Goal: Task Accomplishment & Management: Manage account settings

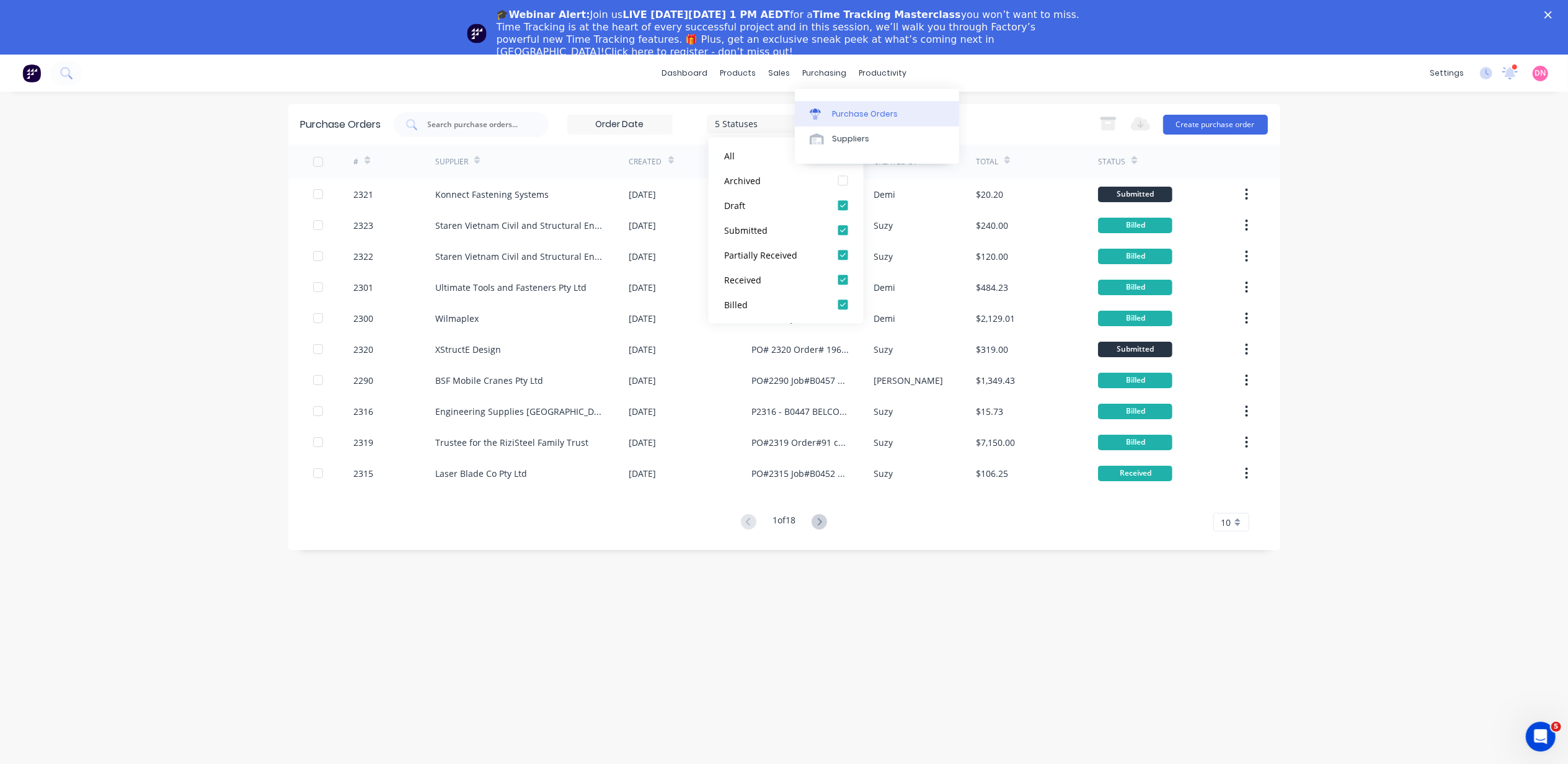
click at [830, 107] on link "Purchase Orders" at bounding box center [877, 113] width 164 height 25
click at [1179, 120] on button "Create purchase order" at bounding box center [1215, 125] width 105 height 20
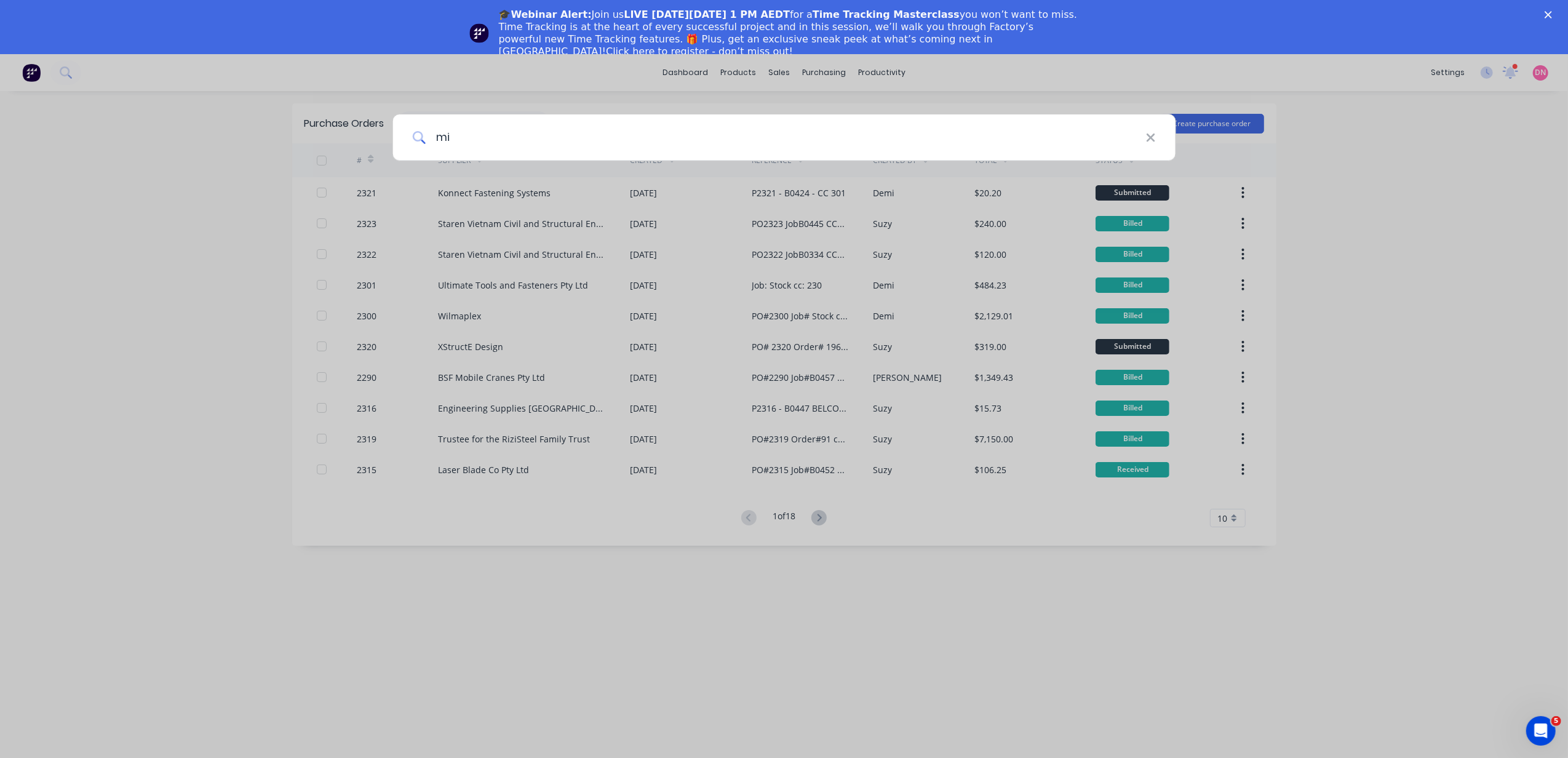
type input "mik"
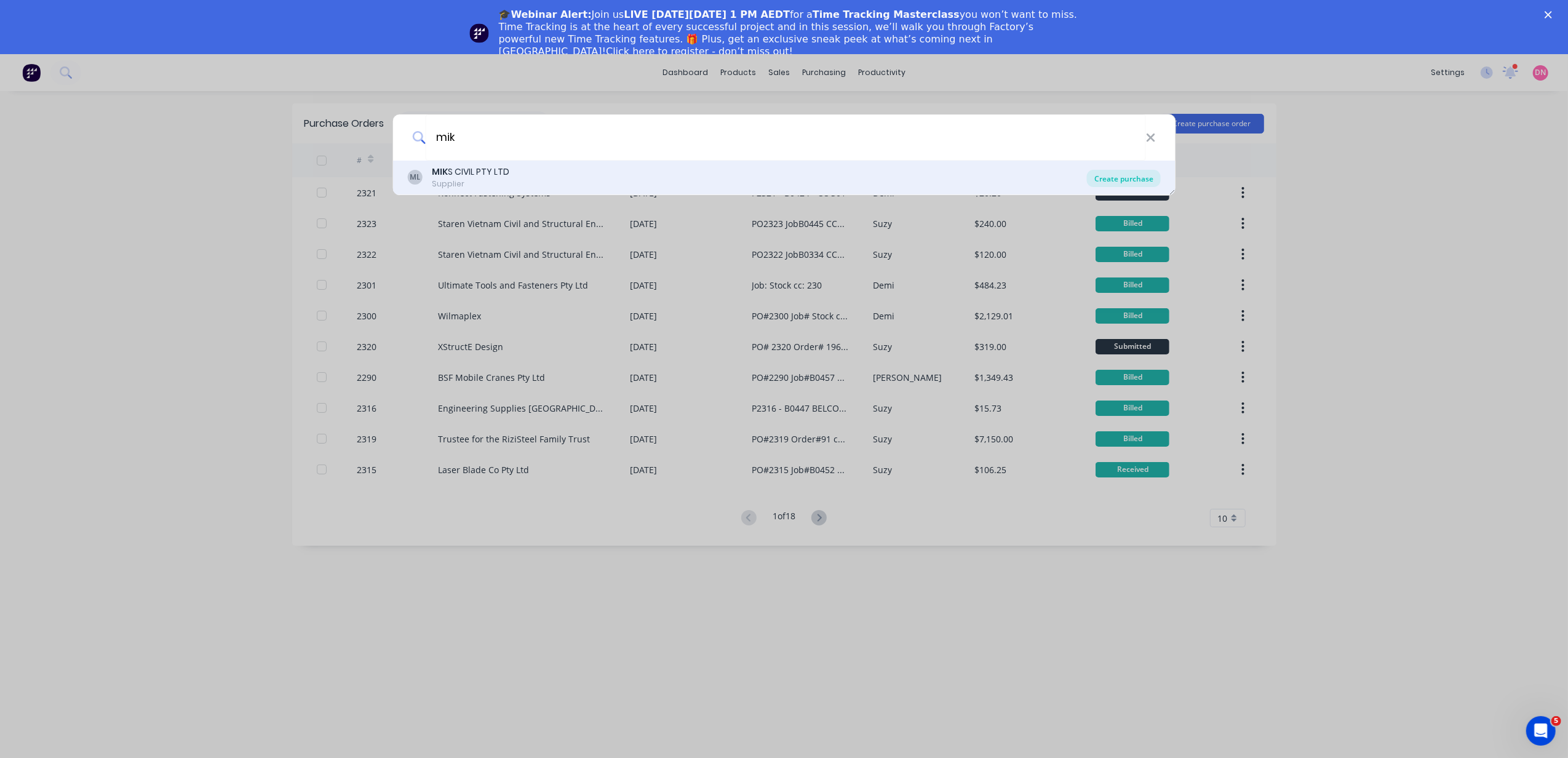
click at [1154, 180] on div "Create purchase" at bounding box center [1124, 178] width 73 height 17
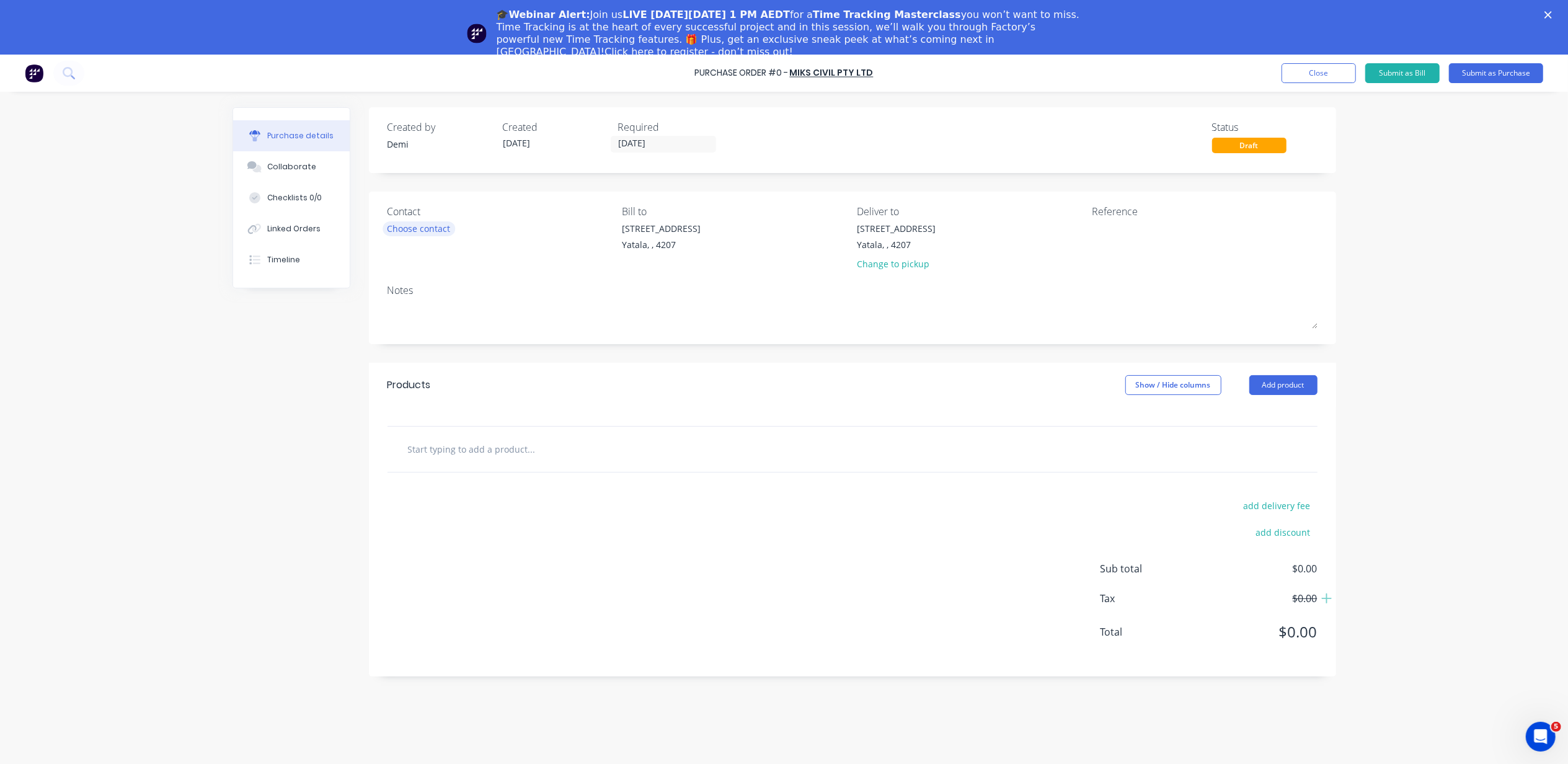
click at [439, 233] on div "Choose contact" at bounding box center [418, 228] width 63 height 13
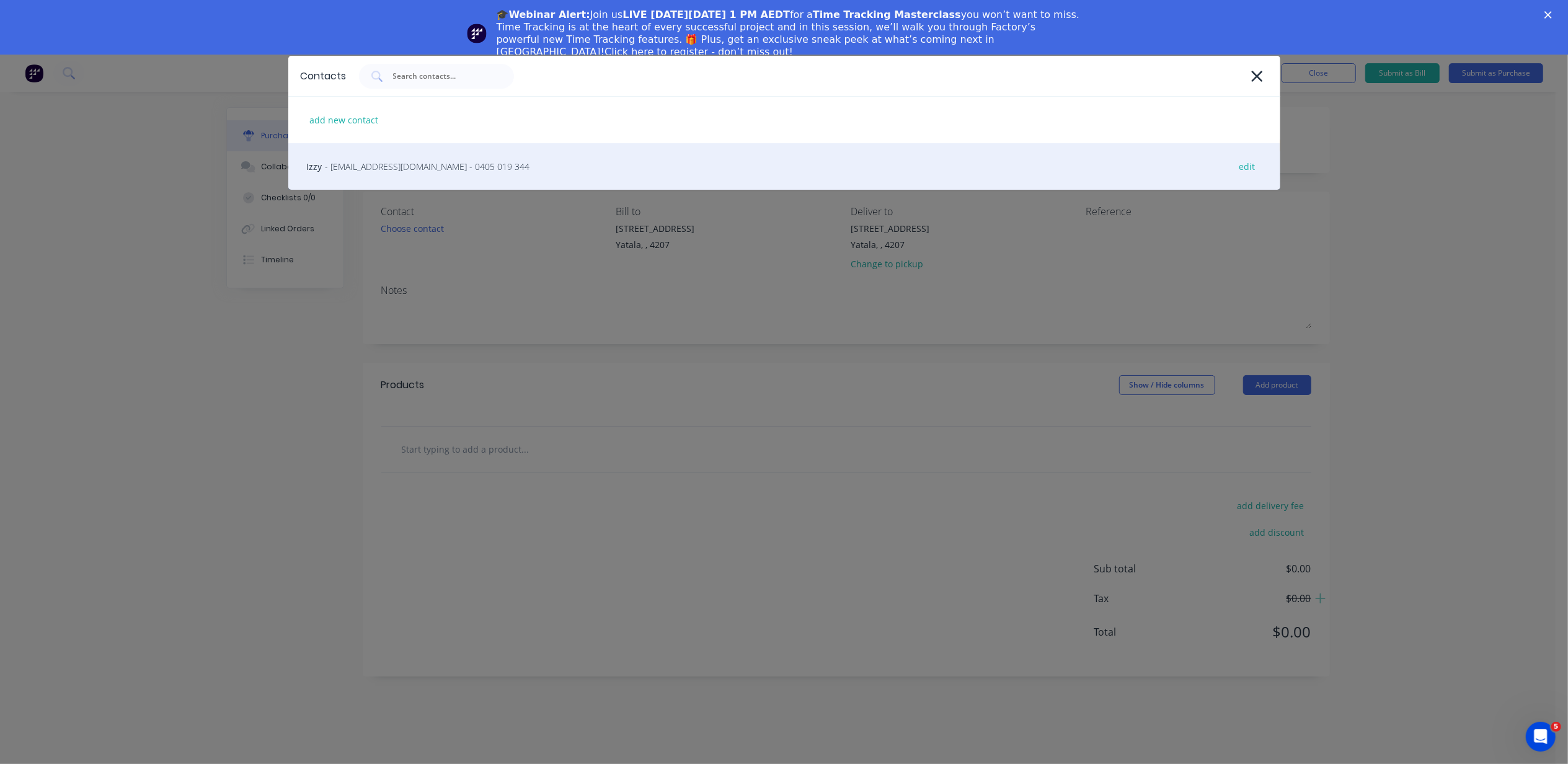
click at [454, 175] on div "Izzy - [EMAIL_ADDRESS][DOMAIN_NAME] - 0405 019 344 edit" at bounding box center [784, 166] width 992 height 47
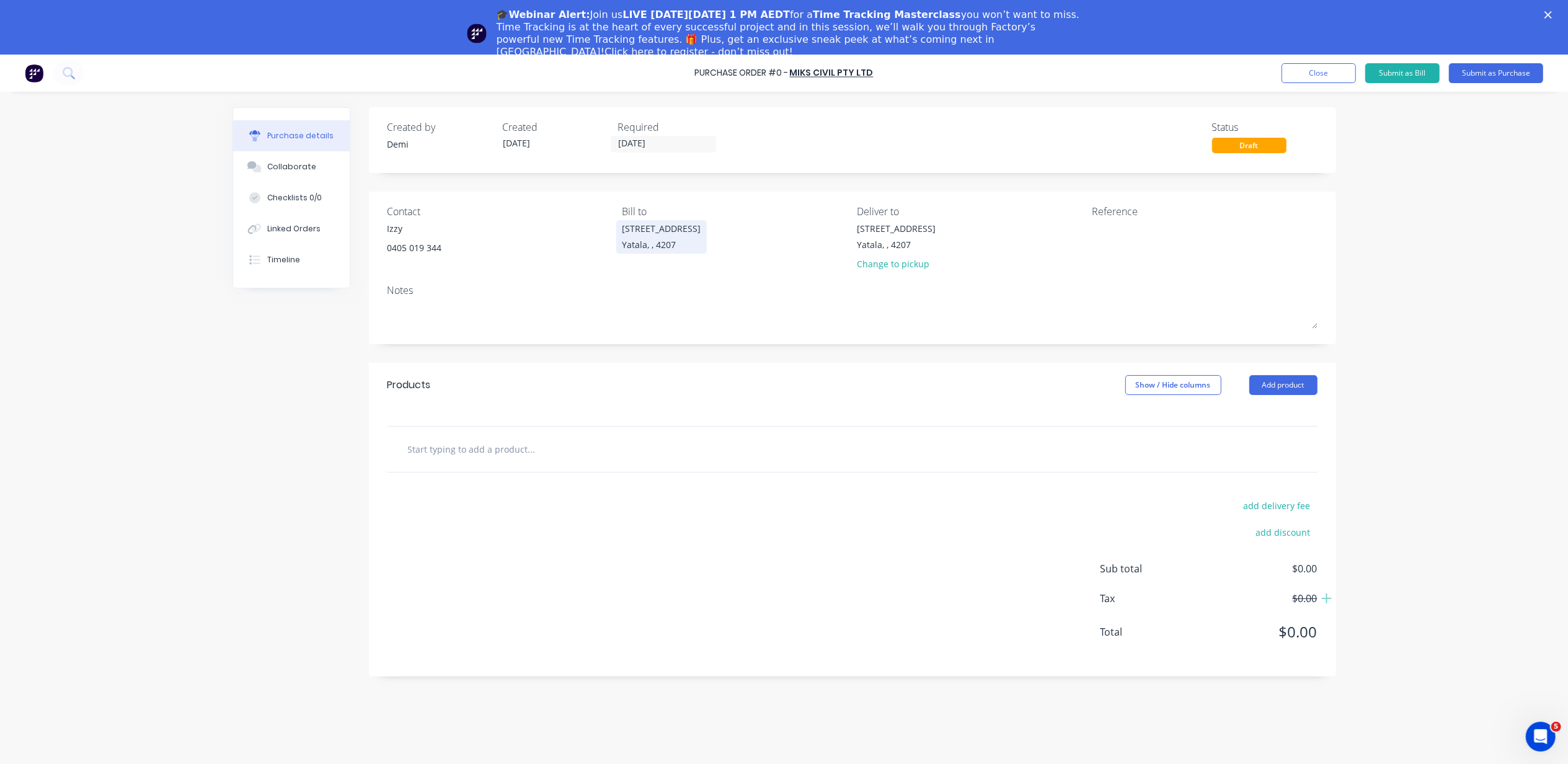
click at [668, 236] on div "[STREET_ADDRESS]" at bounding box center [662, 237] width 79 height 29
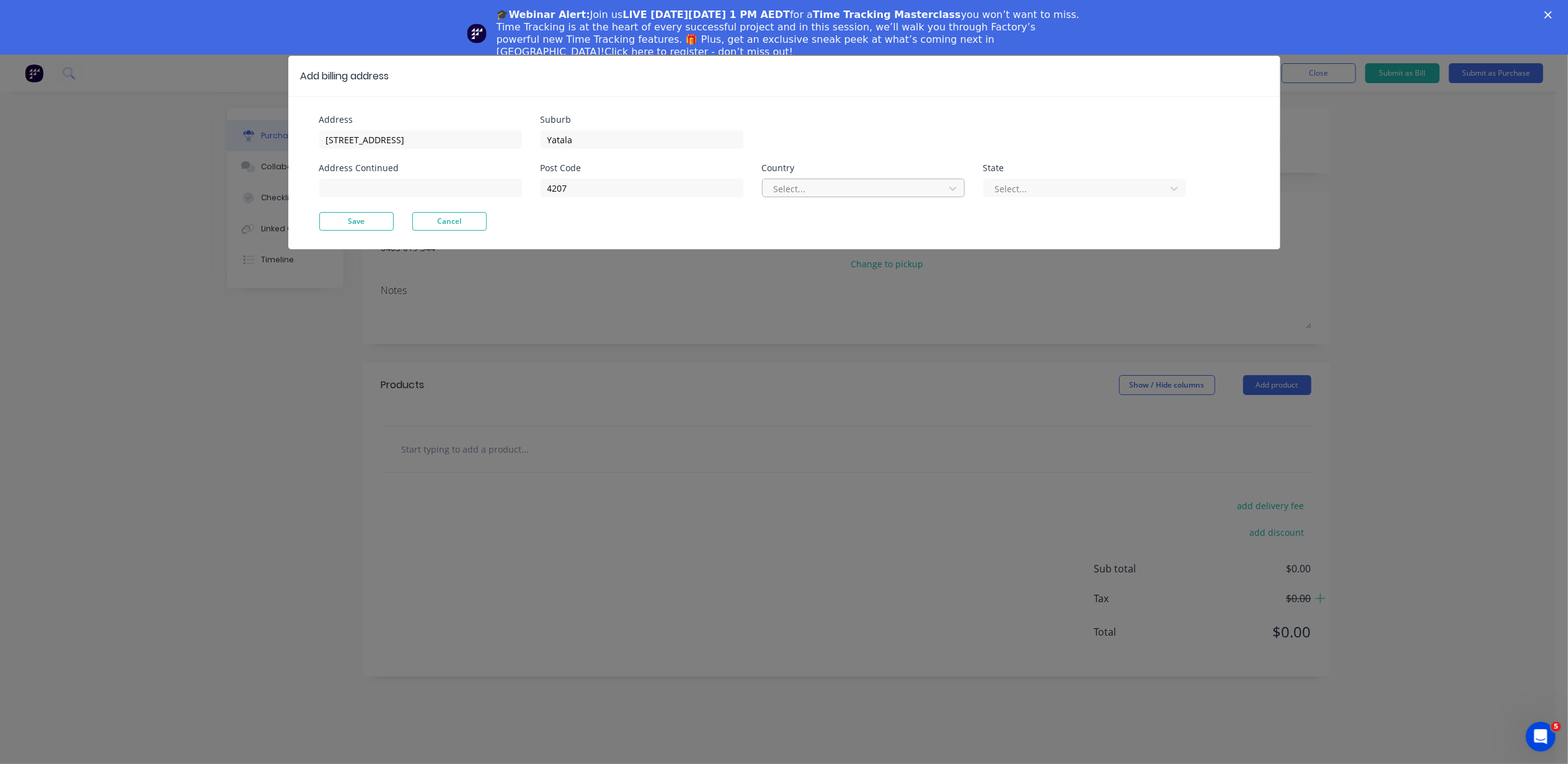
click at [832, 192] on div at bounding box center [854, 188] width 165 height 16
type input "a"
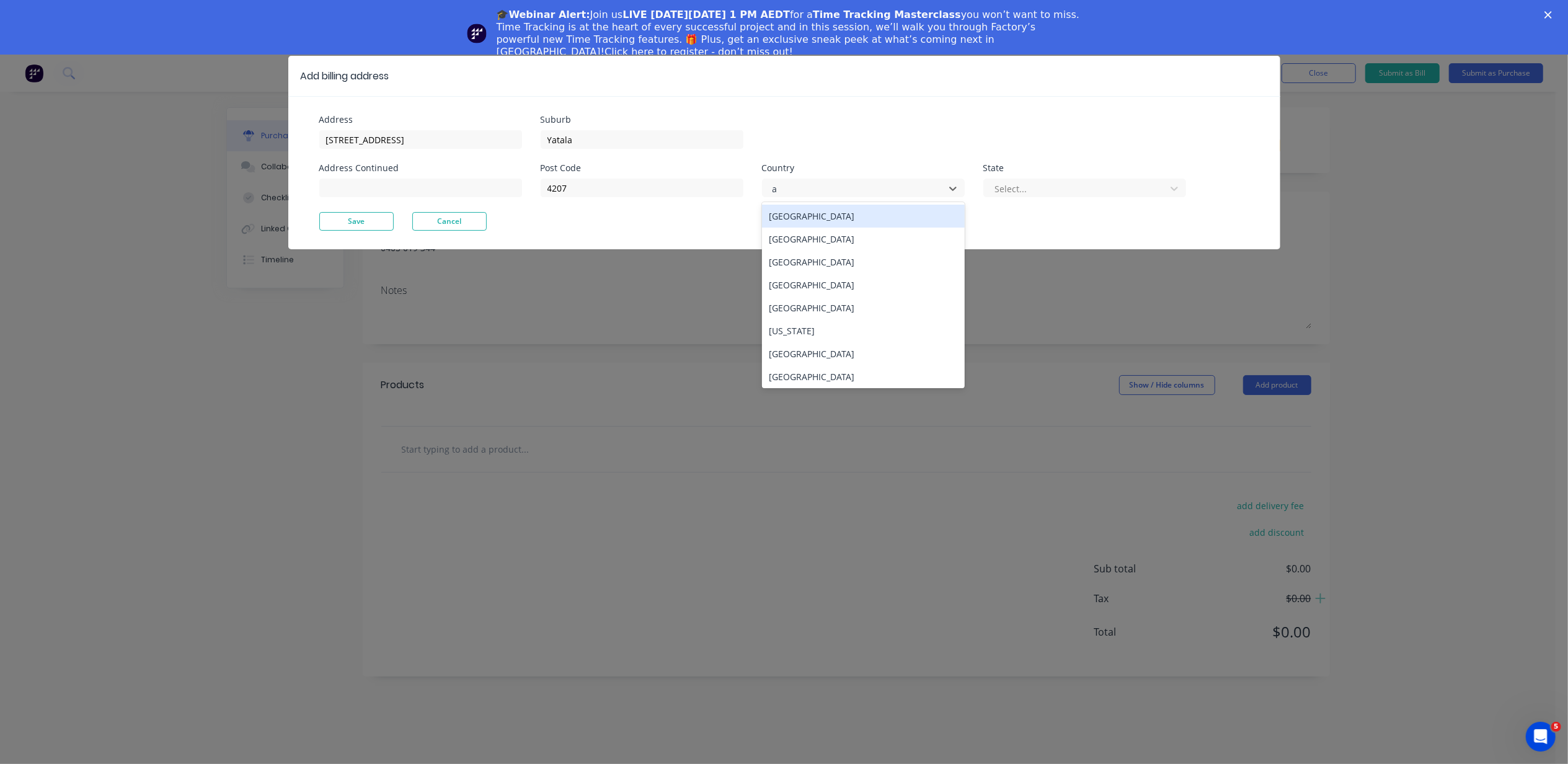
click at [811, 221] on div "[GEOGRAPHIC_DATA]" at bounding box center [863, 216] width 203 height 23
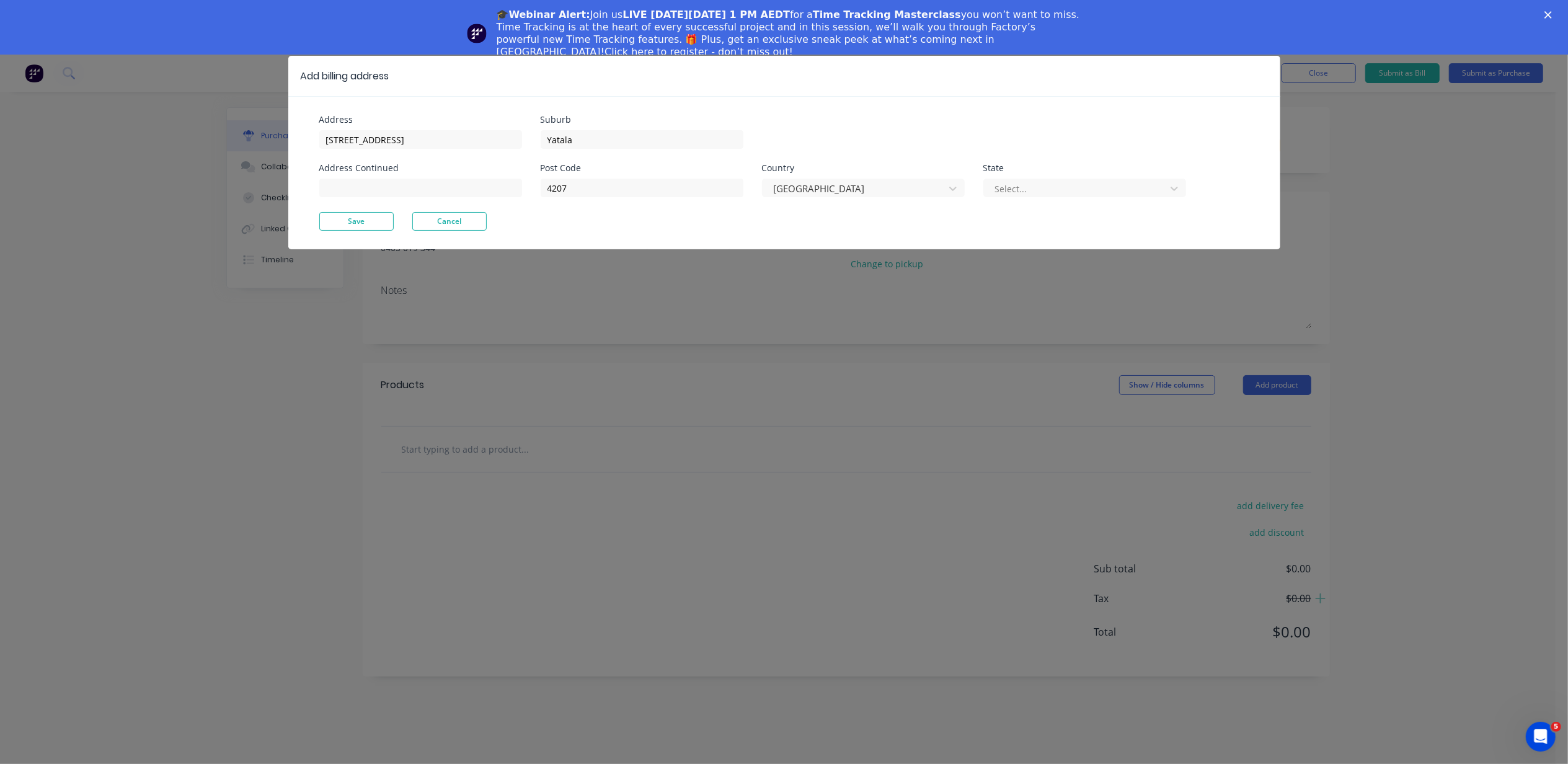
click at [976, 198] on div "Post Code 4207 Country [GEOGRAPHIC_DATA] State Select..." at bounding box center [863, 187] width 645 height 48
click at [993, 198] on div "Post Code 4207 Country [GEOGRAPHIC_DATA] State Select..." at bounding box center [863, 187] width 645 height 48
click at [1034, 175] on div "Select..." at bounding box center [1085, 186] width 203 height 22
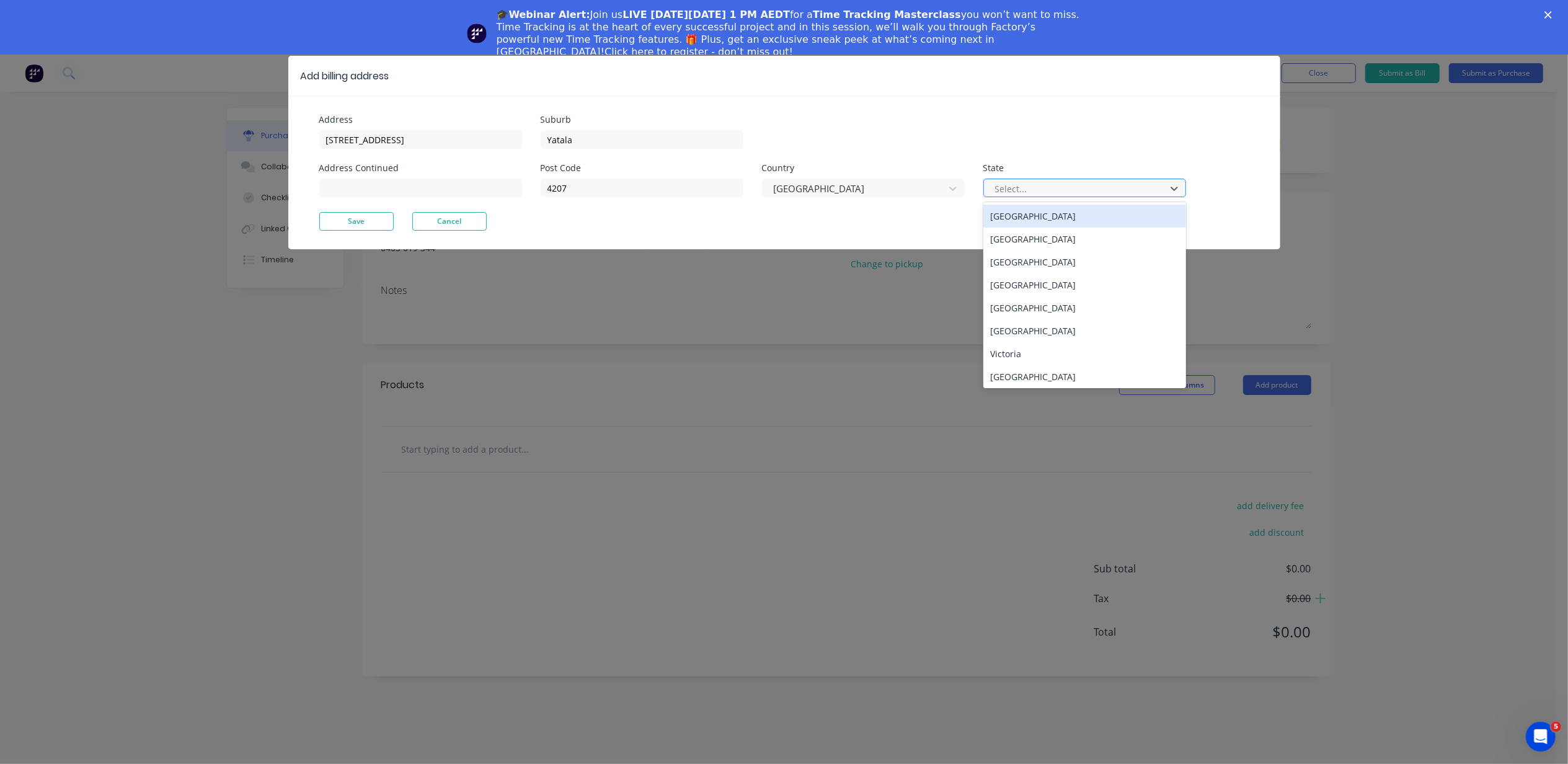
click at [1034, 179] on div "Select..." at bounding box center [1076, 188] width 173 height 18
click at [1032, 291] on div "[GEOGRAPHIC_DATA]" at bounding box center [1085, 284] width 203 height 23
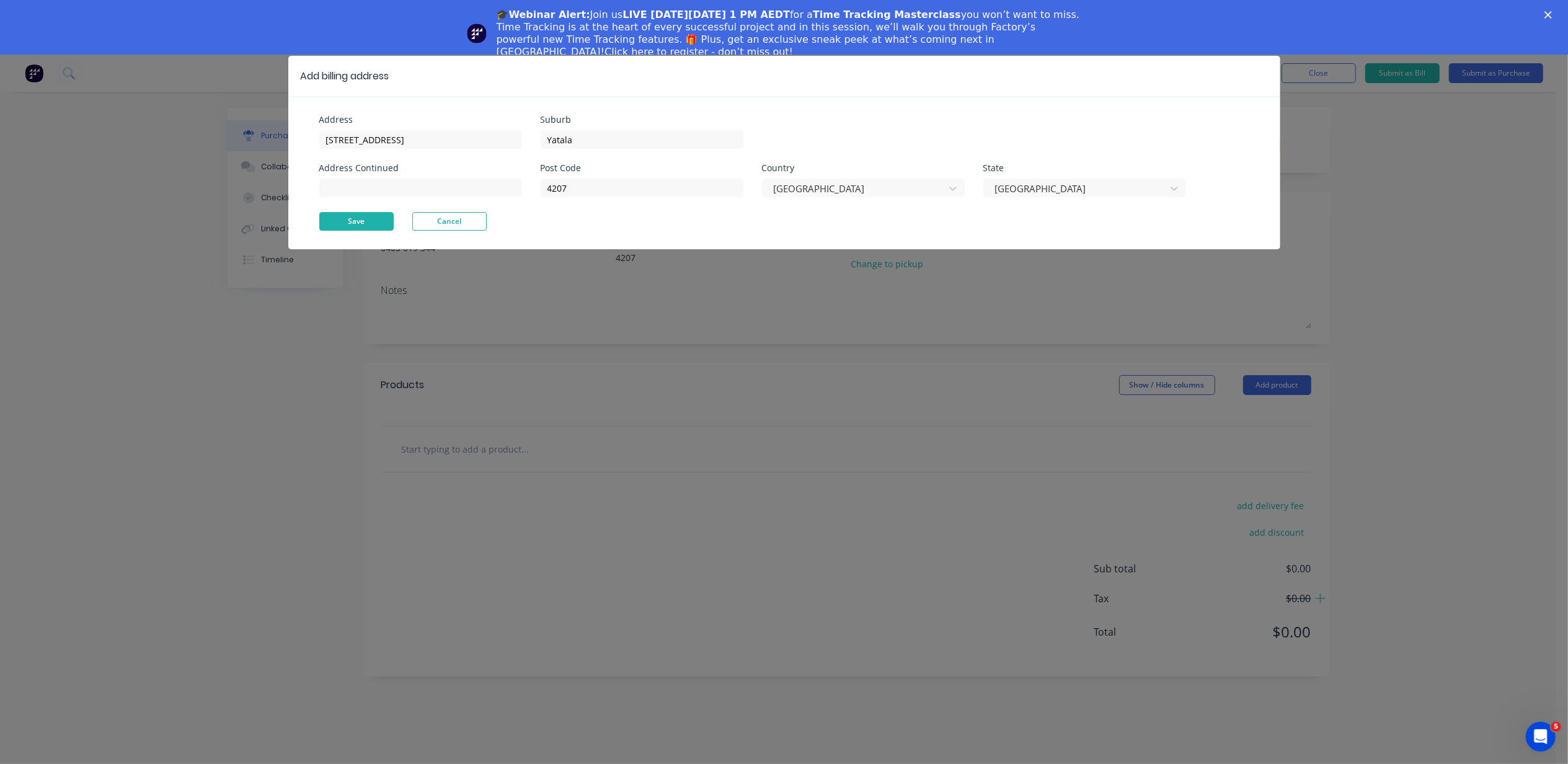
click at [367, 221] on button "Save" at bounding box center [355, 221] width 74 height 18
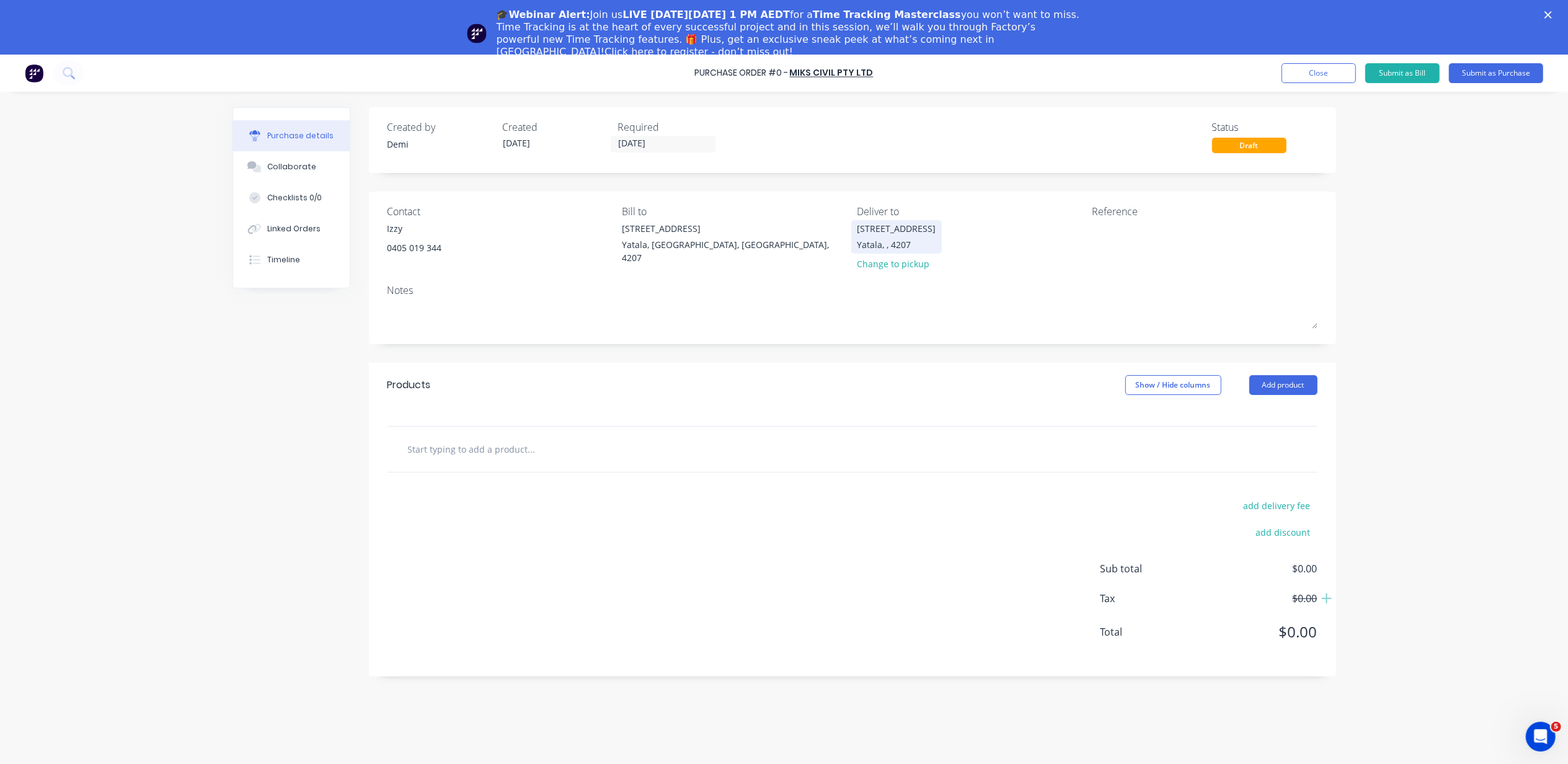
click at [904, 247] on div "Yatala, , 4207" at bounding box center [896, 245] width 79 height 13
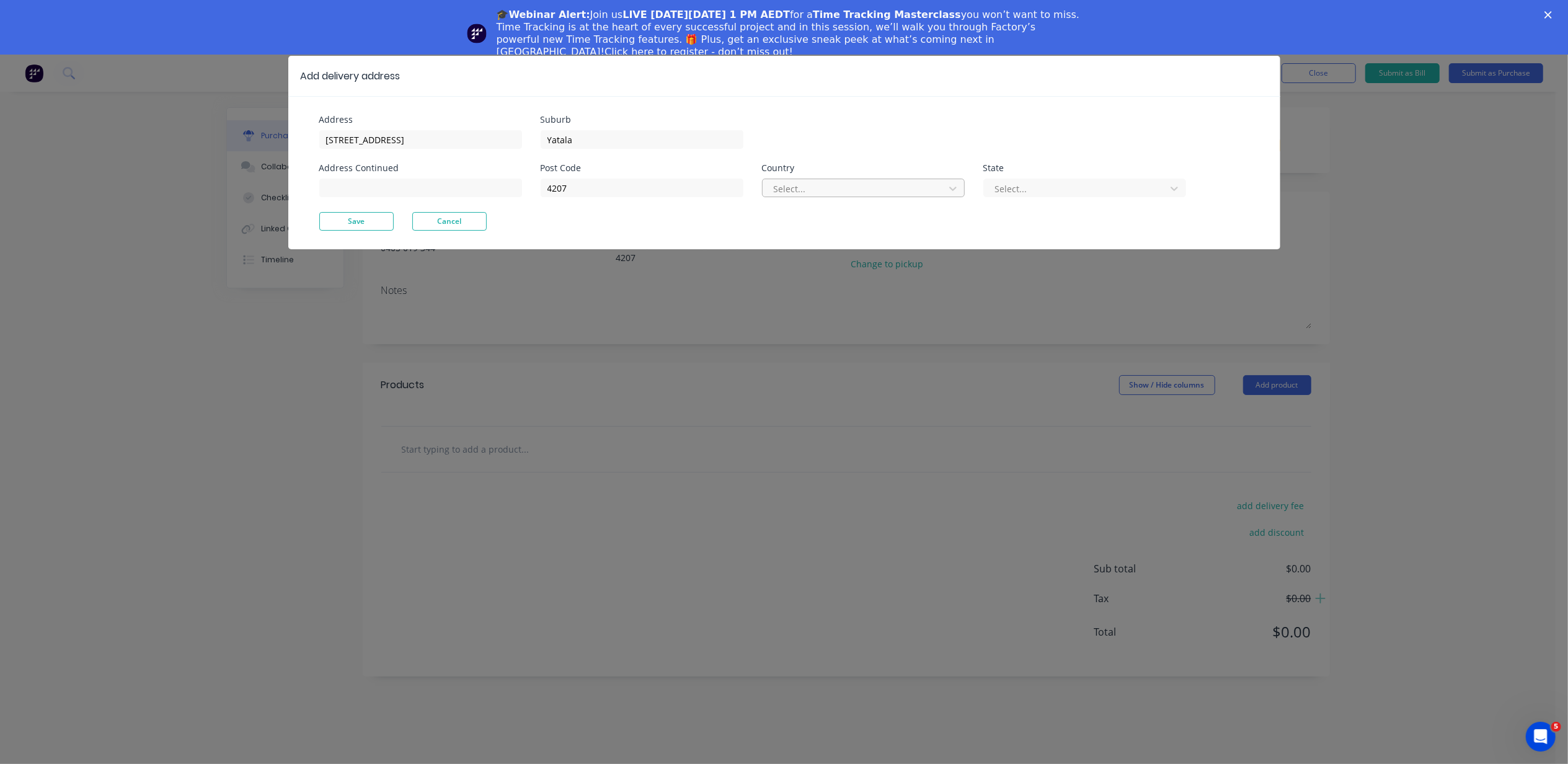
click at [913, 196] on div "Select..." at bounding box center [854, 188] width 173 height 18
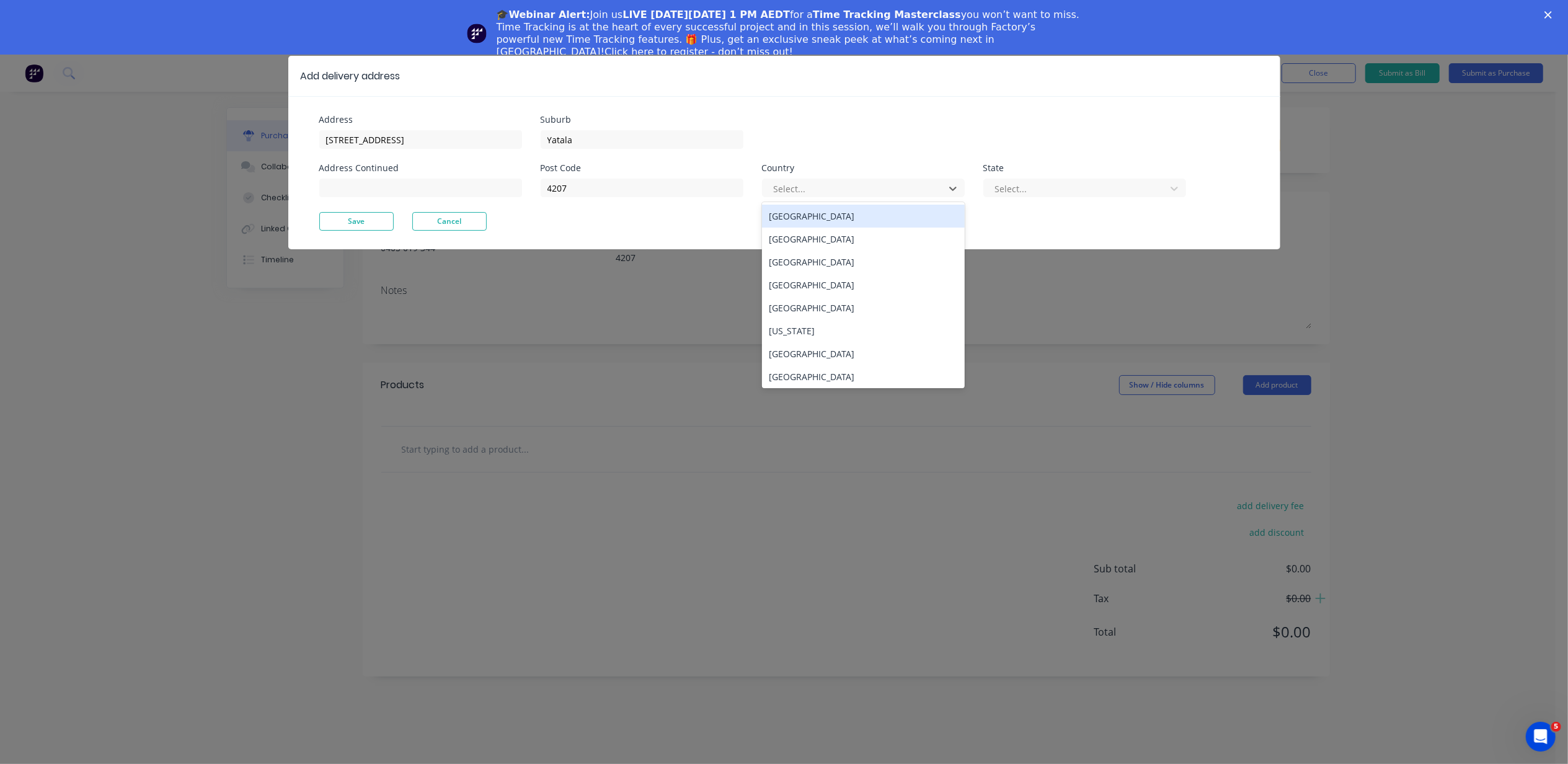
click at [904, 224] on div "[GEOGRAPHIC_DATA]" at bounding box center [863, 216] width 203 height 23
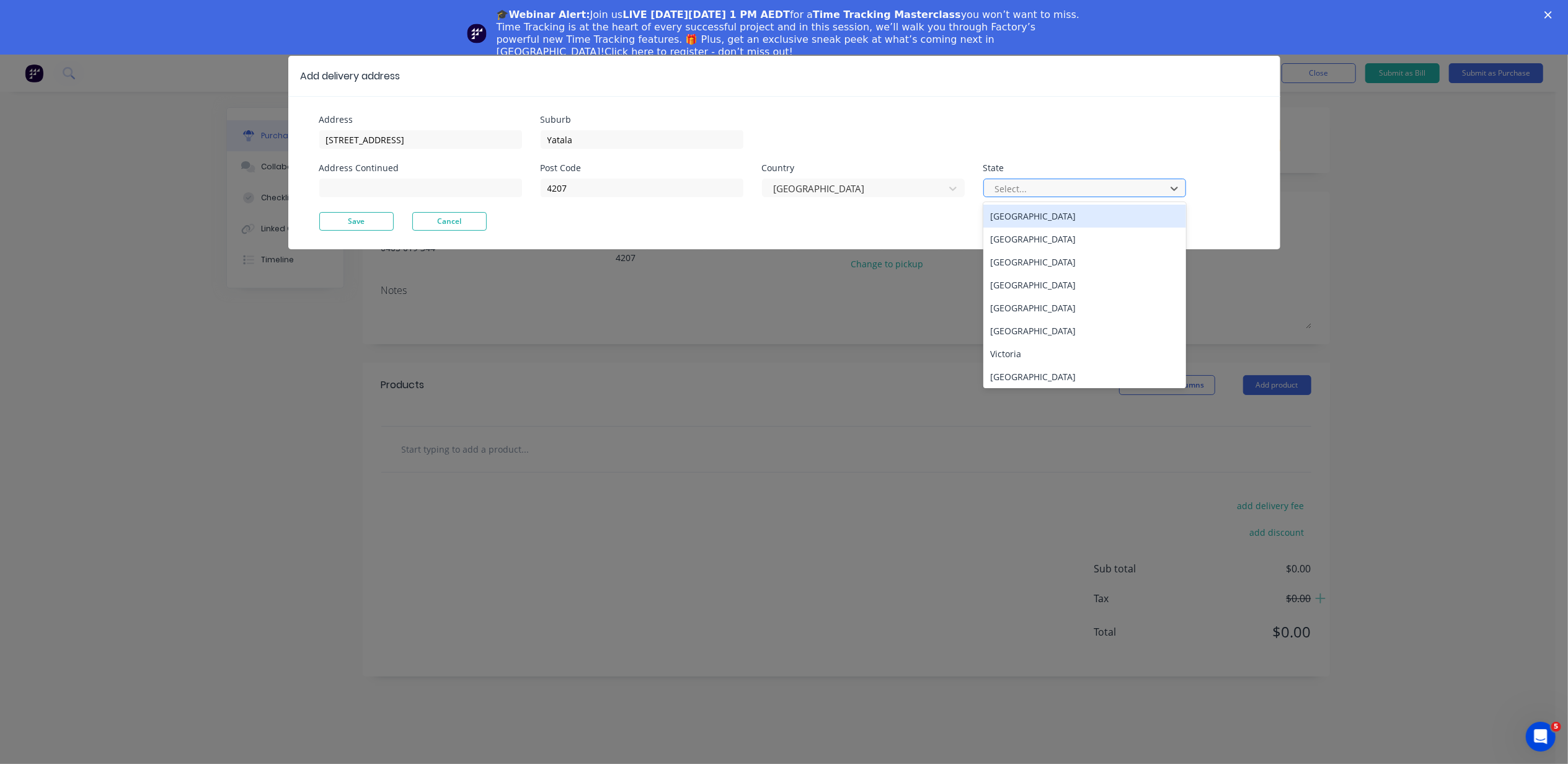
click at [1027, 194] on div at bounding box center [1076, 188] width 165 height 16
click at [1047, 277] on div "[GEOGRAPHIC_DATA]" at bounding box center [1085, 284] width 203 height 23
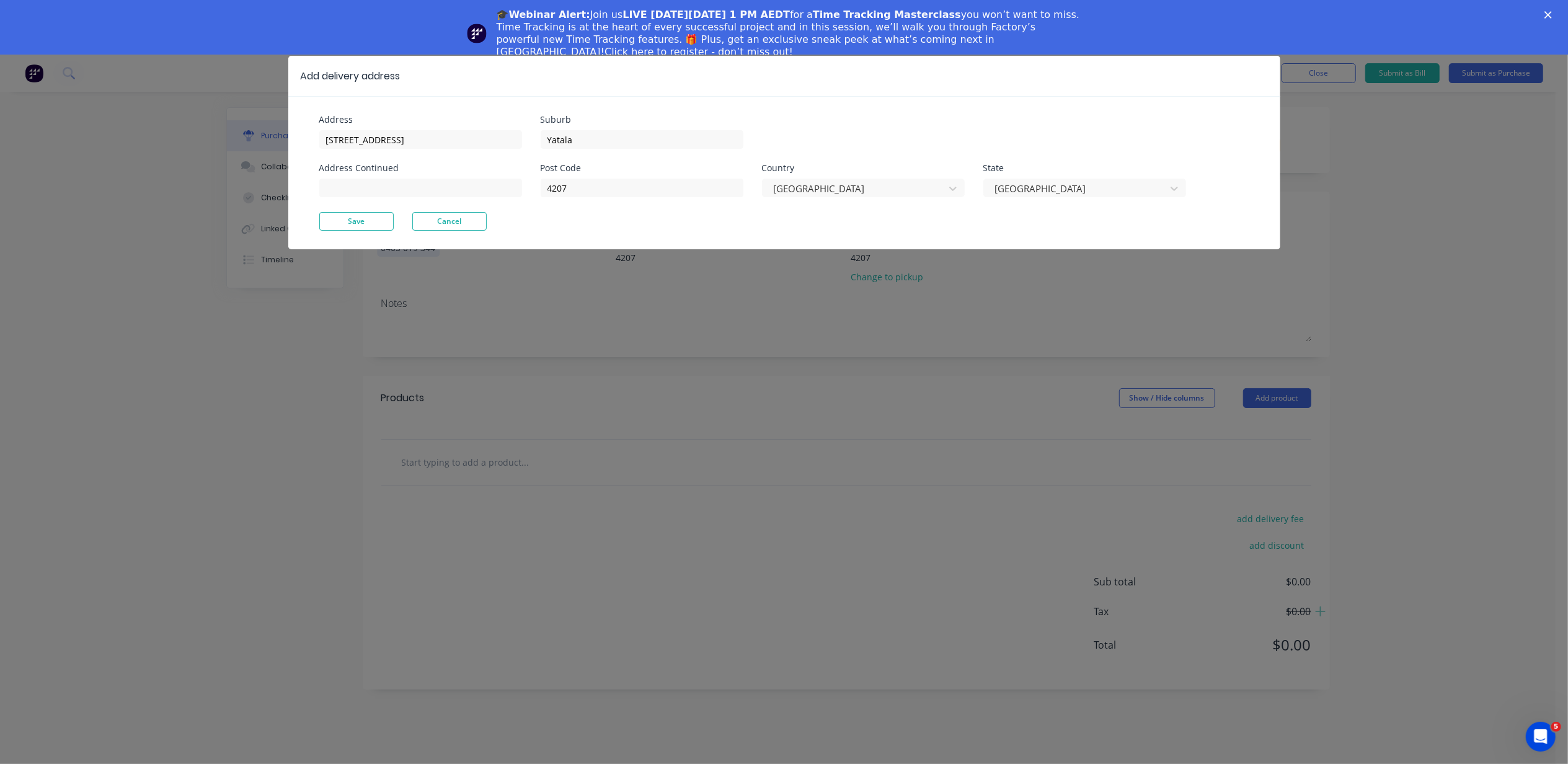
drag, startPoint x: 387, startPoint y: 218, endPoint x: 405, endPoint y: 218, distance: 18.0
click at [386, 218] on button "Save" at bounding box center [355, 221] width 74 height 18
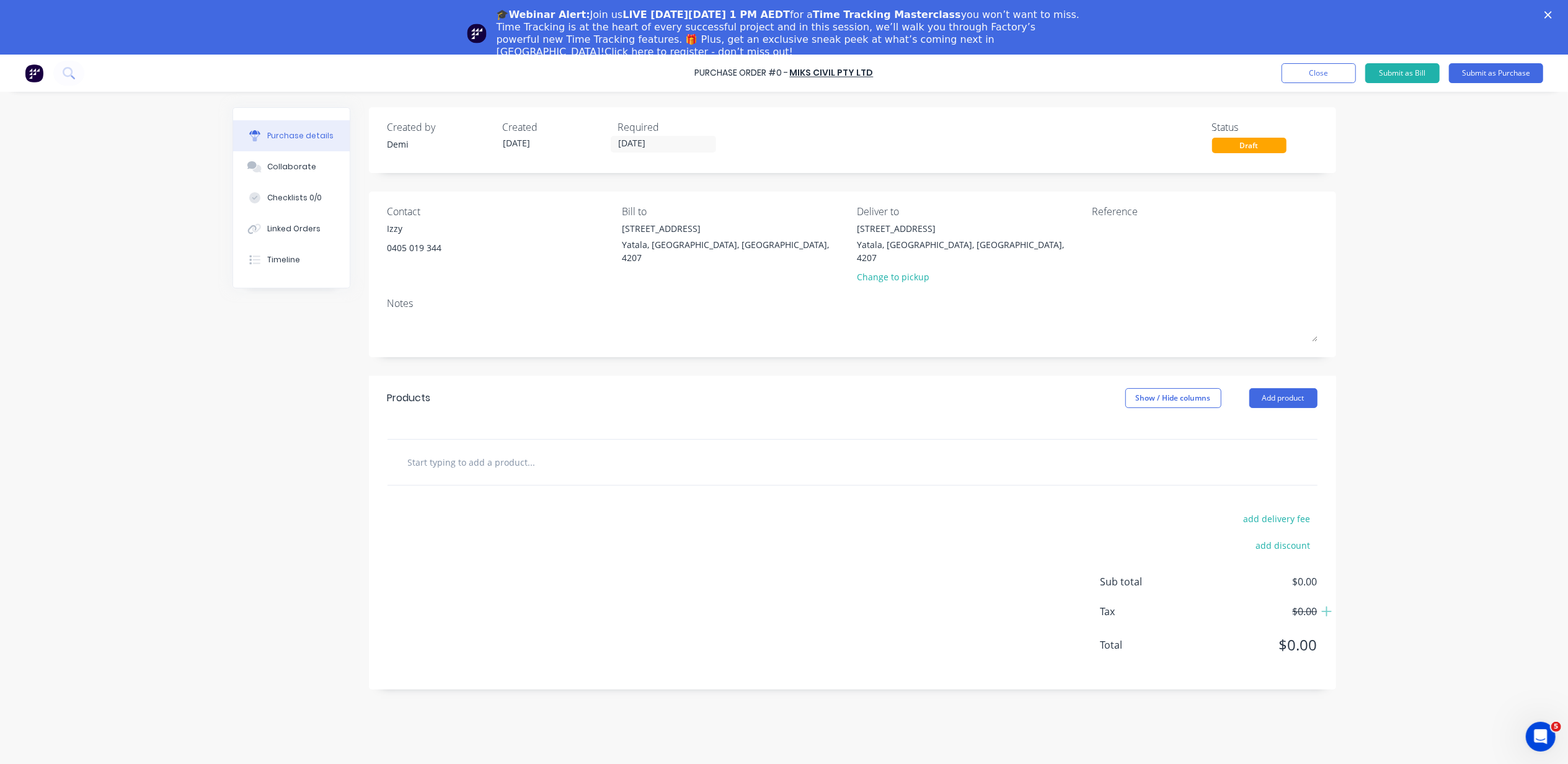
click at [811, 296] on div "Notes" at bounding box center [853, 303] width 930 height 15
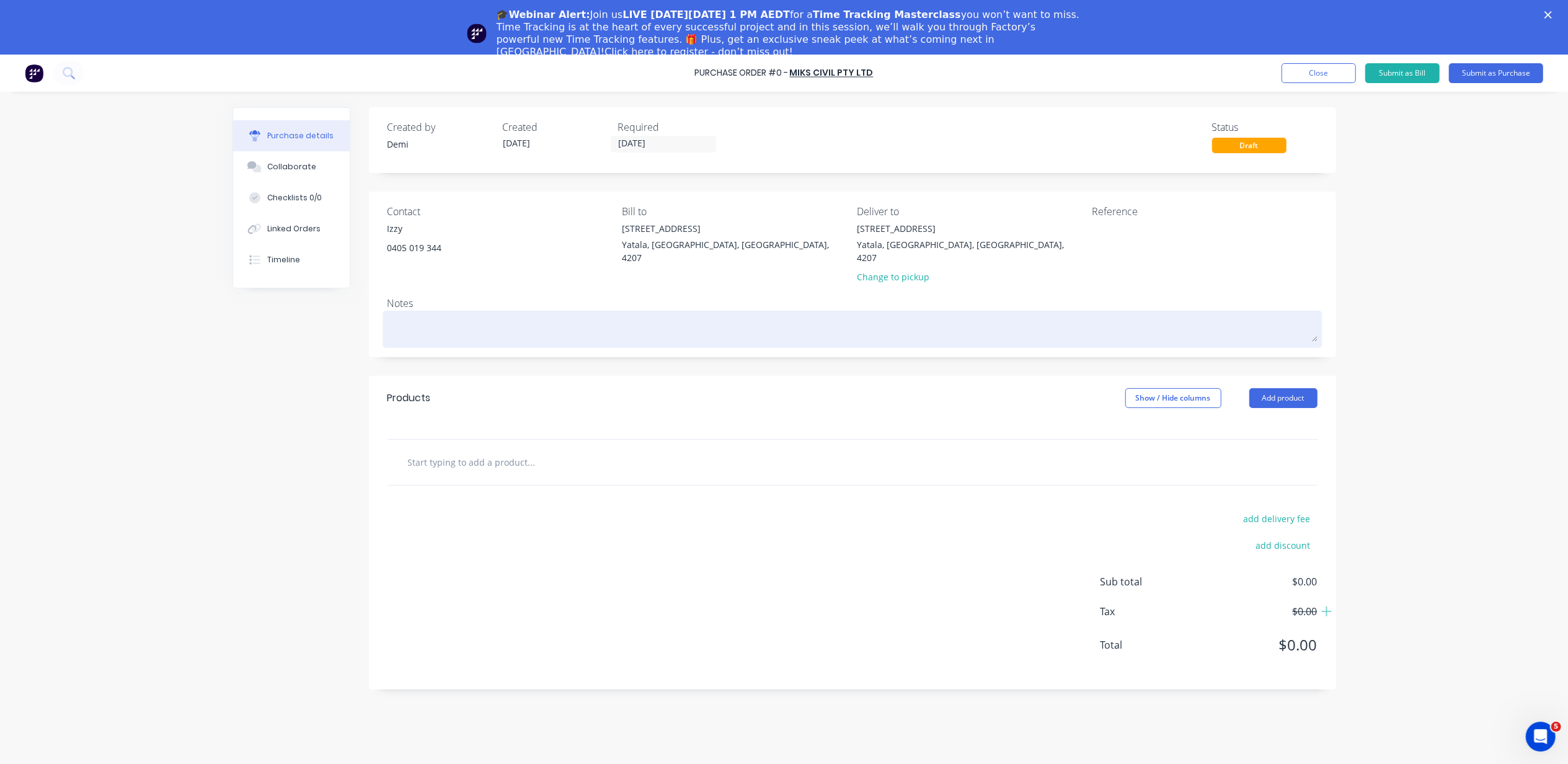
click at [479, 313] on textarea at bounding box center [853, 327] width 930 height 28
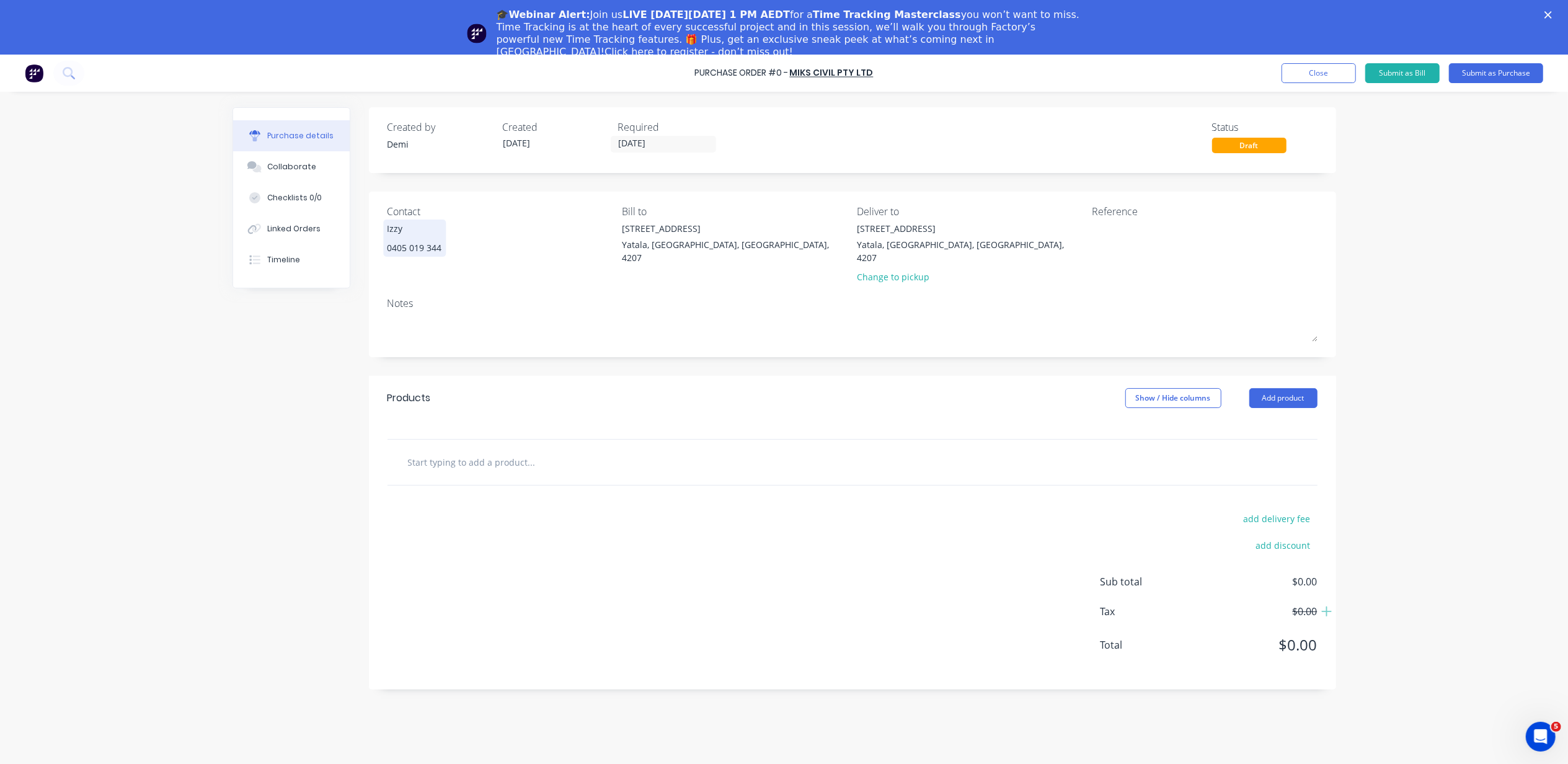
click at [433, 239] on div "Izzy 0405 019 344" at bounding box center [415, 238] width 55 height 32
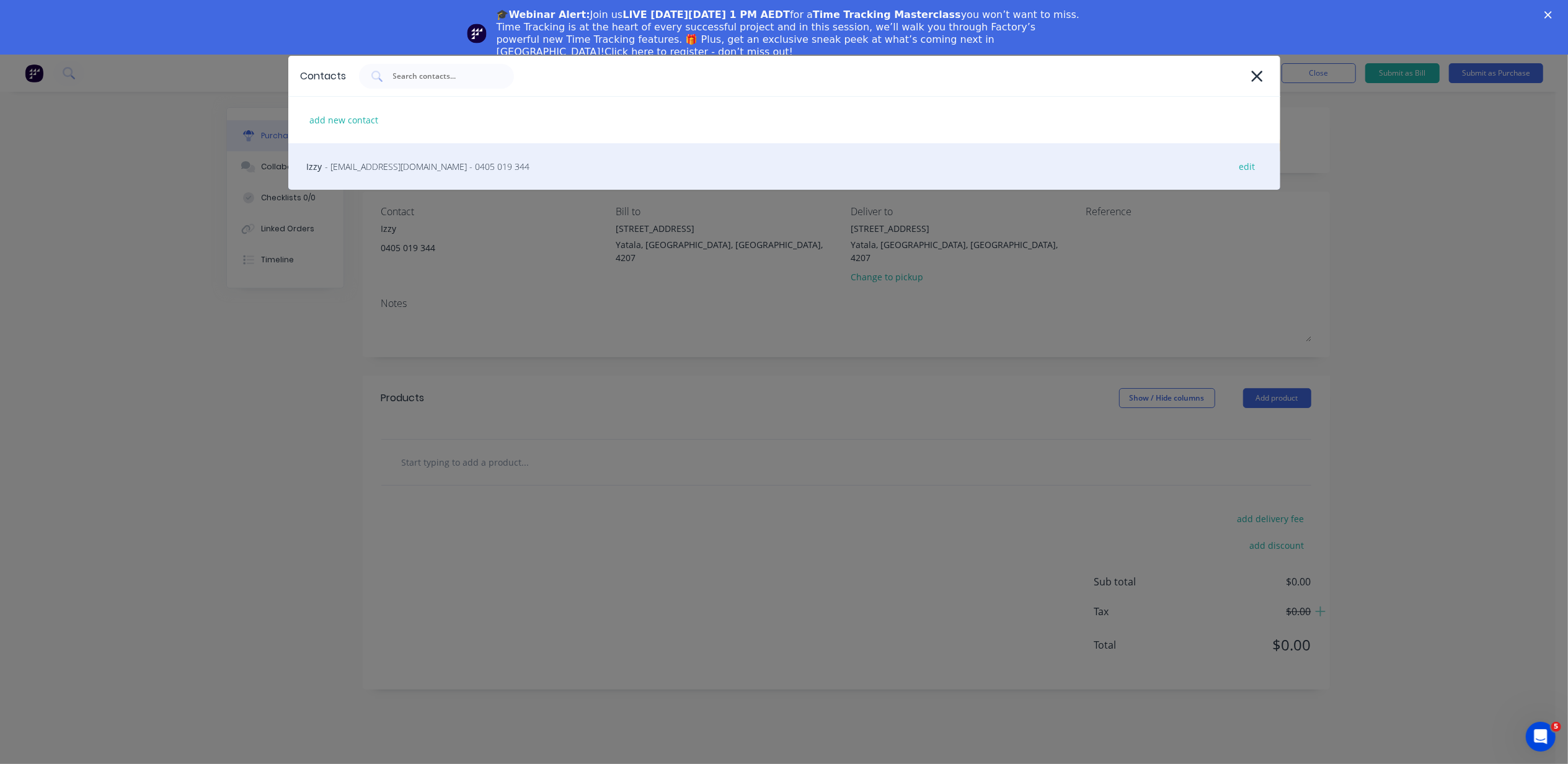
click at [456, 162] on span "- [EMAIL_ADDRESS][DOMAIN_NAME] - 0405 019 344" at bounding box center [428, 166] width 205 height 13
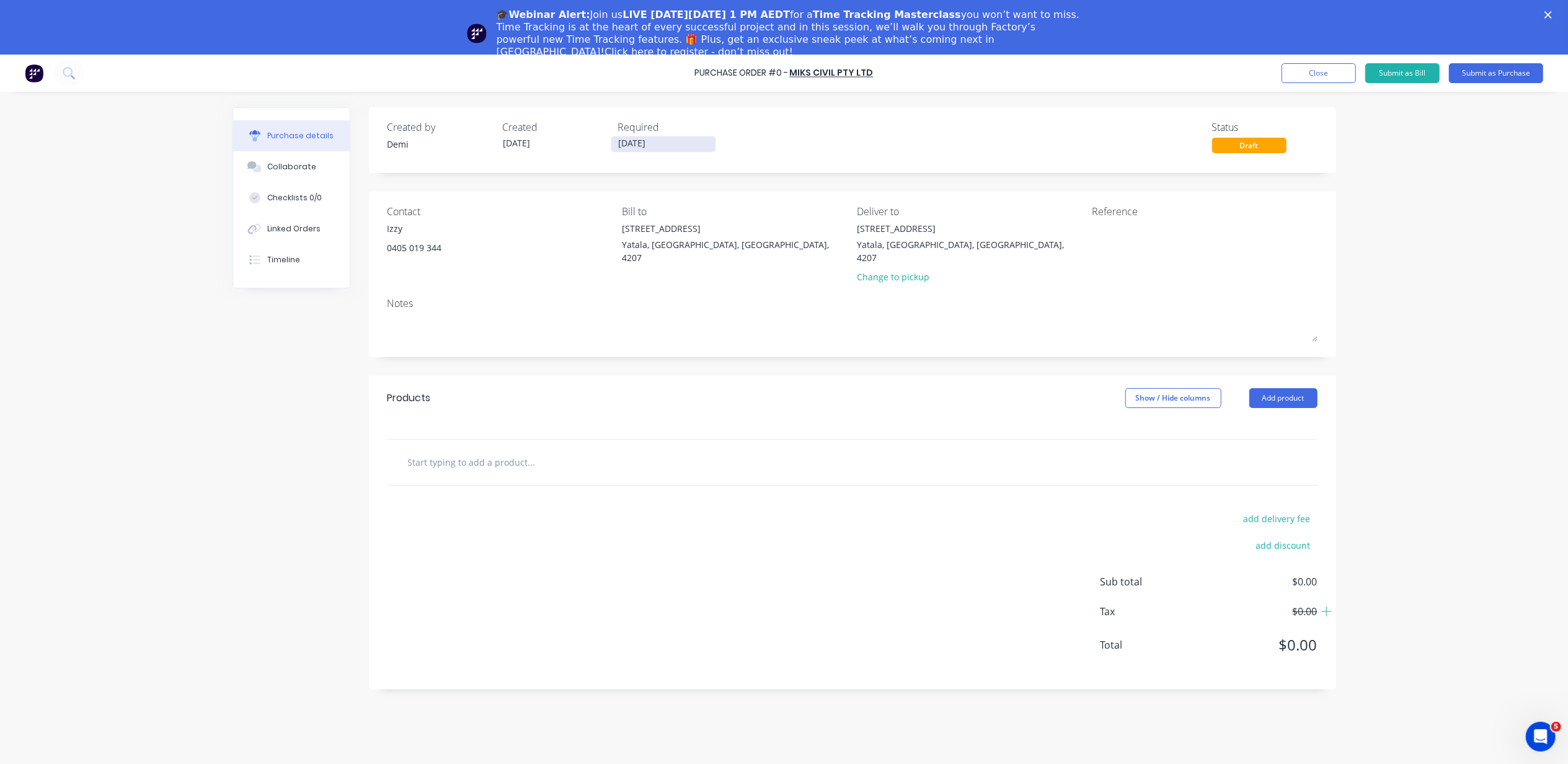
click at [694, 147] on input "[DATE]" at bounding box center [663, 143] width 104 height 16
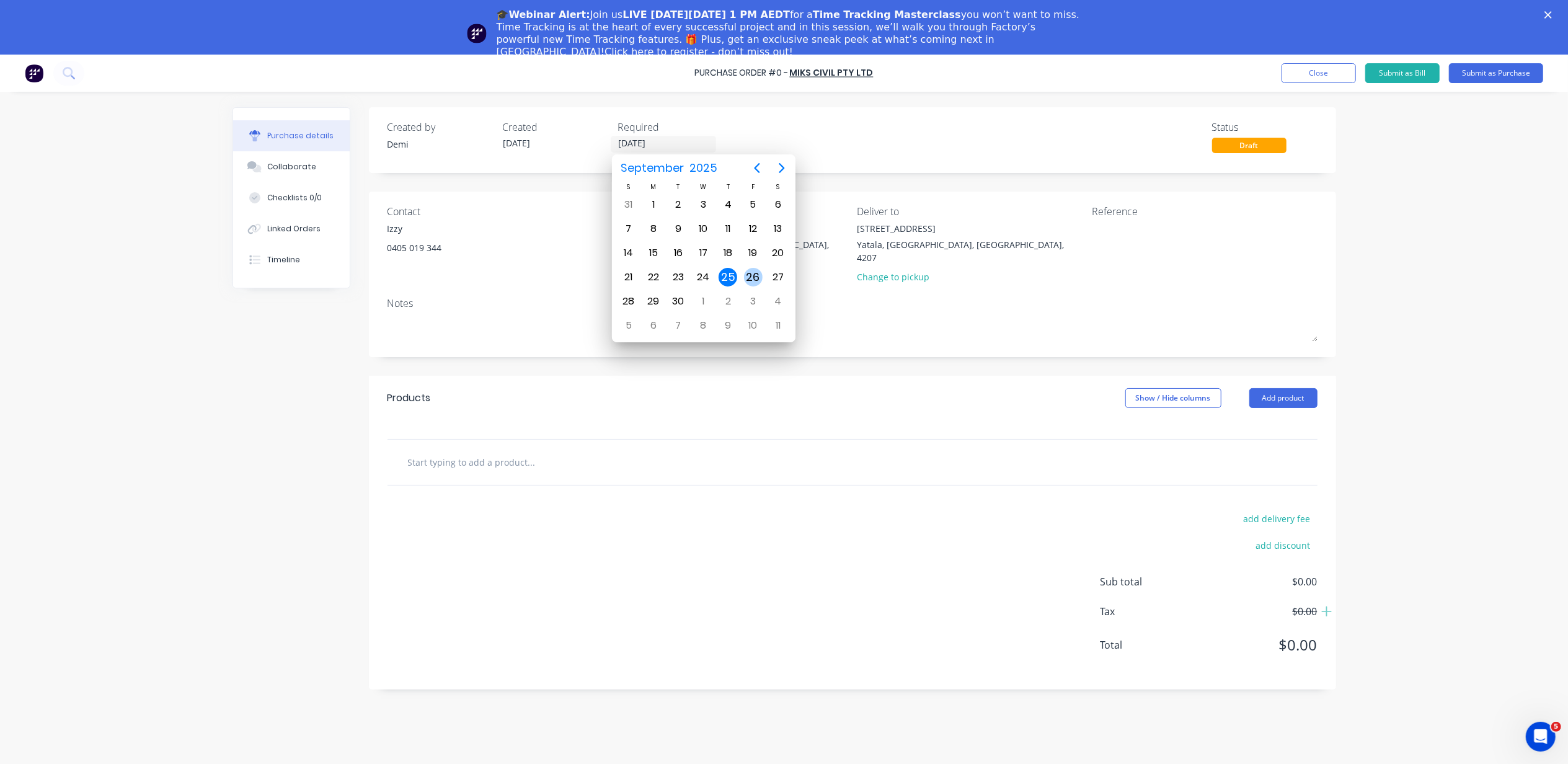
click at [741, 277] on div "26" at bounding box center [753, 277] width 25 height 24
type input "[DATE]"
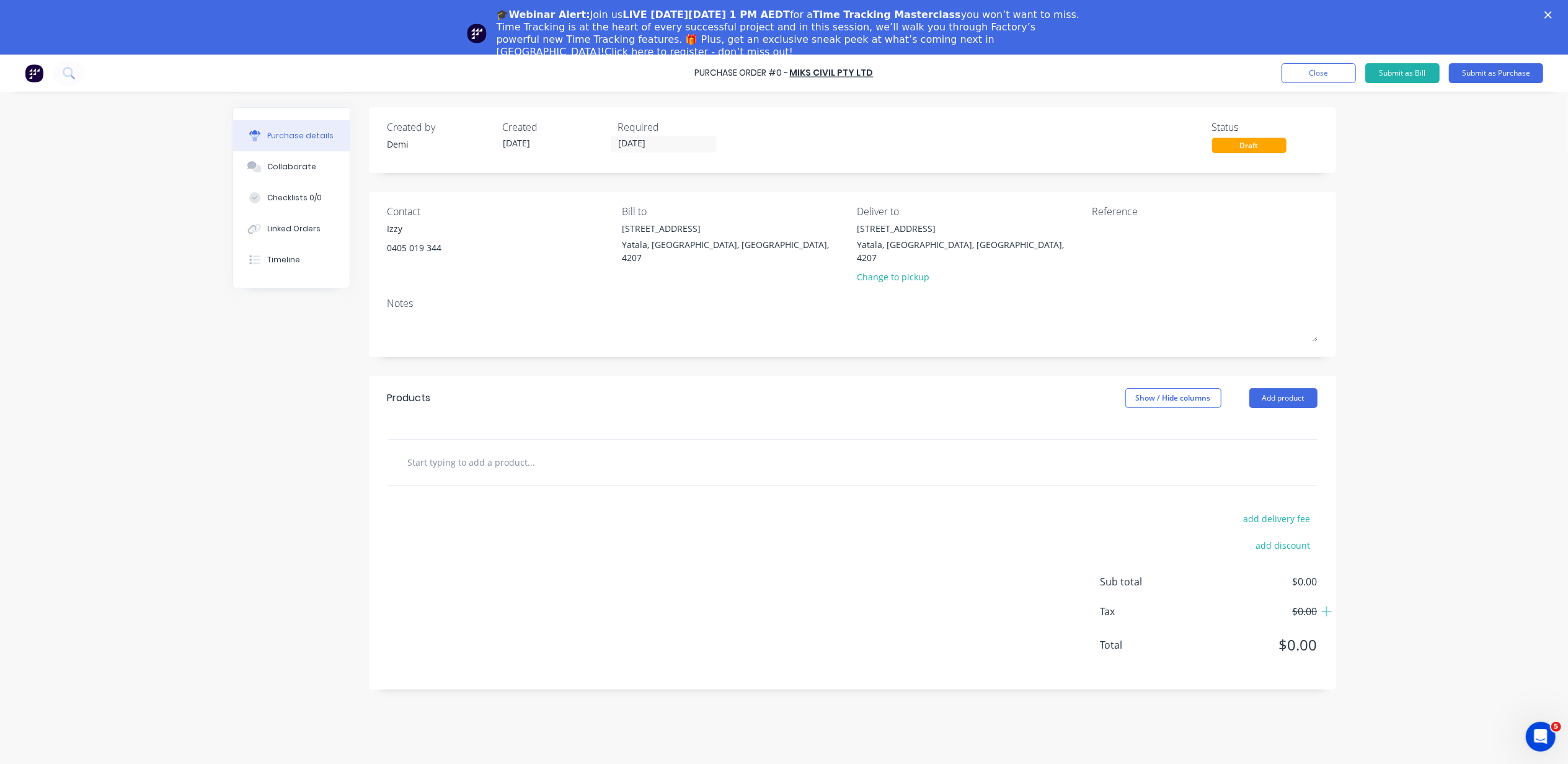
click at [682, 383] on div "Products Show / Hide columns Add product" at bounding box center [853, 398] width 967 height 45
drag, startPoint x: 664, startPoint y: 458, endPoint x: 524, endPoint y: 455, distance: 140.0
click at [662, 458] on div at bounding box center [583, 462] width 372 height 25
click at [408, 452] on input "text" at bounding box center [531, 462] width 248 height 25
click at [423, 456] on input "text" at bounding box center [531, 462] width 248 height 25
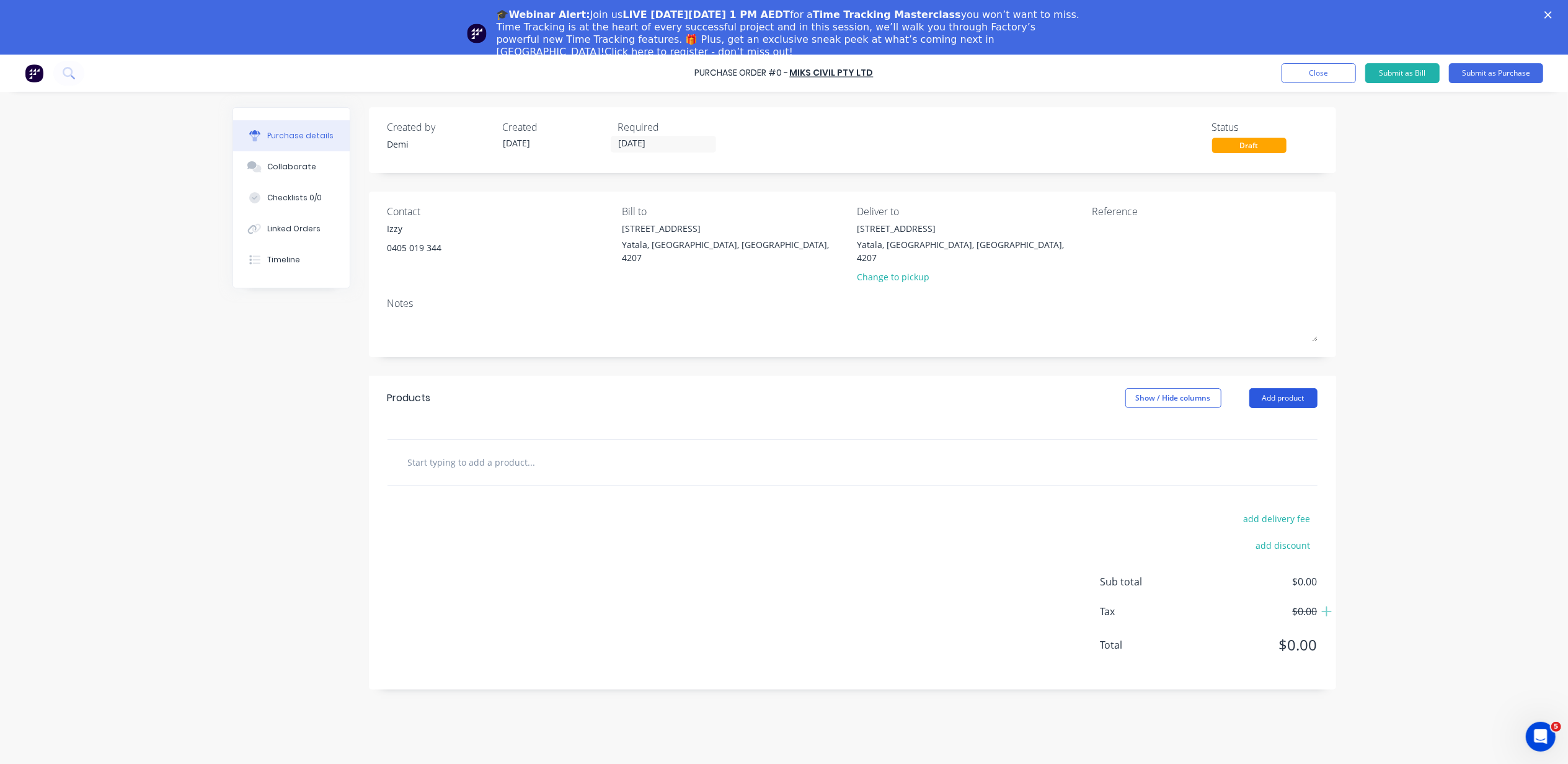
click at [1299, 388] on button "Add product" at bounding box center [1283, 398] width 69 height 20
click at [1258, 421] on div "Product catalogue" at bounding box center [1258, 430] width 95 height 18
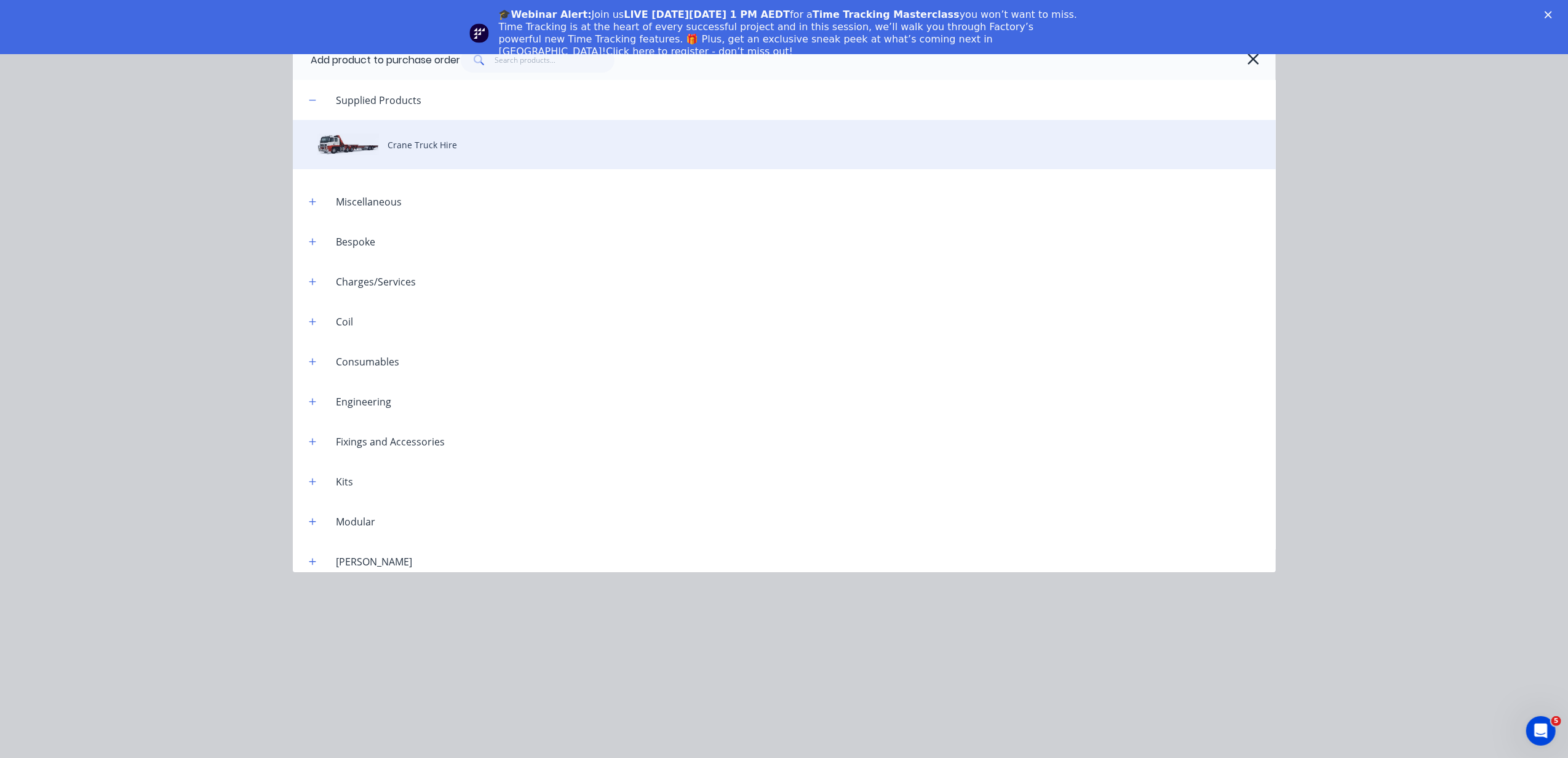
click at [409, 155] on div "Crane Truck Hire" at bounding box center [784, 144] width 983 height 49
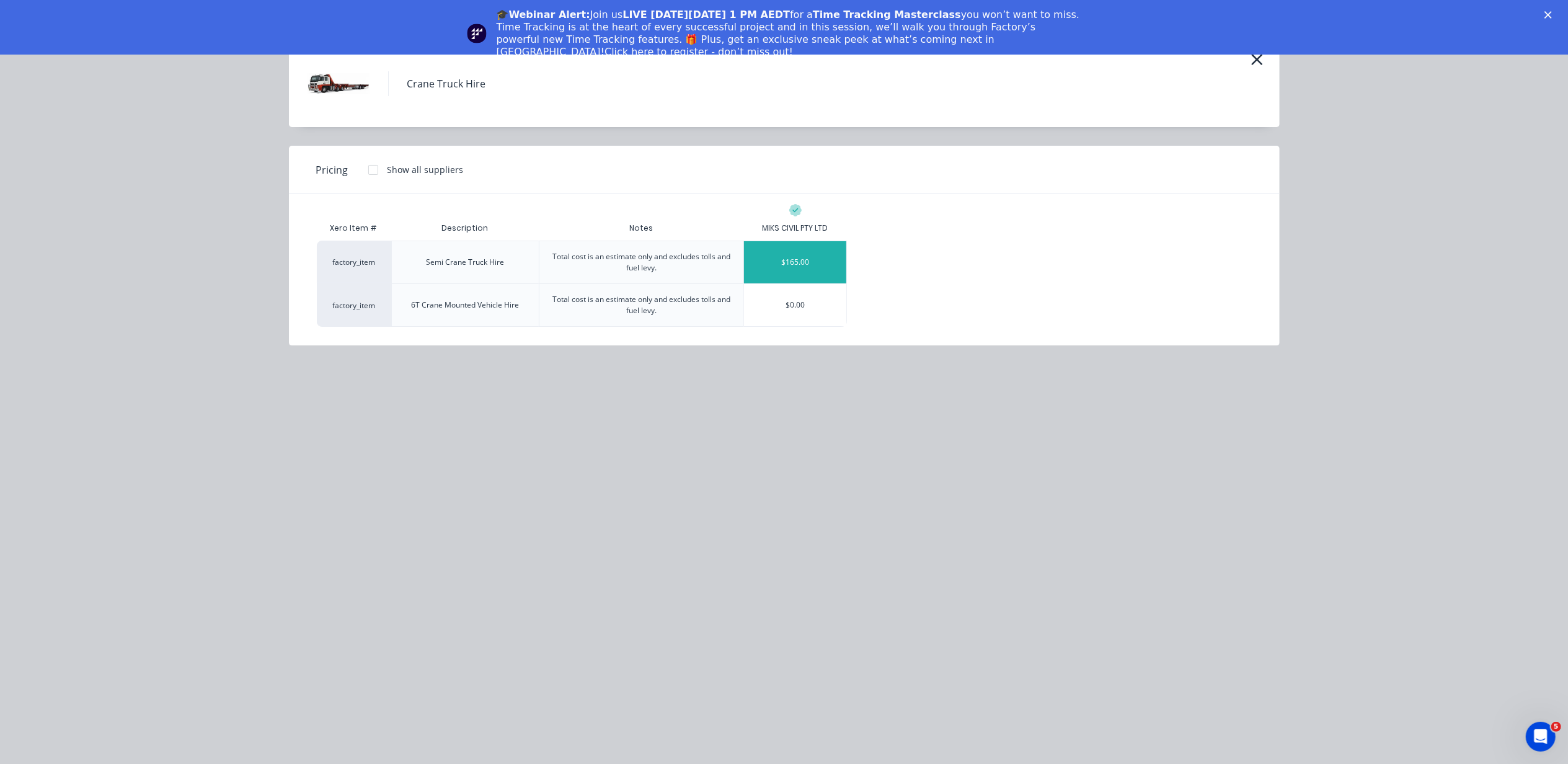
click at [747, 260] on div "$165.00" at bounding box center [795, 262] width 102 height 42
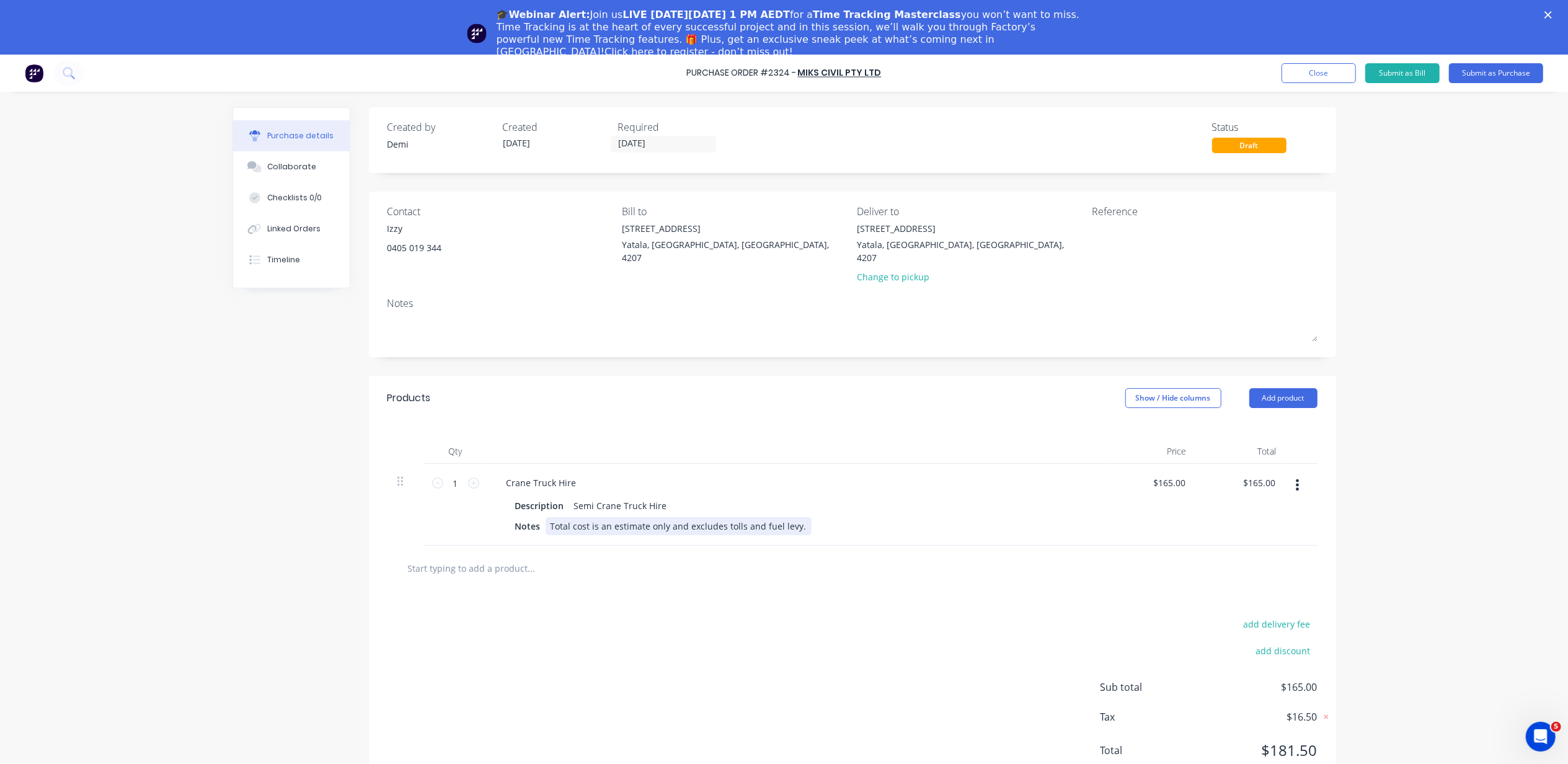
click at [730, 517] on div "Total cost is an estimate only and excludes tolls and fuel levy." at bounding box center [678, 526] width 266 height 18
click at [841, 517] on div "Notes Total cost is an estimate only and excludes tolls and fuel levy." at bounding box center [793, 526] width 567 height 18
click at [503, 556] on input "text" at bounding box center [531, 568] width 248 height 25
click at [487, 546] on div at bounding box center [853, 568] width 930 height 46
drag, startPoint x: 487, startPoint y: 539, endPoint x: 506, endPoint y: 564, distance: 31.4
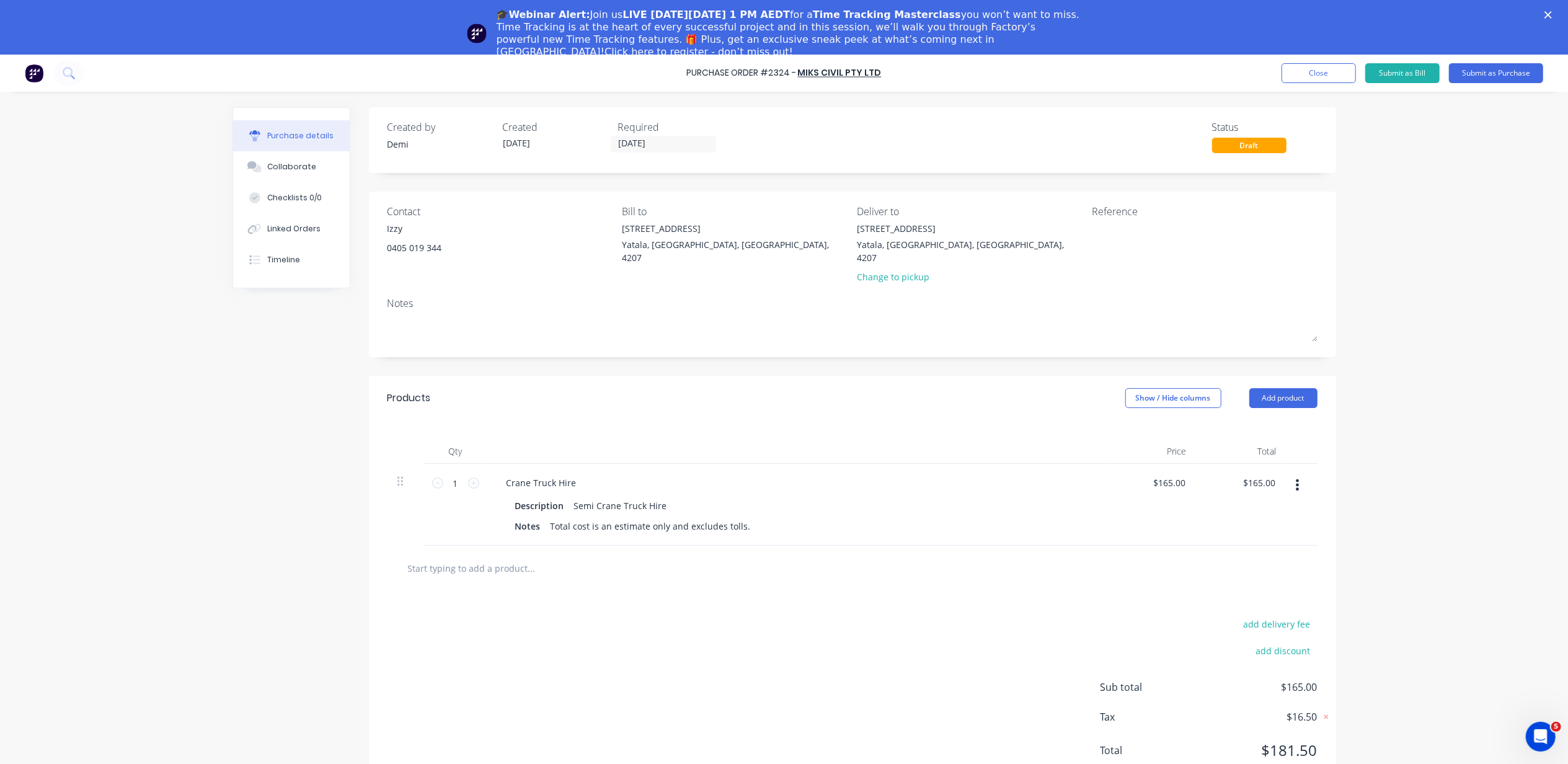
click at [506, 564] on input "text" at bounding box center [531, 568] width 248 height 25
click at [508, 556] on input "text" at bounding box center [531, 568] width 248 height 25
click at [1280, 388] on button "Add product" at bounding box center [1283, 398] width 69 height 20
click at [1255, 421] on div "Product catalogue" at bounding box center [1258, 430] width 95 height 18
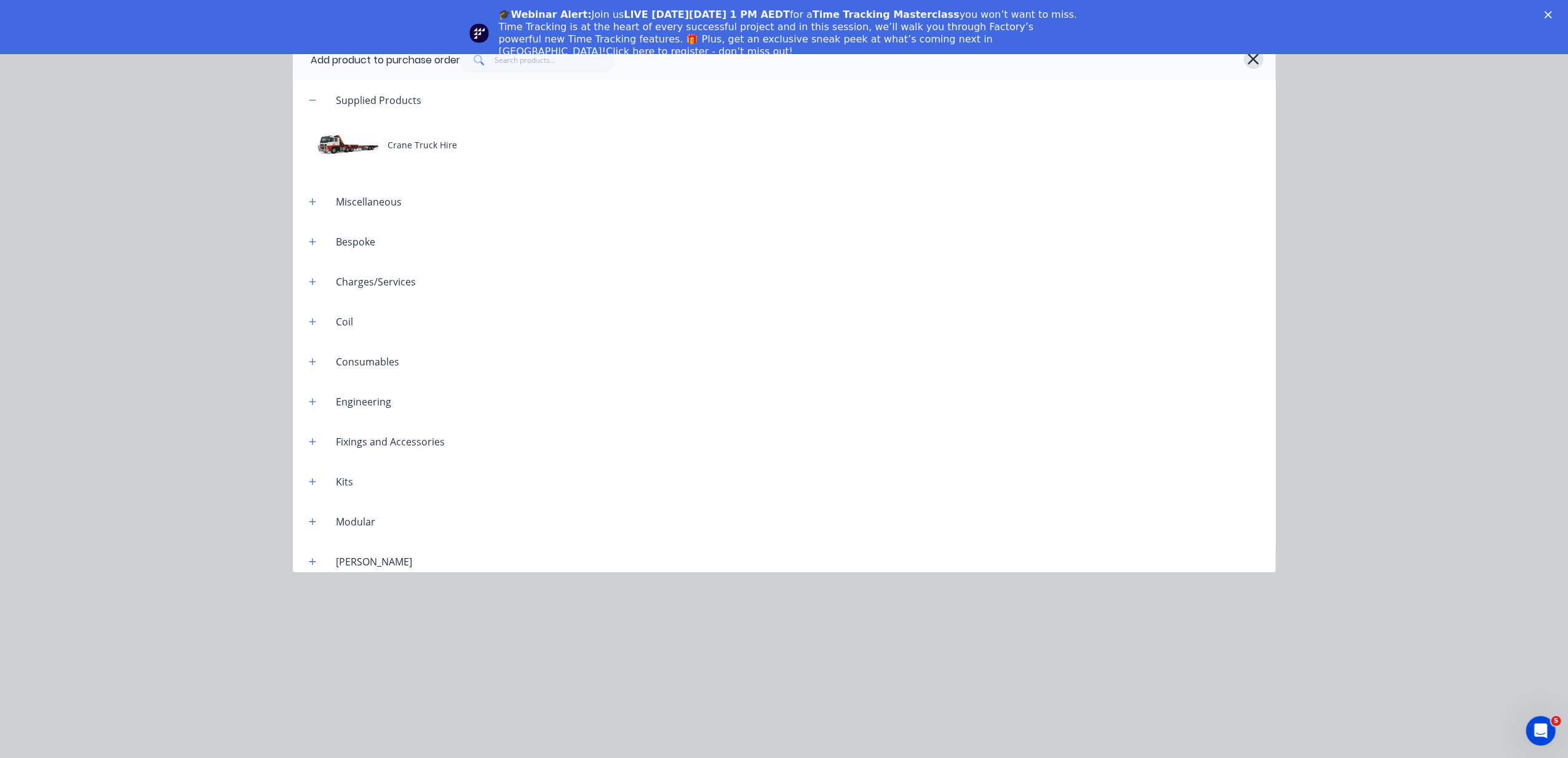
click at [1255, 59] on icon "button" at bounding box center [1253, 59] width 13 height 17
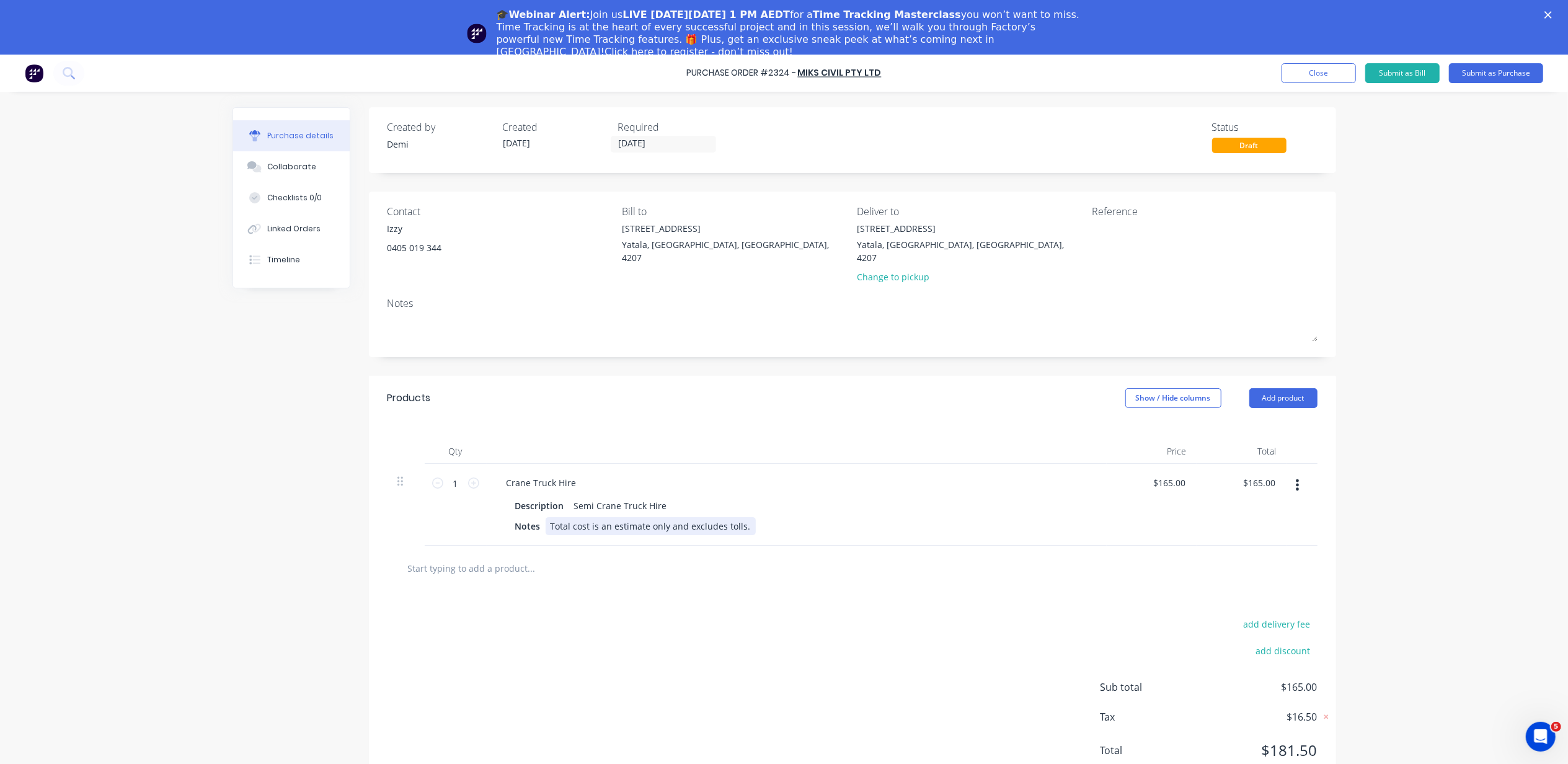
click at [662, 517] on div "Total cost is an estimate only and excludes tolls." at bounding box center [651, 526] width 210 height 18
click at [717, 517] on div "Total cost is an estimate only and excludes tolls." at bounding box center [651, 526] width 210 height 18
click at [710, 517] on div "Total cost is an estimate only and excludes tolls." at bounding box center [651, 526] width 210 height 18
click at [745, 517] on div "Total cost is an estimate only and excludes tolls." at bounding box center [651, 526] width 210 height 18
click at [1108, 239] on textarea at bounding box center [1170, 236] width 155 height 28
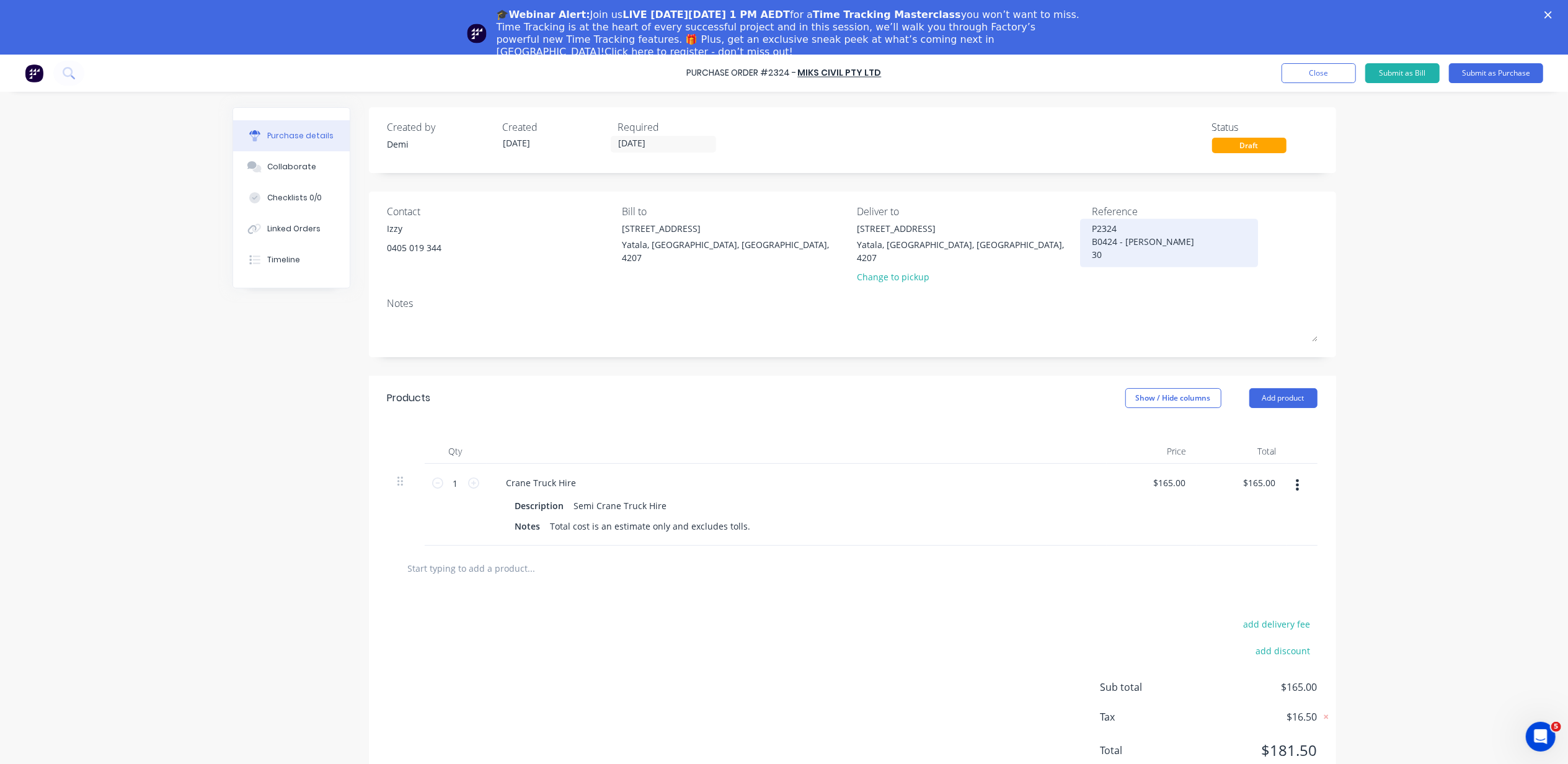
type textarea "P2324 B0424 - [PERSON_NAME] 304"
type textarea "x"
click at [1092, 254] on textarea "P2324 B0424 - [PERSON_NAME] 304" at bounding box center [1170, 241] width 155 height 39
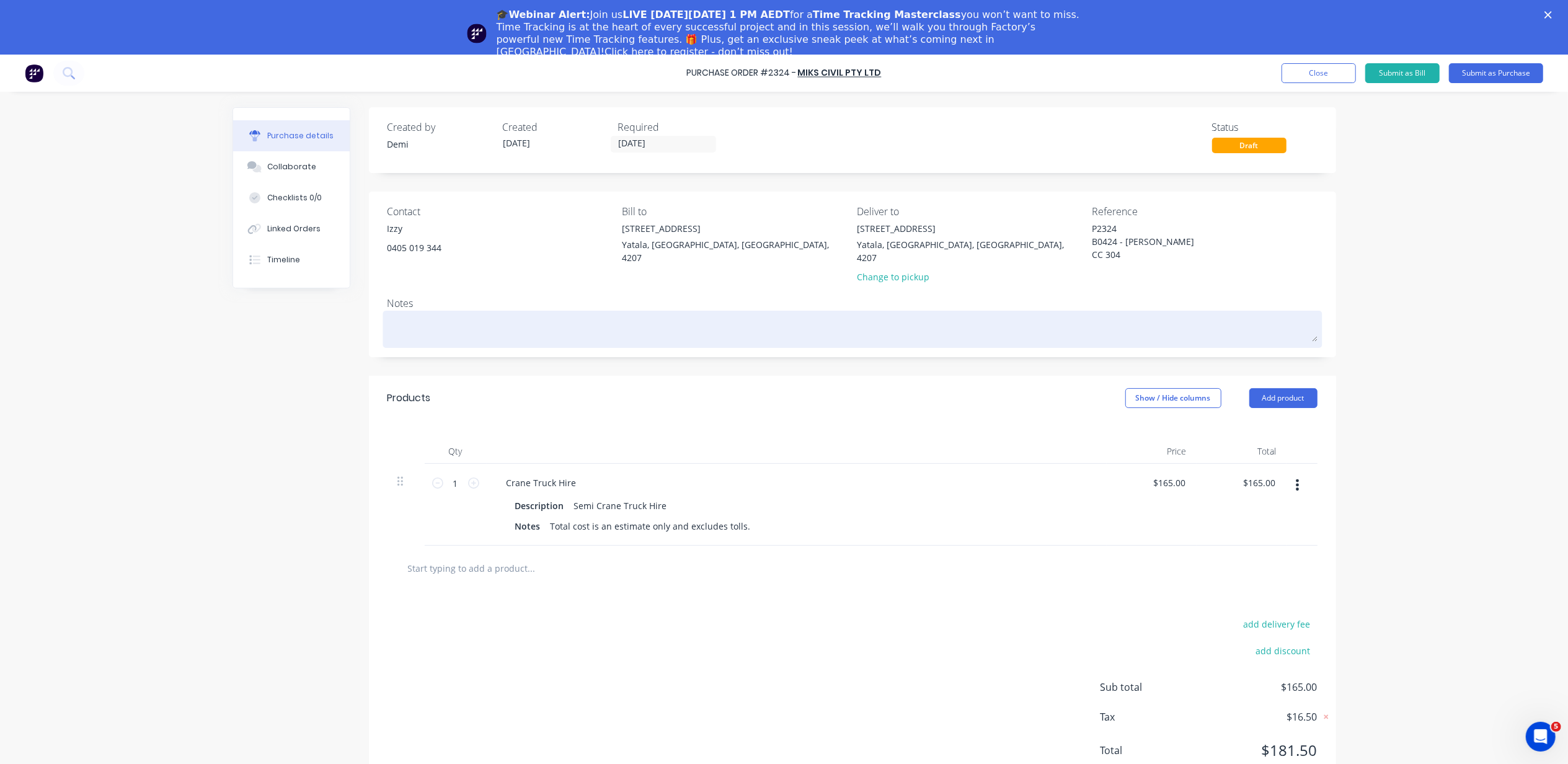
type textarea "P2324 B0424 - [PERSON_NAME] CC 304"
type textarea "x"
type textarea "P2324 B0424 - [PERSON_NAME] CC 304"
click at [429, 313] on textarea at bounding box center [853, 327] width 930 height 28
type textarea "x"
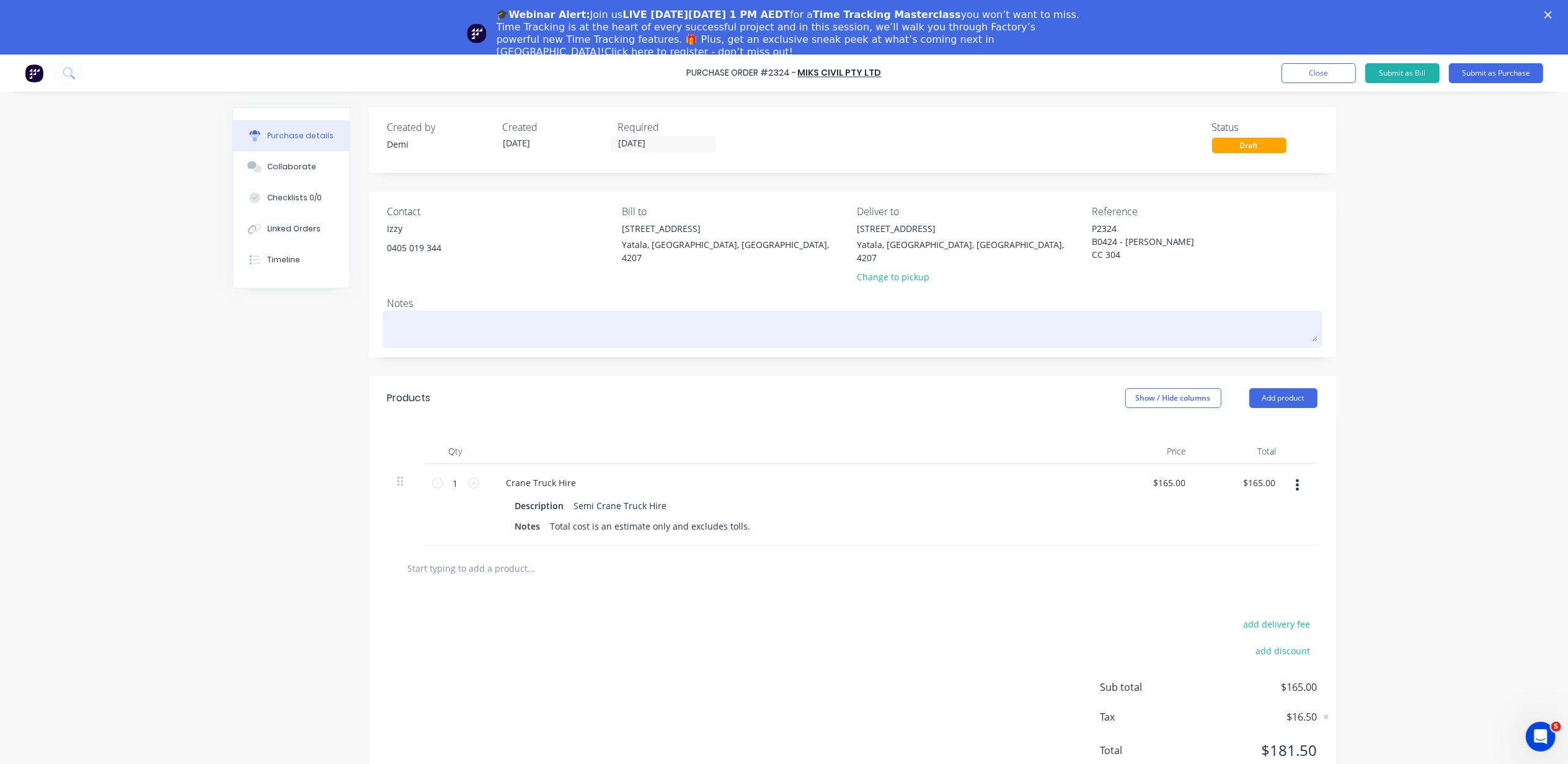
type textarea "S"
type textarea "x"
type textarea "St"
type textarea "x"
type textarea "Sta"
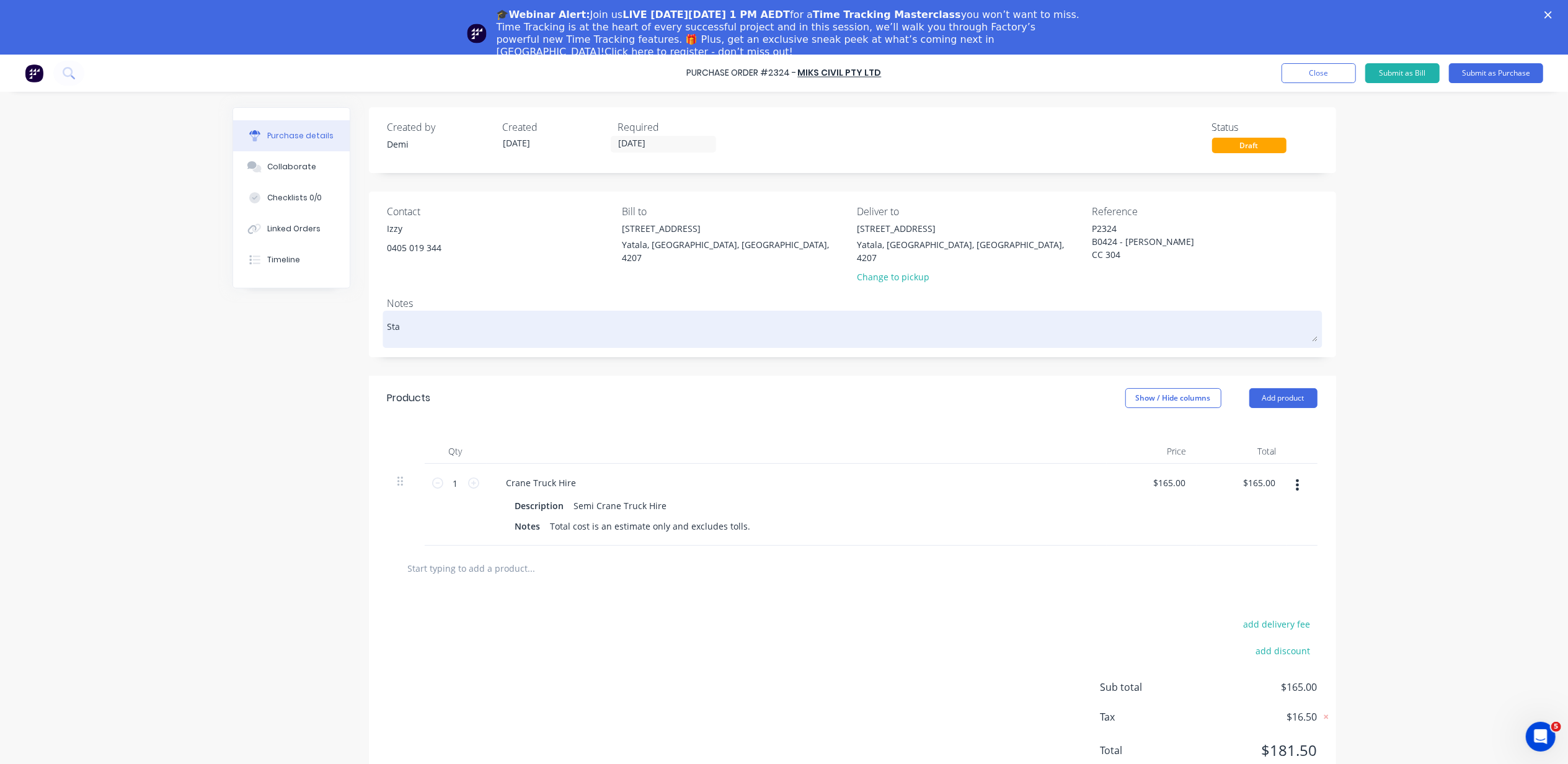
type textarea "x"
type textarea "Stac"
type textarea "x"
type textarea "Stack"
type textarea "x"
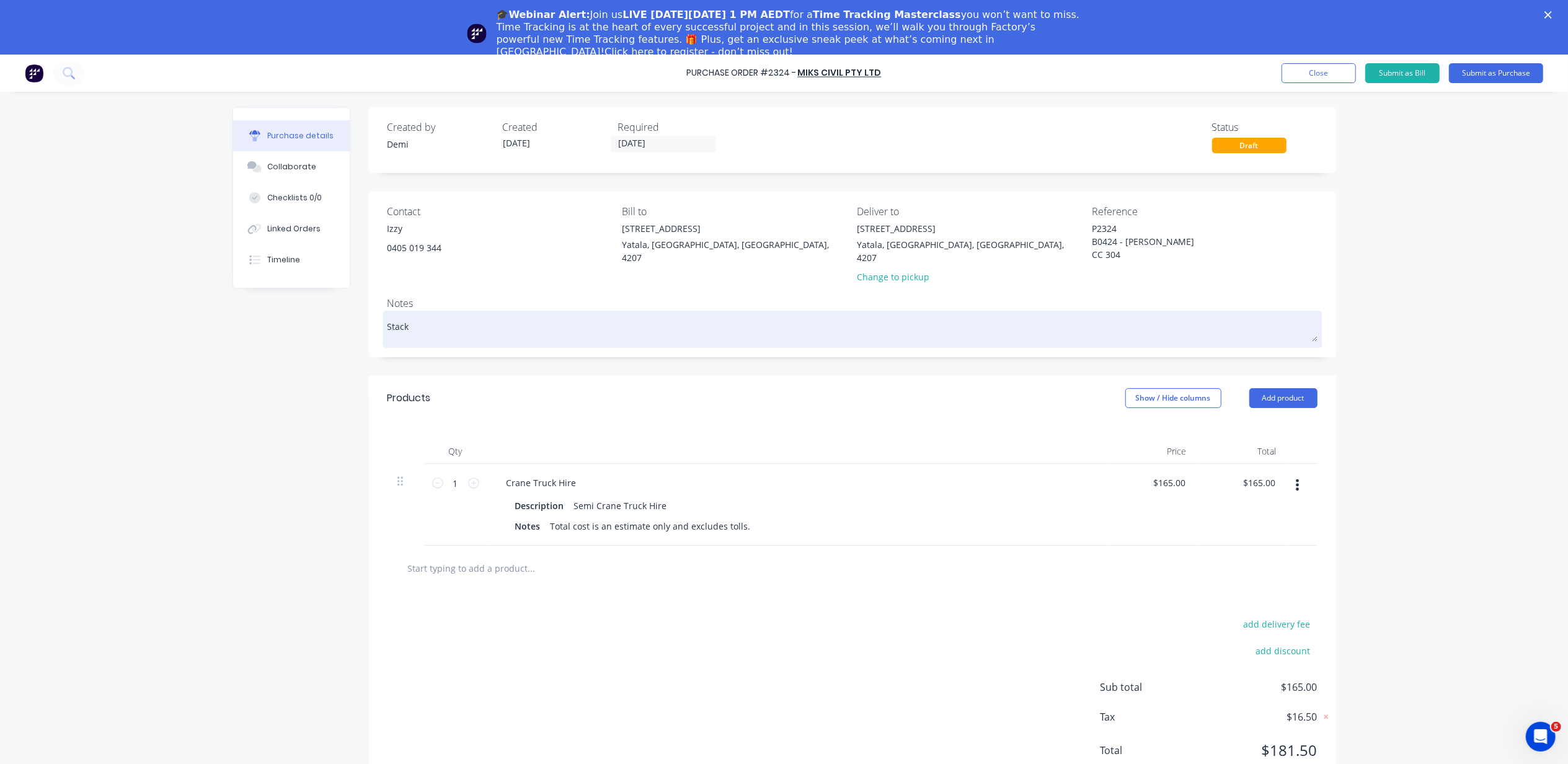
type textarea "Stack"
type textarea "x"
type textarea "Stack 1"
type textarea "x"
type textarea "Stack 1m"
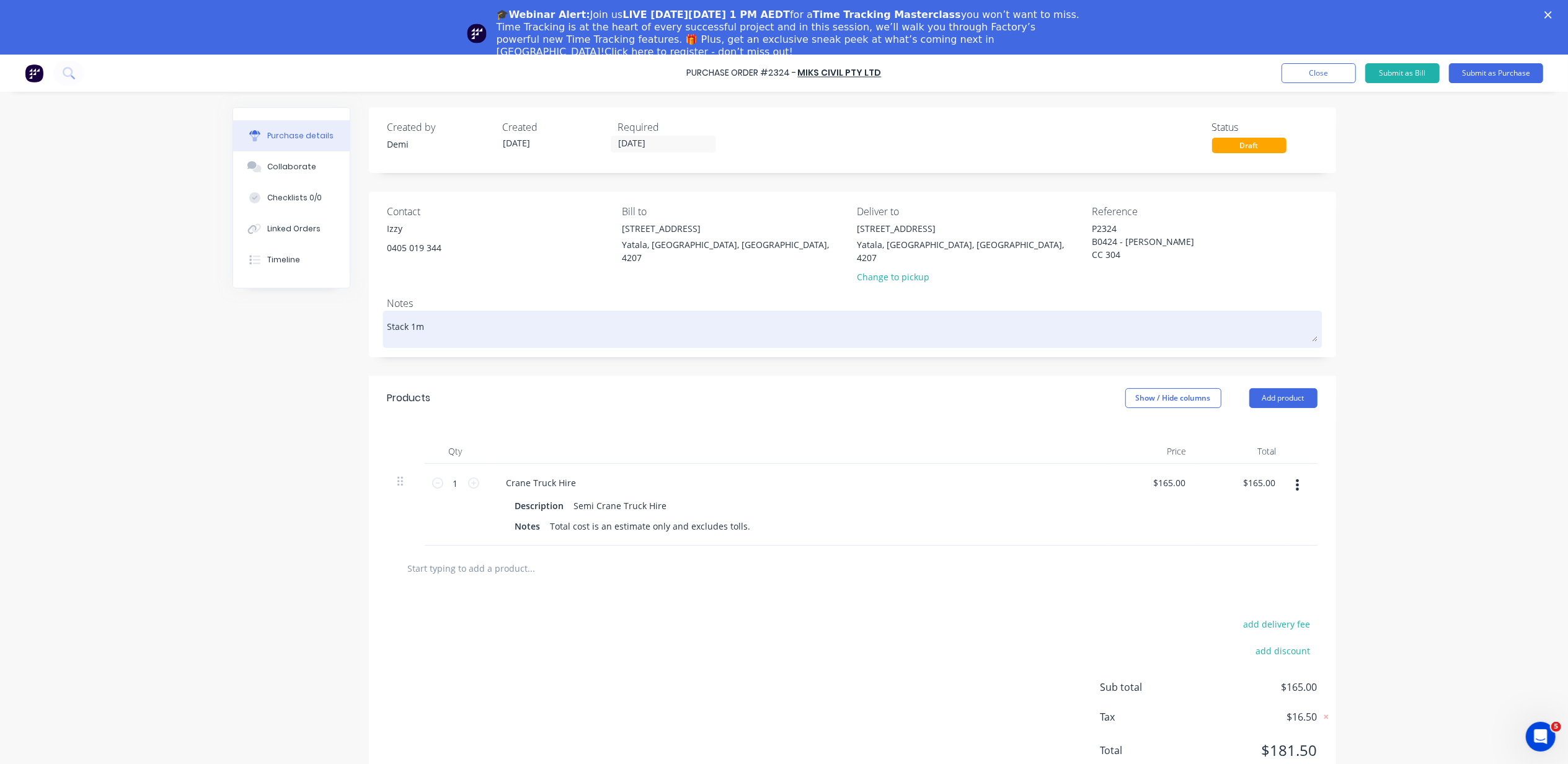
type textarea "x"
type textarea "Stack 1m"
type textarea "x"
type textarea "Stack 1m"
type textarea "x"
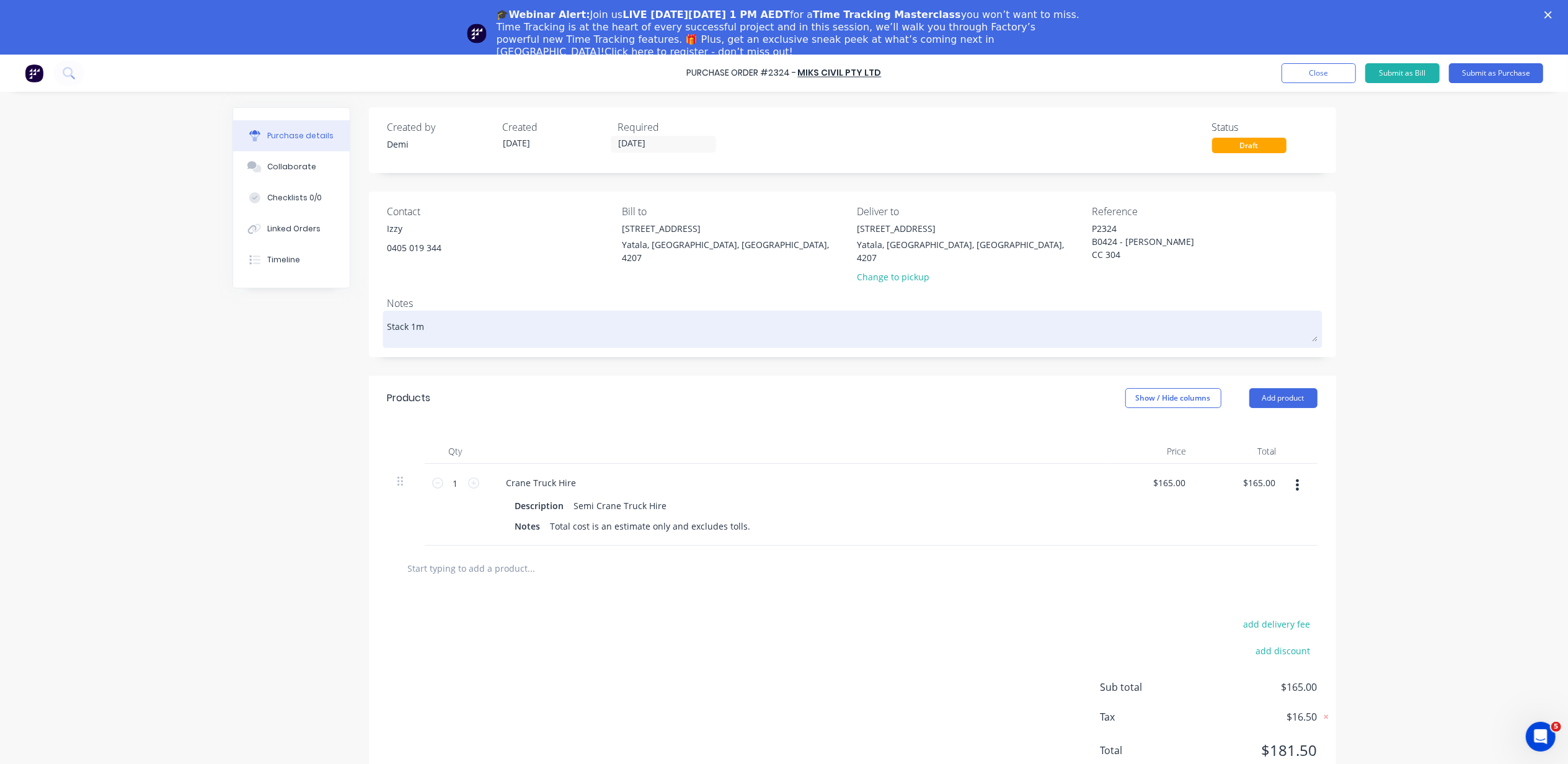
type textarea "Stack 1"
type textarea "x"
type textarea "Stack 1,"
type textarea "x"
type textarea "Stack 1,"
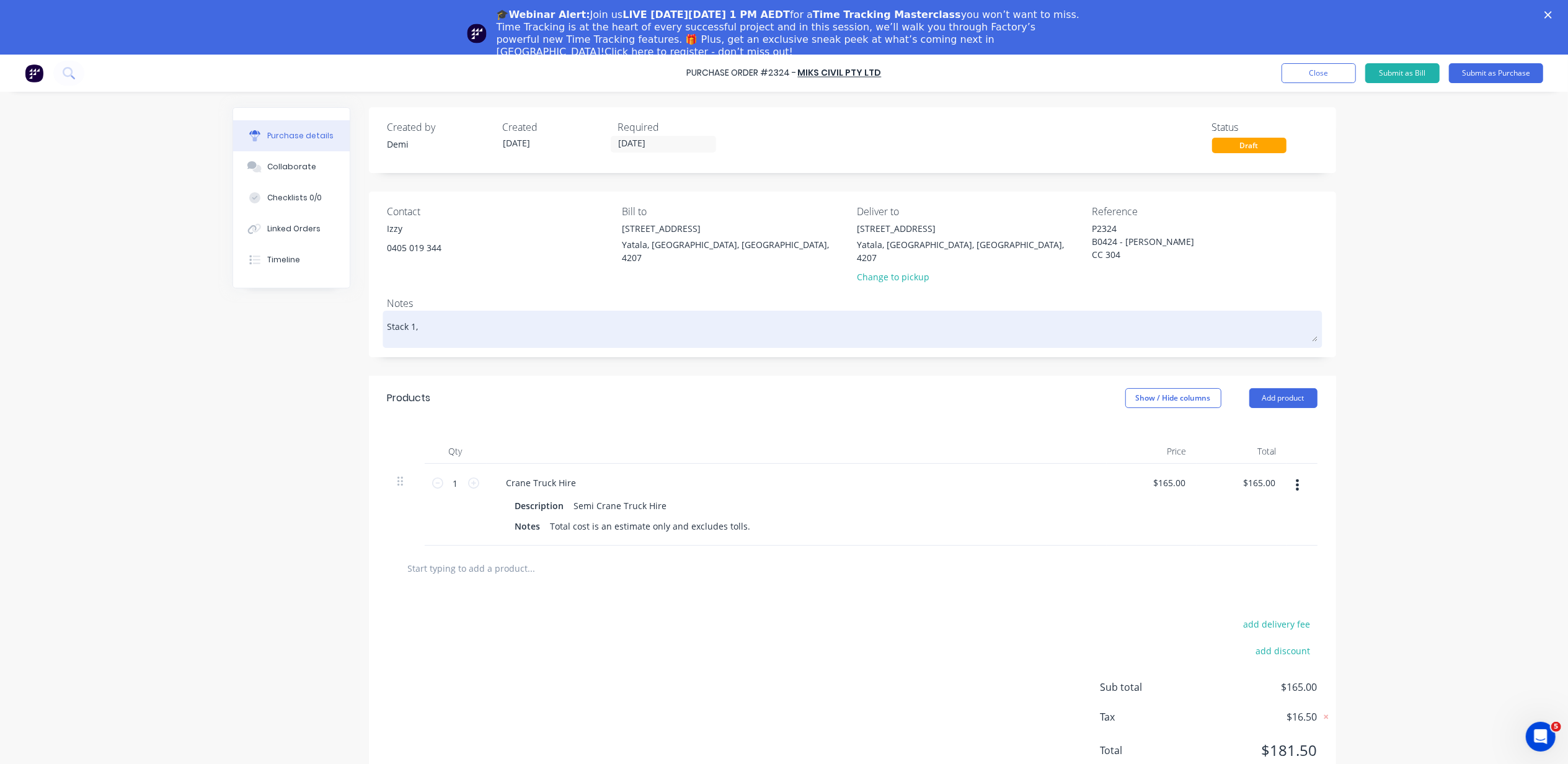
type textarea "x"
type textarea "Stack 1, 2"
type textarea "x"
type textarea "Stack 1, 2"
type textarea "x"
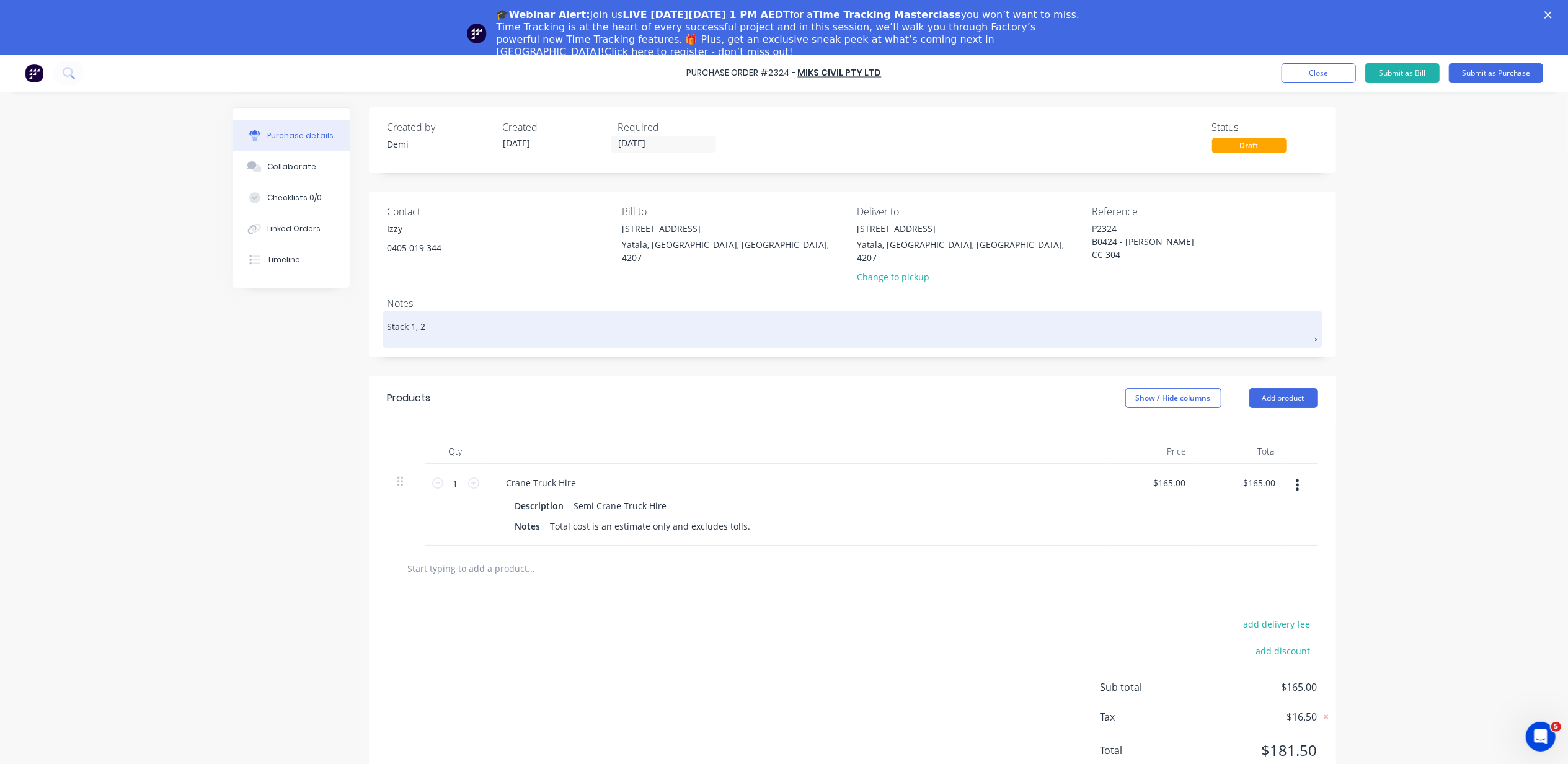
type textarea "Stack 1, 2 a"
type textarea "x"
type textarea "Stack 1, 2 an"
type textarea "x"
type textarea "Stack 1, 2 and"
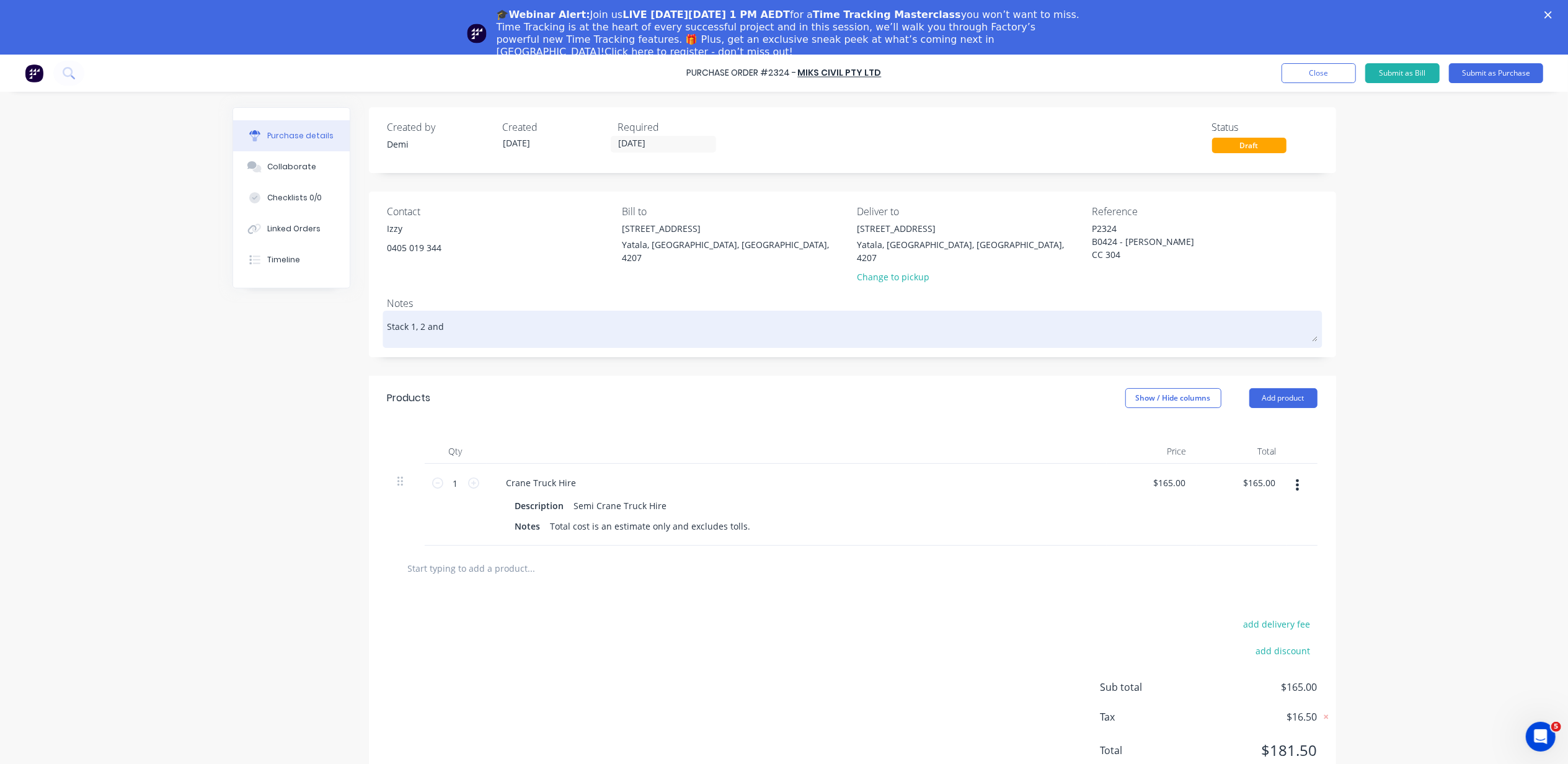
type textarea "x"
type textarea "Stack 1, 2 and"
type textarea "x"
type textarea "Stack 1, 2 and 3"
type textarea "x"
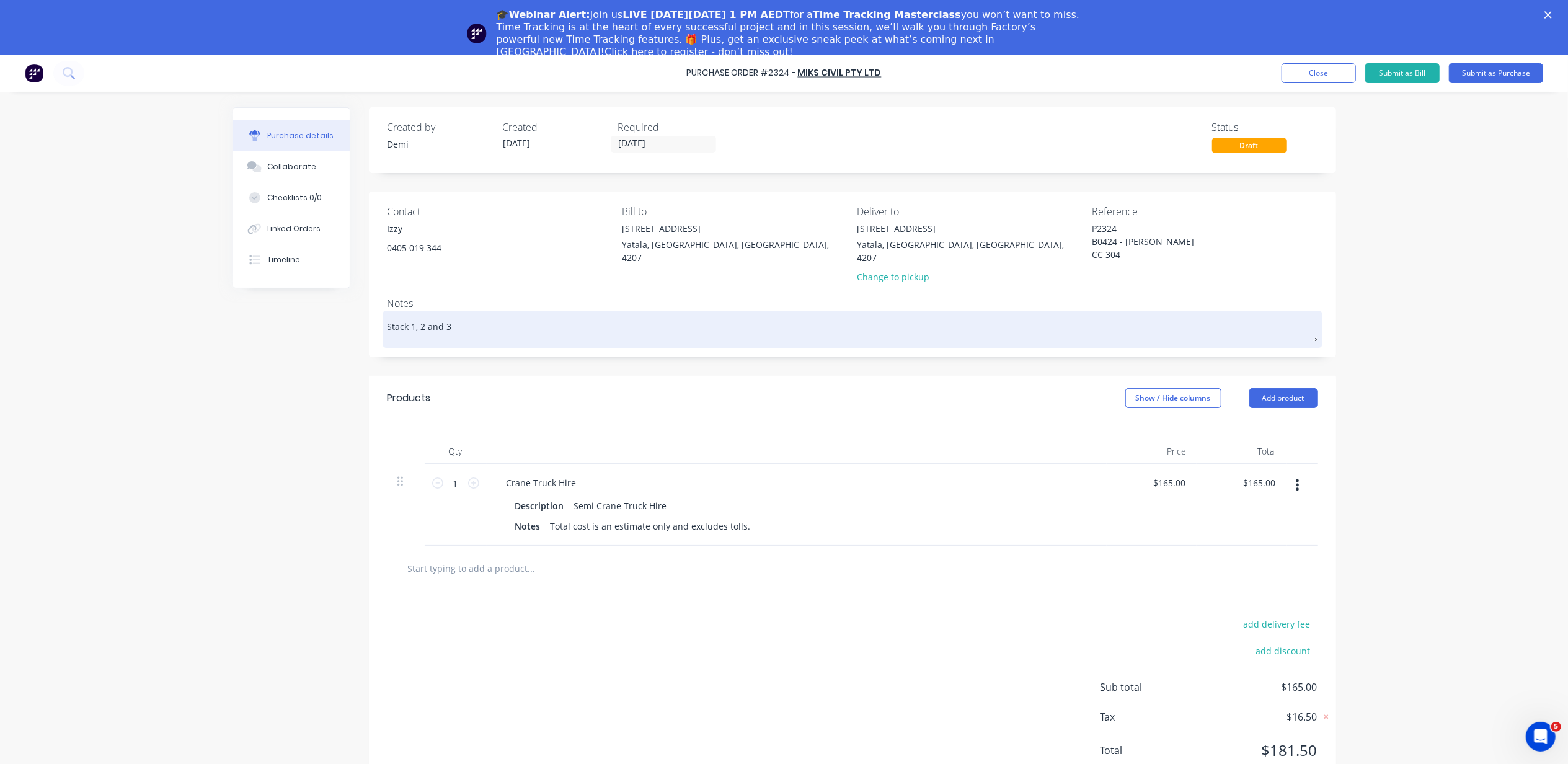
type textarea "Stack 1, 2 and 3"
type textarea "x"
type textarea "Stack 1, 2 and 3 -"
type textarea "x"
type textarea "Stack 1, 2 and 3 -"
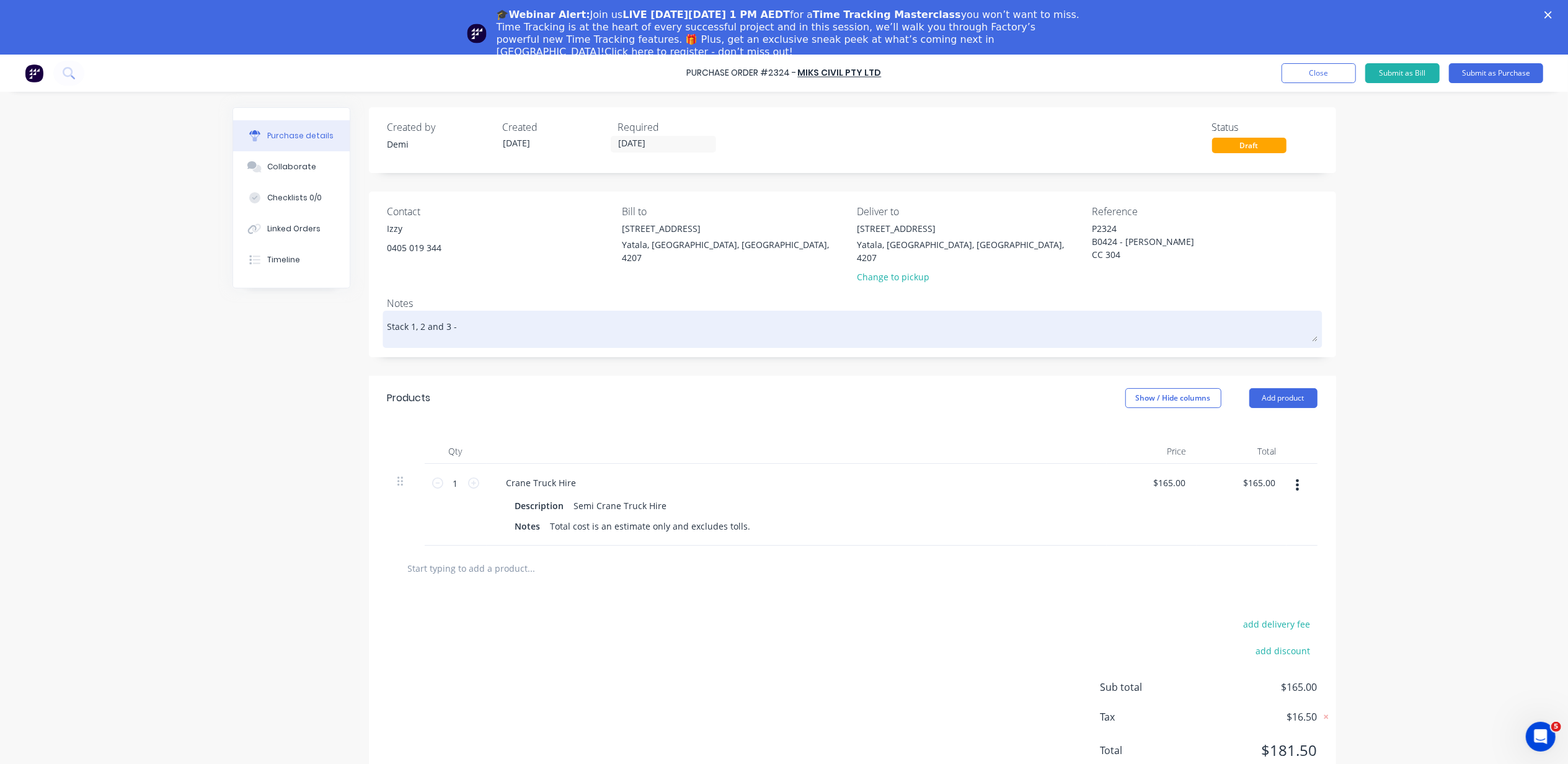
type textarea "x"
type textarea "Stack 1, 2 and 3 - L"
type textarea "x"
type textarea "Stack 1, 2 and 3 - Lo"
type textarea "x"
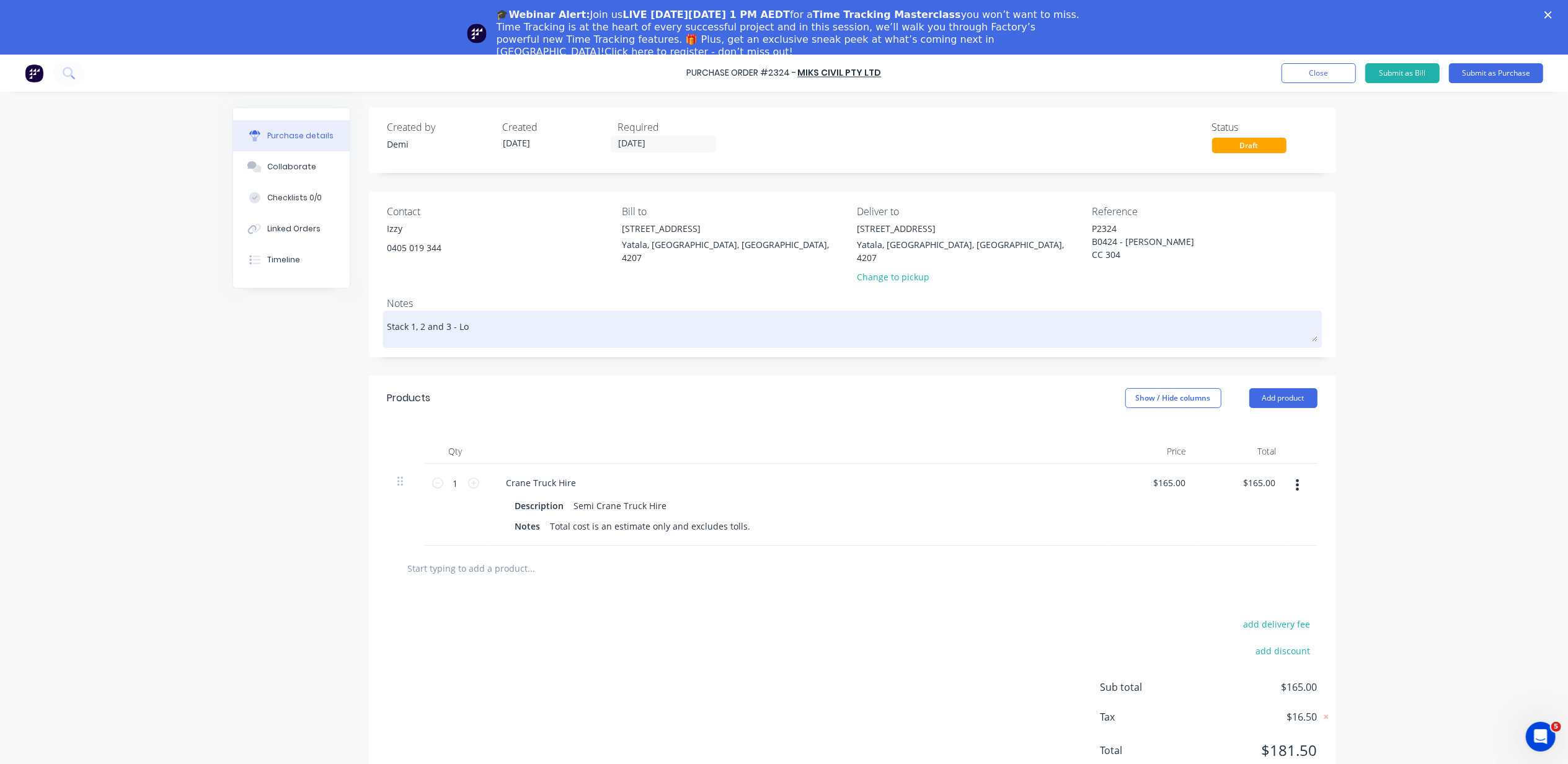
type textarea "Stack 1, 2 and 3 - Low"
type textarea "x"
type textarea "Stack 1, 2 and 3 - [PERSON_NAME]"
type textarea "x"
type textarea "Stack 1, 2 and 3 - Lower"
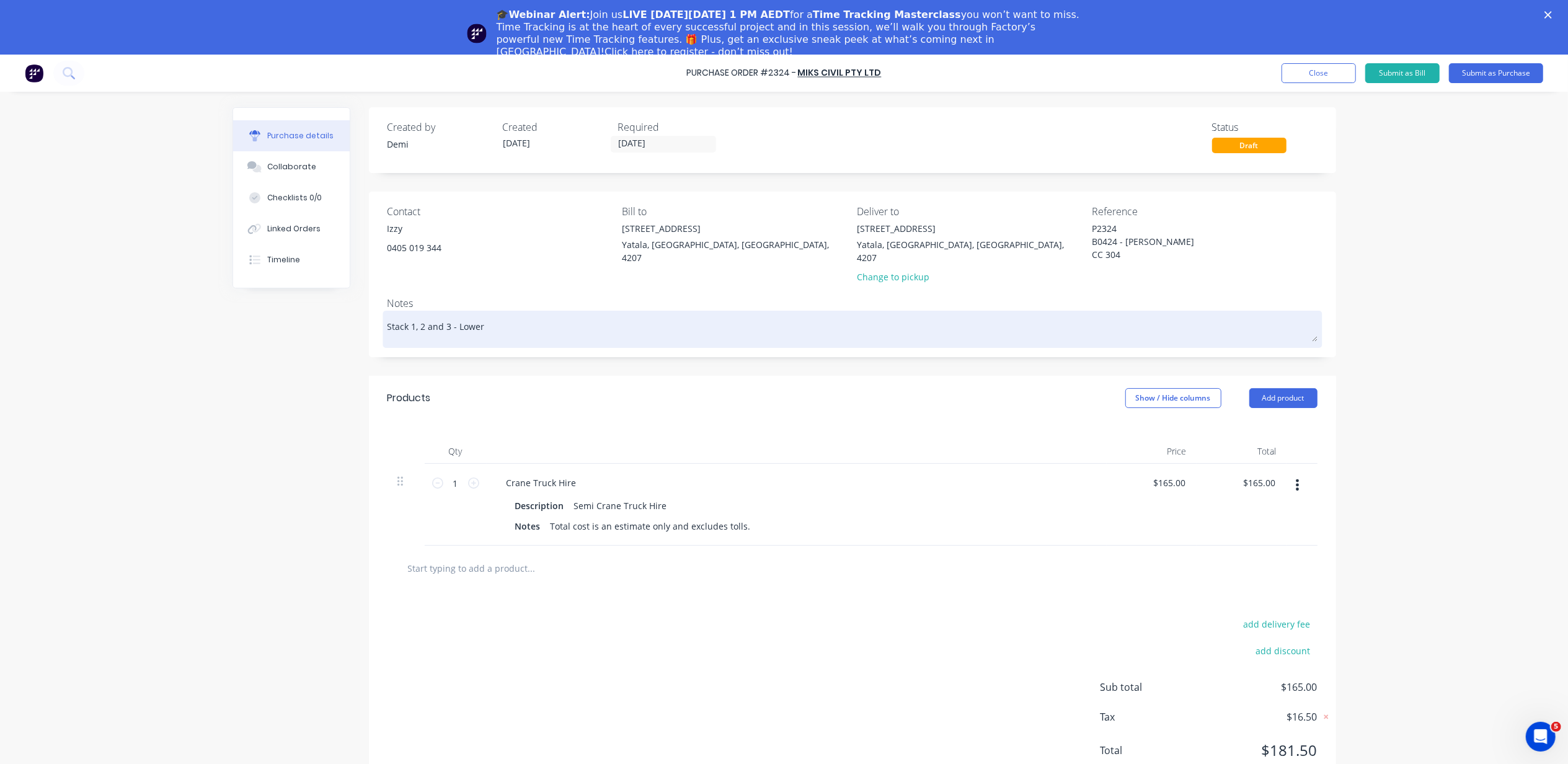
type textarea "x"
type textarea "Stack 1, 2 and 3 - Lower"
type textarea "x"
type textarea "Stack 1, 2 and 3 - Lower W"
type textarea "x"
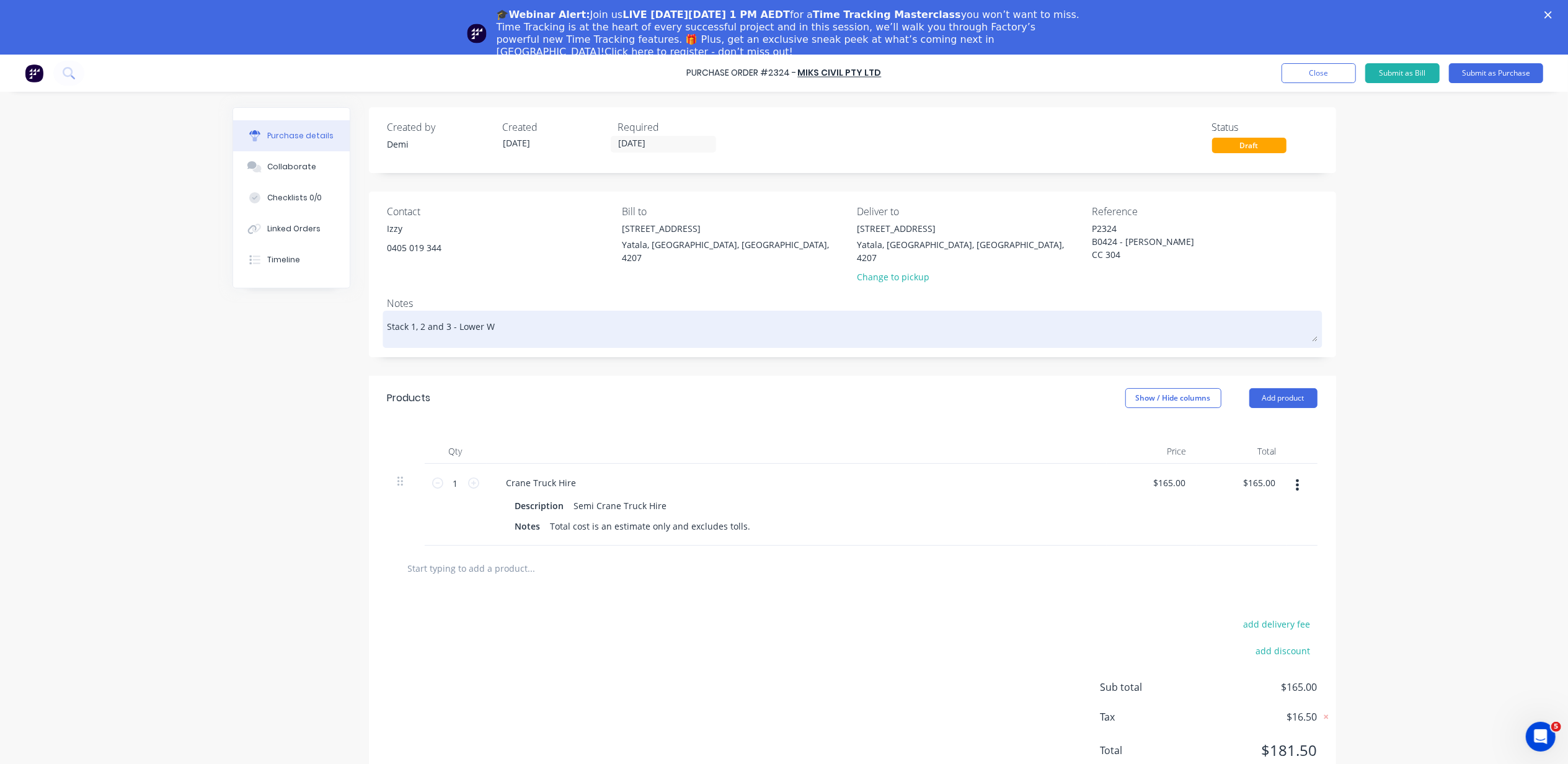
type textarea "Stack 1, 2 and 3 - [GEOGRAPHIC_DATA]"
type textarea "x"
type textarea "Stack 1, 2 and 3 - Lower Wal"
type textarea "x"
type textarea "Stack 1, 2 and 3 - Lower Wall"
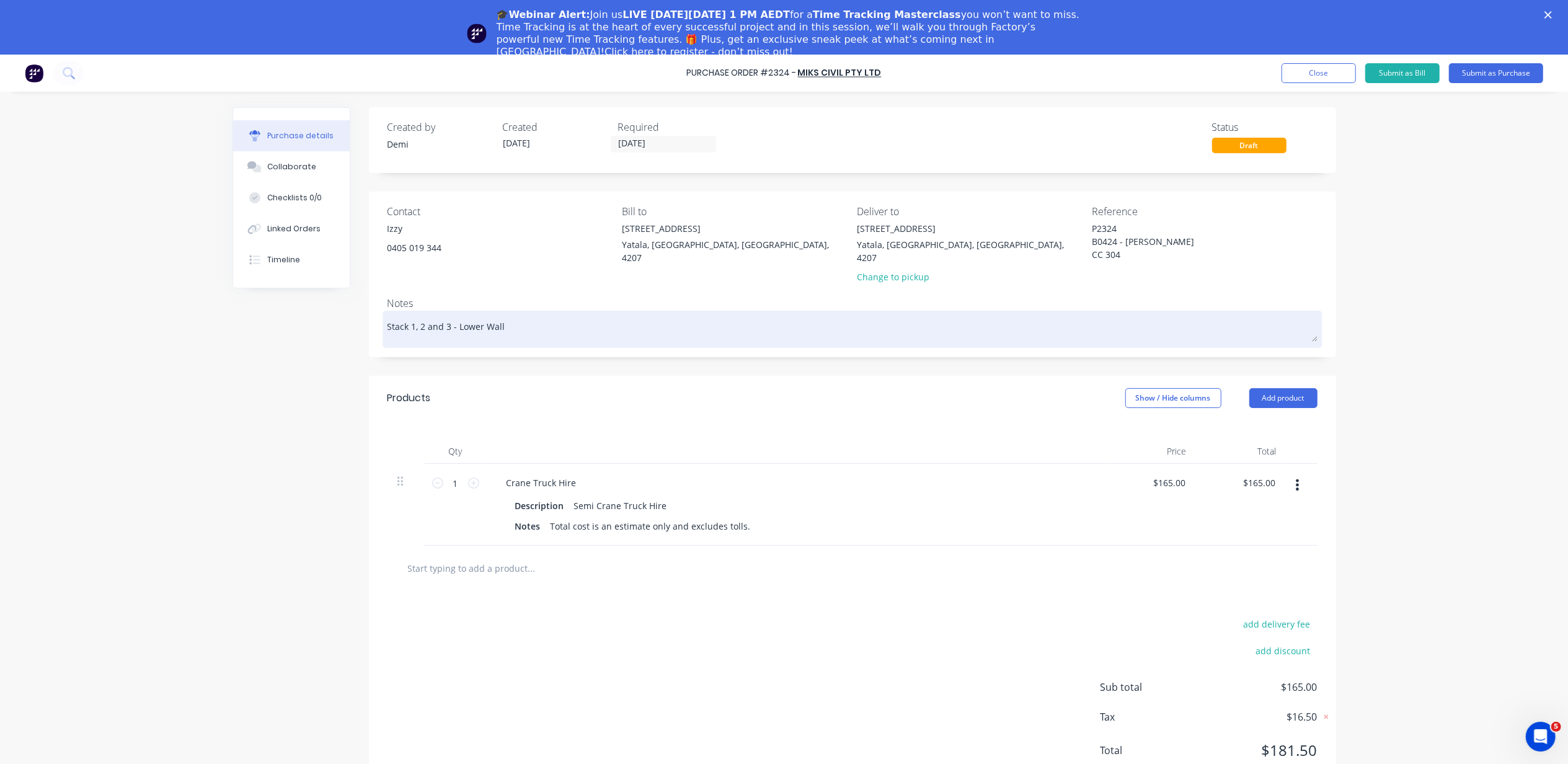
type textarea "x"
type textarea "Stack 1, 2 and 3 - Lower Wall"
type textarea "x"
type textarea "Stack 1, 2 and 3 - Lower Wall F"
type textarea "x"
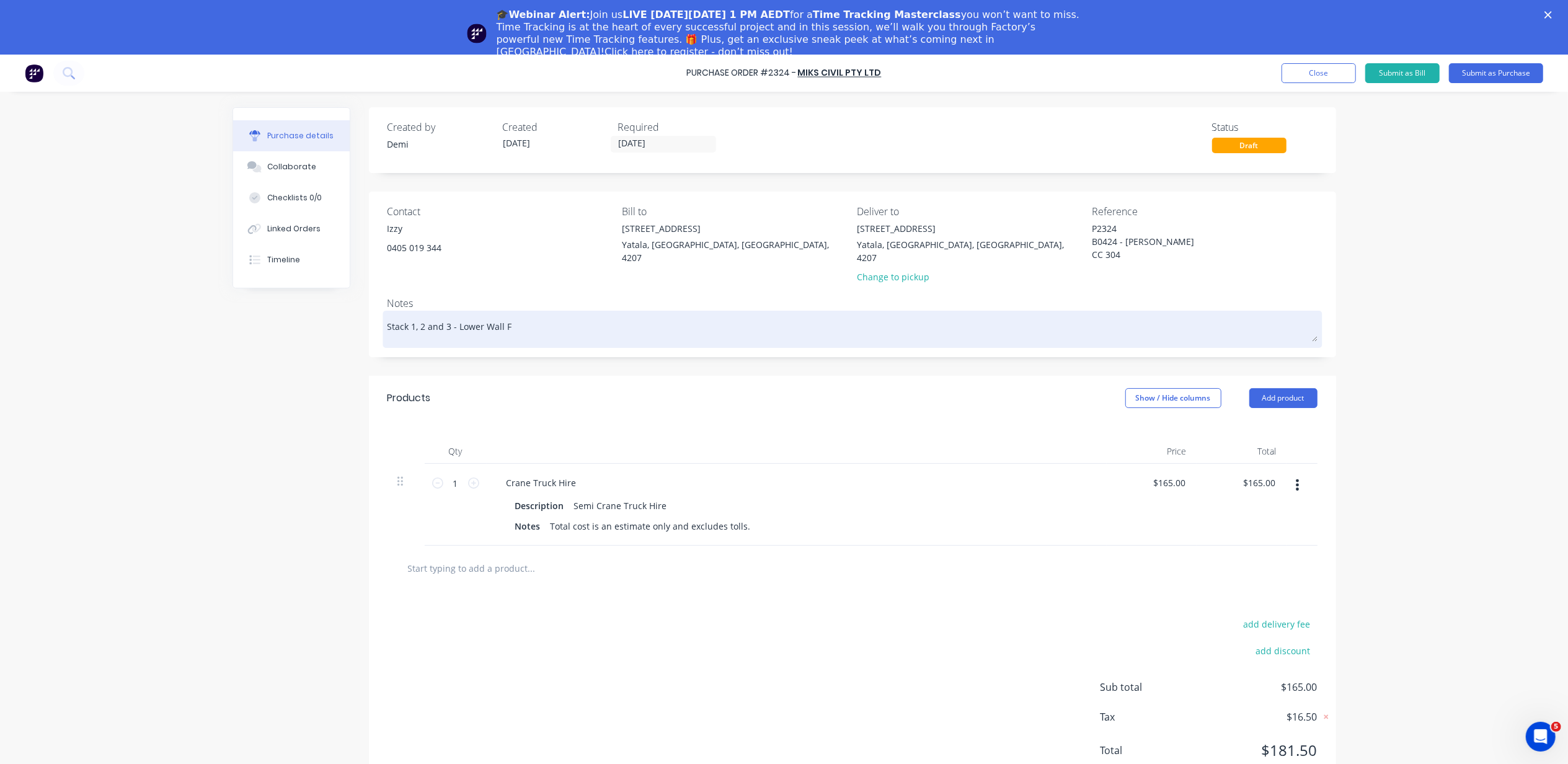
type textarea "Stack 1, 2 and 3 - Lower Wall Fr"
type textarea "x"
type textarea "Stack 1, 2 and 3 - Lower Wall Fra"
type textarea "x"
type textarea "Stack 1, 2 and 3 - Lower Wall Fram"
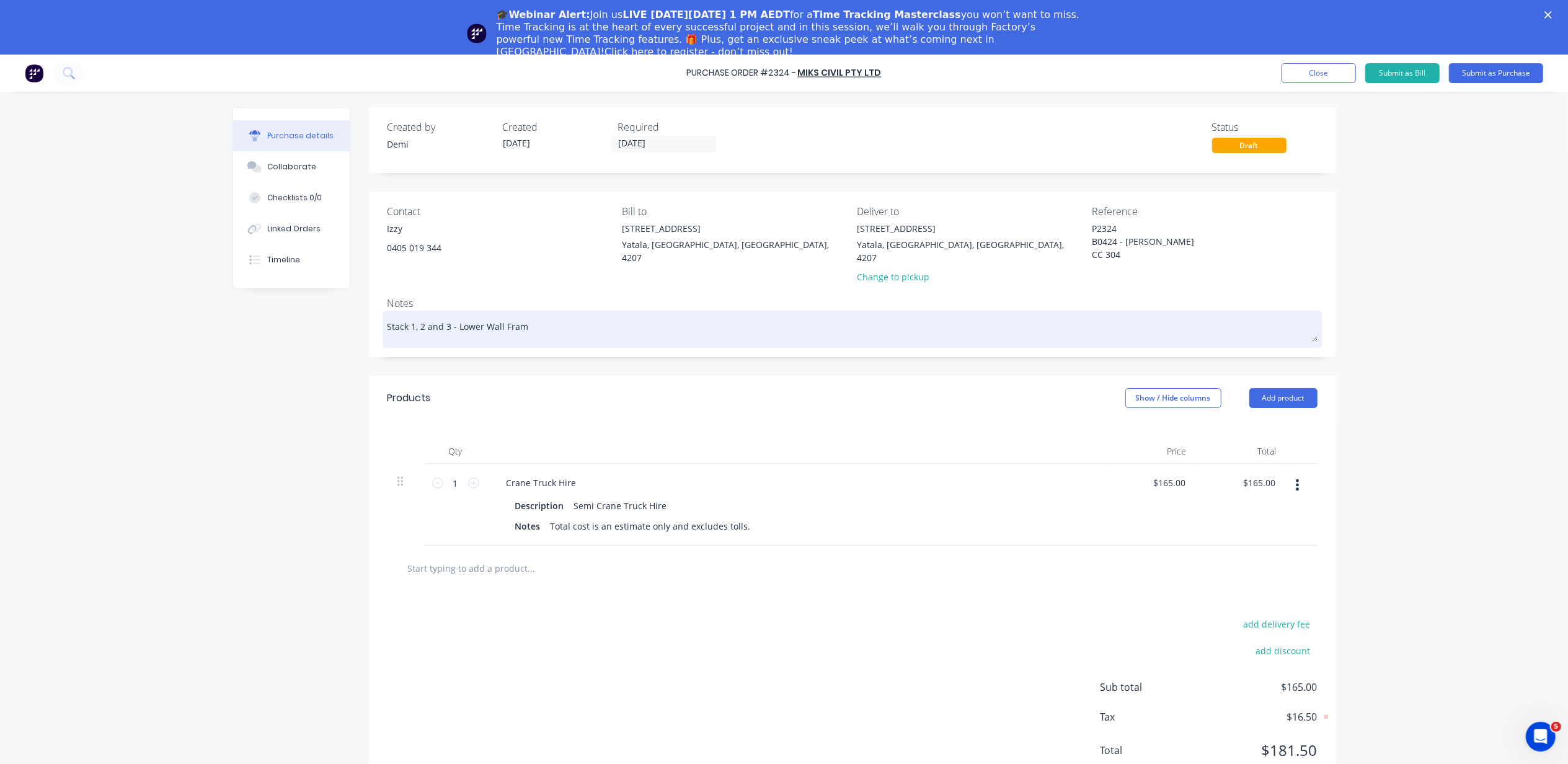
type textarea "x"
type textarea "Stack 1, 2 and 3 - Lower Wall Frame"
type textarea "x"
type textarea "Stack 1, 2 and 3 - Lower Wall Frames"
type textarea "x"
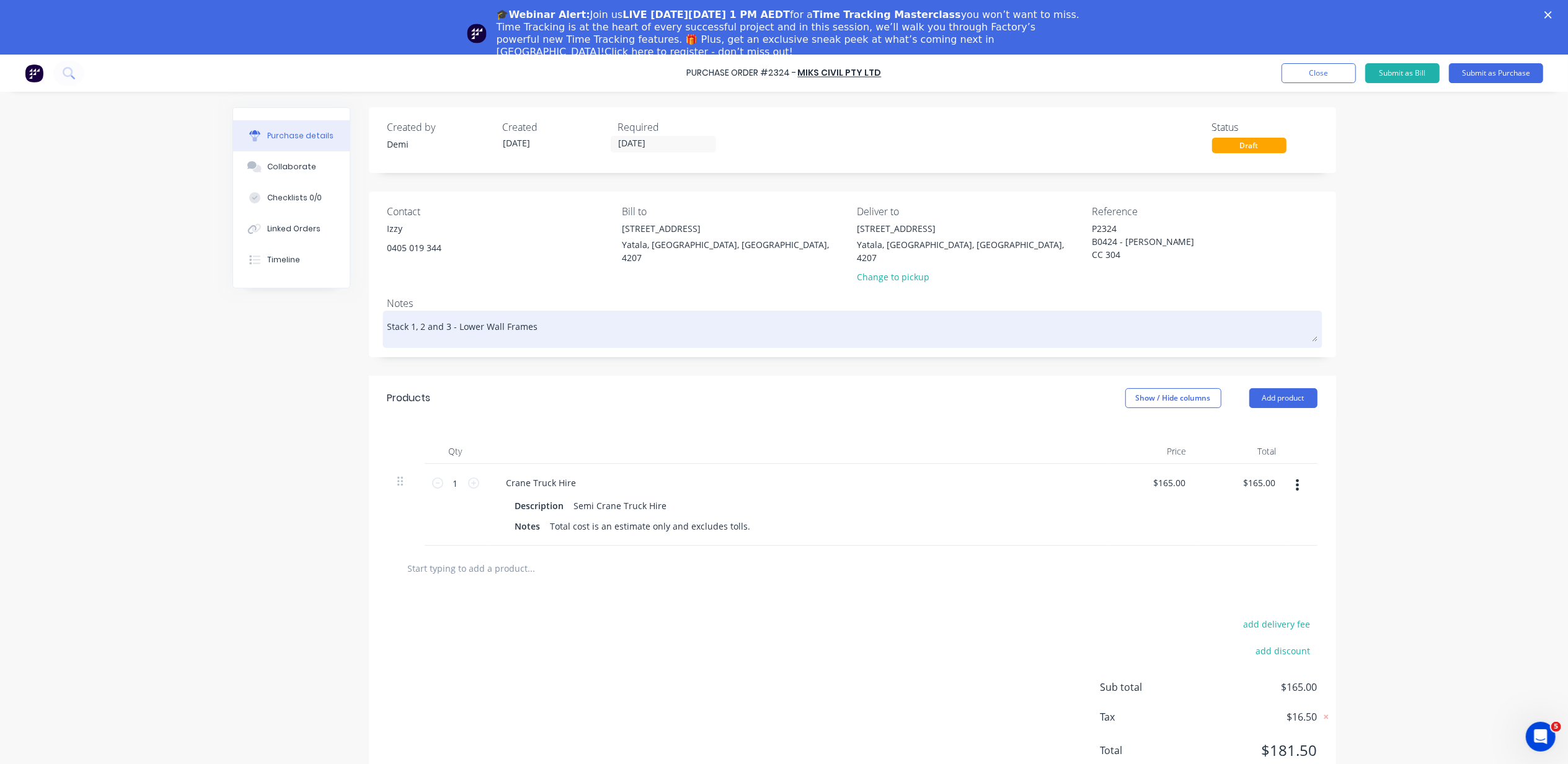
type textarea "Stack 1, 2 and 3 - Lower Wall Frames"
type textarea "x"
type textarea "Stack 1, 2 and 3 - Lower Wall Frames"
type textarea "x"
type textarea "Stack 1, 2 and 3 - Lower Wall Frames S"
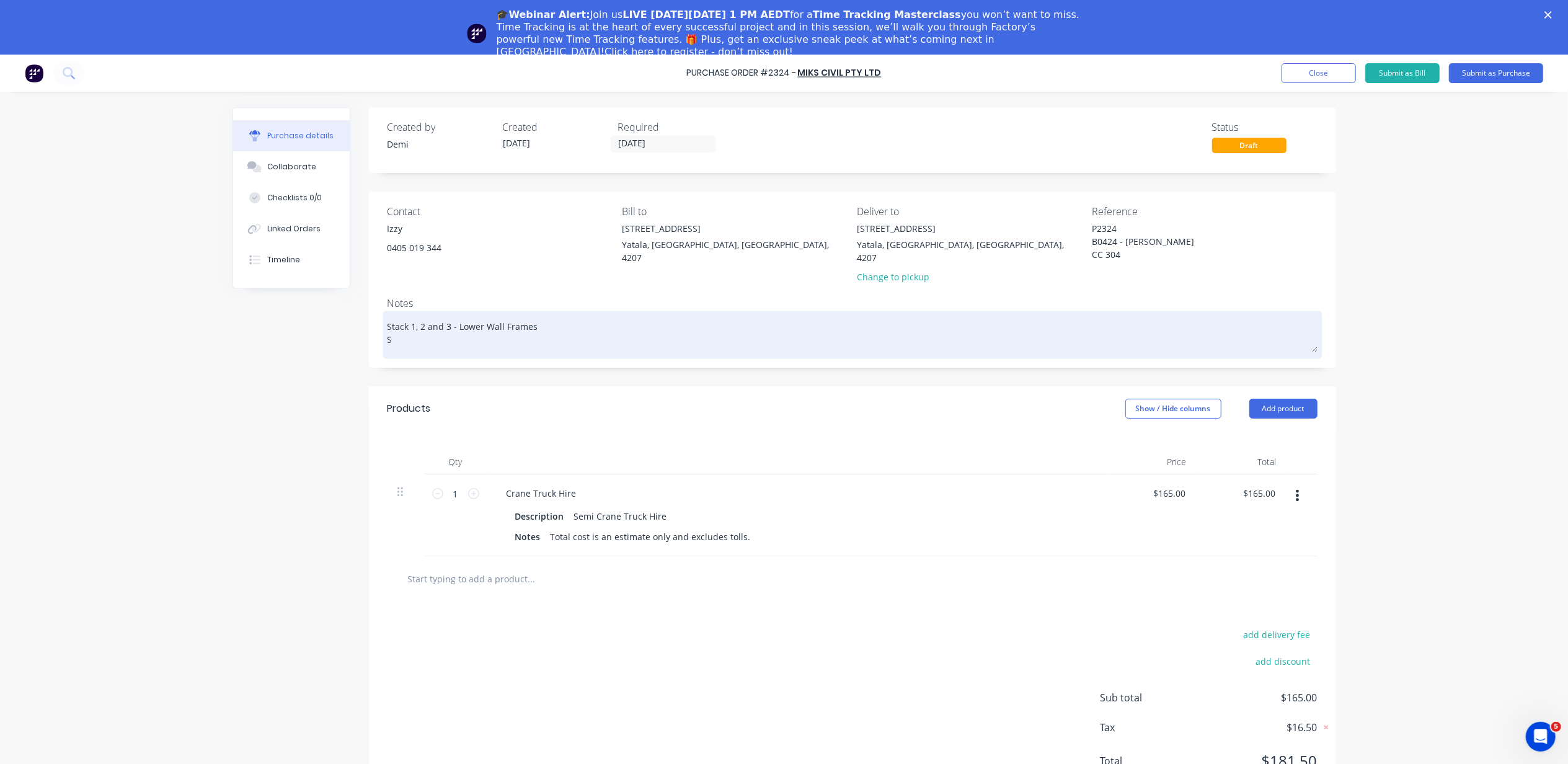
type textarea "x"
type textarea "Stack 1, 2 and 3 - Lower Wall Frames"
type textarea "x"
type textarea "Stack 1, 2 and 3 - Lower Wall Frames O"
type textarea "x"
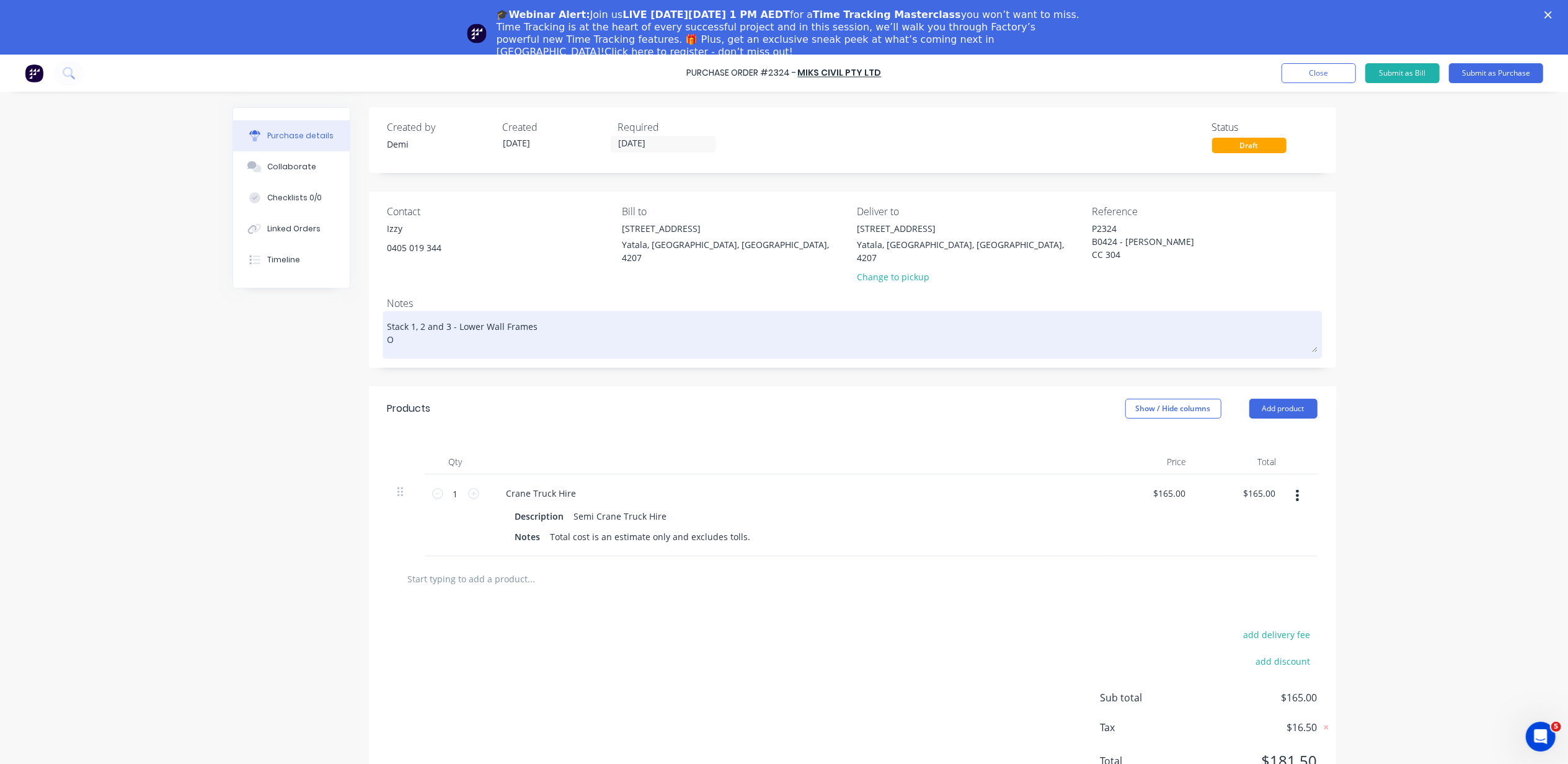
type textarea "Stack 1, 2 and 3 - Lower Wall Frames OS"
type textarea "x"
type textarea "Stack 1, 2 and 3 - Lower Wall Frames OS"
type textarea "x"
type textarea "Stack 1, 2 and 3 - Lower Wall Frames OS L"
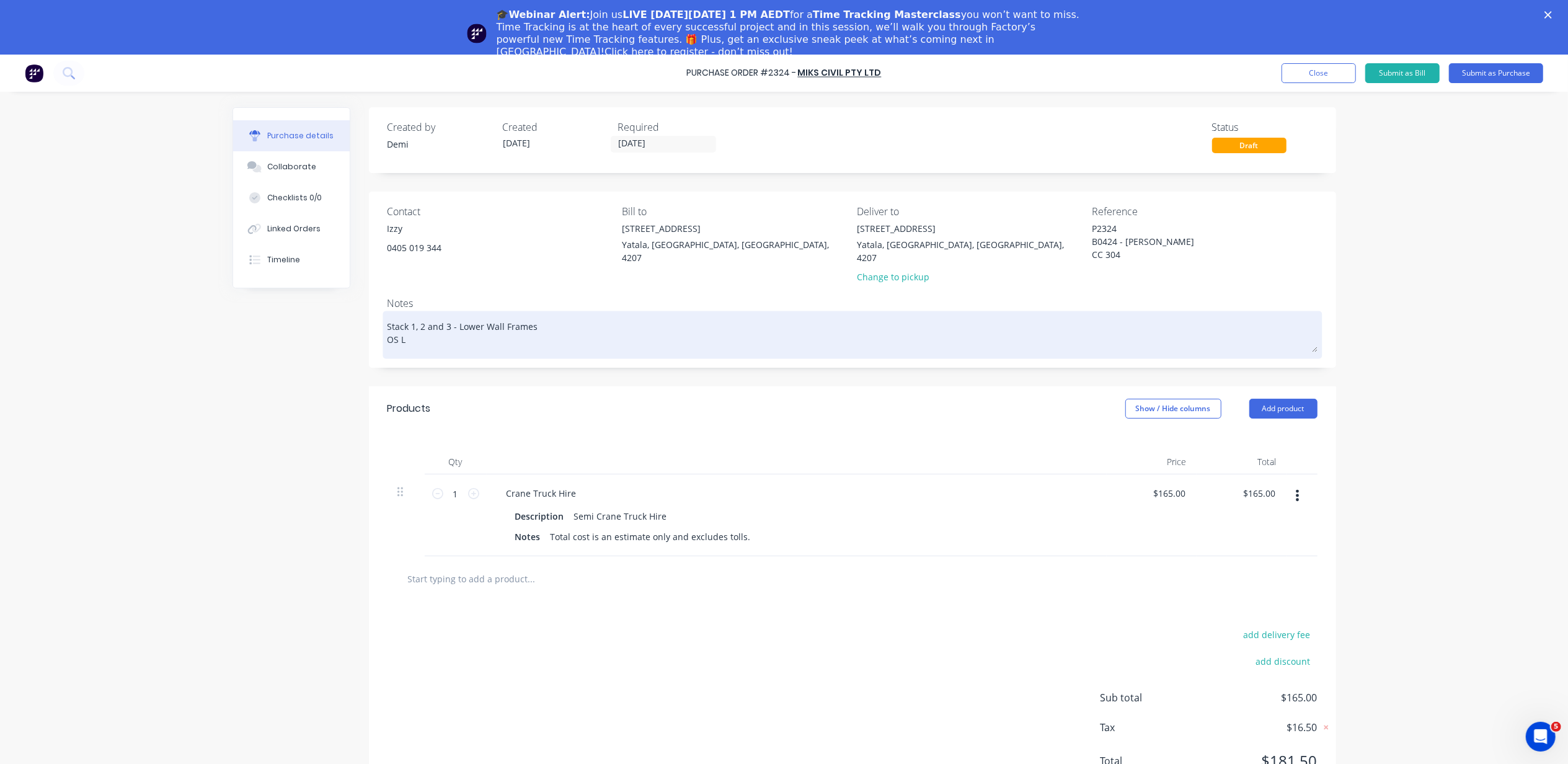
type textarea "x"
type textarea "Stack 1, 2 and 3 - Lower Wall Frames OS Lo"
type textarea "x"
type textarea "Stack 1, 2 and 3 - Lower Wall Frames OS Loa"
type textarea "x"
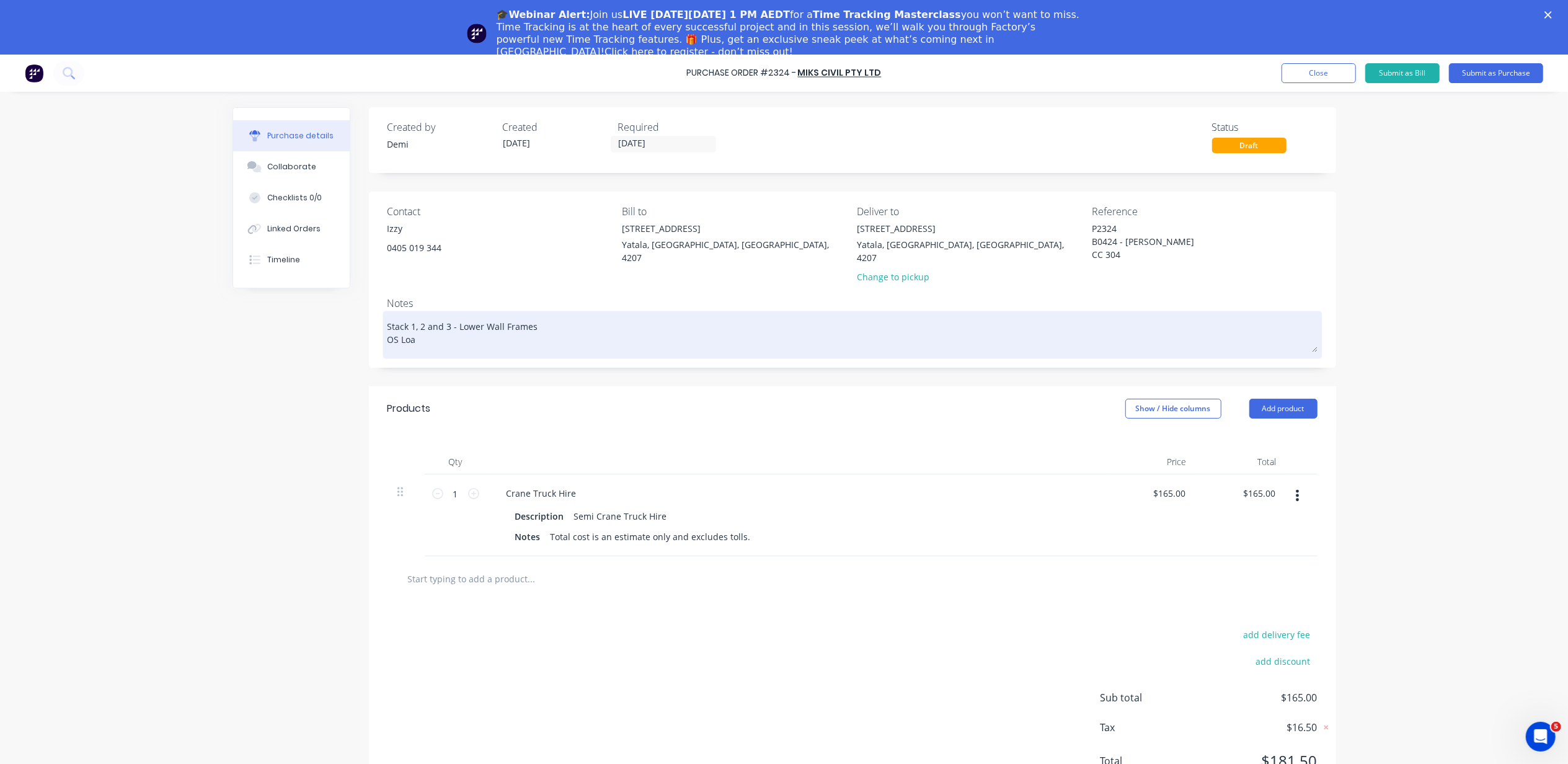
type textarea "Stack 1, 2 and 3 - Lower Wall Frames OS Load"
type textarea "x"
type textarea "Stack 1, 2 and 3 - Lower Wall Frames OS Load"
type textarea "x"
type textarea "Stack 1, 2 and 3 - Lower Wall Frames OS Load -"
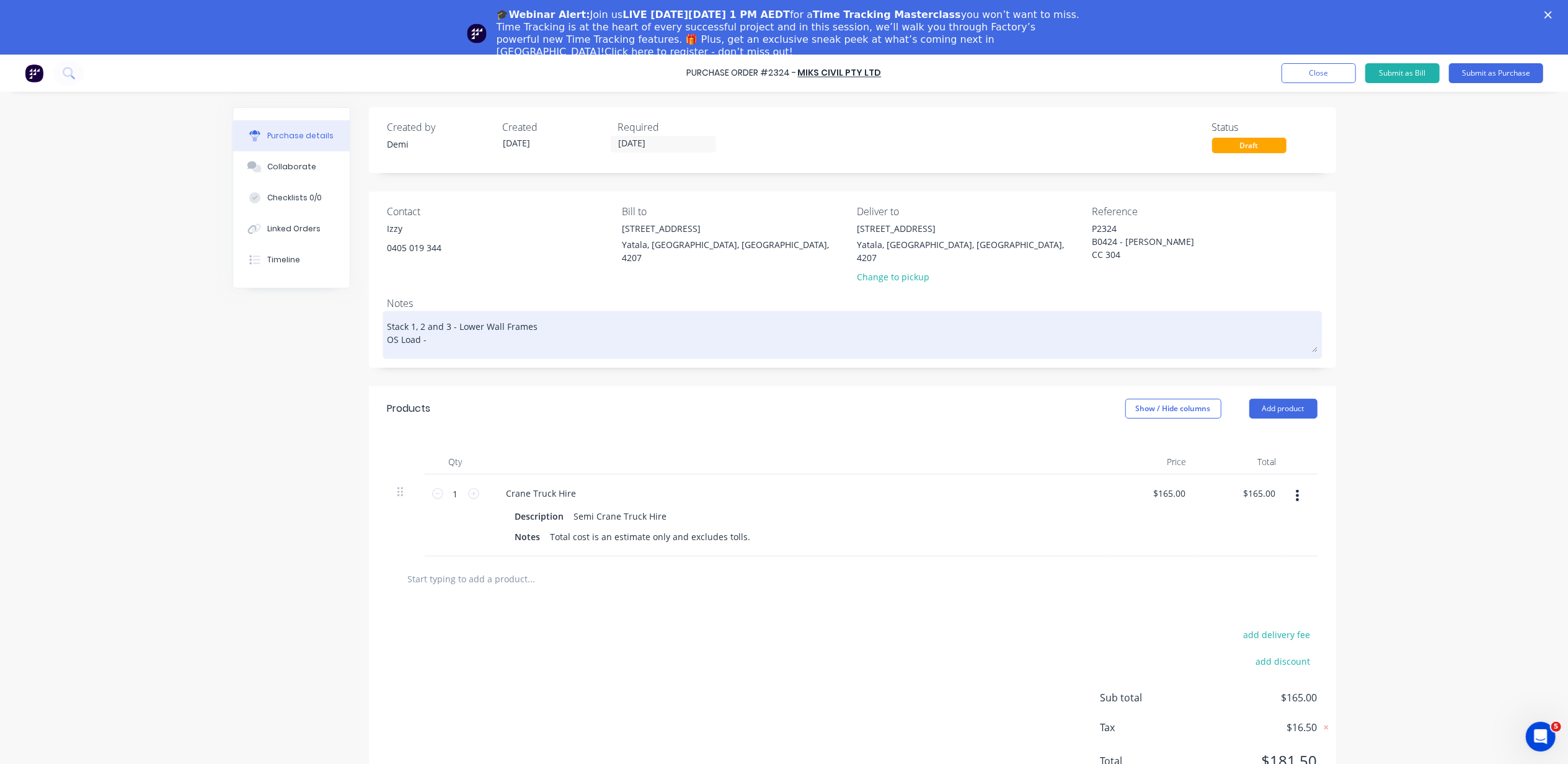
type textarea "x"
type textarea "Stack 1, 2 and 3 - Lower Wall Frames OS Load -"
type textarea "x"
type textarea "Stack 1, 2 and 3 - Lower Wall Frames OS Load - P"
type textarea "x"
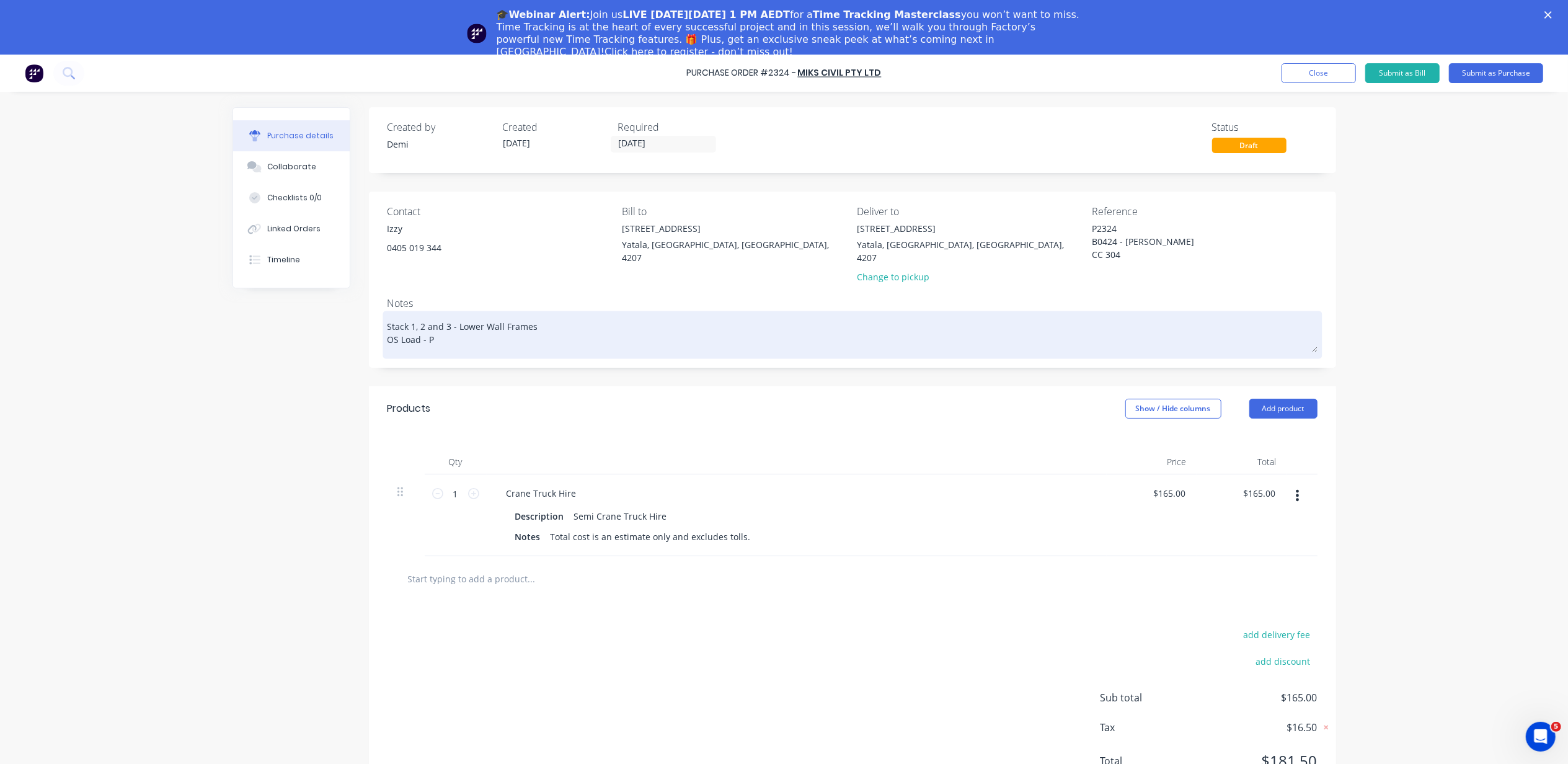
type textarea "Stack 1, 2 and 3 - Lower Wall Frames OS Load -"
type textarea "x"
type textarea "Stack 1, 2 and 3 - Lower Wall Frames OS Load -"
type textarea "x"
type textarea "Stack 1, 2 and 3 - Lower Wall Frames OS Load"
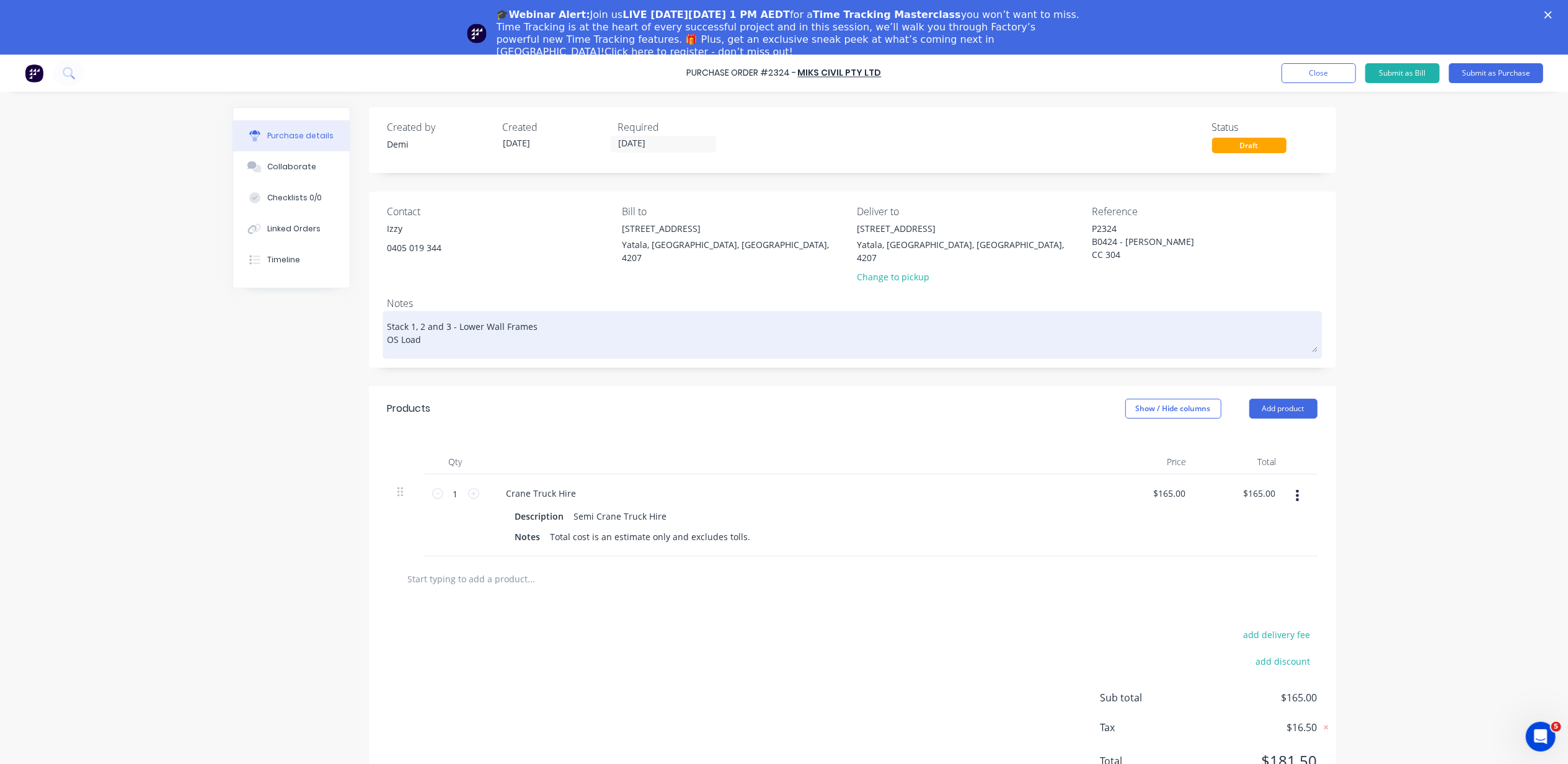
type textarea "x"
type textarea "Stack 1, 2 and 3 - Lower Wall Frames OS Load"
type textarea "x"
type textarea "Stack 1, 2 and 3 - Lower Wall Frames OS Load"
type textarea "x"
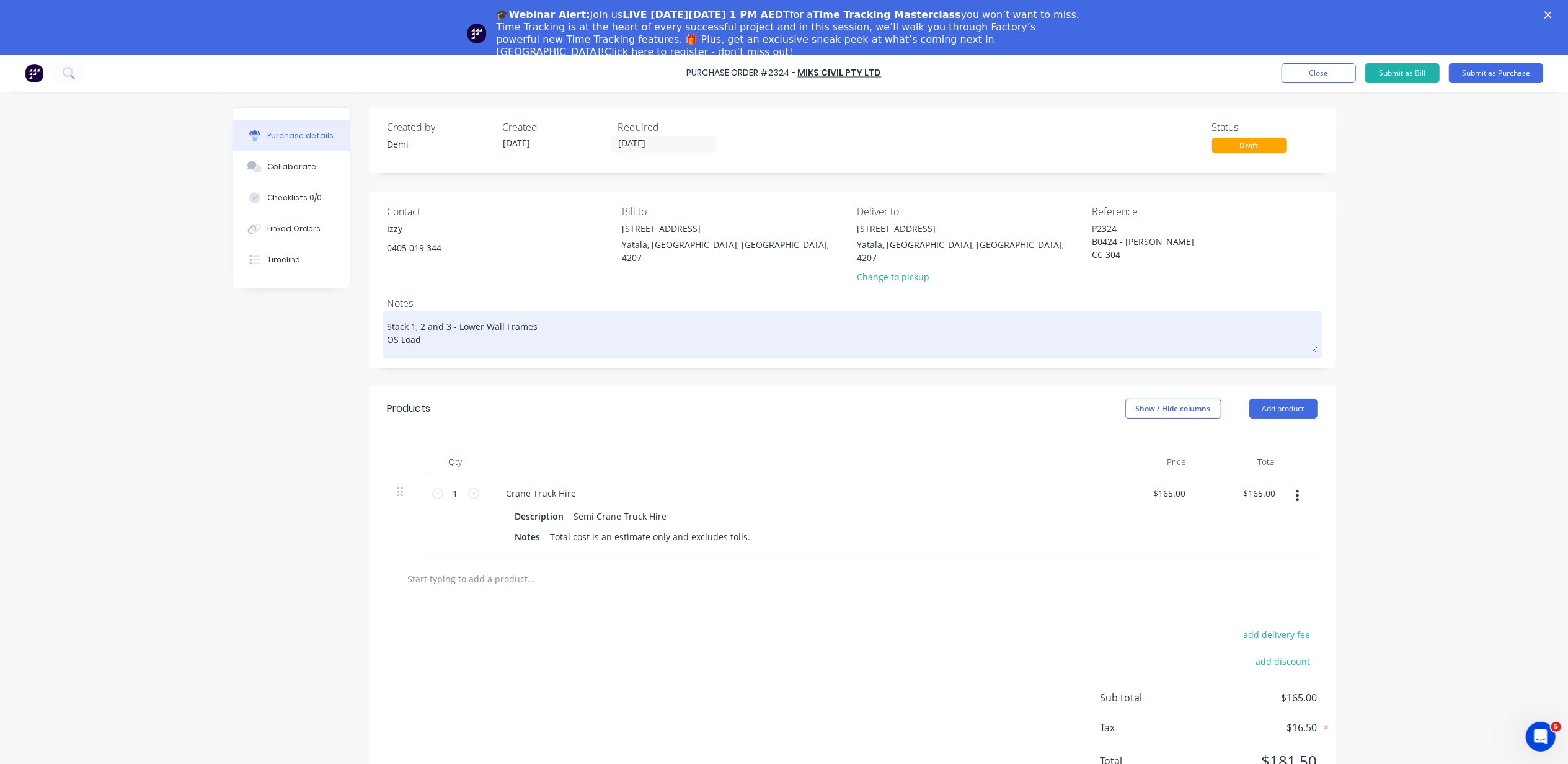
type textarea "Stack 1, 2 and 3 - Lower Wall Frames OS Load -"
type textarea "x"
type textarea "Stack 1, 2 and 3 - Lower Wall Frames OS Load -"
type textarea "x"
type textarea "Stack 1, 2 and 3 - Lower Wall Frames OS Load -"
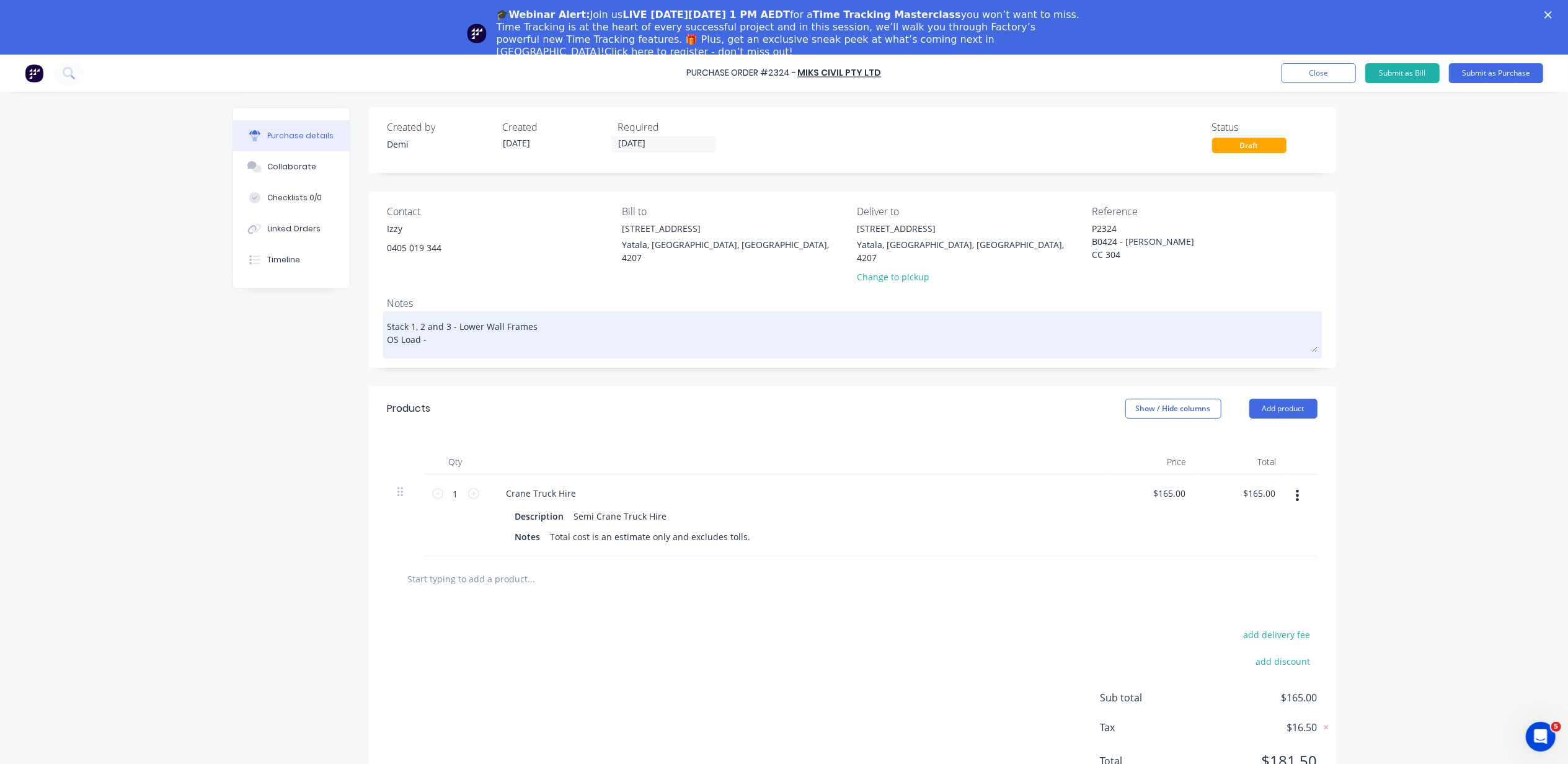
type textarea "x"
type textarea "Stack 1, 2 and 3 - Lower Wall Frames OS Load"
type textarea "x"
type textarea "Stack 1, 2 and 3 - Lower Wall Frames OS Load"
type textarea "x"
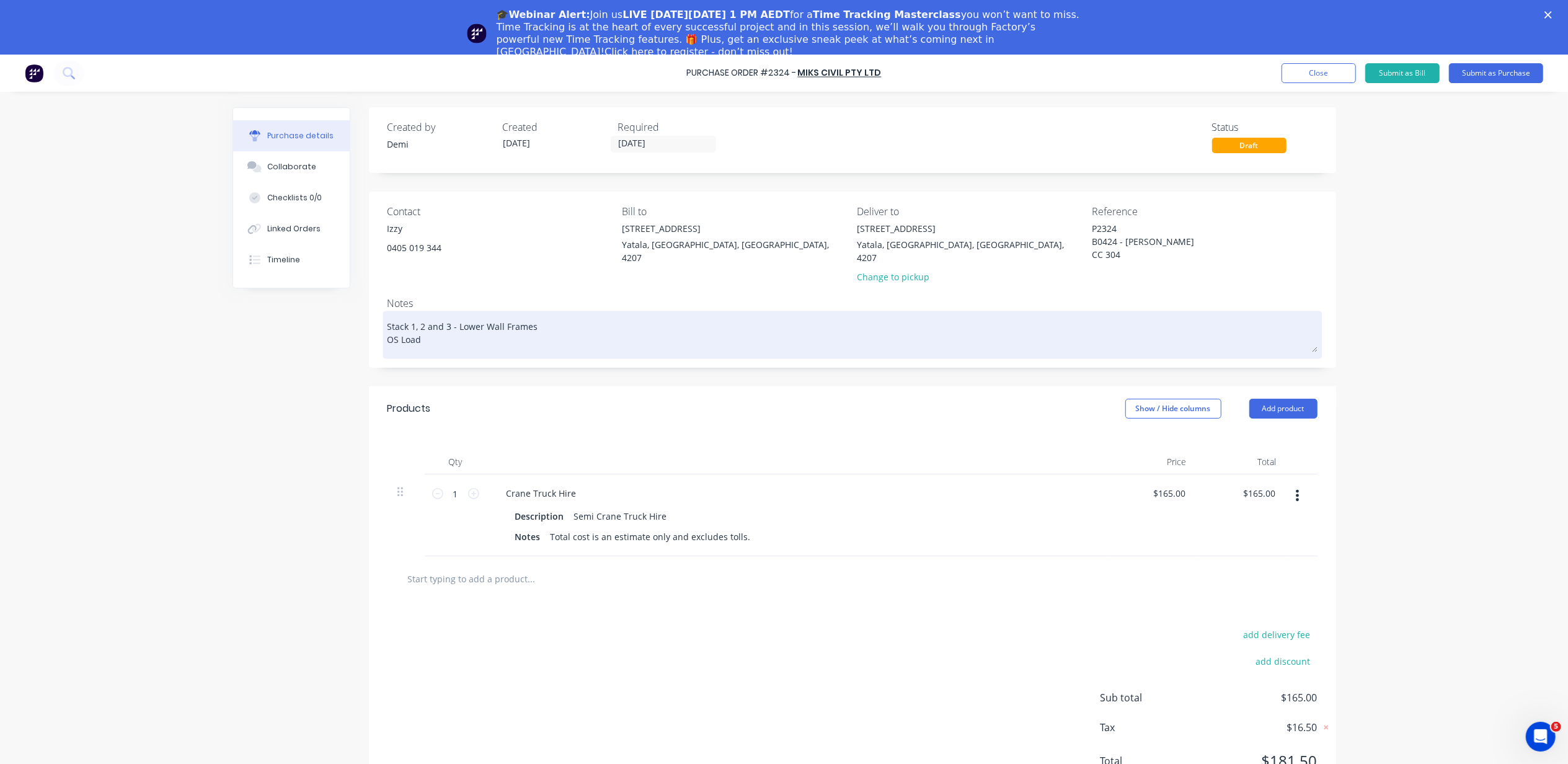
type textarea "Stack 1, 2 and 3 - Lower Wall Frames OS Loa"
type textarea "x"
type textarea "Stack 1, 2 and 3 - Lower Wall Frames OS Lo"
type textarea "x"
type textarea "Stack 1, 2 and 3 - Lower Wall Frames OS L"
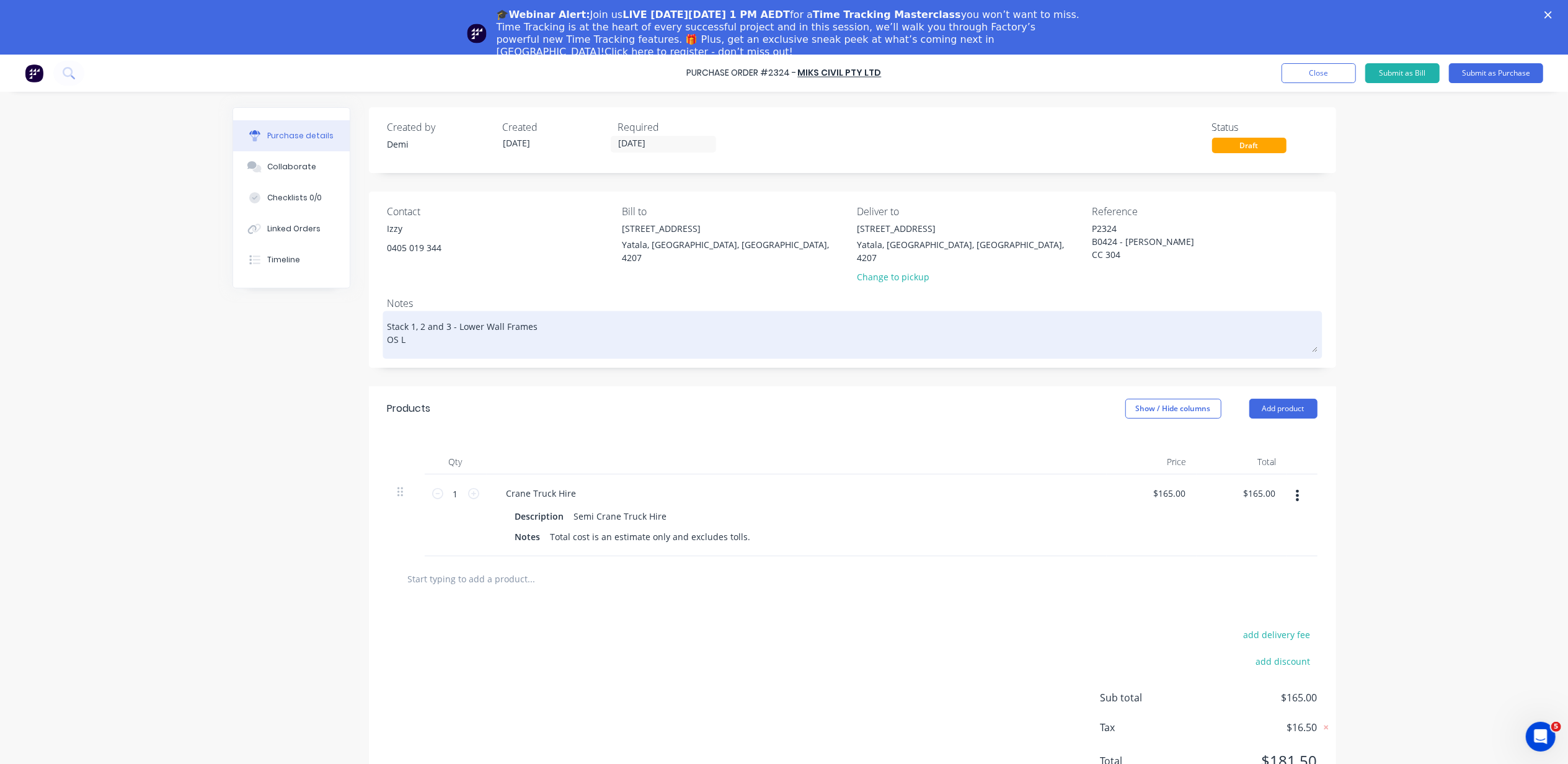
type textarea "x"
type textarea "Stack 1, 2 and 3 - Lower Wall Frames OS"
type textarea "x"
type textarea "Stack 1, 2 and 3 - Lower Wall Frames OS"
type textarea "x"
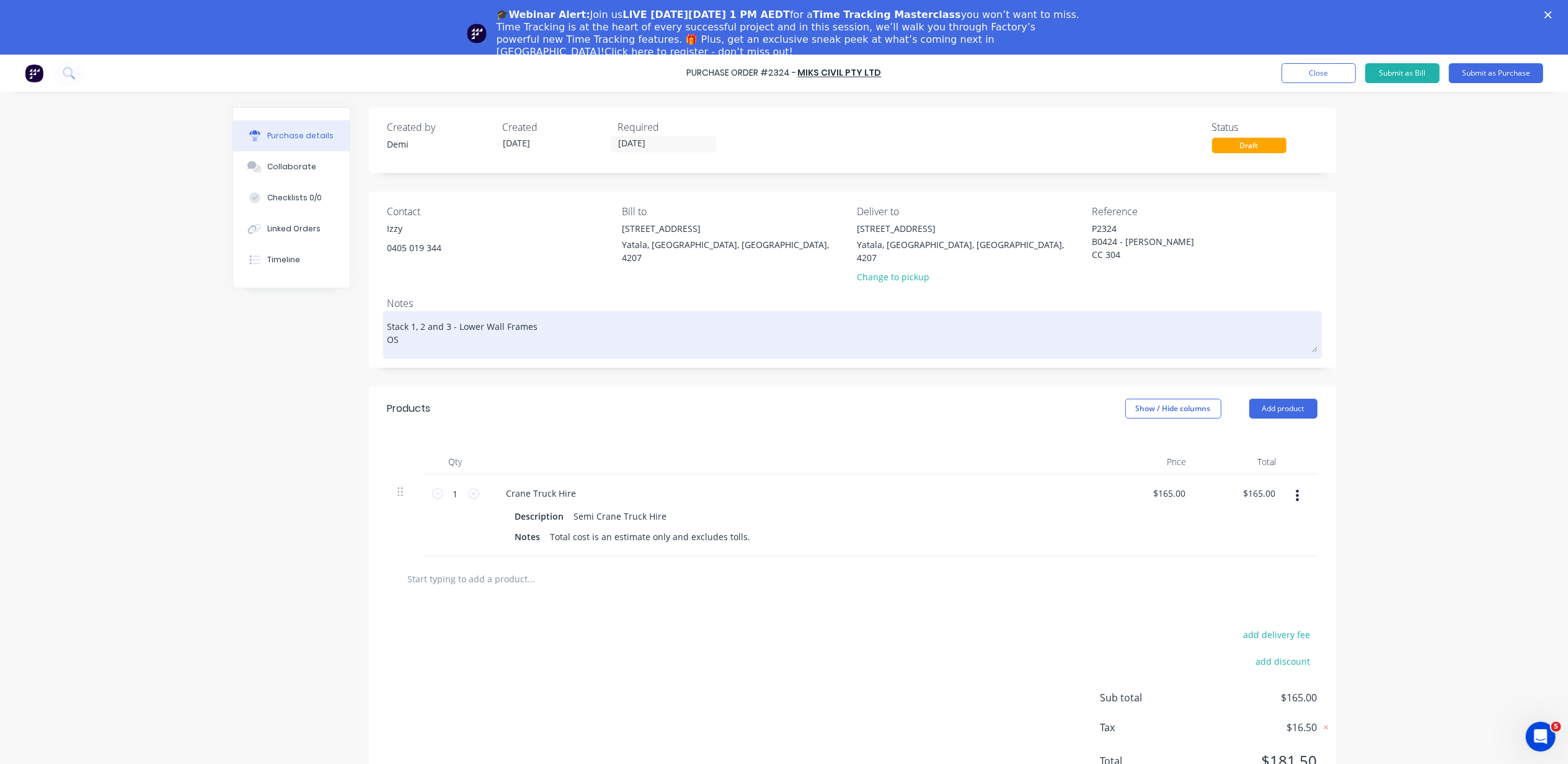
type textarea "Stack 1, 2 and 3 - Lower Wall Frames O"
type textarea "x"
type textarea "Stack 1, 2 and 3 - Lower Wall Frames"
type textarea "x"
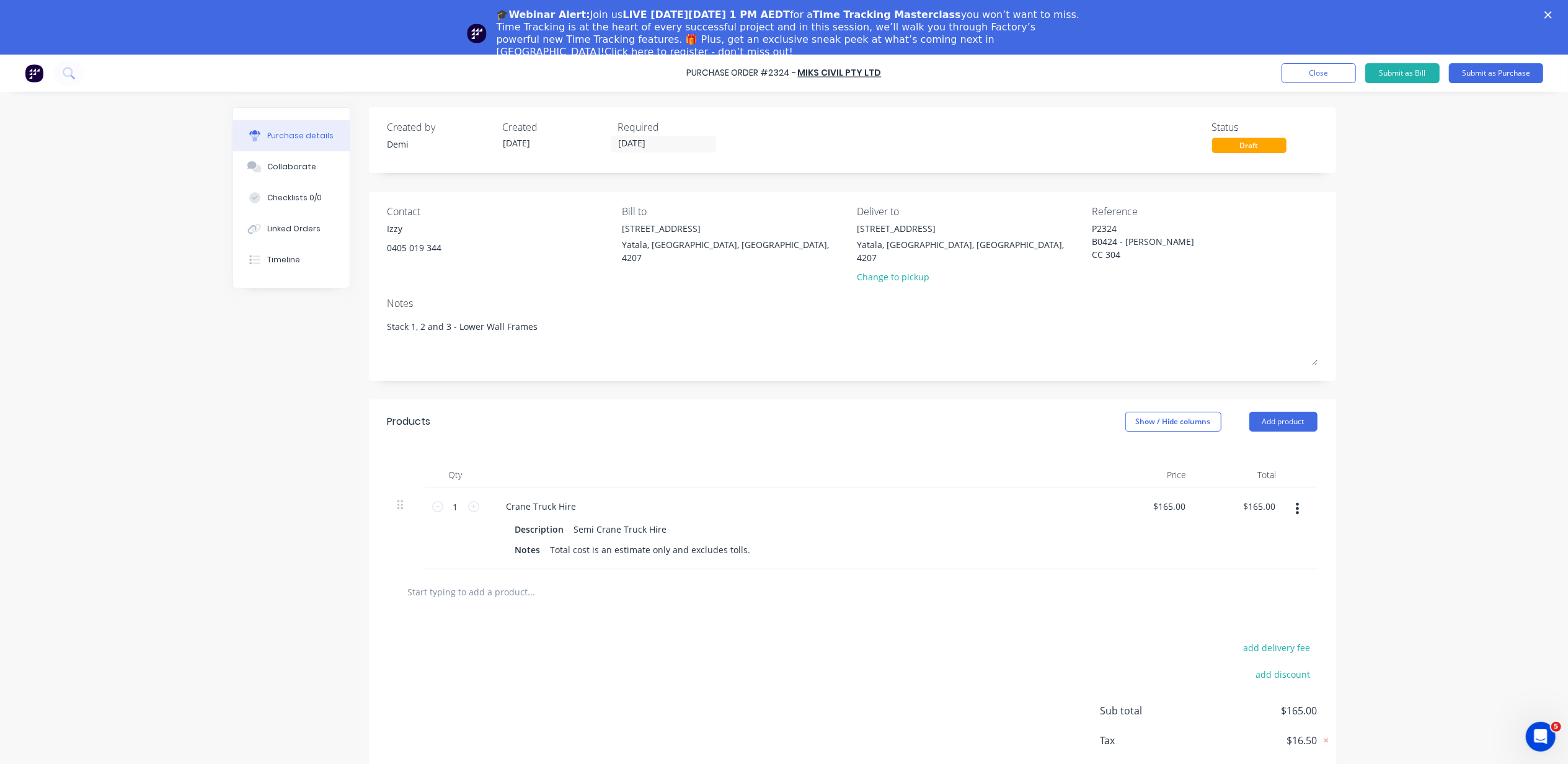
type textarea "Stack 1, 2 and 3 - Lower Wall Frames"
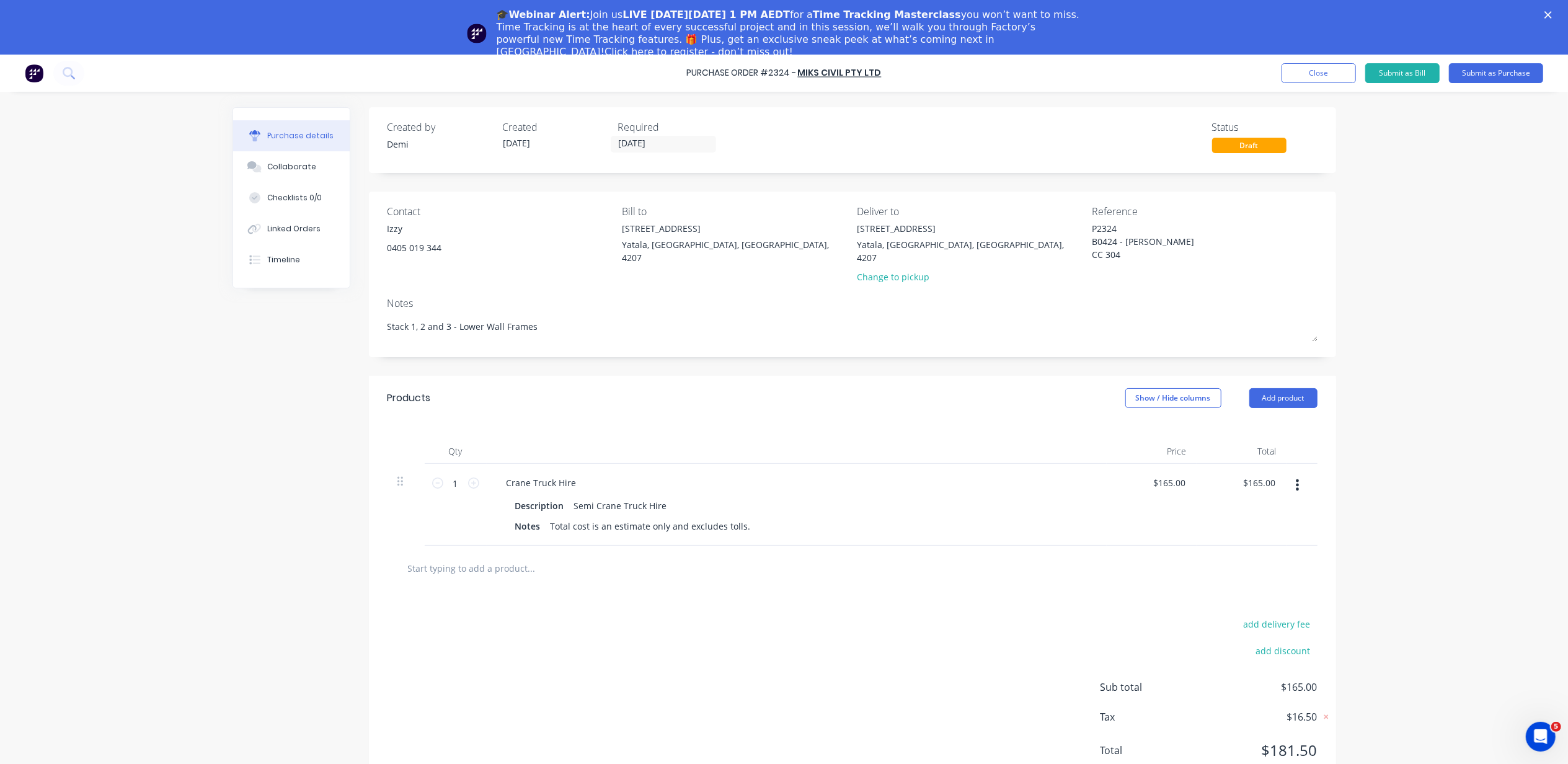
type textarea "x"
type textarea "Stack 1, 2 and 3 - Lower Wall Frames"
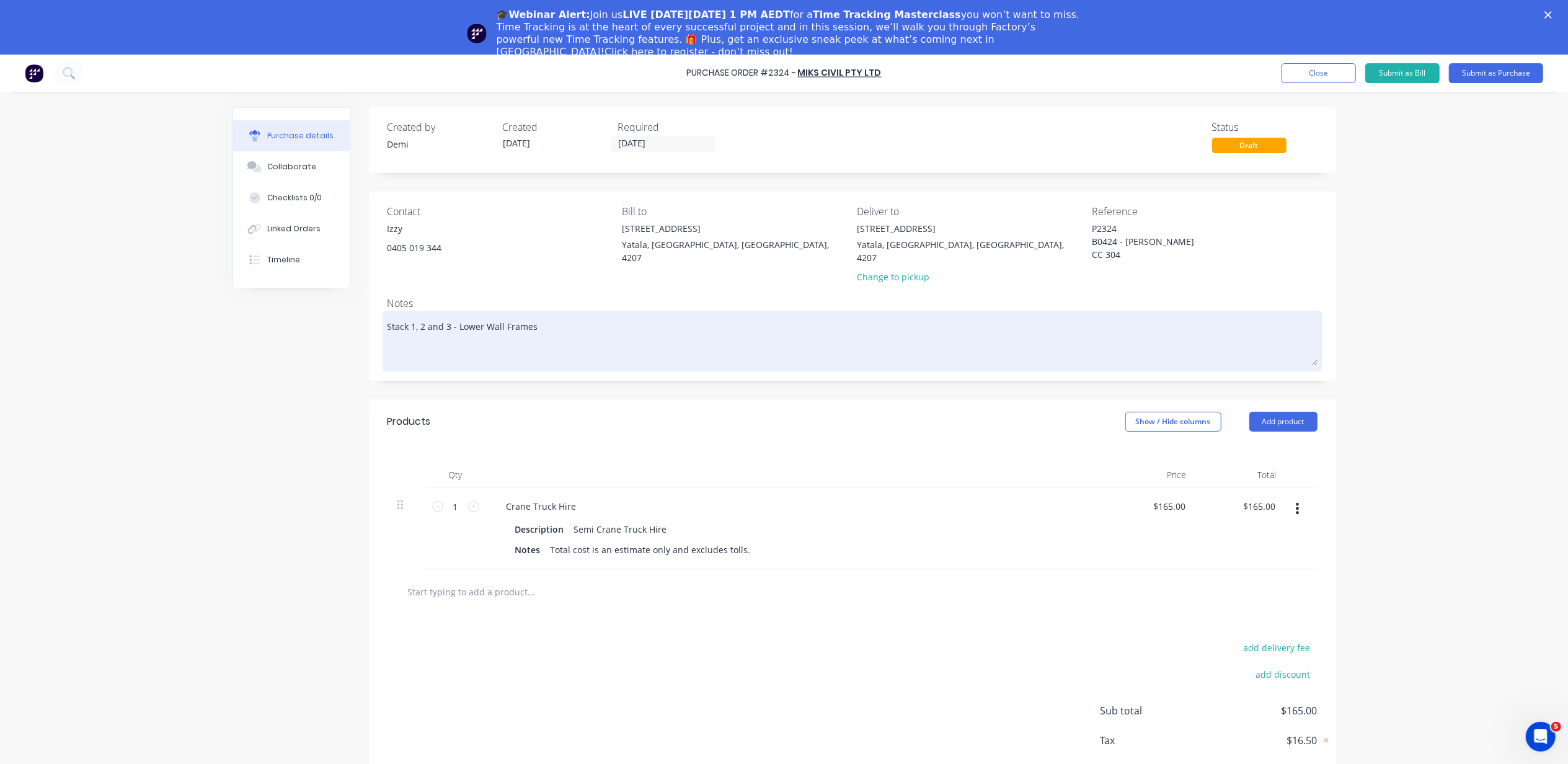
paste textarea "#[STREET_ADDRESS][PERSON_NAME]"
type textarea "x"
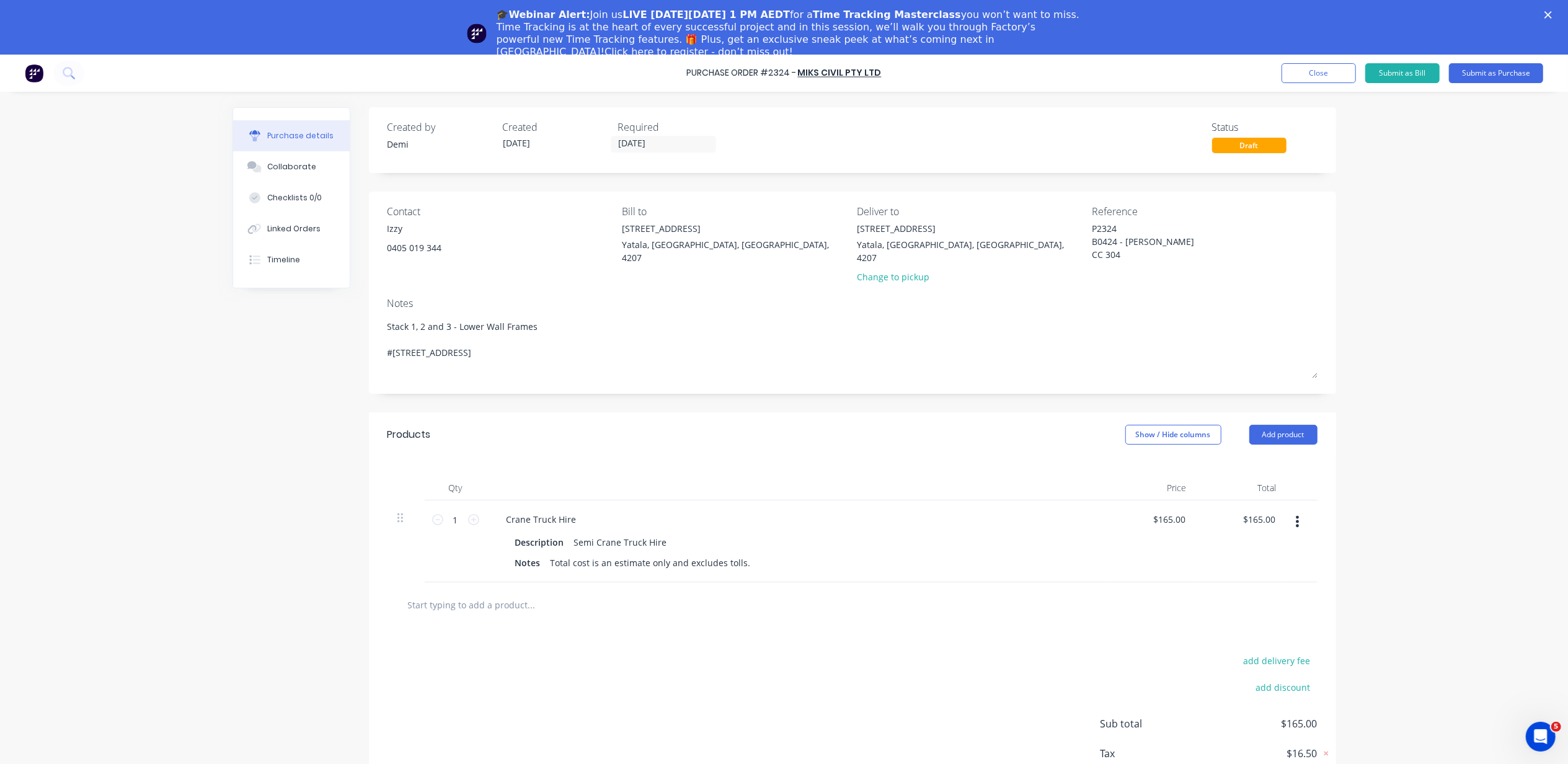
type textarea "Stack 1, 2 and 3 - Lower Wall Frames #[STREET_ADDRESS]"
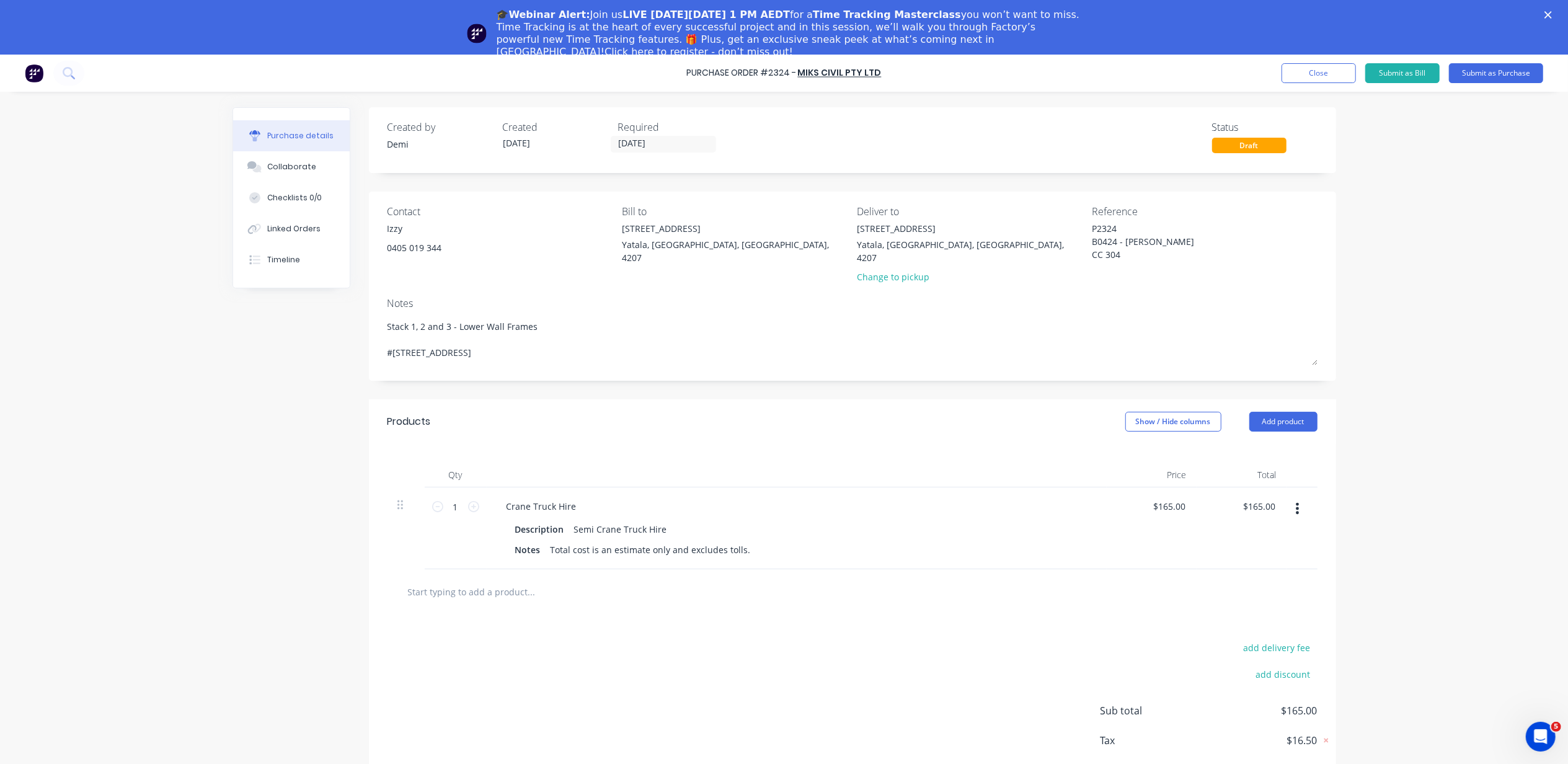
type textarea "x"
type textarea "Stack 1, 2 and 3 - Lower Wall Frames #[STREET_ADDRESS]"
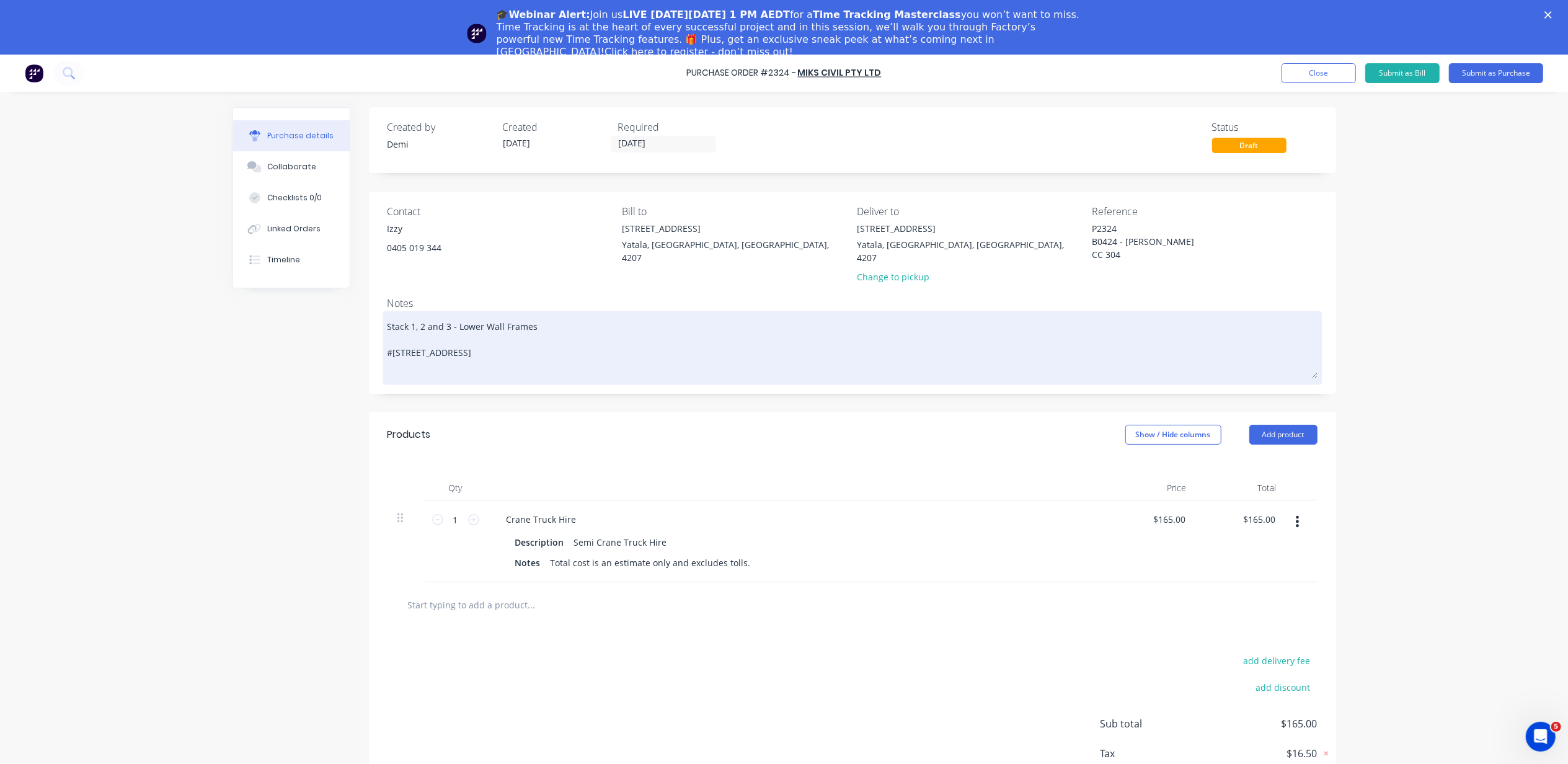
type textarea "x"
type textarea "Stack 1, 2 and 3 - Lower Wall Frames #[STREET_ADDRESS]"
type textarea "x"
type textarea "Stack 1, 2 and 3 - Lower Wall Frames #[STREET_ADDRESS]"
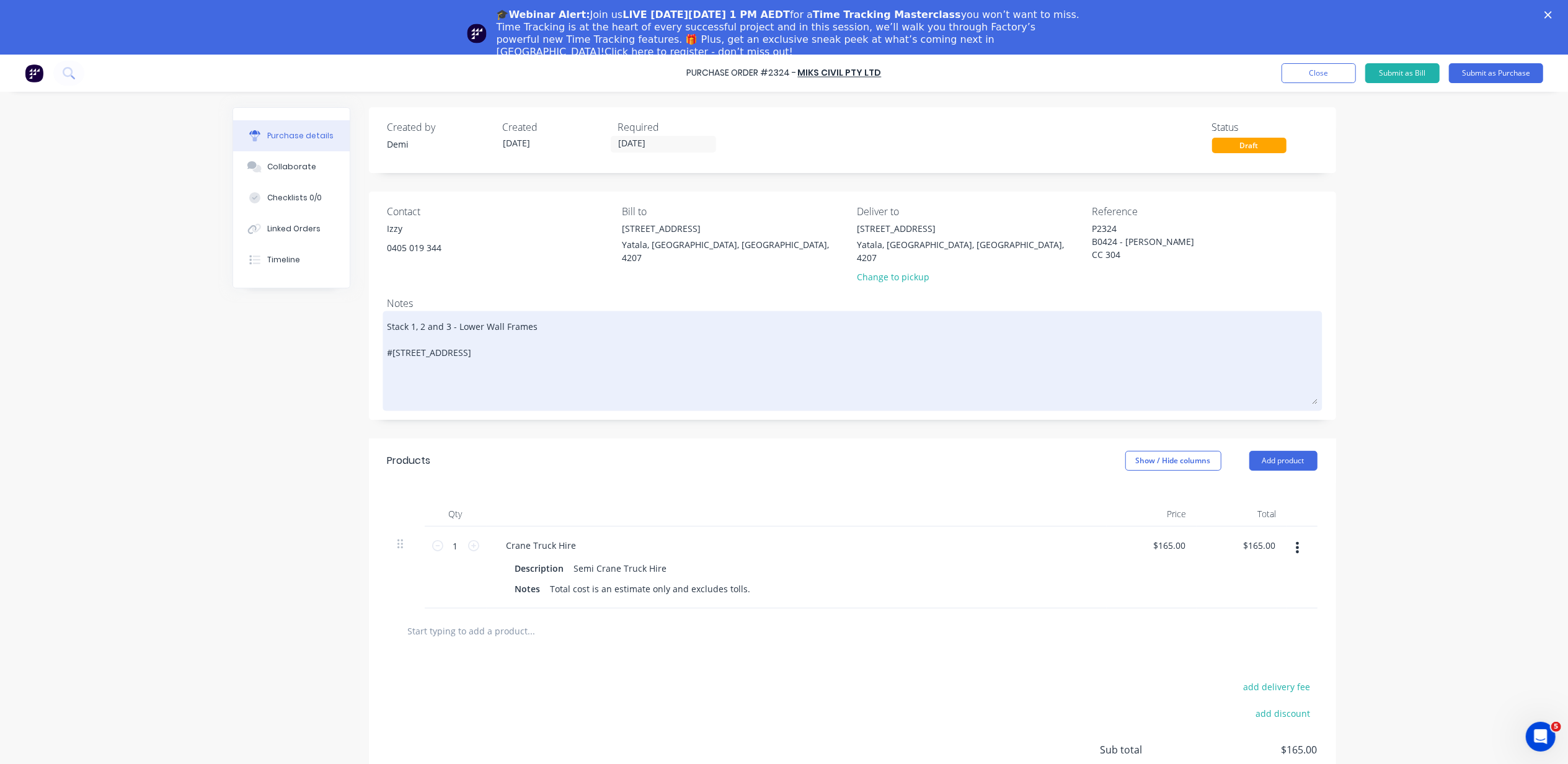
paste textarea "421 193 863"
type textarea "x"
type textarea "Stack 1, 2 and 3 - Lower Wall Frames #[STREET_ADDRESS] 421 193 863"
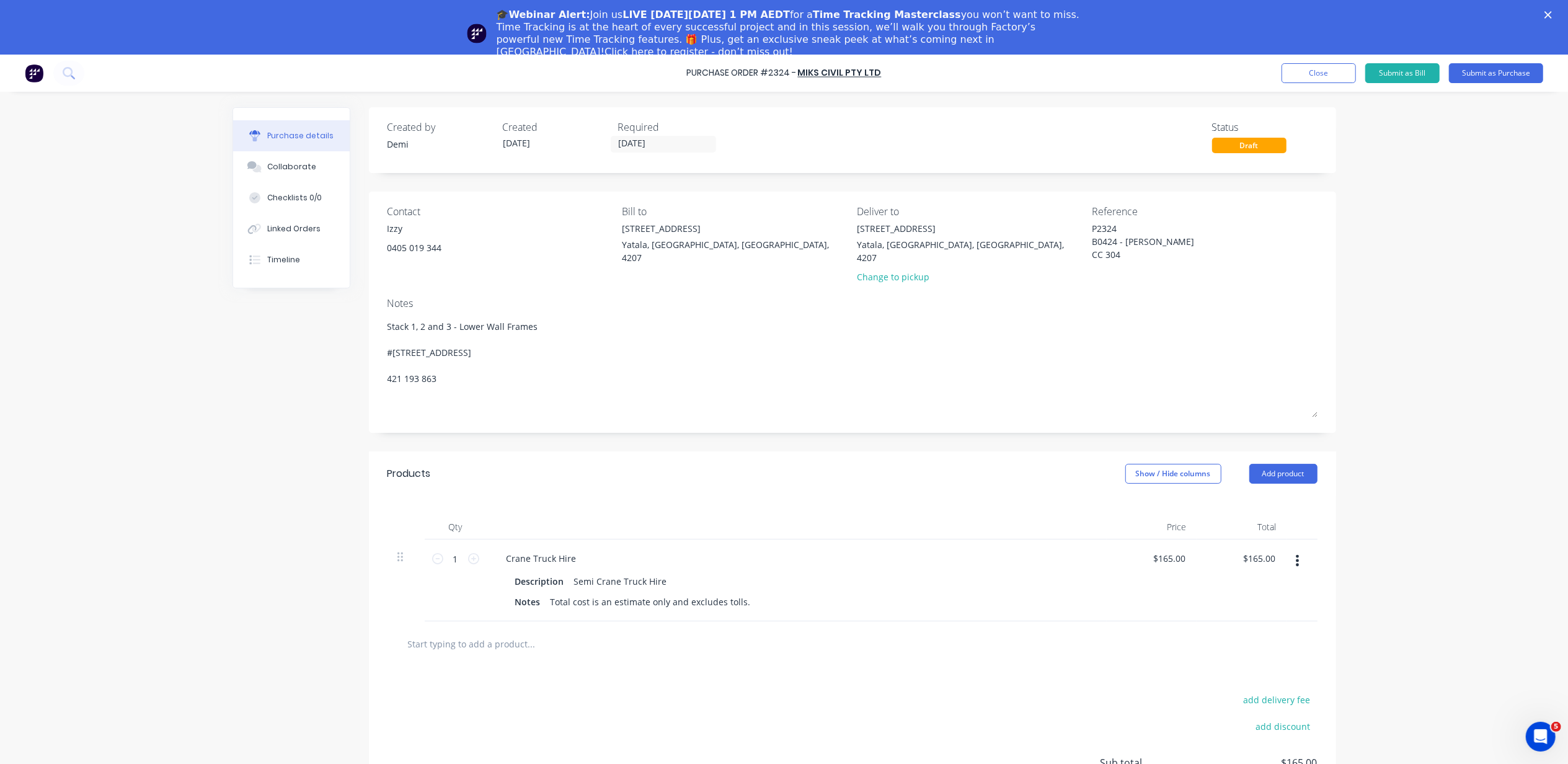
type textarea "x"
type textarea "Stack 1, 2 and 3 - Lower Wall Frames #[STREET_ADDRESS] 0421 193 863"
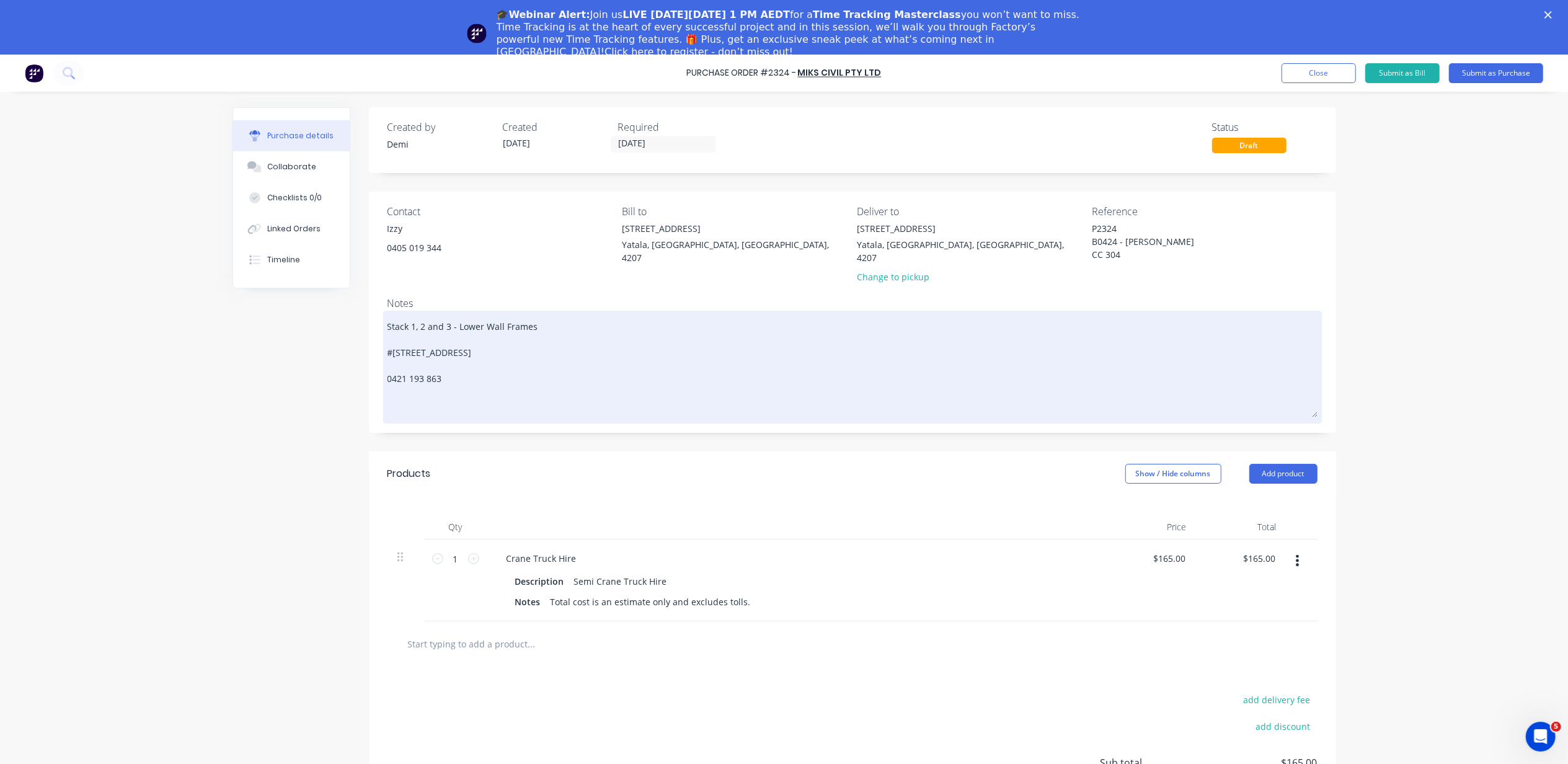
click at [387, 377] on textarea "Stack 1, 2 and 3 - Lower Wall Frames #[STREET_ADDRESS] 0421 193 863" at bounding box center [853, 365] width 930 height 103
type textarea "x"
type textarea "Stack 1, 2 and 3 - Lower Wall Frames #[STREET_ADDRESS] N0421 193 863"
type textarea "x"
type textarea "Stack 1, 2 and 3 - Lower Wall Frames #[STREET_ADDRESS] Na0421 193 863"
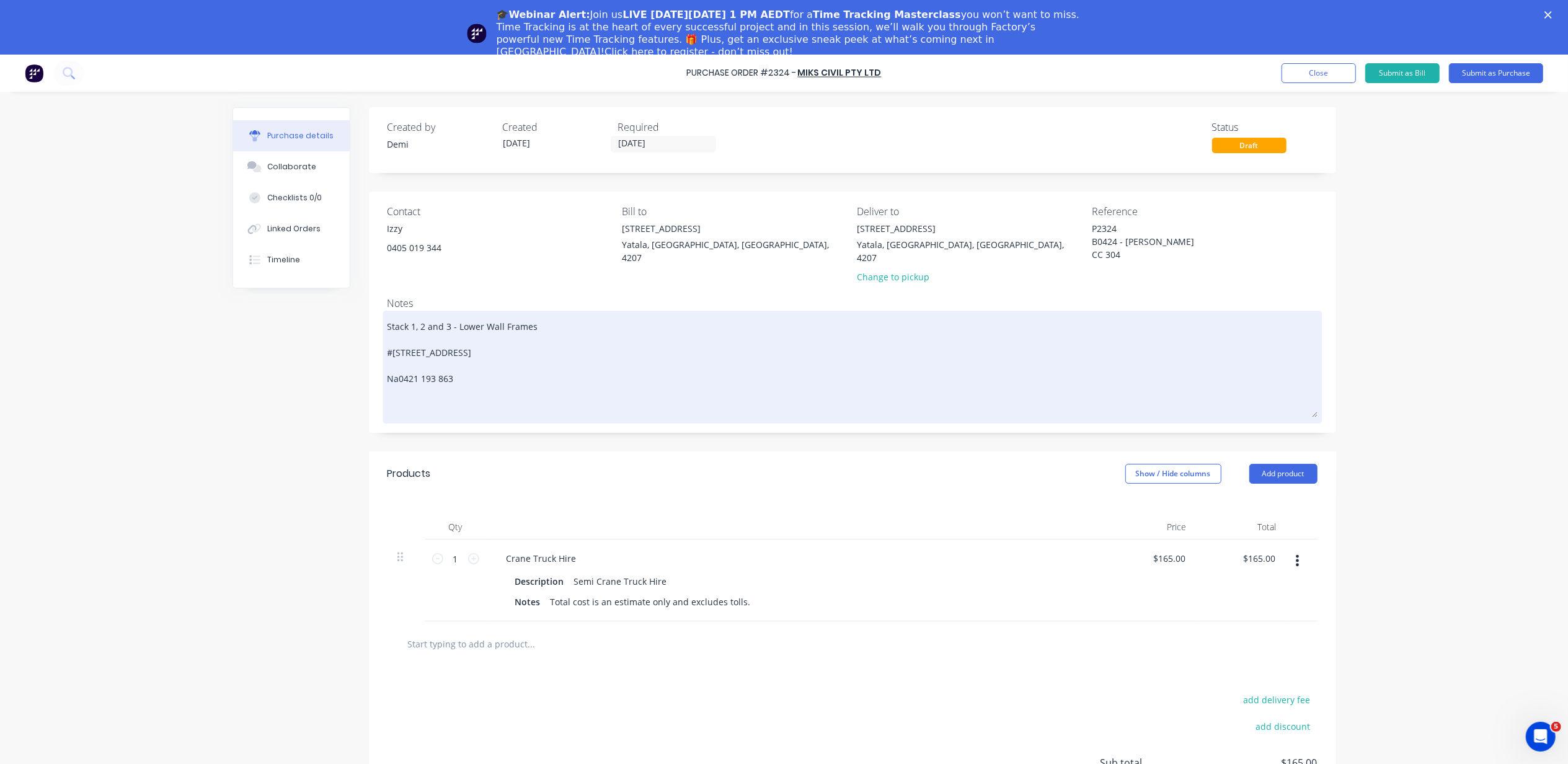
type textarea "x"
type textarea "Stack 1, 2 and 3 - Lower Wall Frames #[STREET_ADDRESS] Nat0421 193 863"
type textarea "x"
type textarea "Stack 1, 2 and 3 - Lower Wall Frames #[STREET_ADDRESS] Nath0421 193 863"
type textarea "x"
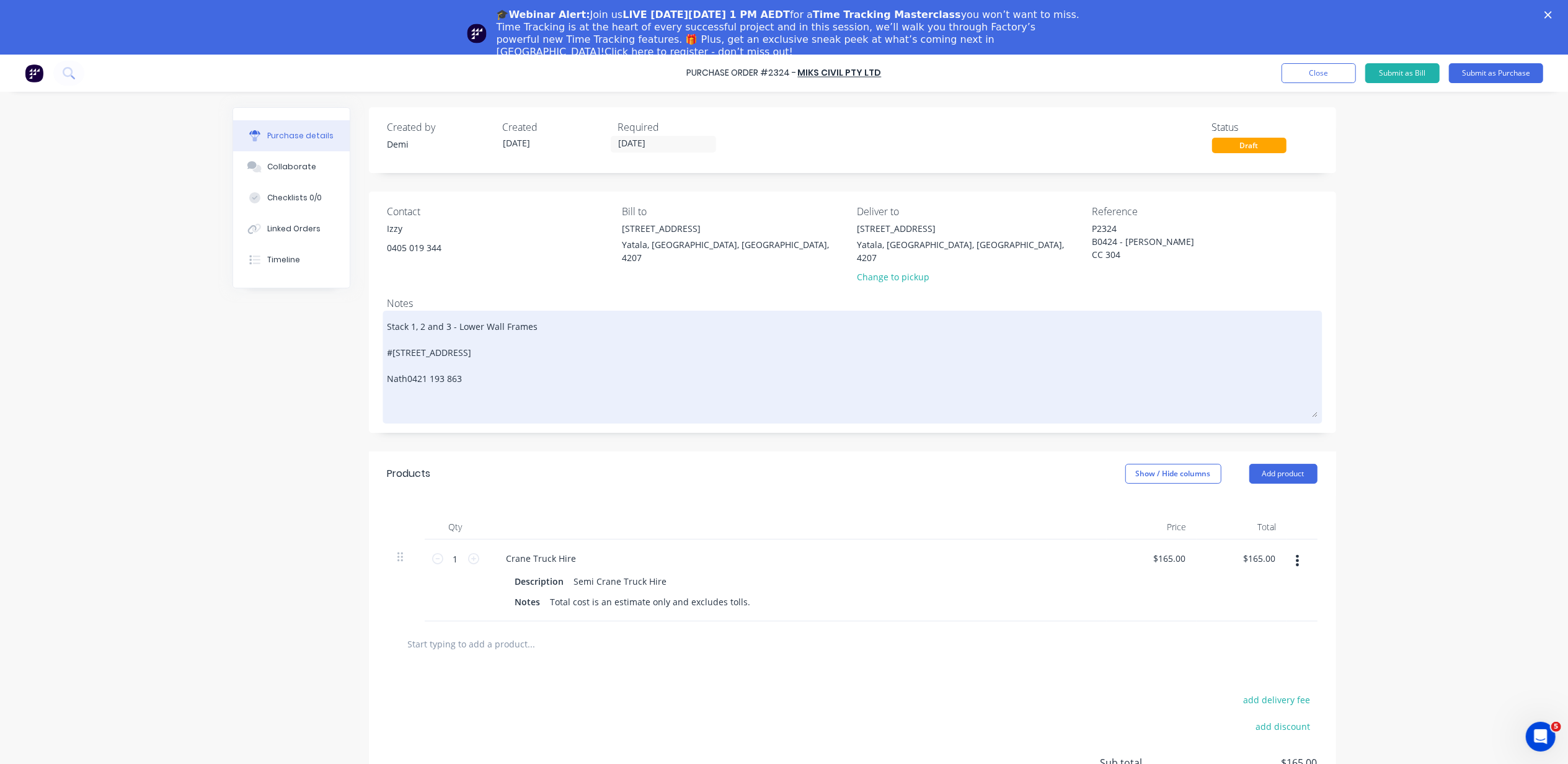
type textarea "Stack 1, 2 and 3 - Lower Wall Frames #[STREET_ADDRESS] Natha0421 193 863"
type textarea "x"
type textarea "Stack 1, 2 and 3 - Lower Wall Frames #[STREET_ADDRESS] Nathan0421 193 863"
type textarea "x"
type textarea "Stack 1, 2 and 3 - Lower Wall Frames #[STREET_ADDRESS] [PERSON_NAME] 0421 193 8…"
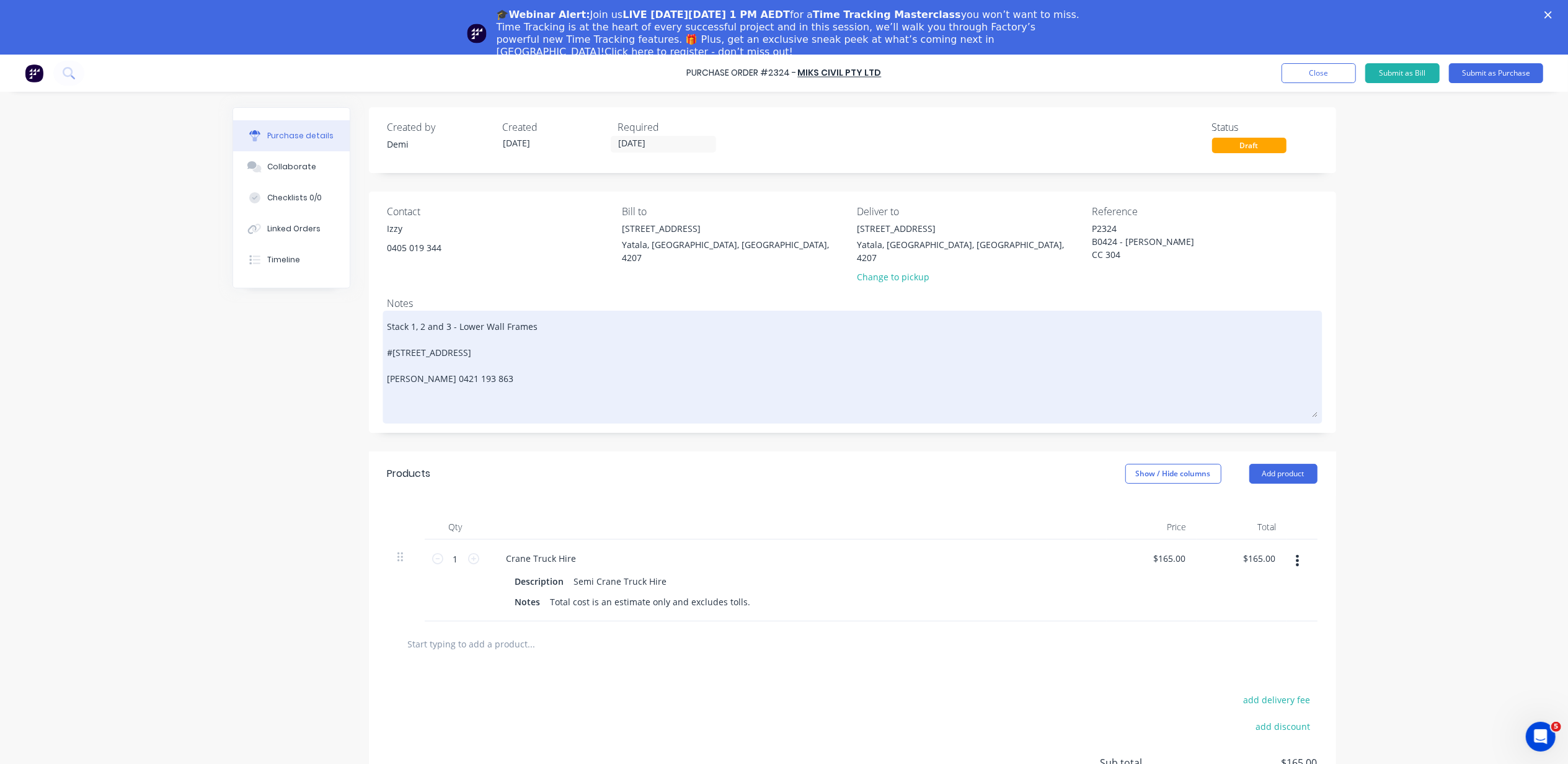
type textarea "x"
type textarea "Stack 1, 2 and 3 - Lower Wall Frames #[STREET_ADDRESS] [PERSON_NAME] F0421 193 …"
type textarea "x"
type textarea "Stack 1, 2 and 3 - Lower Wall Frames #[STREET_ADDRESS] [PERSON_NAME] Fl0421 193…"
type textarea "x"
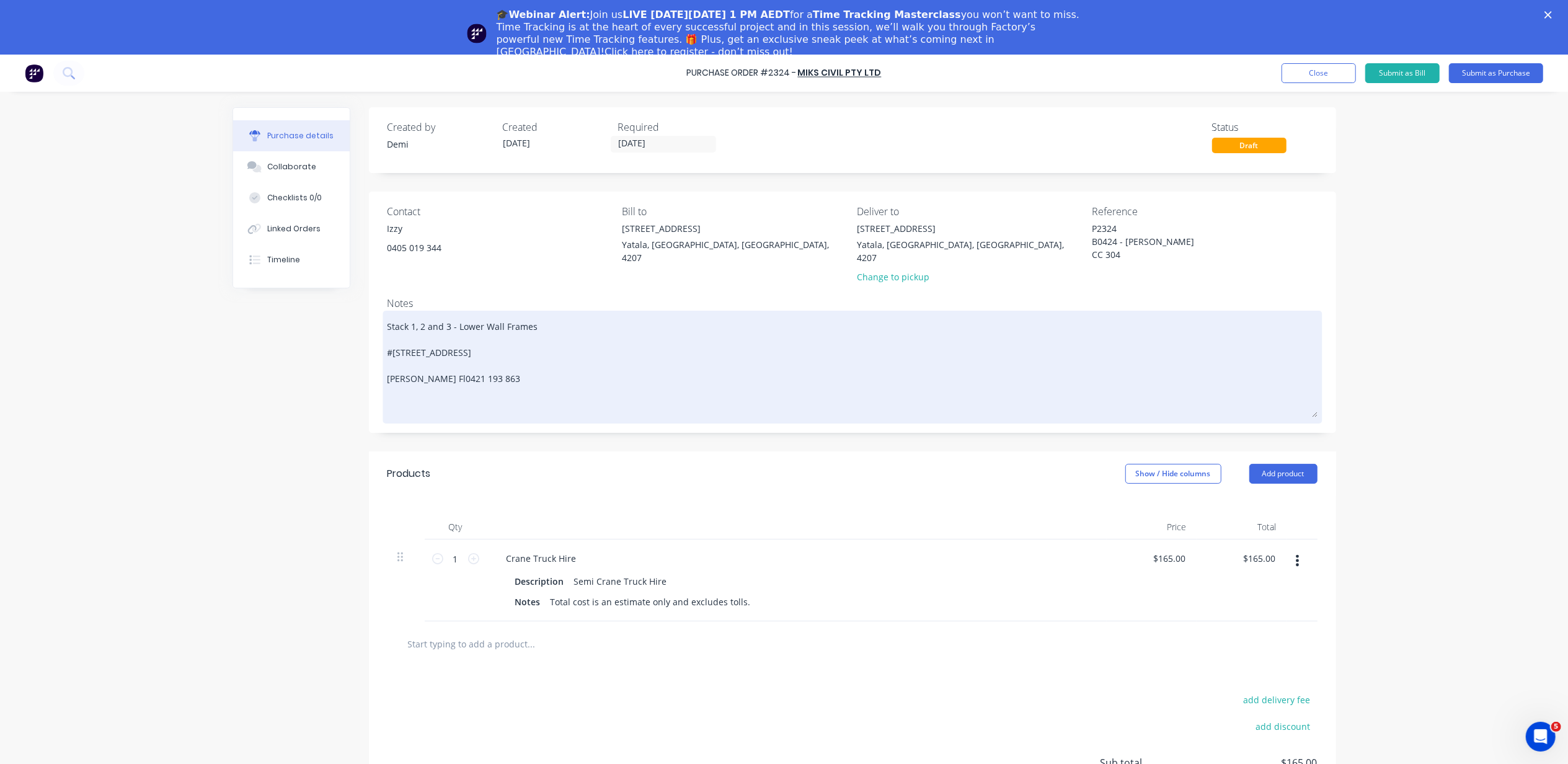
type textarea "Stack 1, 2 and 3 - Lower Wall Frames #[STREET_ADDRESS] [PERSON_NAME] Fla0421 19…"
type textarea "x"
type textarea "Stack 1, 2 and 3 - Lower Wall Frames #[STREET_ADDRESS] [PERSON_NAME] Flac0421 1…"
type textarea "x"
type textarea "Stack 1, 2 and 3 - Lower Wall Frames #[STREET_ADDRESS] [PERSON_NAME] Flack0421 …"
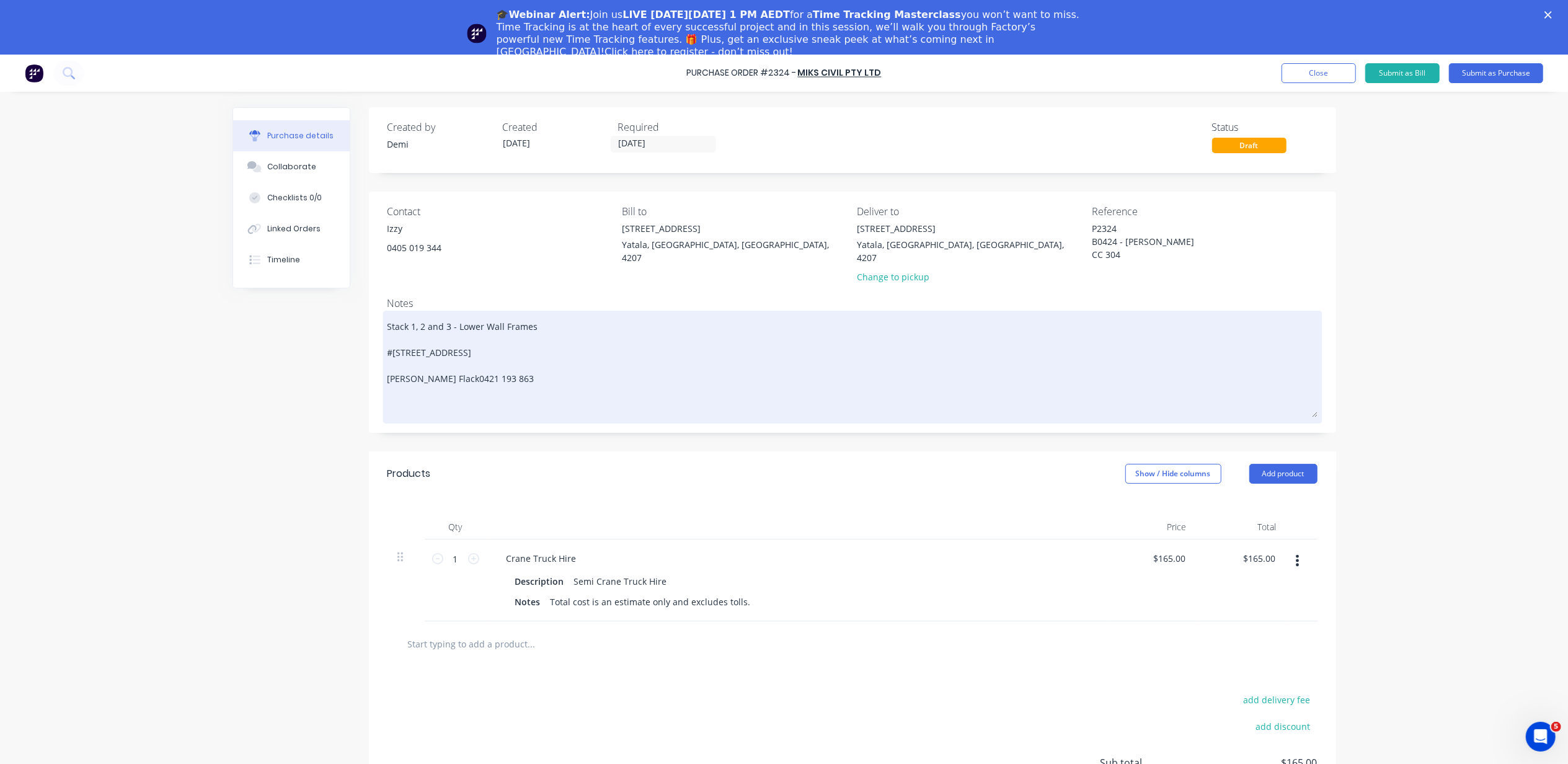
type textarea "x"
type textarea "Stack 1, 2 and 3 - Lower Wall Frames #[STREET_ADDRESS] [PERSON_NAME] 0421 193 8…"
type textarea "x"
type textarea "Stack 1, 2 and 3 - Lower Wall Frames #[STREET_ADDRESS] [PERSON_NAME] -0421 193 …"
type textarea "x"
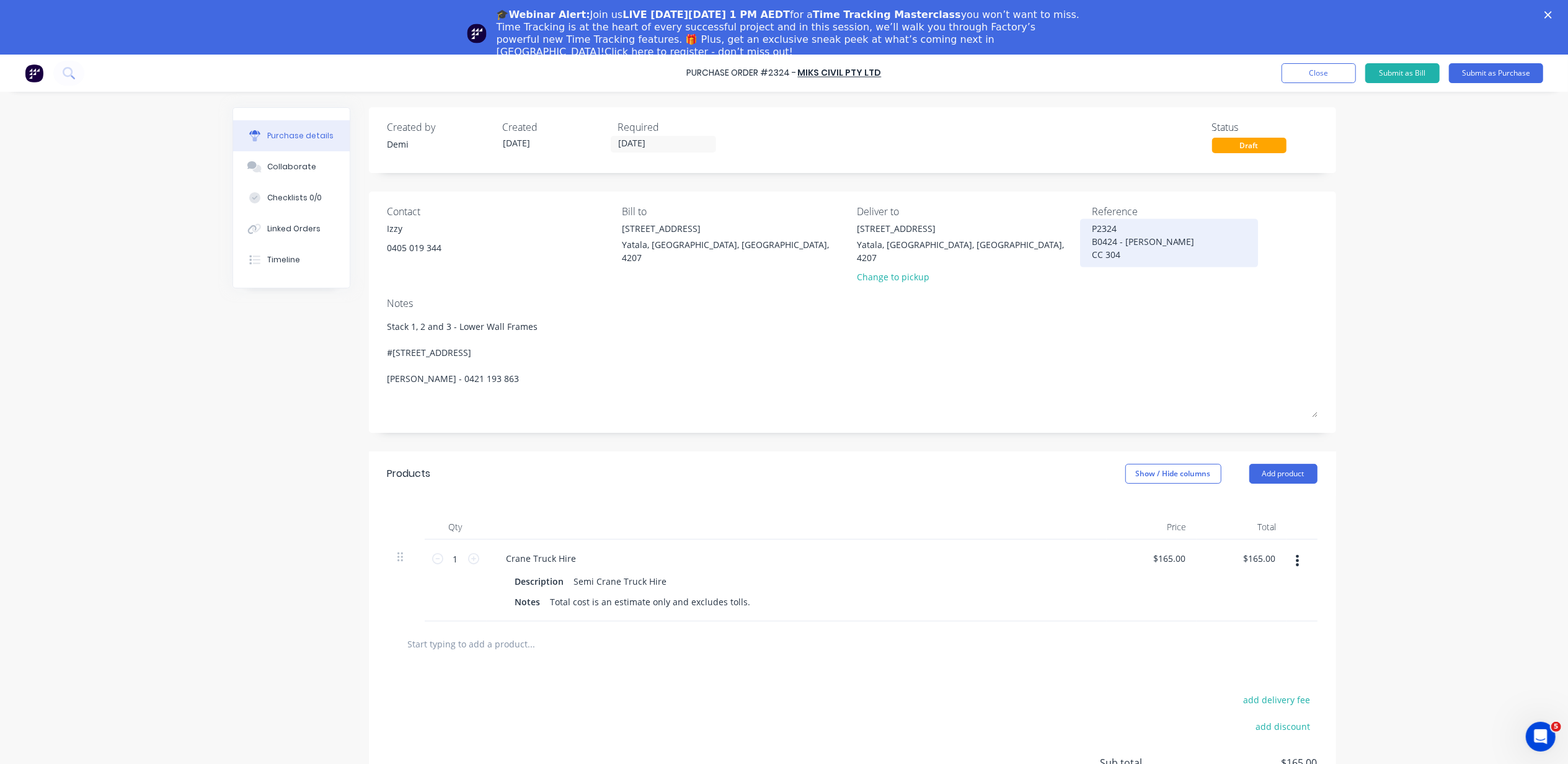
type textarea "Stack 1, 2 and 3 - Lower Wall Frames #[STREET_ADDRESS] [PERSON_NAME] - 0421 193…"
type textarea "x"
click at [1181, 244] on textarea "P2324 B0424 - [PERSON_NAME] CC 304" at bounding box center [1170, 241] width 155 height 39
drag, startPoint x: 1183, startPoint y: 241, endPoint x: 1119, endPoint y: 244, distance: 64.1
click at [1119, 244] on textarea "P2324 B0424 - [PERSON_NAME] CC 304" at bounding box center [1170, 241] width 155 height 39
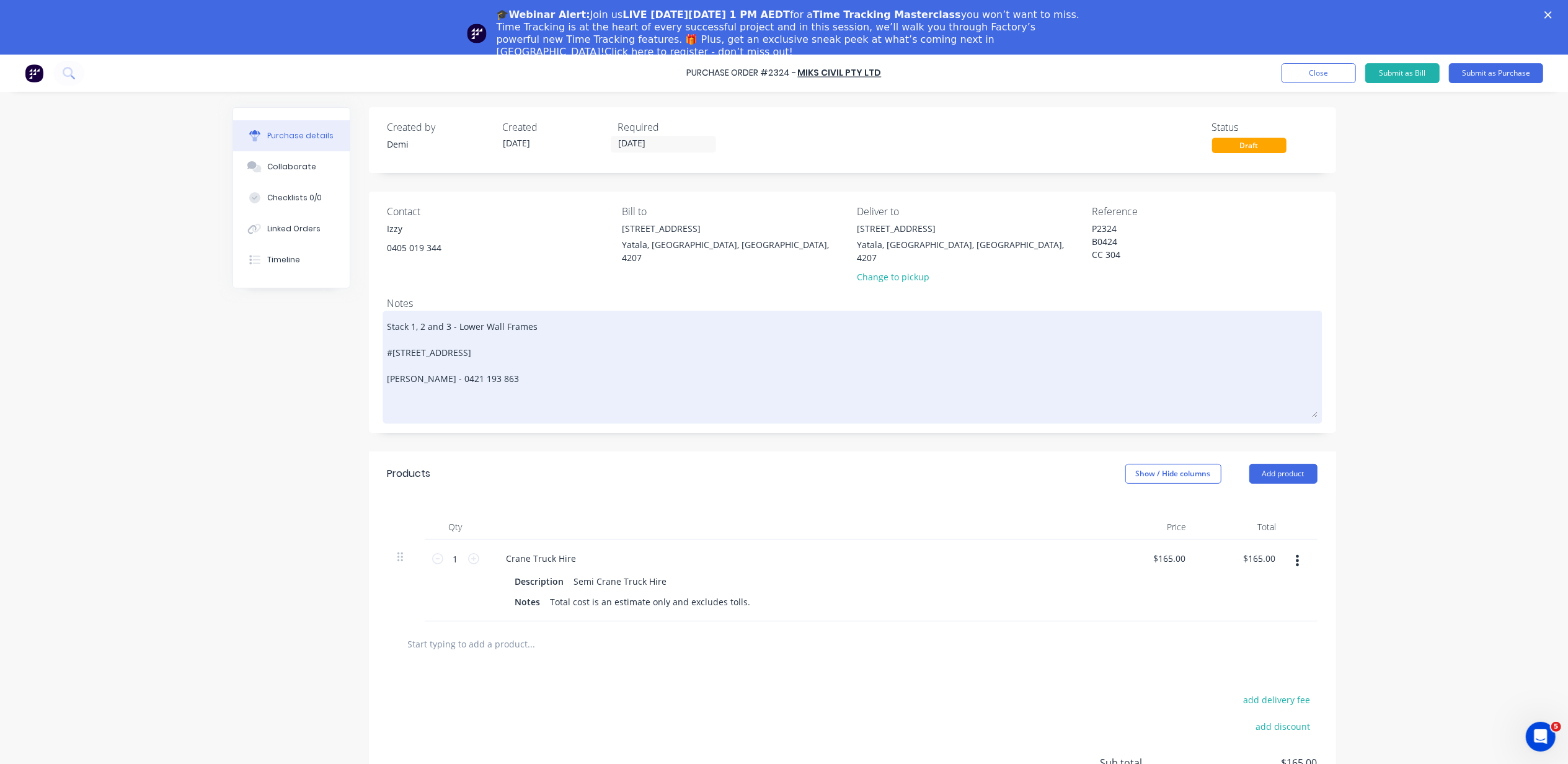
click at [456, 348] on textarea "Stack 1, 2 and 3 - Lower Wall Frames #[STREET_ADDRESS] [PERSON_NAME] - 0421 193…" at bounding box center [853, 365] width 930 height 103
click at [460, 341] on textarea "Stack 1, 2 and 3 - Lower Wall Frames #[STREET_ADDRESS] [PERSON_NAME] - 0421 193…" at bounding box center [853, 365] width 930 height 103
click at [564, 320] on textarea "Stack 1, 2 and 3 - Lower Wall Frames #[STREET_ADDRESS] [PERSON_NAME] - 0421 193…" at bounding box center [853, 365] width 930 height 103
click at [576, 315] on textarea "Stack 1, 2 and 3 - Lower Wall Frames #[STREET_ADDRESS] [PERSON_NAME] - 0421 193…" at bounding box center [853, 365] width 930 height 103
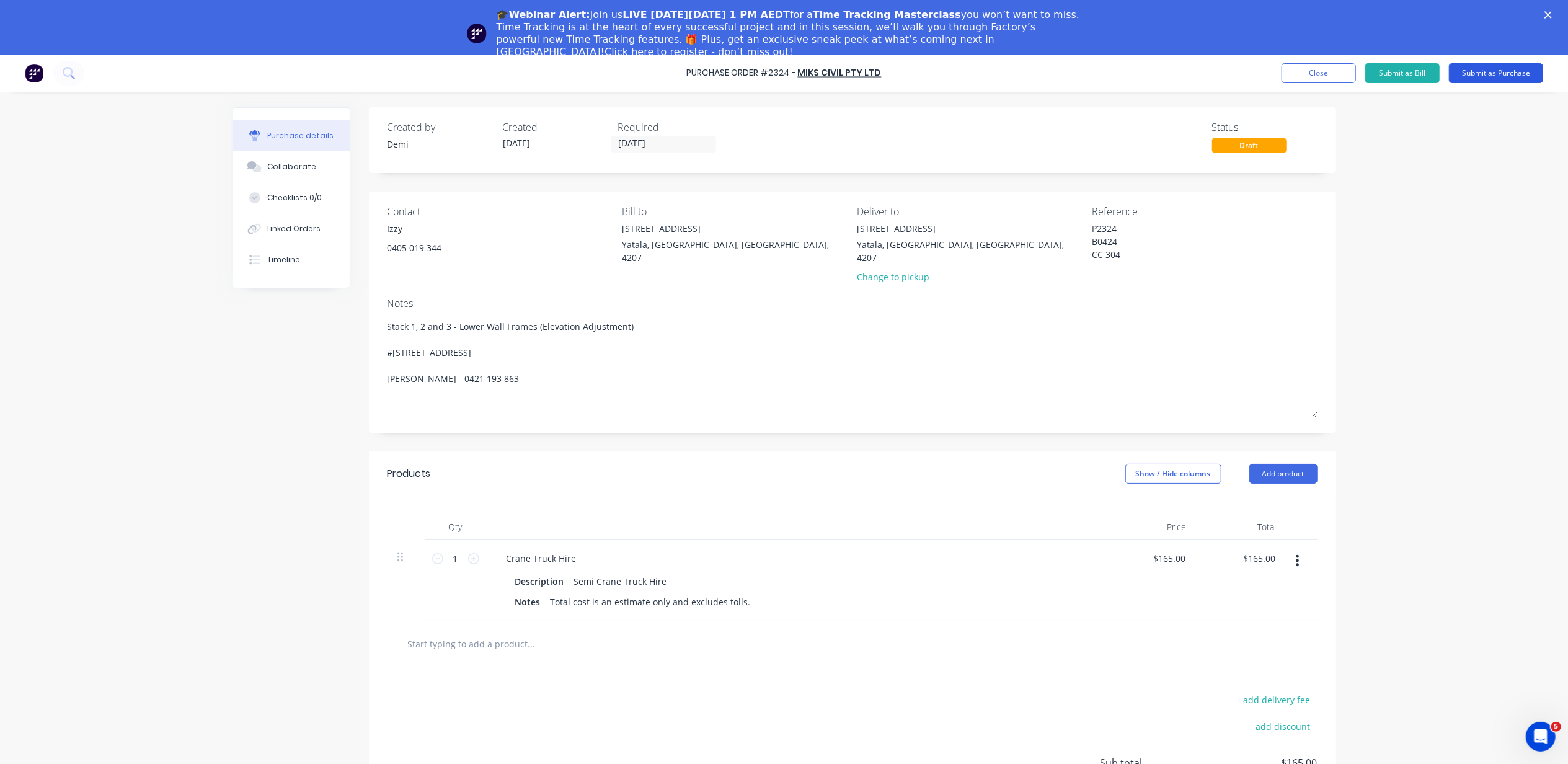
click at [1474, 72] on button "Submit as Purchase" at bounding box center [1496, 73] width 94 height 20
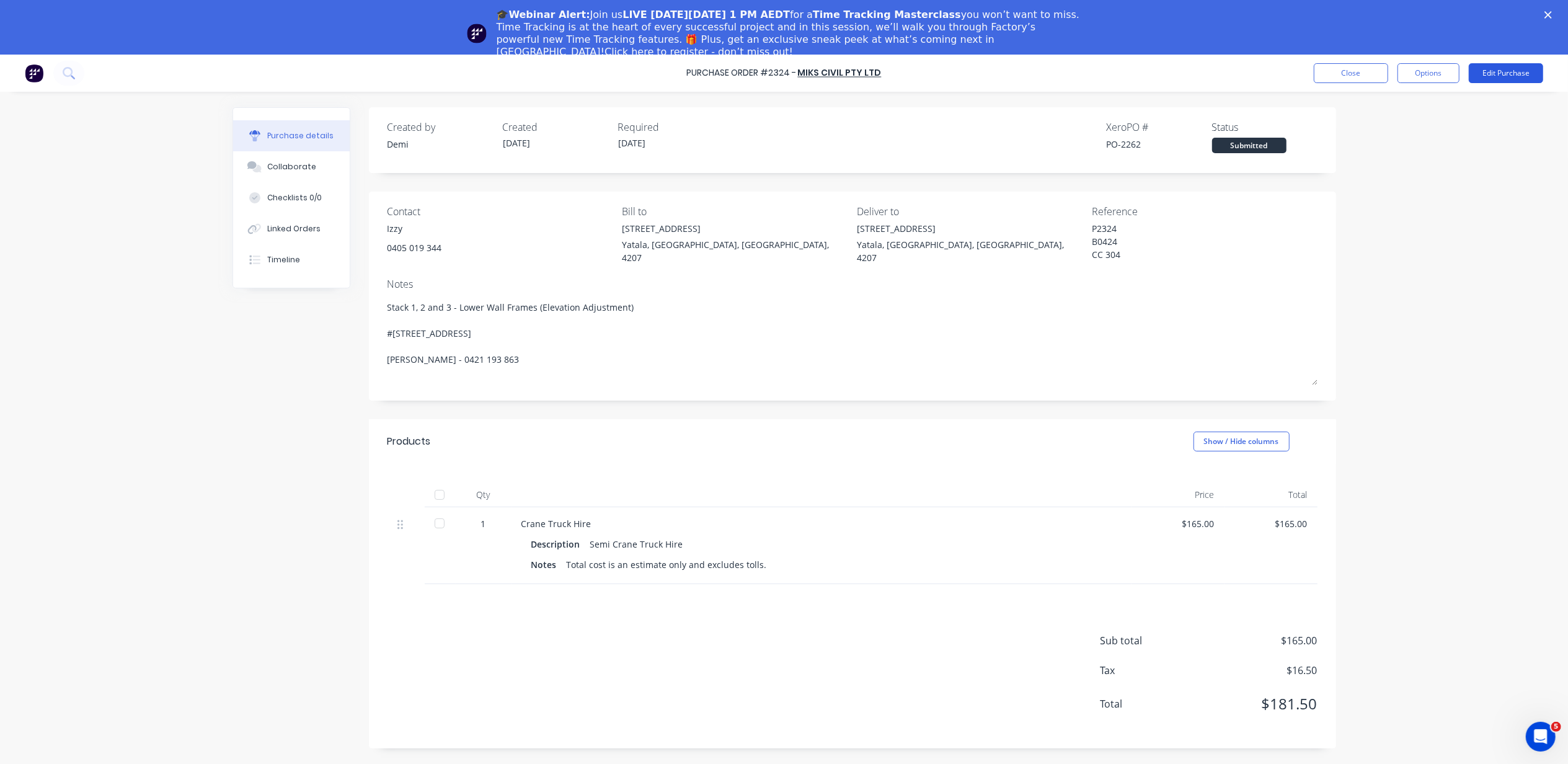
click at [1484, 77] on button "Edit Purchase" at bounding box center [1505, 73] width 74 height 20
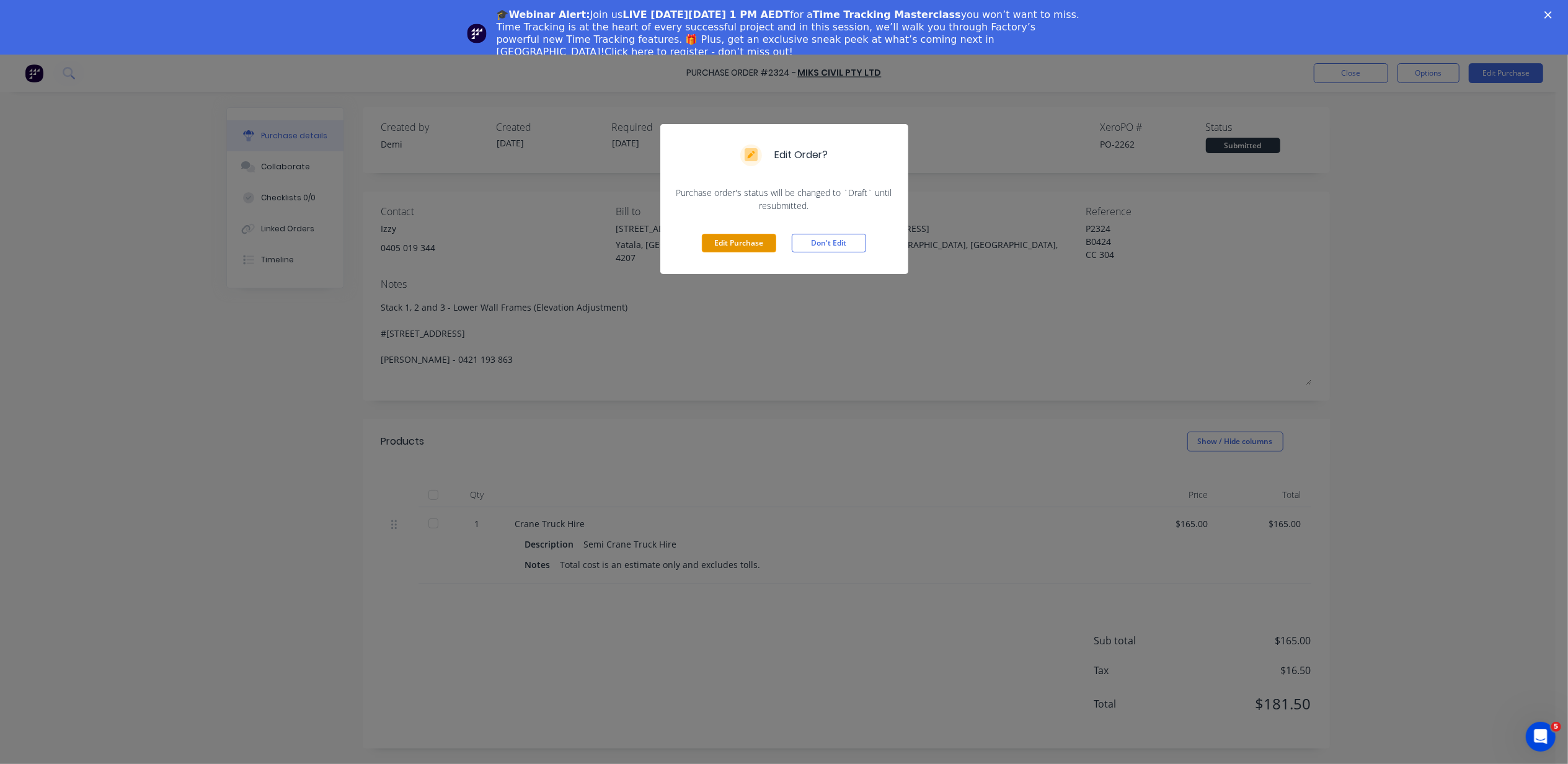
click at [729, 241] on button "Edit Purchase" at bounding box center [738, 243] width 74 height 18
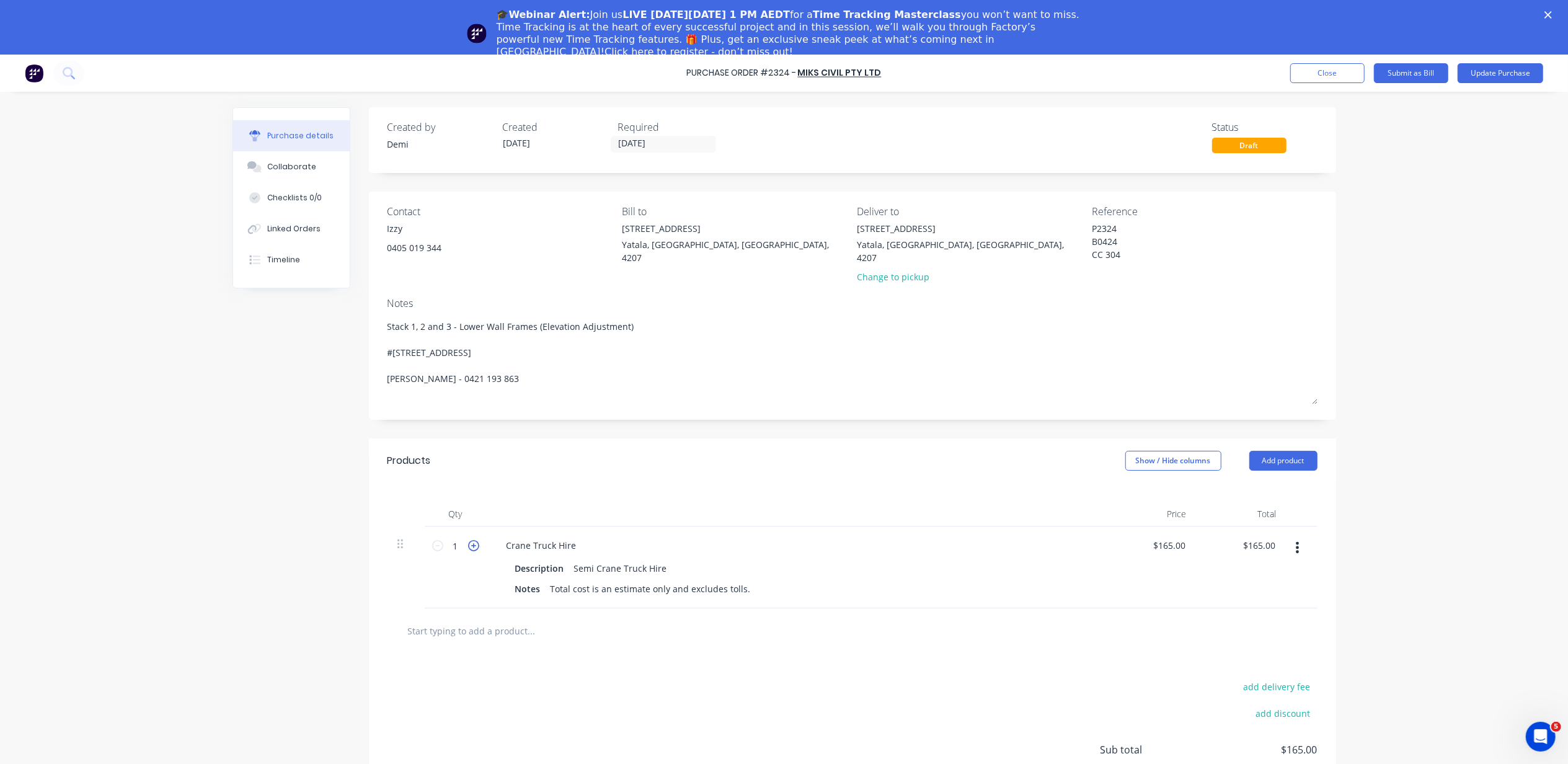
click at [470, 540] on icon at bounding box center [473, 546] width 11 height 11
click at [1501, 78] on button "Update Purchase" at bounding box center [1500, 73] width 86 height 20
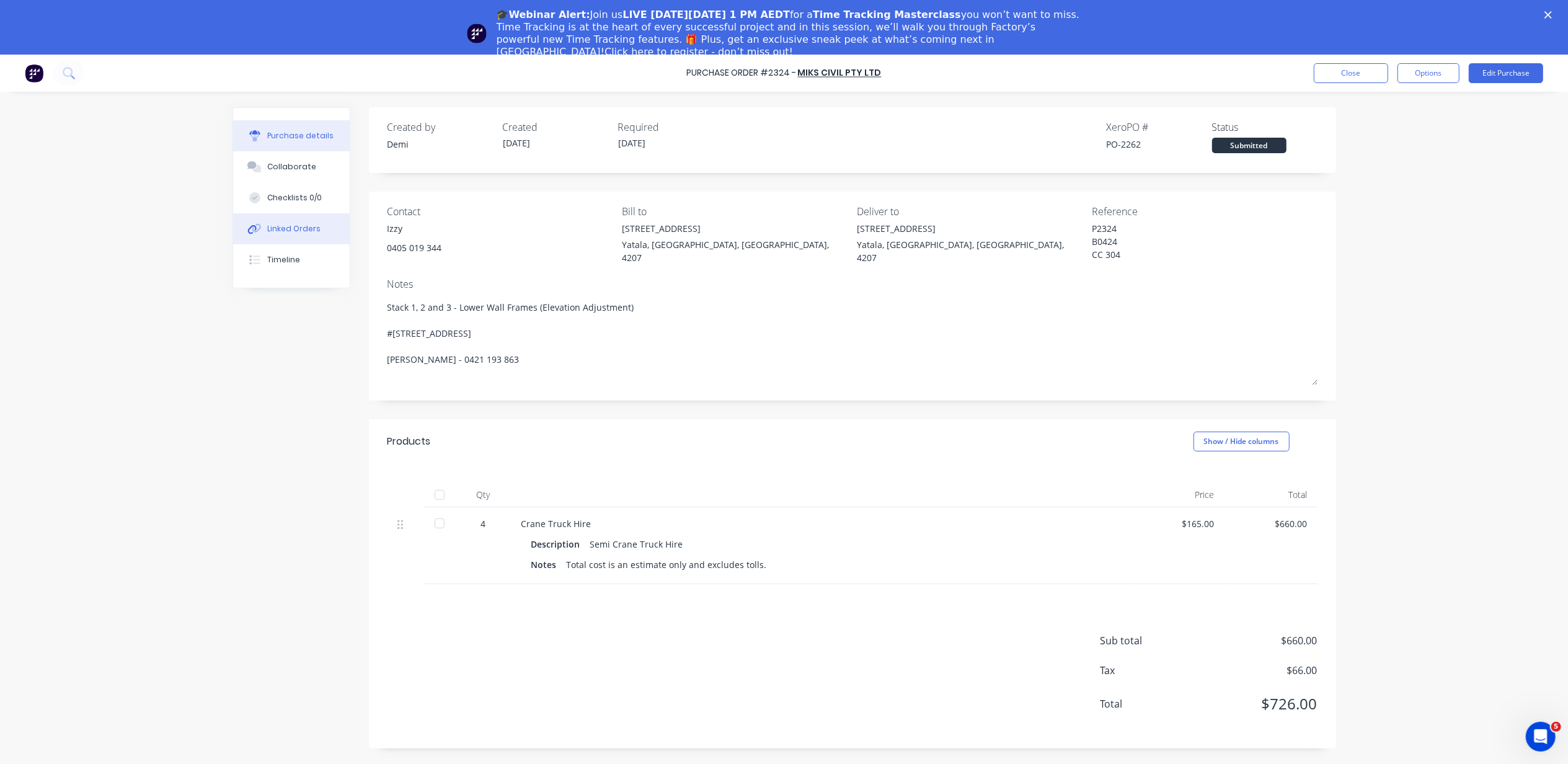
click at [305, 237] on button "Linked Orders" at bounding box center [291, 228] width 117 height 31
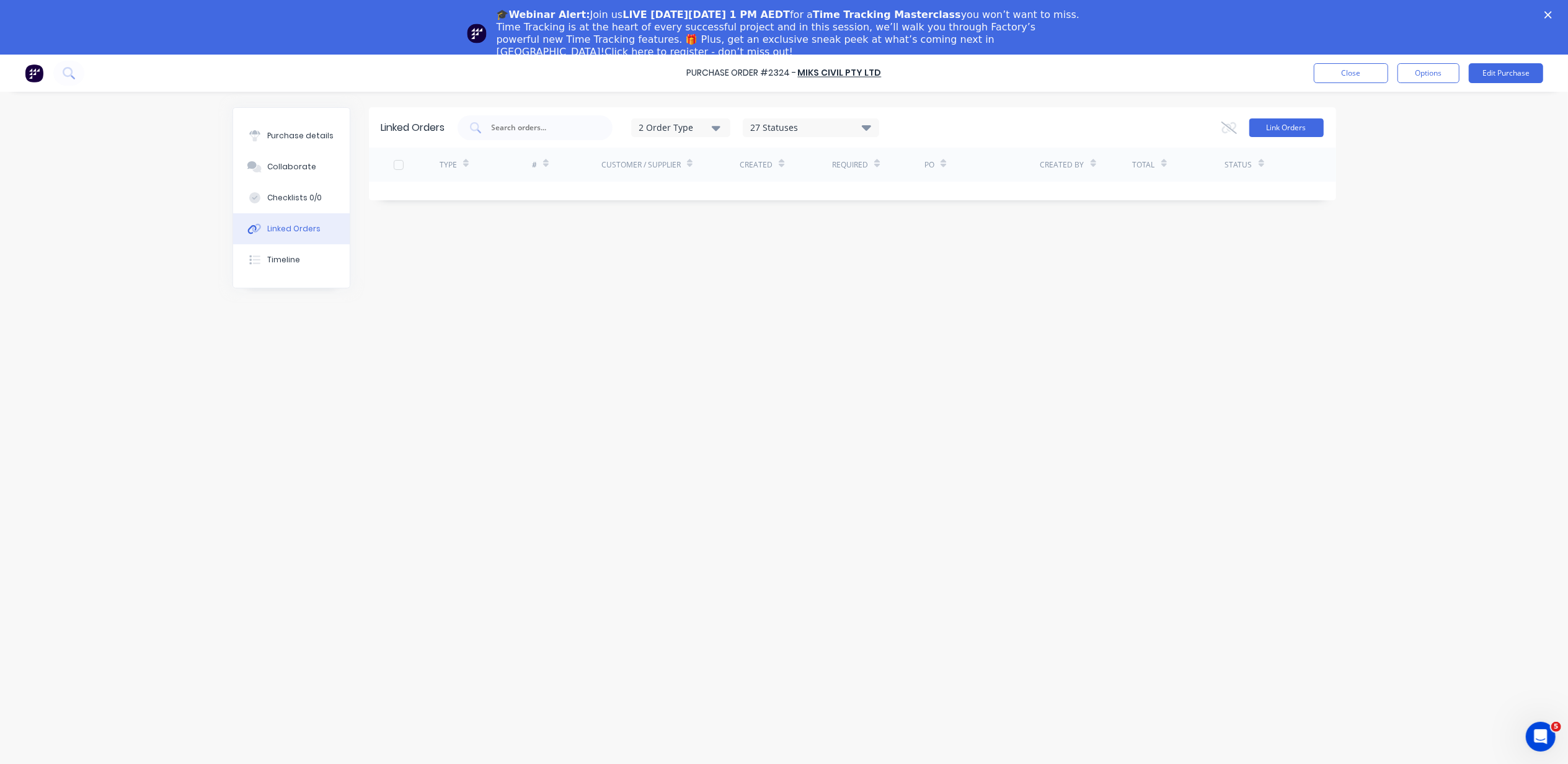
click at [1261, 132] on button "Link Orders" at bounding box center [1286, 128] width 74 height 18
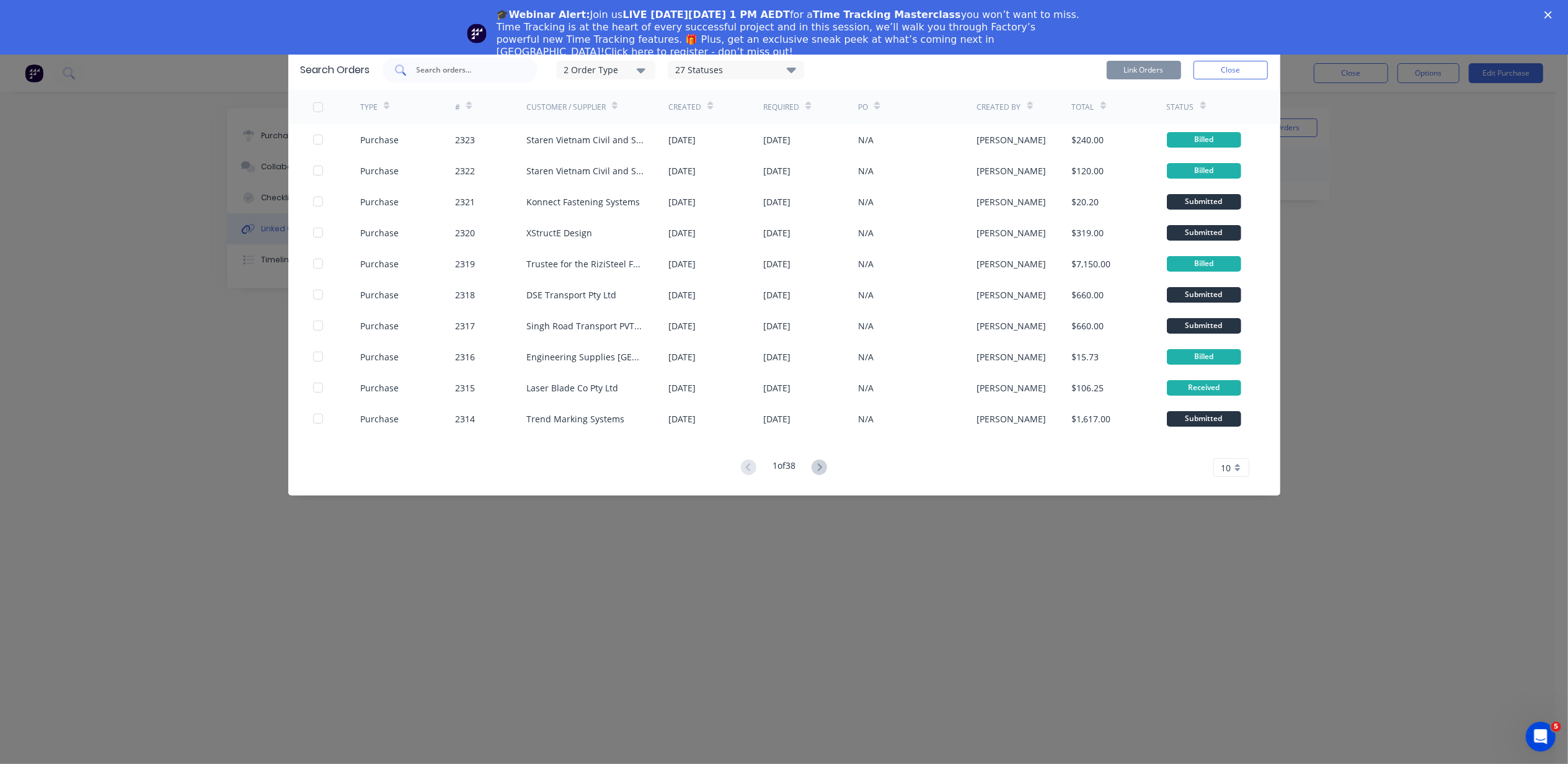
click at [482, 72] on input "text" at bounding box center [467, 70] width 103 height 13
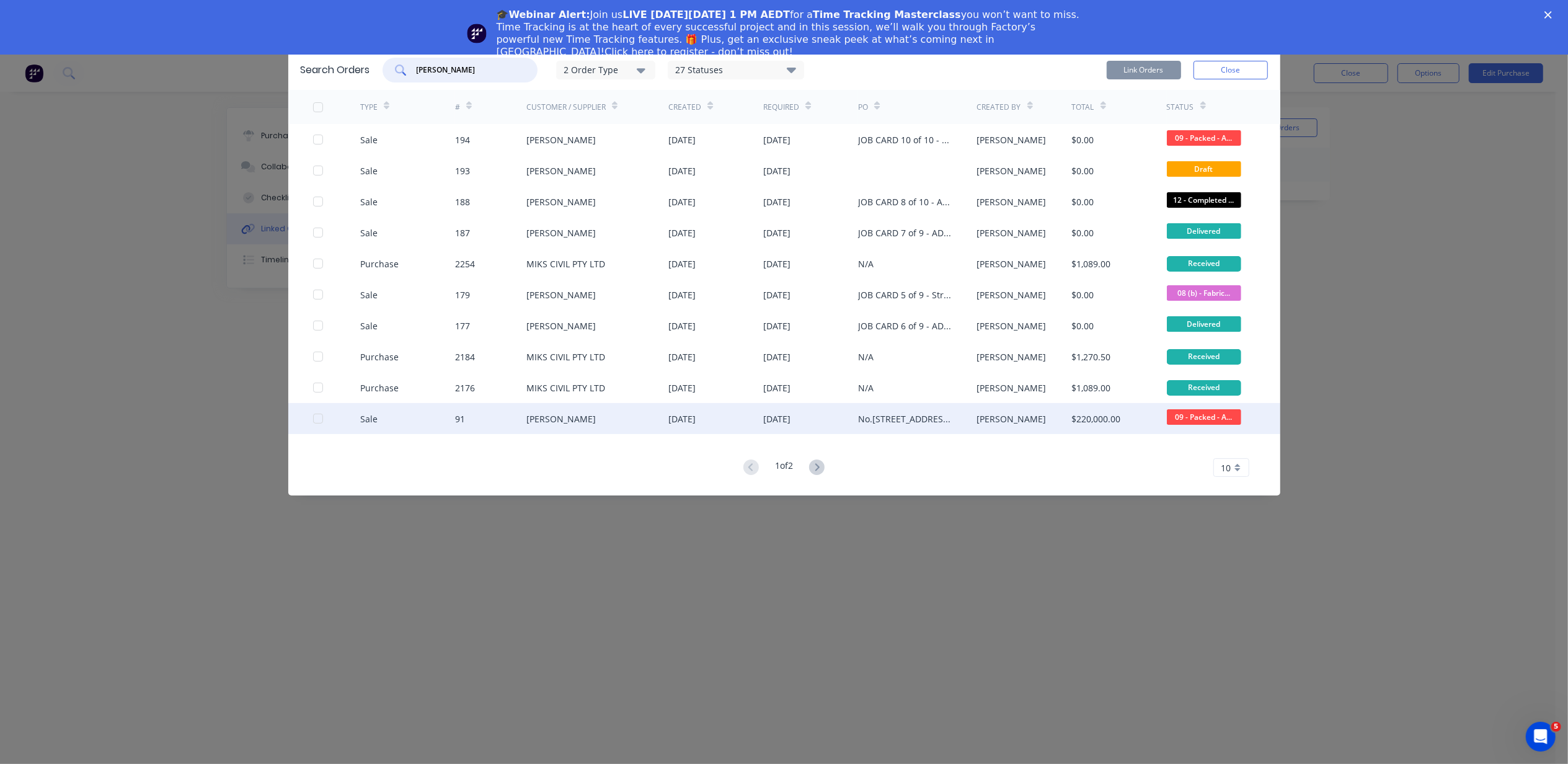
click at [317, 418] on div at bounding box center [317, 418] width 25 height 25
click at [1157, 68] on button "Link Orders" at bounding box center [1143, 69] width 74 height 18
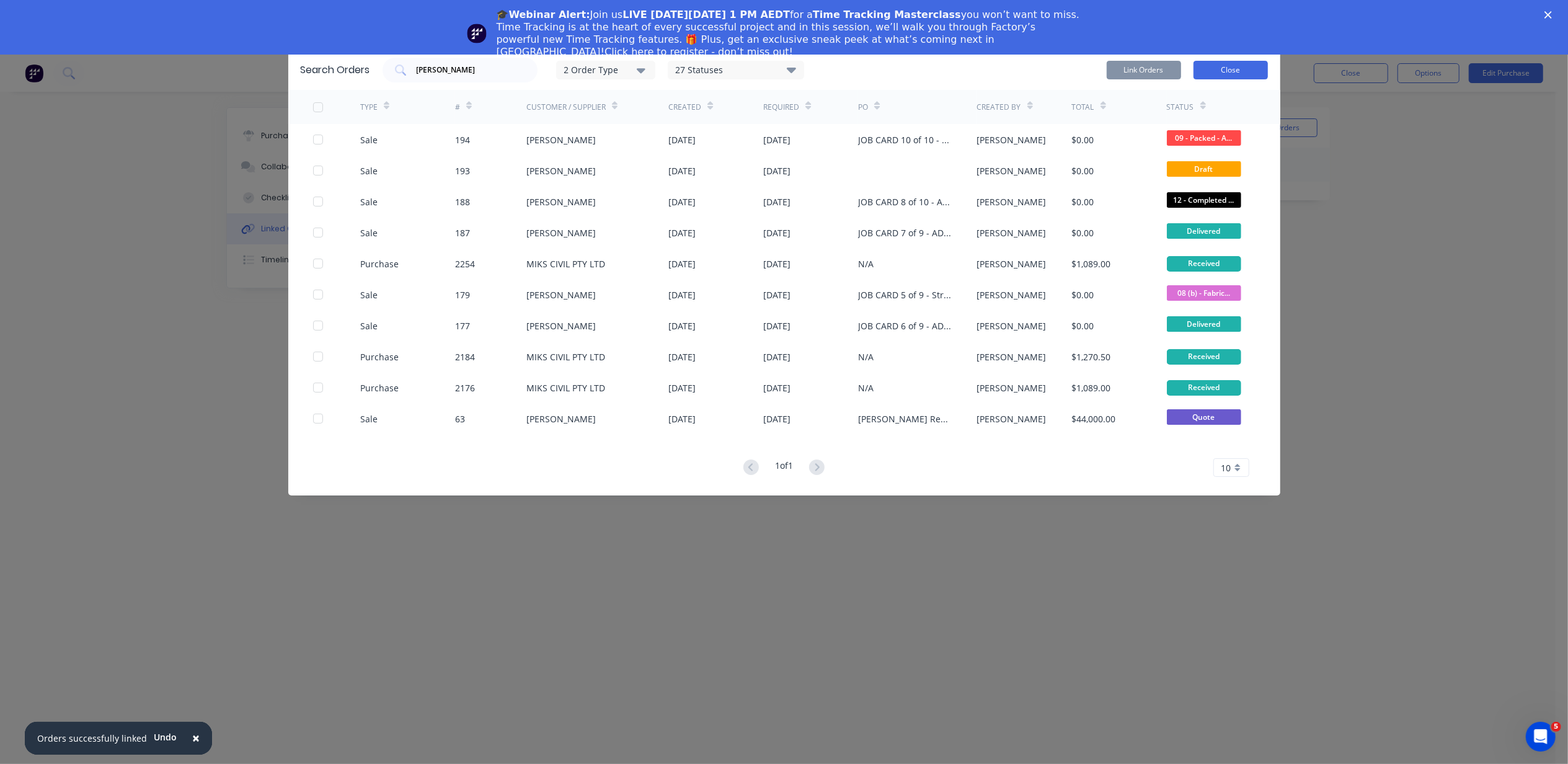
click at [1222, 72] on button "Close" at bounding box center [1230, 69] width 74 height 18
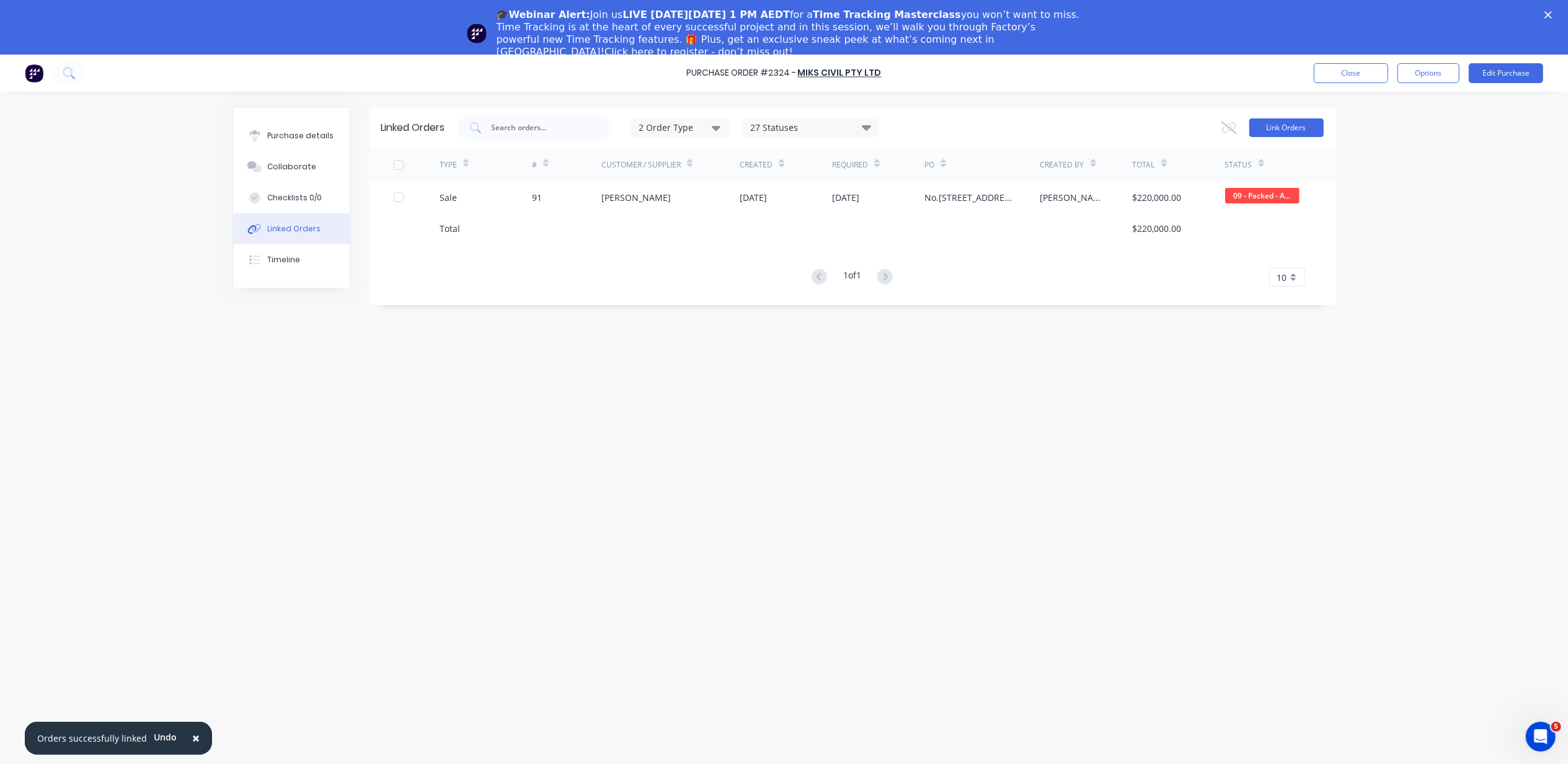
click at [1267, 134] on button "Link Orders" at bounding box center [1286, 128] width 74 height 18
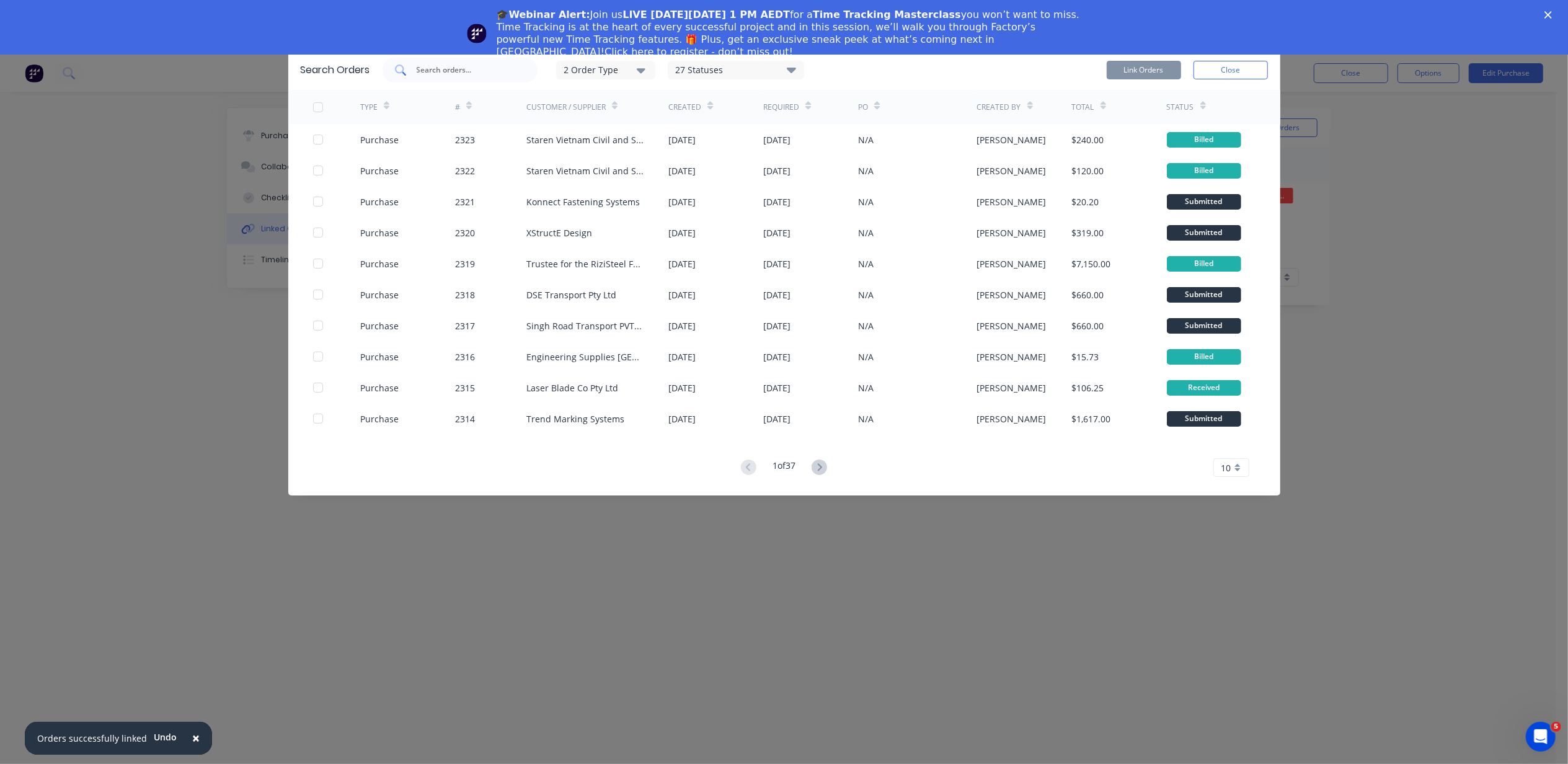
click at [424, 64] on input "text" at bounding box center [467, 70] width 103 height 13
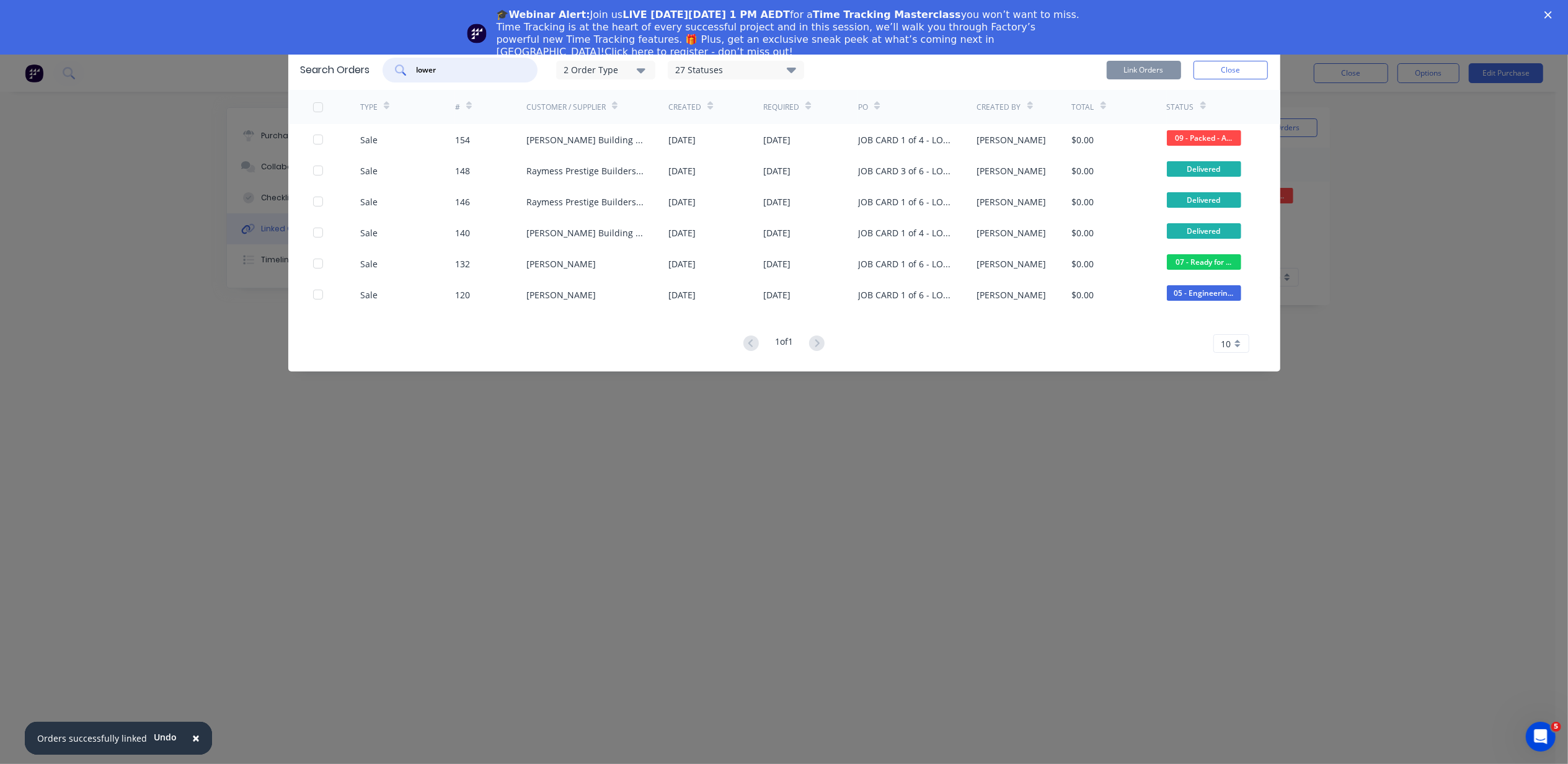
drag, startPoint x: 472, startPoint y: 63, endPoint x: 204, endPoint y: 58, distance: 268.0
click at [204, 58] on div "Search Orders lower 2 Order Type 27 Statuses Sales Order Status All Archived Dr…" at bounding box center [784, 382] width 1568 height 764
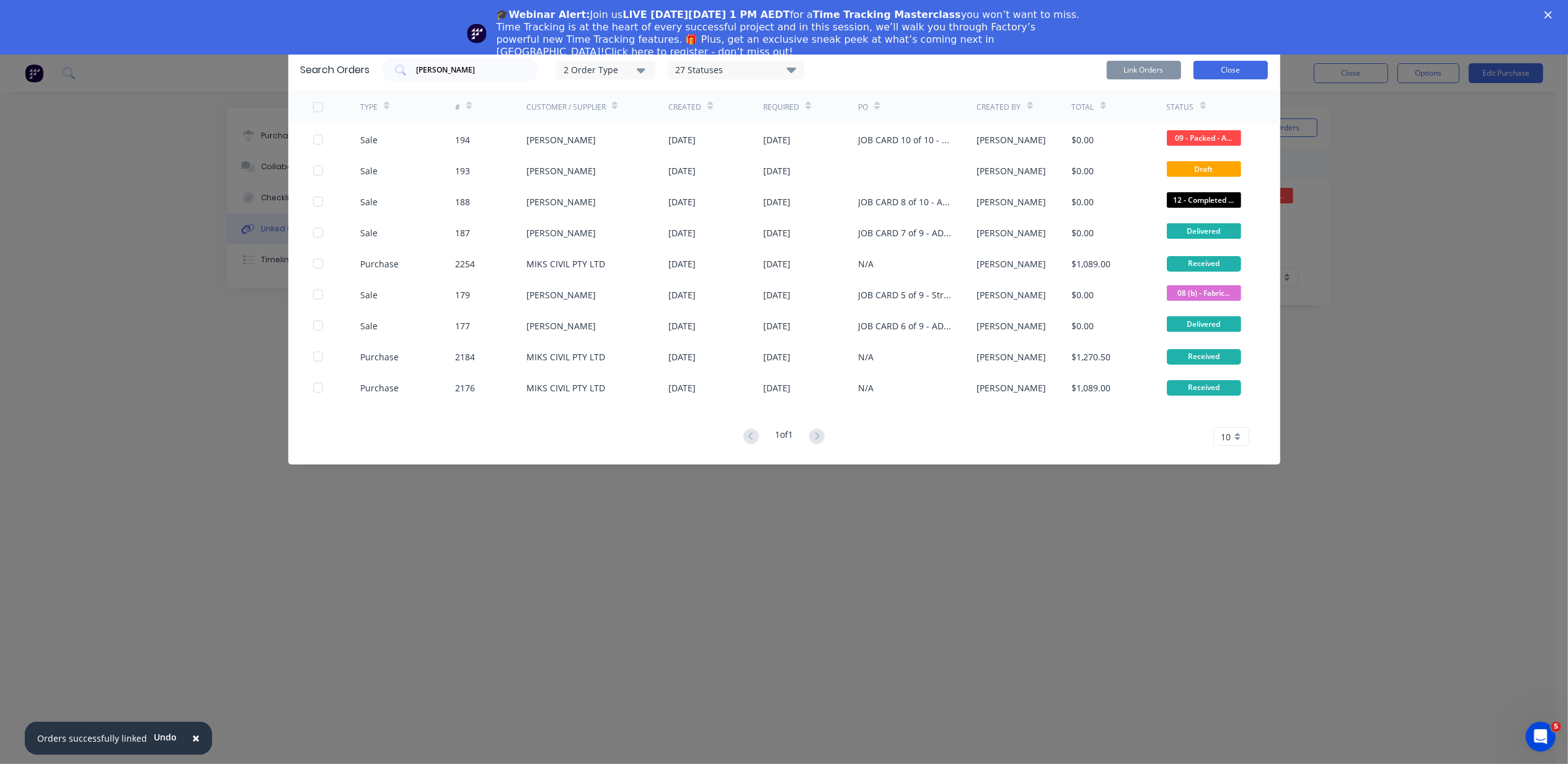
click at [1211, 65] on button "Close" at bounding box center [1230, 69] width 74 height 18
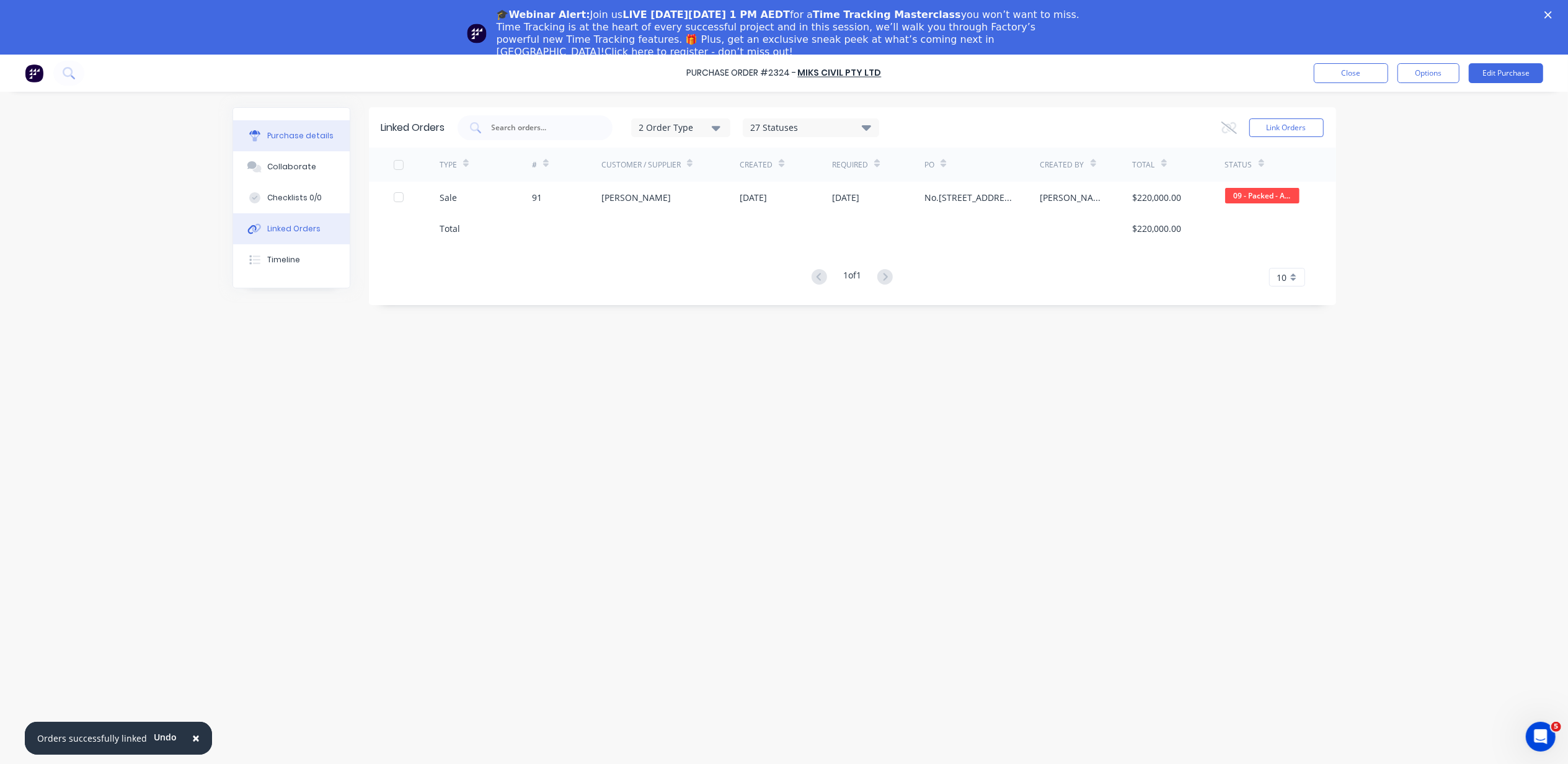
click at [291, 134] on div "Purchase details" at bounding box center [300, 135] width 67 height 11
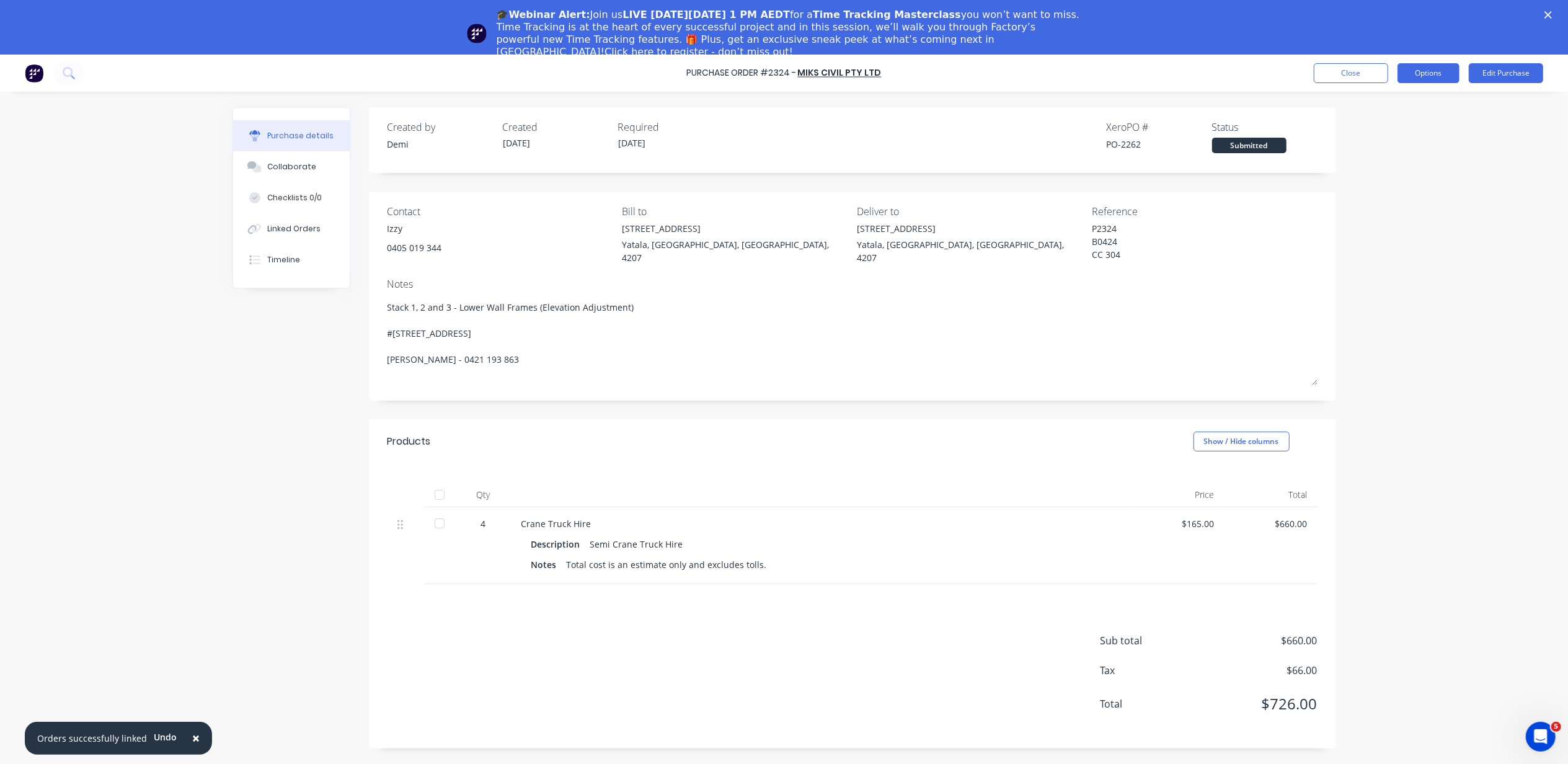
click at [1430, 77] on button "Options" at bounding box center [1428, 73] width 62 height 20
click at [1424, 101] on div "Print / Email" at bounding box center [1400, 105] width 95 height 18
click at [1414, 162] on div "Without pricing" at bounding box center [1400, 154] width 95 height 18
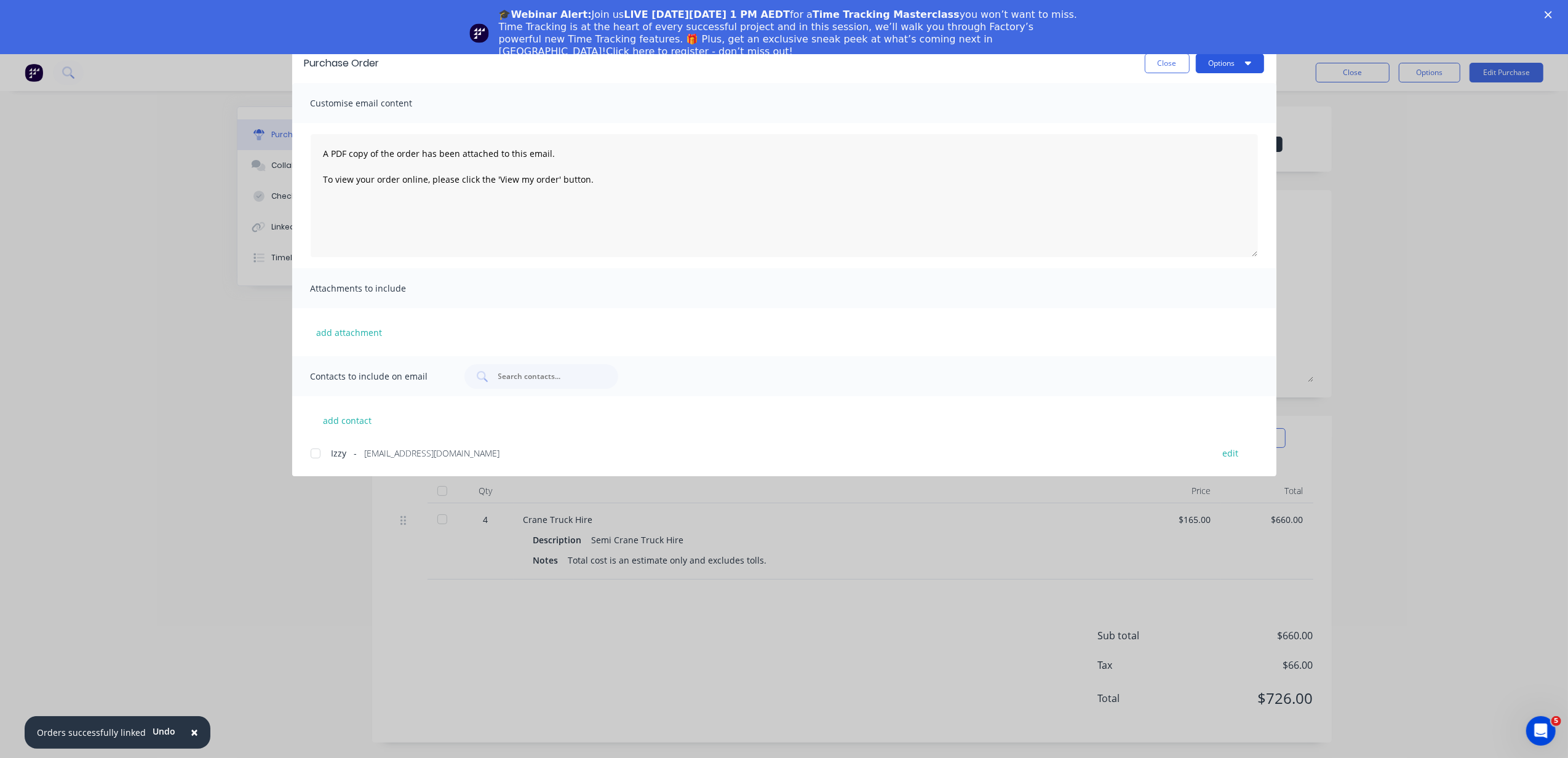
click at [1227, 63] on button "Options" at bounding box center [1230, 63] width 68 height 20
click at [1204, 114] on div "Print" at bounding box center [1206, 119] width 94 height 18
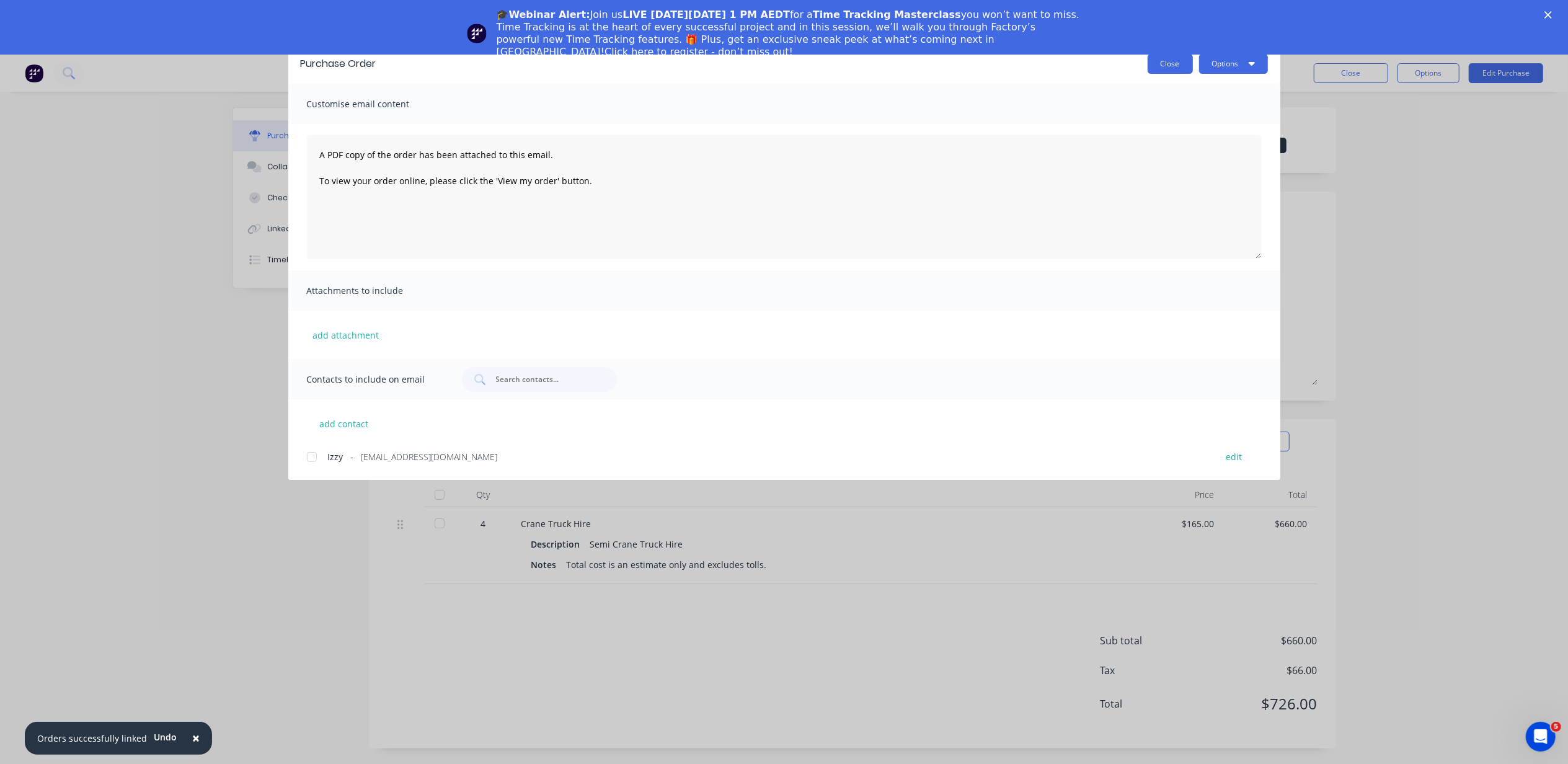
click at [1163, 66] on button "Close" at bounding box center [1171, 64] width 46 height 20
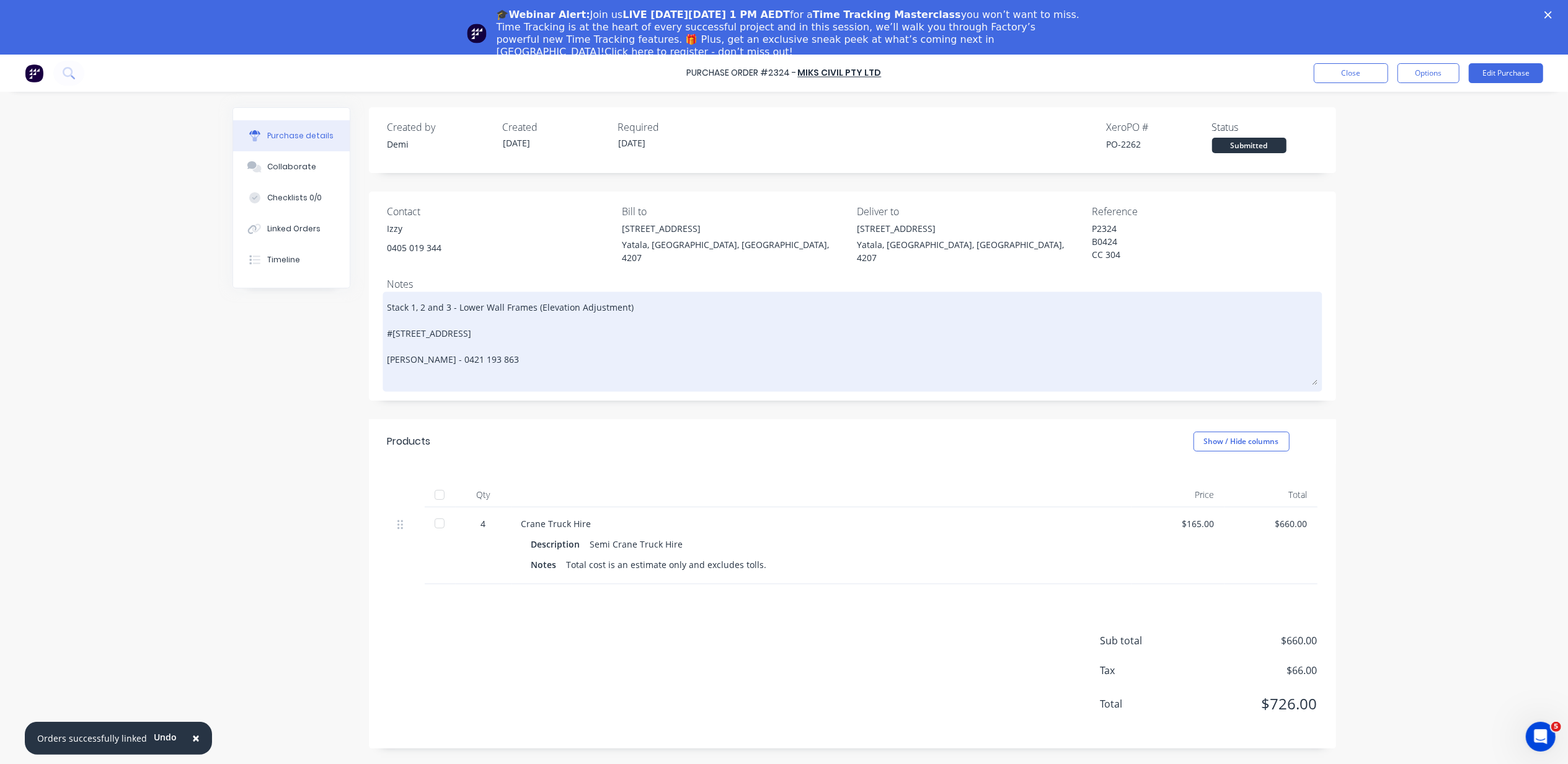
click at [494, 350] on textarea "Stack 1, 2 and 3 - Lower Wall Frames (Elevation Adjustment) #[STREET_ADDRESS] […" at bounding box center [853, 339] width 930 height 90
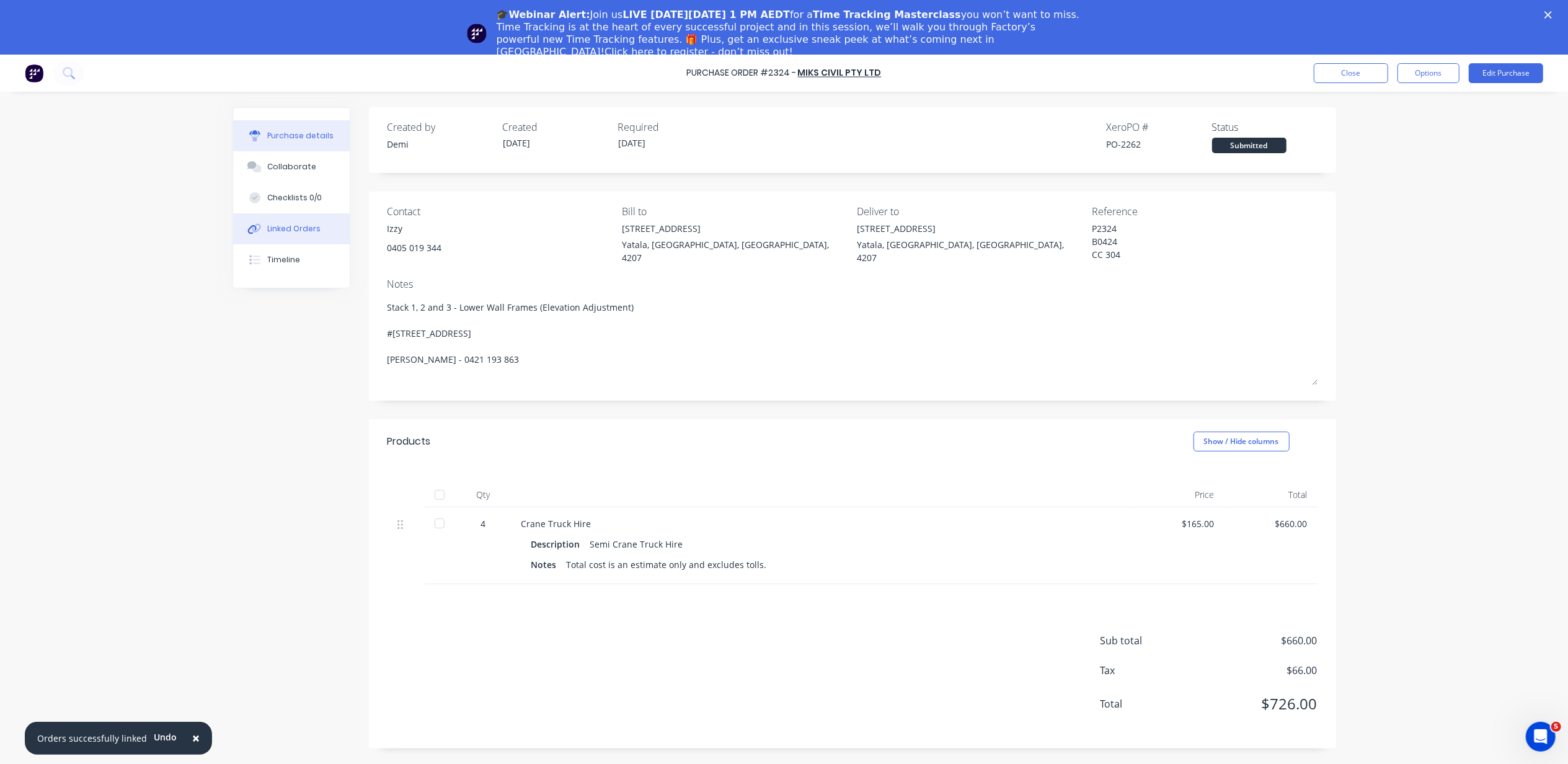
drag, startPoint x: 546, startPoint y: 366, endPoint x: 296, endPoint y: 234, distance: 282.7
click at [296, 234] on div "Purchase details Collaborate Checklists 0/0 Linked Orders Timeline Created by D…" at bounding box center [784, 458] width 1104 height 702
click at [1494, 72] on button "Edit Purchase" at bounding box center [1505, 73] width 74 height 20
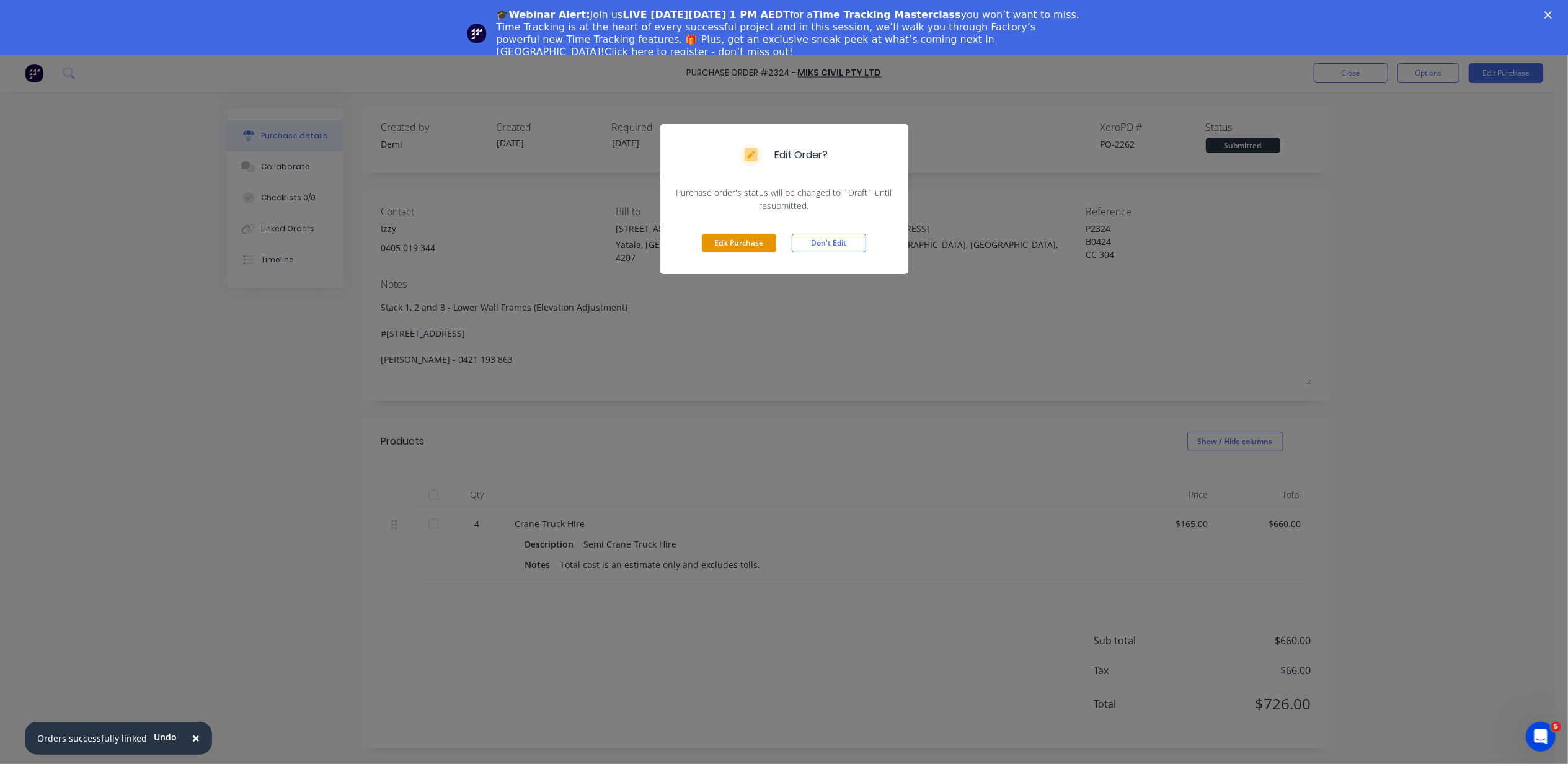
click at [759, 236] on button "Edit Purchase" at bounding box center [738, 243] width 74 height 18
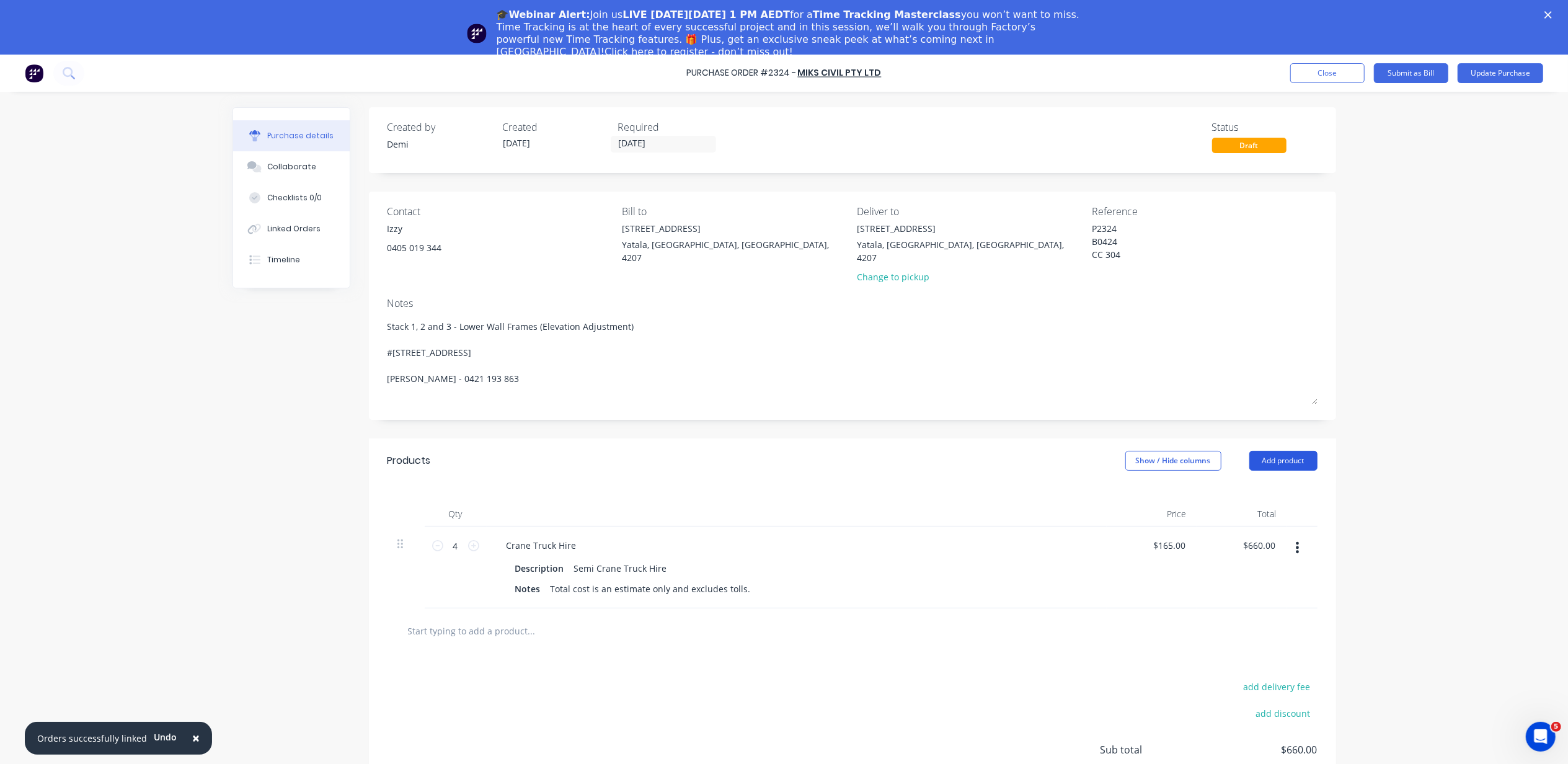
click at [1272, 451] on button "Add product" at bounding box center [1283, 461] width 69 height 20
click at [1266, 608] on div "Notes (External)" at bounding box center [1258, 617] width 95 height 18
click at [531, 618] on div at bounding box center [541, 627] width 90 height 18
paste div
click at [1523, 69] on button "Update Purchase" at bounding box center [1500, 73] width 86 height 20
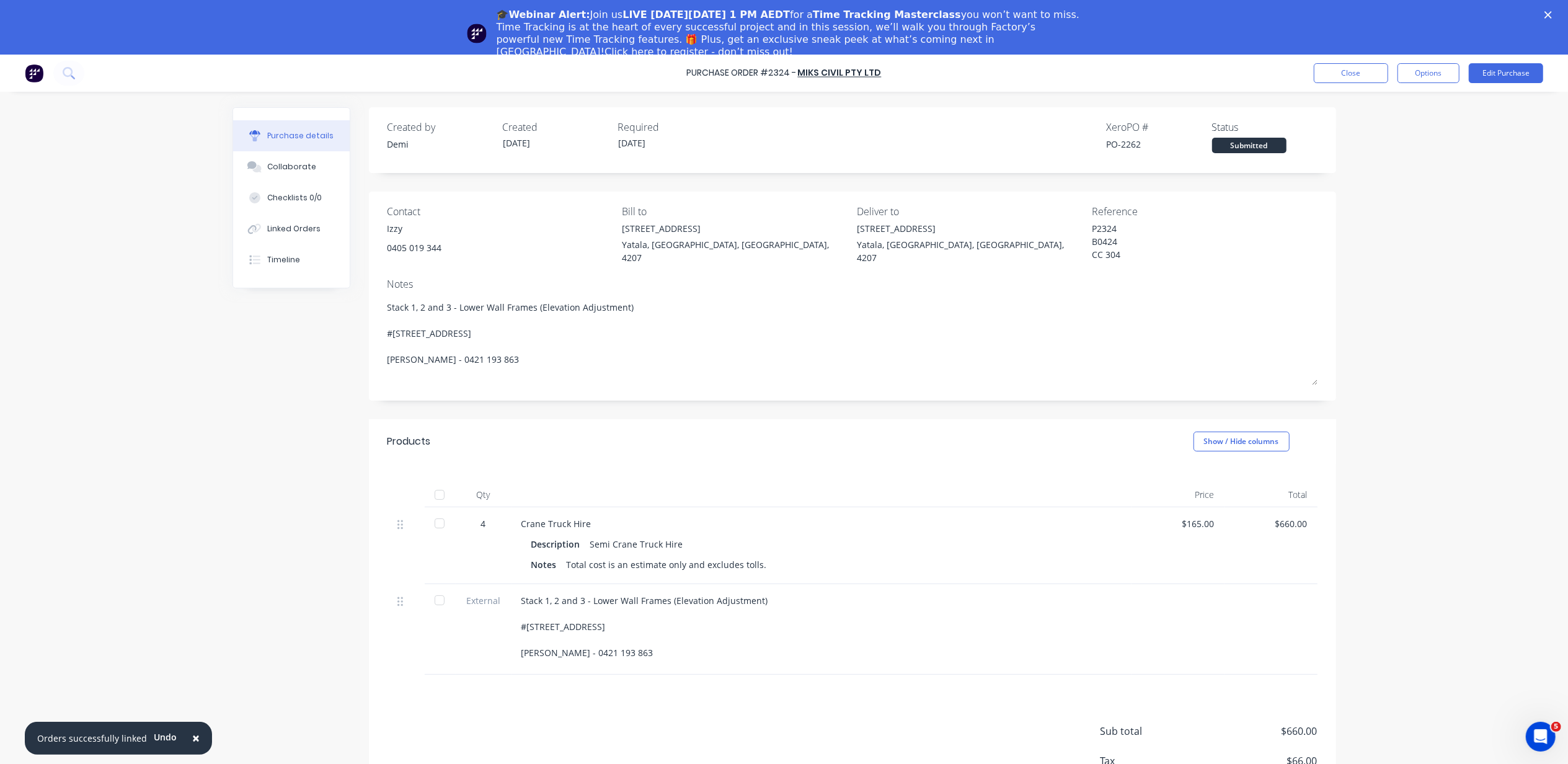
click at [667, 641] on div "Stack 1, 2 and 3 - Lower Wall Frames (Elevation Adjustment) #[STREET_ADDRESS] […" at bounding box center [821, 626] width 600 height 65
click at [574, 613] on div "Stack 1, 2 and 3 - Lower Wall Frames (Elevation Adjustment) #[STREET_ADDRESS] […" at bounding box center [821, 626] width 600 height 65
click at [574, 611] on div "Stack 1, 2 and 3 - Lower Wall Frames (Elevation Adjustment) #[STREET_ADDRESS] […" at bounding box center [821, 626] width 600 height 65
click at [1484, 70] on button "Edit Purchase" at bounding box center [1505, 73] width 74 height 20
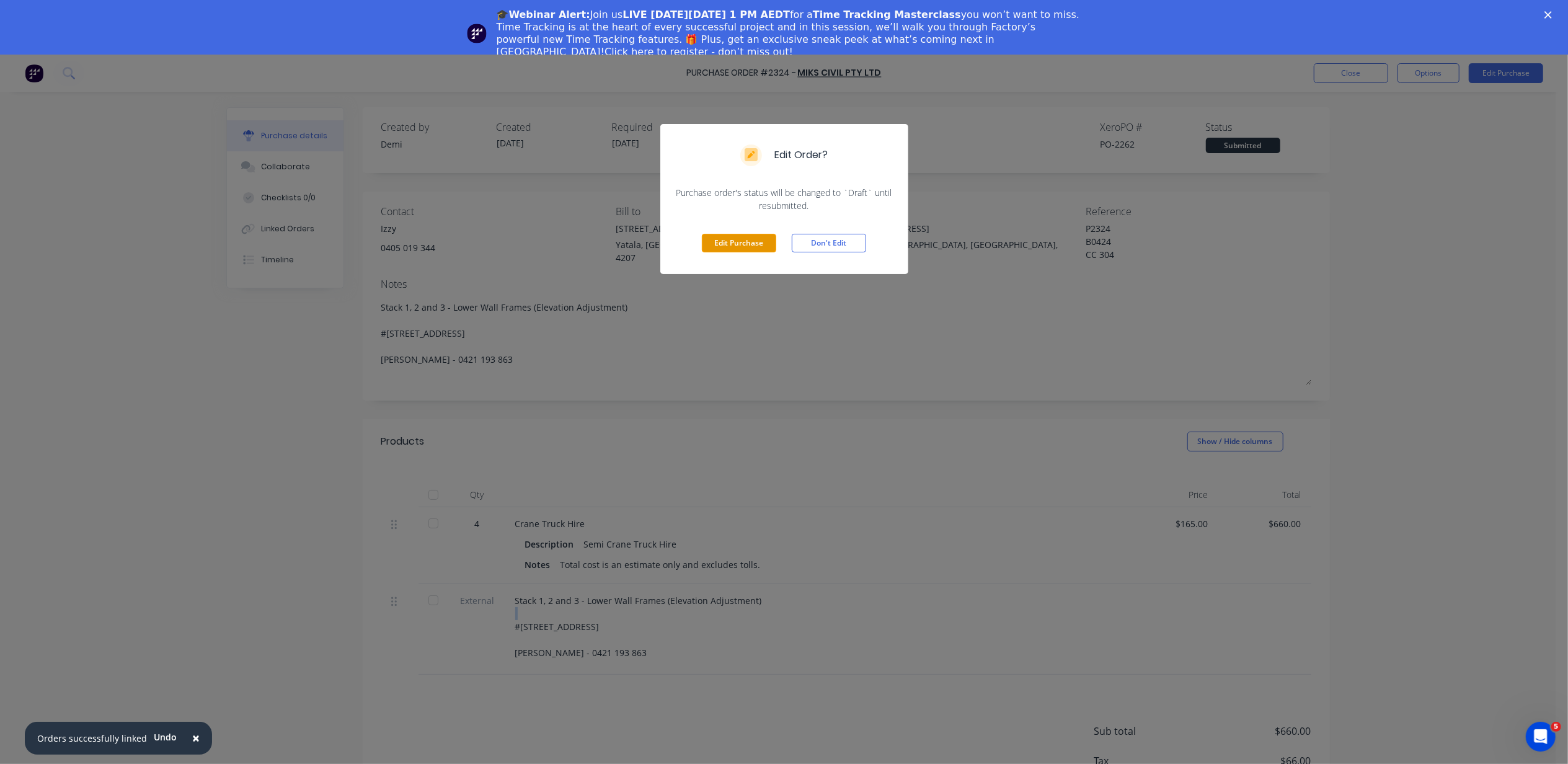
click at [739, 244] on button "Edit Purchase" at bounding box center [738, 243] width 74 height 18
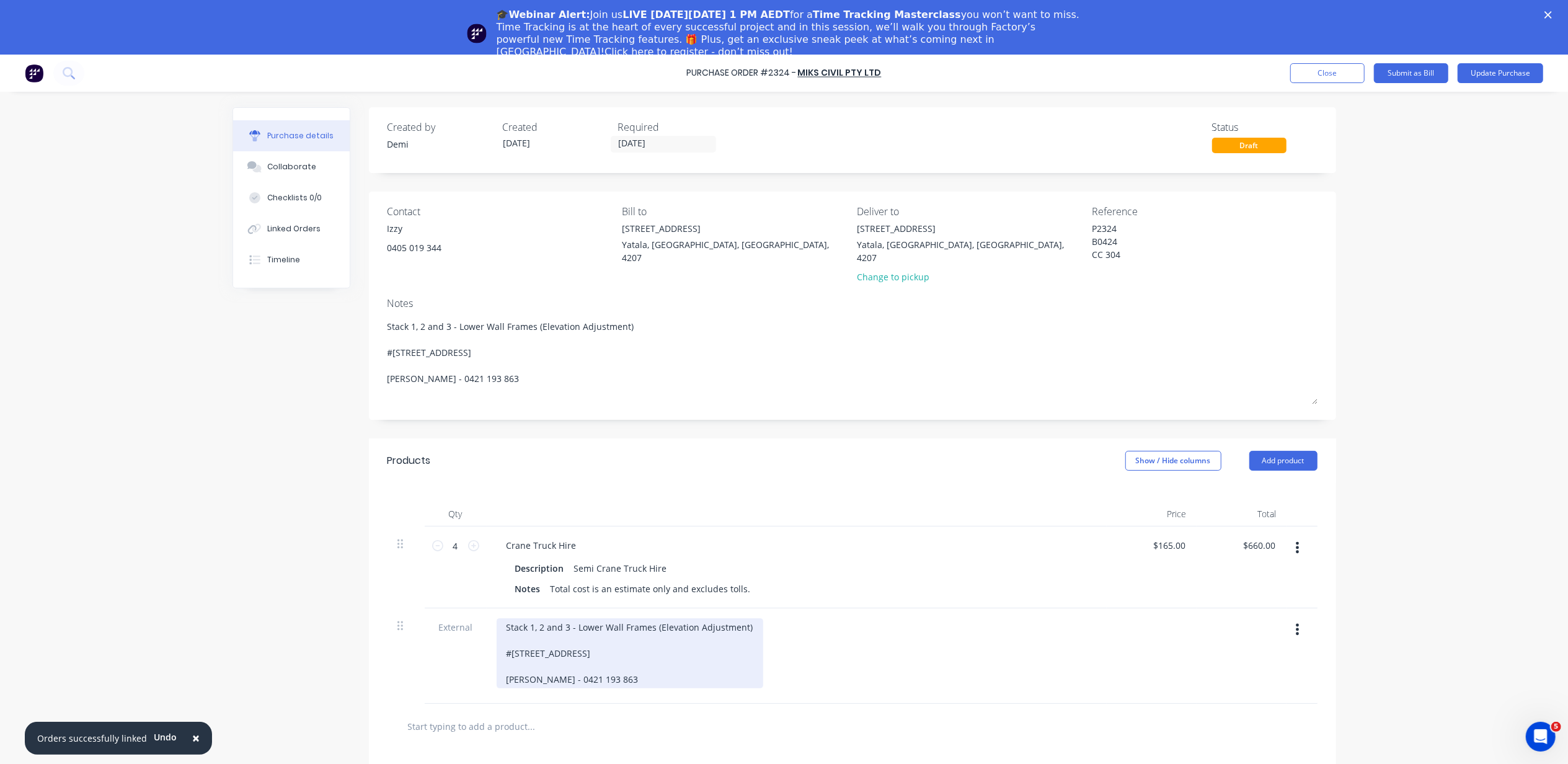
click at [599, 645] on div "Stack 1, 2 and 3 - Lower Wall Frames (Elevation Adjustment) #[STREET_ADDRESS] […" at bounding box center [630, 653] width 267 height 70
drag, startPoint x: 635, startPoint y: 682, endPoint x: 329, endPoint y: 551, distance: 332.9
click at [329, 551] on div "Created by [PERSON_NAME] Created [DATE] Required [DATE] Status Draft Contact Iz…" at bounding box center [784, 529] width 1104 height 845
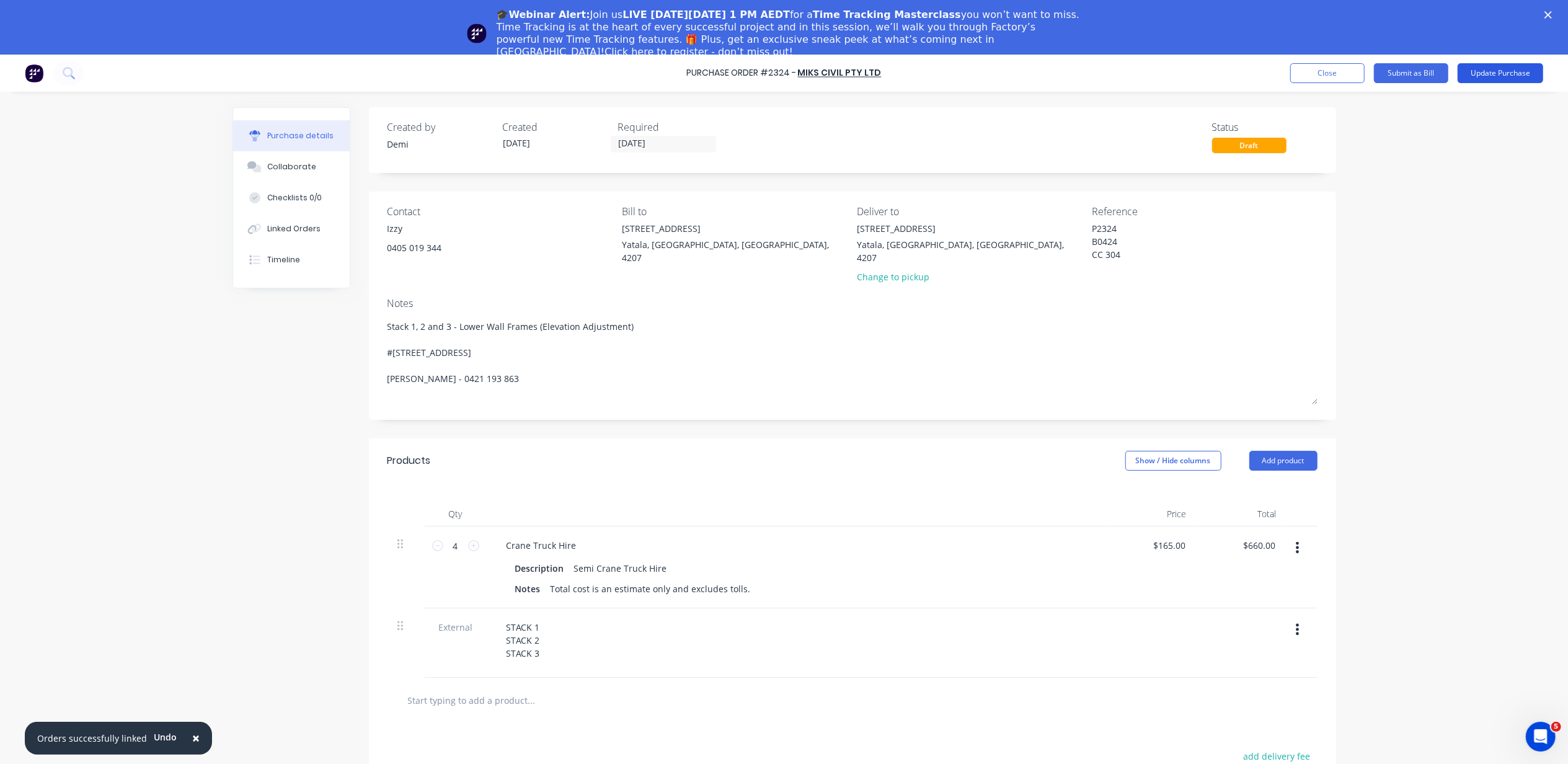
click at [1474, 69] on button "Update Purchase" at bounding box center [1500, 73] width 86 height 20
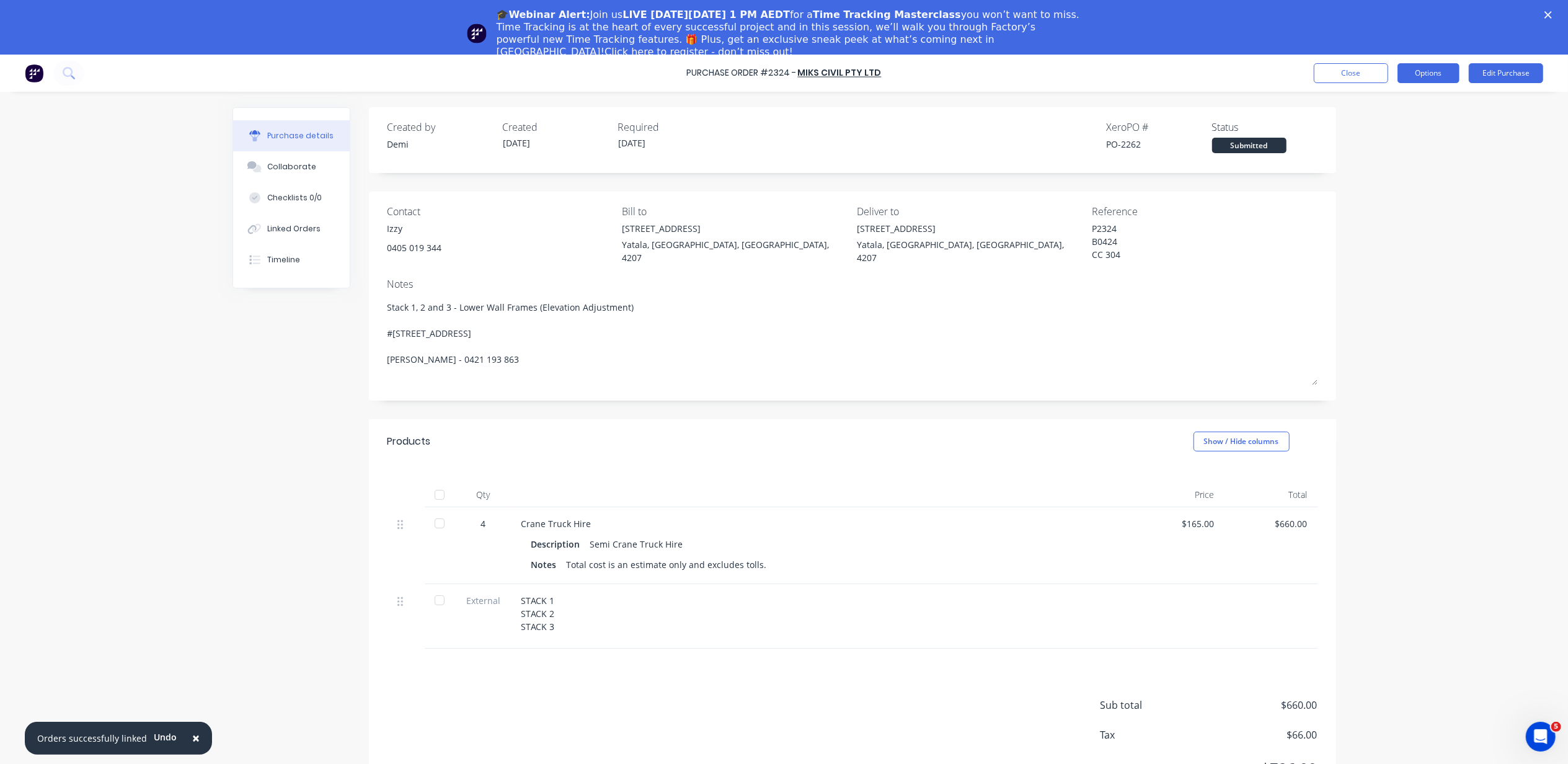
click at [1447, 68] on button "Options" at bounding box center [1428, 73] width 62 height 20
click at [1408, 104] on div "Print / Email" at bounding box center [1400, 105] width 95 height 18
click at [1404, 164] on button "Without pricing" at bounding box center [1400, 154] width 118 height 25
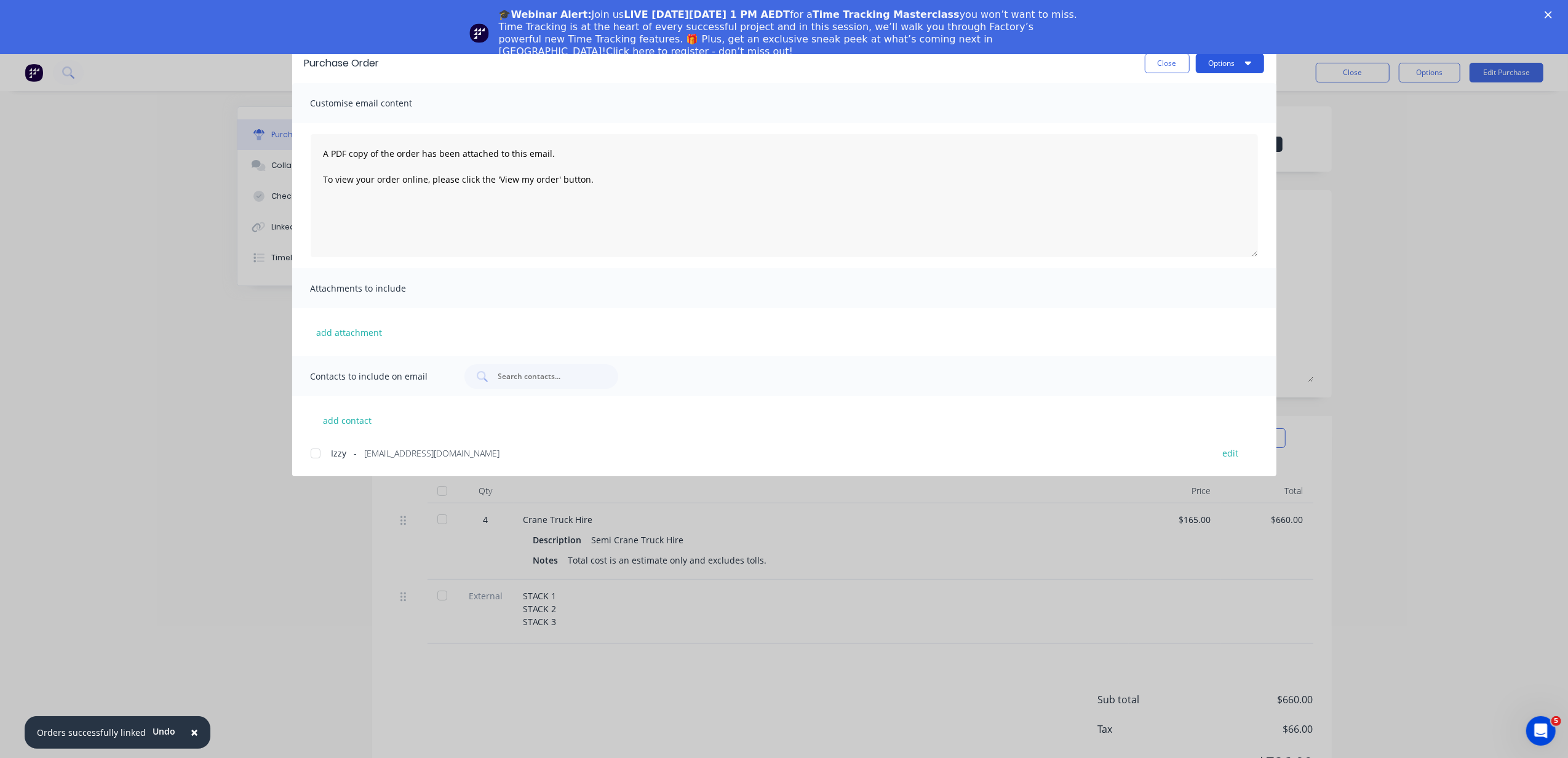
click at [1247, 64] on icon "button" at bounding box center [1248, 63] width 6 height 4
click at [1228, 128] on div "Print" at bounding box center [1206, 119] width 94 height 18
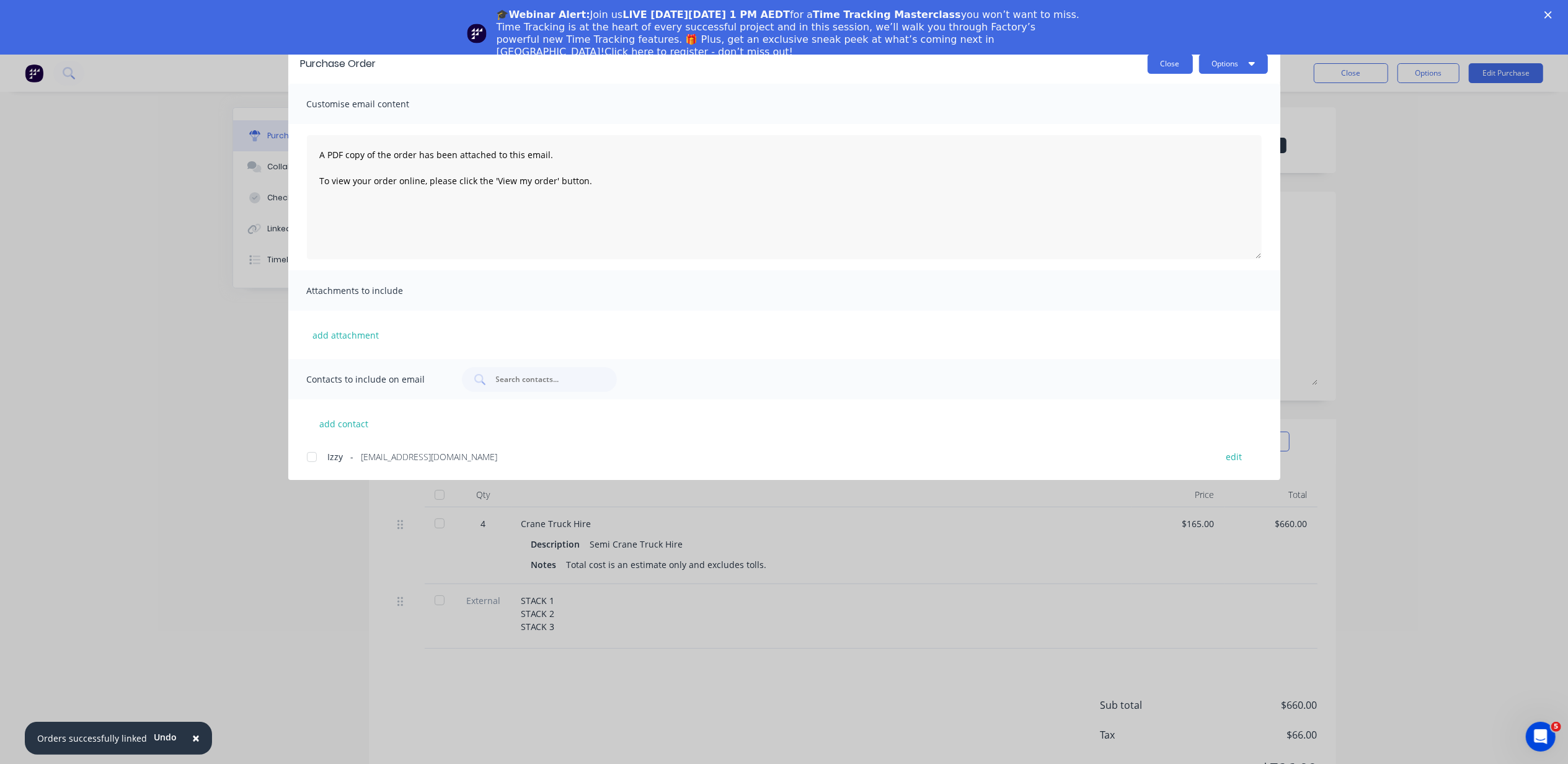
click at [1191, 69] on button "Close" at bounding box center [1171, 64] width 46 height 20
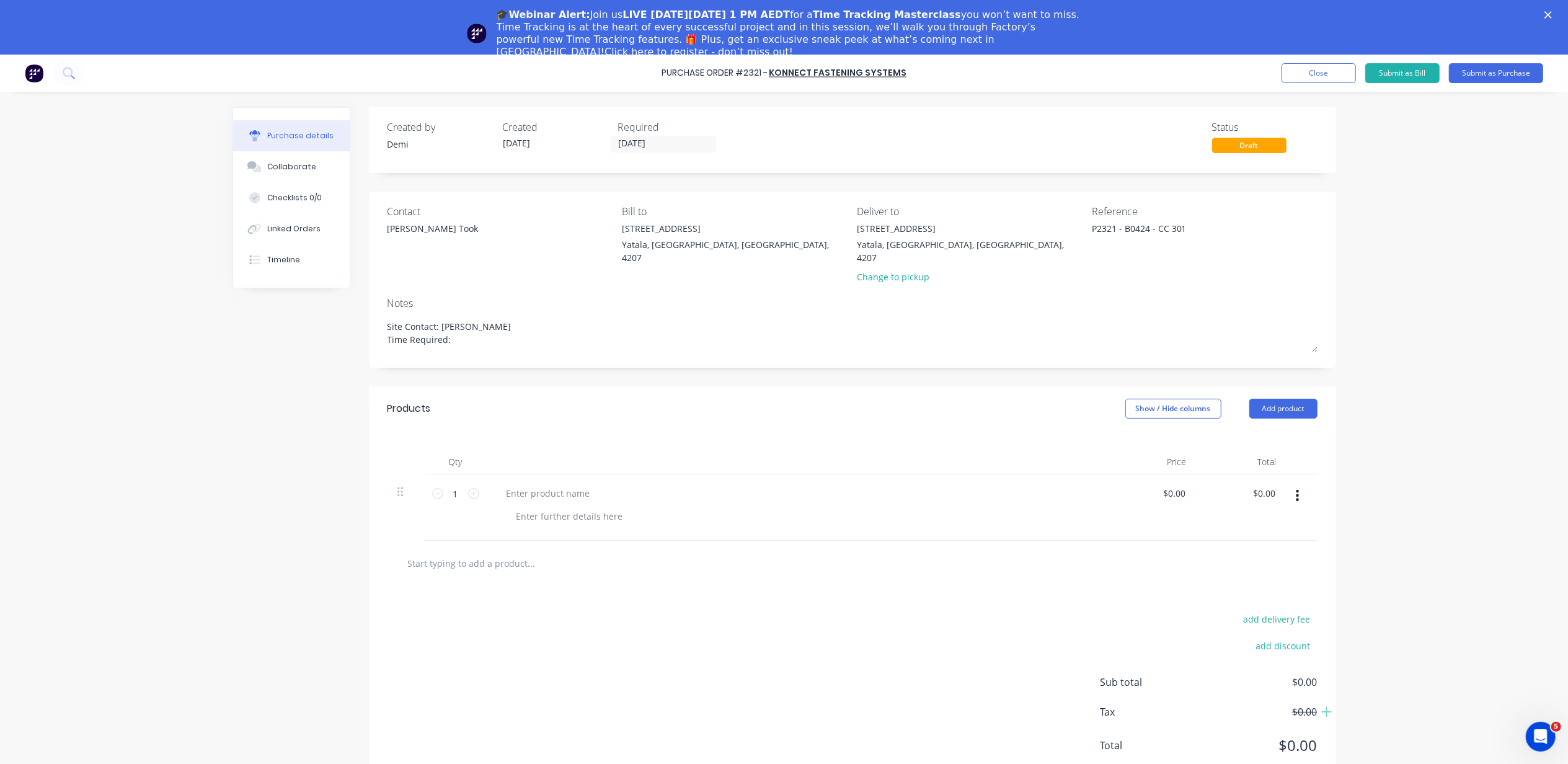
click at [1276, 76] on div "Purchase Order #2321 - Konnect Fastening Systems Add product Close Submit as Bi…" at bounding box center [784, 73] width 1568 height 37
click at [1292, 74] on button "Close" at bounding box center [1318, 73] width 74 height 20
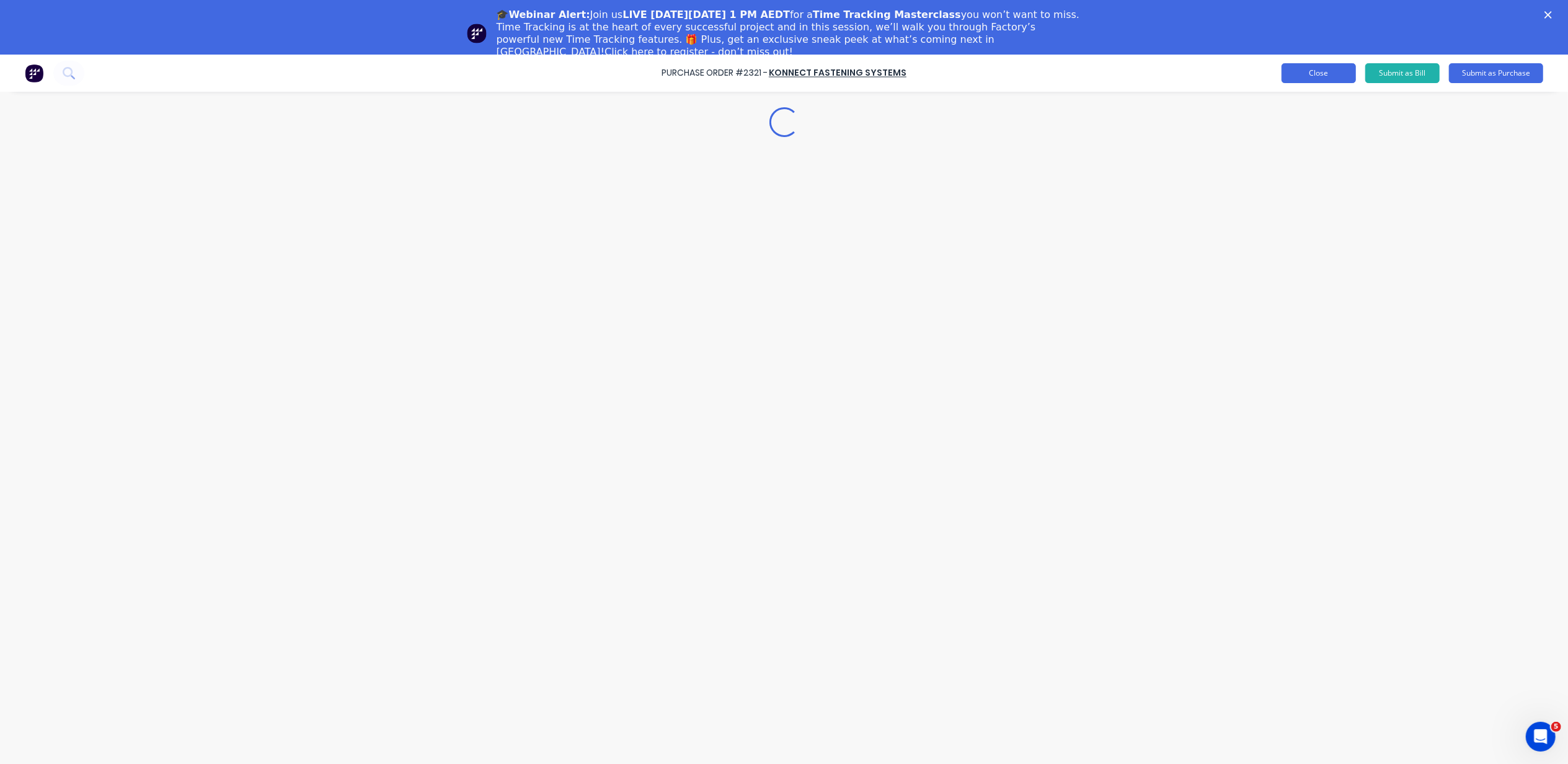
type textarea "x"
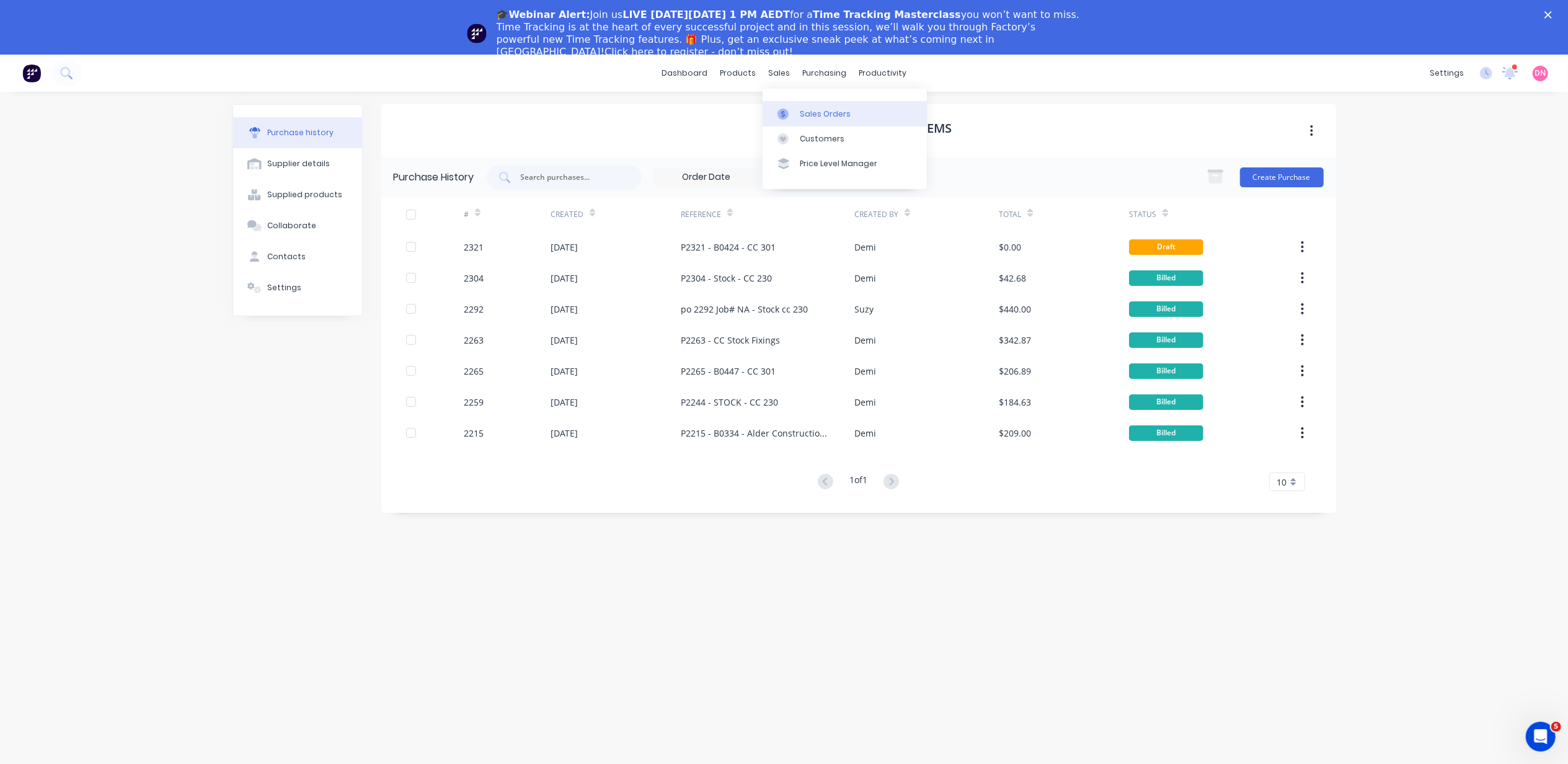
click at [798, 117] on link "Sales Orders" at bounding box center [845, 113] width 164 height 25
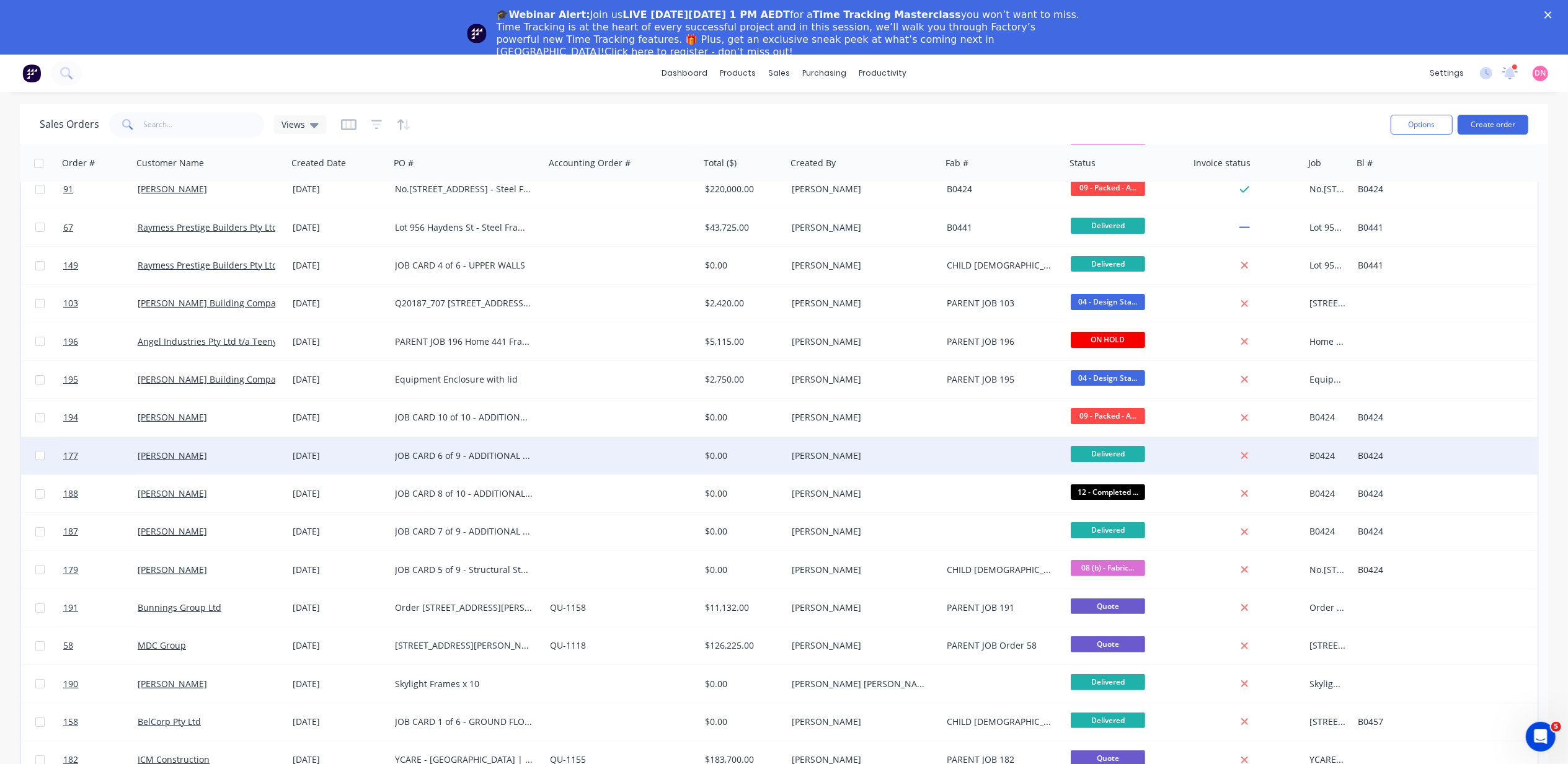
scroll to position [164, 0]
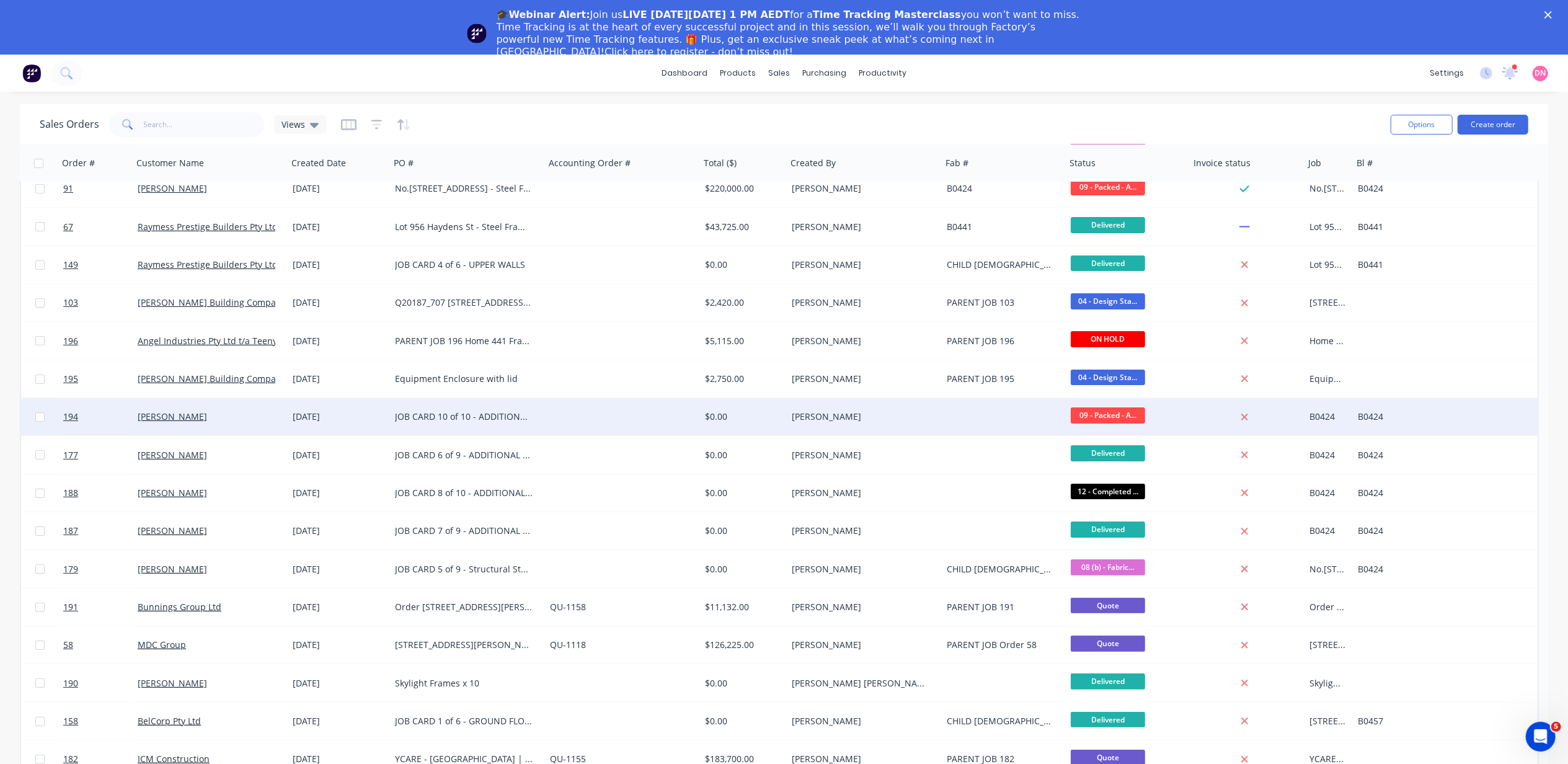
click at [504, 419] on div "JOB CARD 10 of 10 - ADDITIONAL TRUSSES" at bounding box center [463, 417] width 138 height 13
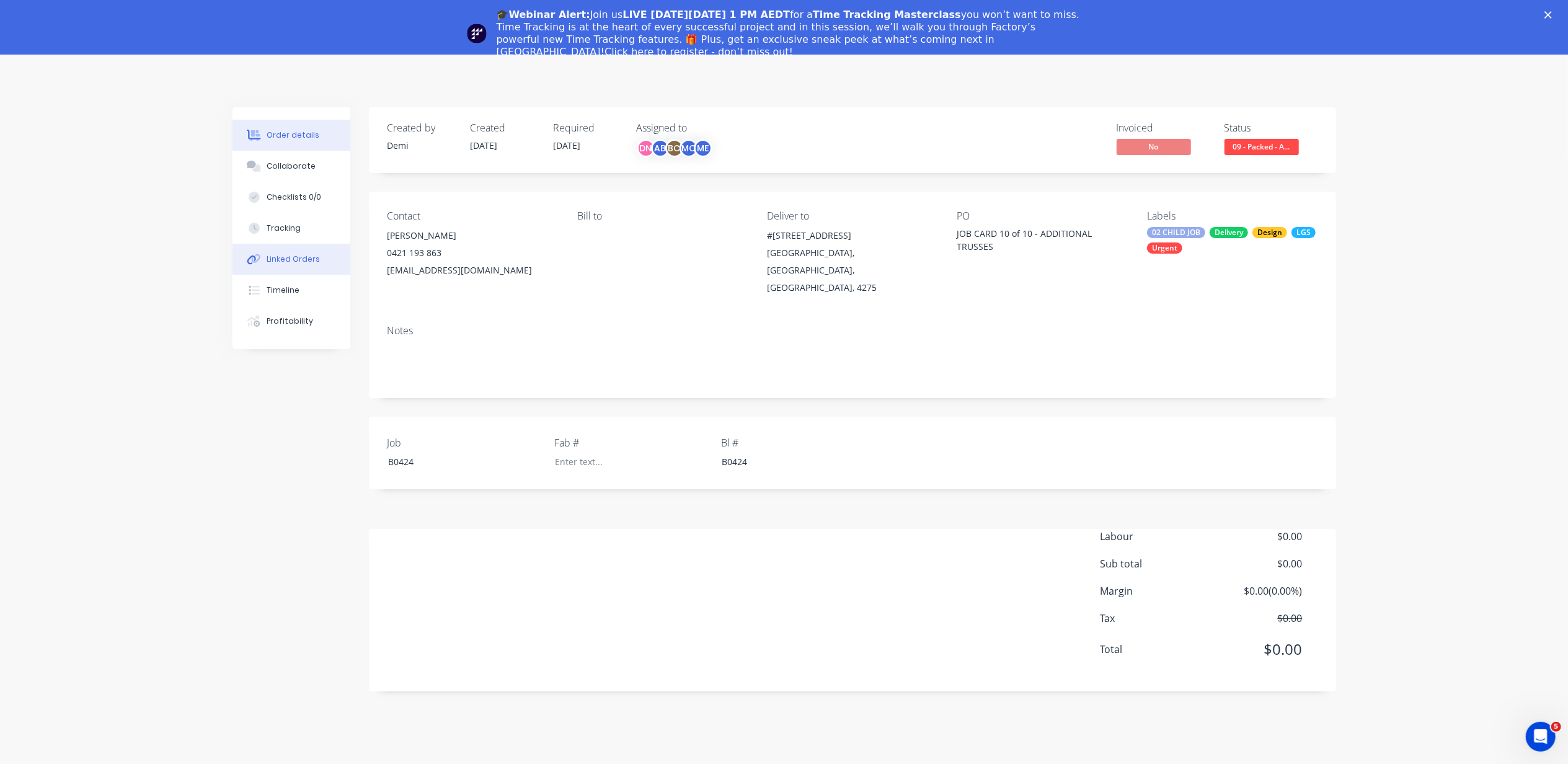
click at [316, 256] on div "Linked Orders" at bounding box center [293, 259] width 53 height 11
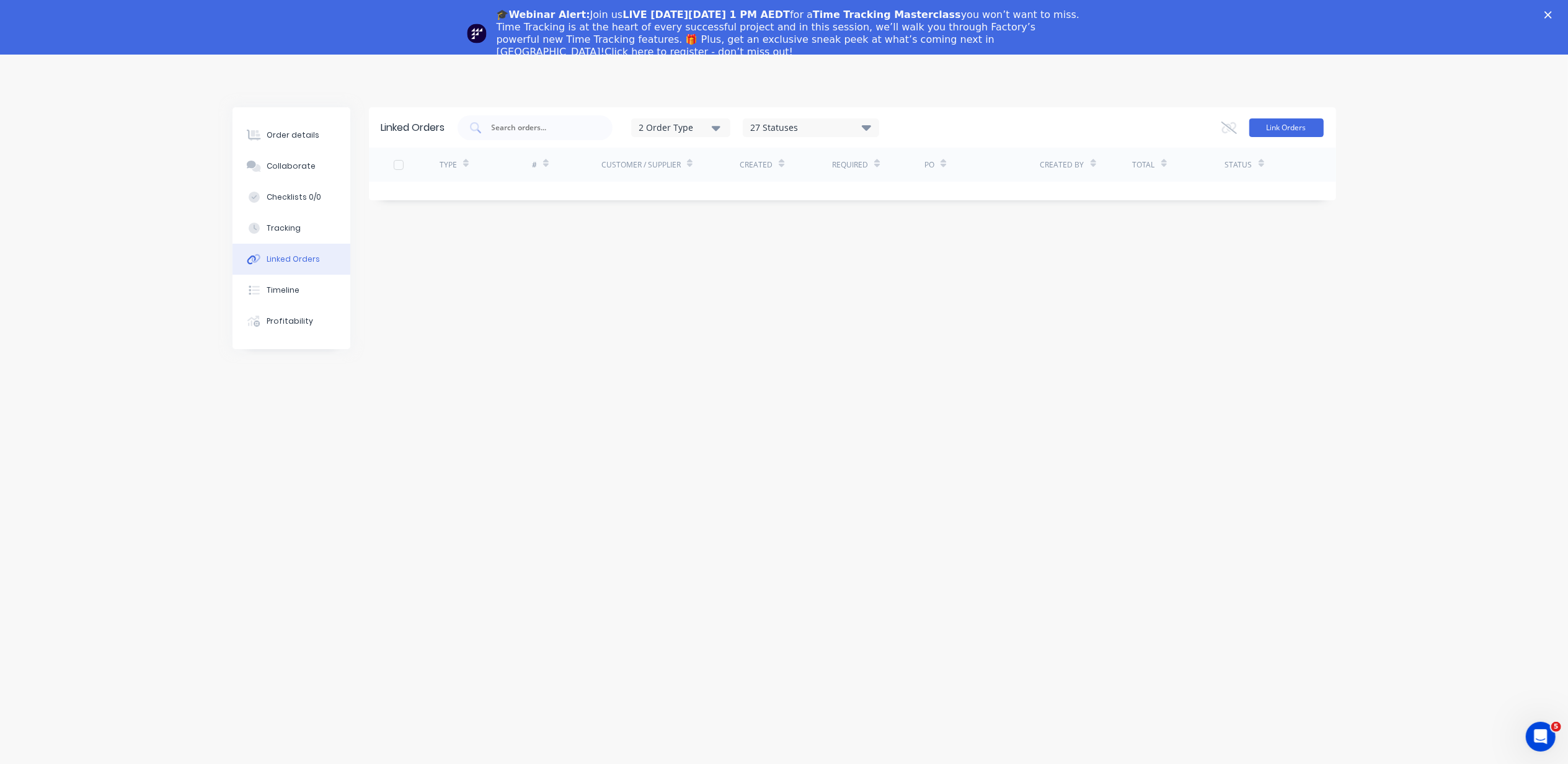
click at [1282, 124] on button "Link Orders" at bounding box center [1286, 128] width 74 height 18
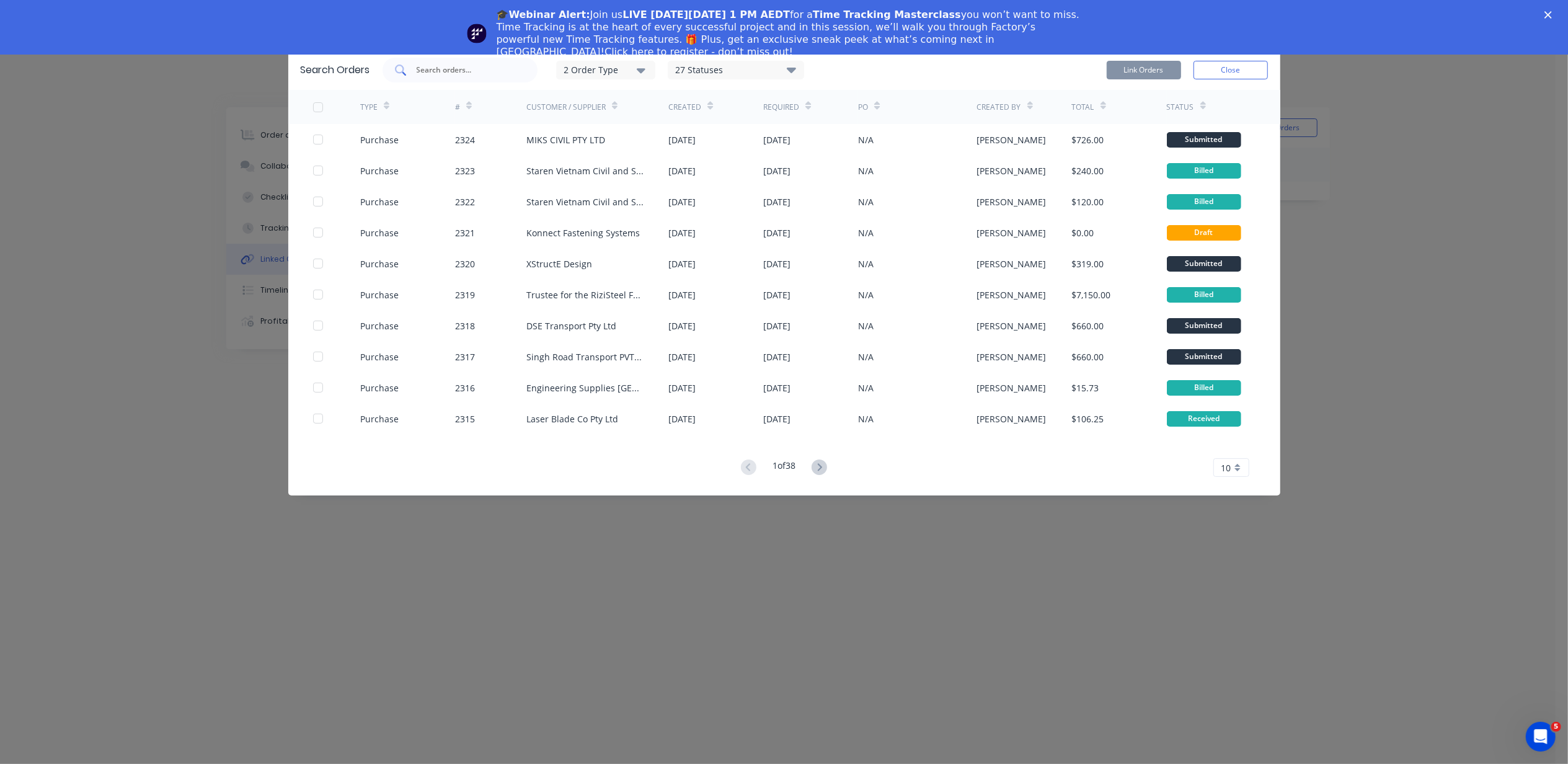
click at [422, 74] on input "text" at bounding box center [467, 70] width 103 height 13
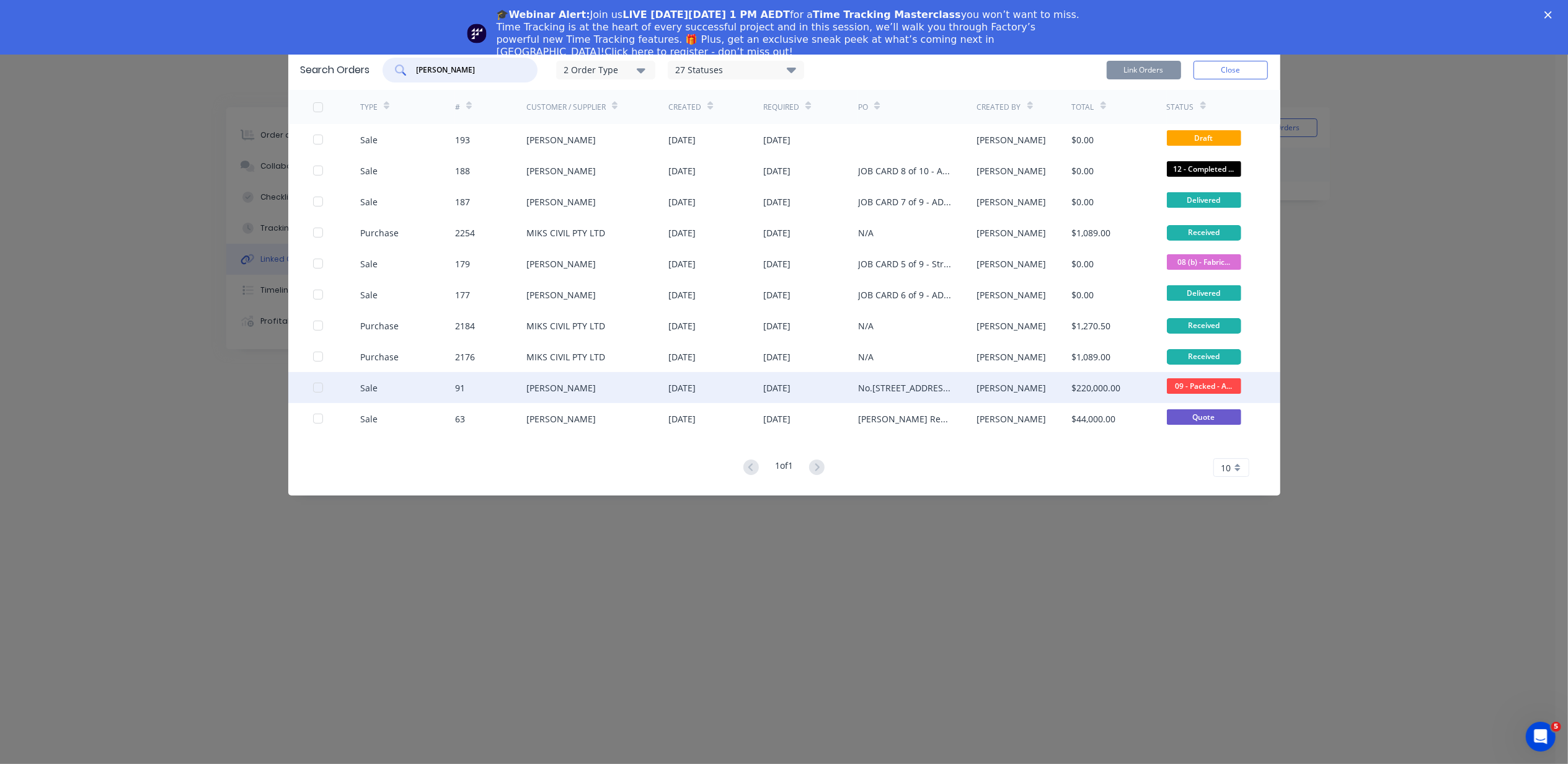
click at [313, 388] on div at bounding box center [317, 387] width 25 height 25
type input "NATHAN"
click at [1166, 69] on button "Link Orders" at bounding box center [1143, 69] width 74 height 18
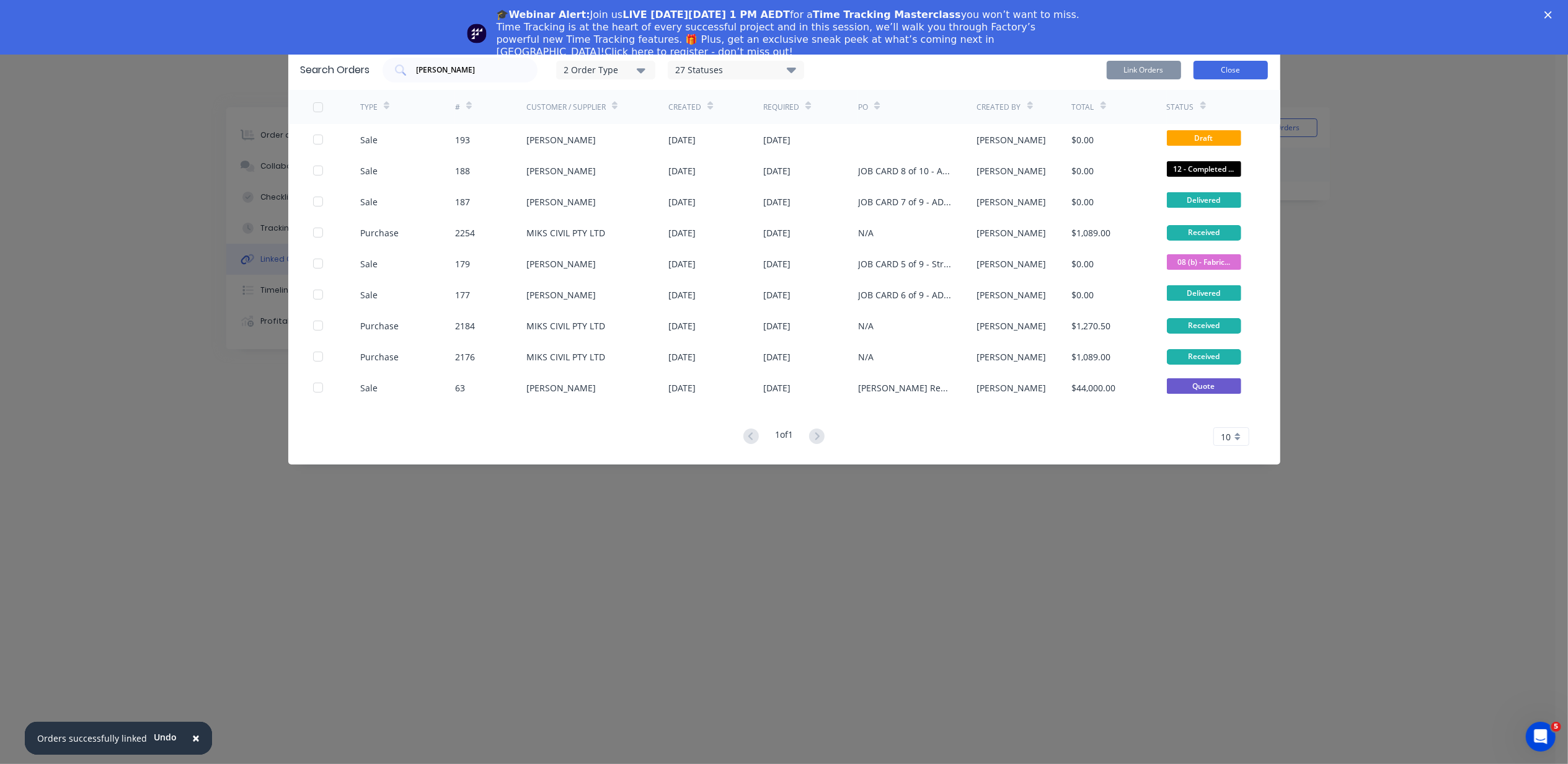
click at [1224, 70] on button "Close" at bounding box center [1230, 69] width 74 height 18
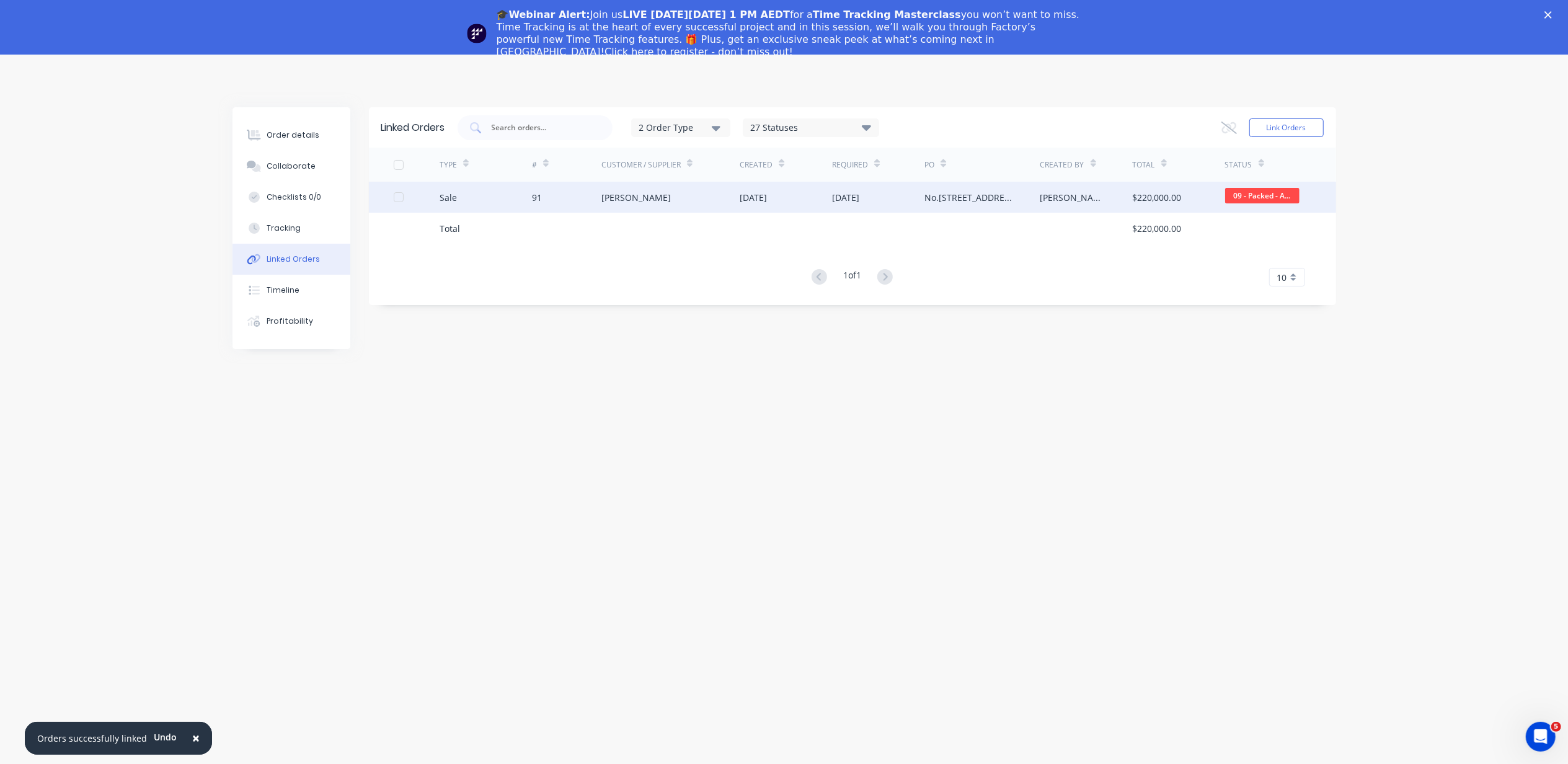
click at [613, 204] on div "[PERSON_NAME]" at bounding box center [671, 197] width 139 height 31
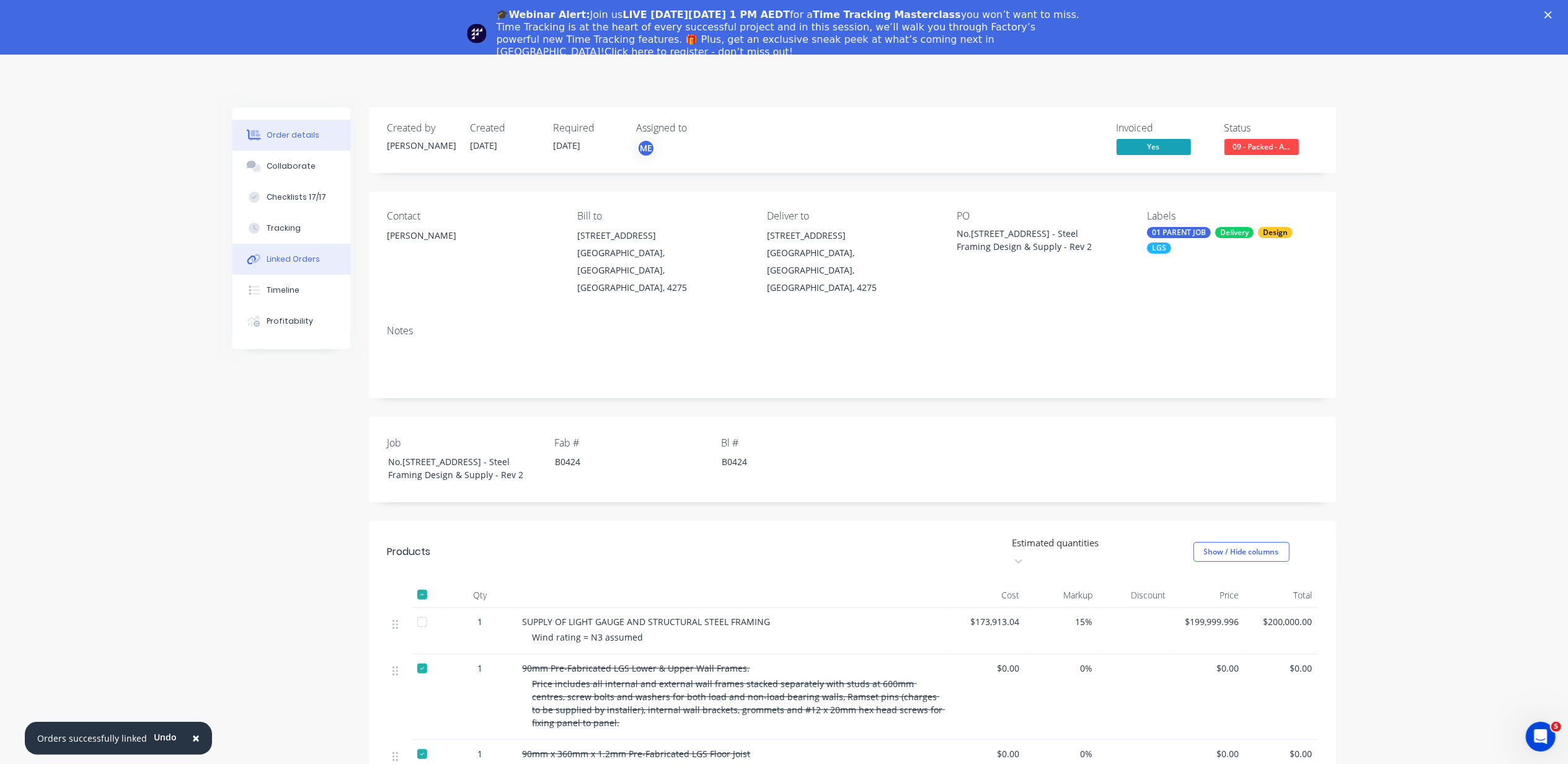
click at [313, 254] on div "Linked Orders" at bounding box center [293, 259] width 53 height 11
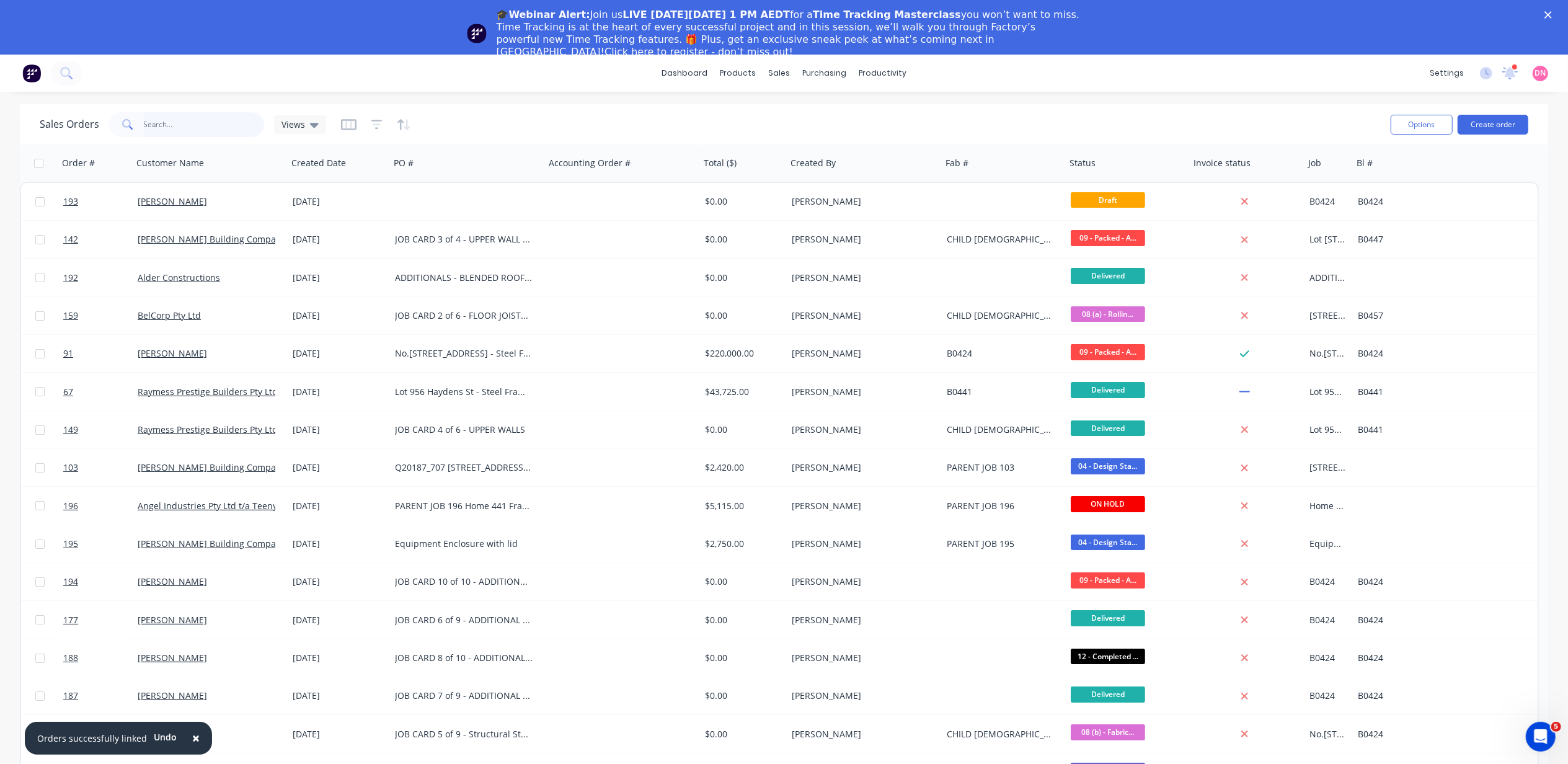
click at [230, 126] on input "text" at bounding box center [204, 124] width 121 height 25
type input "REMAKE"
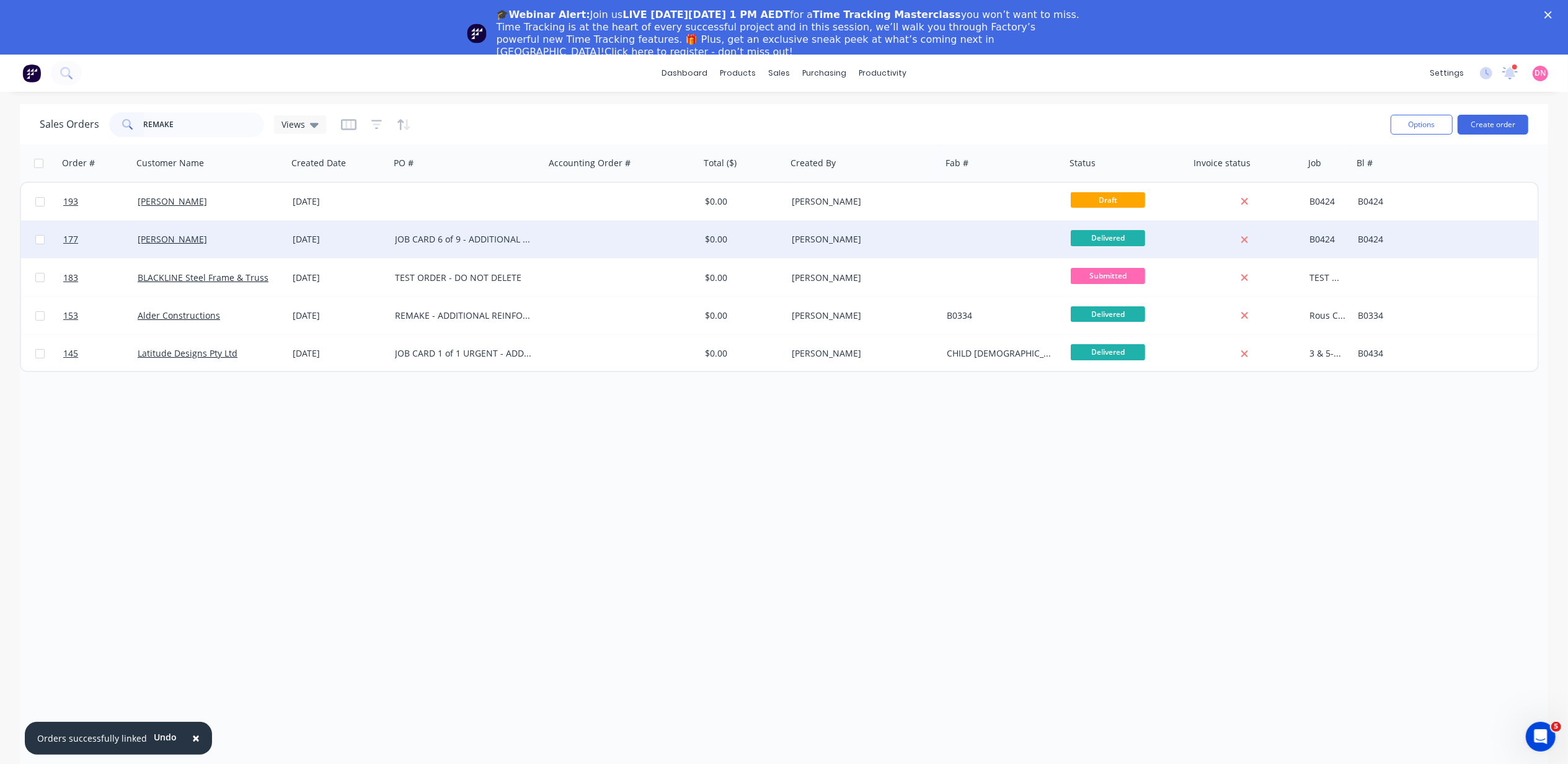
click at [305, 251] on div "[DATE]" at bounding box center [339, 239] width 102 height 37
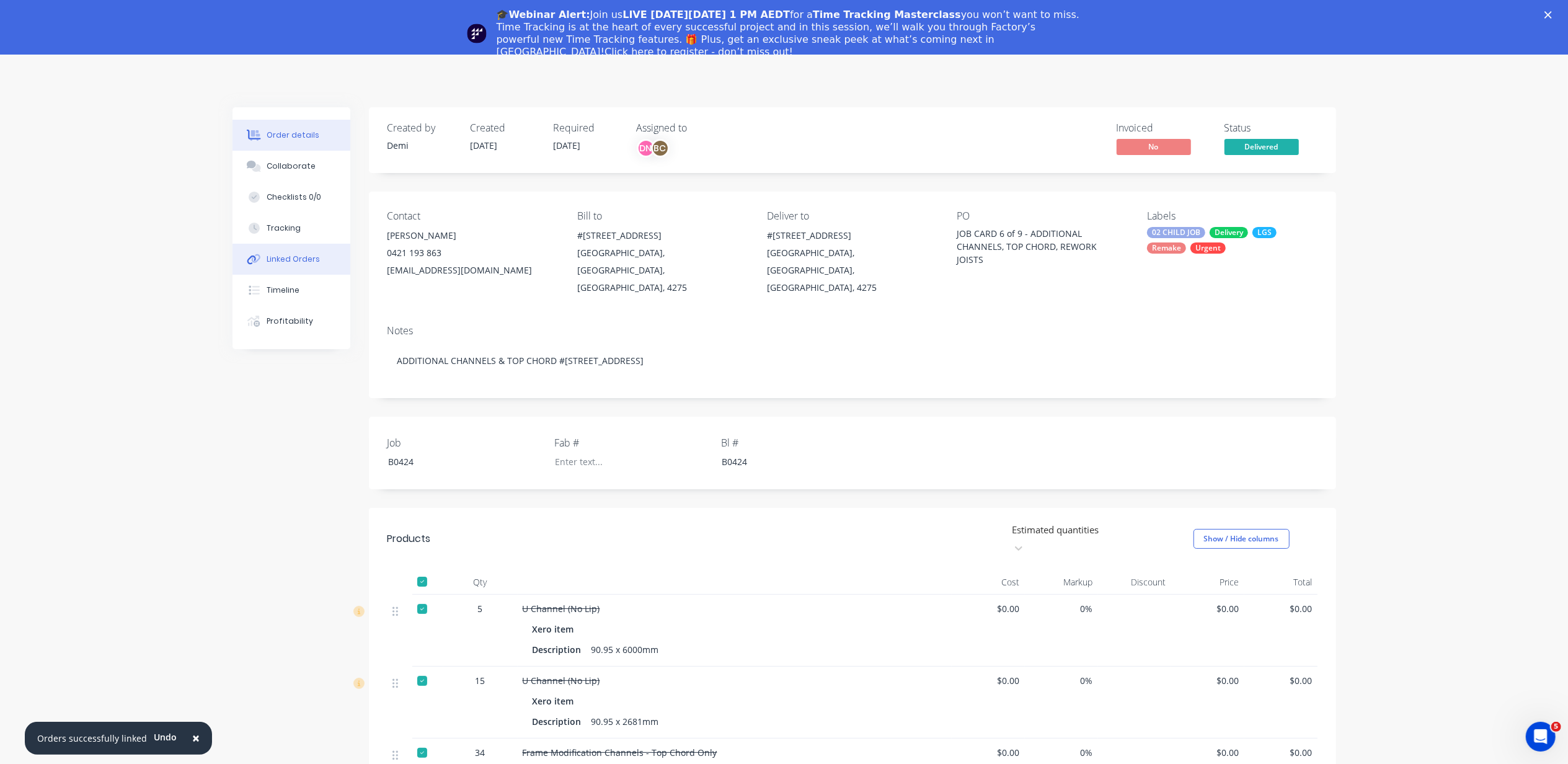
click at [303, 253] on div "Linked Orders" at bounding box center [293, 259] width 53 height 11
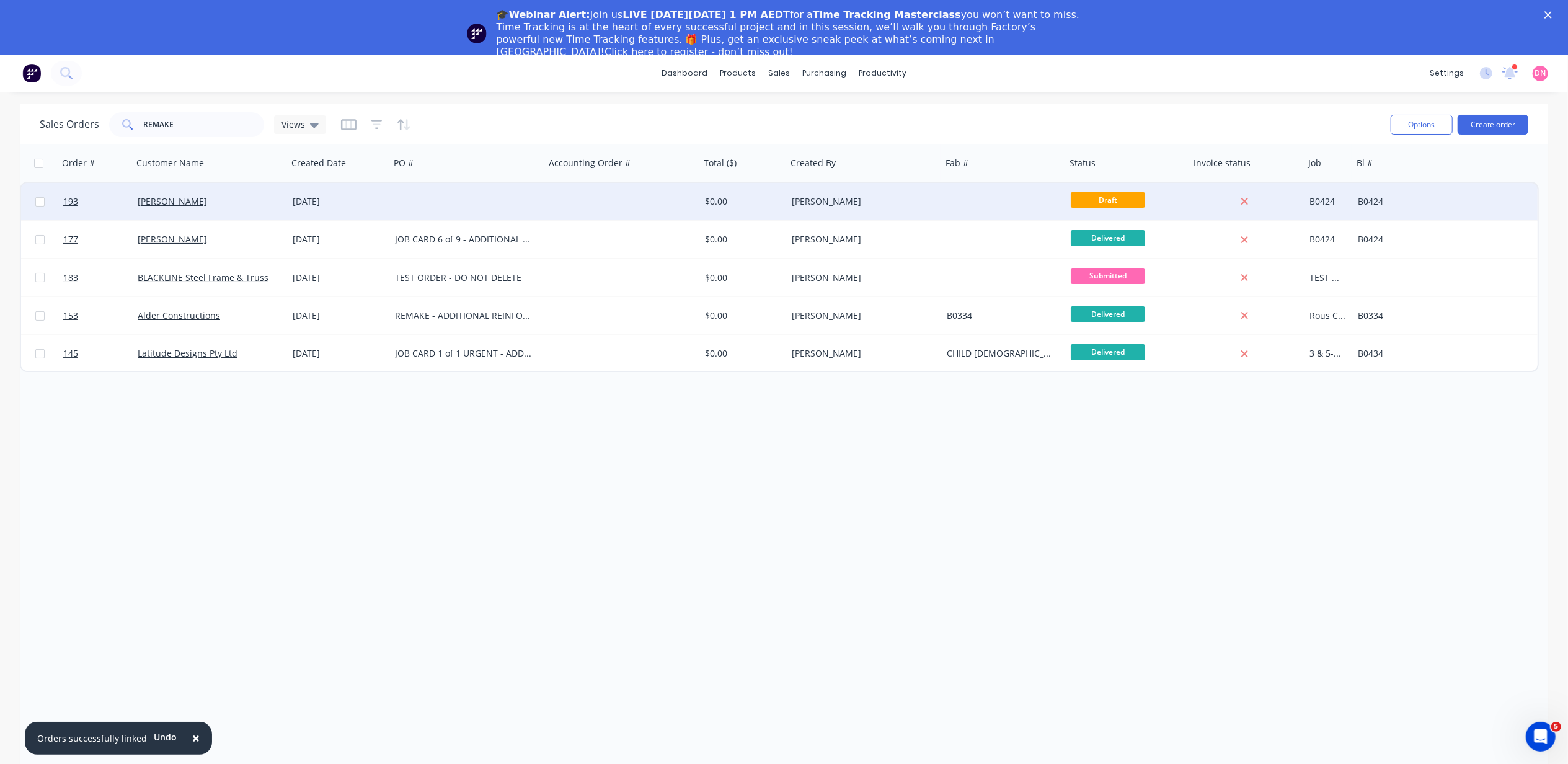
click at [243, 191] on div "[PERSON_NAME]" at bounding box center [210, 201] width 155 height 37
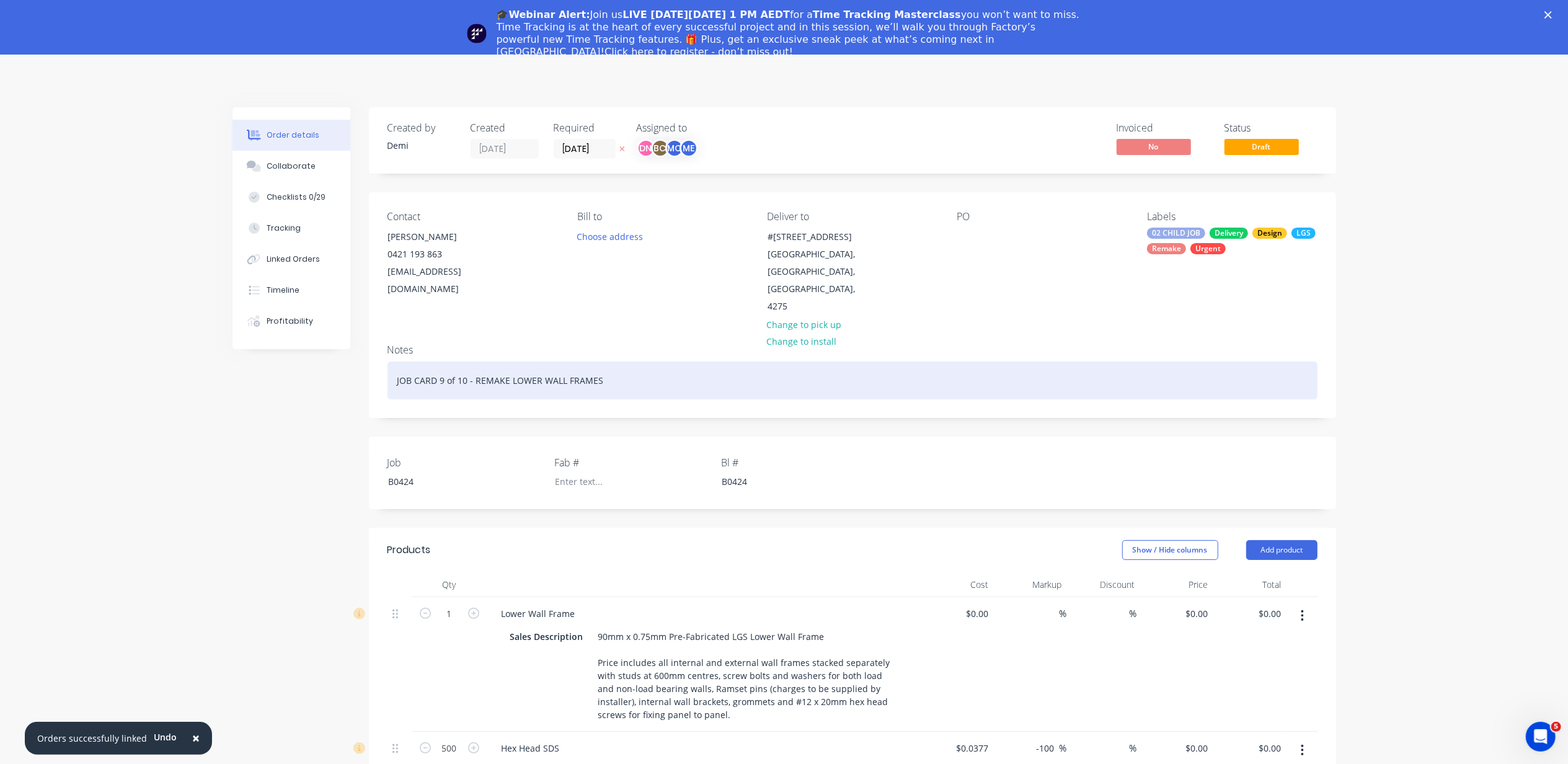
click at [599, 362] on div "JOB CARD 9 of 10 - REMAKE LOWER WALL FRAMES" at bounding box center [853, 380] width 930 height 37
drag, startPoint x: 633, startPoint y: 357, endPoint x: 343, endPoint y: 340, distance: 290.5
click at [343, 340] on div "Order details Collaborate Checklists 0/29 Tracking Linked Orders Timeline Profi…" at bounding box center [784, 671] width 1128 height 1128
copy div "JOB CARD 9 of 10 - REMAKE LOWER WALL FRAMES"
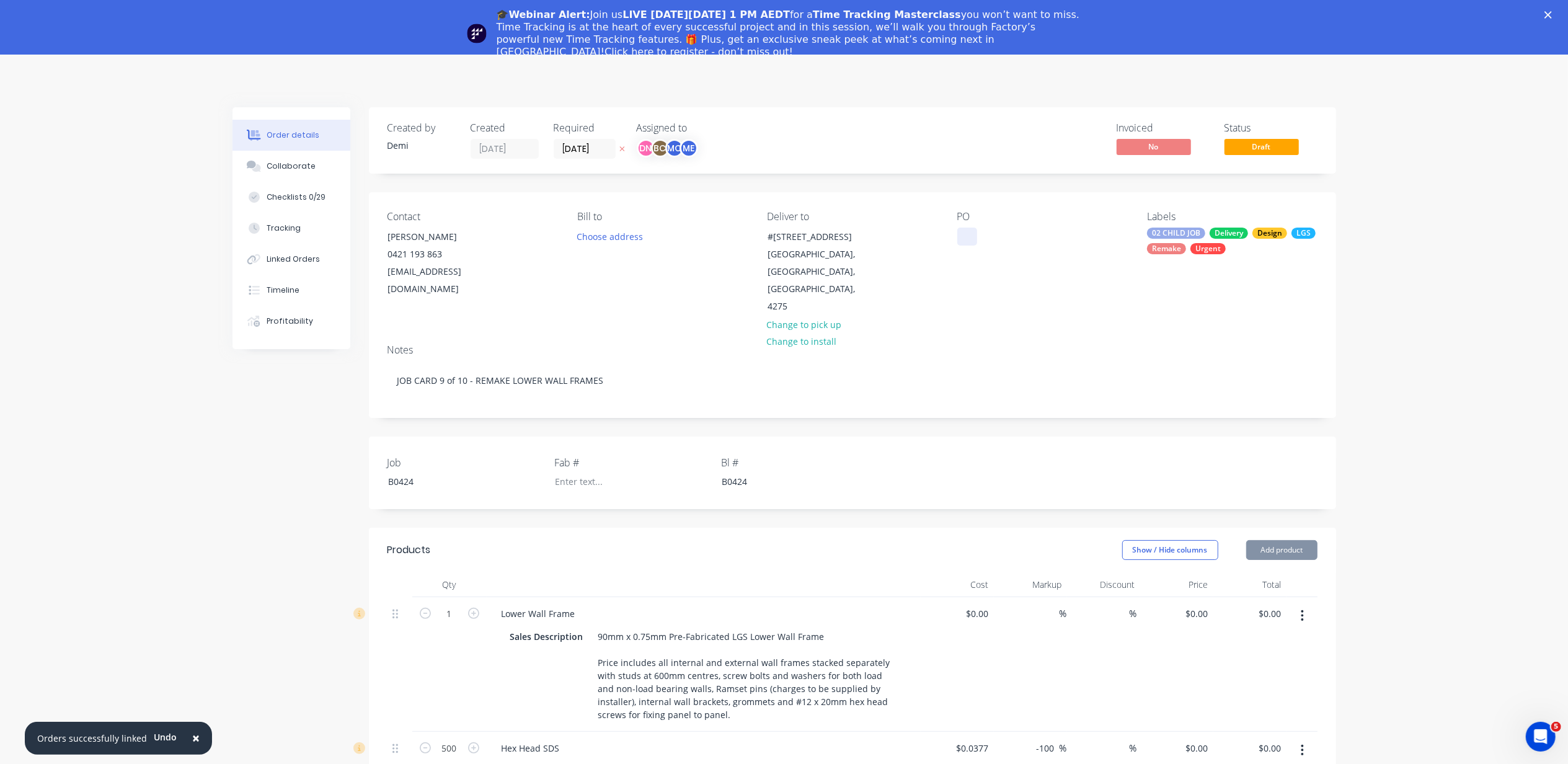
click at [975, 240] on div at bounding box center [968, 237] width 20 height 18
click at [980, 227] on div "PO" at bounding box center [1043, 263] width 170 height 105
click at [962, 240] on div at bounding box center [968, 237] width 20 height 18
paste div
click at [994, 345] on div "Notes" at bounding box center [853, 350] width 930 height 12
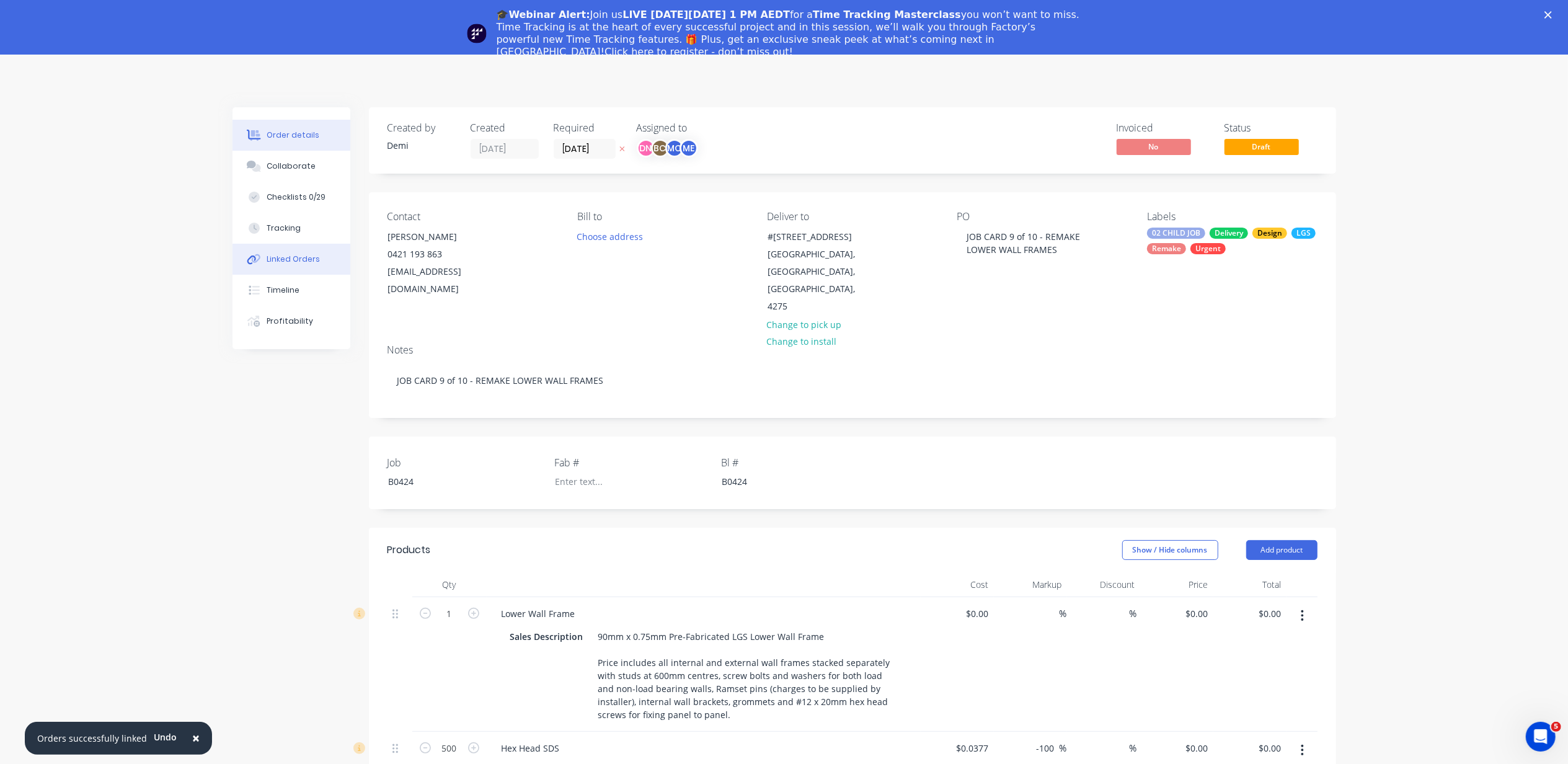
click at [306, 267] on button "Linked Orders" at bounding box center [291, 260] width 118 height 31
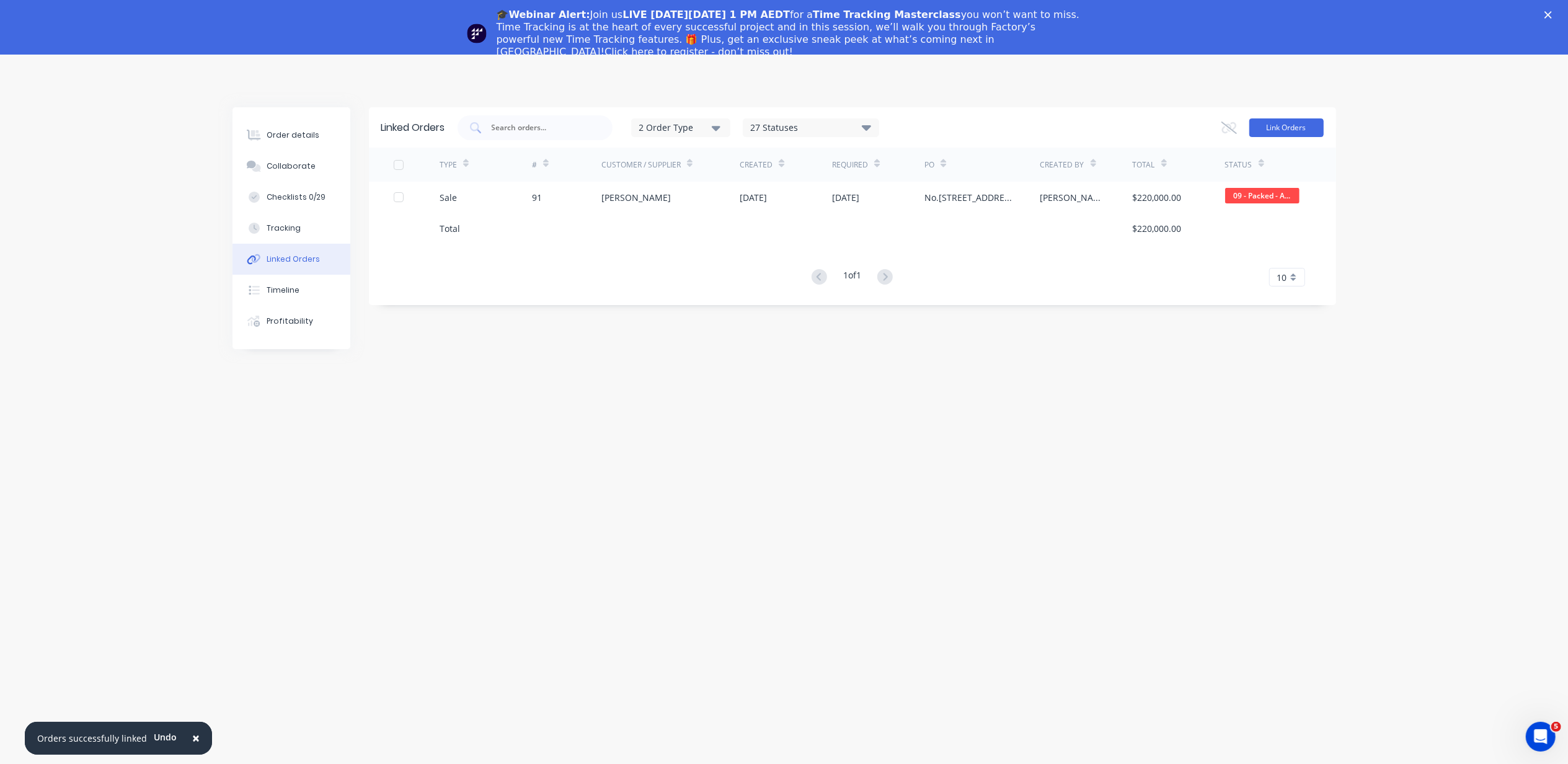
click at [1306, 136] on button "Link Orders" at bounding box center [1286, 128] width 74 height 18
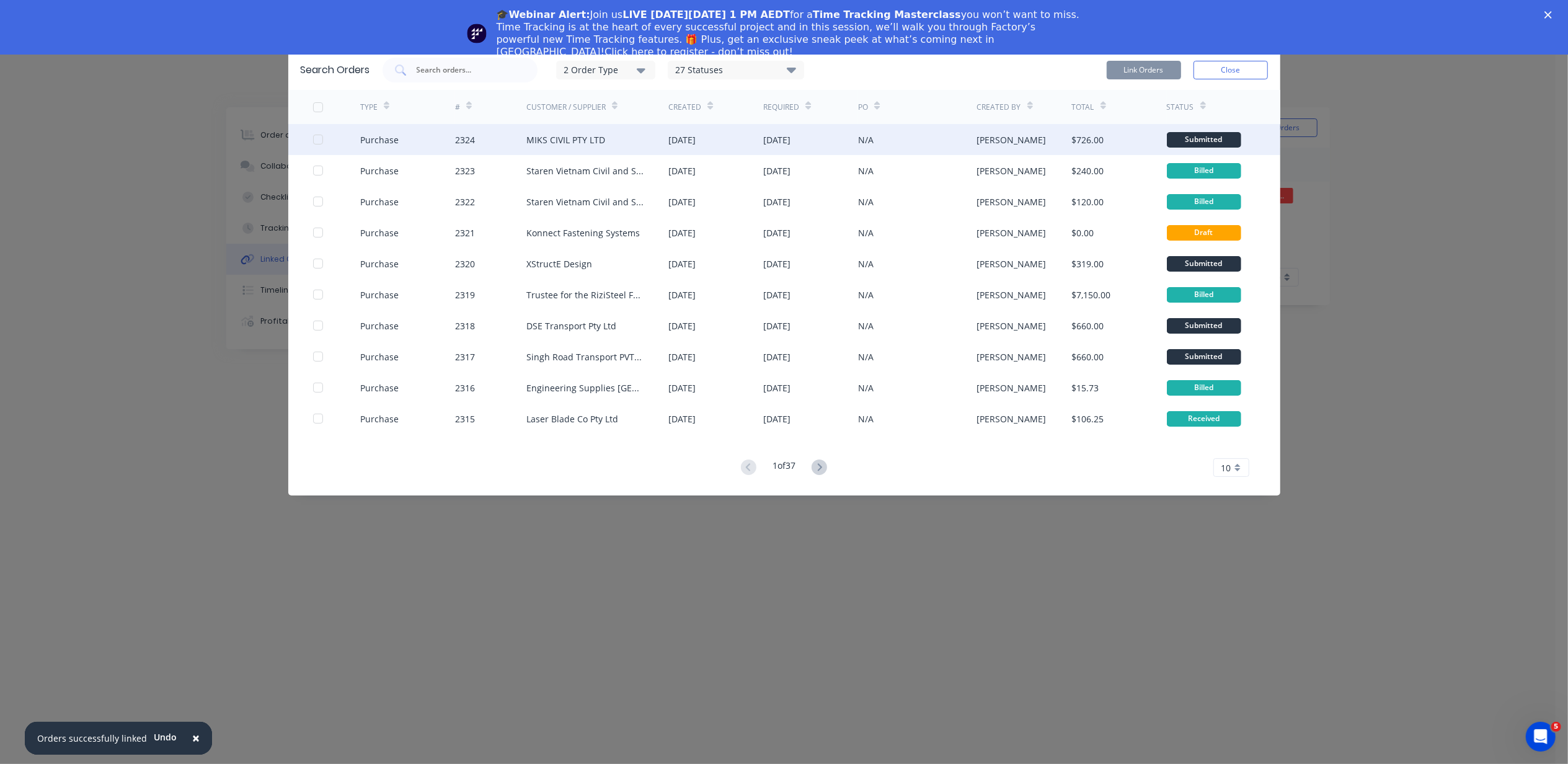
click at [321, 143] on div at bounding box center [317, 139] width 25 height 25
click at [1122, 76] on button "Link Orders" at bounding box center [1143, 69] width 74 height 18
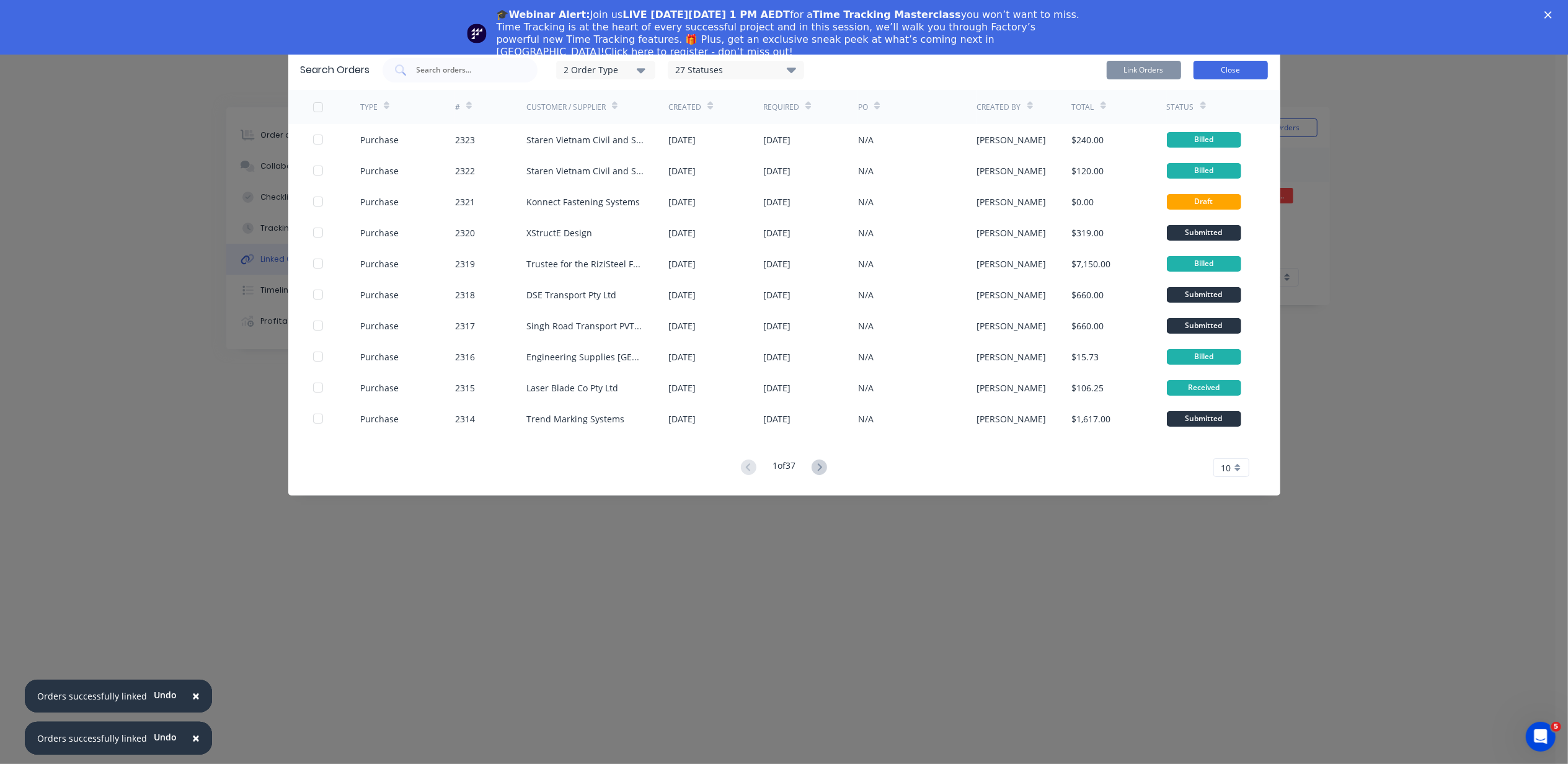
click at [1205, 78] on button "Close" at bounding box center [1230, 69] width 74 height 18
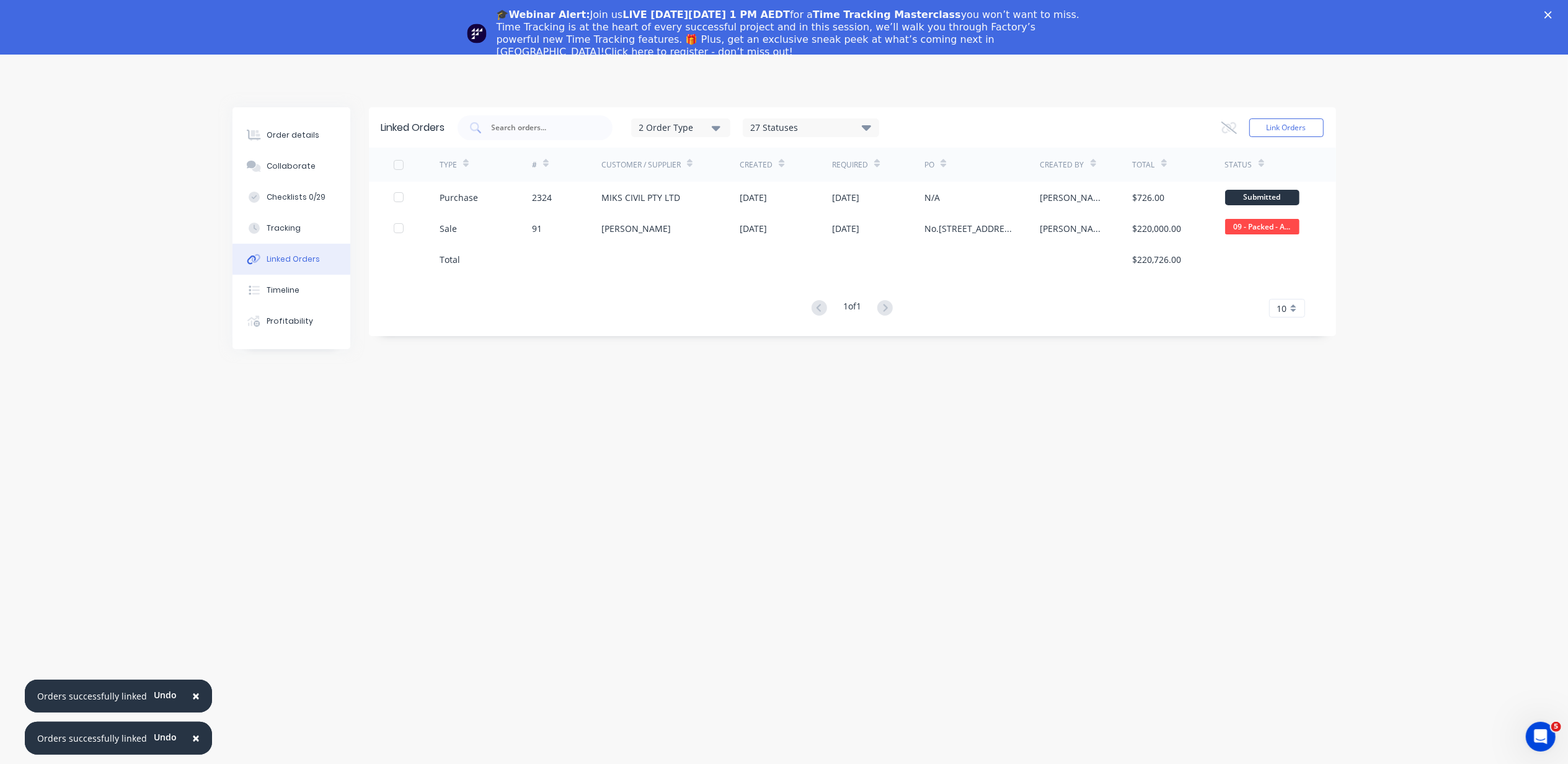
drag, startPoint x: 1202, startPoint y: 80, endPoint x: 884, endPoint y: 439, distance: 479.6
click at [884, 439] on div "Linked Orders 2 Order Type 27 Statuses Sales Order Status All Archived Draft Qu…" at bounding box center [784, 412] width 1104 height 611
click at [291, 134] on div "Order details" at bounding box center [293, 135] width 53 height 11
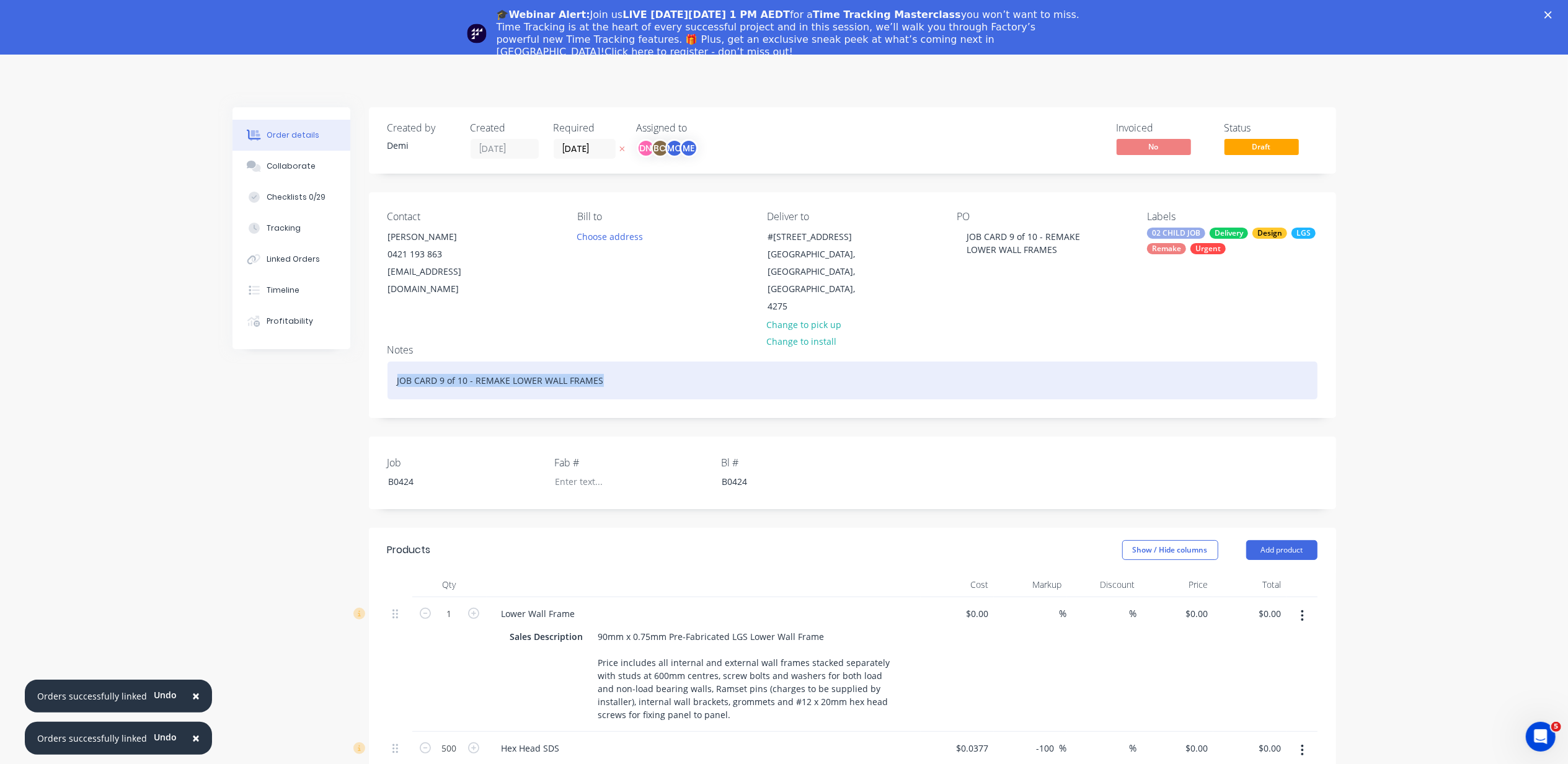
drag, startPoint x: 670, startPoint y: 376, endPoint x: 98, endPoint y: 289, distance: 578.6
click at [98, 289] on div "Order details Collaborate Checklists 0/29 Tracking Linked Orders Timeline Profi…" at bounding box center [784, 645] width 1568 height 1181
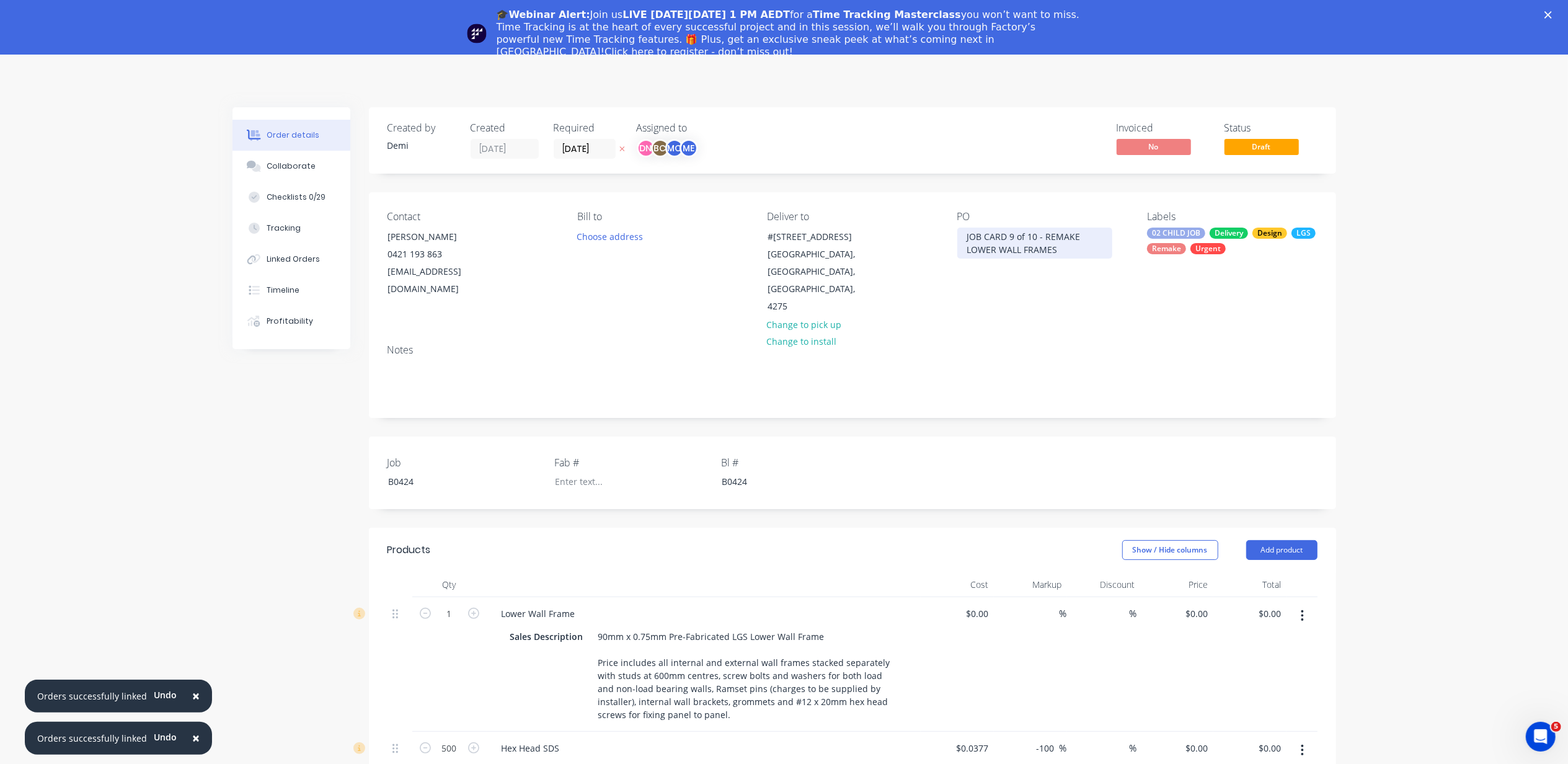
click at [992, 246] on div "JOB CARD 9 of 10 - REMAKE LOWER WALL FRAMES" at bounding box center [1035, 243] width 155 height 31
click at [1094, 253] on div "JOB CARD 9 of 10 - REMAKE LOWER WALL FRAMES" at bounding box center [1035, 243] width 155 height 31
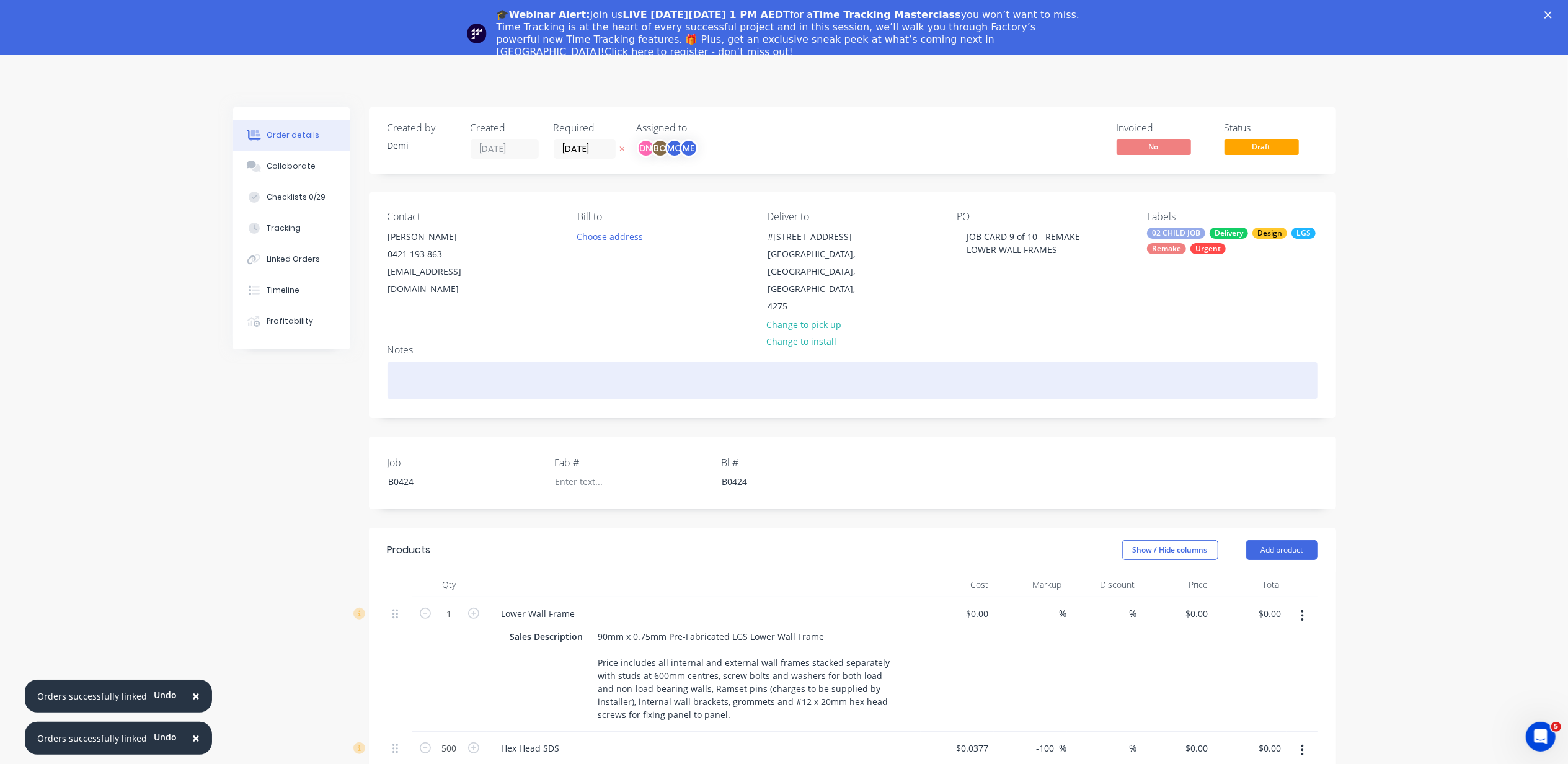
click at [566, 362] on div at bounding box center [853, 380] width 930 height 37
click at [404, 367] on div "PO2324" at bounding box center [853, 380] width 930 height 37
click at [409, 365] on div "PO2324" at bounding box center [853, 380] width 930 height 37
click at [463, 364] on div "PO 2324" at bounding box center [853, 380] width 930 height 37
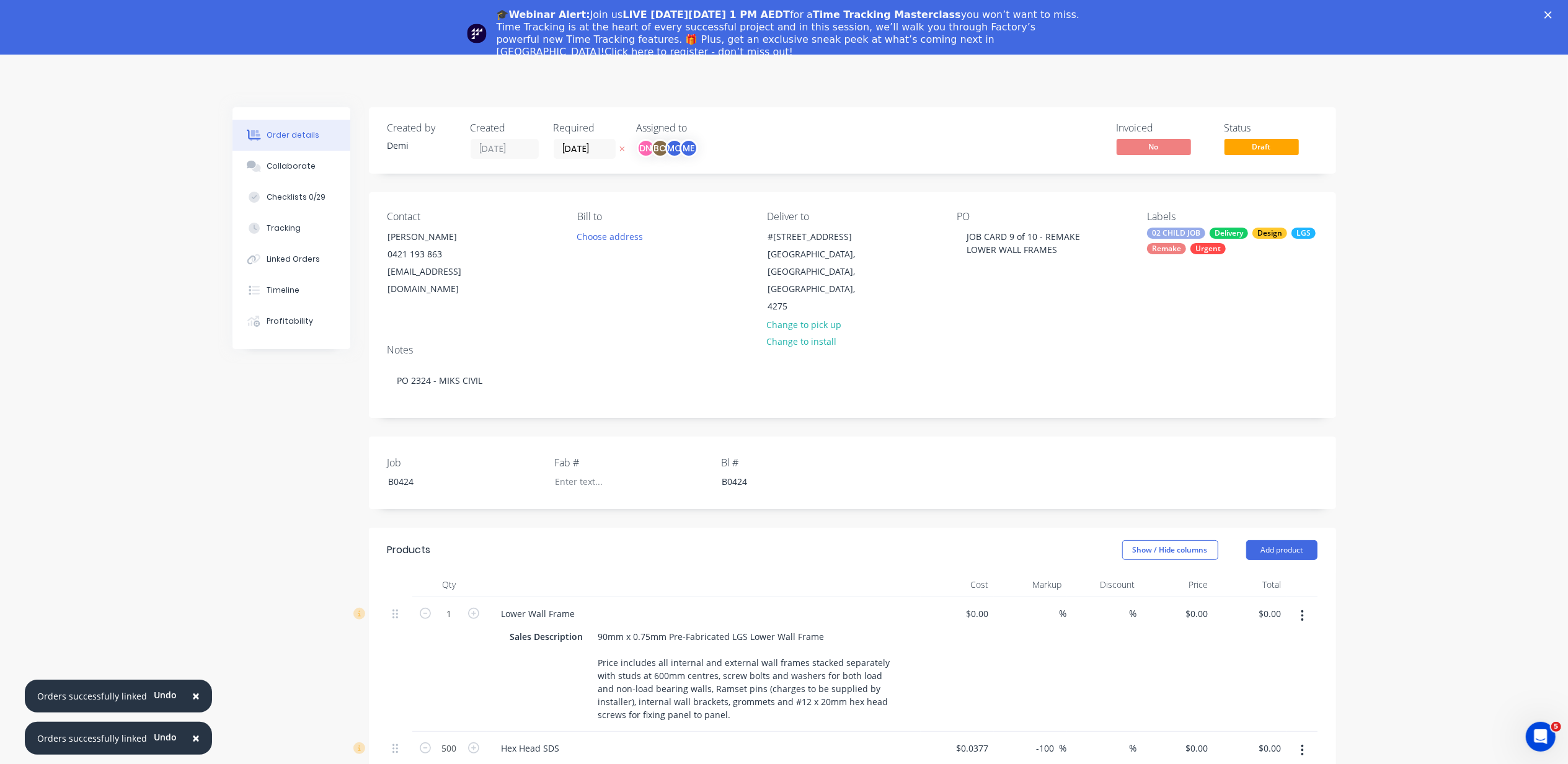
drag, startPoint x: 1244, startPoint y: 239, endPoint x: 896, endPoint y: 414, distance: 389.5
click at [896, 414] on div "Created by Demi Created 23/09/25 Required 24/09/25 Assigned to DN BC MC ME Invo…" at bounding box center [853, 662] width 967 height 1109
click at [598, 150] on input "24/09/25" at bounding box center [585, 149] width 60 height 18
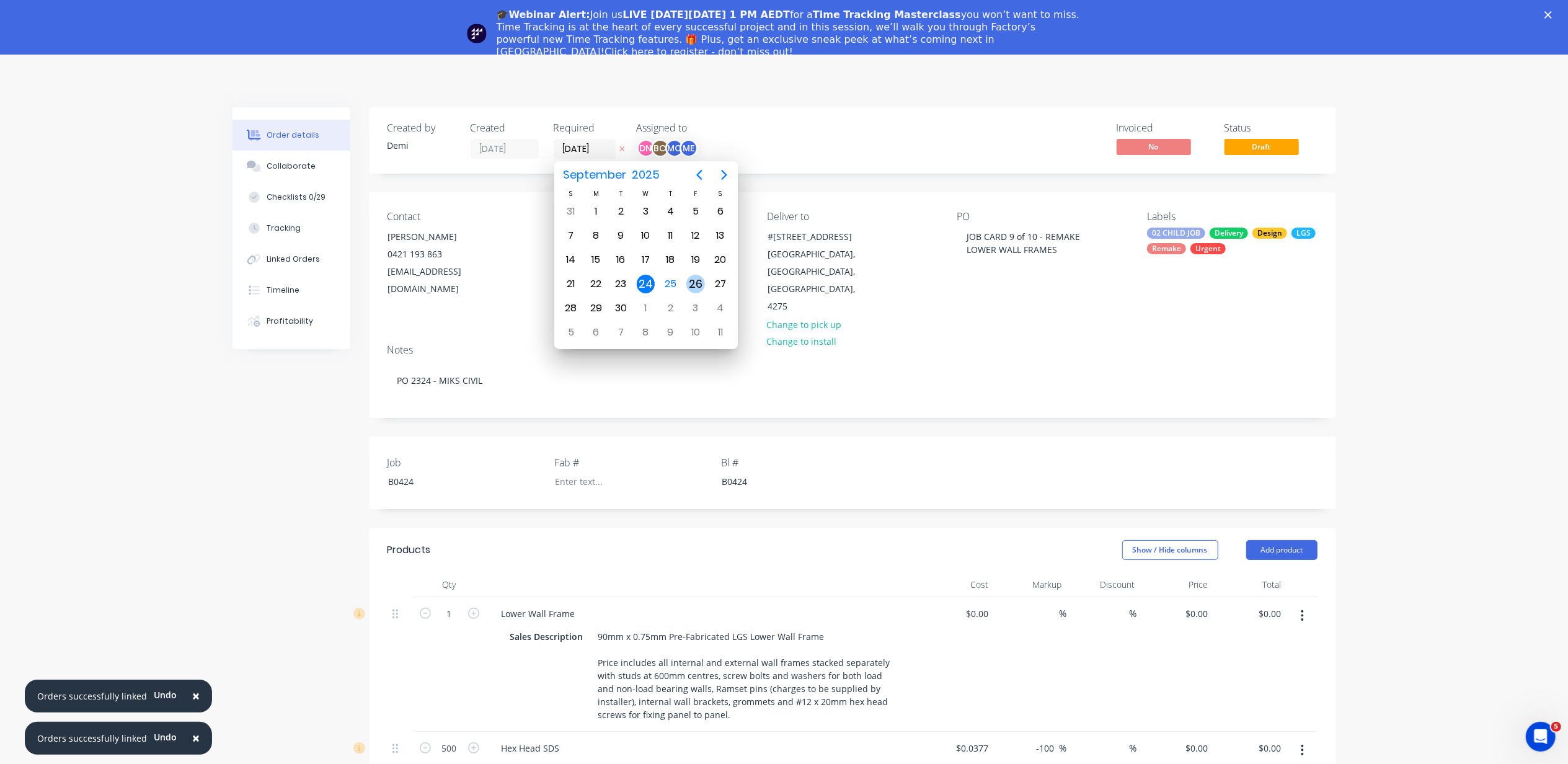
click at [689, 279] on div "26" at bounding box center [695, 284] width 18 height 18
type input "[DATE]"
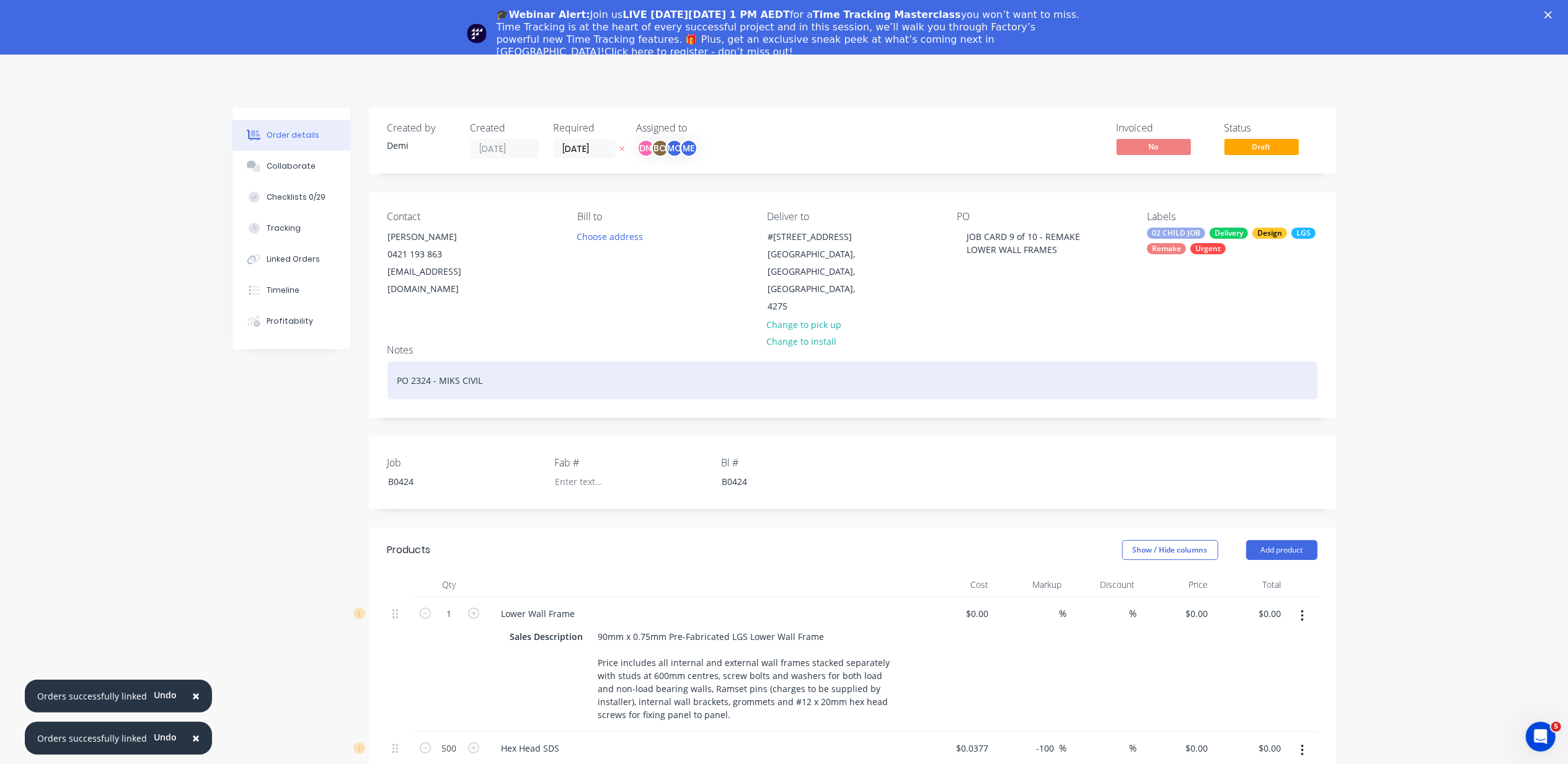
click at [1215, 362] on div "PO 2324 - MIKS CIVIL" at bounding box center [853, 380] width 930 height 37
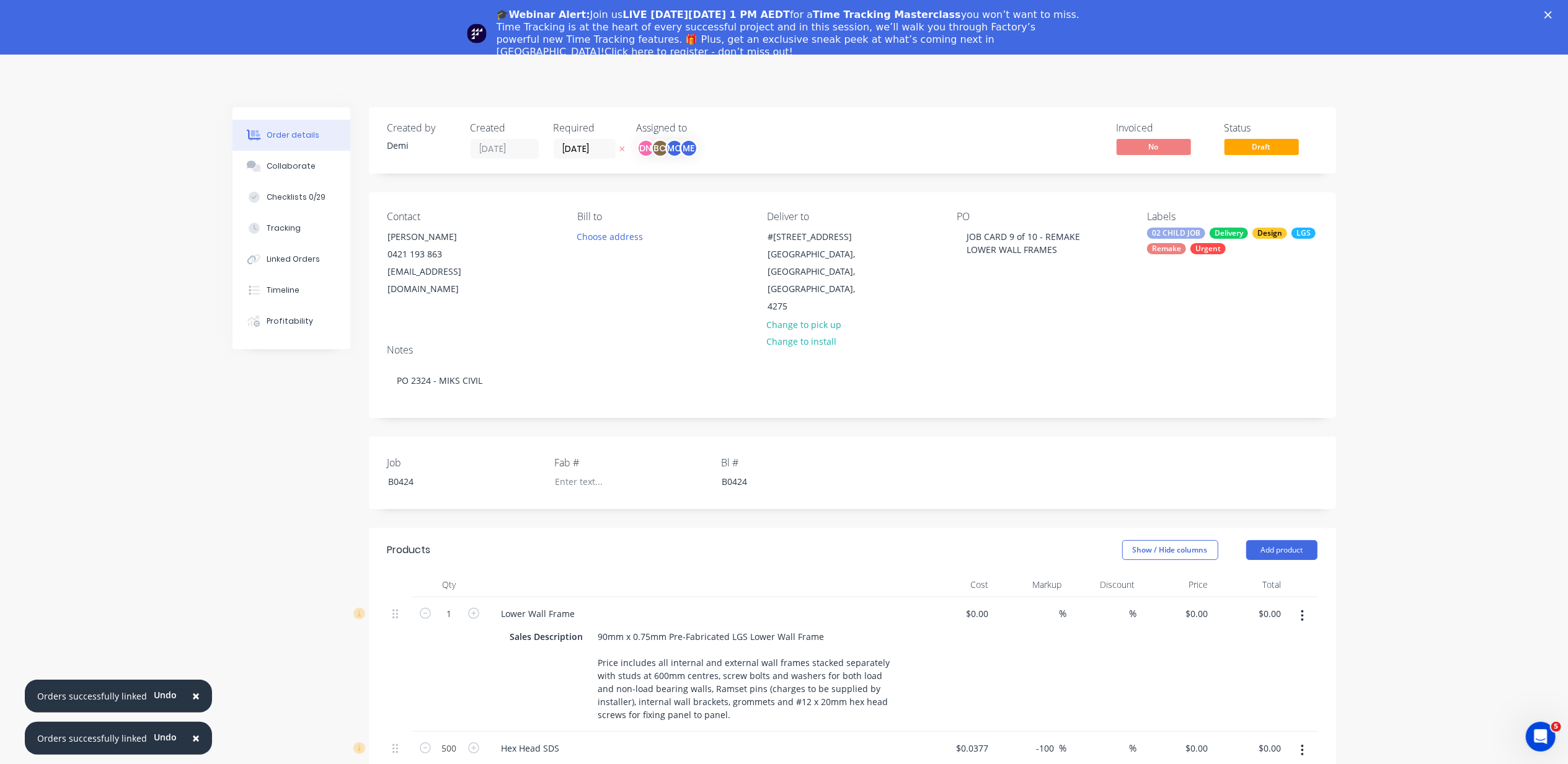
click at [1164, 268] on div "Labels 02 CHILD JOB Delivery Design LGS Remake Urgent" at bounding box center [1232, 263] width 170 height 105
click at [994, 437] on div "Job B0424 Fab # Bl # B0424" at bounding box center [853, 472] width 967 height 72
click at [1559, 8] on div "🎓Webinar Alert: Join us LIVE on Thursday, October 16 at 1 PM AEDT for a Time Tr…" at bounding box center [784, 33] width 1568 height 57
drag, startPoint x: 1559, startPoint y: 8, endPoint x: 1348, endPoint y: 16, distance: 211.2
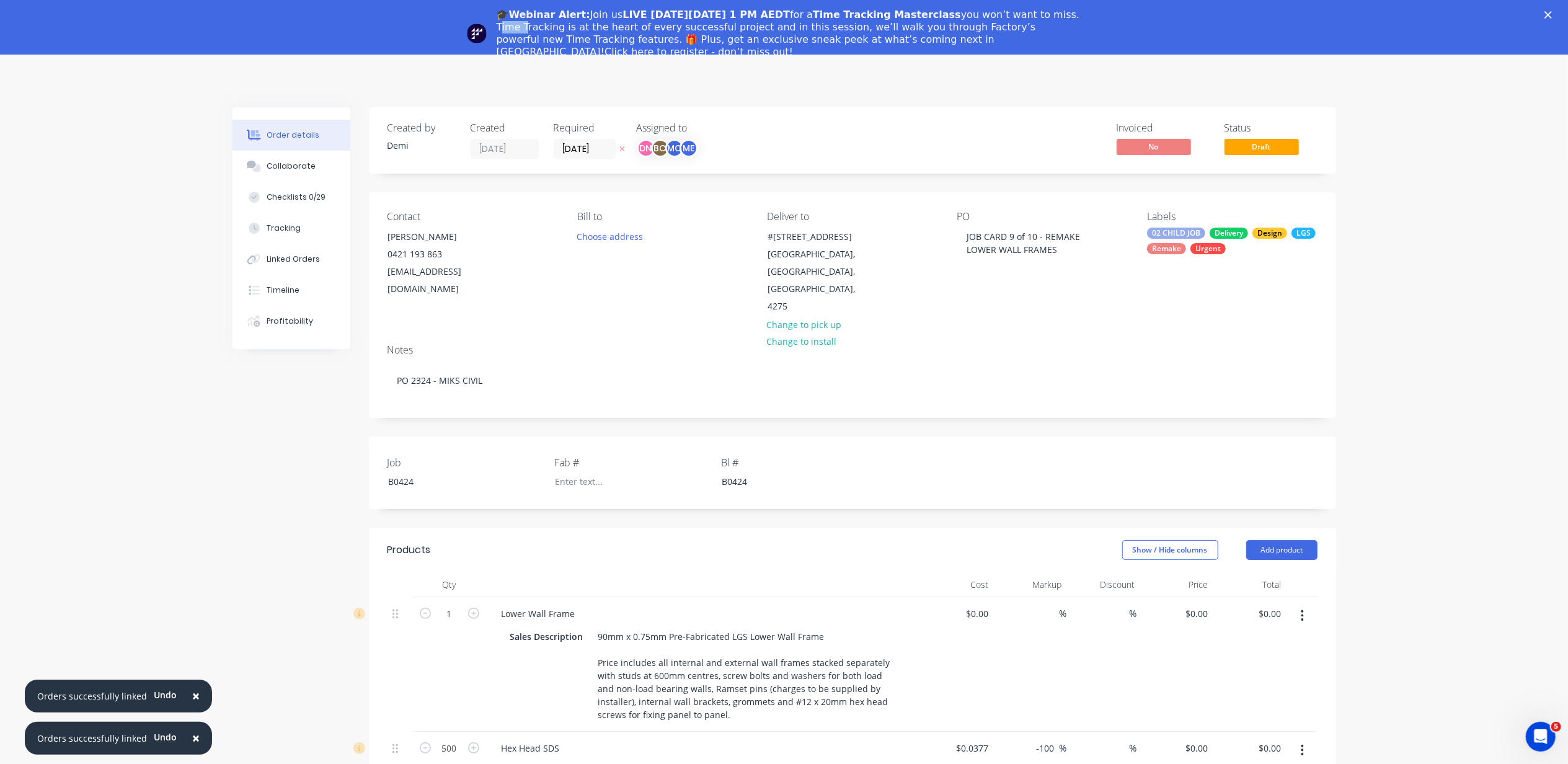
click at [1231, 16] on div "🎓Webinar Alert: Join us LIVE on Thursday, October 16 at 1 PM AEDT for a Time Tr…" at bounding box center [784, 33] width 1568 height 57
click at [1552, 16] on icon "Close" at bounding box center [1548, 15] width 7 height 7
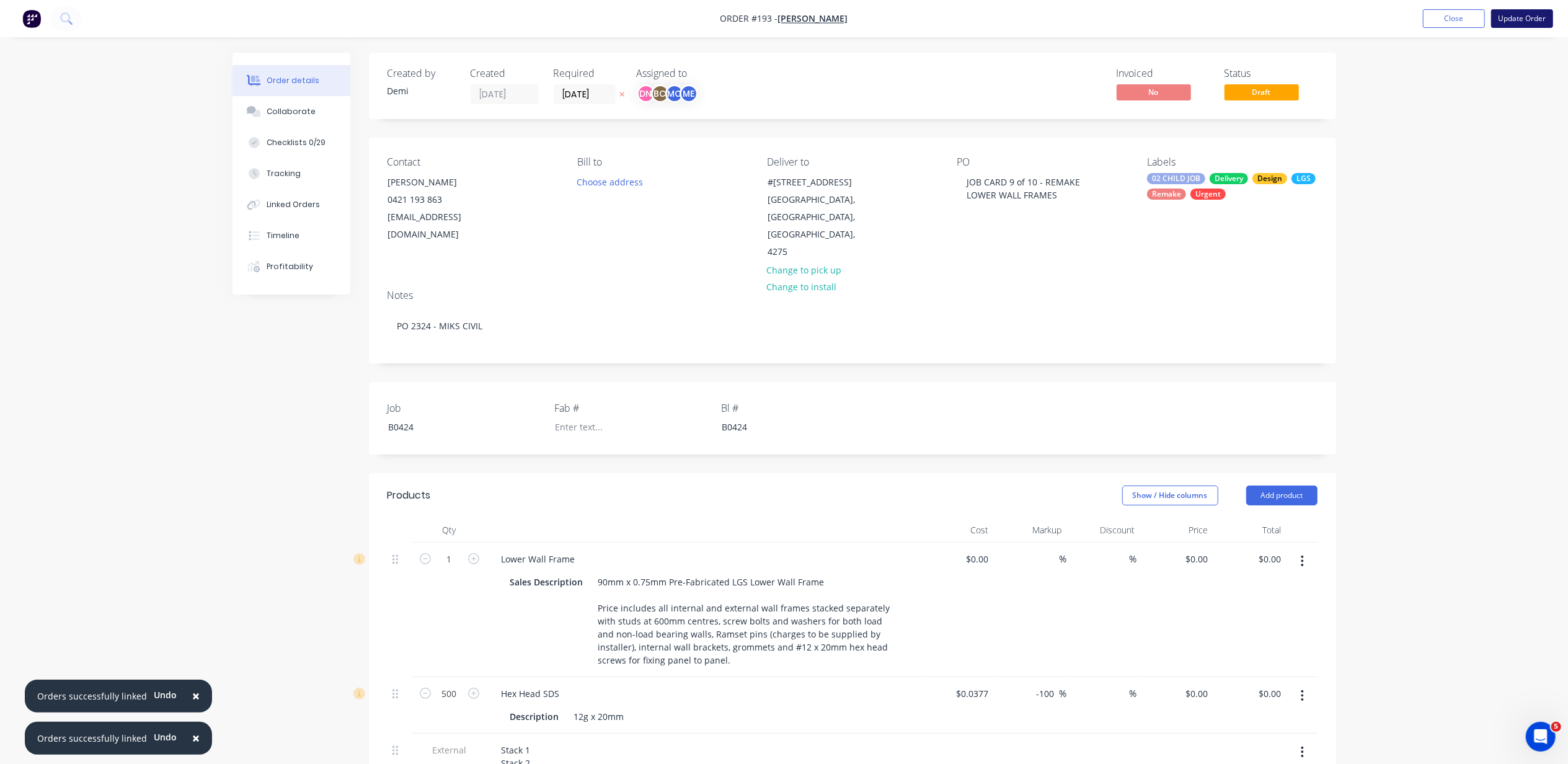
click at [1509, 14] on button "Update Order" at bounding box center [1522, 18] width 62 height 18
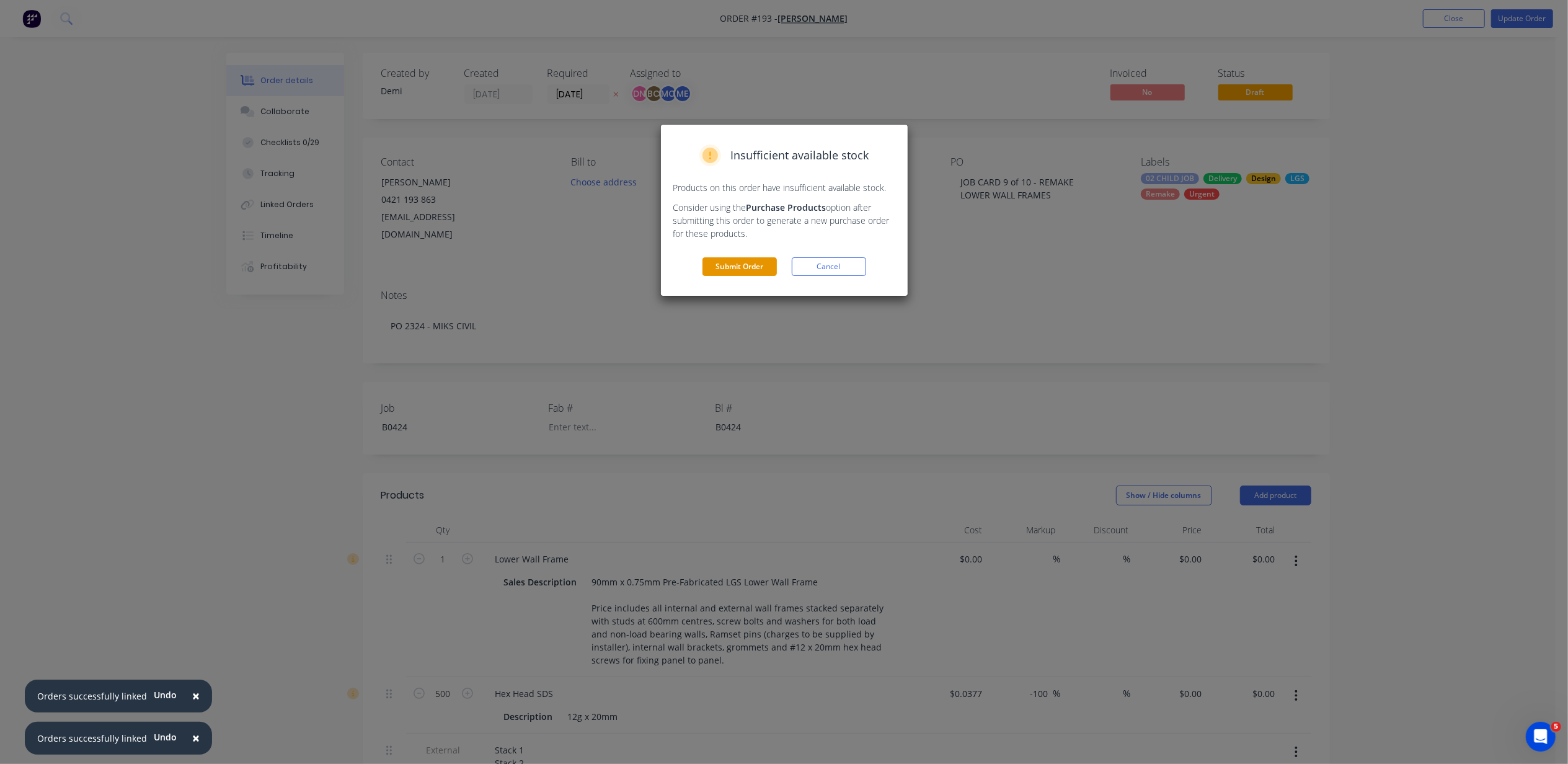
click at [718, 260] on button "Submit Order" at bounding box center [739, 267] width 74 height 18
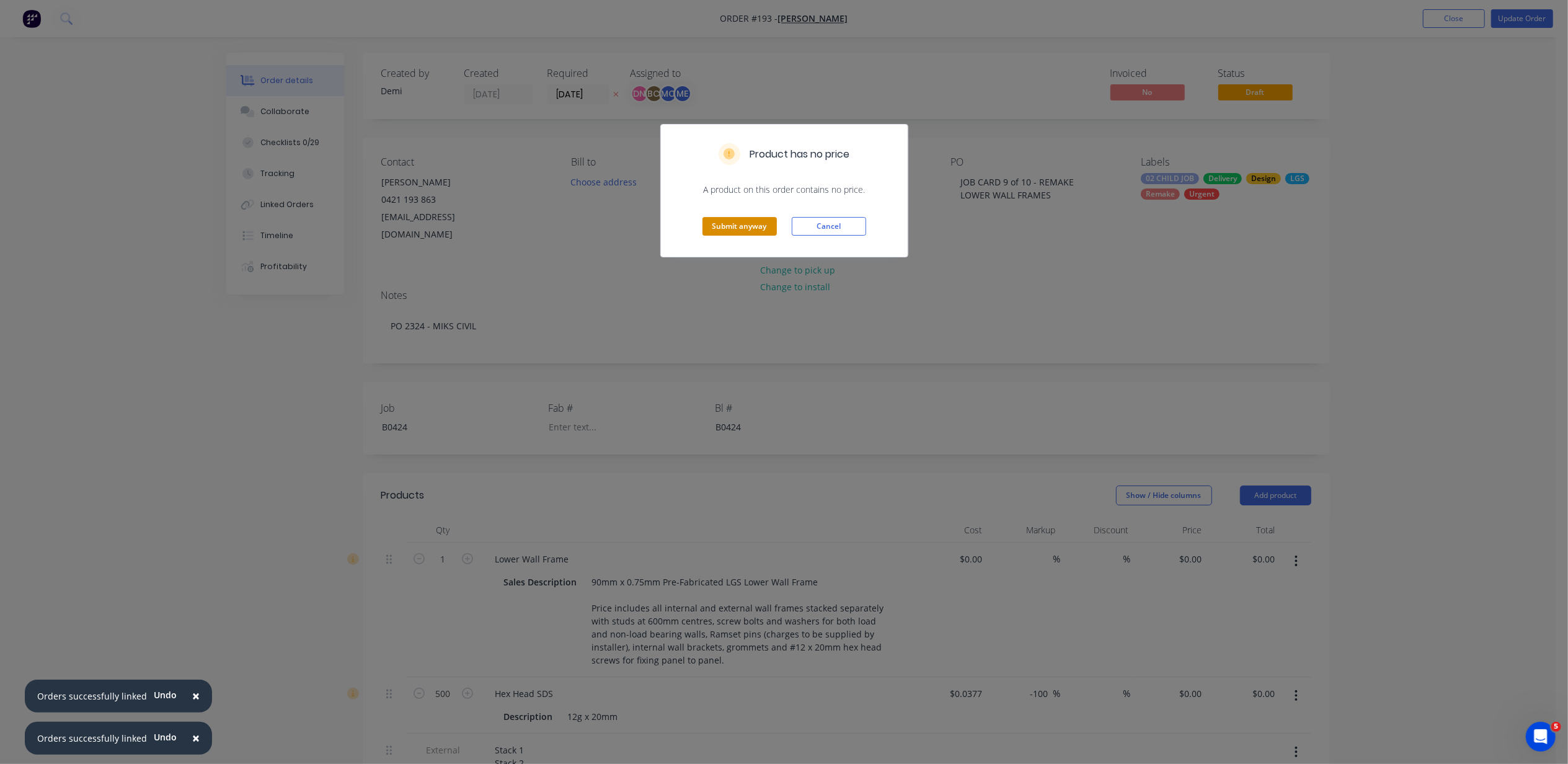
click at [752, 231] on button "Submit anyway" at bounding box center [739, 226] width 74 height 18
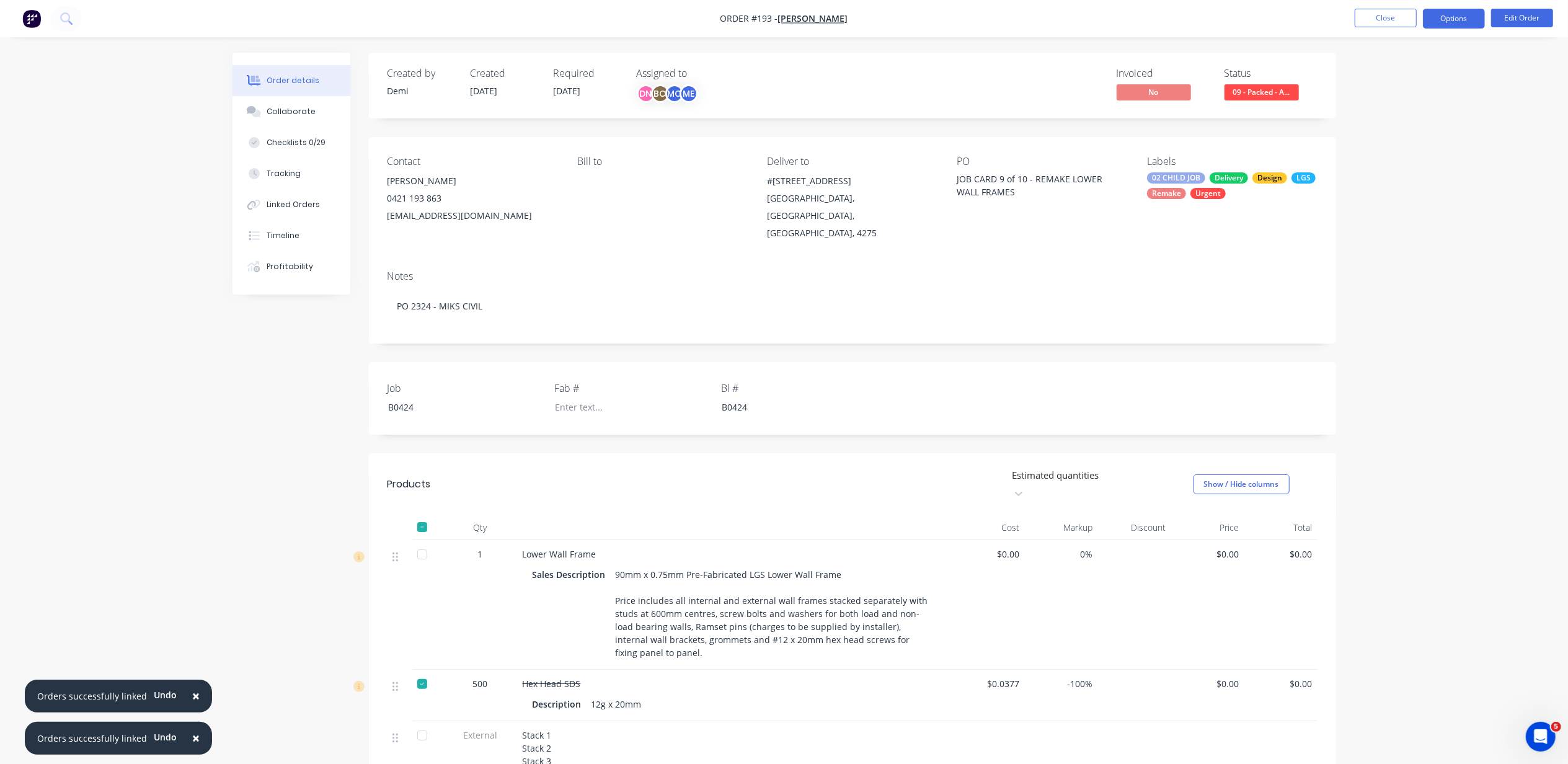
click at [1457, 17] on button "Options" at bounding box center [1454, 18] width 62 height 20
click at [1430, 173] on div "Delivery Docket" at bounding box center [1416, 175] width 114 height 18
click at [1419, 112] on button "Without pricing" at bounding box center [1416, 124] width 136 height 25
click at [325, 201] on button "Linked Orders" at bounding box center [291, 205] width 118 height 31
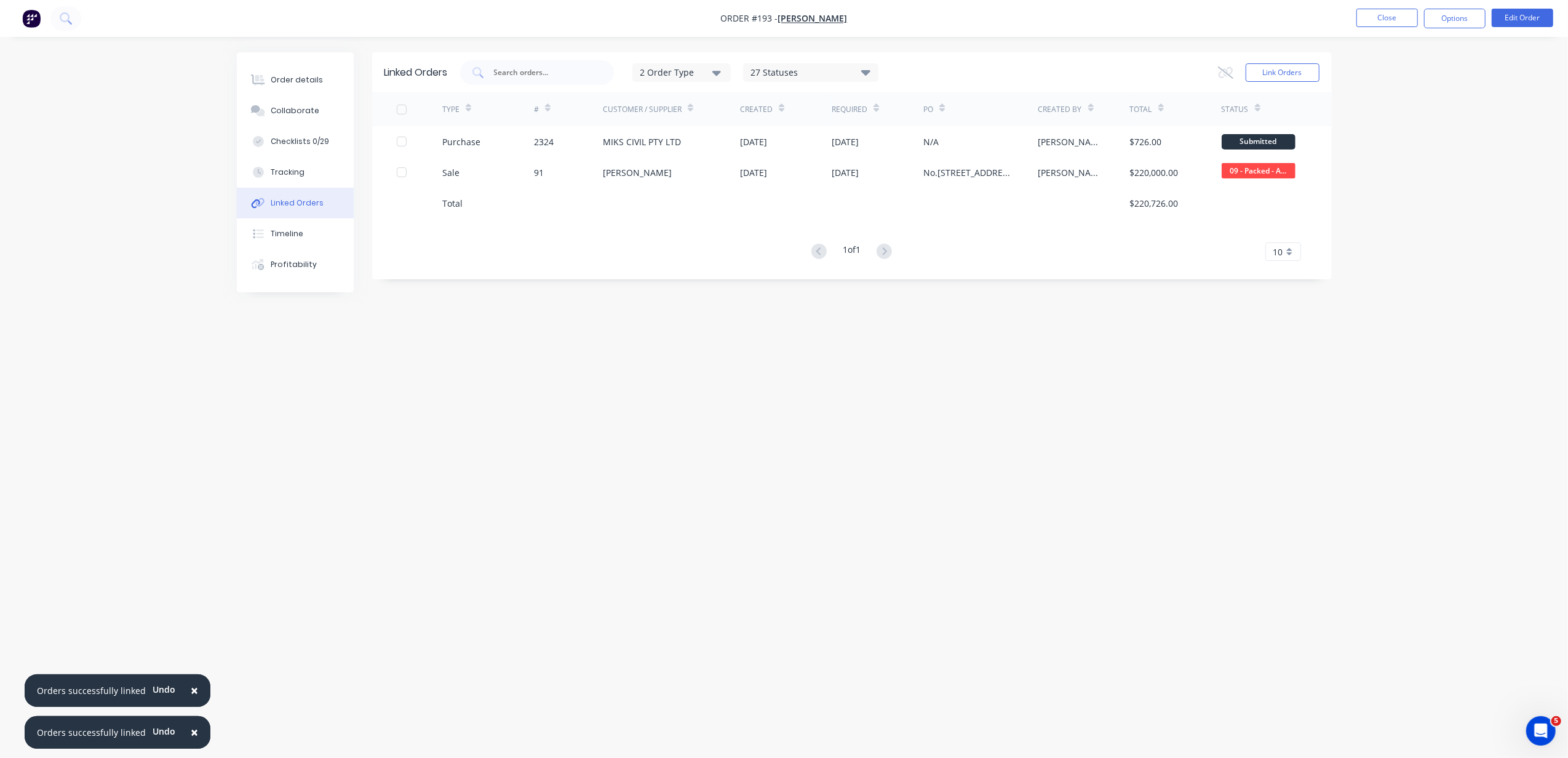
click at [782, 188] on div at bounding box center [785, 203] width 92 height 31
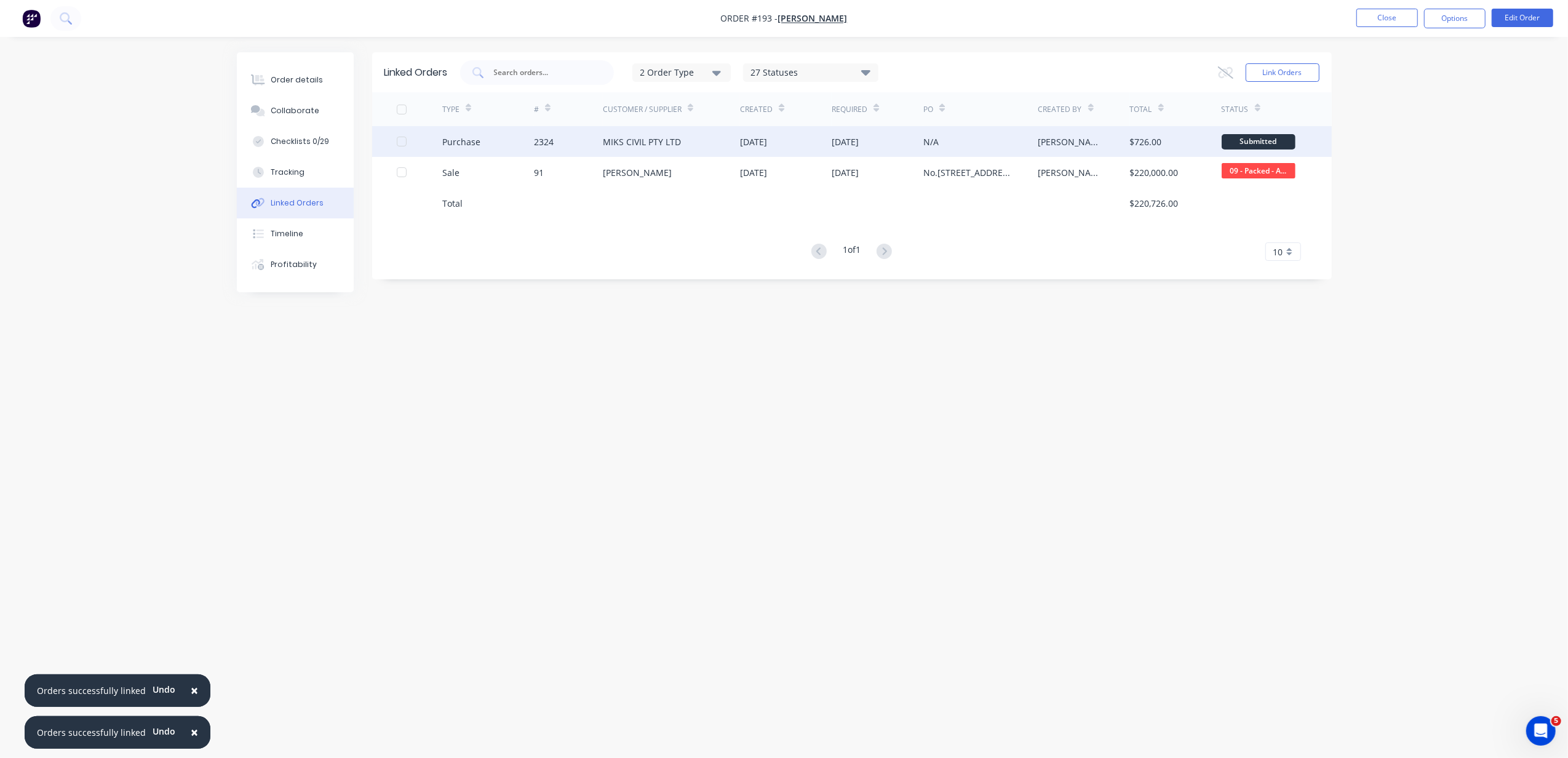
click at [791, 127] on div "[DATE]" at bounding box center [785, 141] width 92 height 31
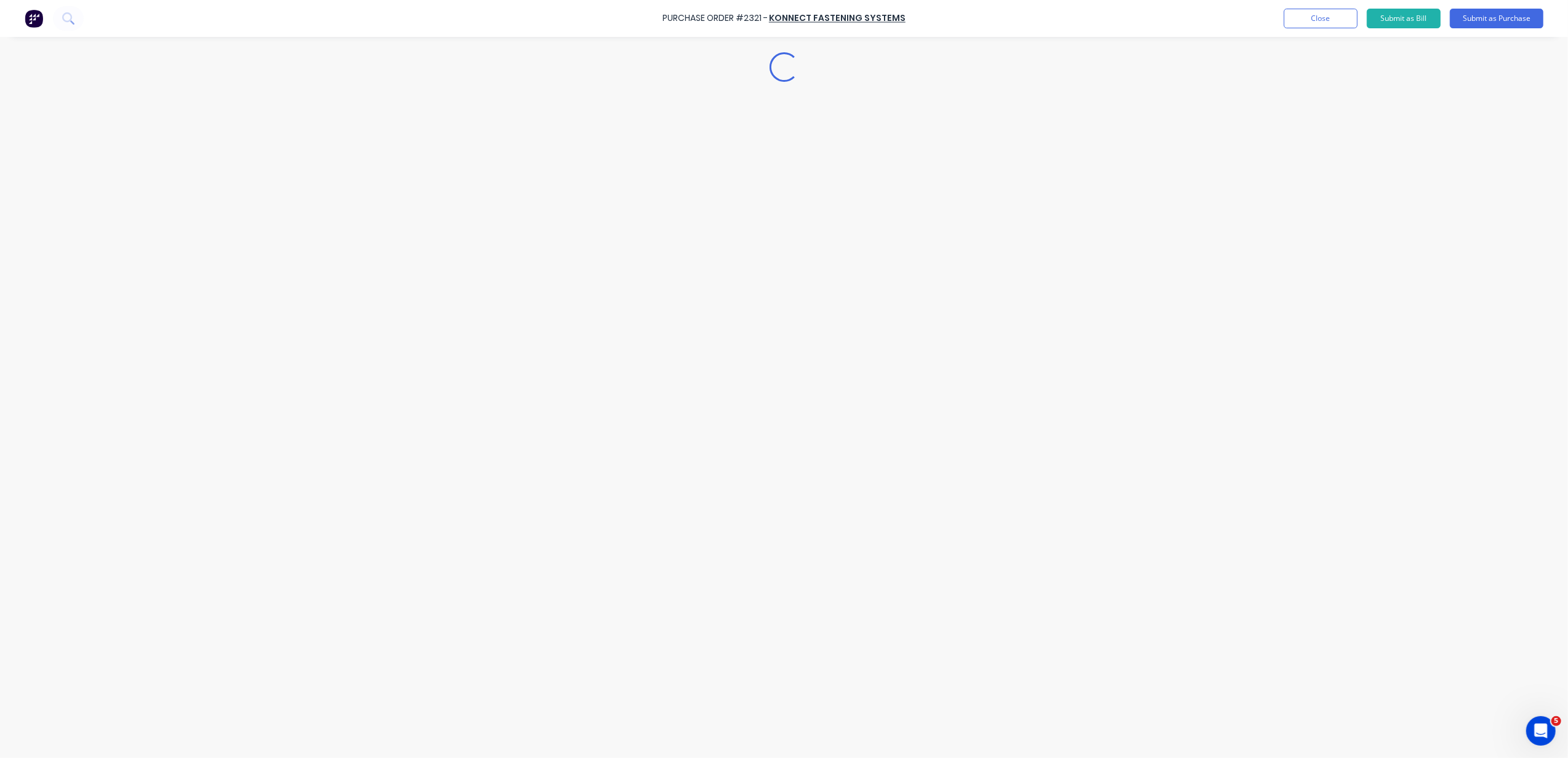
type textarea "x"
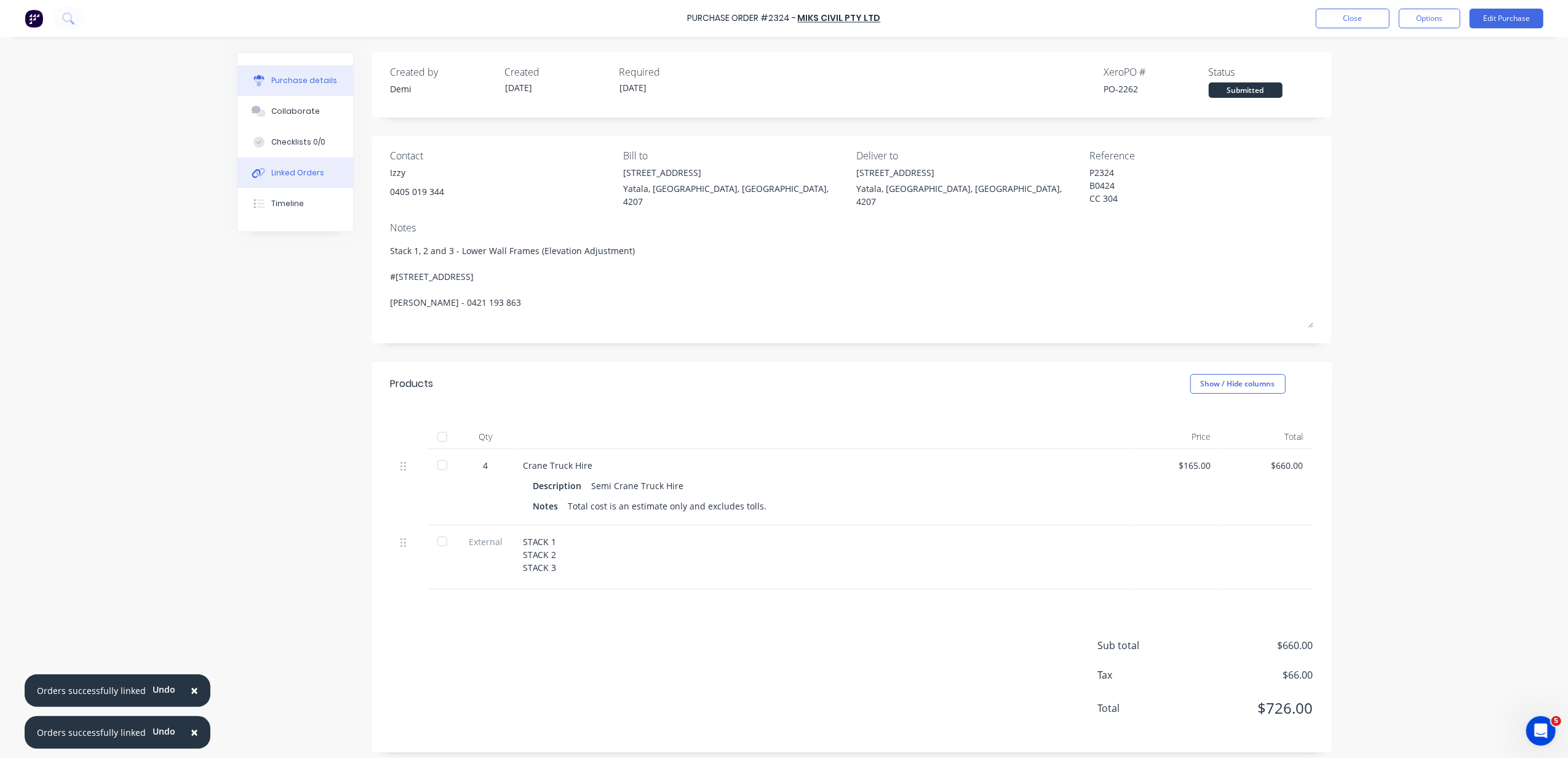
click at [293, 173] on div "Linked Orders" at bounding box center [297, 173] width 53 height 11
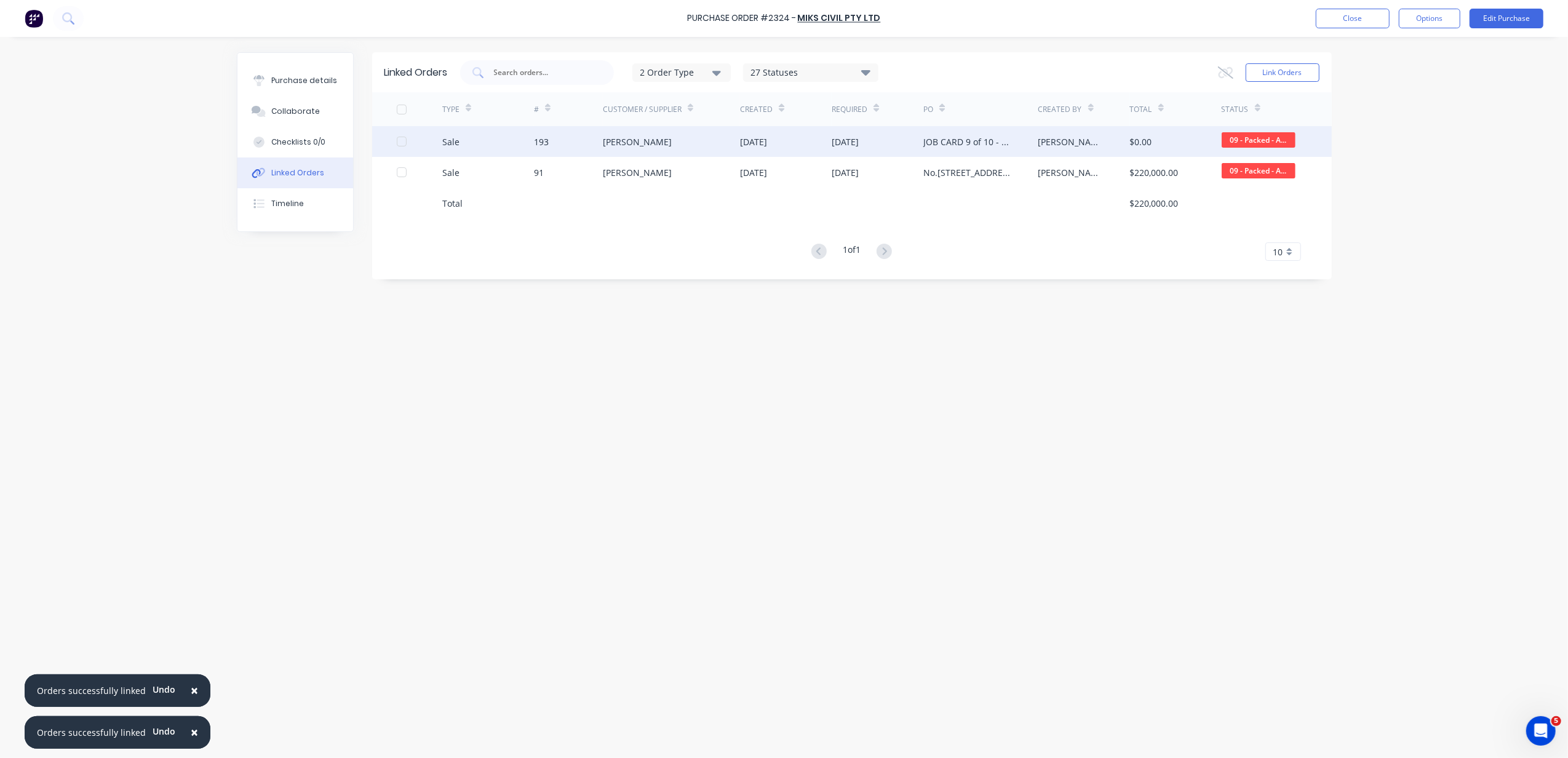
click at [908, 153] on div "[DATE]" at bounding box center [877, 141] width 92 height 31
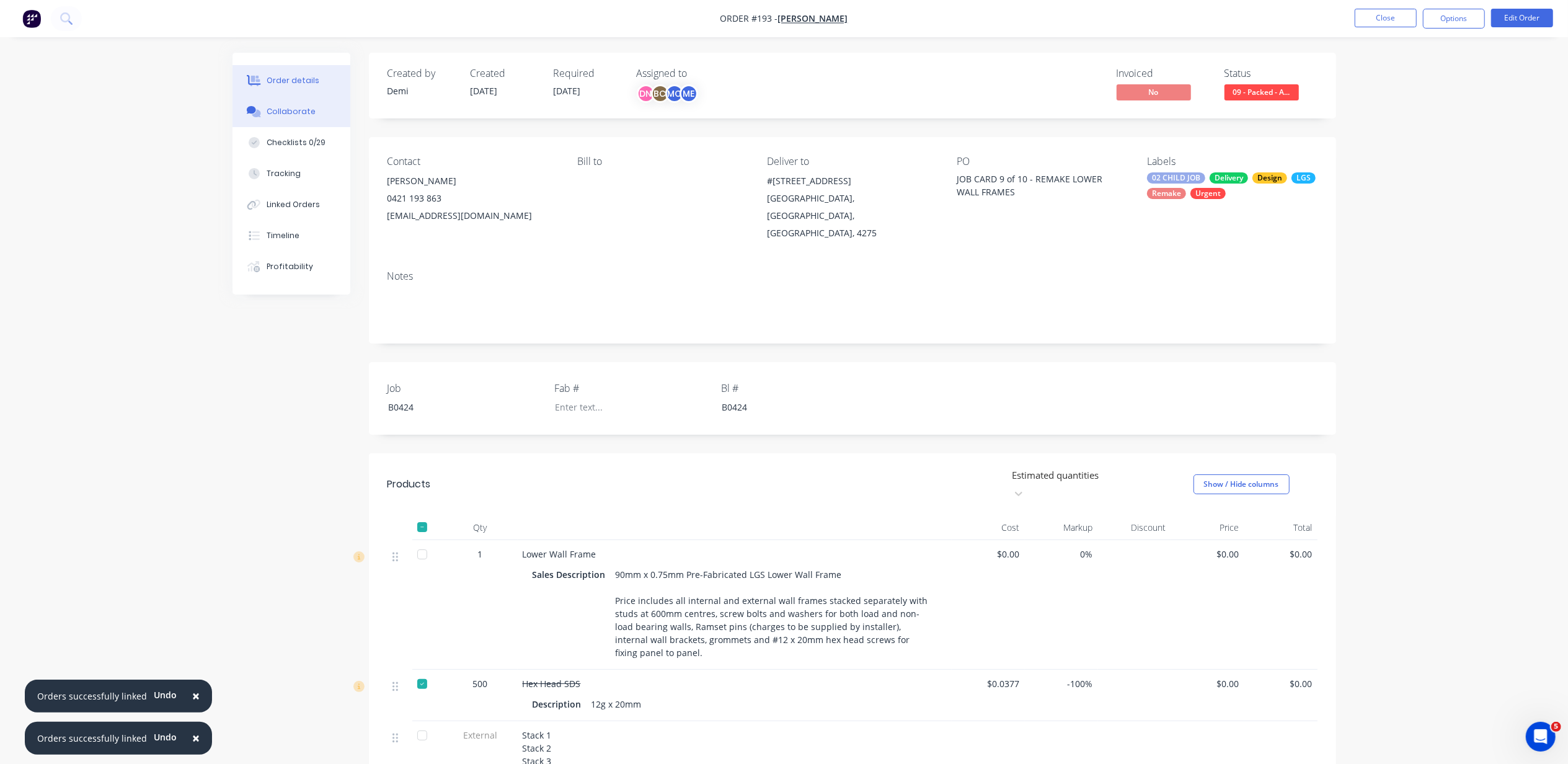
click at [305, 114] on div "Collaborate" at bounding box center [291, 111] width 49 height 11
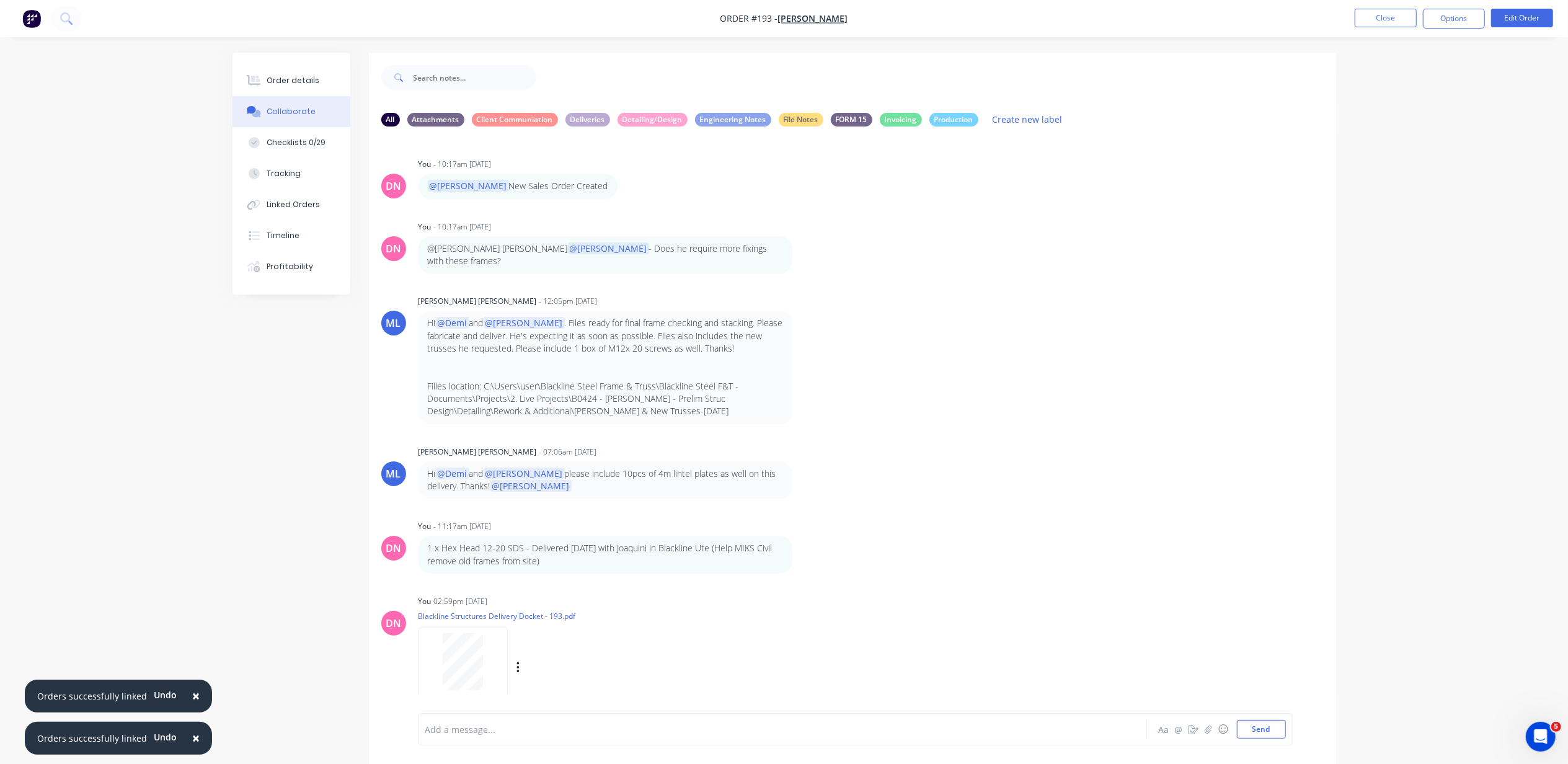
scroll to position [119, 0]
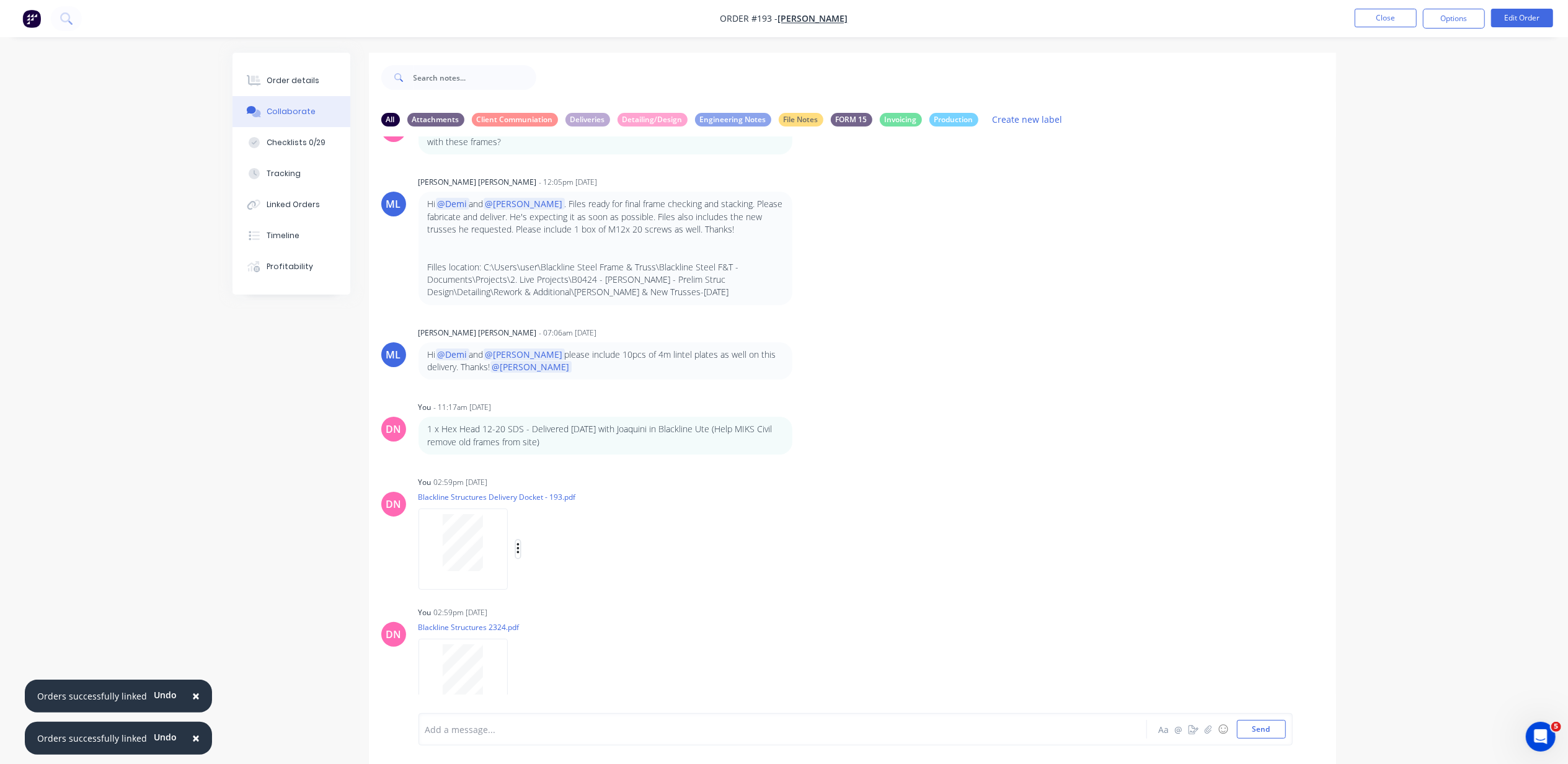
click at [516, 542] on icon "button" at bounding box center [518, 549] width 4 height 15
click at [558, 596] on button "Delete" at bounding box center [599, 610] width 140 height 28
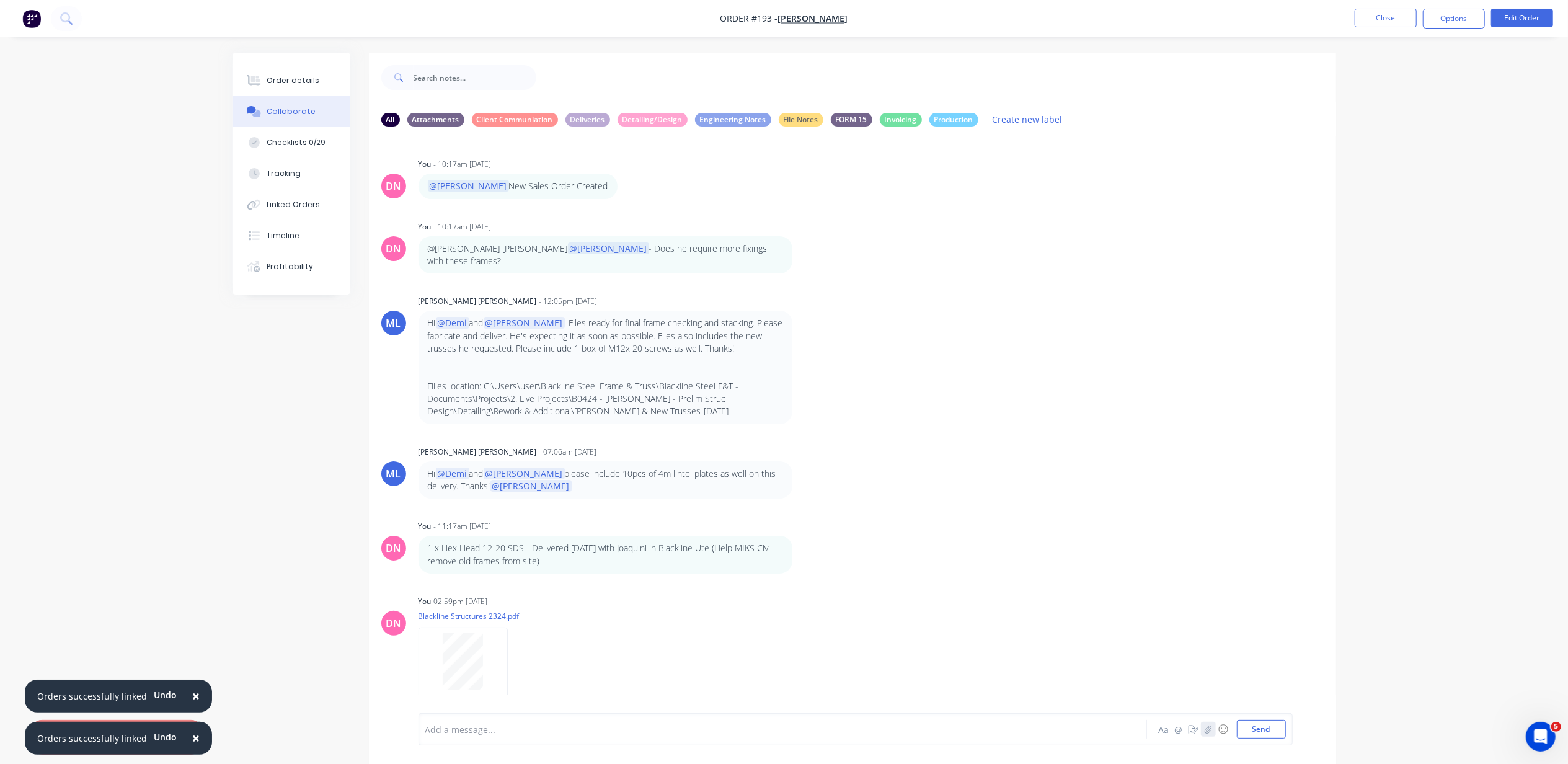
click at [1204, 730] on icon "button" at bounding box center [1207, 728] width 6 height 8
click at [1245, 722] on button "Send" at bounding box center [1262, 729] width 49 height 18
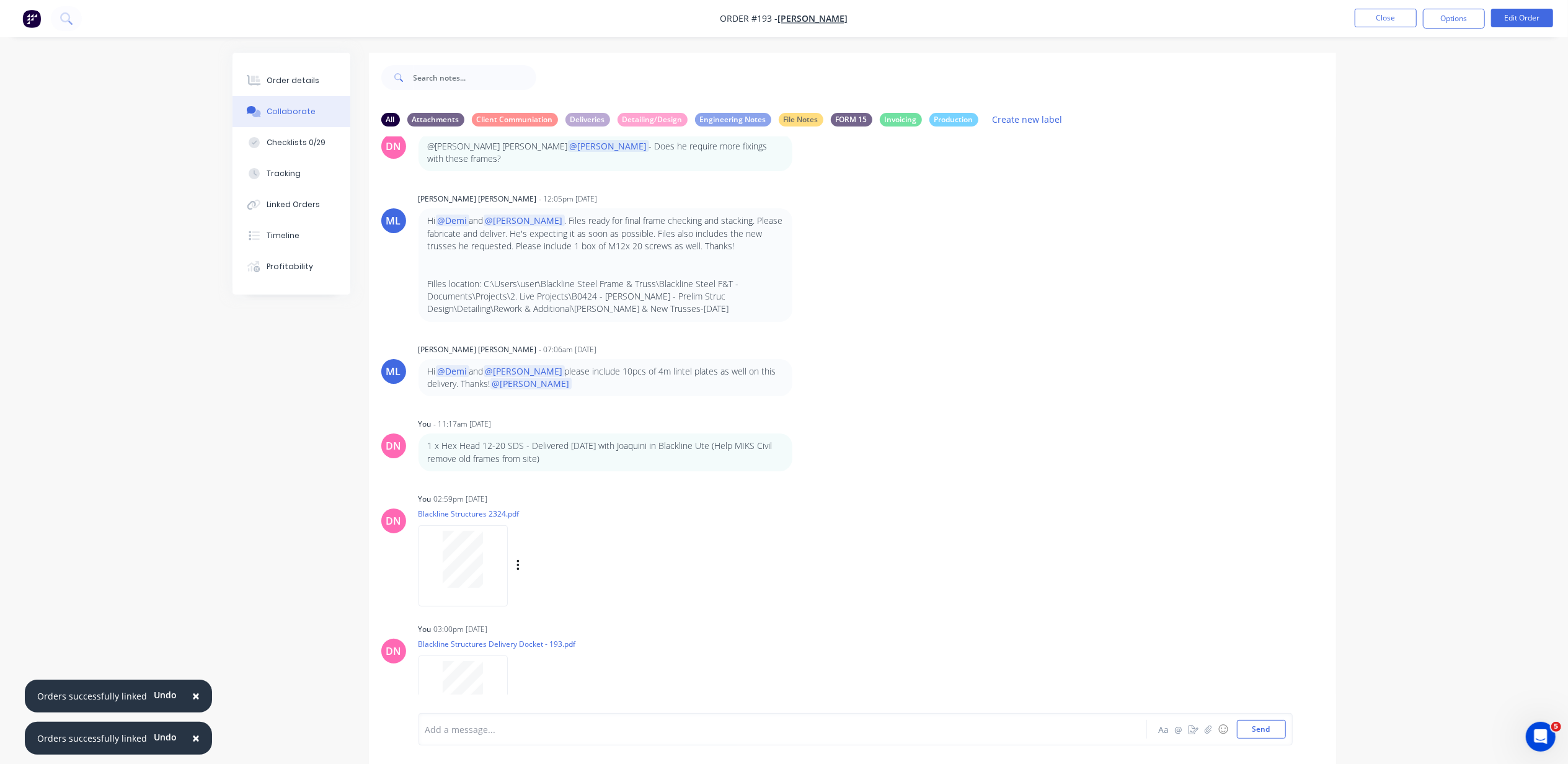
scroll to position [119, 0]
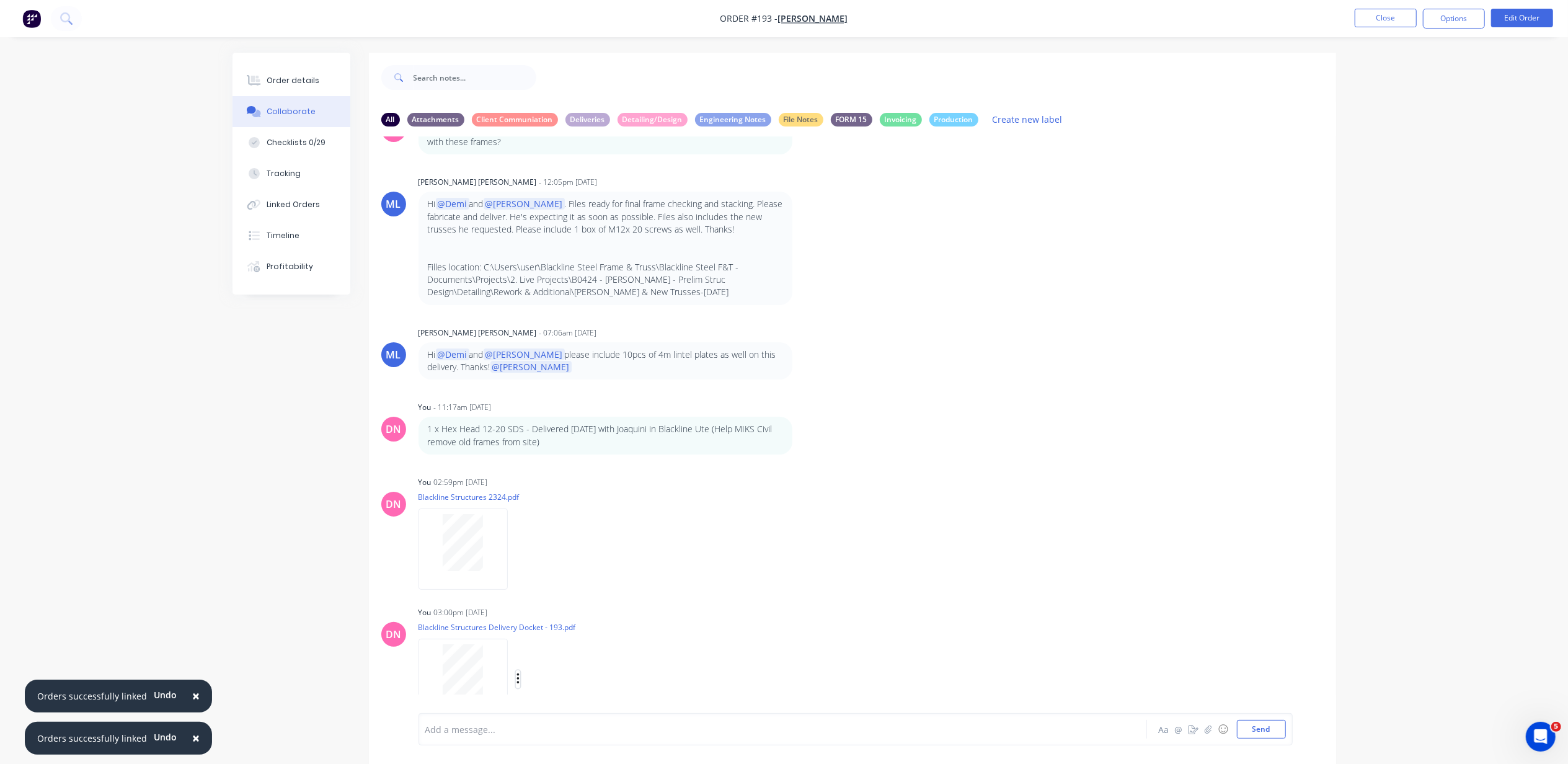
click at [519, 672] on icon "button" at bounding box center [518, 679] width 4 height 15
click at [574, 642] on button "Labels" at bounding box center [599, 653] width 140 height 28
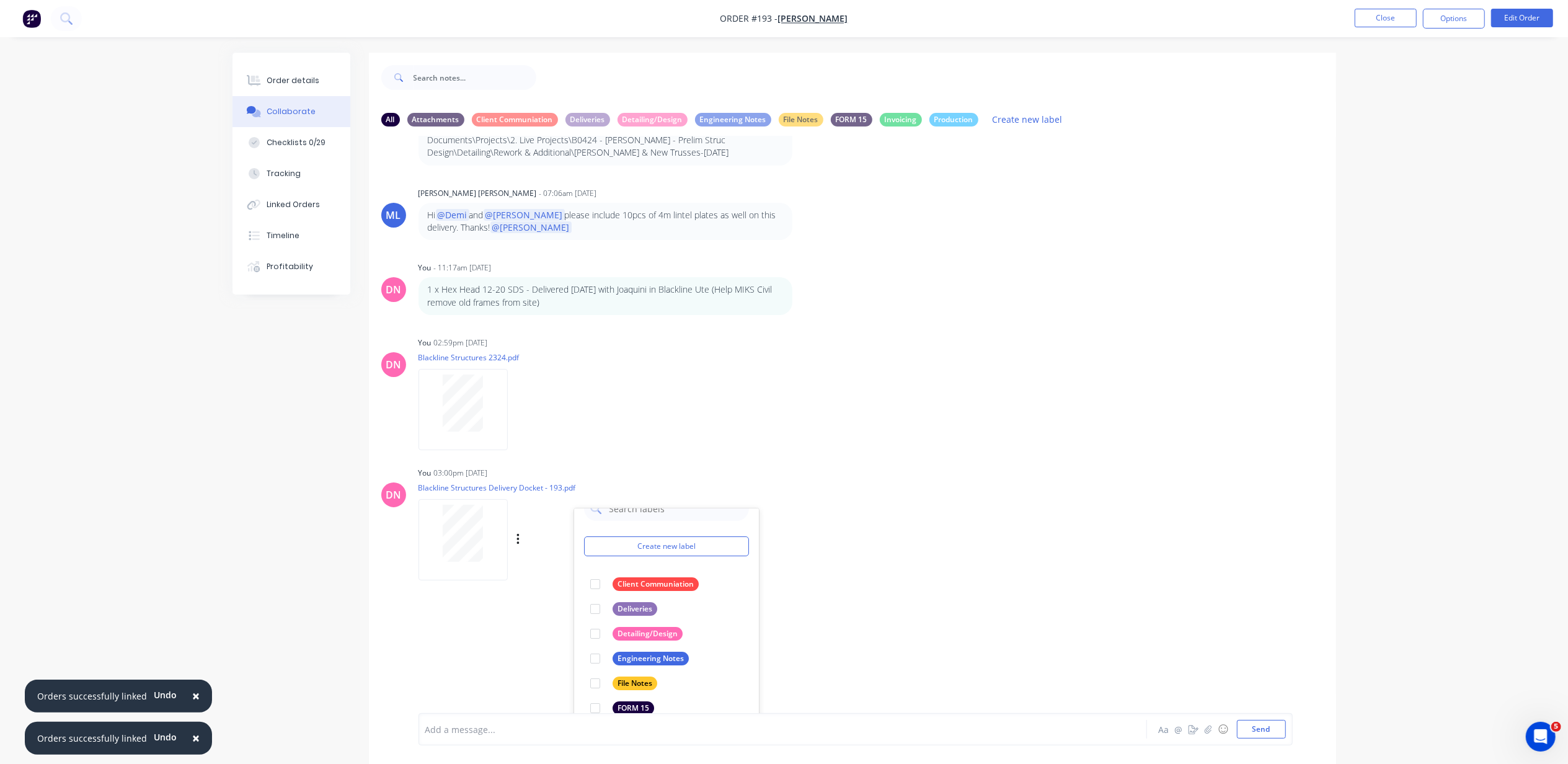
scroll to position [284, 0]
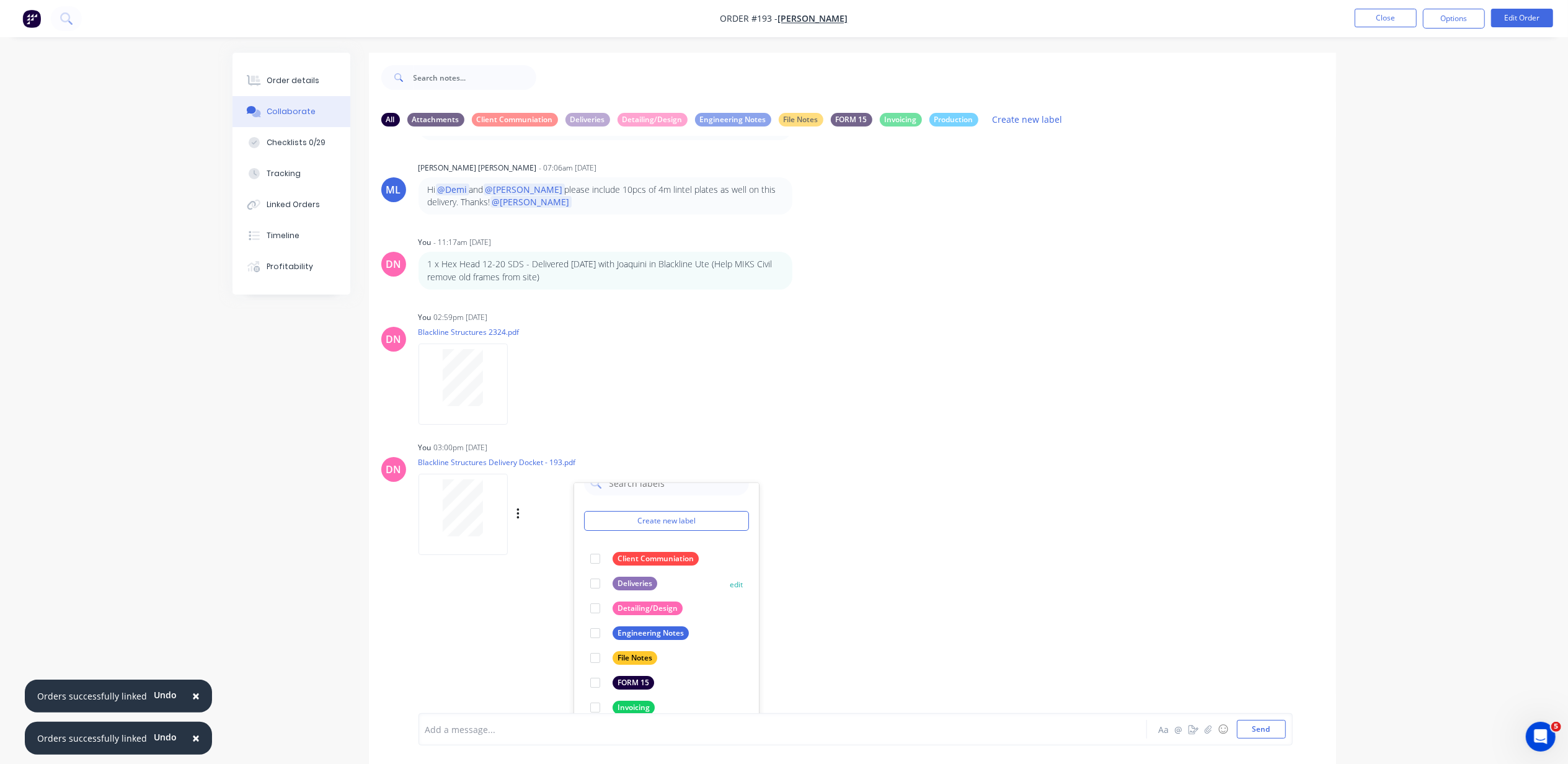
click at [594, 571] on div at bounding box center [595, 583] width 25 height 25
click at [842, 591] on div "DN You - 10:17am 23/09/25 @Michael New Sales Order Created Labels Edit Delete D…" at bounding box center [853, 424] width 967 height 577
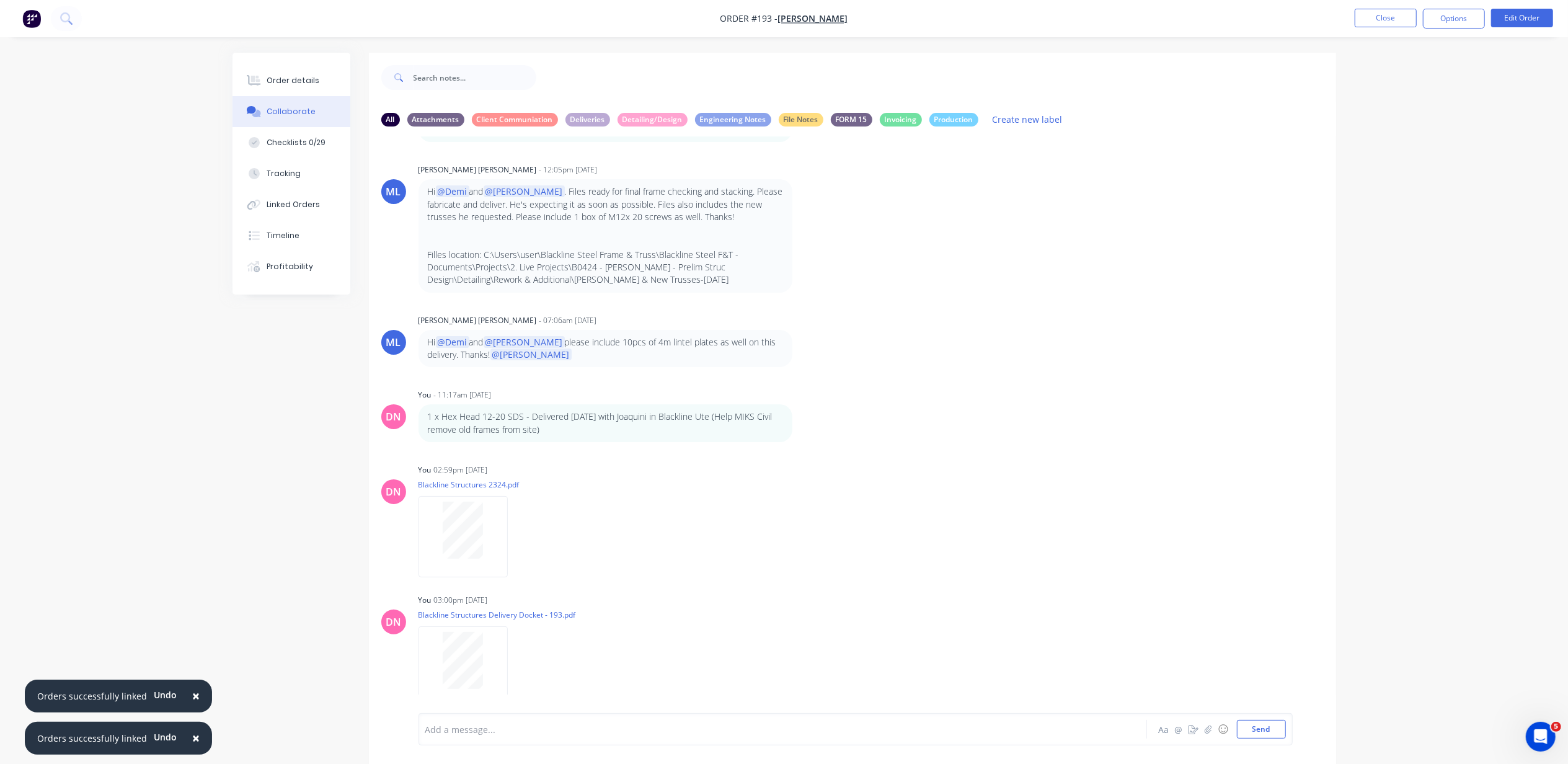
scroll to position [119, 0]
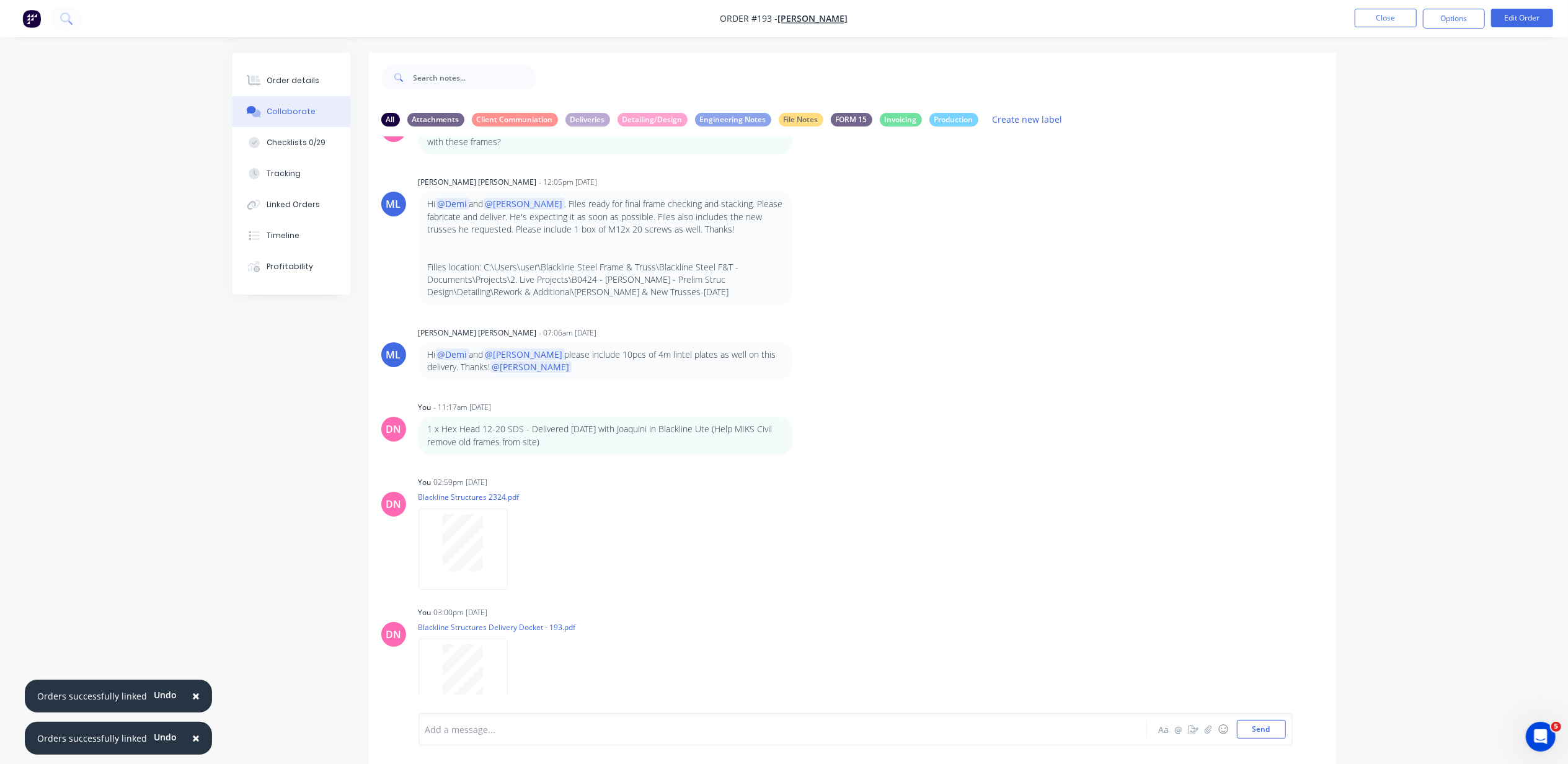
click at [755, 720] on div "Add a message..." at bounding box center [747, 729] width 645 height 18
click at [544, 727] on span "SS Fixings Ordered w Konnect - To be delivered by Konnect ETA TBC" at bounding box center [567, 729] width 282 height 12
click at [544, 732] on span "SS Fixings Ordered w Konnect - To be delivered by Konnect ETA TBC" at bounding box center [567, 729] width 282 height 12
click at [812, 728] on div "SS Fixings Ordered w Konnect - To be delivered by Konnect ETA TBC" at bounding box center [748, 729] width 645 height 13
drag, startPoint x: 767, startPoint y: 739, endPoint x: 85, endPoint y: 710, distance: 682.6
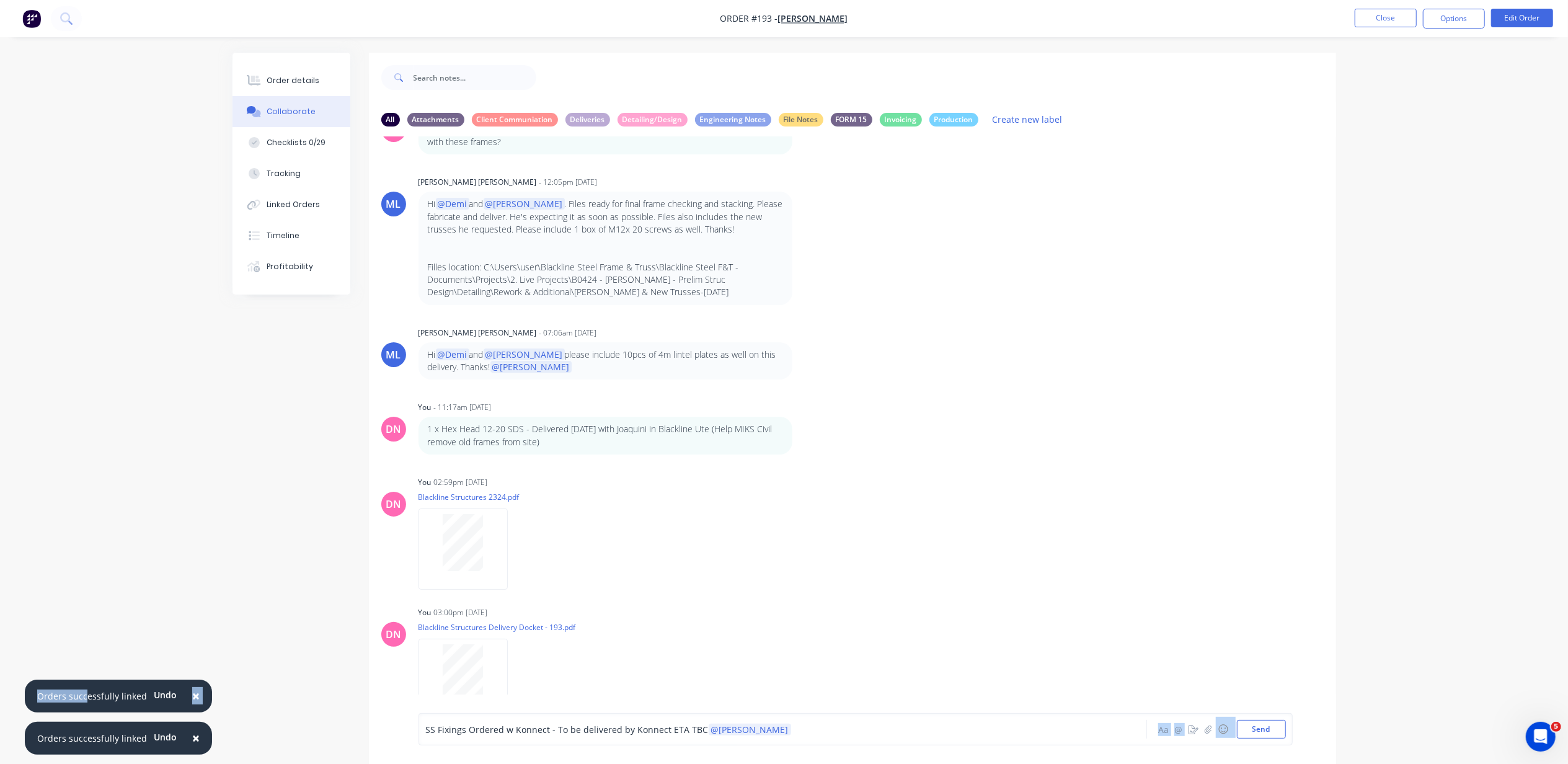
click at [85, 710] on div "Order details Collaborate Checklists 0/29 Tracking Linked Orders Timeline Profi…" at bounding box center [784, 391] width 1568 height 782
drag, startPoint x: 769, startPoint y: 736, endPoint x: 450, endPoint y: 726, distance: 319.2
click at [450, 726] on div "SS Fixings Ordered w Konnect - To be delivered by Konnect ETA TBC @Marlon" at bounding box center [747, 729] width 645 height 18
click at [323, 202] on button "Linked Orders" at bounding box center [291, 205] width 118 height 31
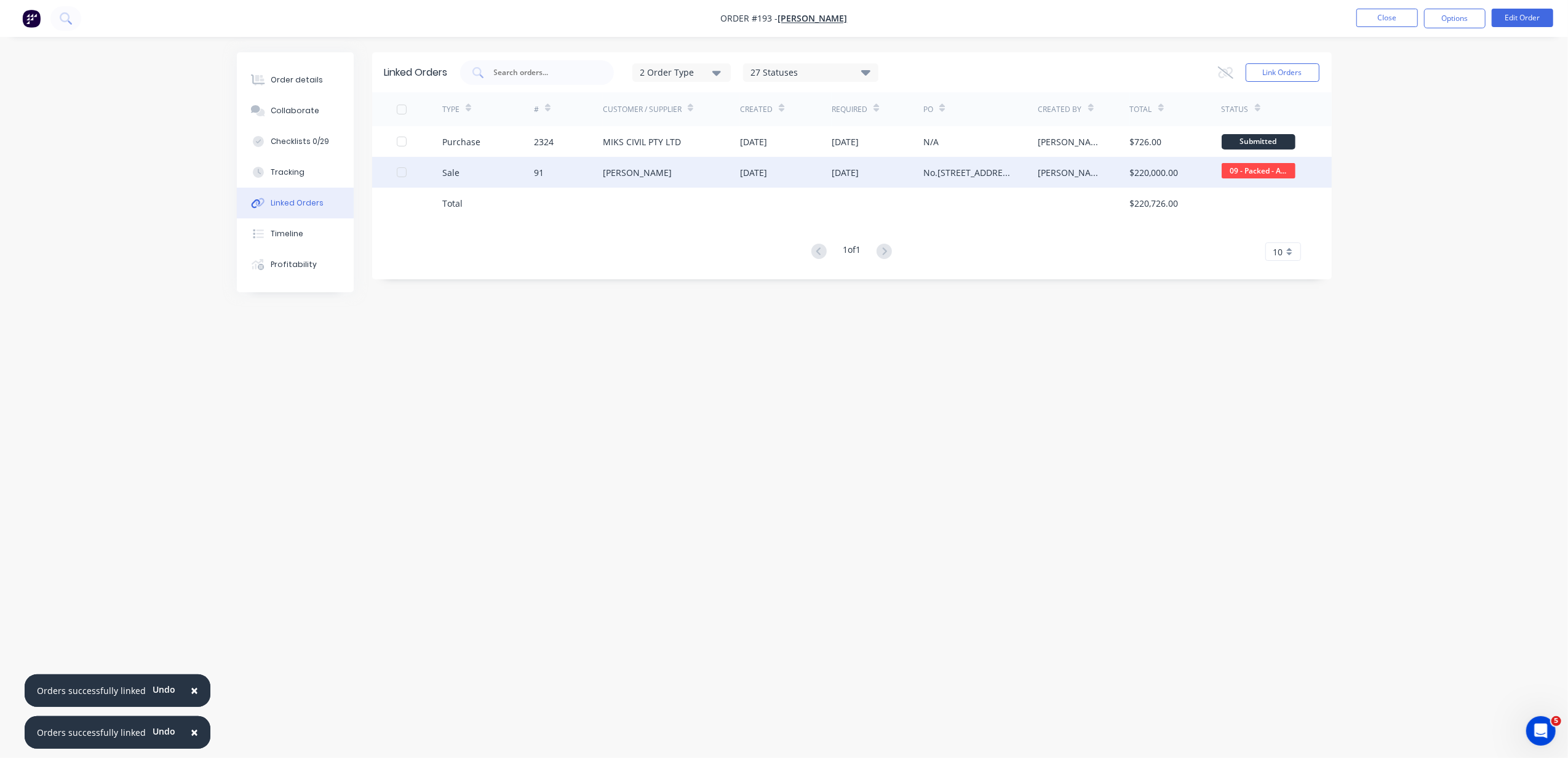
click at [710, 166] on div "[PERSON_NAME]" at bounding box center [672, 172] width 138 height 31
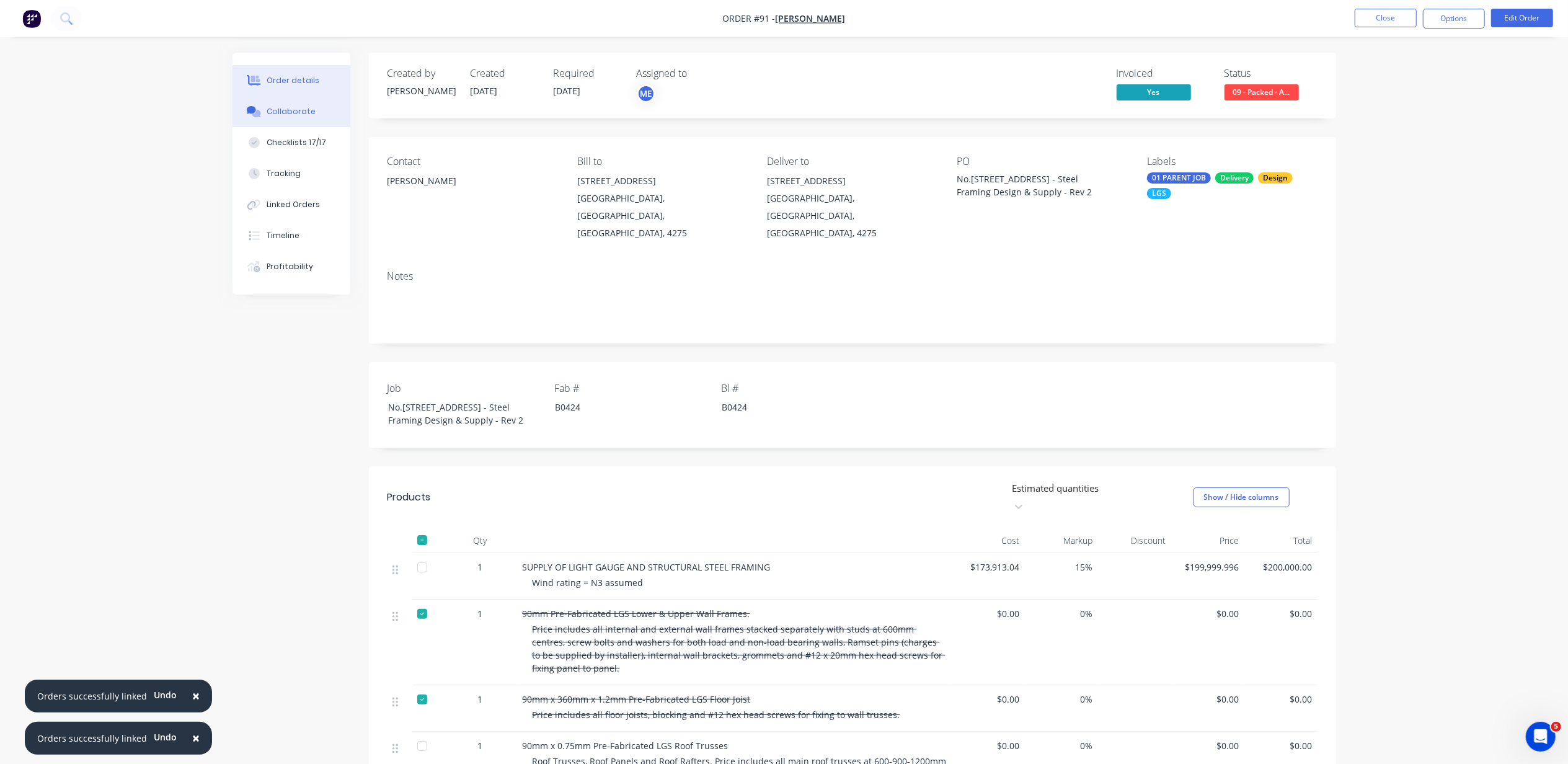
click at [309, 118] on button "Collaborate" at bounding box center [291, 111] width 118 height 31
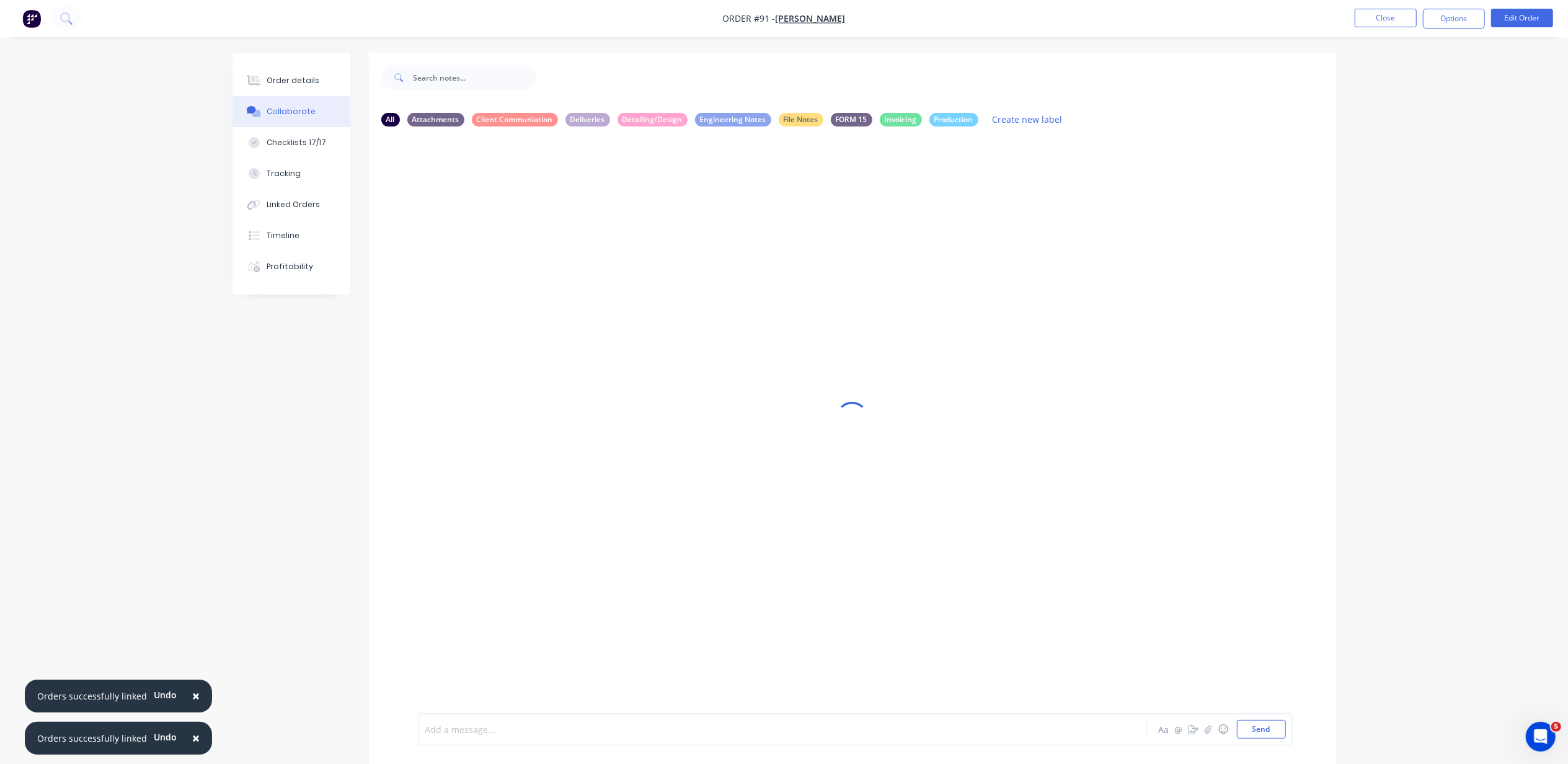
click at [698, 727] on div at bounding box center [748, 729] width 645 height 13
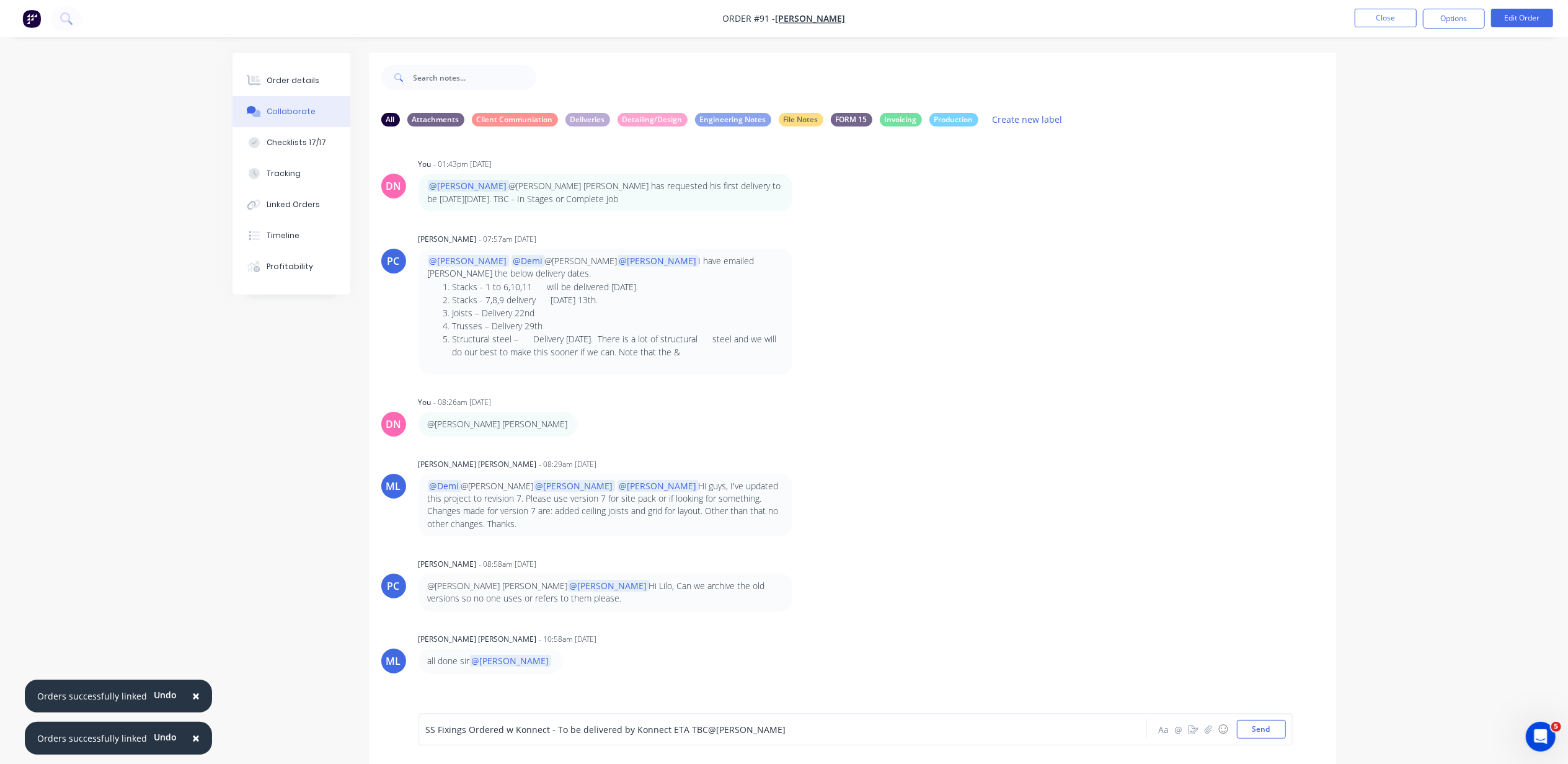
click at [829, 727] on div "SS Fixings Ordered w Konnect - To be delivered by Konnect ETA TBC @Marlon" at bounding box center [748, 729] width 645 height 13
click at [534, 708] on div "MP Marlon Pueblos" at bounding box center [491, 707] width 118 height 17
click at [1274, 725] on button "Send" at bounding box center [1262, 729] width 49 height 18
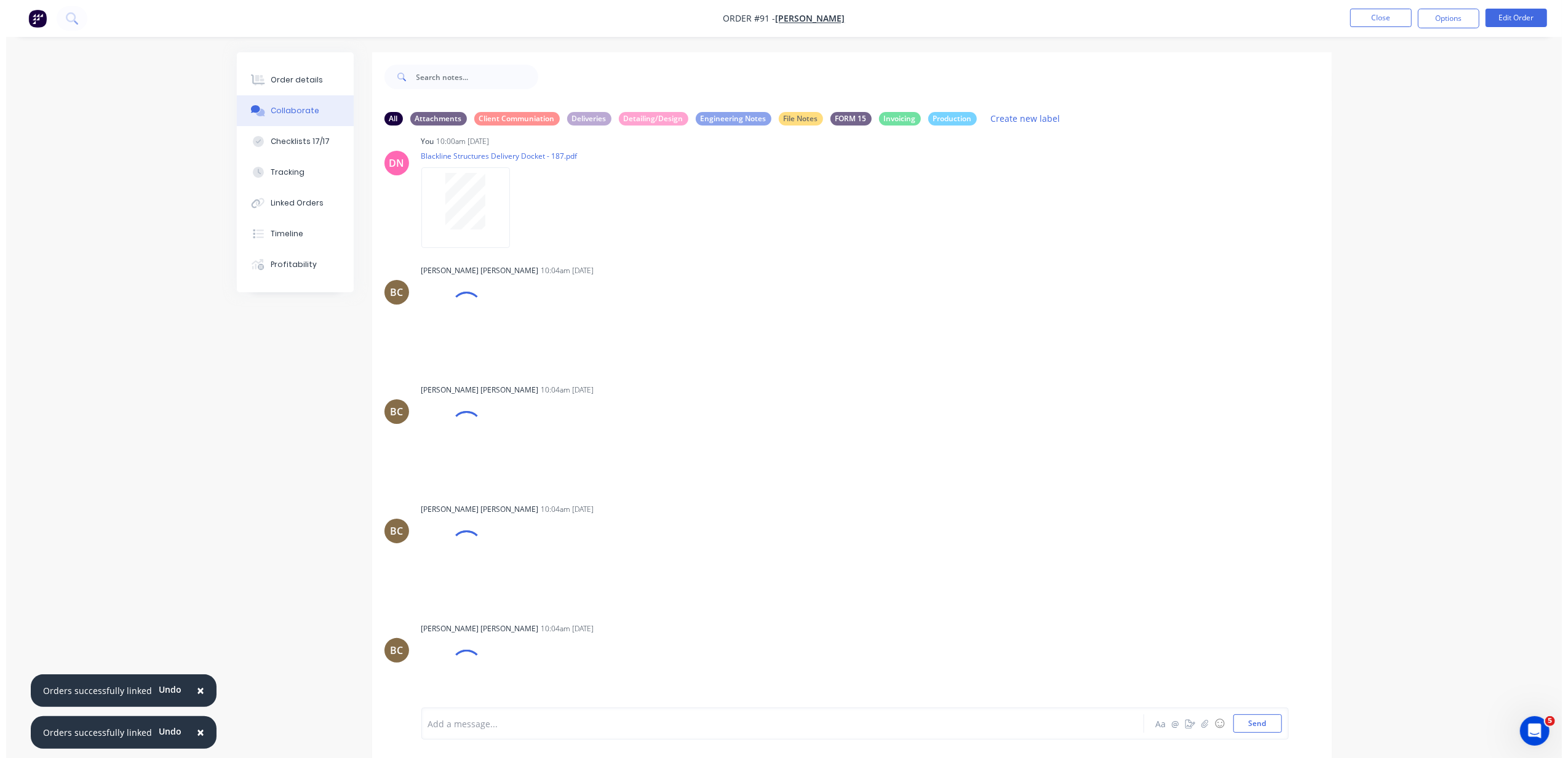
scroll to position [15398, 0]
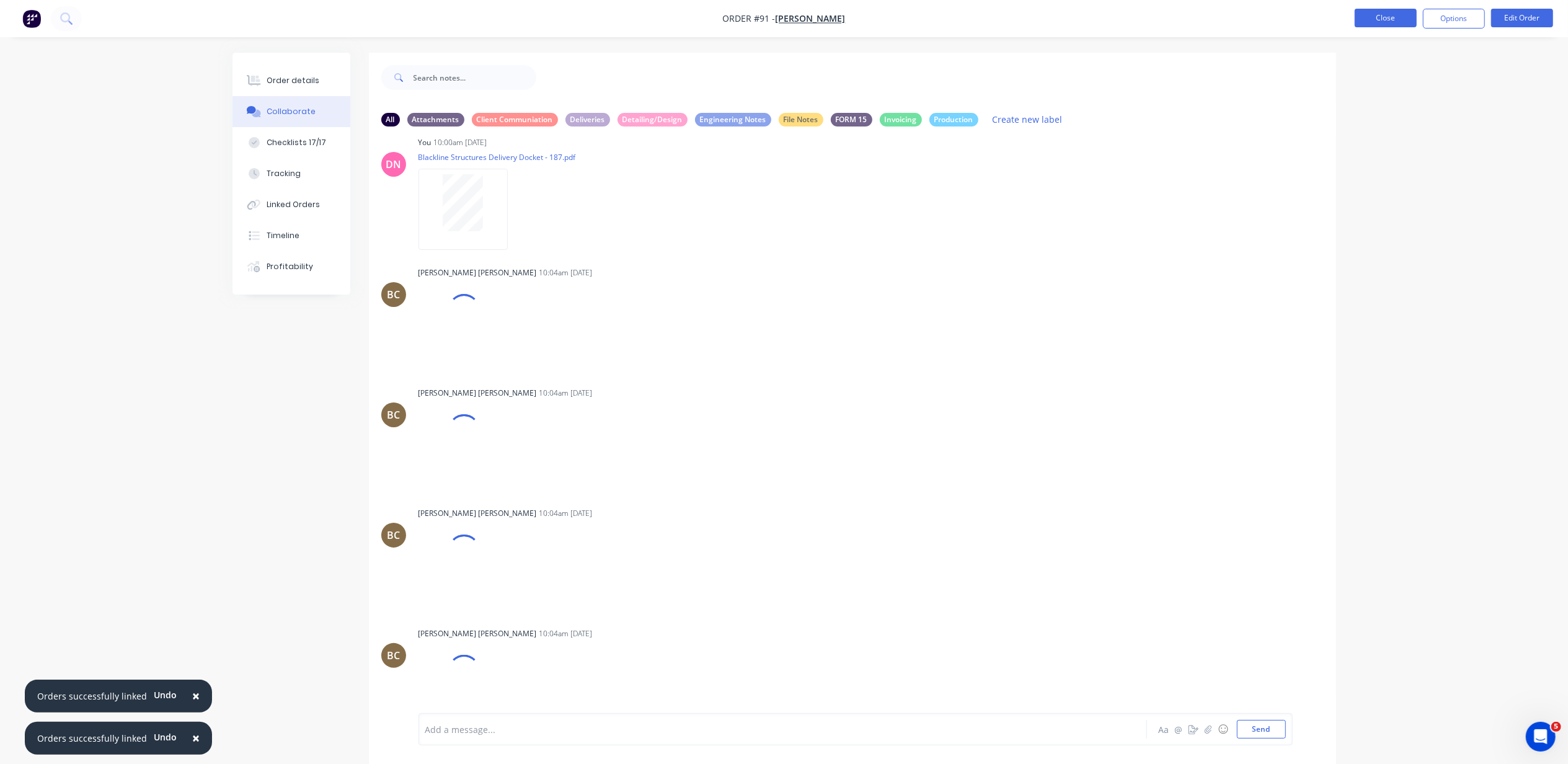
click at [1365, 26] on button "Close" at bounding box center [1385, 17] width 62 height 18
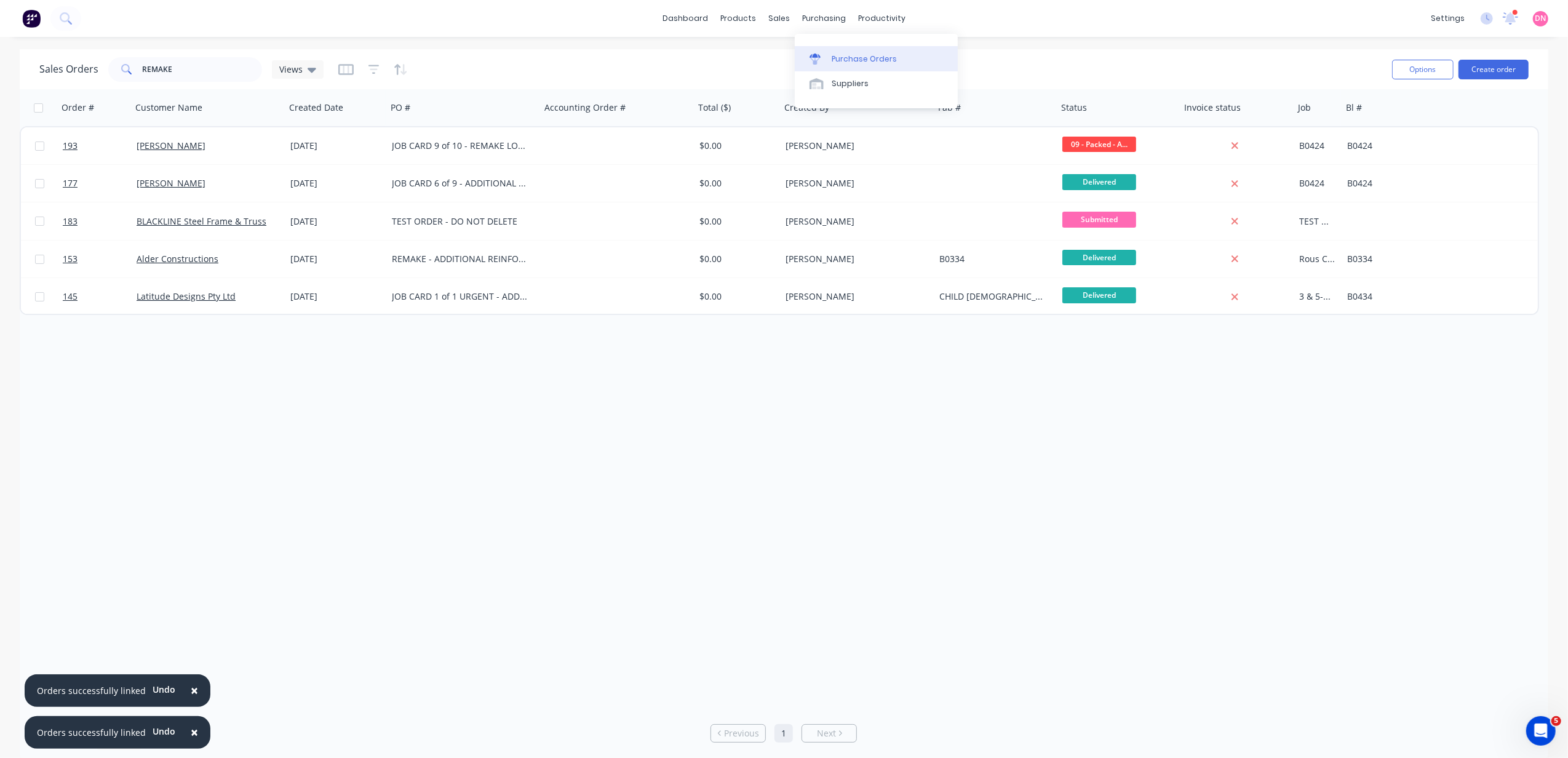
click at [842, 60] on div "Purchase Orders" at bounding box center [864, 59] width 65 height 11
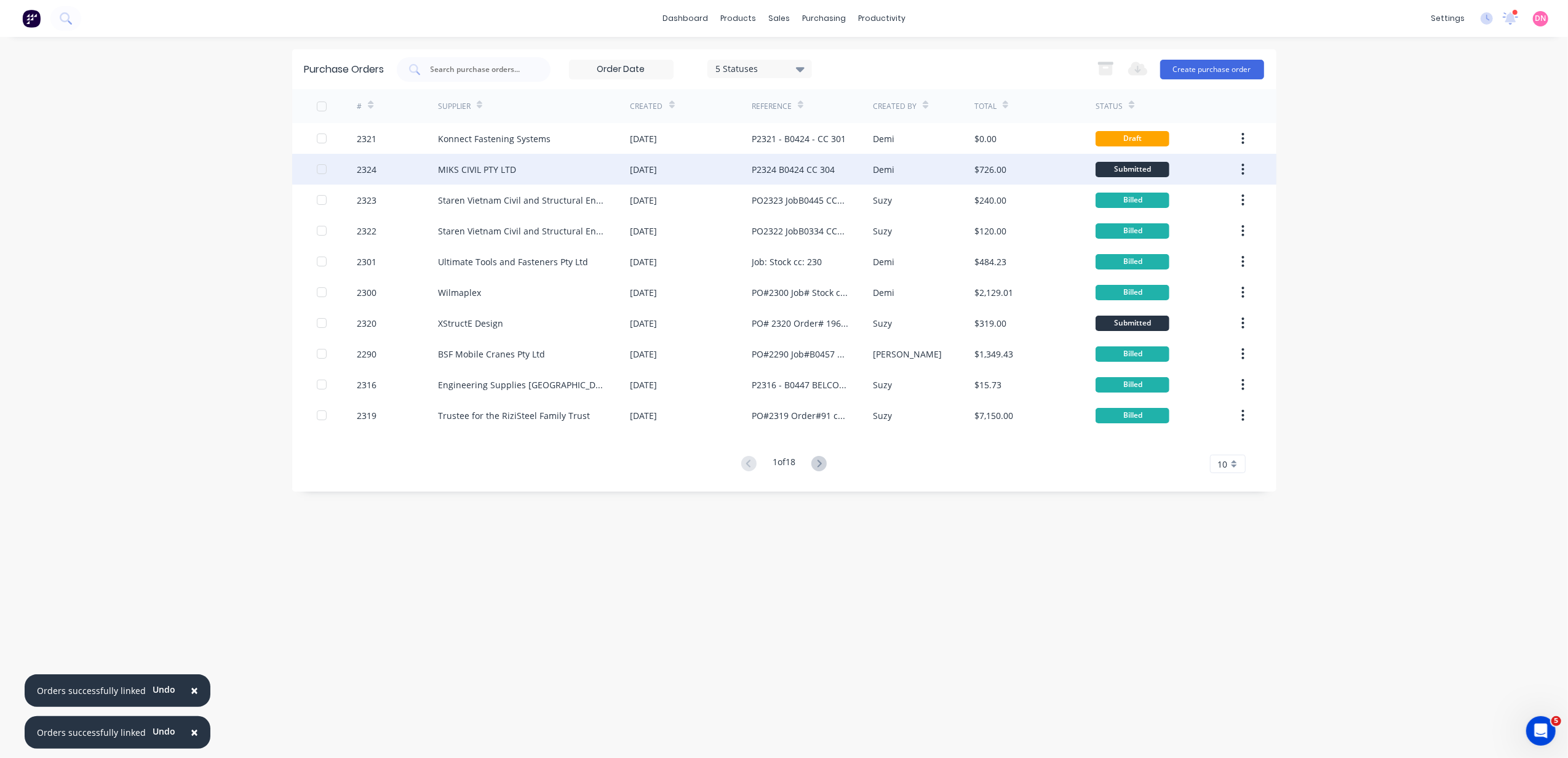
click at [787, 165] on div "P2324 B0424 CC 304" at bounding box center [794, 170] width 83 height 13
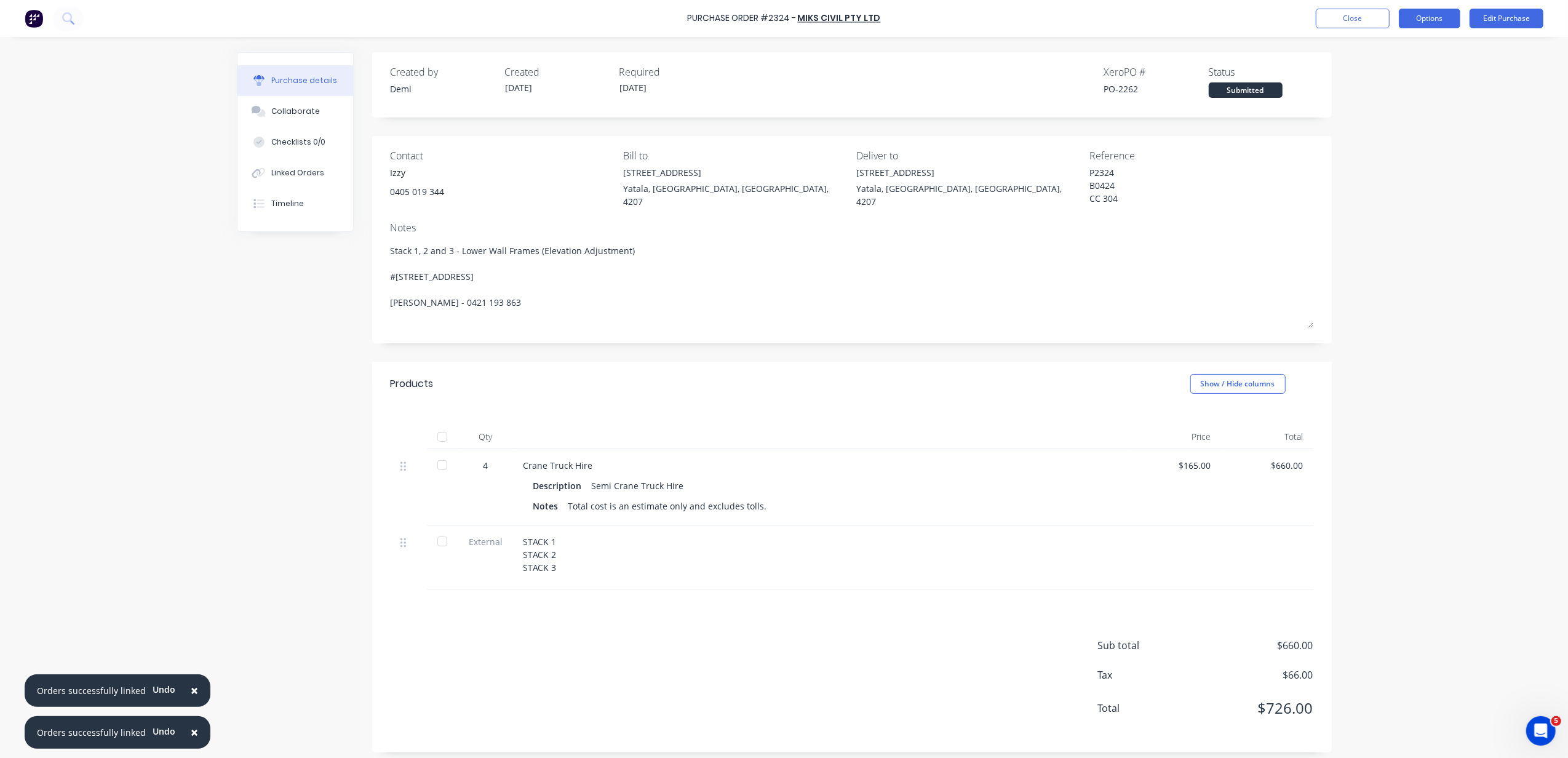
click at [1407, 17] on button "Options" at bounding box center [1430, 18] width 62 height 20
click at [1406, 113] on button "Duplicate" at bounding box center [1402, 123] width 117 height 24
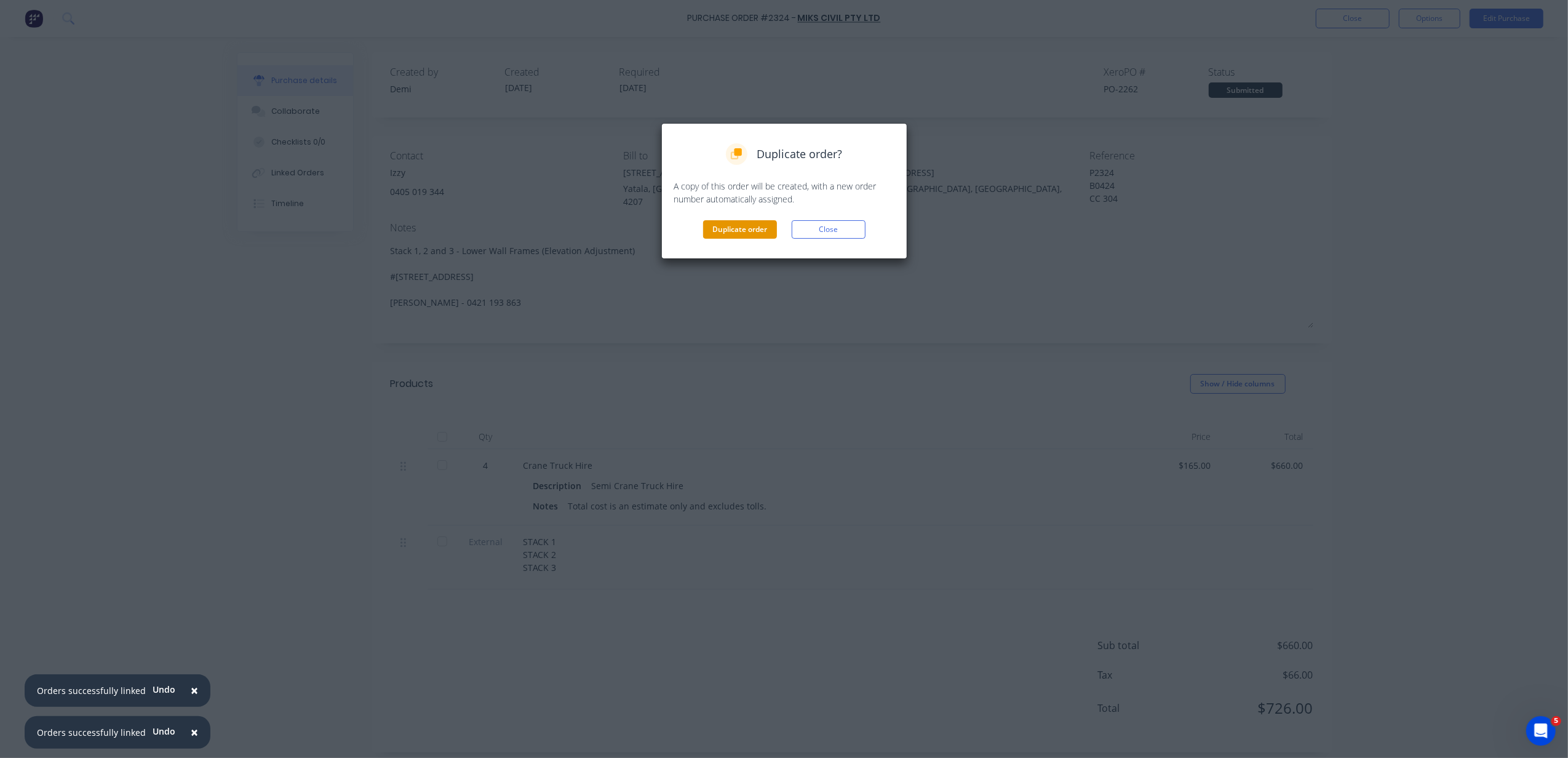
click at [749, 235] on button "Duplicate order" at bounding box center [739, 229] width 73 height 18
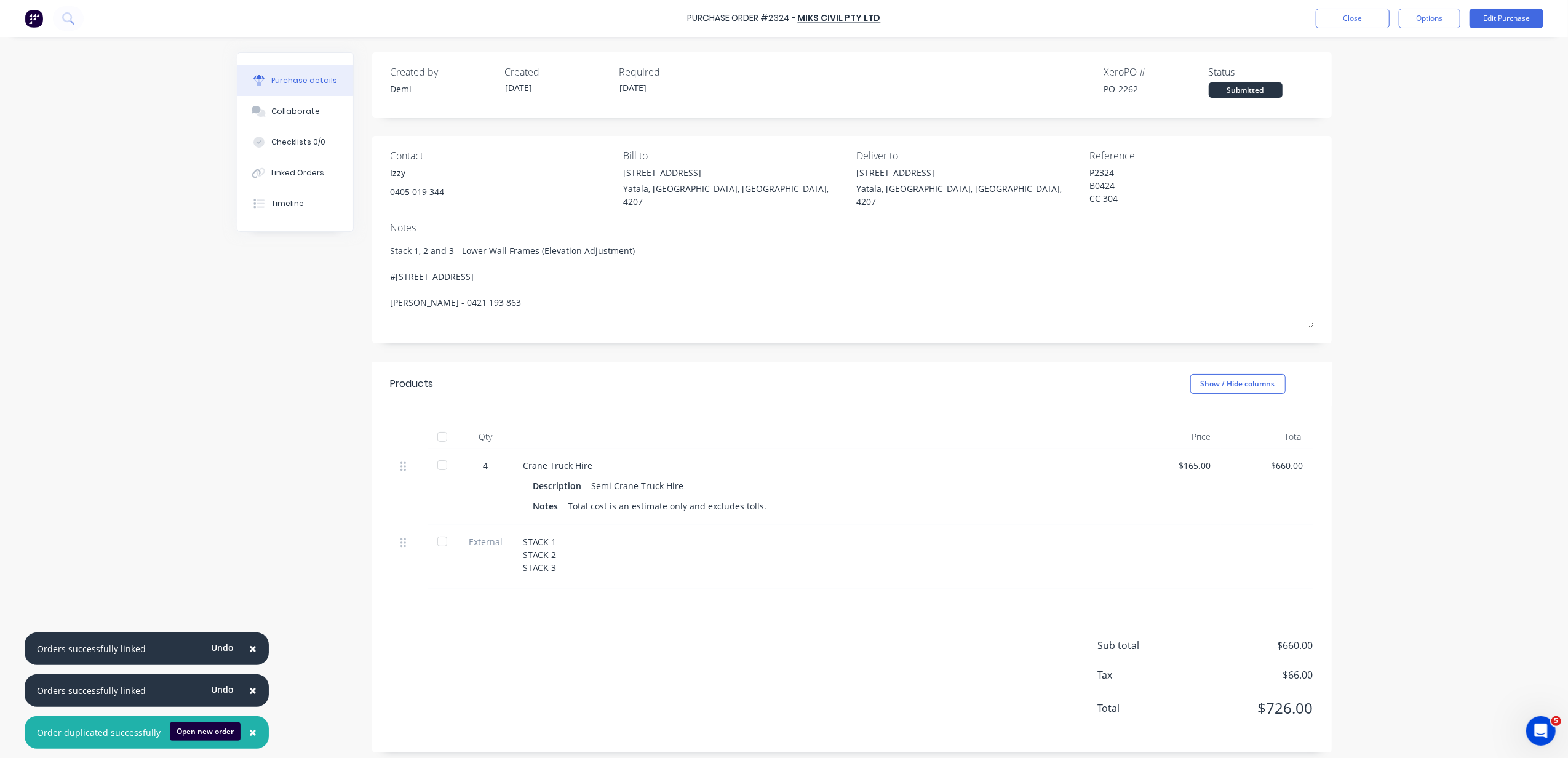
click at [542, 550] on div "STACK 1 STACK 2 STACK 3" at bounding box center [821, 554] width 596 height 39
drag, startPoint x: 580, startPoint y: 561, endPoint x: 555, endPoint y: 562, distance: 25.0
click at [572, 562] on div "STACK 1 STACK 2 STACK 3" at bounding box center [821, 554] width 596 height 39
click at [531, 559] on div "STACK 1 STACK 2 STACK 3" at bounding box center [821, 554] width 596 height 39
click at [1069, 175] on div "33 Computer Road Yatala, Queensland, Australia, 4207" at bounding box center [968, 190] width 224 height 48
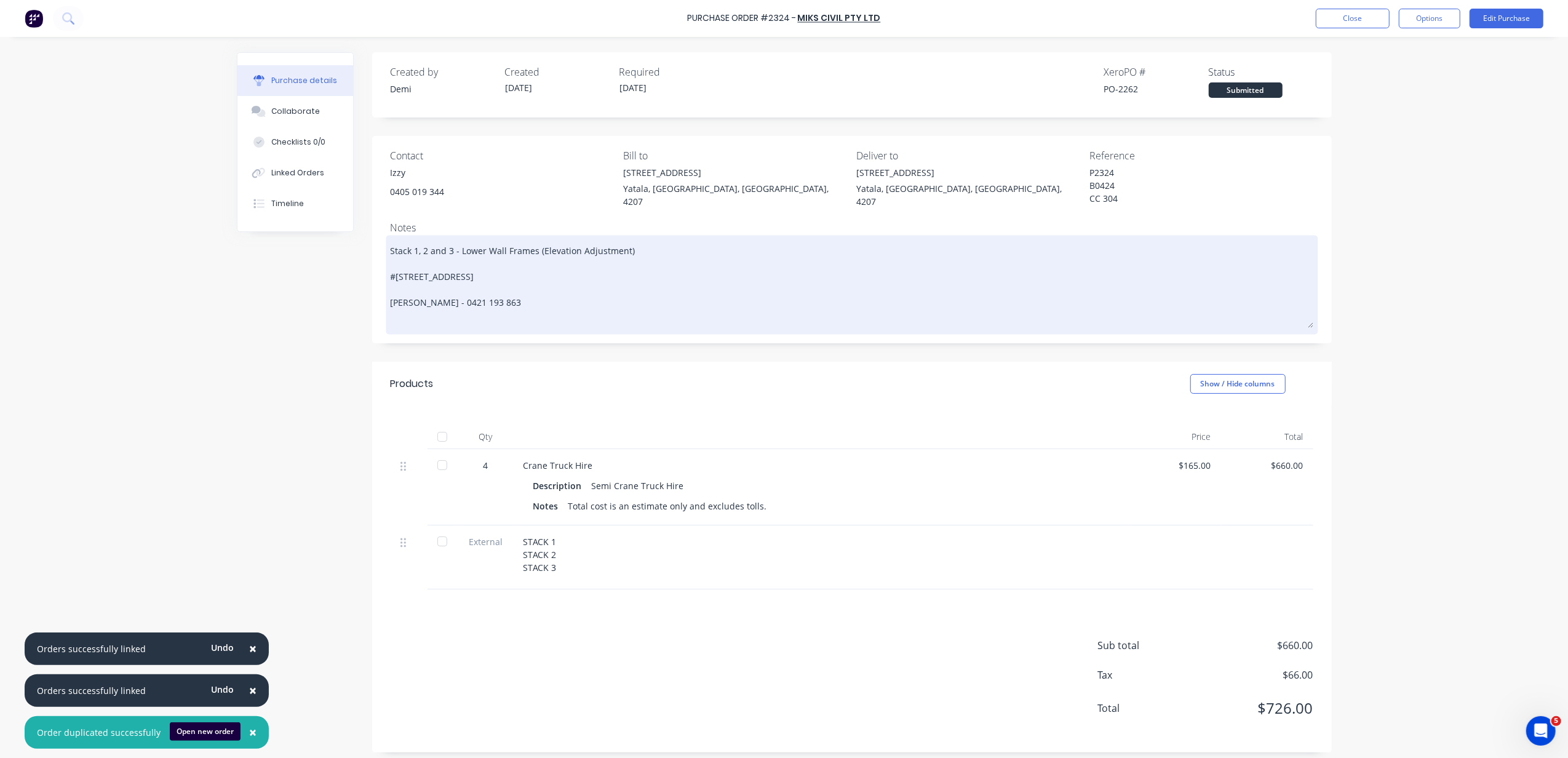
click at [472, 279] on textarea "Stack 1, 2 and 3 - Lower Wall Frames (Elevation Adjustment) #[STREET_ADDRESS] […" at bounding box center [852, 283] width 923 height 90
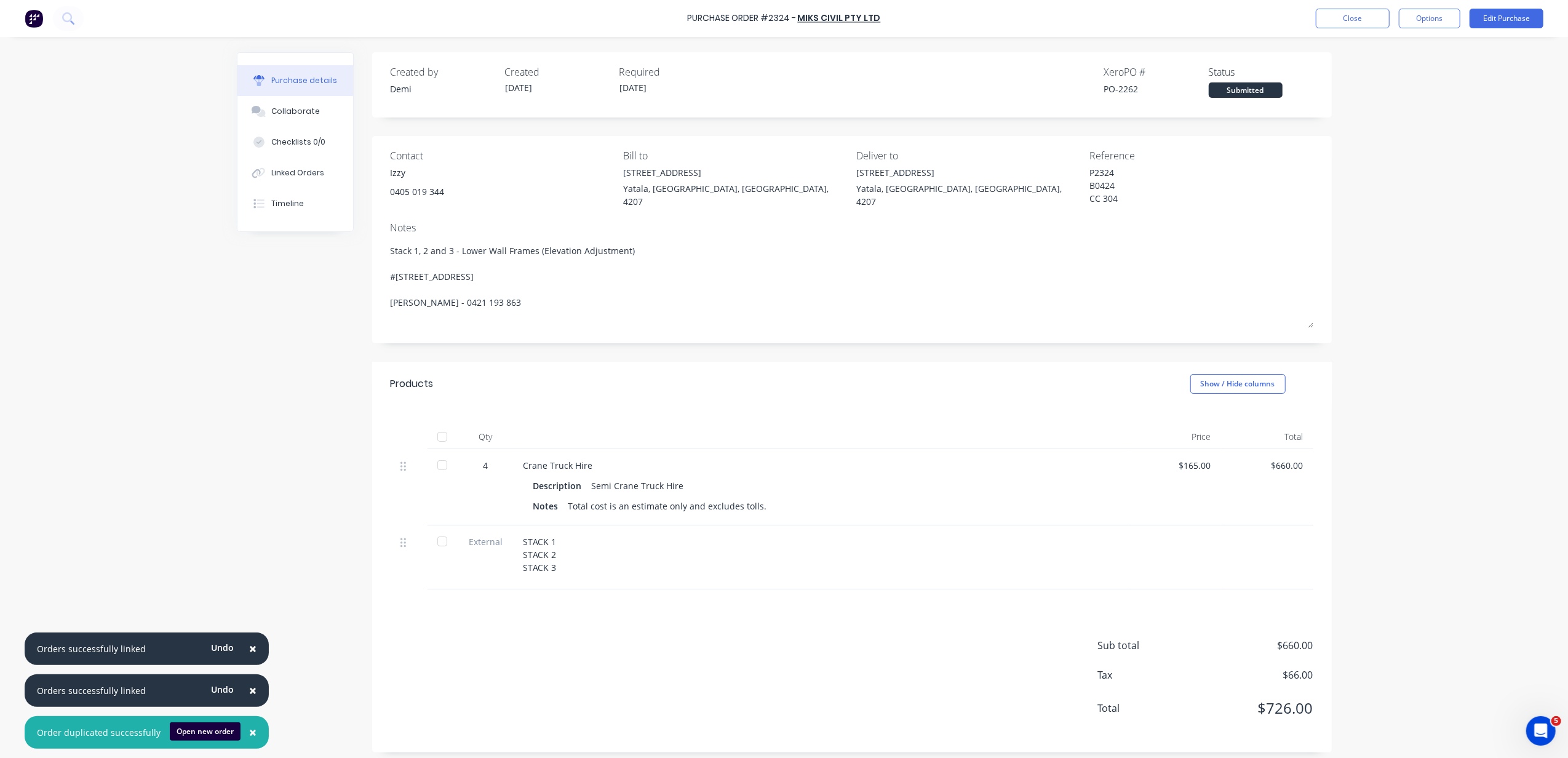
drag, startPoint x: 635, startPoint y: 237, endPoint x: 348, endPoint y: 223, distance: 287.3
click at [348, 223] on div "Purchase details Collaborate Checklists 0/0 Linked Orders Timeline Created by D…" at bounding box center [784, 409] width 1096 height 713
type textarea "x"
type textarea "#446 MUNDOOLUN CONNECTION ROAD Boyland, Queensland, Australia, 4275 Nathan Flac…"
type textarea "x"
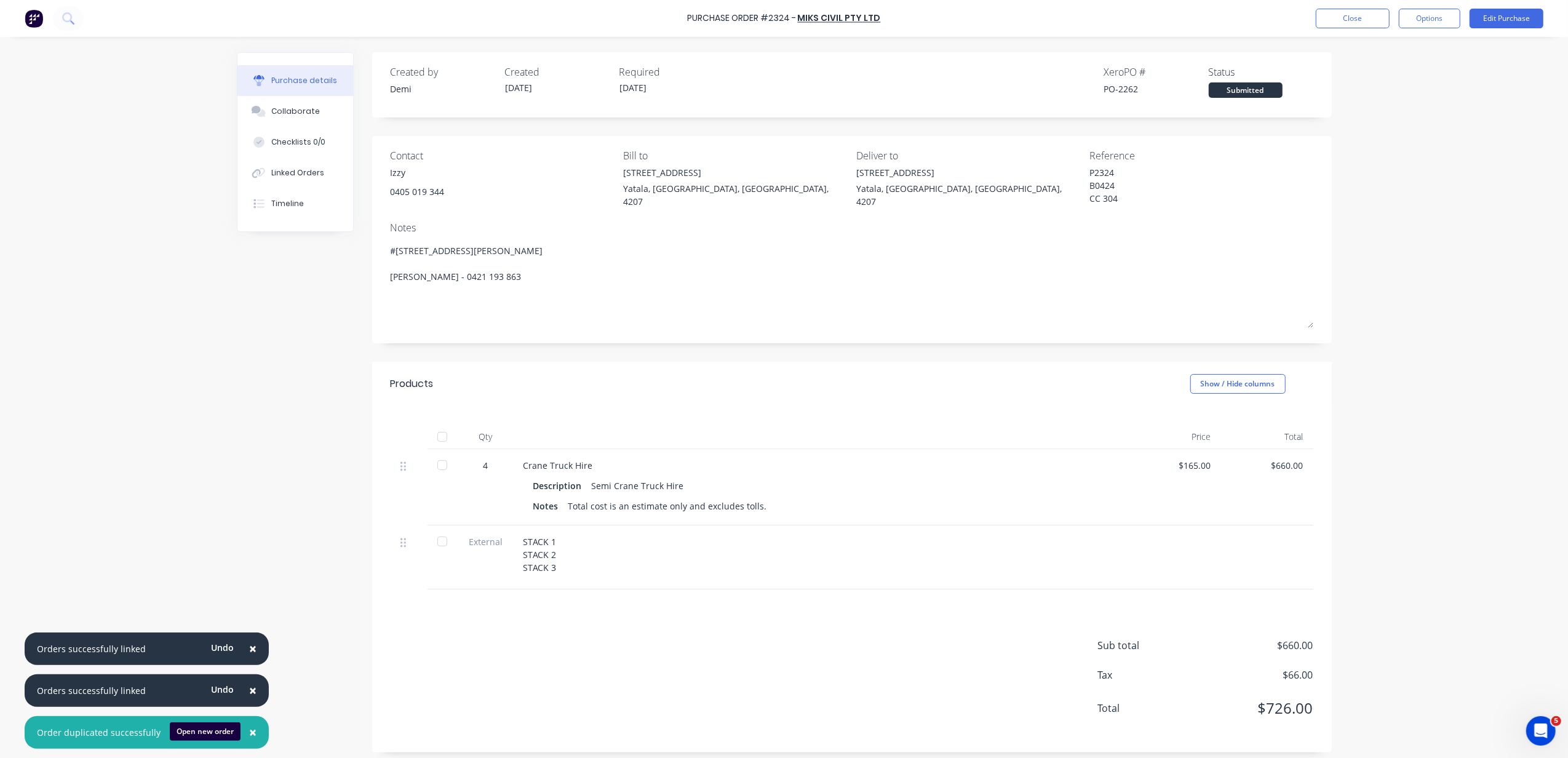
type textarea "B #446 MUNDOOLUN CONNECTION ROAD Boyland, Queensland, Australia, 4275 Nathan Fl…"
type textarea "x"
type textarea "#446 MUNDOOLUN CONNECTION ROAD Boyland, Queensland, Australia, 4275 Nathan Flac…"
type textarea "x"
type textarea "A #446 MUNDOOLUN CONNECTION ROAD Boyland, Queensland, Australia, 4275 Nathan Fl…"
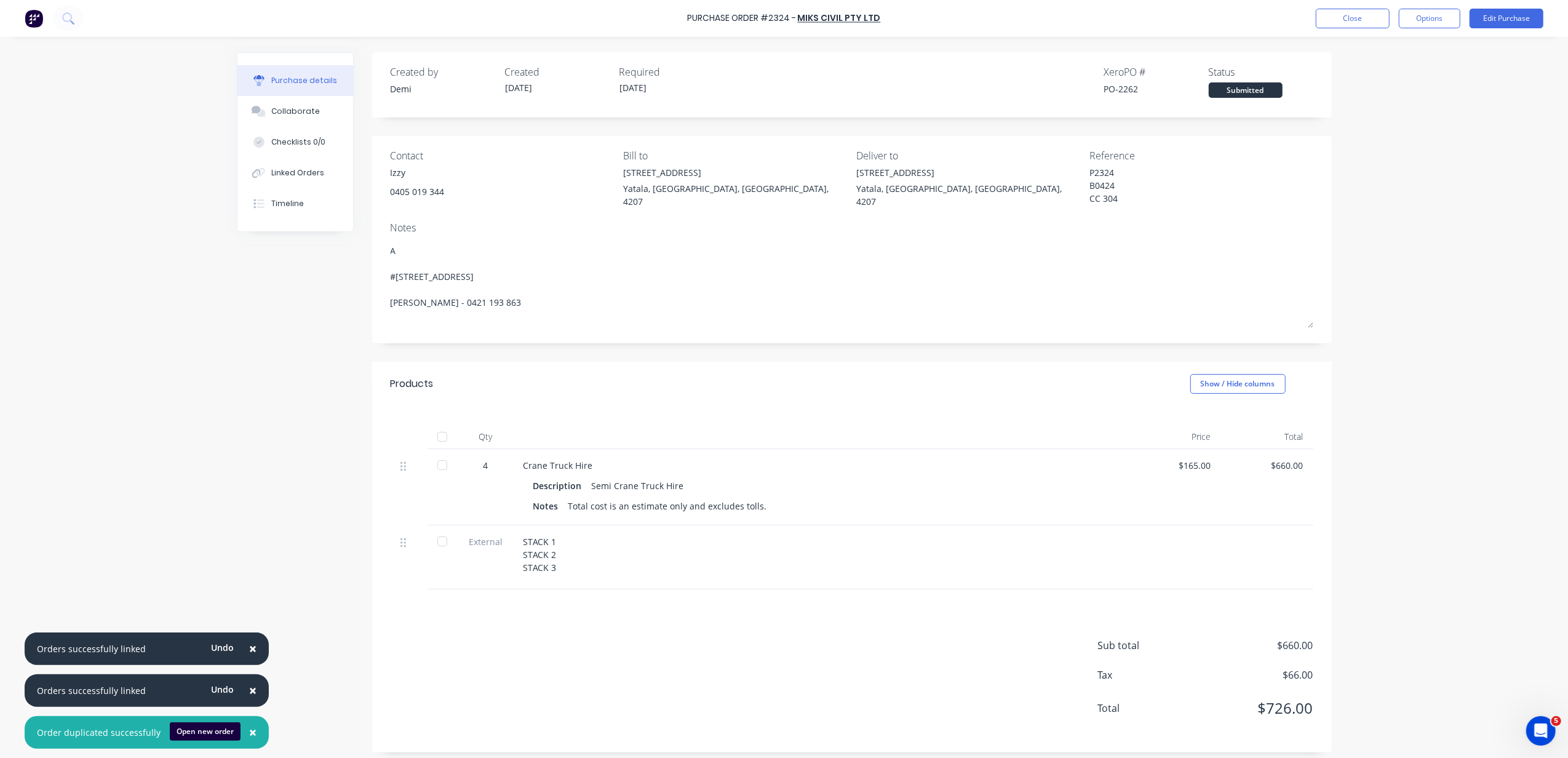
type textarea "x"
type textarea "Ad #446 MUNDOOLUN CONNECTION ROAD Boyland, Queensland, Australia, 4275 Nathan F…"
type textarea "x"
type textarea "Add #446 MUNDOOLUN CONNECTION ROAD Boyland, Queensland, Australia, 4275 Nathan …"
type textarea "x"
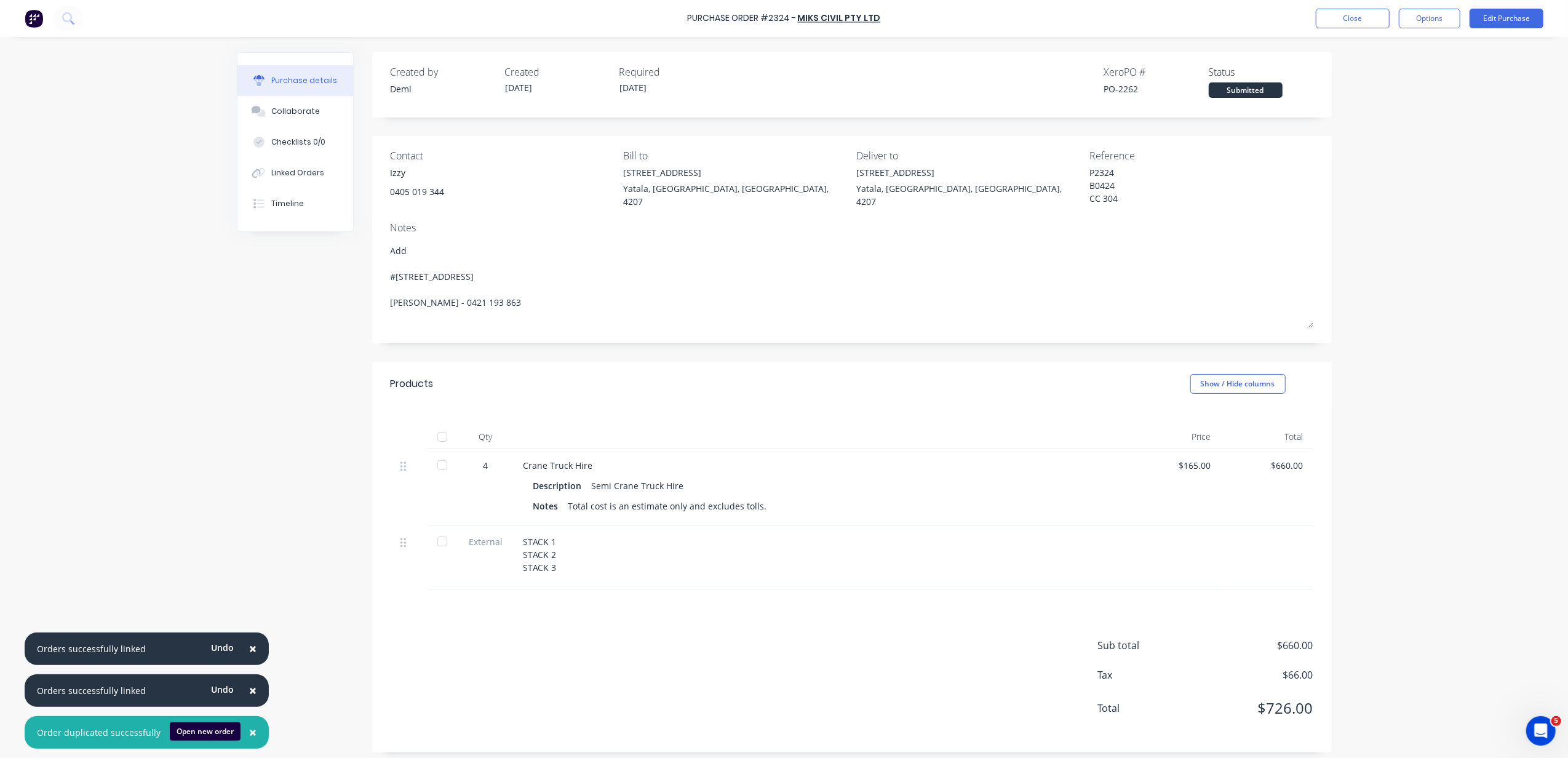
type textarea "Addi #446 MUNDOOLUN CONNECTION ROAD Boyland, Queensland, Australia, 4275 Nathan…"
type textarea "x"
type textarea "Addit #446 MUNDOOLUN CONNECTION ROAD Boyland, Queensland, Australia, 4275 Natha…"
type textarea "x"
type textarea "Additi #446 MUNDOOLUN CONNECTION ROAD Boyland, Queensland, Australia, 4275 Nath…"
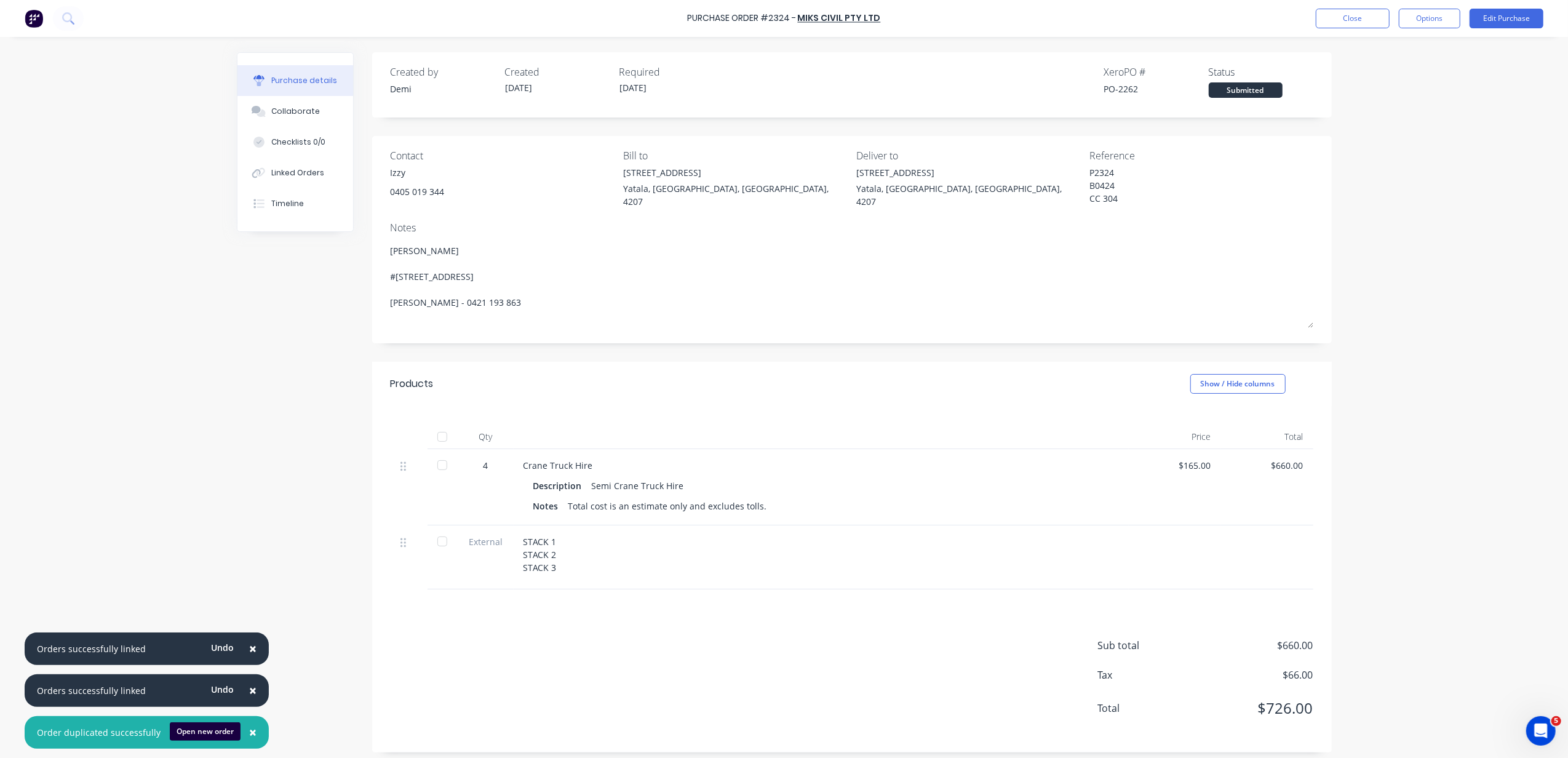
type textarea "x"
type textarea "Additio #446 MUNDOOLUN CONNECTION ROAD Boyland, Queensland, Australia, 4275 Nat…"
type textarea "x"
type textarea "Addition #446 MUNDOOLUN CONNECTION ROAD Boyland, Queensland, Australia, 4275 Na…"
type textarea "x"
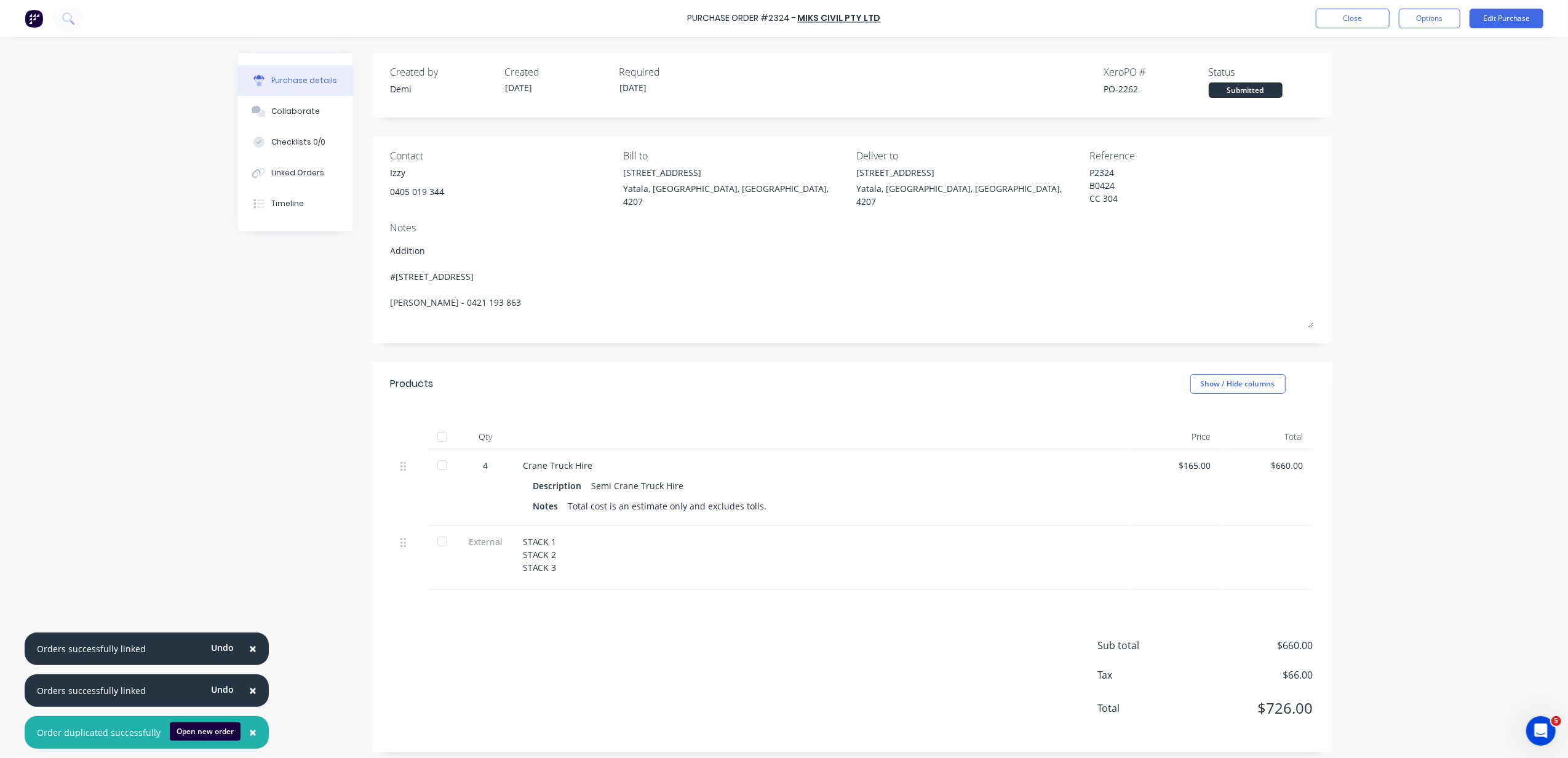
type textarea "Additiona #446 MUNDOOLUN CONNECTION ROAD Boyland, Queensland, Australia, 4275 N…"
type textarea "x"
type textarea "Additional #446 MUNDOOLUN CONNECTION ROAD Boyland, Queensland, Australia, 4275 …"
type textarea "x"
type textarea "Additional #446 MUNDOOLUN CONNECTION ROAD Boyland, Queensland, Australia, 4275 …"
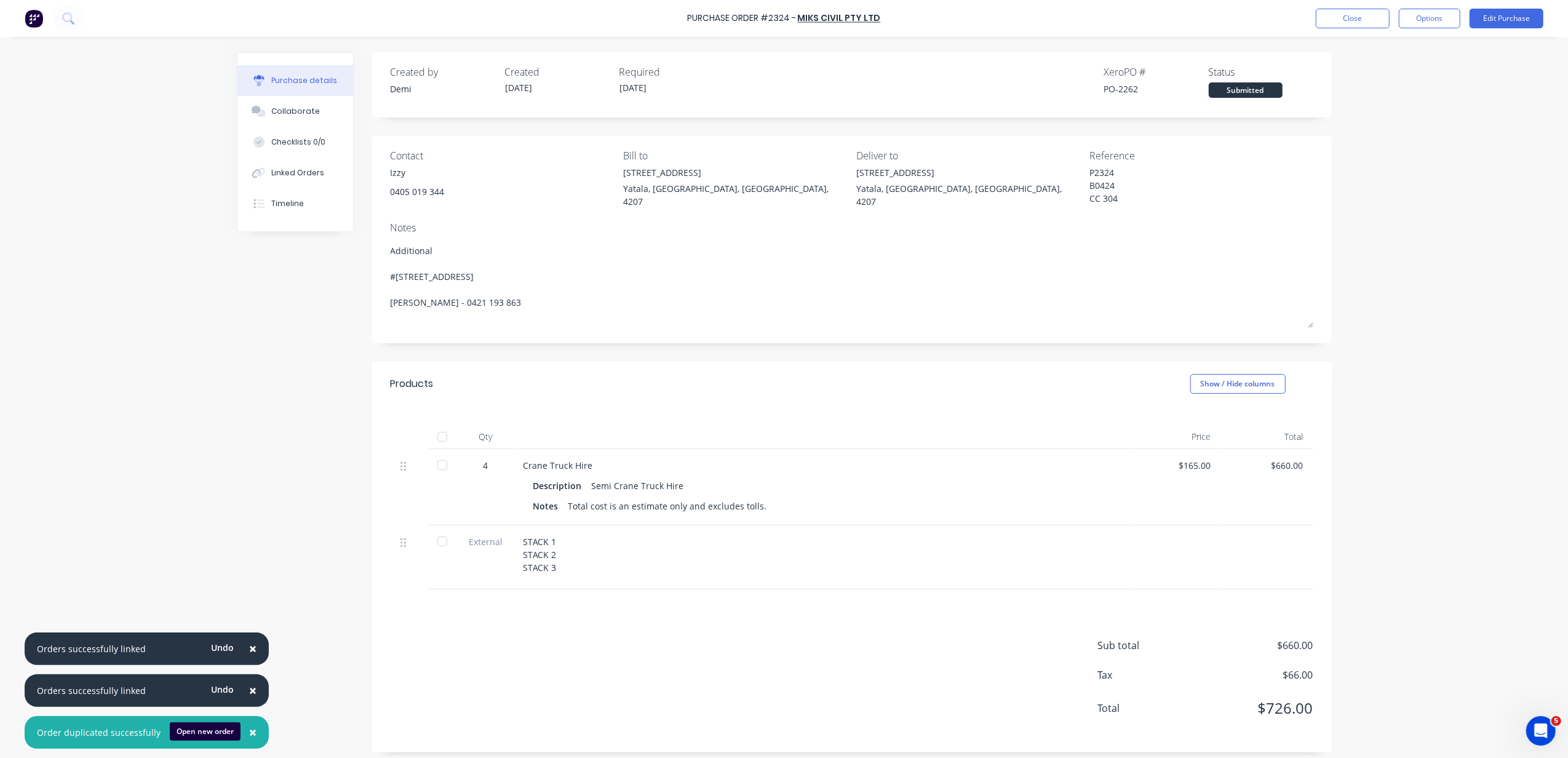
type textarea "x"
type textarea "Additional T #446 MUNDOOLUN CONNECTION ROAD Boyland, Queensland, Australia, 427…"
type textarea "x"
type textarea "Additional Tr #446 MUNDOOLUN CONNECTION ROAD Boyland, Queensland, Australia, 42…"
type textarea "x"
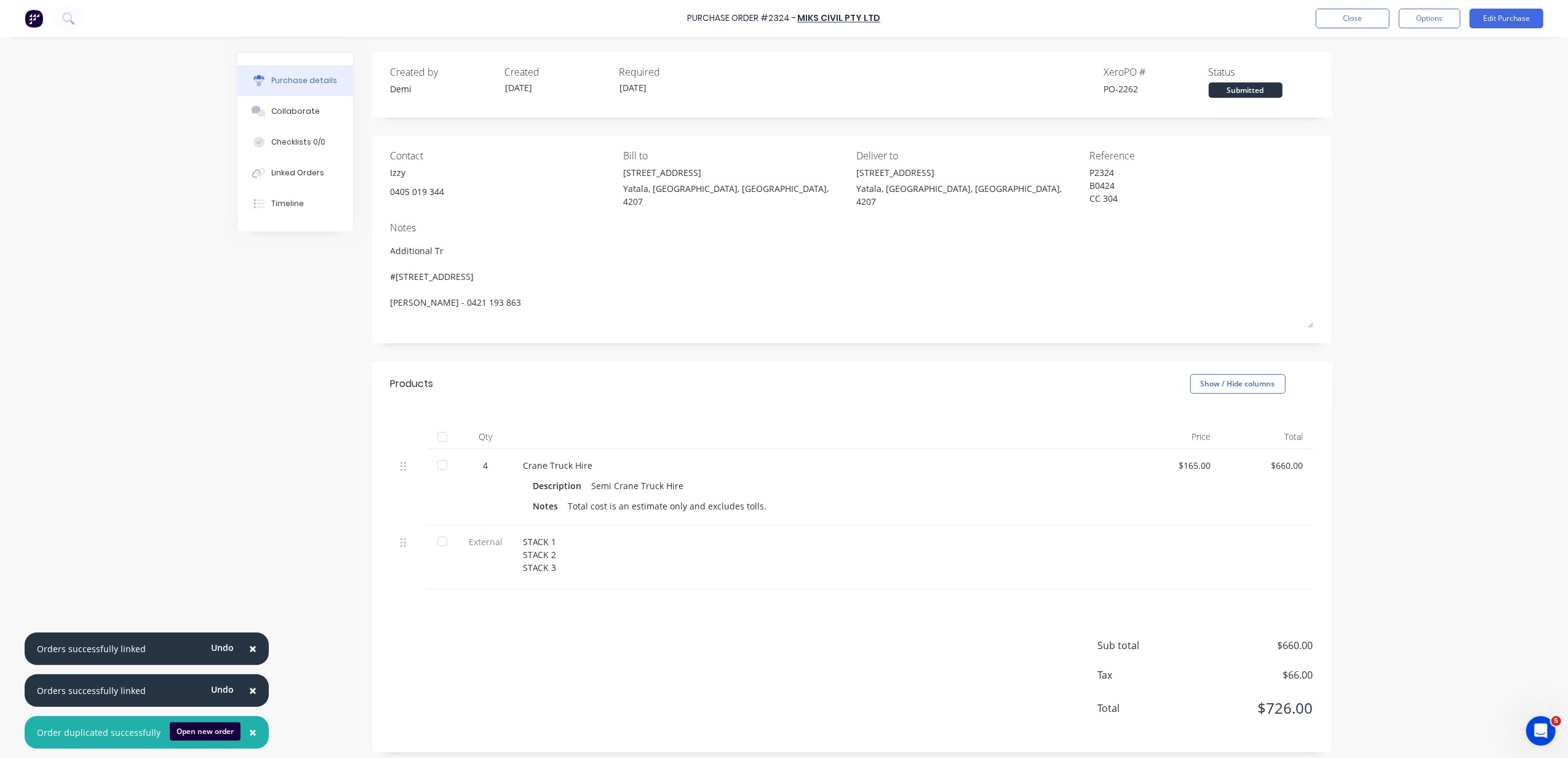
type textarea "Additional Tru #446 MUNDOOLUN CONNECTION ROAD Boyland, Queensland, Australia, 4…"
type textarea "x"
type textarea "Additional Trus #446 MUNDOOLUN CONNECTION ROAD Boyland, Queensland, Australia, …"
type textarea "x"
type textarea "Additional Truss #446 MUNDOOLUN CONNECTION ROAD Boyland, Queensland, Australia,…"
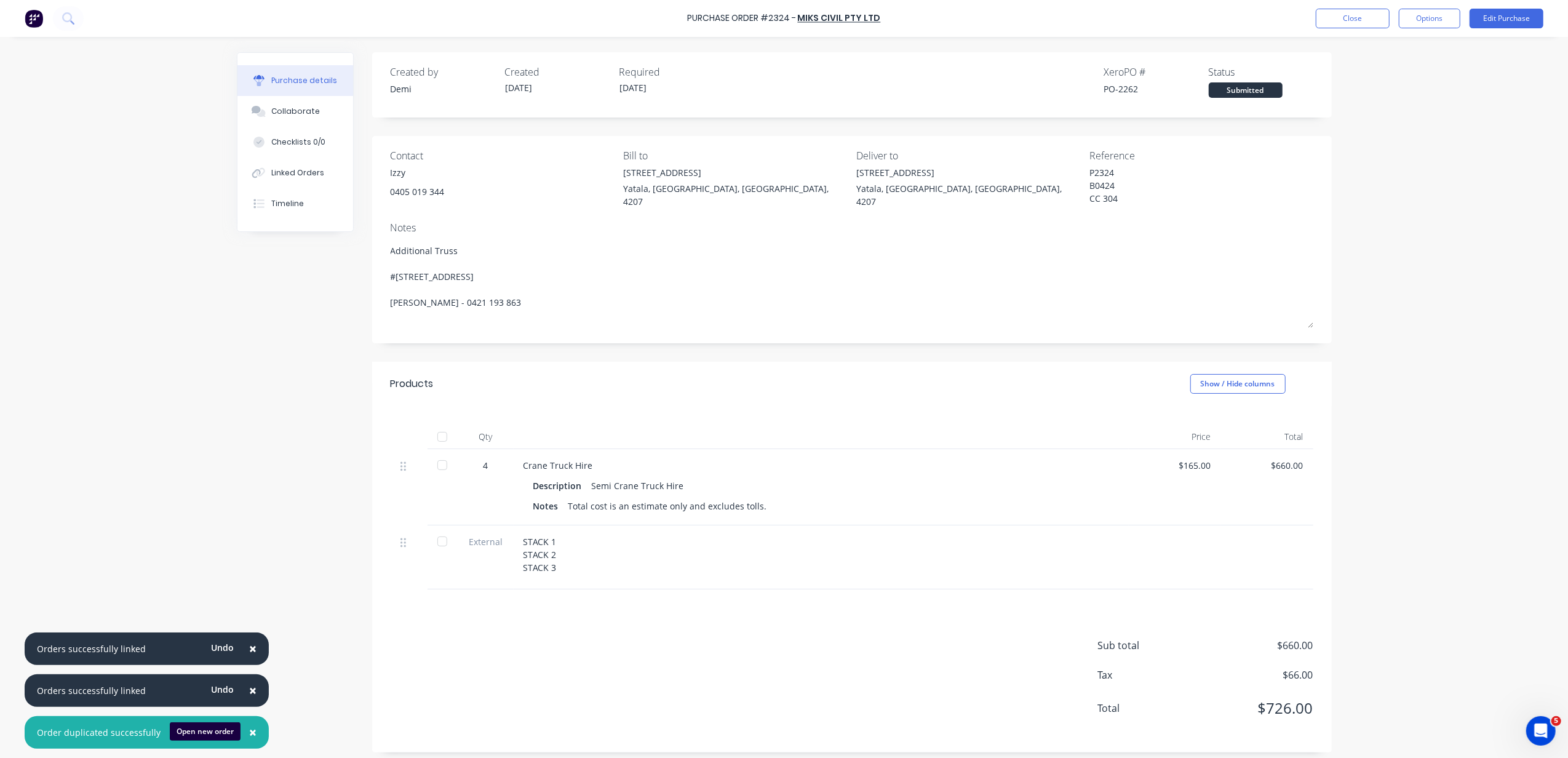
type textarea "x"
type textarea "Additional Trusse #446 MUNDOOLUN CONNECTION ROAD Boyland, Queensland, Australia…"
type textarea "x"
type textarea "Additional Trusses #446 MUNDOOLUN CONNECTION ROAD Boyland, Queensland, Australi…"
type textarea "x"
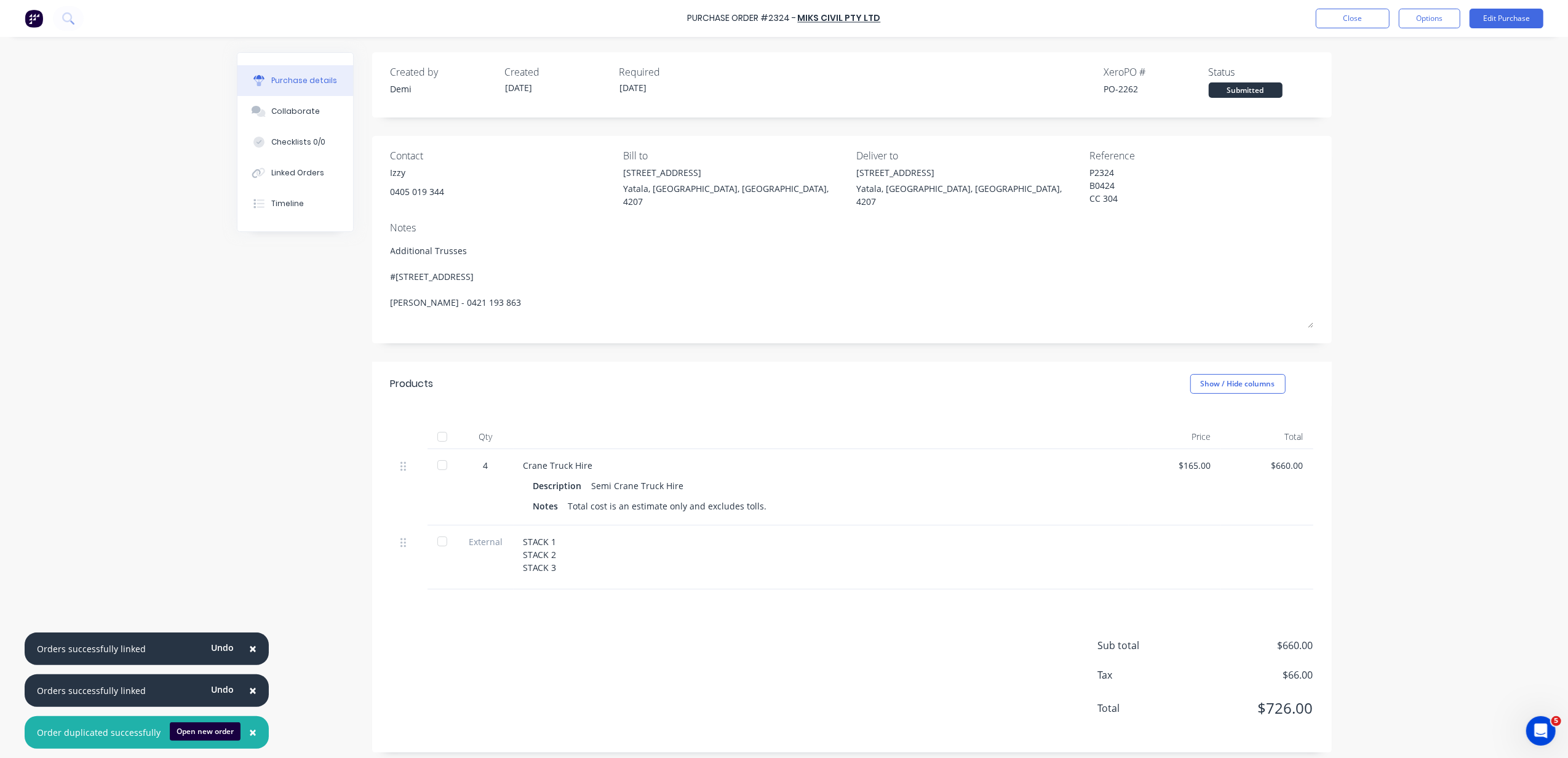
type textarea "Additional Trusses #446 MUNDOOLUN CONNECTION ROAD Boyland, Queensland, Australi…"
type textarea "x"
type textarea "Additional Trusses #446 MUNDOOLUN CONNECTION ROAD Boyland, Queensland, Australi…"
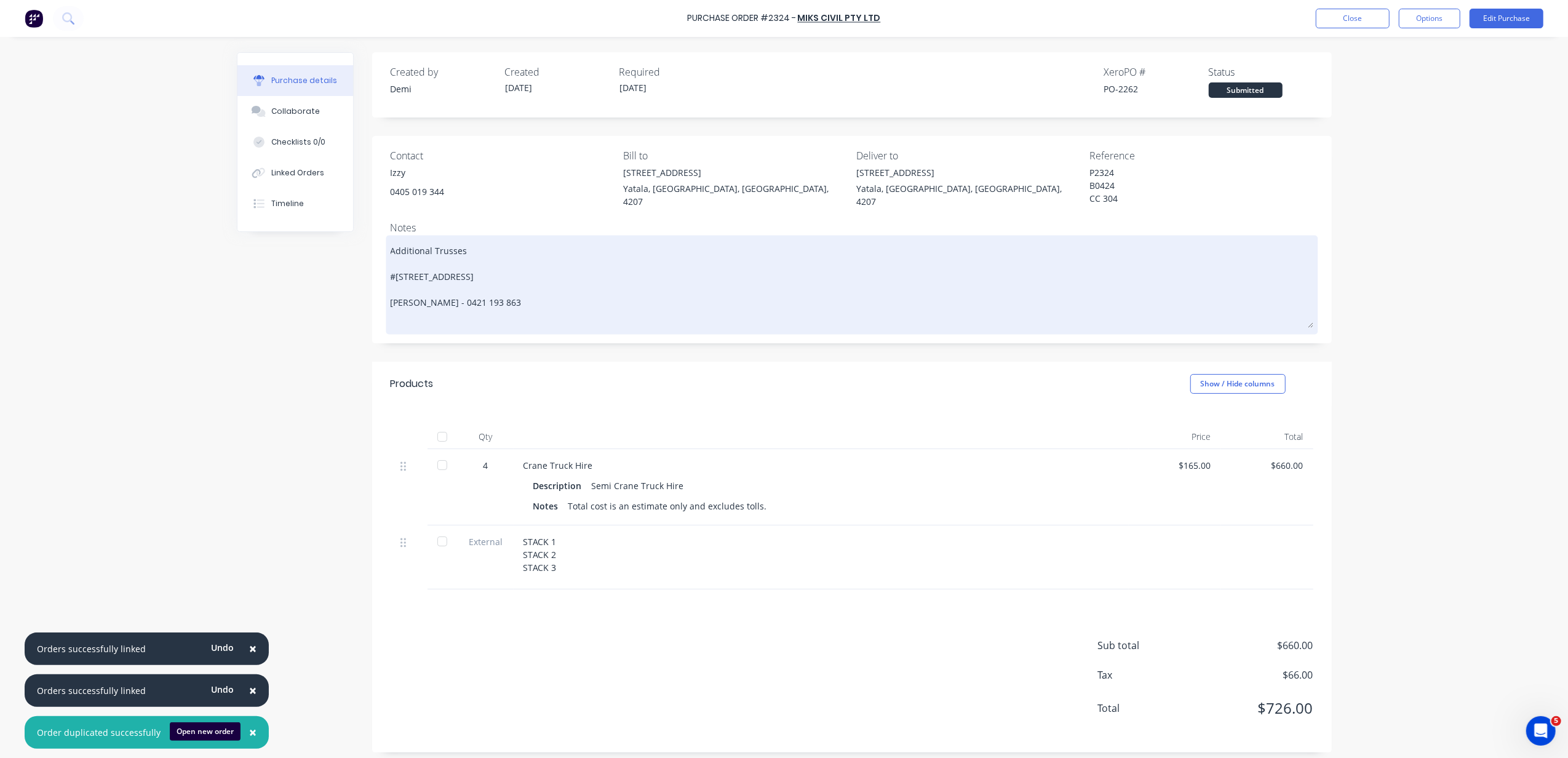
drag, startPoint x: 453, startPoint y: 251, endPoint x: 483, endPoint y: 230, distance: 36.6
click at [453, 251] on textarea "Additional Trusses #446 MUNDOOLUN CONNECTION ROAD Boyland, Queensland, Australi…" at bounding box center [852, 283] width 923 height 90
drag, startPoint x: 475, startPoint y: 238, endPoint x: 463, endPoint y: 246, distance: 14.4
click at [466, 244] on div "Additional Trusses #446 MUNDOOLUN CONNECTION ROAD Boyland, Queensland, Australi…" at bounding box center [852, 285] width 923 height 92
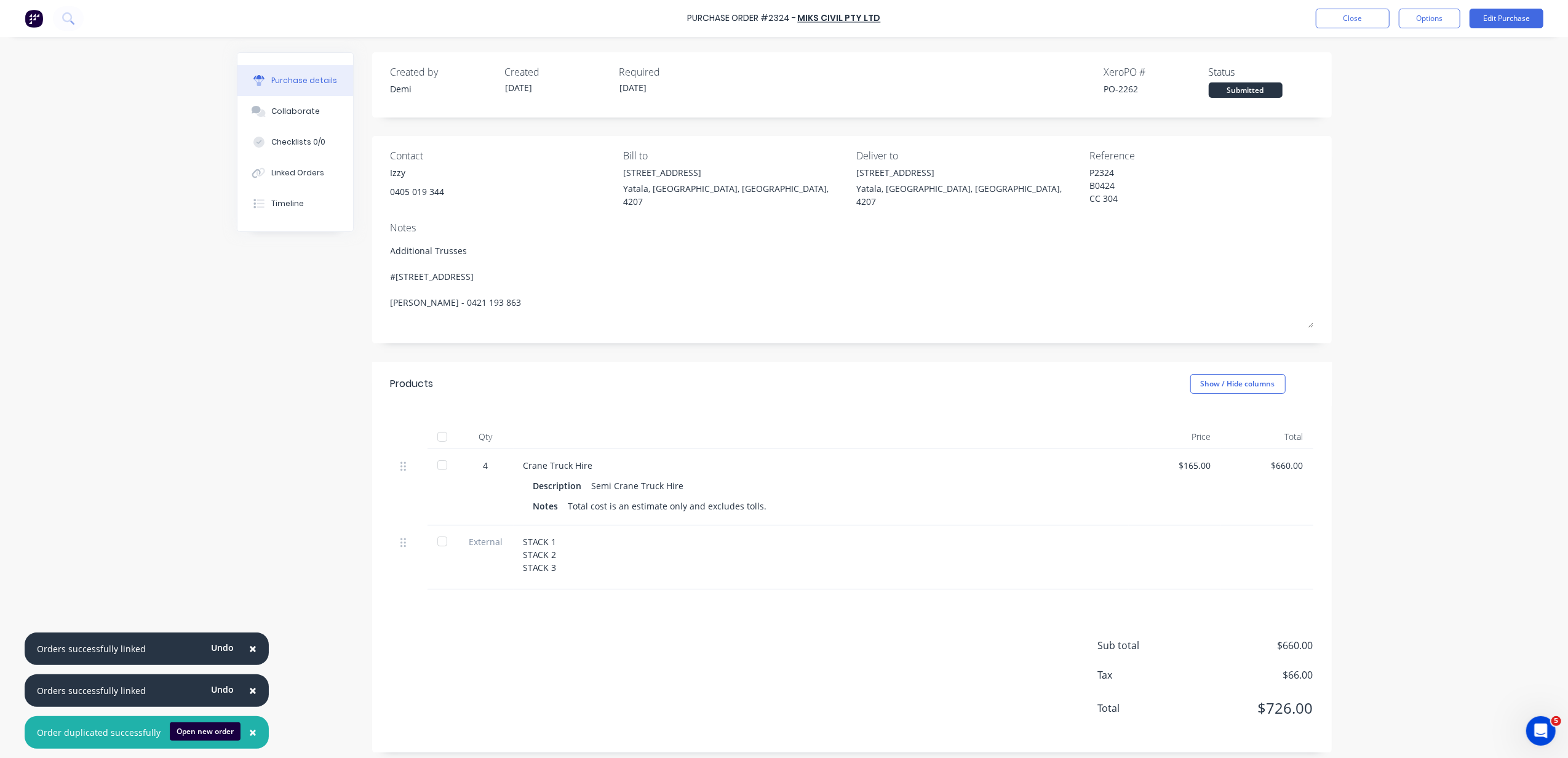
drag, startPoint x: 463, startPoint y: 246, endPoint x: 213, endPoint y: 227, distance: 250.7
click at [213, 227] on div "× Orders successfully linked Undo × Orders successfully linked Undo × Order dup…" at bounding box center [784, 379] width 1568 height 758
type textarea "x"
type textarea "#446 MUNDOOLUN CONNECTION ROAD Boyland, Queensland, Australia, 4275 Nathan Flac…"
type textarea "x"
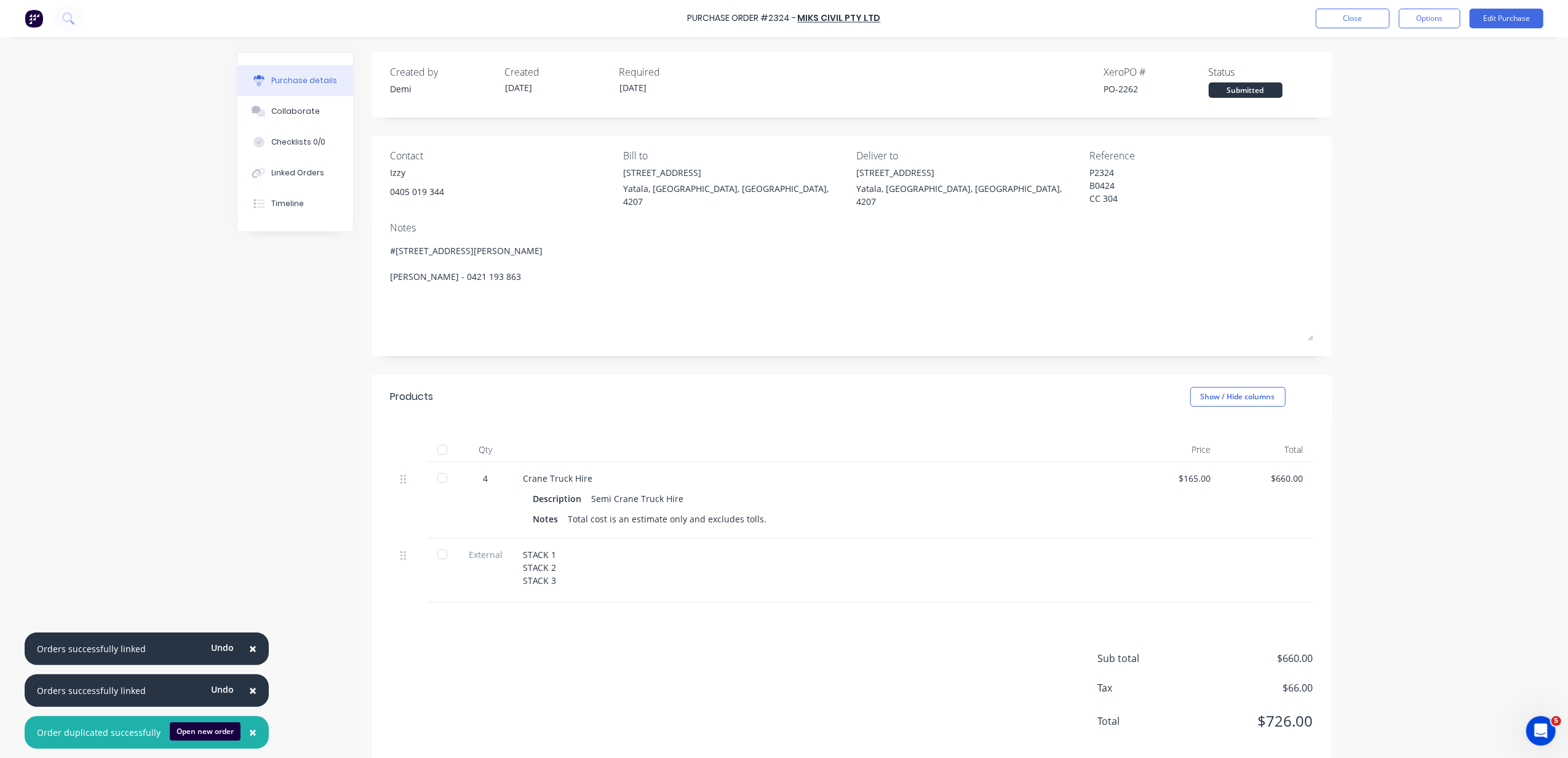
type textarea "r #446 MUNDOOLUN CONNECTION ROAD Boyland, Queensland, Australia, 4275 Nathan Fl…"
type textarea "x"
type textarea "#446 MUNDOOLUN CONNECTION ROAD Boyland, Queensland, Australia, 4275 Nathan Flac…"
type textarea "x"
type textarea "#446 MUNDOOLUN CONNECTION ROAD Boyland, Queensland, Australia, 4275 Nathan Flac…"
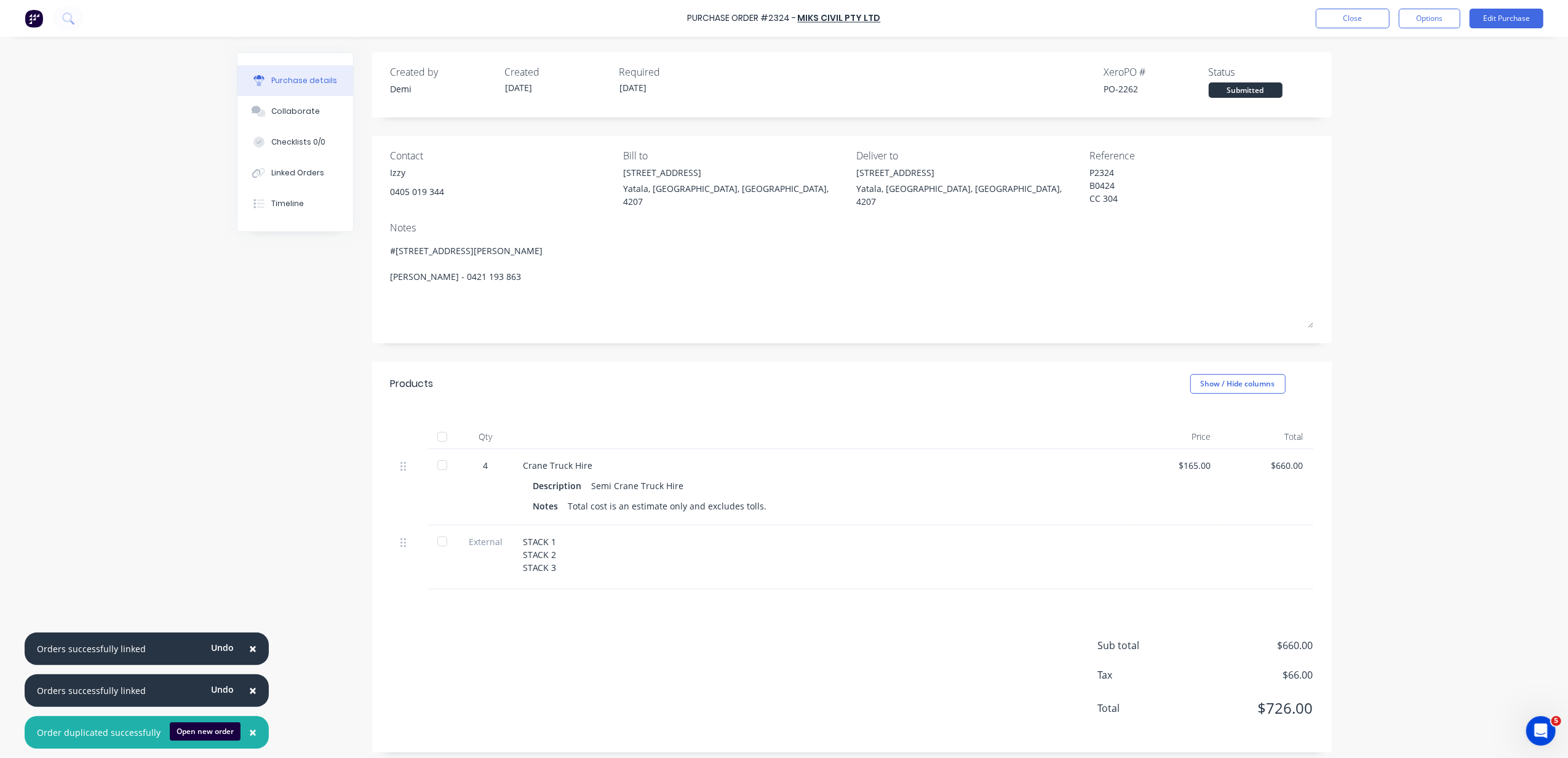
type textarea "x"
type textarea "R #446 MUNDOOLUN CONNECTION ROAD Boyland, Queensland, Australia, 4275 Nathan Fl…"
type textarea "x"
type textarea "Ra #446 MUNDOOLUN CONNECTION ROAD Boyland, Queensland, Australia, 4275 Nathan F…"
type textarea "x"
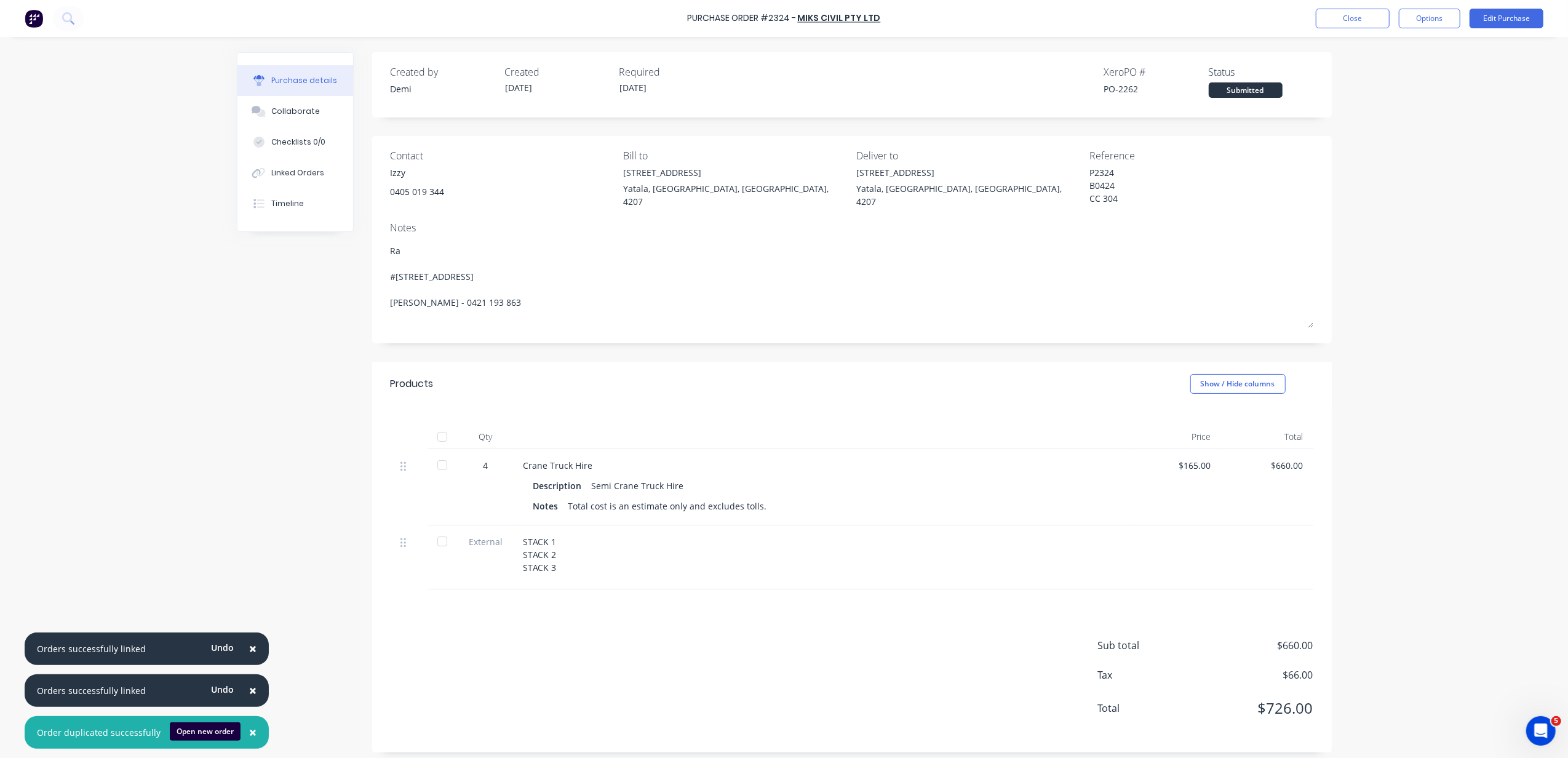
type textarea "Rac #446 MUNDOOLUN CONNECTION ROAD Boyland, Queensland, Australia, 4275 Nathan …"
type textarea "x"
type textarea "Rack #446 MUNDOOLUN CONNECTION ROAD Boyland, Queensland, Australia, 4275 Nathan…"
type textarea "x"
type textarea "Racke #446 MUNDOOLUN CONNECTION ROAD Boyland, Queensland, Australia, 4275 Natha…"
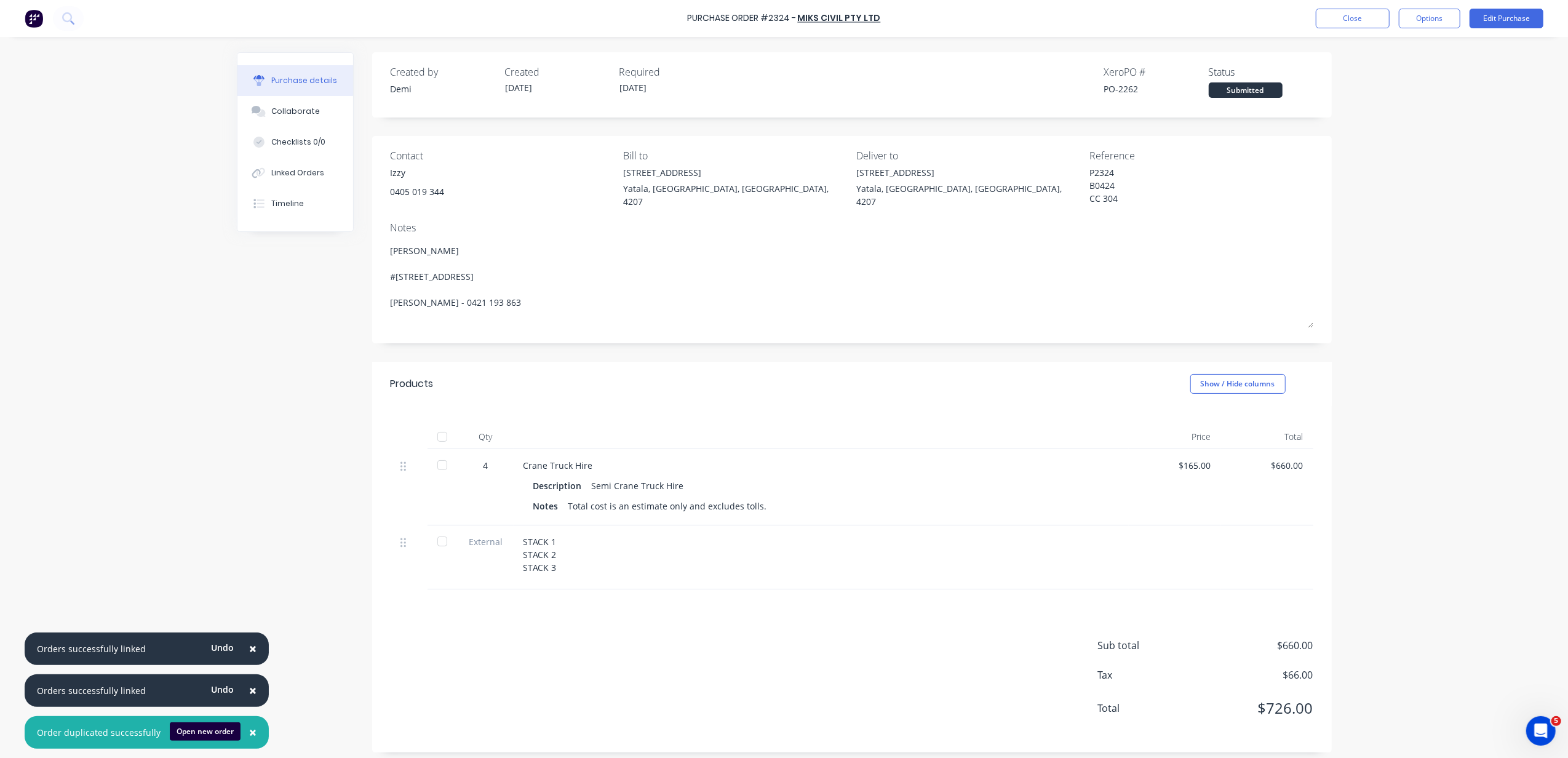
type textarea "x"
type textarea "Racked #446 MUNDOOLUN CONNECTION ROAD Boyland, Queensland, Australia, 4275 Nath…"
type textarea "x"
type textarea "Racked #446 MUNDOOLUN CONNECTION ROAD Boyland, Queensland, Australia, 4275 Nath…"
type textarea "x"
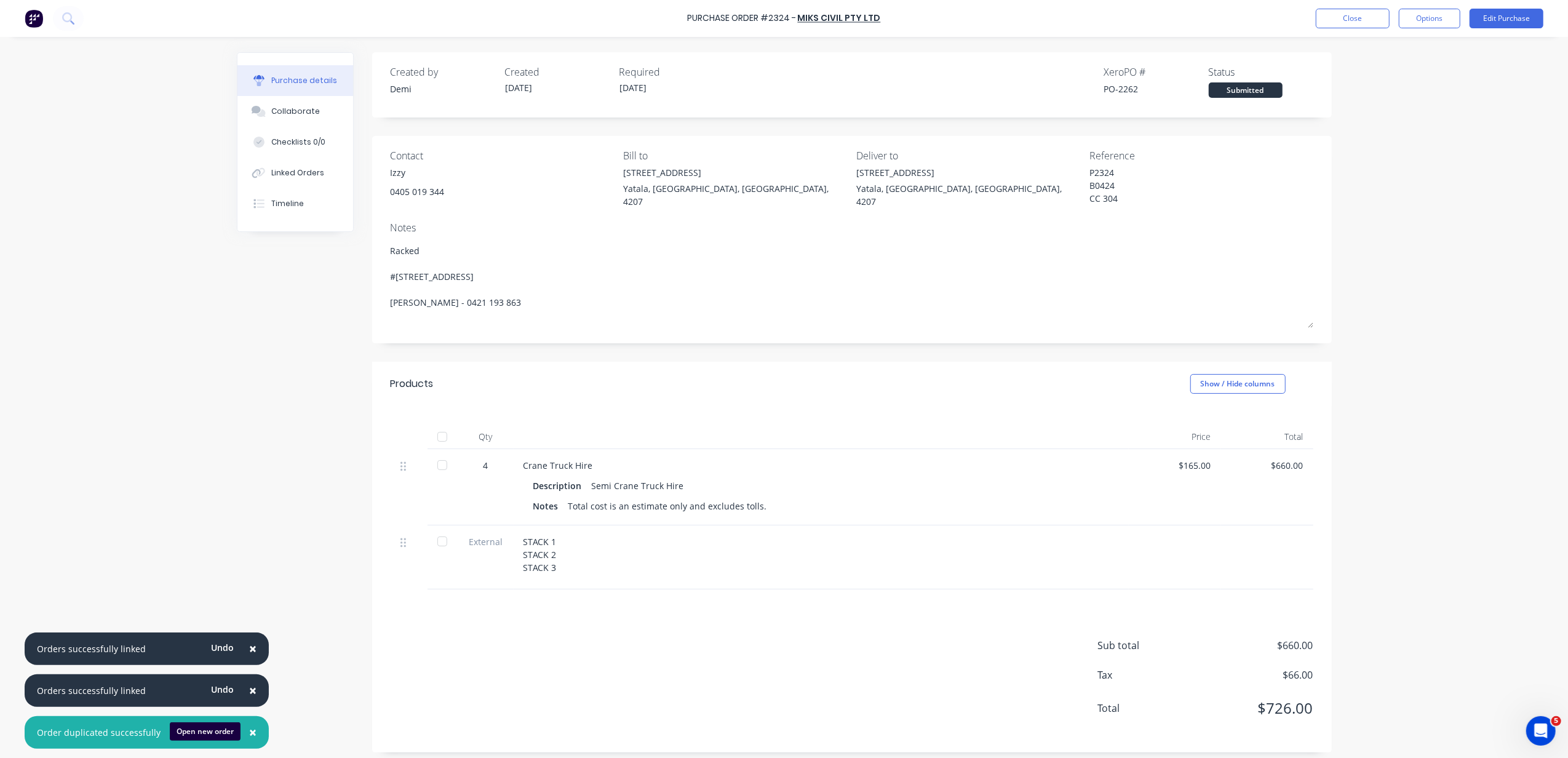
type textarea "Racked C #446 MUNDOOLUN CONNECTION ROAD Boyland, Queensland, Australia, 4275 Na…"
type textarea "x"
type textarea "Racked Ce #446 MUNDOOLUN CONNECTION ROAD Boyland, Queensland, Australia, 4275 N…"
type textarea "x"
type textarea "Racked Cei #446 MUNDOOLUN CONNECTION ROAD Boyland, Queensland, Australia, 4275 …"
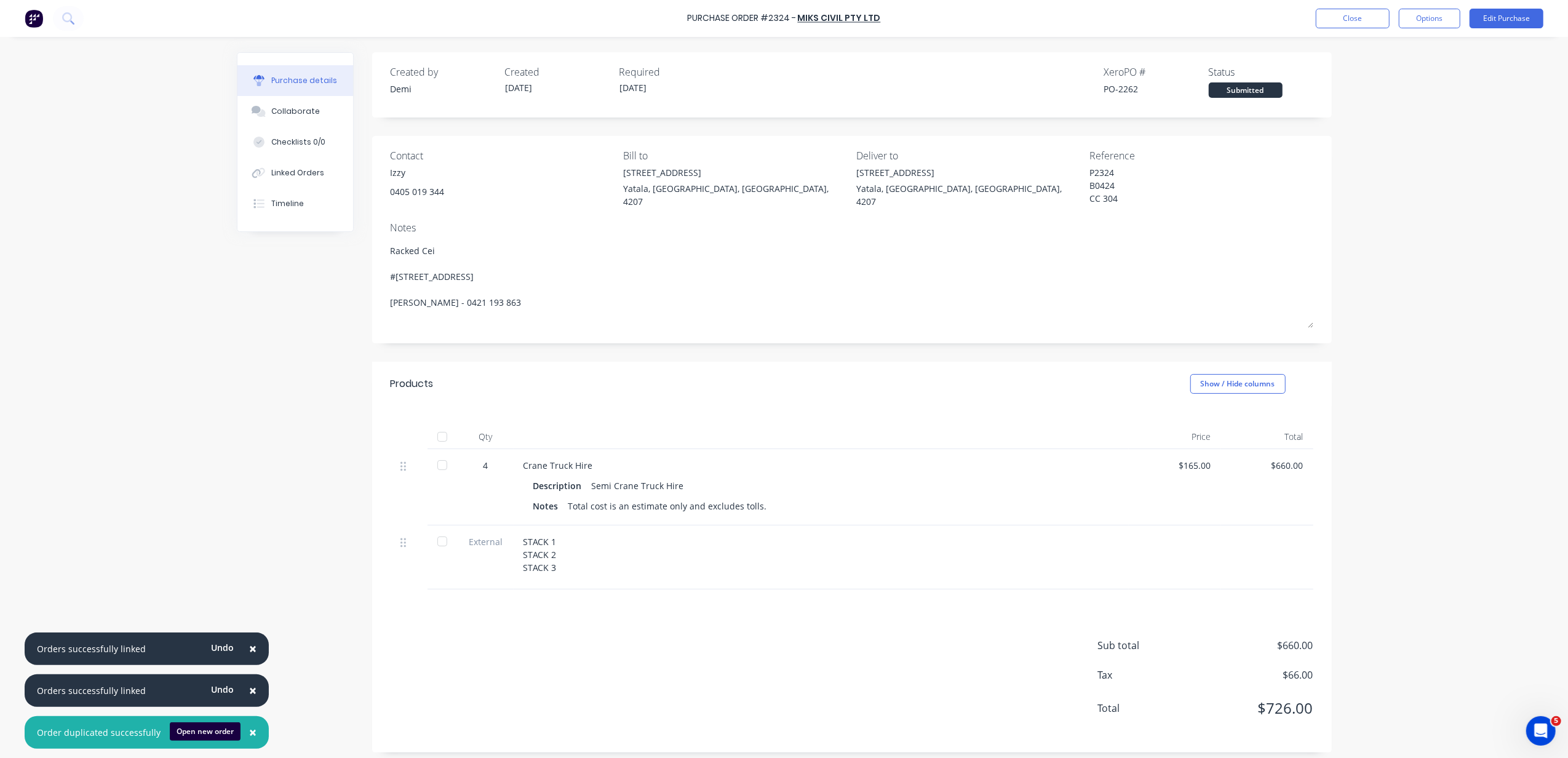
type textarea "x"
type textarea "Racked Ceil #446 MUNDOOLUN CONNECTION ROAD Boyland, Queensland, Australia, 4275…"
type textarea "x"
type textarea "Racked Ceili #446 MUNDOOLUN CONNECTION ROAD Boyland, Queensland, Australia, 427…"
type textarea "x"
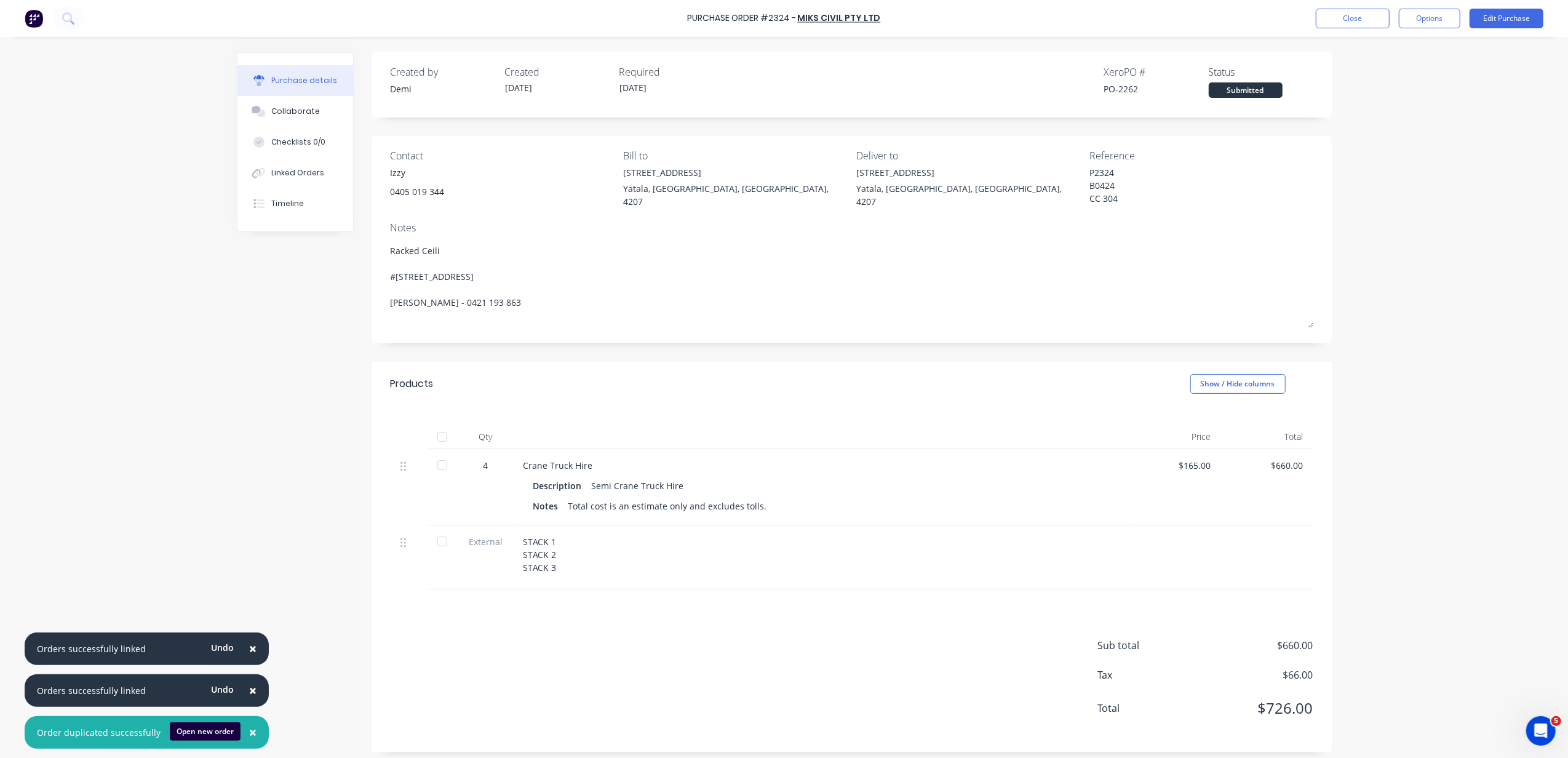
type textarea "Racked Ceilin #446 MUNDOOLUN CONNECTION ROAD Boyland, Queensland, Australia, 42…"
type textarea "x"
type textarea "Racked Ceiling #446 MUNDOOLUN CONNECTION ROAD Boyland, Queensland, Australia, 4…"
type textarea "x"
type textarea "Racked Ceiling #446 MUNDOOLUN CONNECTION ROAD Boyland, Queensland, Australia, 4…"
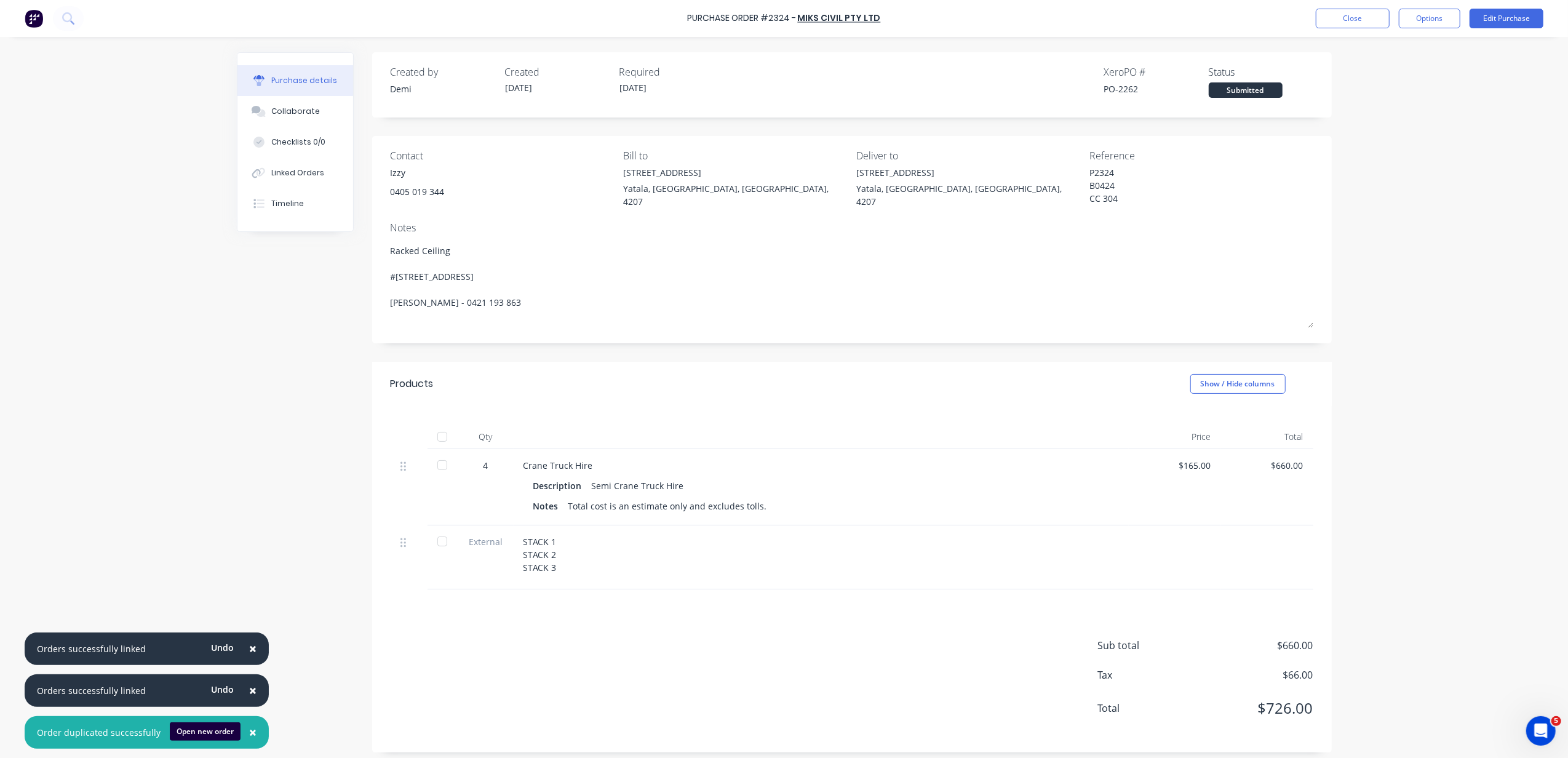
type textarea "x"
type textarea "Racked Ceiling #446 MUNDOOLUN CONNECTION ROAD Boyland, Queensland, Australia, 4…"
click at [537, 554] on div "STACK 1 STACK 2 STACK 3" at bounding box center [821, 554] width 596 height 39
click at [566, 561] on div "STACK 1 STACK 2 STACK 3" at bounding box center [821, 554] width 596 height 39
click at [556, 561] on div "STACK 1 STACK 2 STACK 3" at bounding box center [821, 554] width 596 height 39
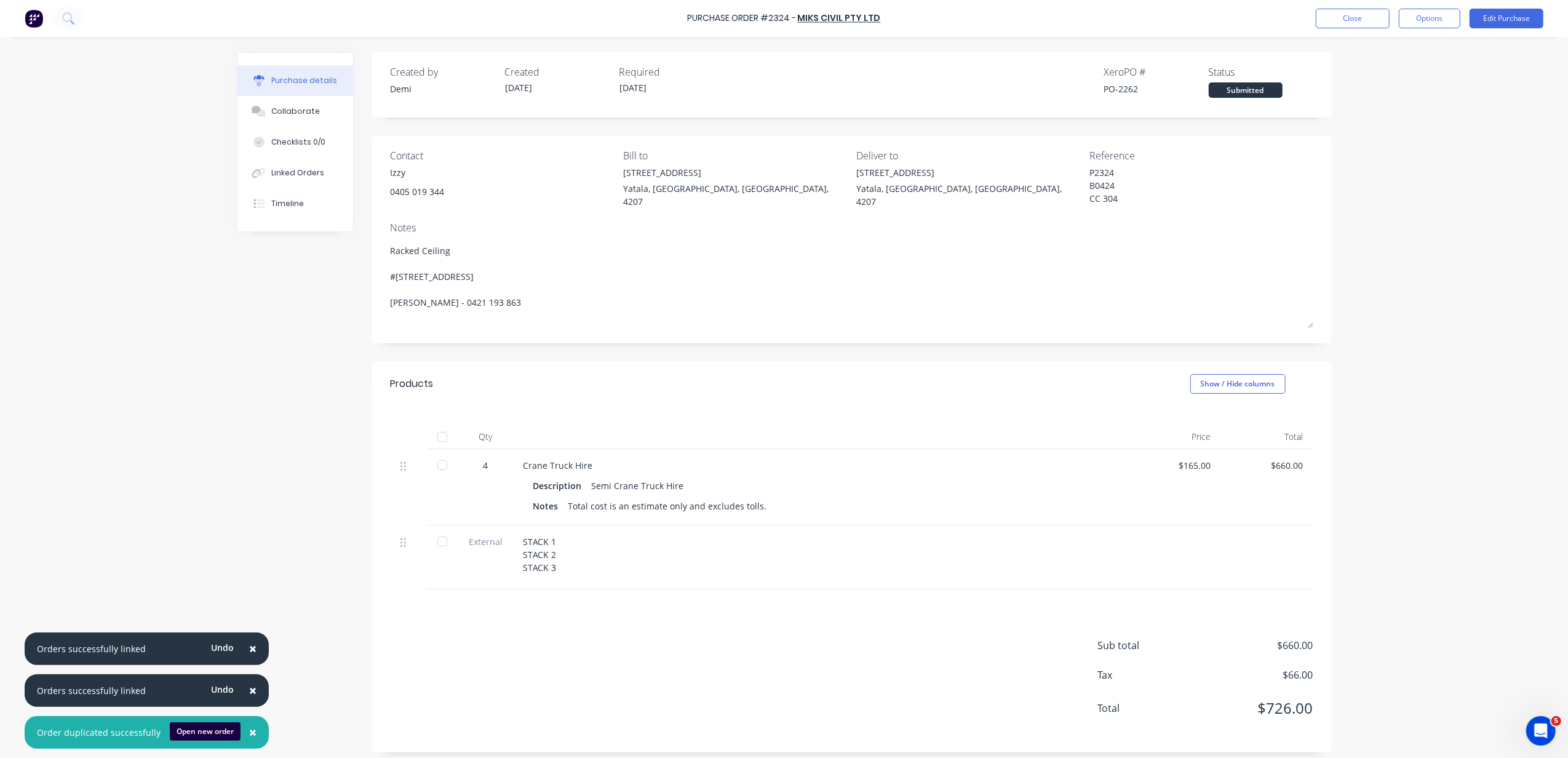
click at [554, 561] on div "STACK 1 STACK 2 STACK 3" at bounding box center [821, 554] width 596 height 39
click at [1516, 16] on button "Edit Purchase" at bounding box center [1506, 18] width 73 height 20
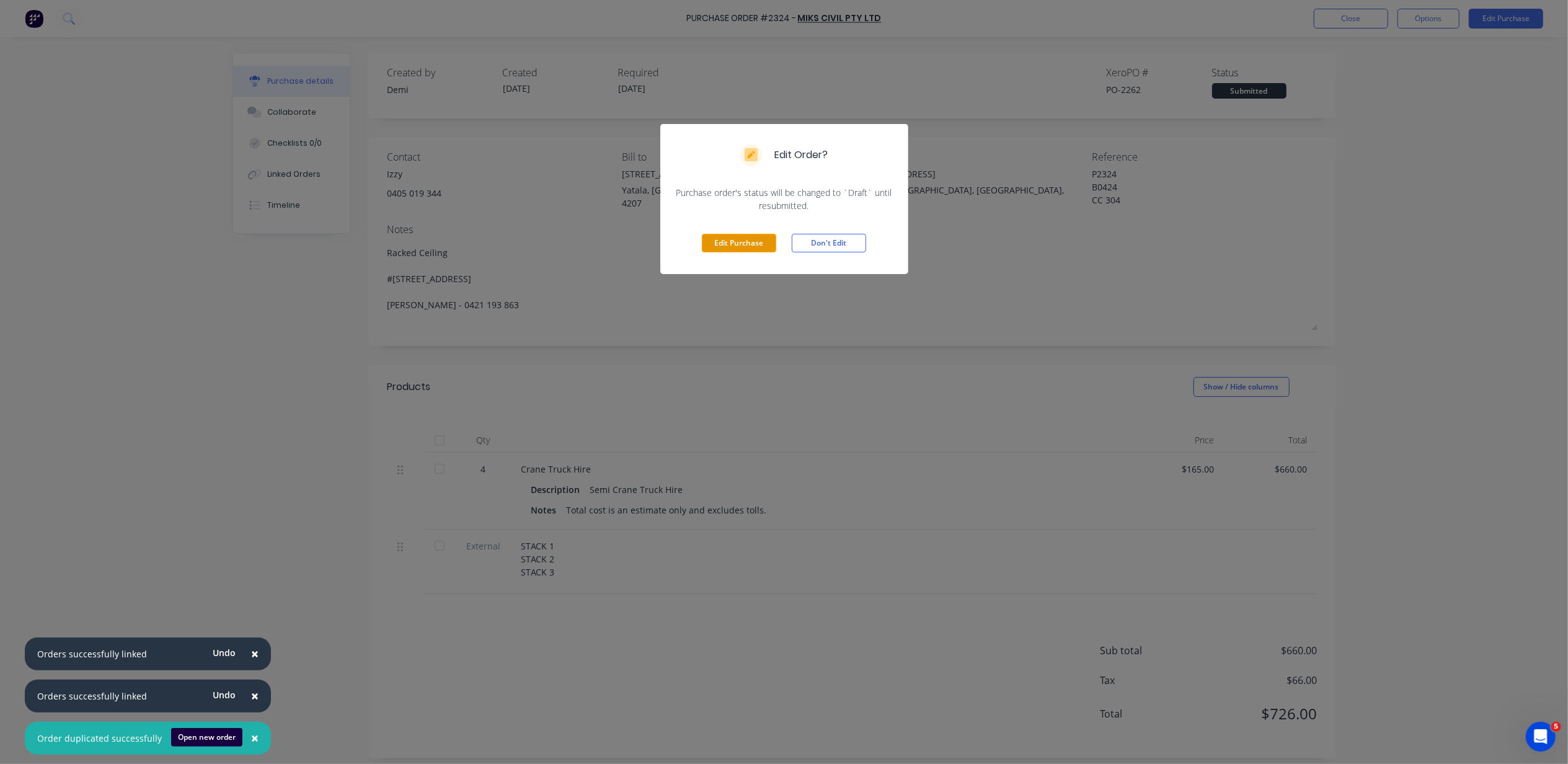
click at [752, 251] on button "Edit Purchase" at bounding box center [738, 243] width 74 height 18
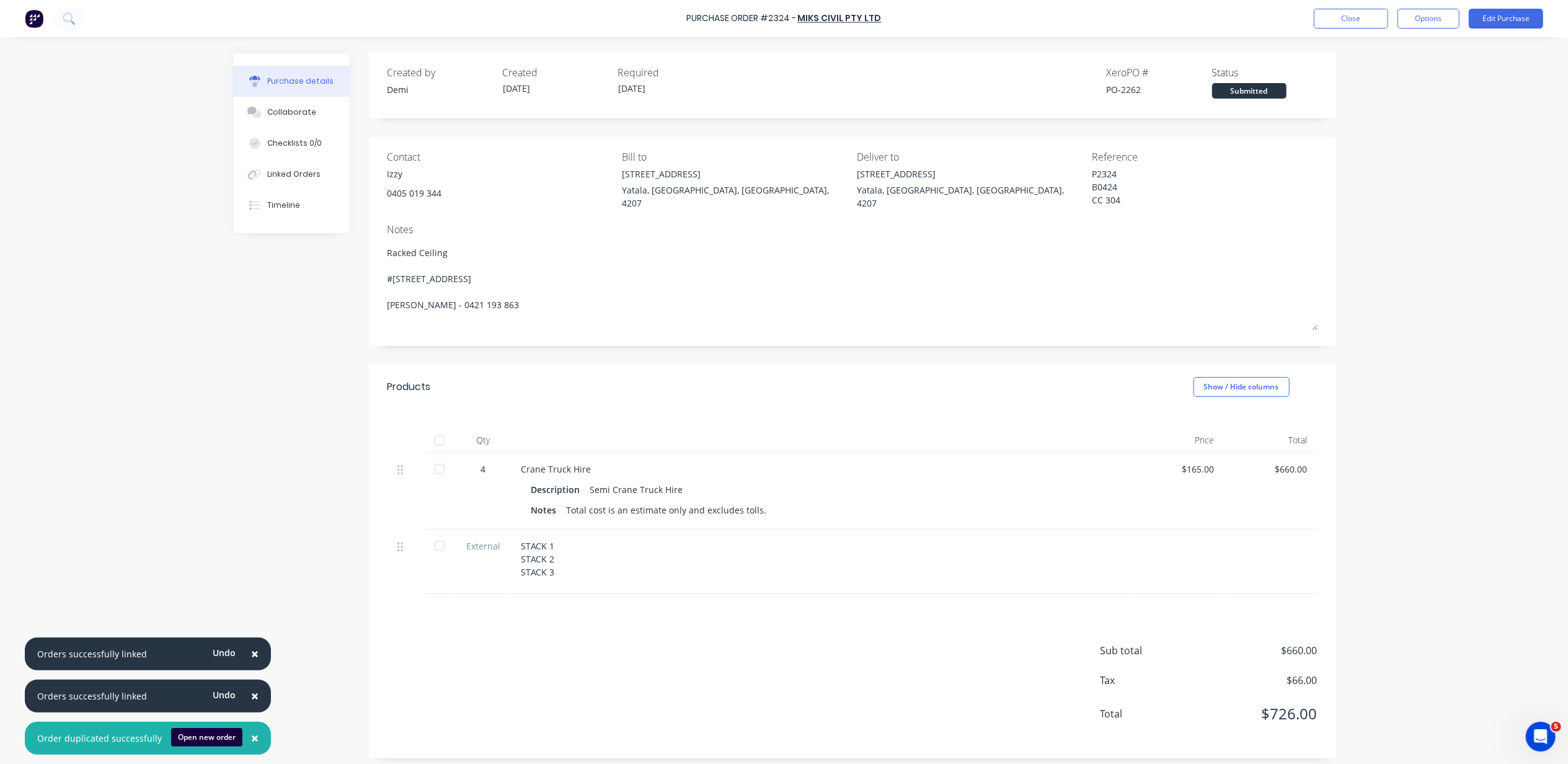
type textarea "x"
type textarea "Stack 1, 2 and 3 - Lower Wall Frames (Elevation Adjustment) #[STREET_ADDRESS] […"
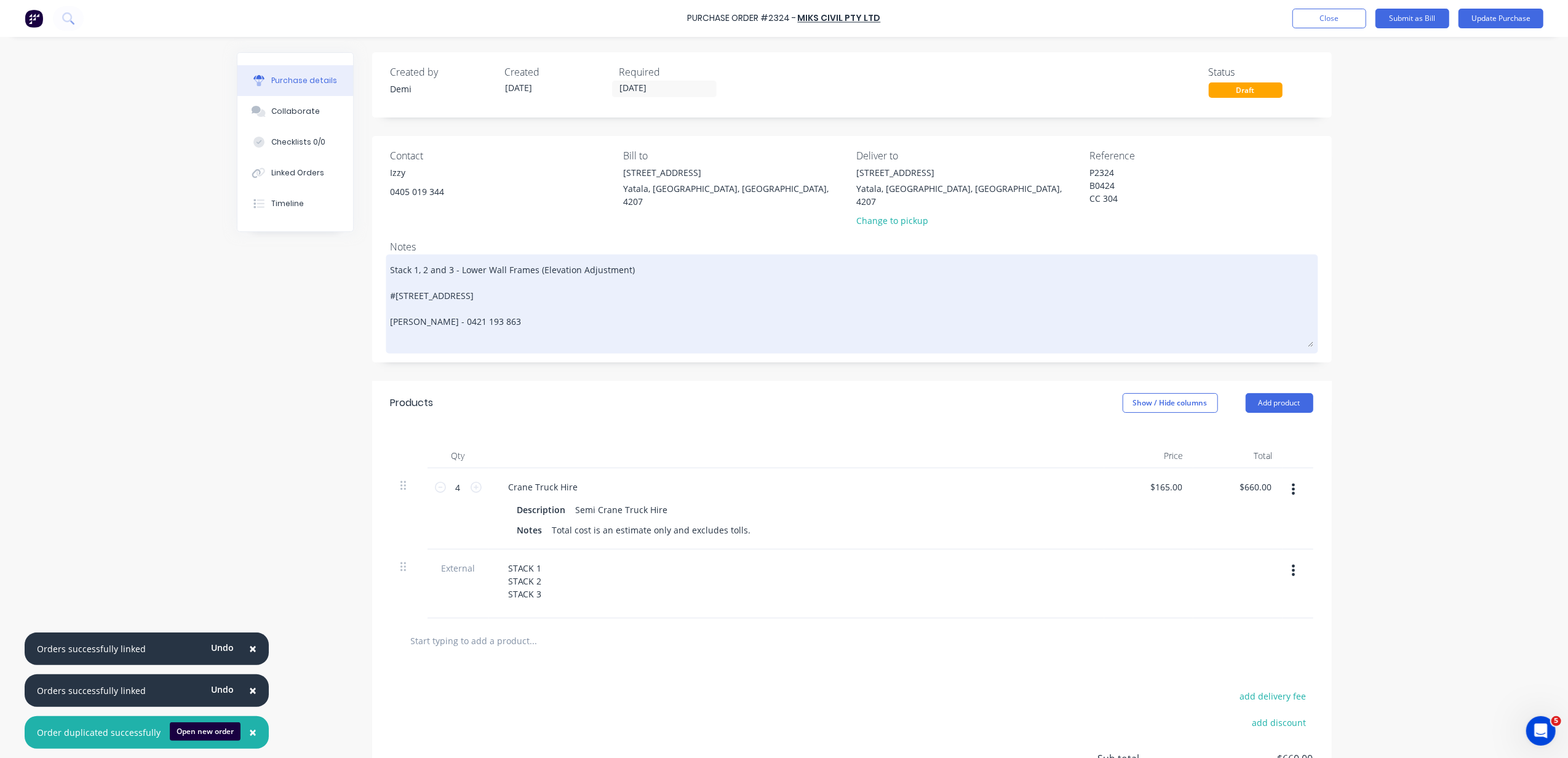
click at [725, 258] on textarea "Stack 1, 2 and 3 - Lower Wall Frames (Elevation Adjustment) #[STREET_ADDRESS] […" at bounding box center [852, 302] width 923 height 90
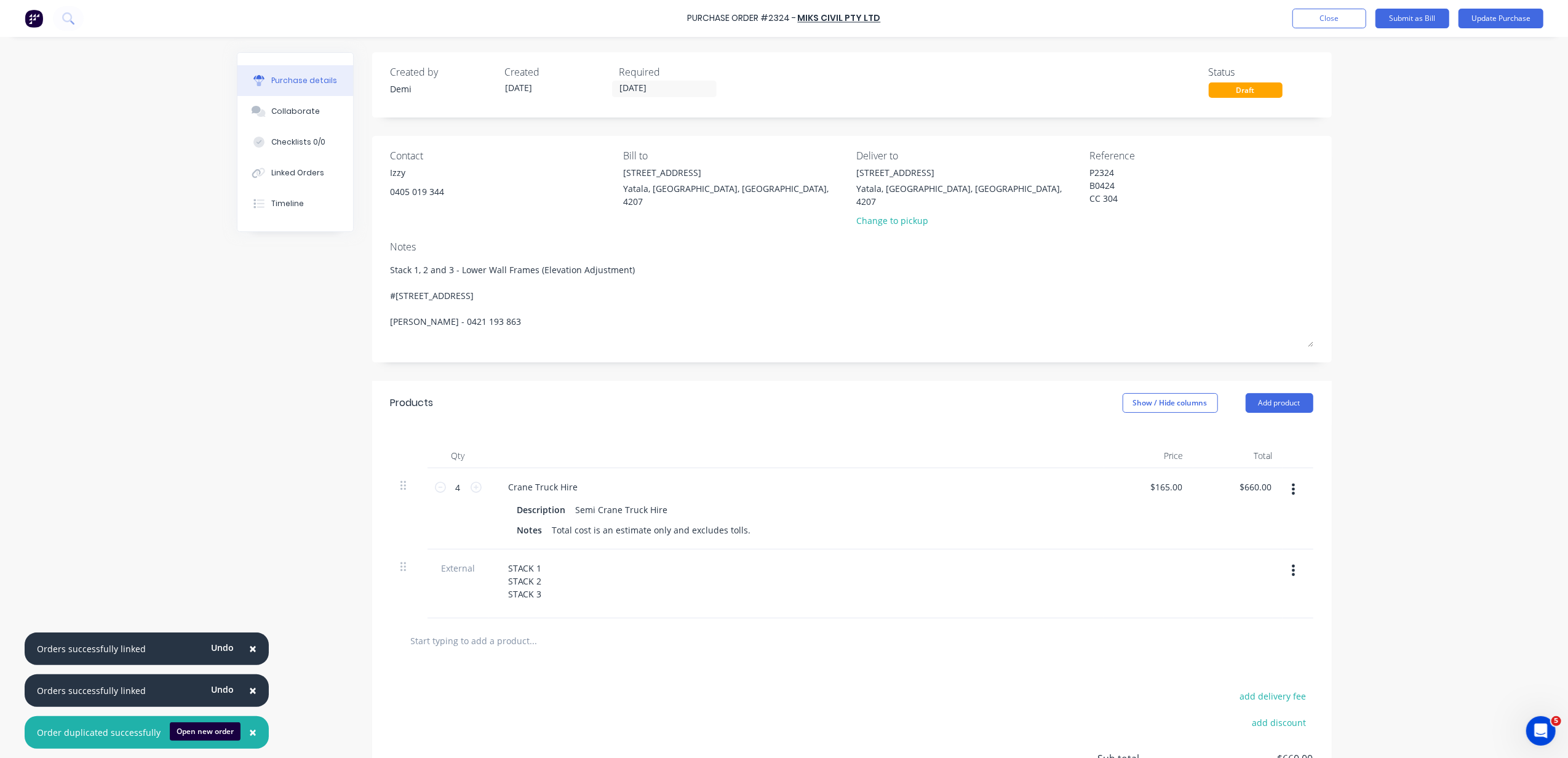
drag, startPoint x: 751, startPoint y: 248, endPoint x: 86, endPoint y: 204, distance: 666.5
click at [86, 204] on div "× Orders successfully linked Undo × Orders successfully linked Undo × Order dup…" at bounding box center [784, 379] width 1568 height 758
type textarea "x"
type textarea "R #446 MUNDOOLUN CONNECTION ROAD Boyland, Queensland, Australia, 4275 Nathan Fl…"
type textarea "x"
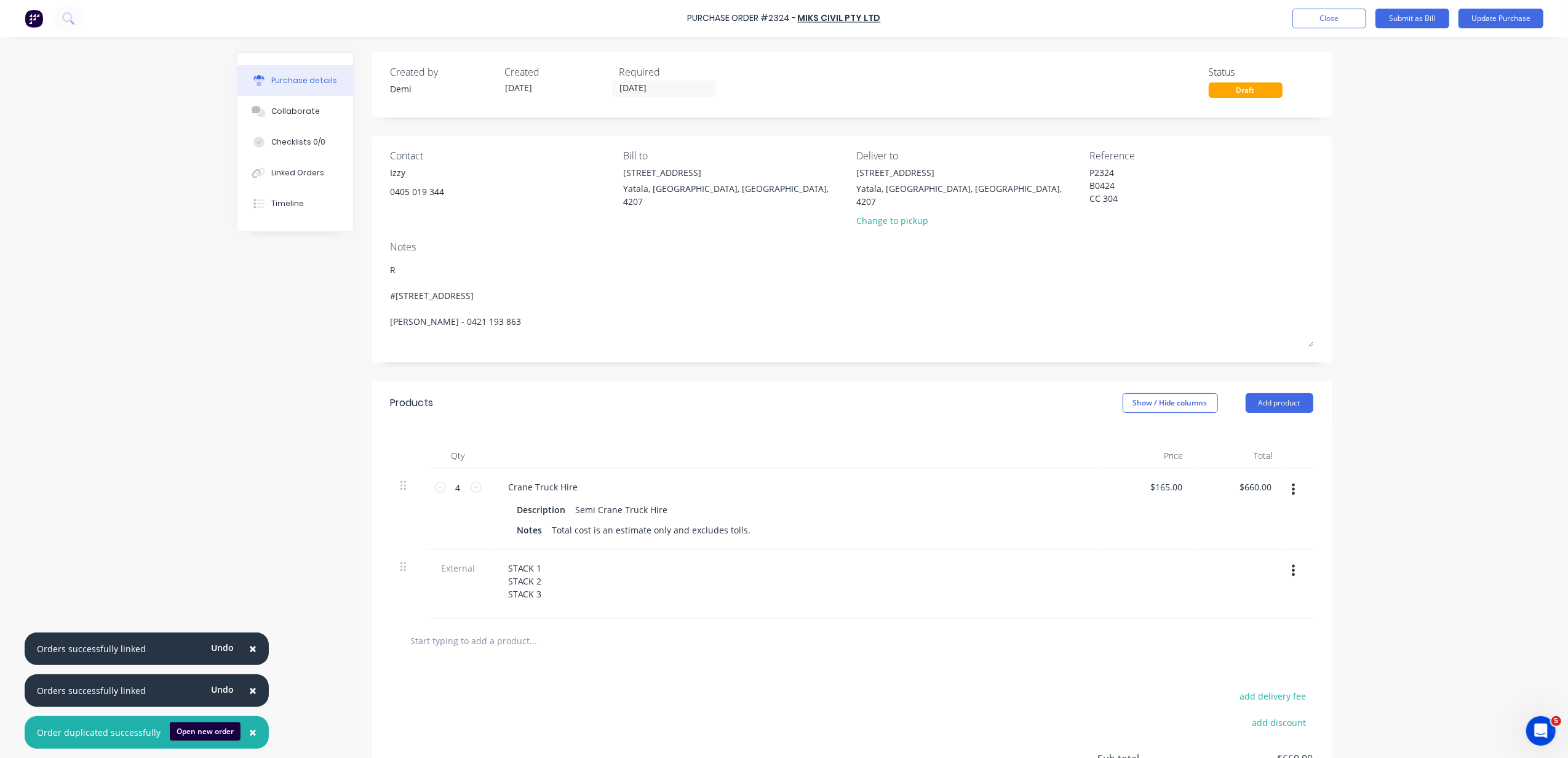
type textarea "Ra #446 MUNDOOLUN CONNECTION ROAD Boyland, Queensland, Australia, 4275 Nathan F…"
type textarea "x"
type textarea "Rac #446 MUNDOOLUN CONNECTION ROAD Boyland, Queensland, Australia, 4275 Nathan …"
type textarea "x"
type textarea "Rack #446 MUNDOOLUN CONNECTION ROAD Boyland, Queensland, Australia, 4275 Nathan…"
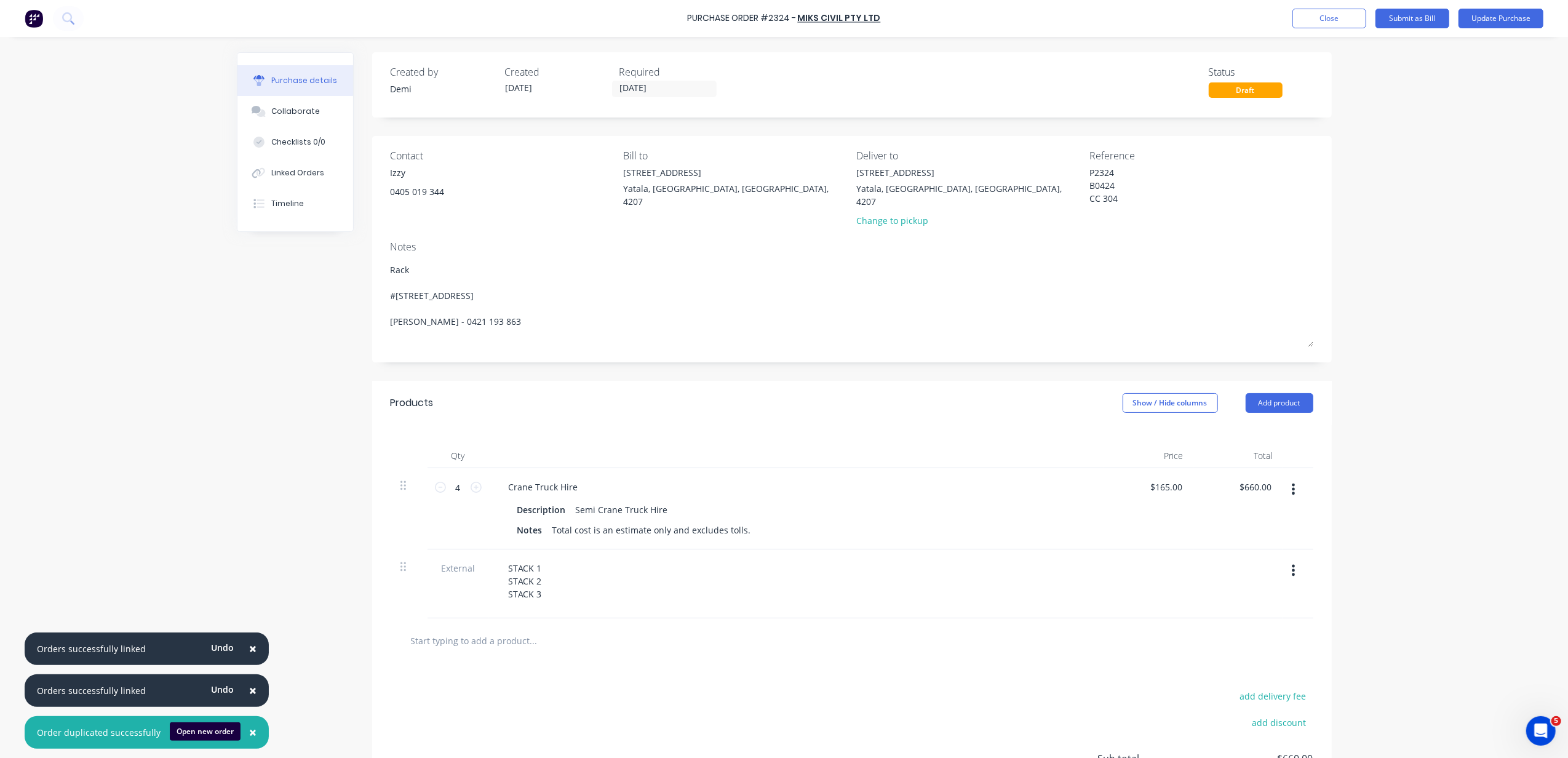
type textarea "x"
type textarea "Racke #446 MUNDOOLUN CONNECTION ROAD Boyland, Queensland, Australia, 4275 Natha…"
type textarea "x"
type textarea "Rack #446 MUNDOOLUN CONNECTION ROAD Boyland, Queensland, Australia, 4275 Nathan…"
type textarea "x"
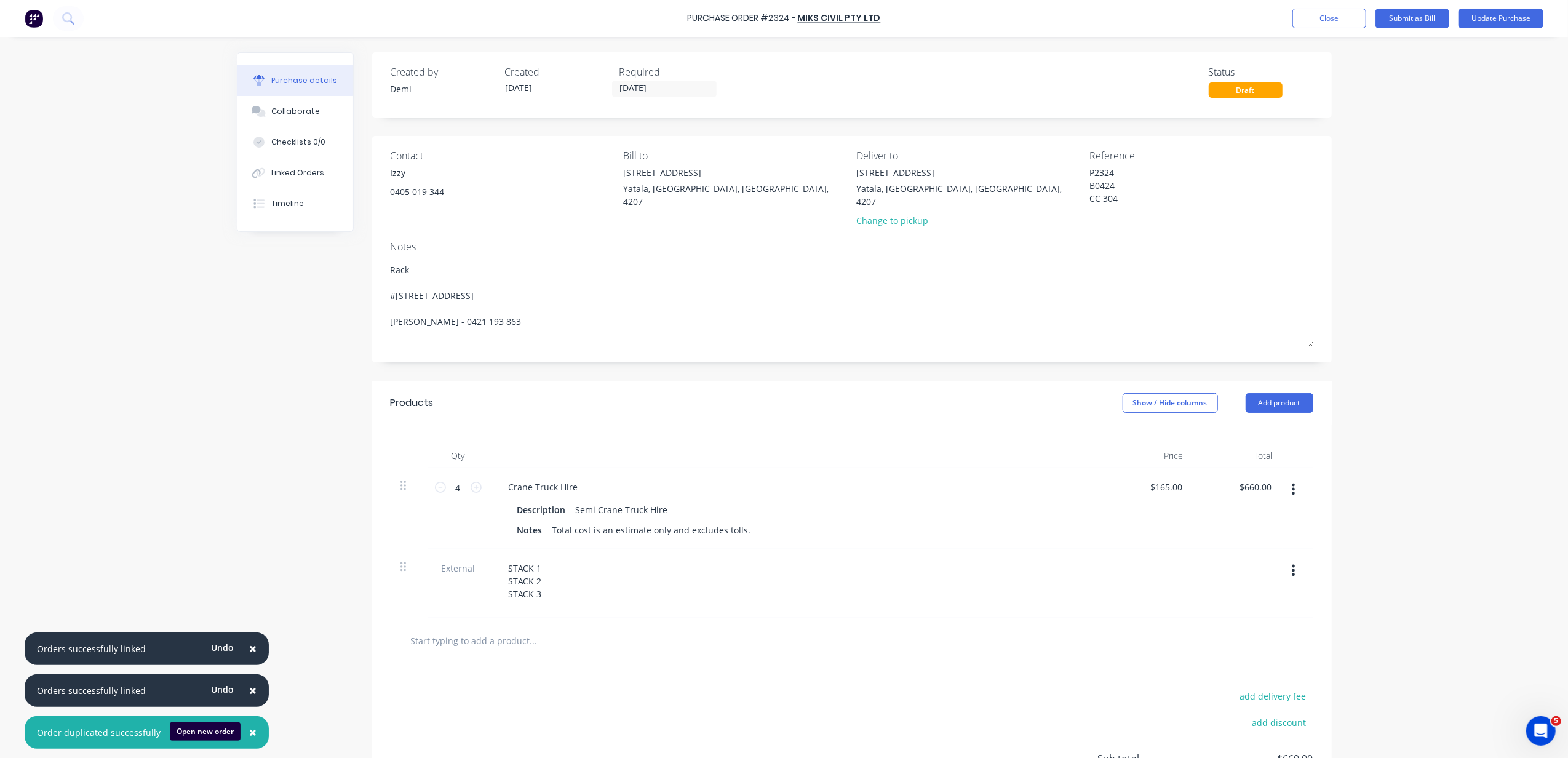
type textarea "Rac #446 MUNDOOLUN CONNECTION ROAD Boyland, Queensland, Australia, 4275 Nathan …"
type textarea "x"
type textarea "Ra #446 MUNDOOLUN CONNECTION ROAD Boyland, Queensland, Australia, 4275 Nathan F…"
type textarea "x"
type textarea "Rak #446 MUNDOOLUN CONNECTION ROAD Boyland, Queensland, Australia, 4275 Nathan …"
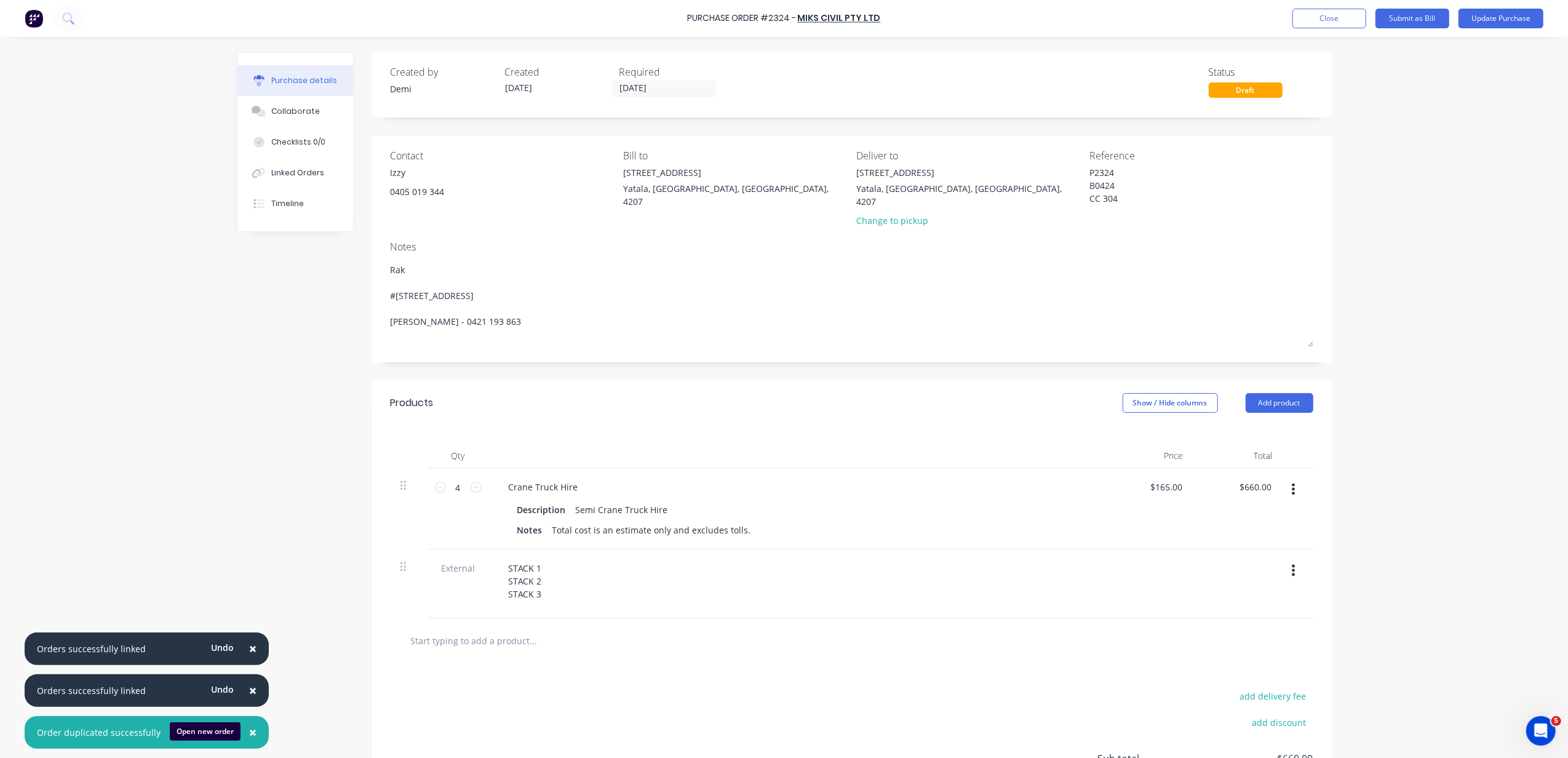
type textarea "x"
type textarea "Rake #446 MUNDOOLUN CONNECTION ROAD Boyland, Queensland, Australia, 4275 Nathan…"
type textarea "x"
type textarea "Raked #446 MUNDOOLUN CONNECTION ROAD Boyland, Queensland, Australia, 4275 Natha…"
type textarea "x"
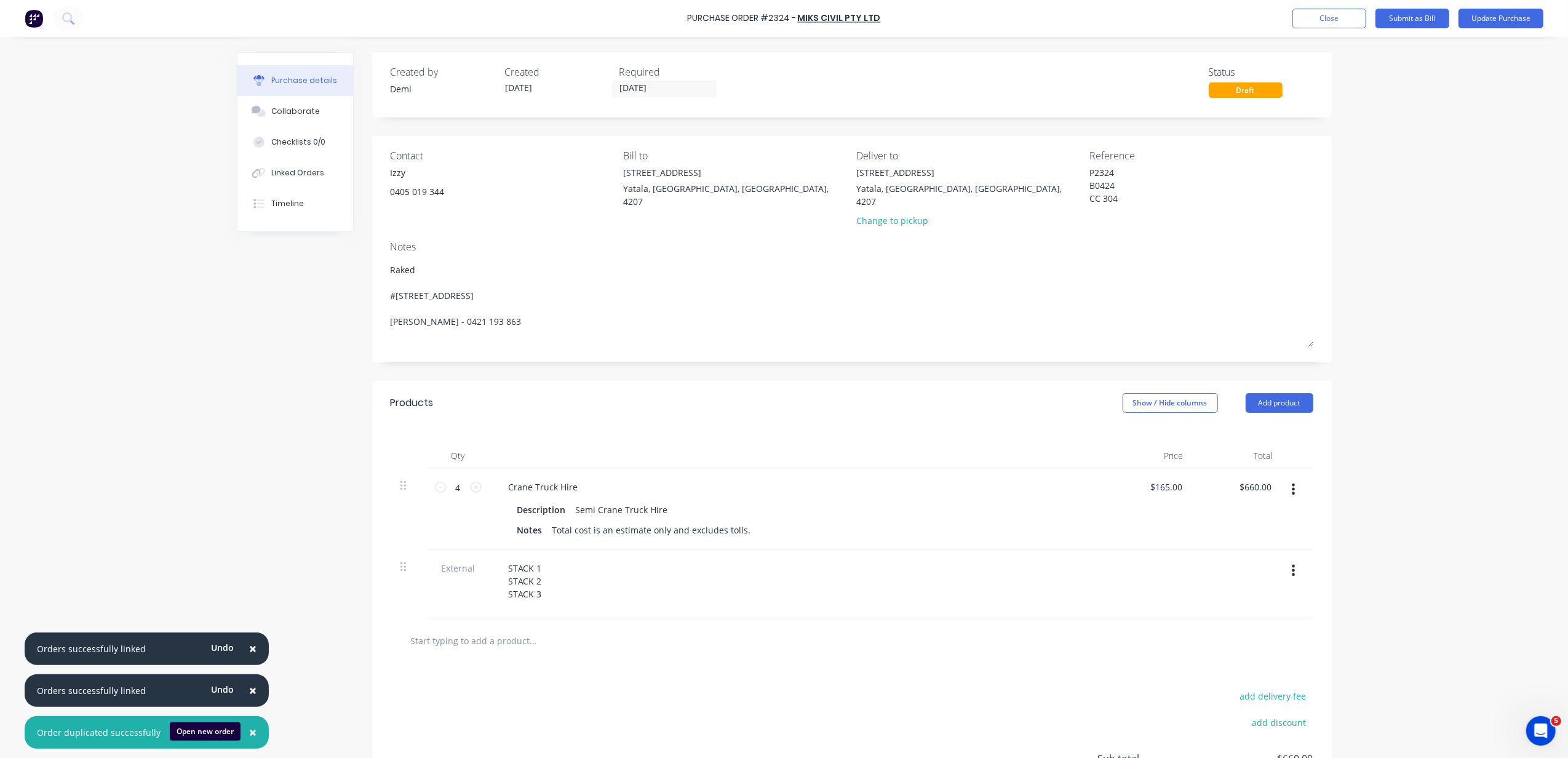
type textarea "Raked #446 MUNDOOLUN CONNECTION ROAD Boyland, Queensland, Australia, 4275 Natha…"
type textarea "x"
type textarea "Raked C #446 MUNDOOLUN CONNECTION ROAD Boyland, Queensland, Australia, 4275 Nat…"
type textarea "x"
type textarea "Raked Ce #446 MUNDOOLUN CONNECTION ROAD Boyland, Queensland, Australia, 4275 Na…"
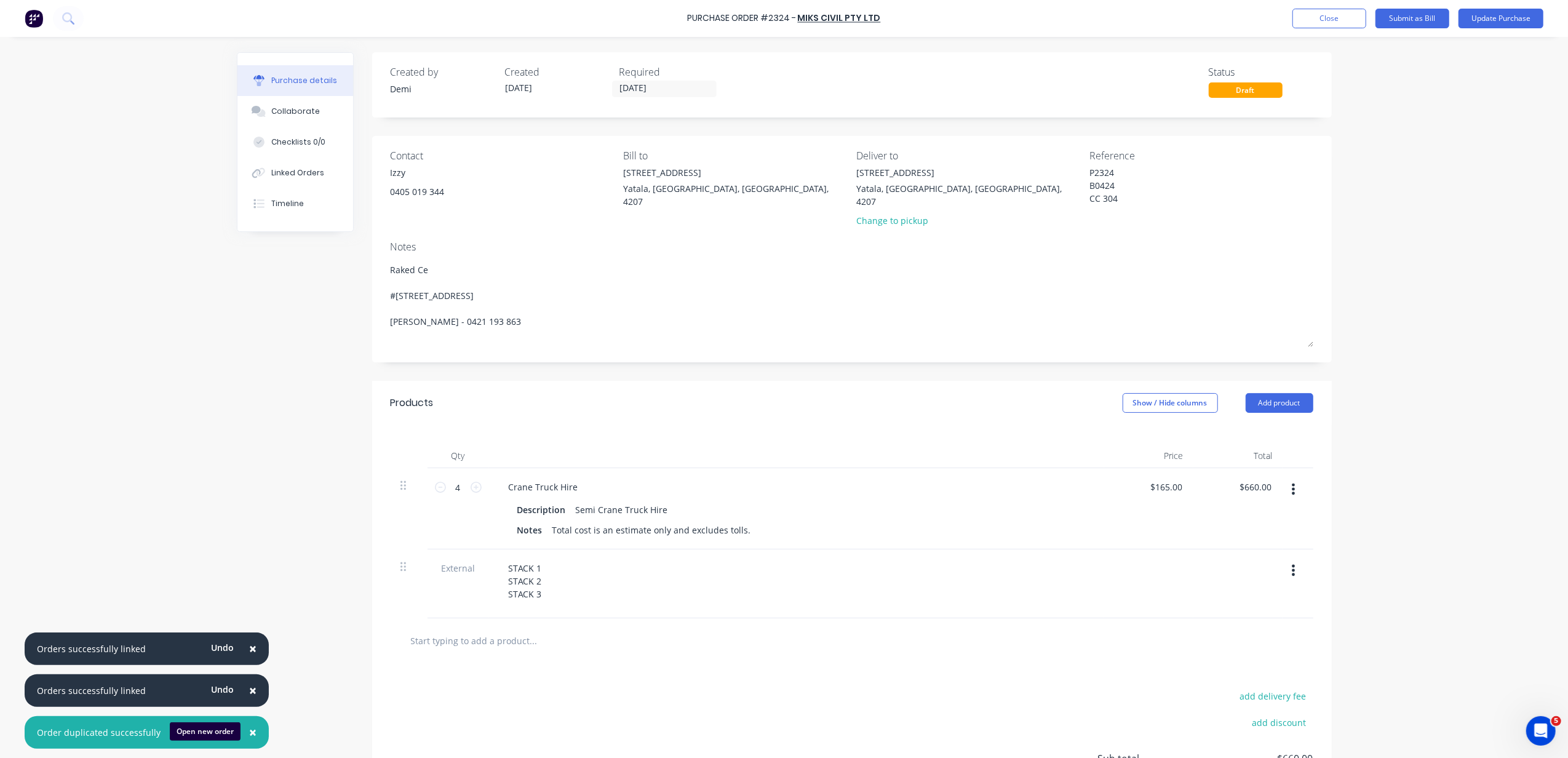
type textarea "x"
type textarea "Raked Cei #446 MUNDOOLUN CONNECTION ROAD Boyland, Queensland, Australia, 4275 N…"
type textarea "x"
type textarea "Raked Ceil #446 MUNDOOLUN CONNECTION ROAD Boyland, Queensland, Australia, 4275 …"
type textarea "x"
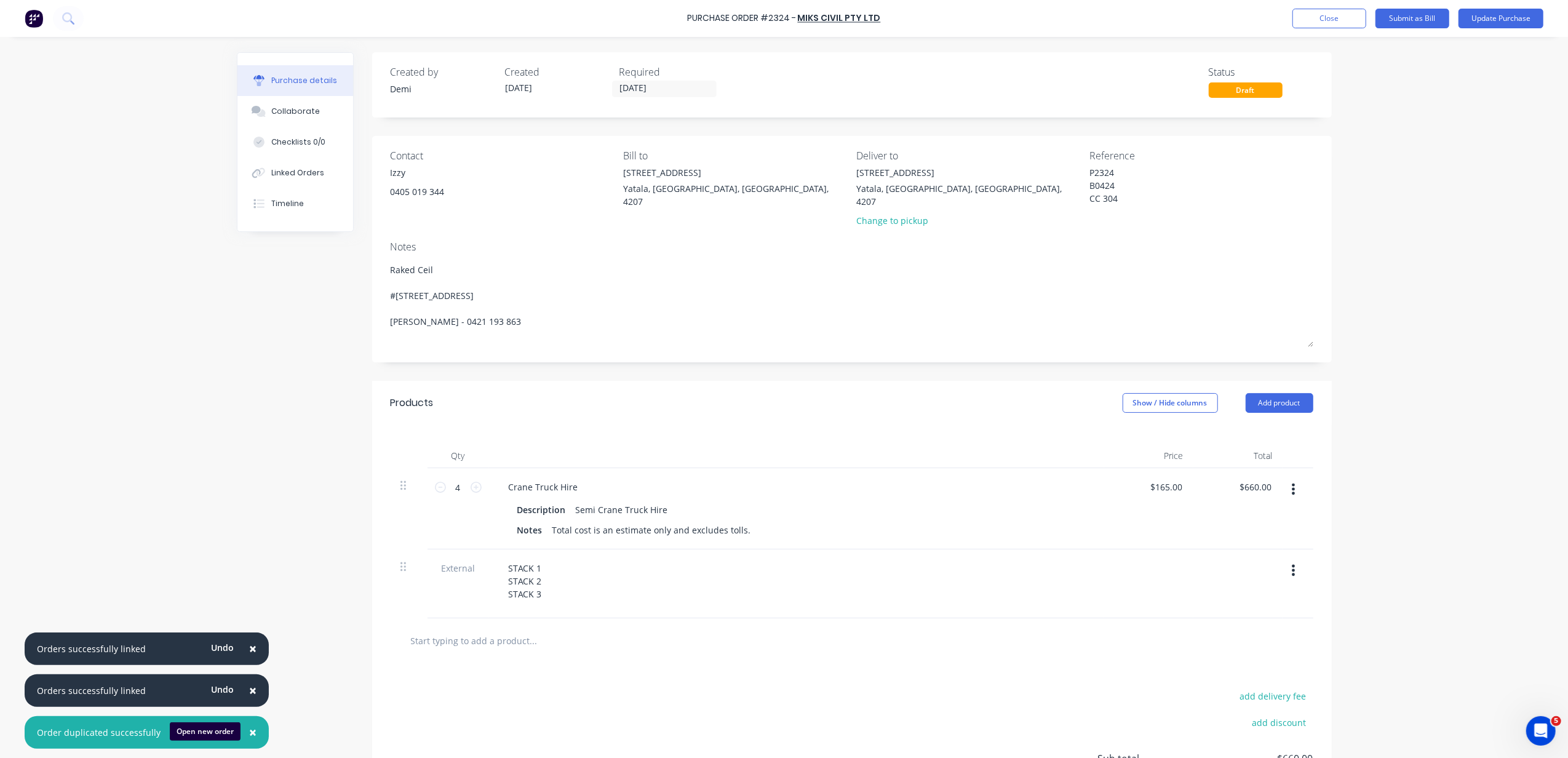
type textarea "Raked Ceili #446 MUNDOOLUN CONNECTION ROAD Boyland, Queensland, Australia, 4275…"
type textarea "x"
type textarea "Raked Ceilin #446 MUNDOOLUN CONNECTION ROAD Boyland, Queensland, Australia, 427…"
type textarea "x"
type textarea "Raked Ceiling #446 MUNDOOLUN CONNECTION ROAD Boyland, Queensland, Australia, 42…"
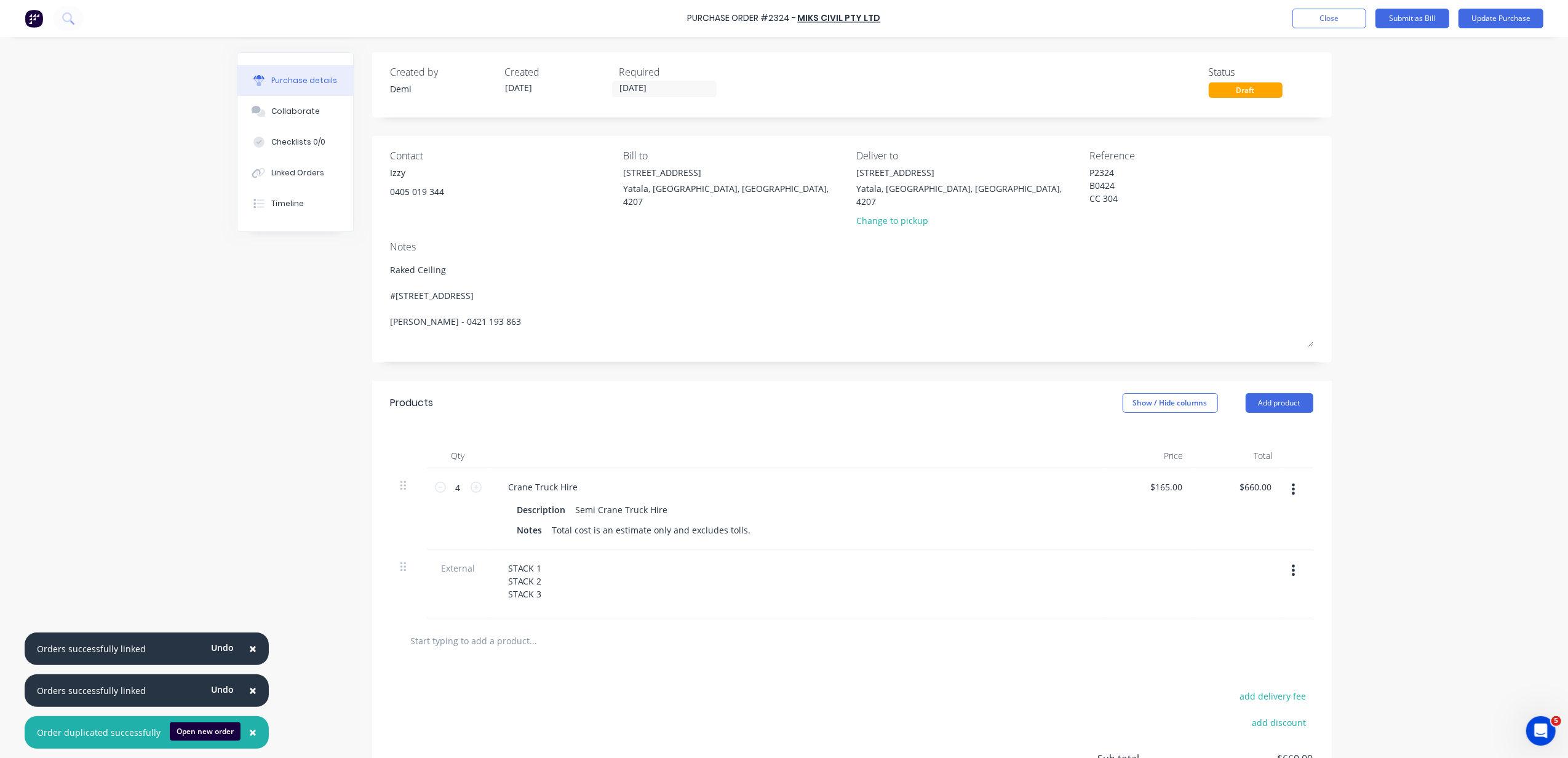
type textarea "x"
type textarea "Raked Ceiling #446 MUNDOOLUN CONNECTION ROAD Boyland, Queensland, Australia, 42…"
type textarea "x"
type textarea "Raked Ceiling #446 MUNDOOLUN CONNECTION ROAD Boyland, Queensland, Australia, 42…"
click at [514, 576] on div "STACK 1 STACK 2 STACK 3" at bounding box center [526, 581] width 55 height 44
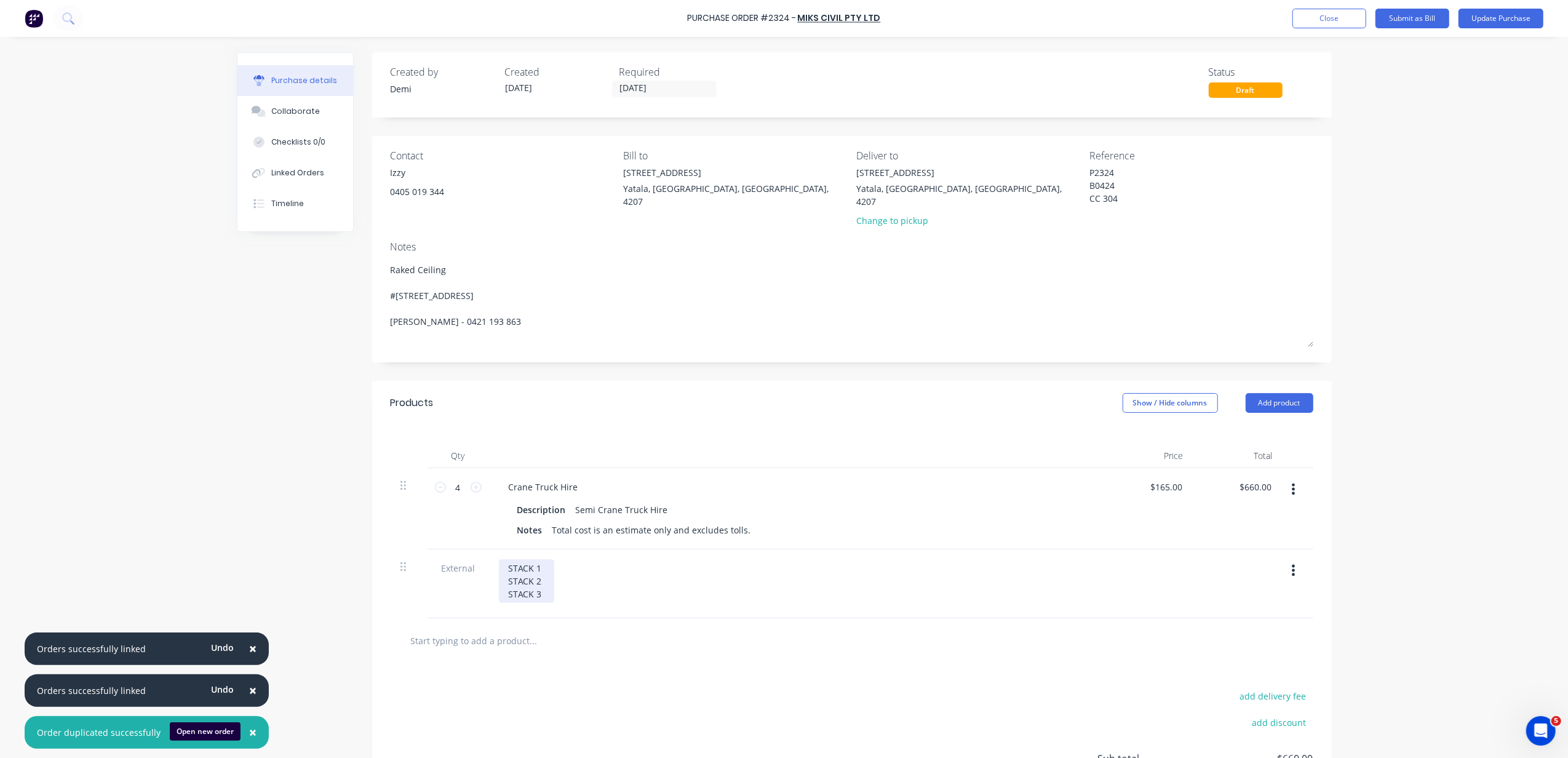
type textarea "x"
drag, startPoint x: 535, startPoint y: 577, endPoint x: 492, endPoint y: 521, distance: 70.6
click at [492, 521] on div "4 4 Crane Truck Hire Description Semi Crane Truck Hire Notes Total cost is an e…" at bounding box center [852, 543] width 923 height 151
click at [537, 561] on div at bounding box center [543, 568] width 89 height 18
click at [1263, 394] on button "Add product" at bounding box center [1280, 403] width 68 height 20
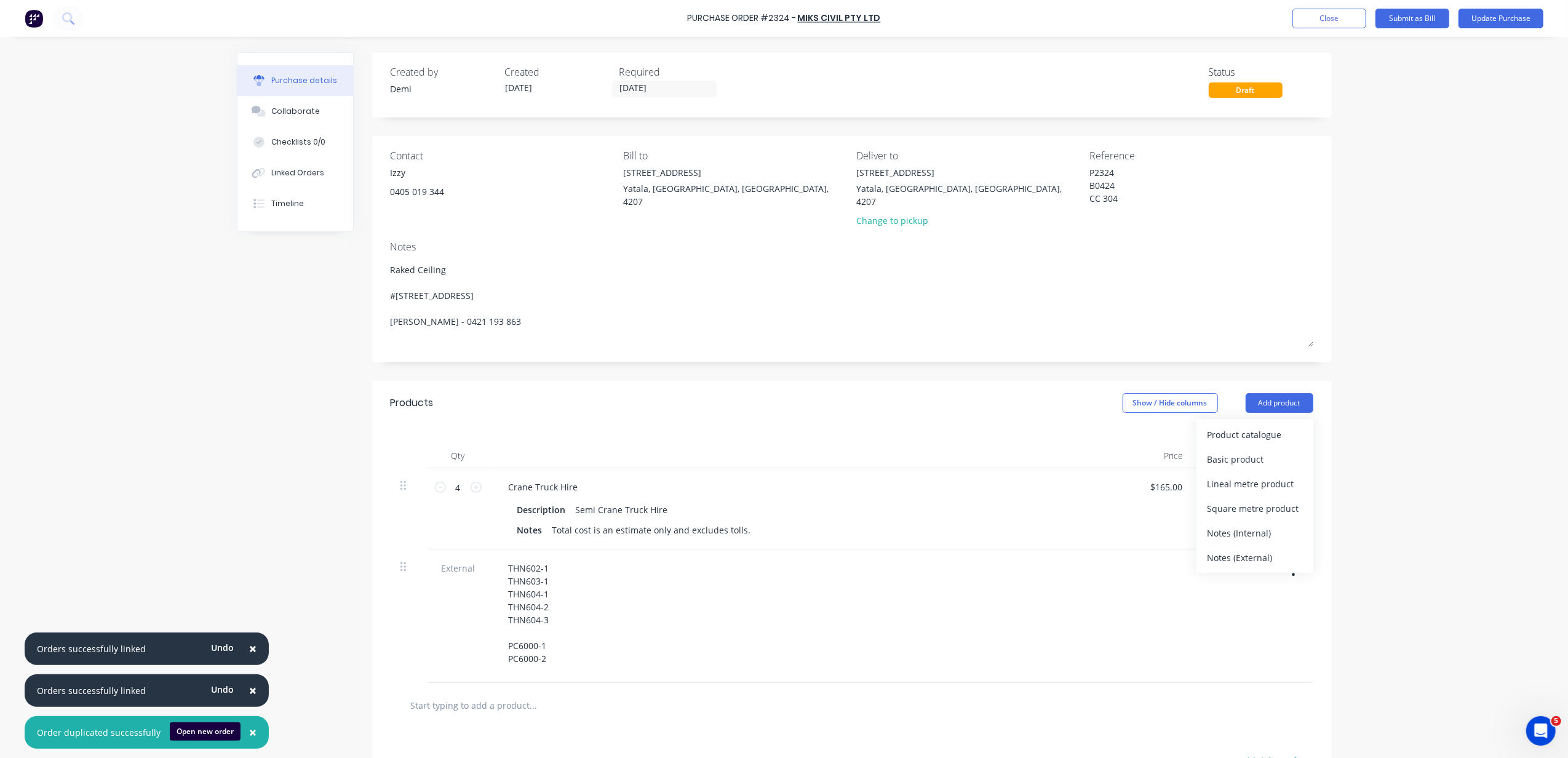
click at [1035, 594] on div "THN602-1 THN603-1 THN604-1 THN604-2 THN604-3 PC6000-1 PC6000-2" at bounding box center [796, 613] width 596 height 108
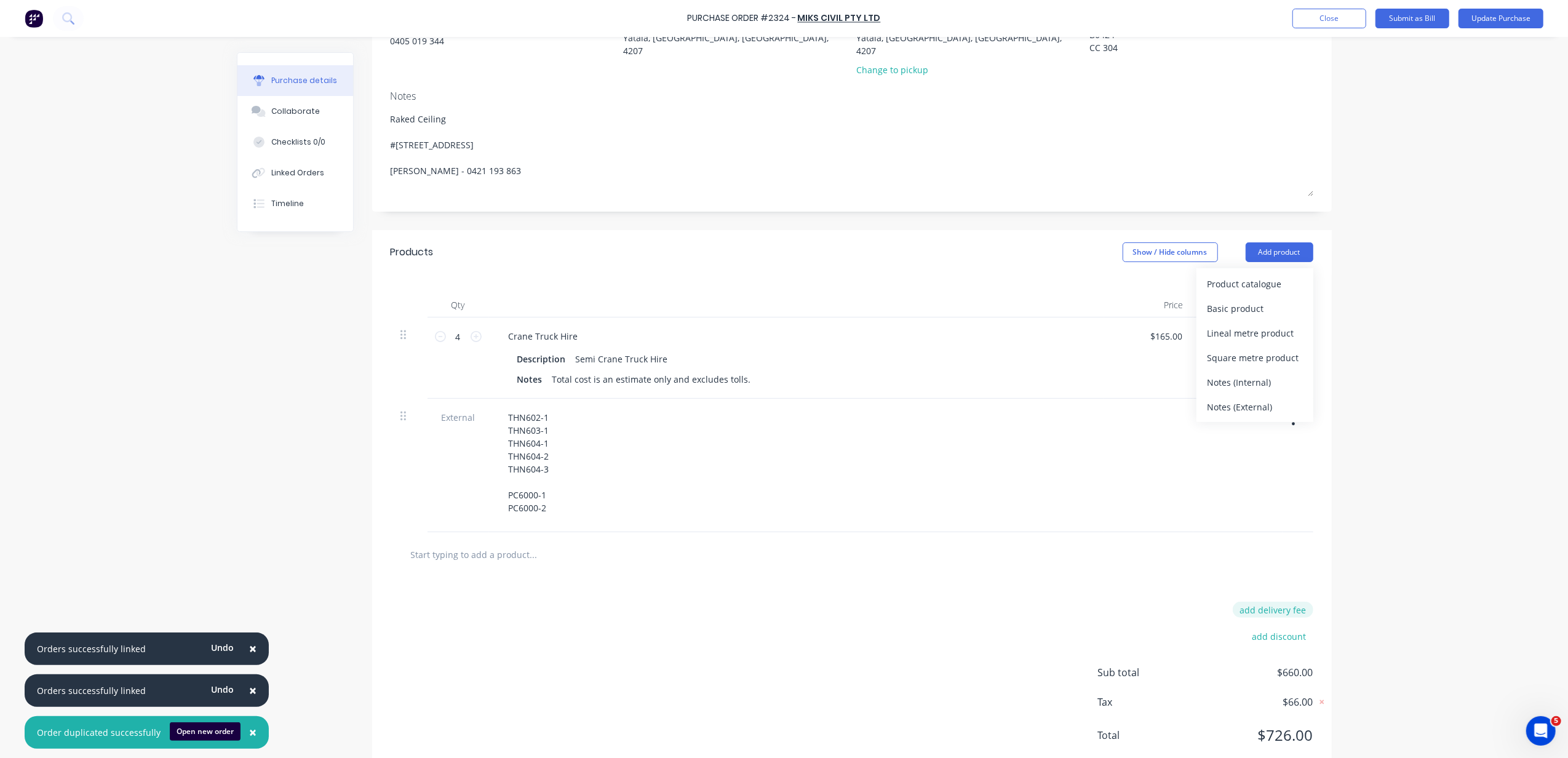
scroll to position [175, 0]
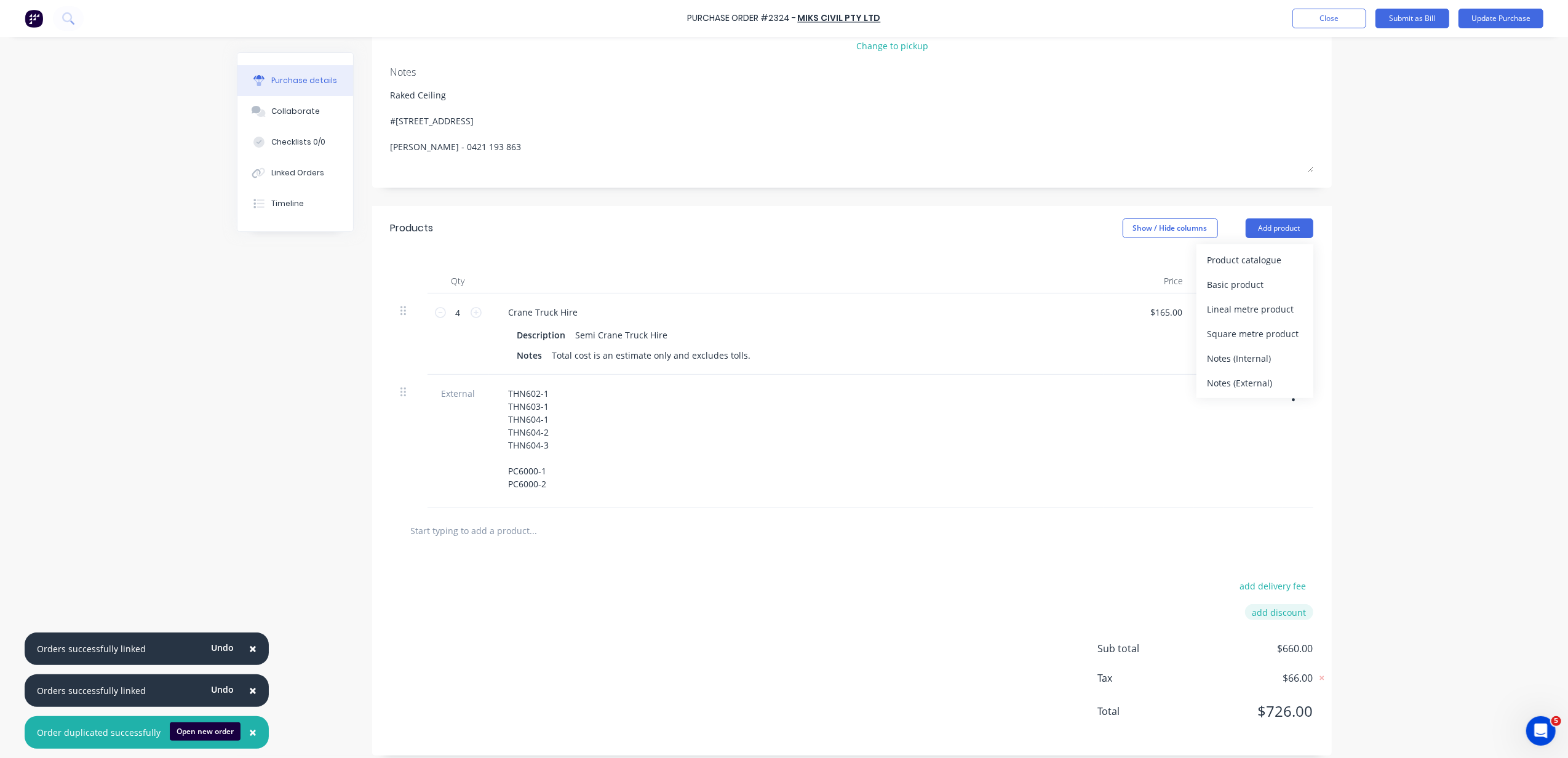
click at [1285, 604] on button "add discount" at bounding box center [1279, 612] width 68 height 16
click at [1277, 606] on input "[DATE]" at bounding box center [1261, 610] width 73 height 18
type textarea "x"
type input "20"
type textarea "x"
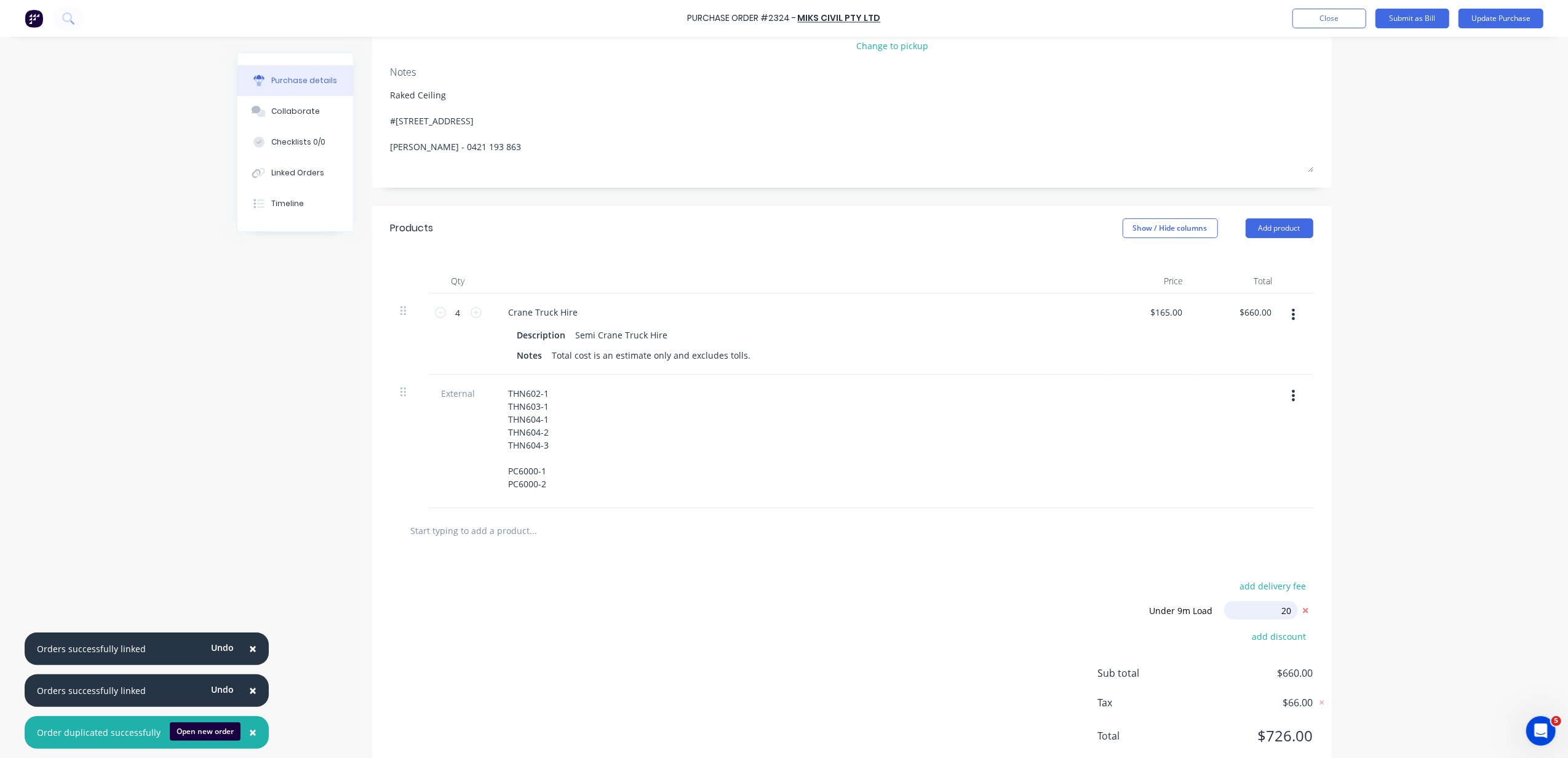
type input "20.00%"
click at [1377, 540] on div "× Orders successfully linked Undo × Orders successfully linked Undo × Order dup…" at bounding box center [784, 379] width 1568 height 758
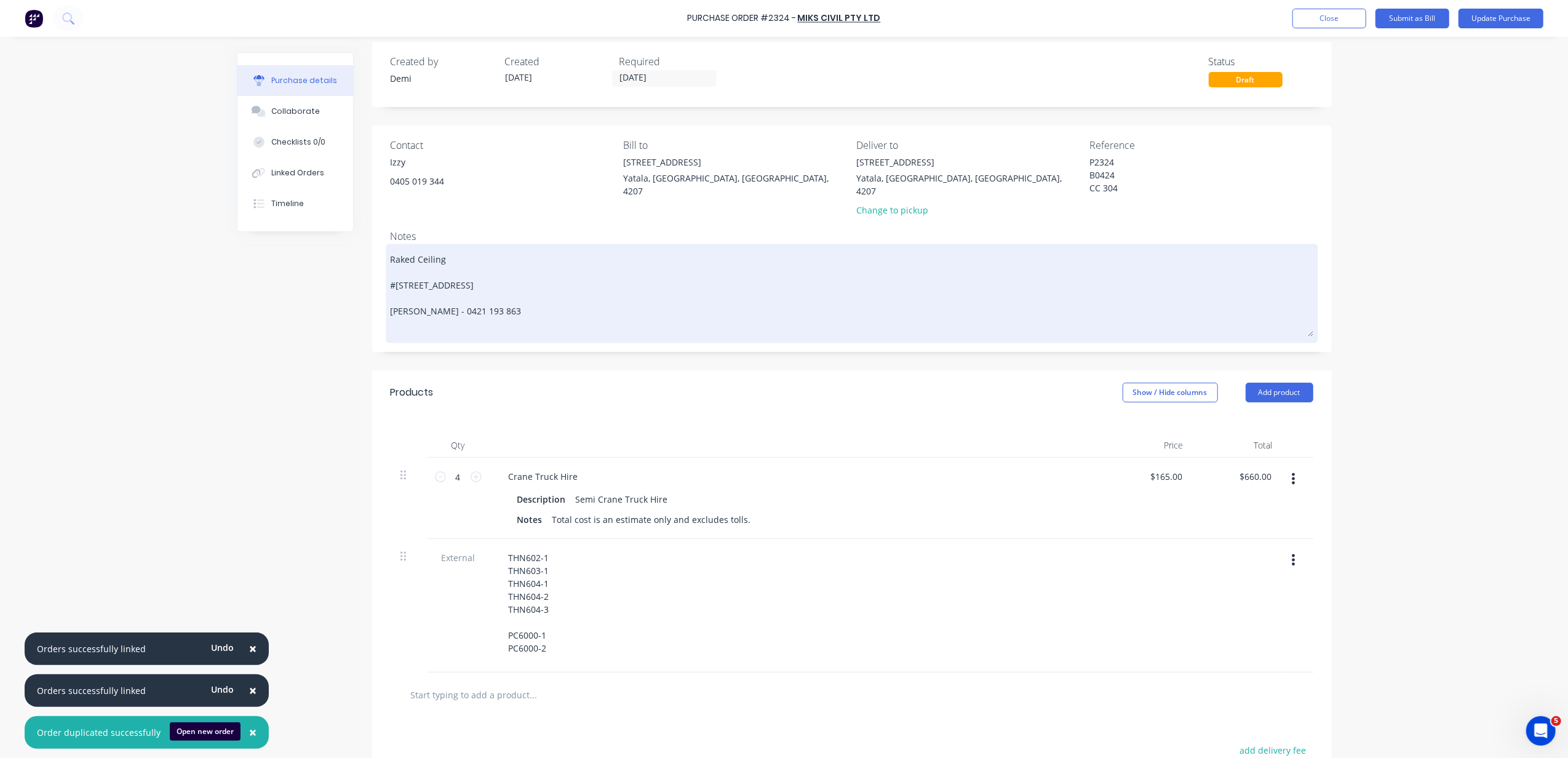
click at [485, 247] on textarea "Raked Ceiling #446 MUNDOOLUN CONNECTION ROAD Boyland, Queensland, Australia, 42…" at bounding box center [852, 291] width 923 height 90
type textarea "x"
type textarea "Raked Ceiling T #446 MUNDOOLUN CONNECTION ROAD Boyland, Queensland, Australia, …"
type textarea "x"
type textarea "Raked Ceiling Tr #446 MUNDOOLUN CONNECTION ROAD Boyland, Queensland, Australia,…"
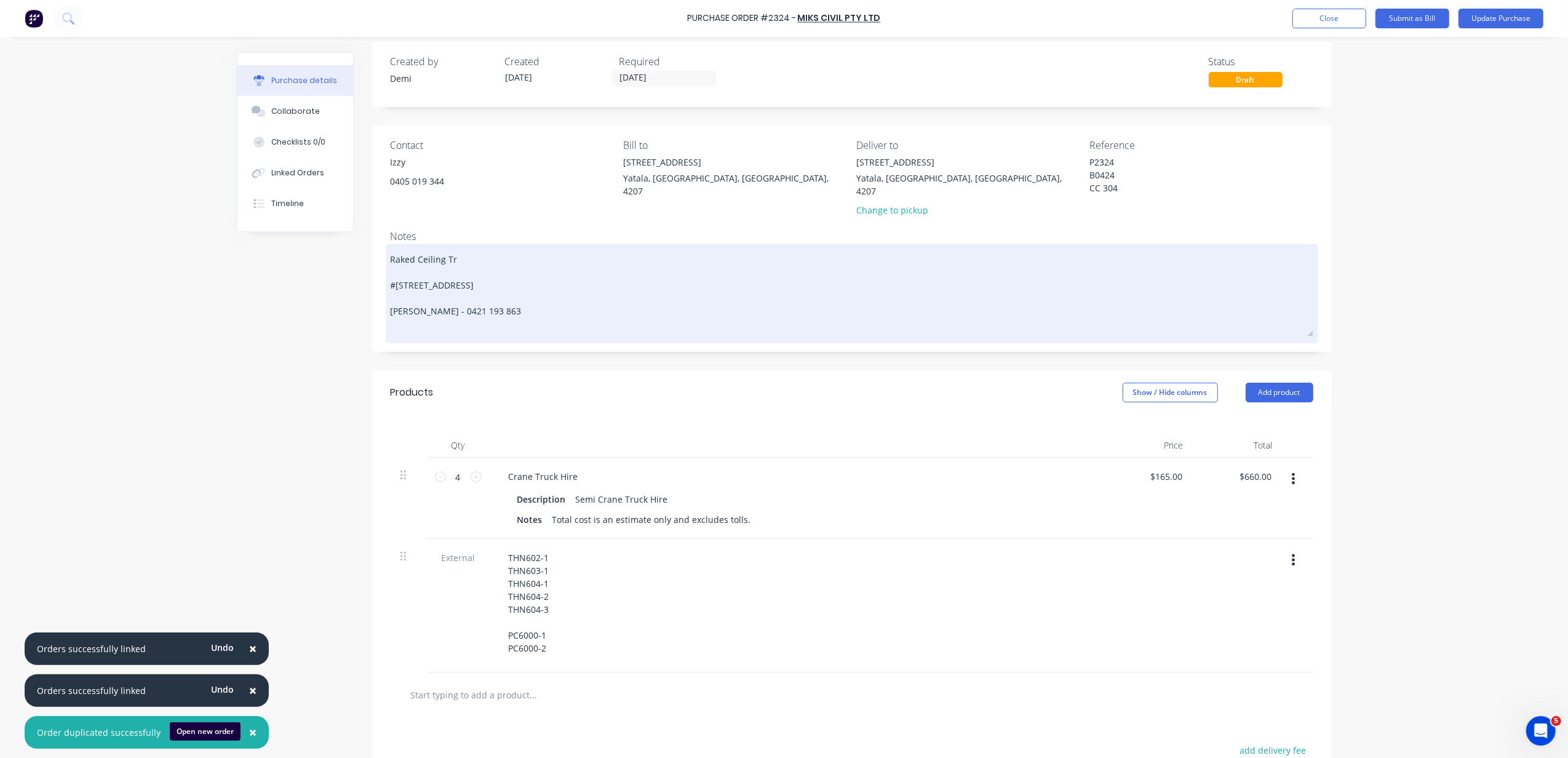
type textarea "x"
type textarea "Raked Ceiling Tru #446 MUNDOOLUN CONNECTION ROAD Boyland, Queensland, Australia…"
type textarea "x"
type textarea "Raked Ceiling Trus #446 MUNDOOLUN CONNECTION ROAD Boyland, Queensland, Australi…"
type textarea "x"
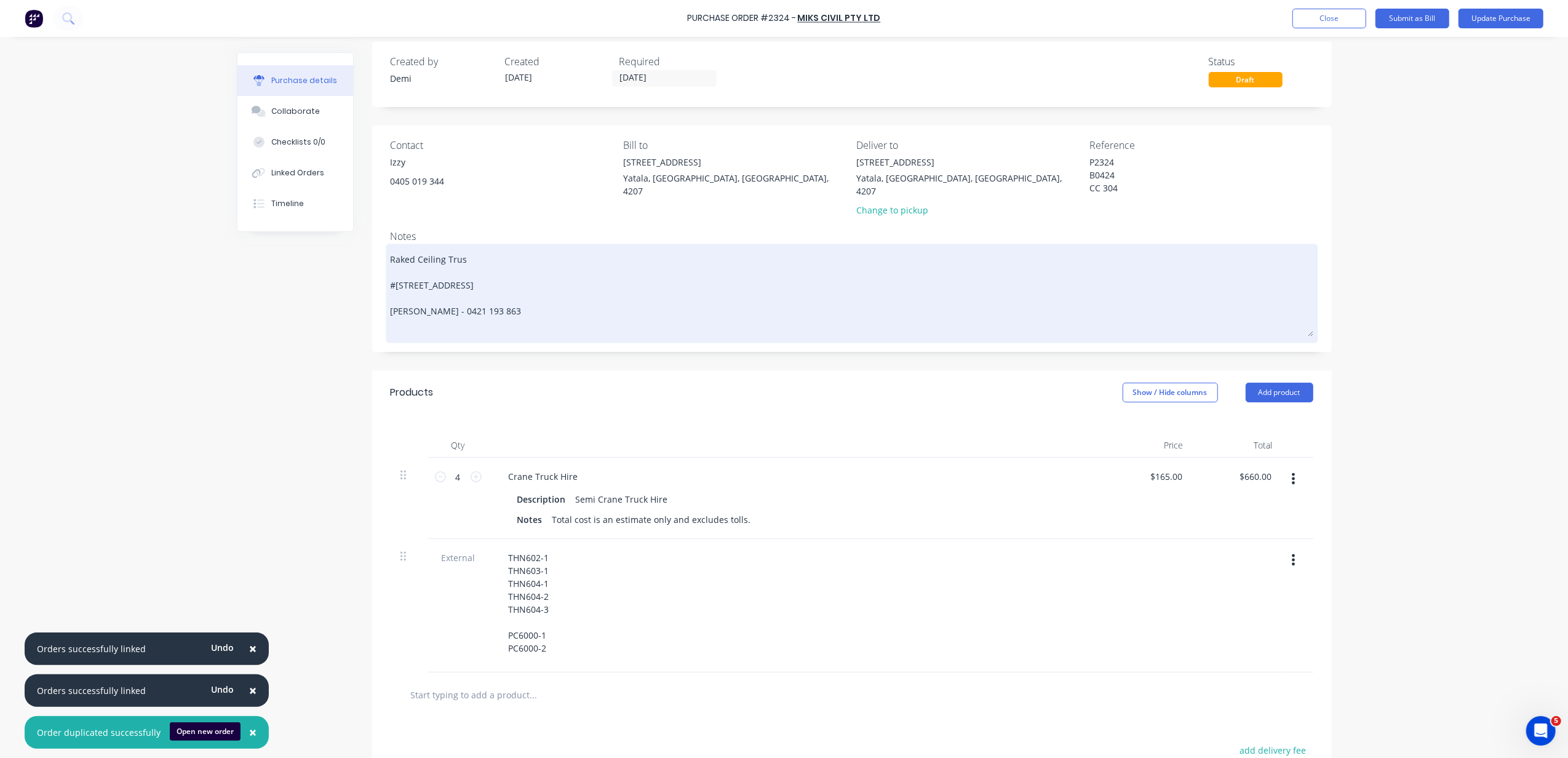
type textarea "Raked Ceiling Truss #446 MUNDOOLUN CONNECTION ROAD Boyland, Queensland, Austral…"
type textarea "x"
type textarea "Raked Ceiling Trusse #446 MUNDOOLUN CONNECTION ROAD Boyland, Queensland, Austra…"
type textarea "x"
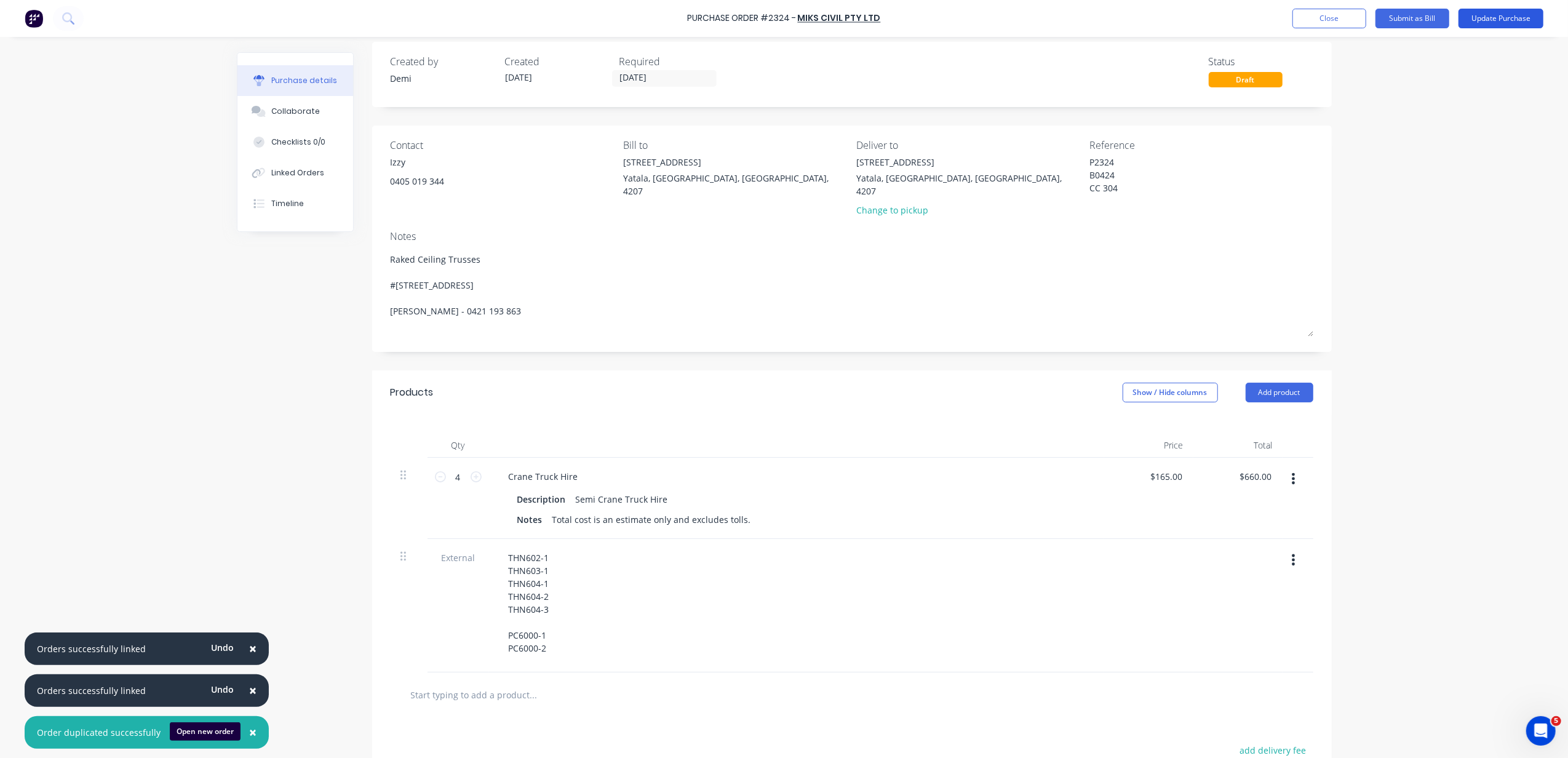
type textarea "Raked Ceiling Trusses #446 MUNDOOLUN CONNECTION ROAD Boyland, Queensland, Austr…"
click at [1479, 20] on button "Update Purchase" at bounding box center [1502, 18] width 85 height 20
type textarea "x"
type textarea "Raked Ceiling Trusses #446 MUNDOOLUN CONNECTION ROAD Boyland, Queensland, Austr…"
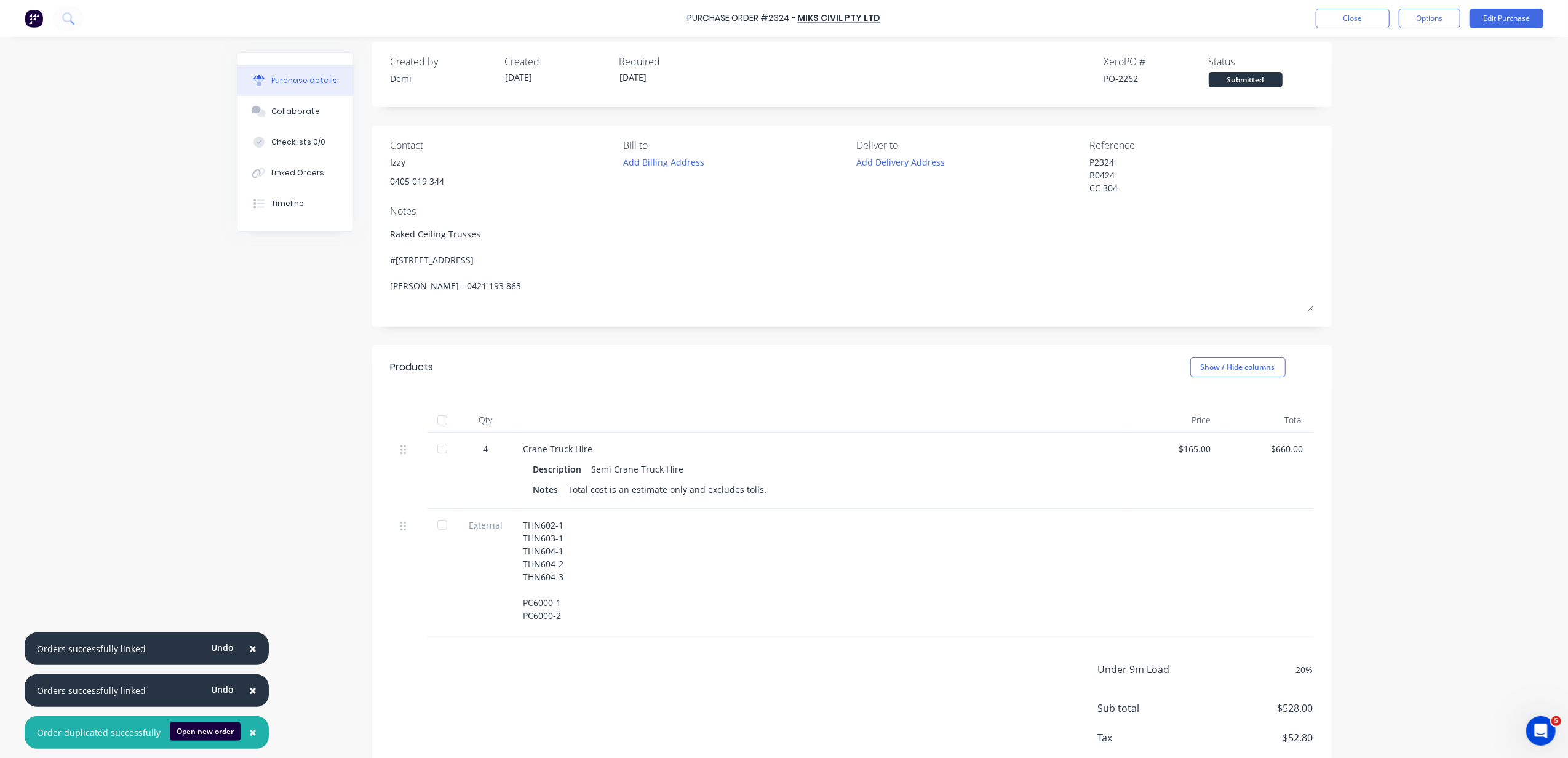
type textarea "x"
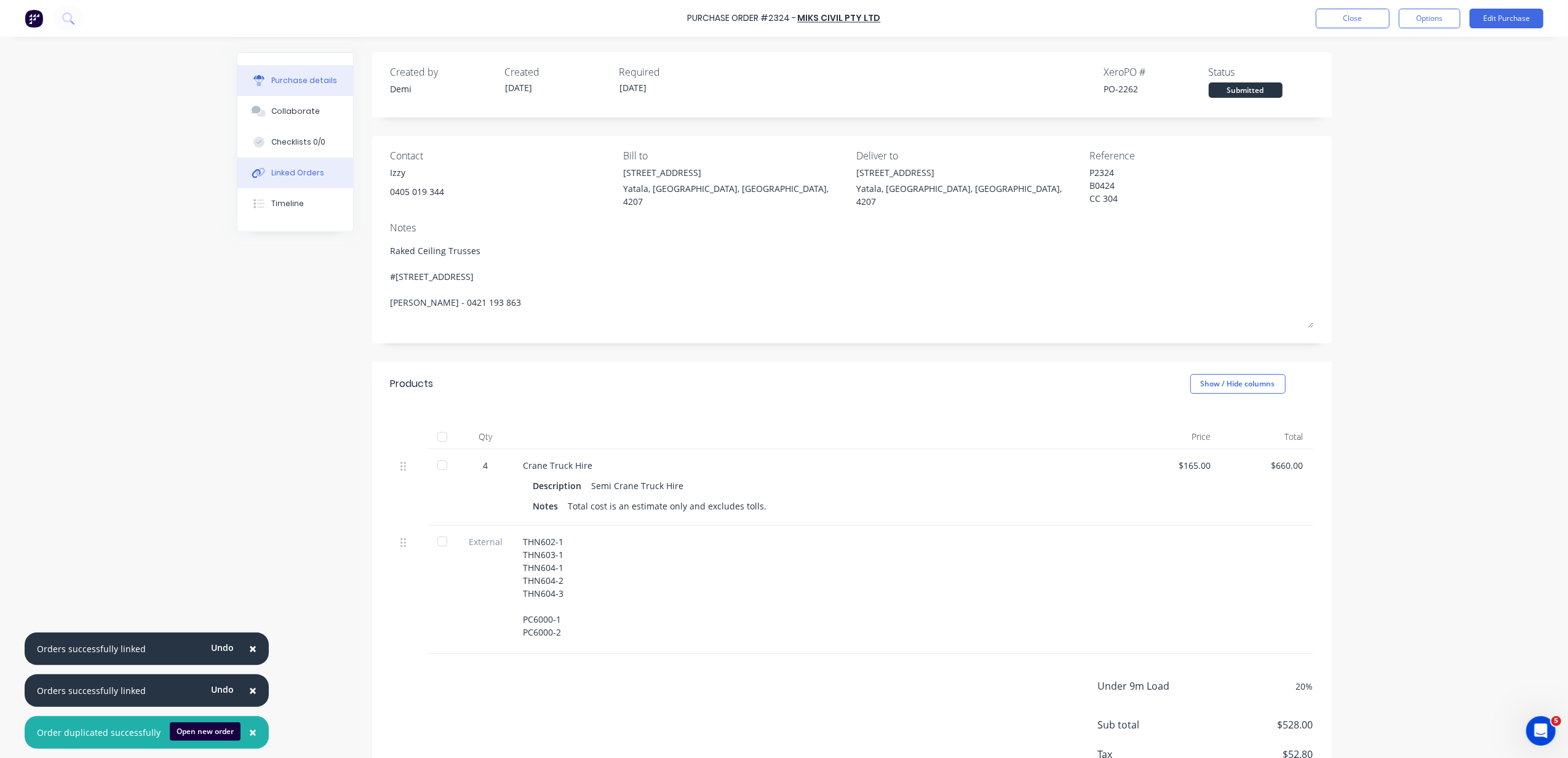
click at [323, 163] on button "Linked Orders" at bounding box center [296, 173] width 116 height 31
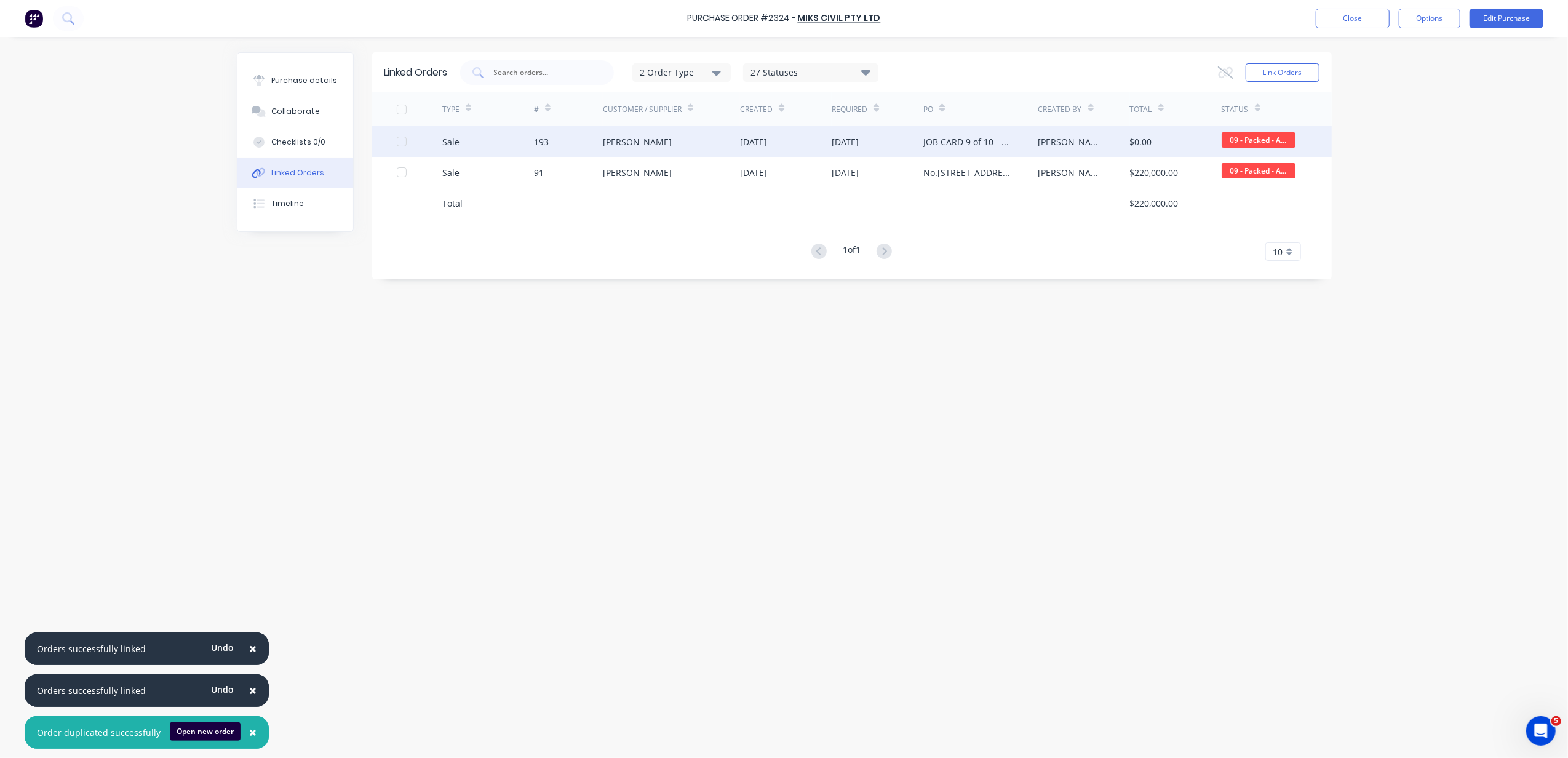
click at [404, 139] on div at bounding box center [401, 141] width 24 height 24
click at [1219, 77] on icon at bounding box center [1225, 73] width 15 height 13
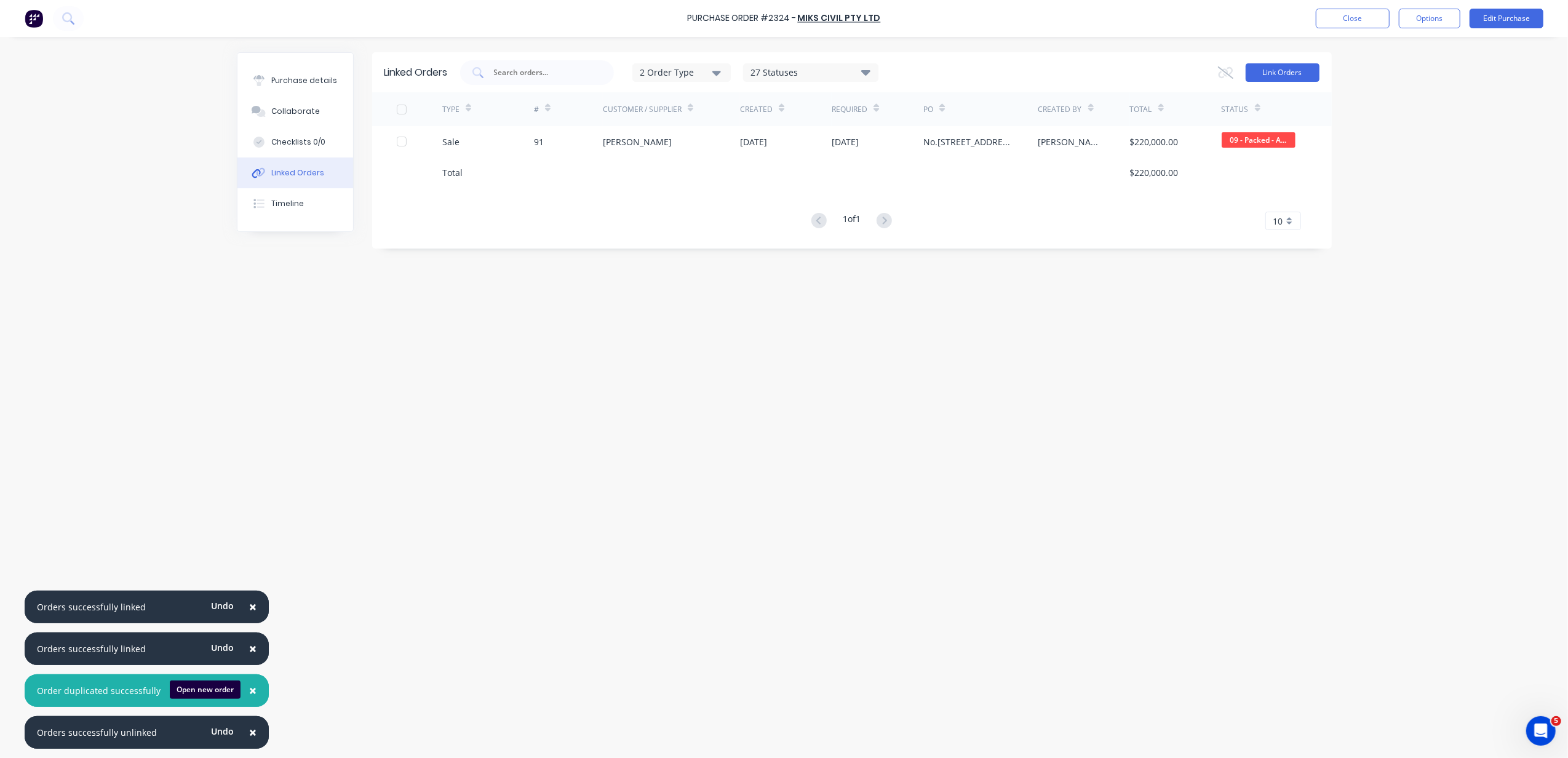
click at [1258, 74] on button "Link Orders" at bounding box center [1282, 73] width 73 height 18
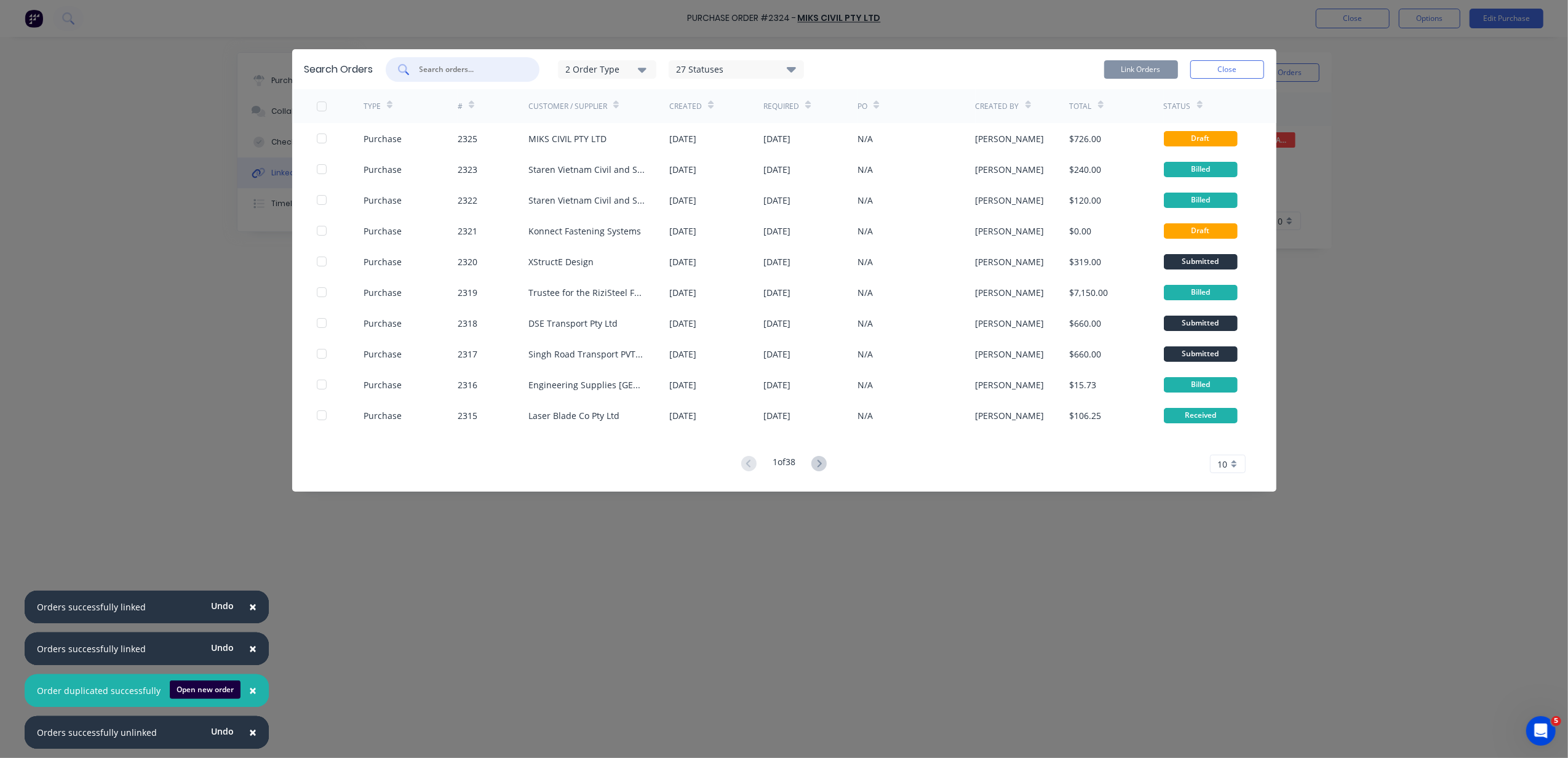
click at [433, 68] on input "text" at bounding box center [469, 70] width 102 height 13
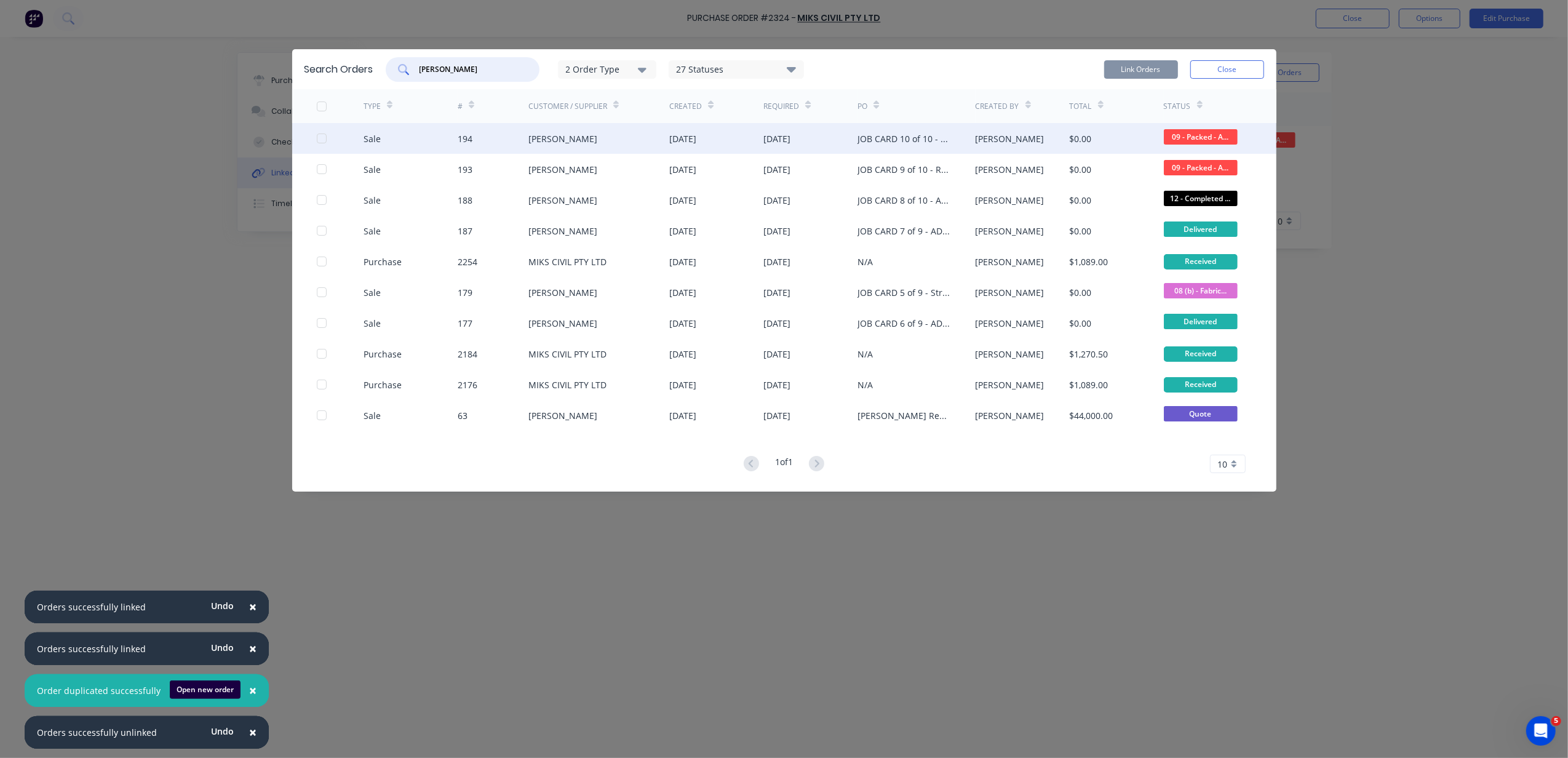
type input "[PERSON_NAME]"
click at [327, 133] on div at bounding box center [340, 139] width 47 height 31
click at [326, 139] on div at bounding box center [340, 139] width 47 height 31
click at [315, 135] on div "Sale 194 Nathan Flack 23 Sep 2025 25 Sep 2025 JOB CARD 10 of 10 - ADDITIONAL TR…" at bounding box center [784, 139] width 985 height 31
click at [317, 138] on div at bounding box center [321, 138] width 24 height 24
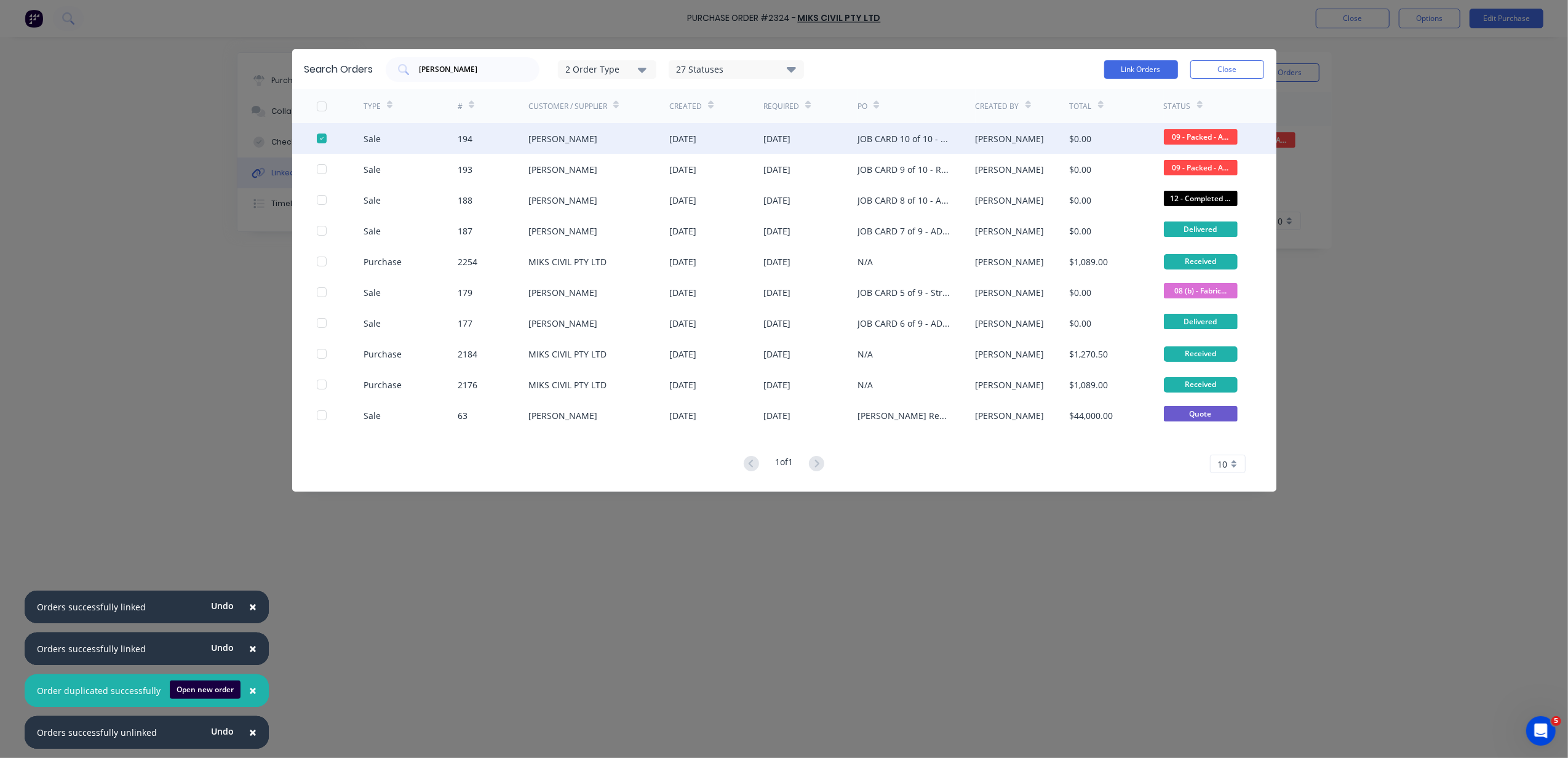
click at [317, 138] on div at bounding box center [321, 138] width 24 height 24
click at [318, 139] on div at bounding box center [321, 138] width 24 height 24
click at [317, 137] on div at bounding box center [321, 138] width 24 height 24
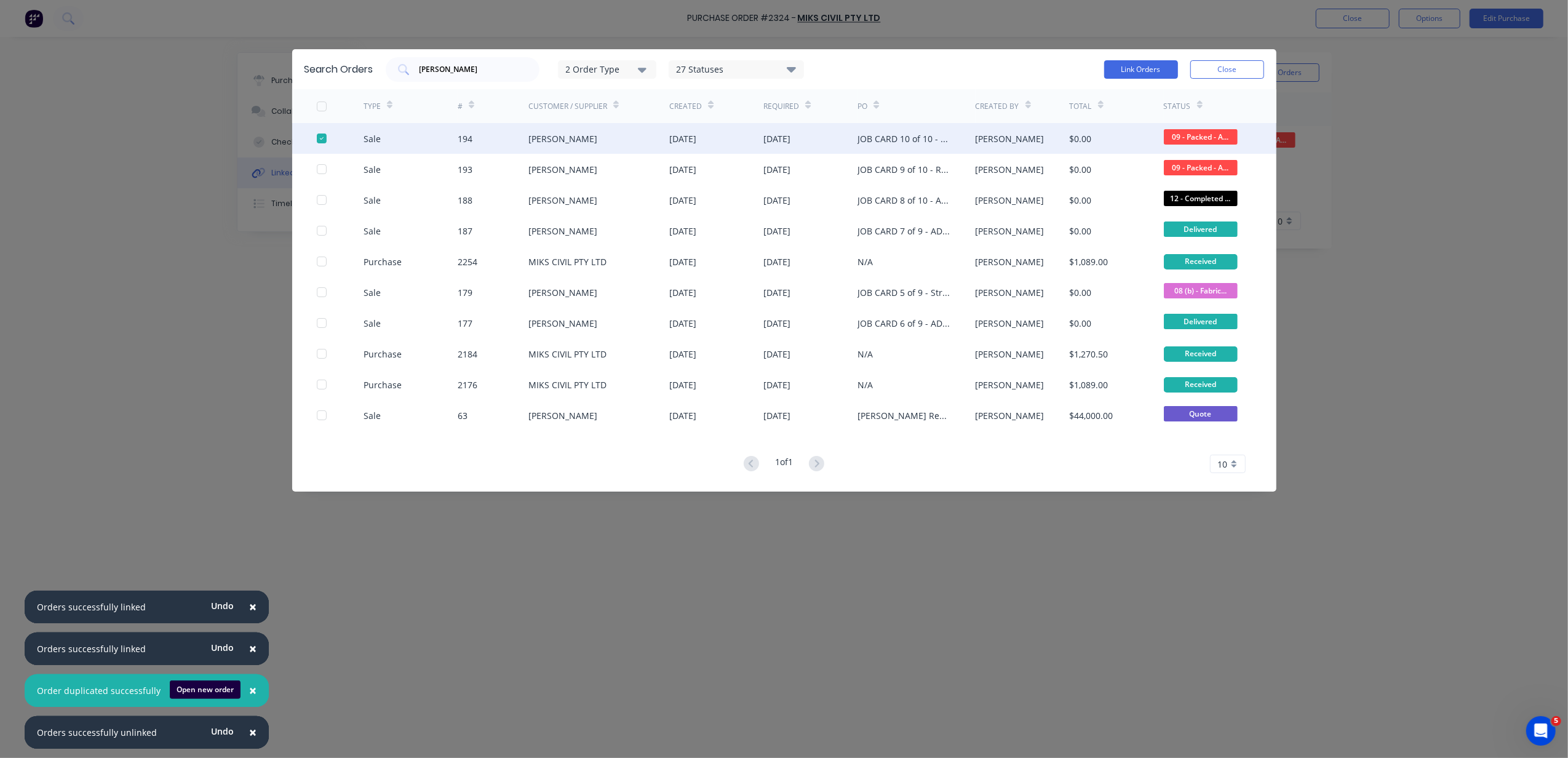
click at [317, 138] on div at bounding box center [321, 138] width 24 height 24
click at [317, 139] on div at bounding box center [321, 138] width 24 height 24
drag, startPoint x: 317, startPoint y: 139, endPoint x: 313, endPoint y: 143, distance: 5.7
click at [313, 141] on div "Sale 194 Nathan Flack 23 Sep 2025 25 Sep 2025 JOB CARD 10 of 10 - ADDITIONAL TR…" at bounding box center [784, 139] width 985 height 31
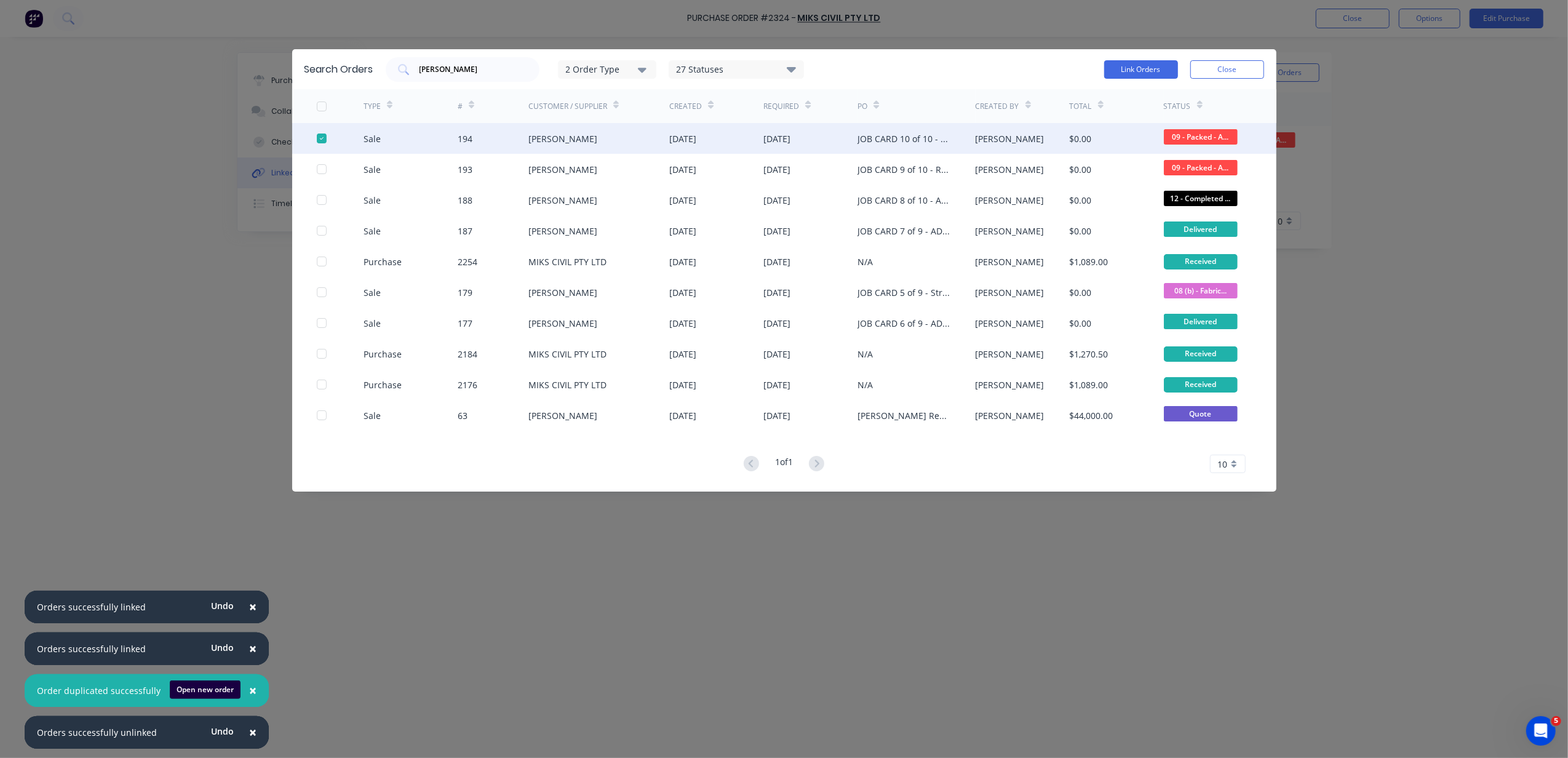
click at [313, 143] on div "Sale 194 Nathan Flack 23 Sep 2025 25 Sep 2025 JOB CARD 10 of 10 - ADDITIONAL TR…" at bounding box center [784, 139] width 985 height 31
click at [1153, 65] on button "Link Orders" at bounding box center [1141, 69] width 73 height 18
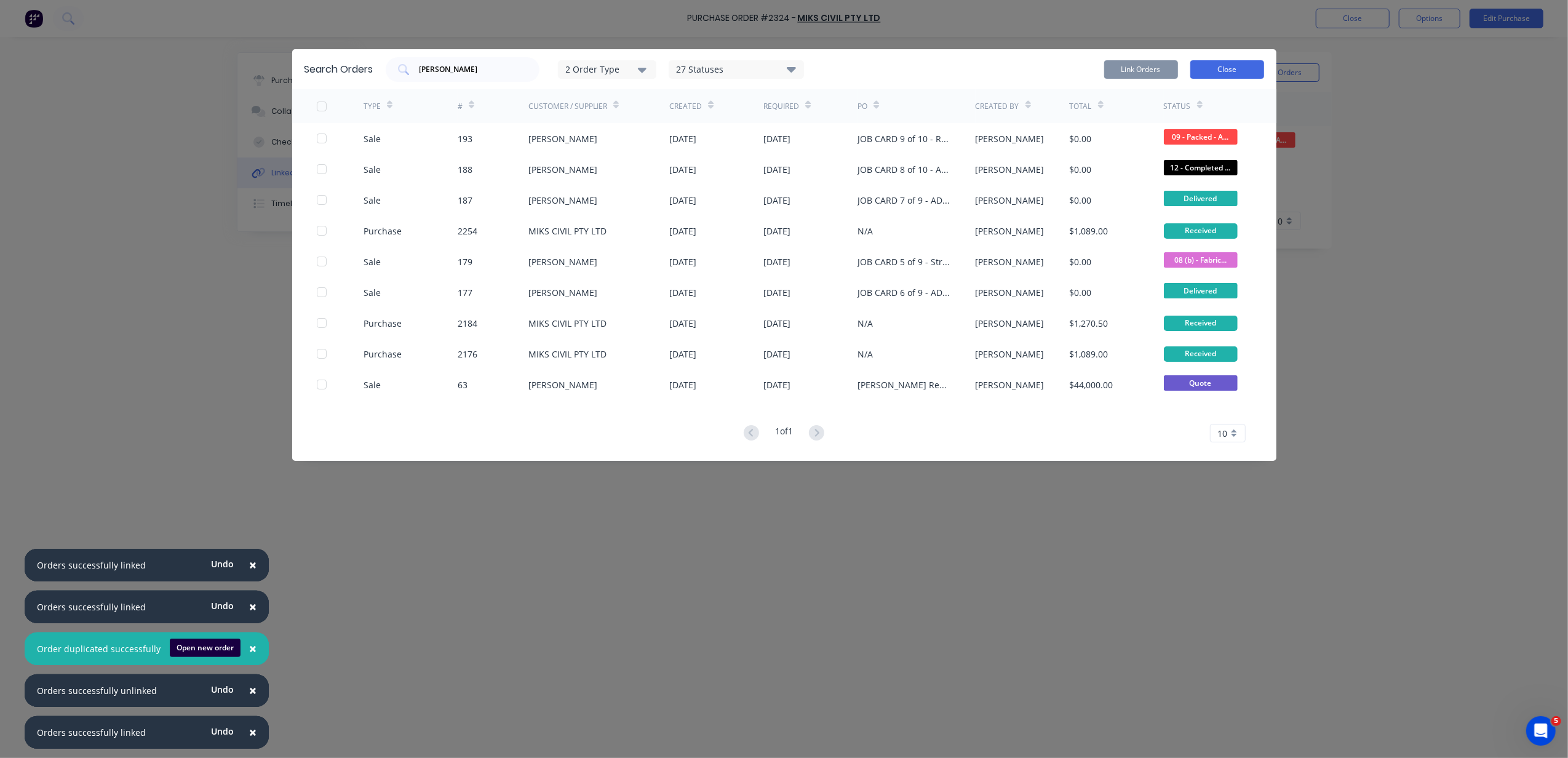
click at [1206, 63] on button "Close" at bounding box center [1227, 69] width 73 height 18
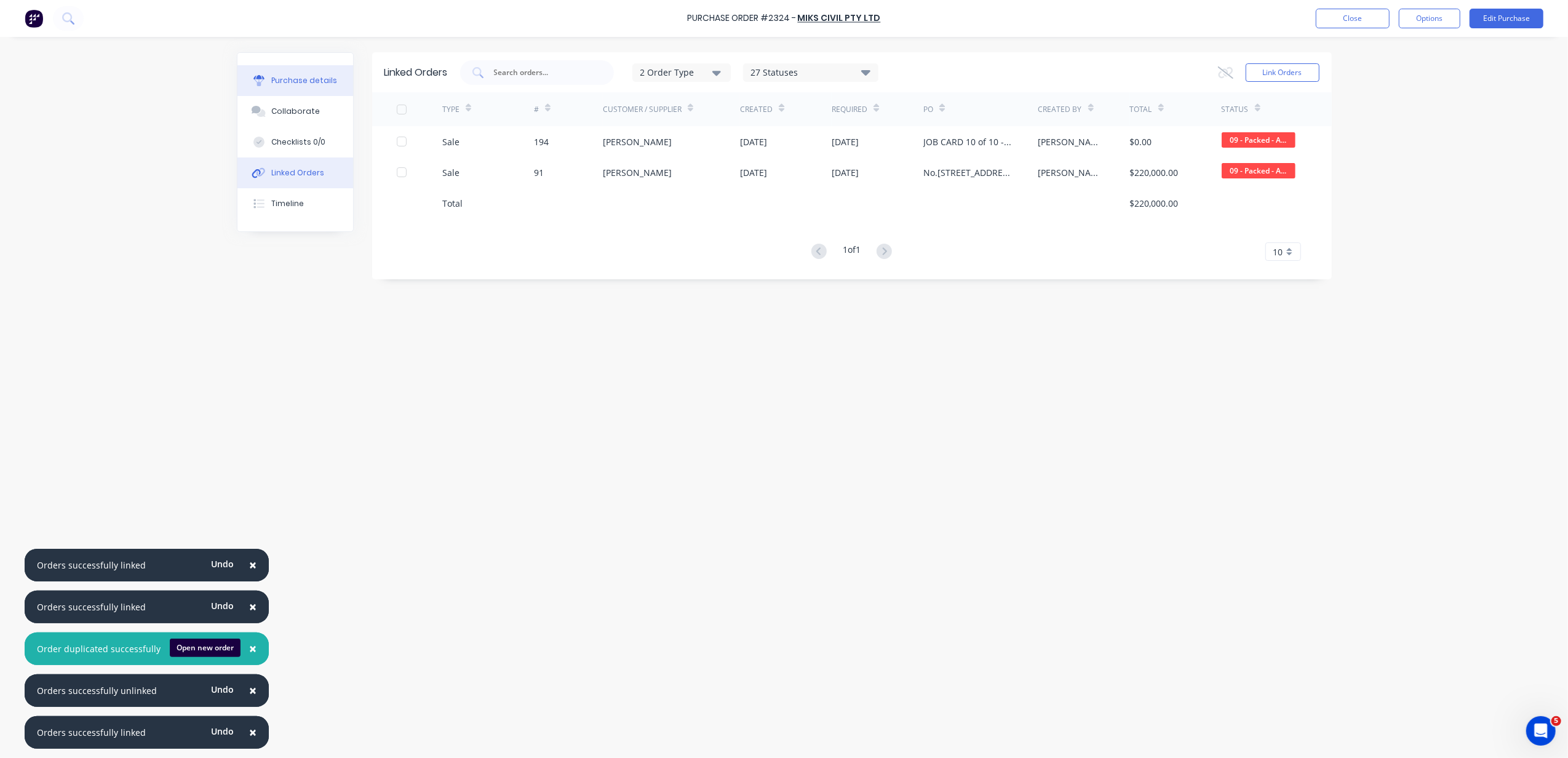
click at [311, 77] on div "Purchase details" at bounding box center [304, 81] width 66 height 11
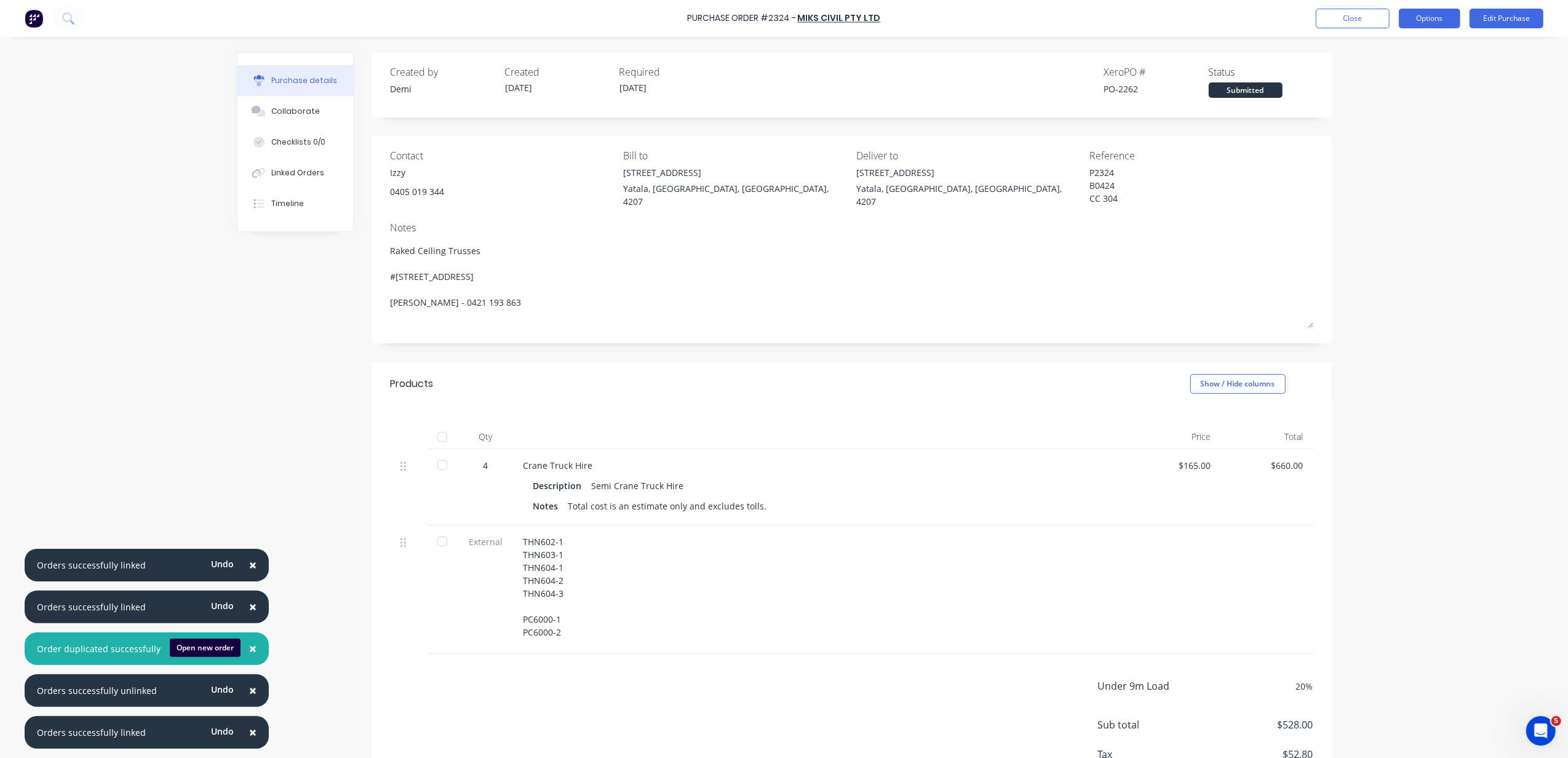
click at [1408, 18] on button "Options" at bounding box center [1430, 18] width 62 height 20
click at [1427, 18] on button "Options" at bounding box center [1430, 18] width 62 height 20
click at [1451, 410] on div "× Orders successfully linked Undo × Orders successfully linked Undo × Order dup…" at bounding box center [784, 379] width 1568 height 758
click at [1505, 15] on button "Edit Purchase" at bounding box center [1506, 18] width 73 height 20
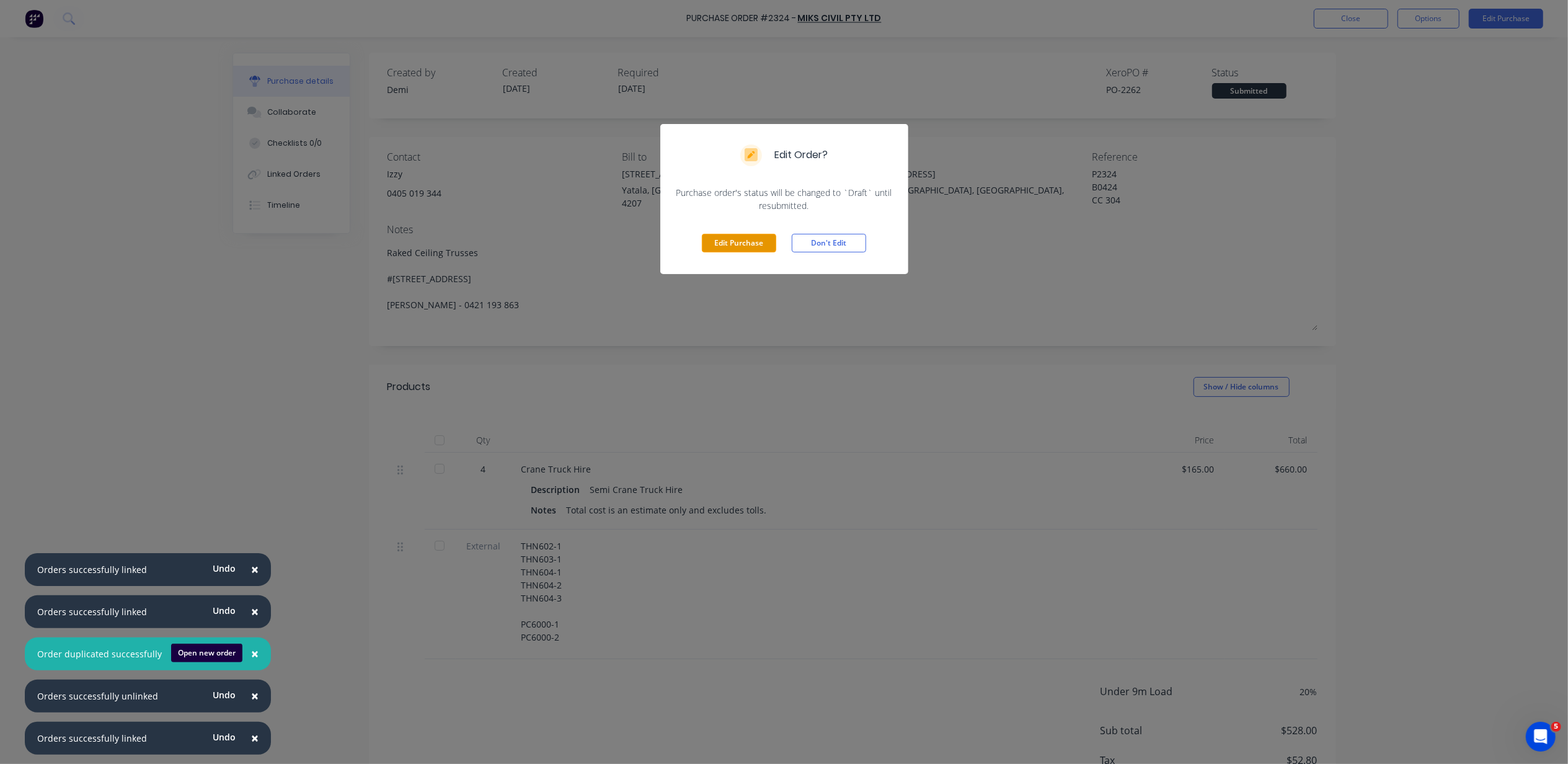
click at [757, 246] on button "Edit Purchase" at bounding box center [738, 243] width 74 height 18
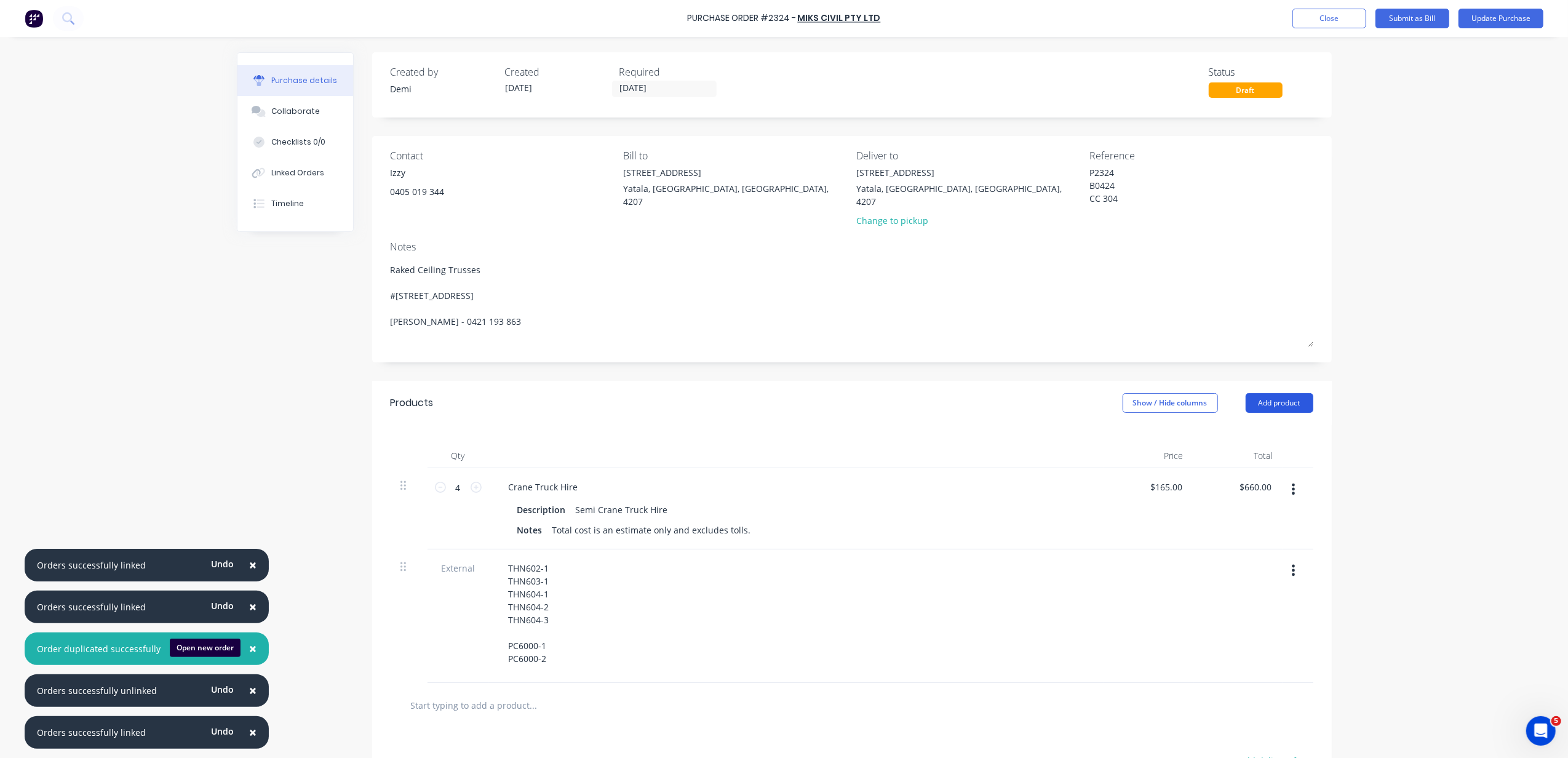
click at [1283, 394] on button "Add product" at bounding box center [1280, 403] width 68 height 20
click at [1255, 545] on button "Notes (External)" at bounding box center [1255, 557] width 117 height 24
type textarea "x"
click at [537, 693] on div at bounding box center [543, 702] width 89 height 18
click at [1482, 18] on button "Update Purchase" at bounding box center [1502, 18] width 85 height 20
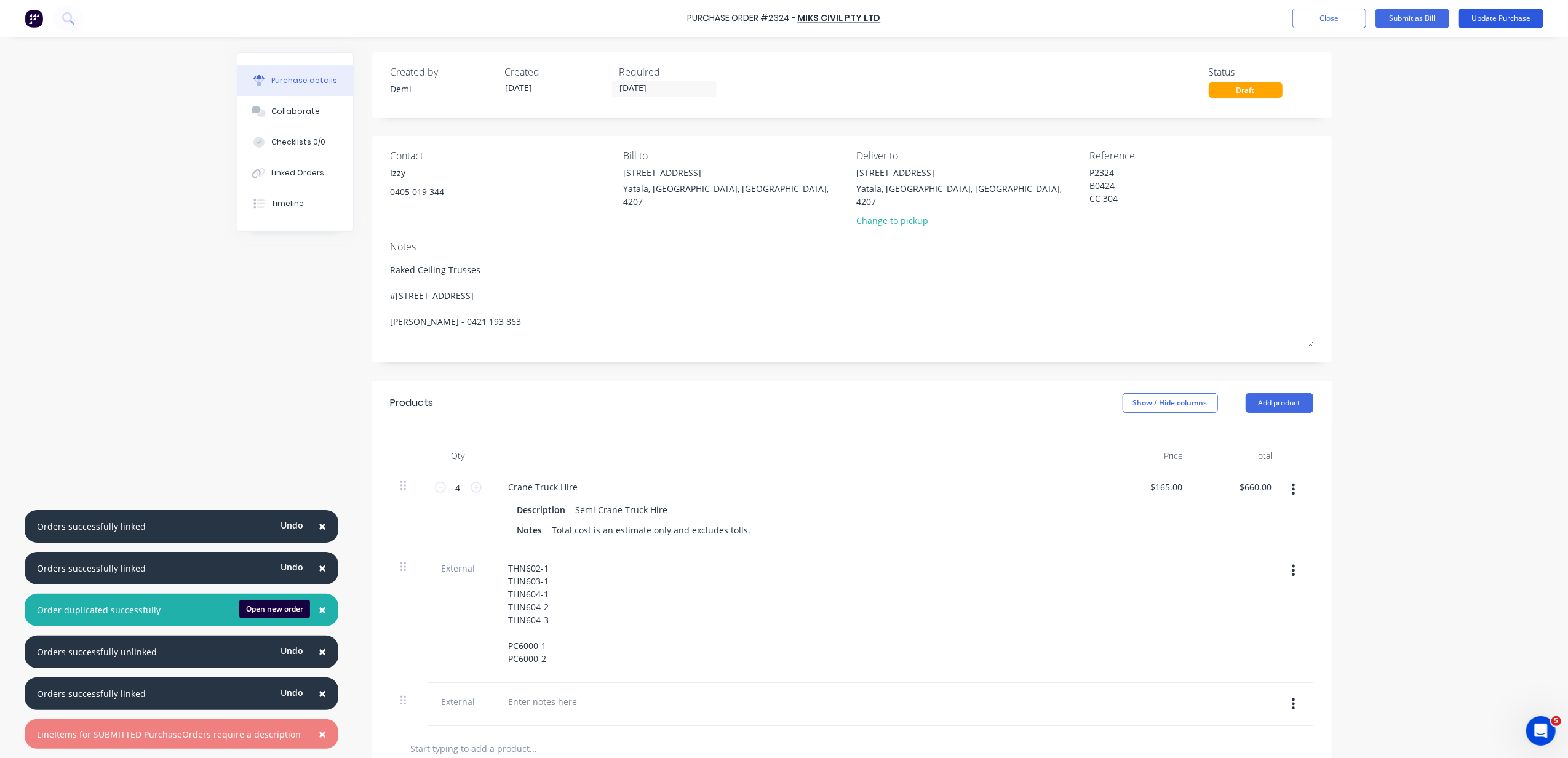
click at [1483, 18] on button "Update Purchase" at bounding box center [1502, 18] width 85 height 20
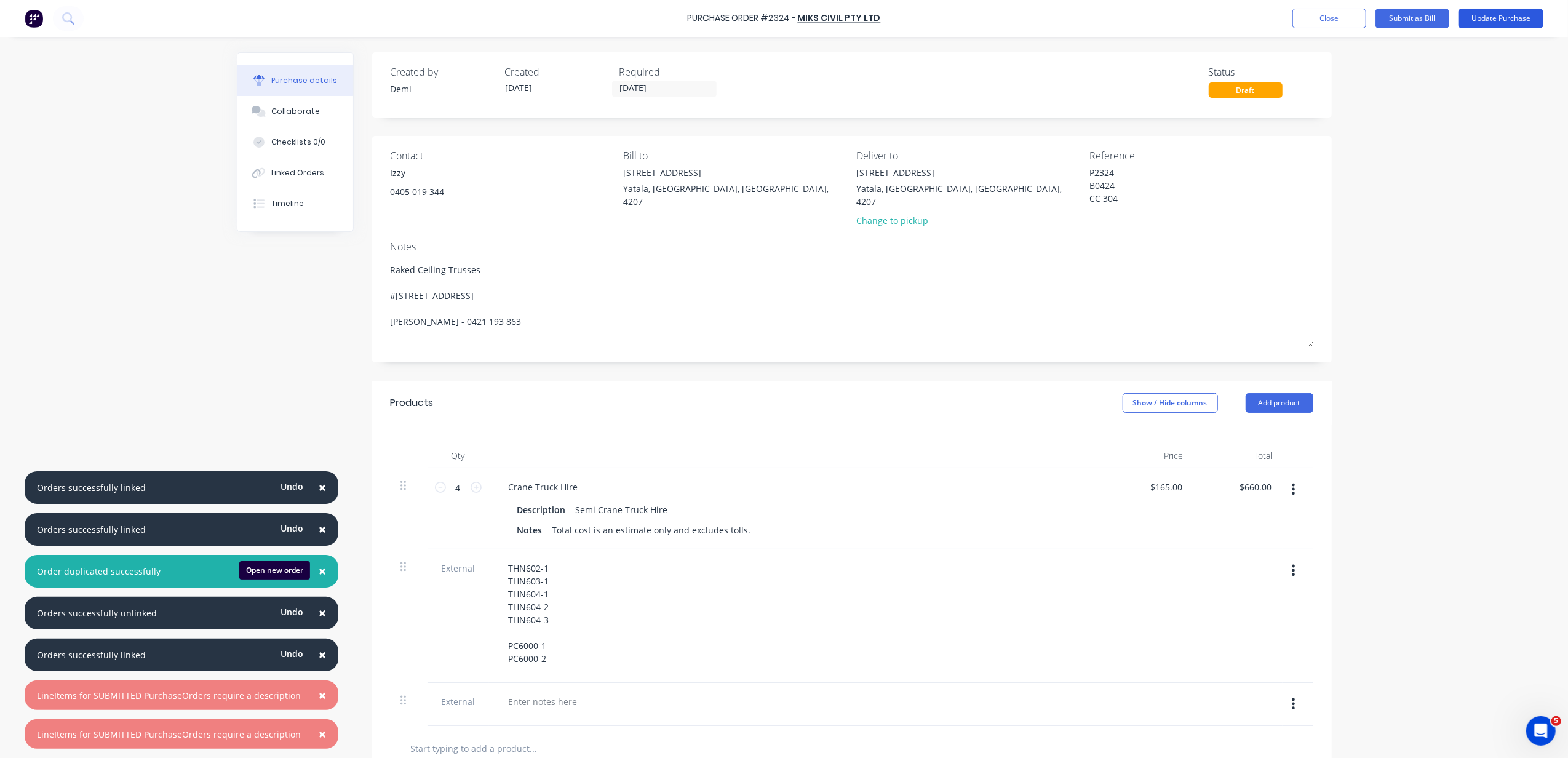
click at [1485, 18] on button "Update Purchase" at bounding box center [1502, 18] width 85 height 20
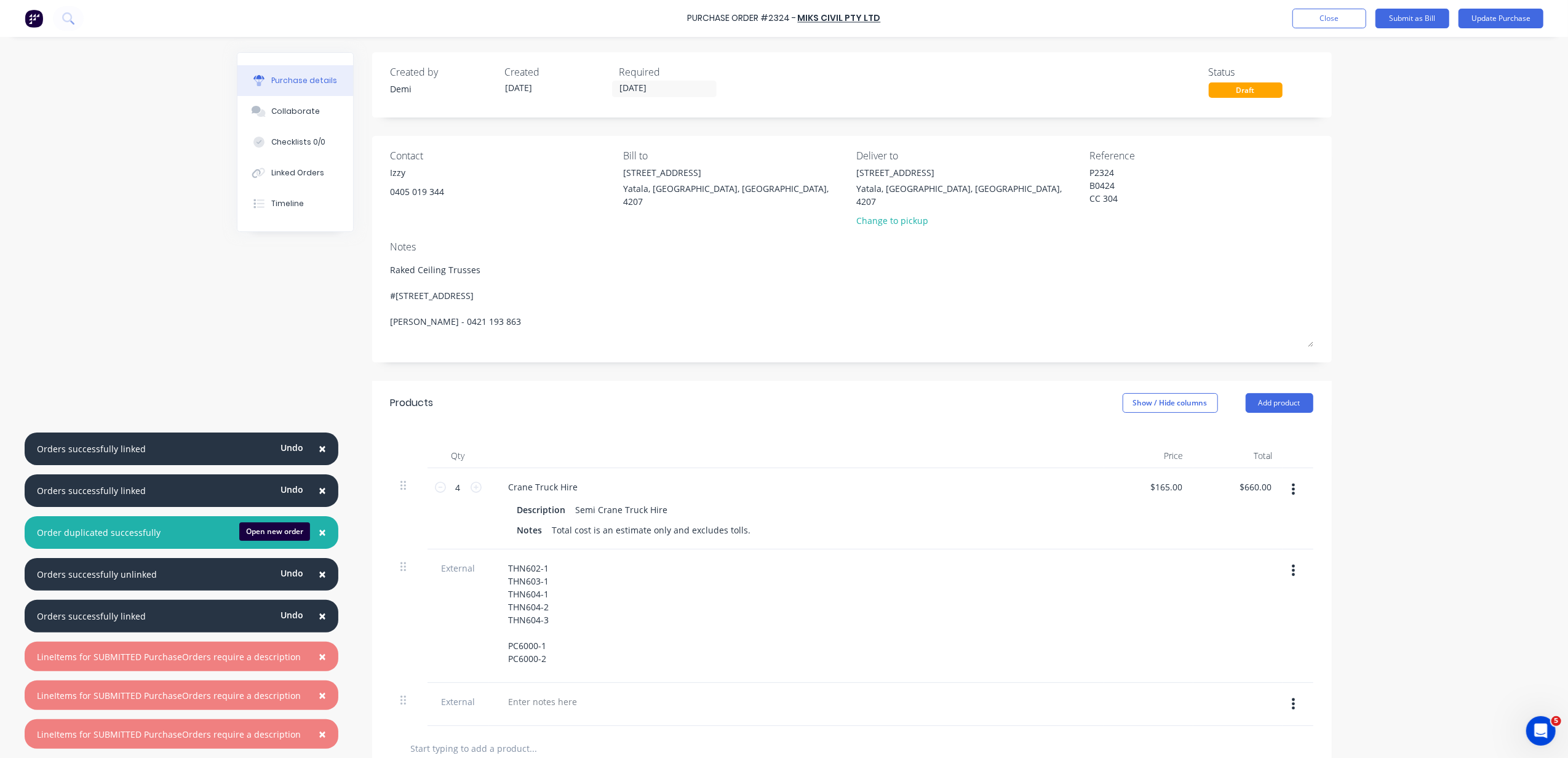
click at [1436, 193] on div "× Orders successfully linked Undo × Orders successfully linked Undo × Order dup…" at bounding box center [784, 379] width 1568 height 758
click at [1292, 697] on icon "button" at bounding box center [1293, 704] width 3 height 14
click at [1258, 749] on button "Delete" at bounding box center [1256, 761] width 104 height 24
click at [1512, 15] on button "Update Purchase" at bounding box center [1502, 18] width 85 height 20
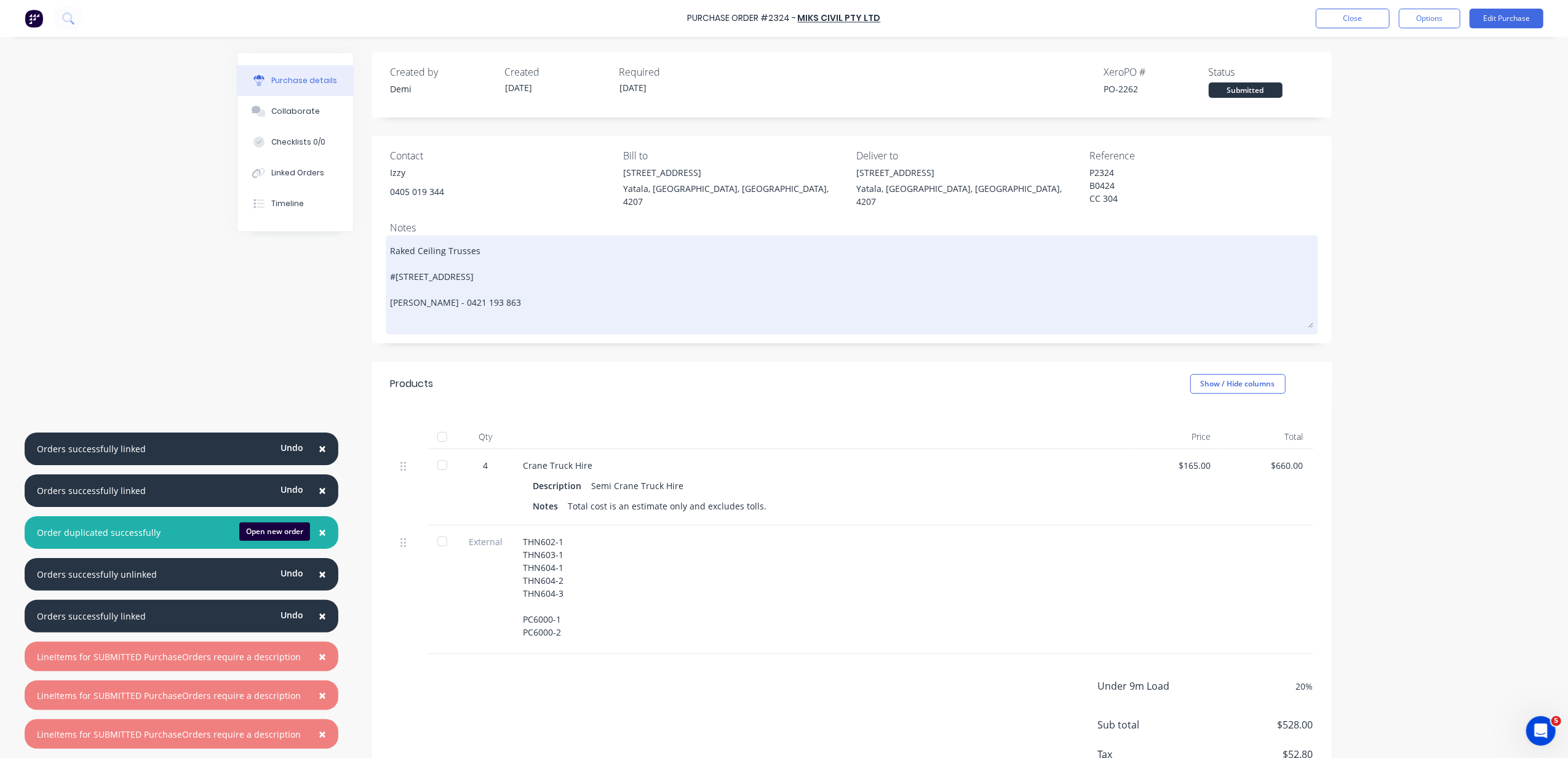
click at [529, 254] on textarea "Raked Ceiling Trusses #446 MUNDOOLUN CONNECTION ROAD Boyland, Queensland, Austr…" at bounding box center [852, 283] width 923 height 90
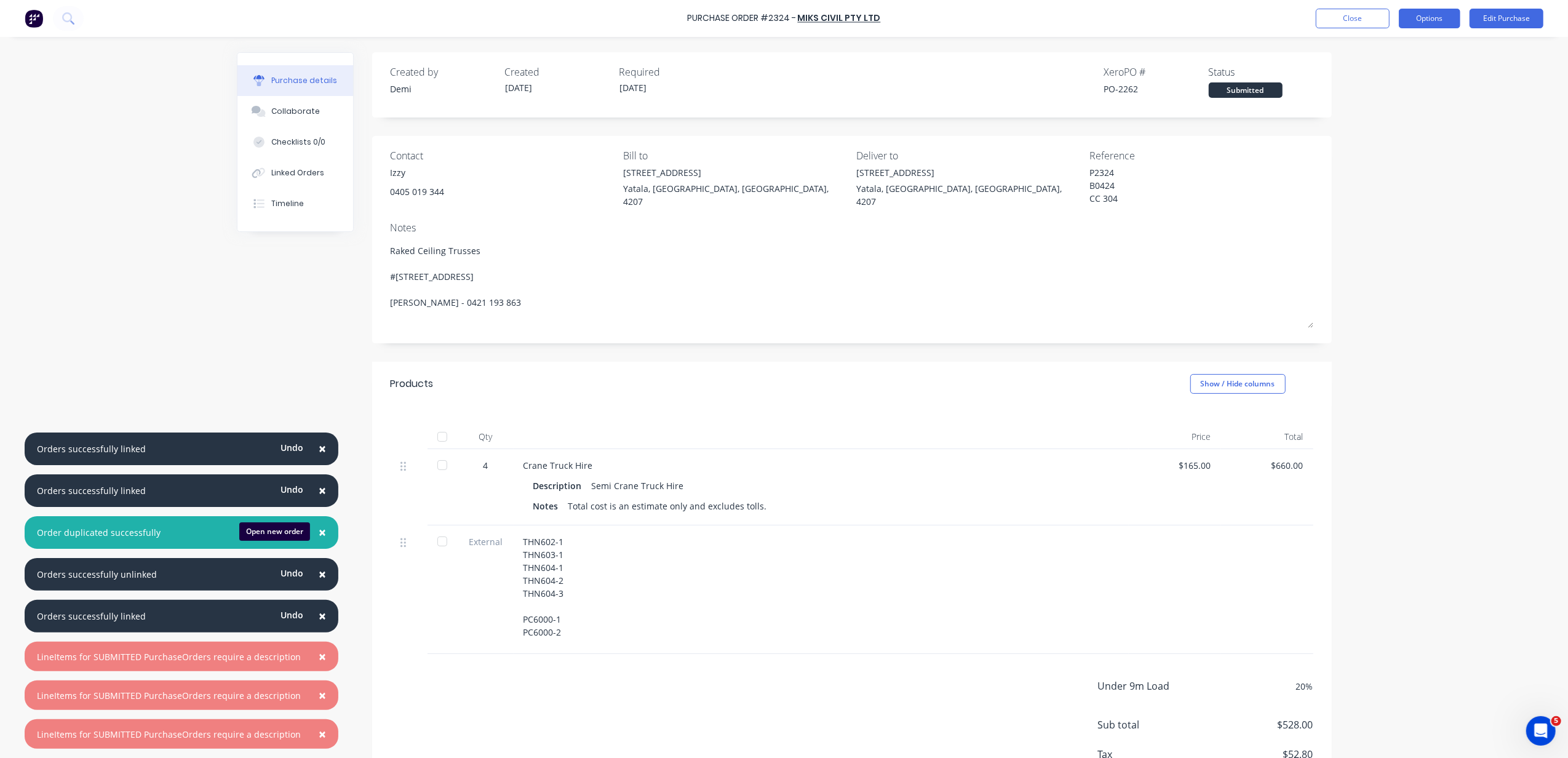
click at [1430, 22] on button "Options" at bounding box center [1430, 18] width 62 height 20
click at [1426, 54] on div "Print / Email" at bounding box center [1402, 50] width 94 height 18
click at [1413, 97] on div "Without pricing" at bounding box center [1402, 100] width 94 height 18
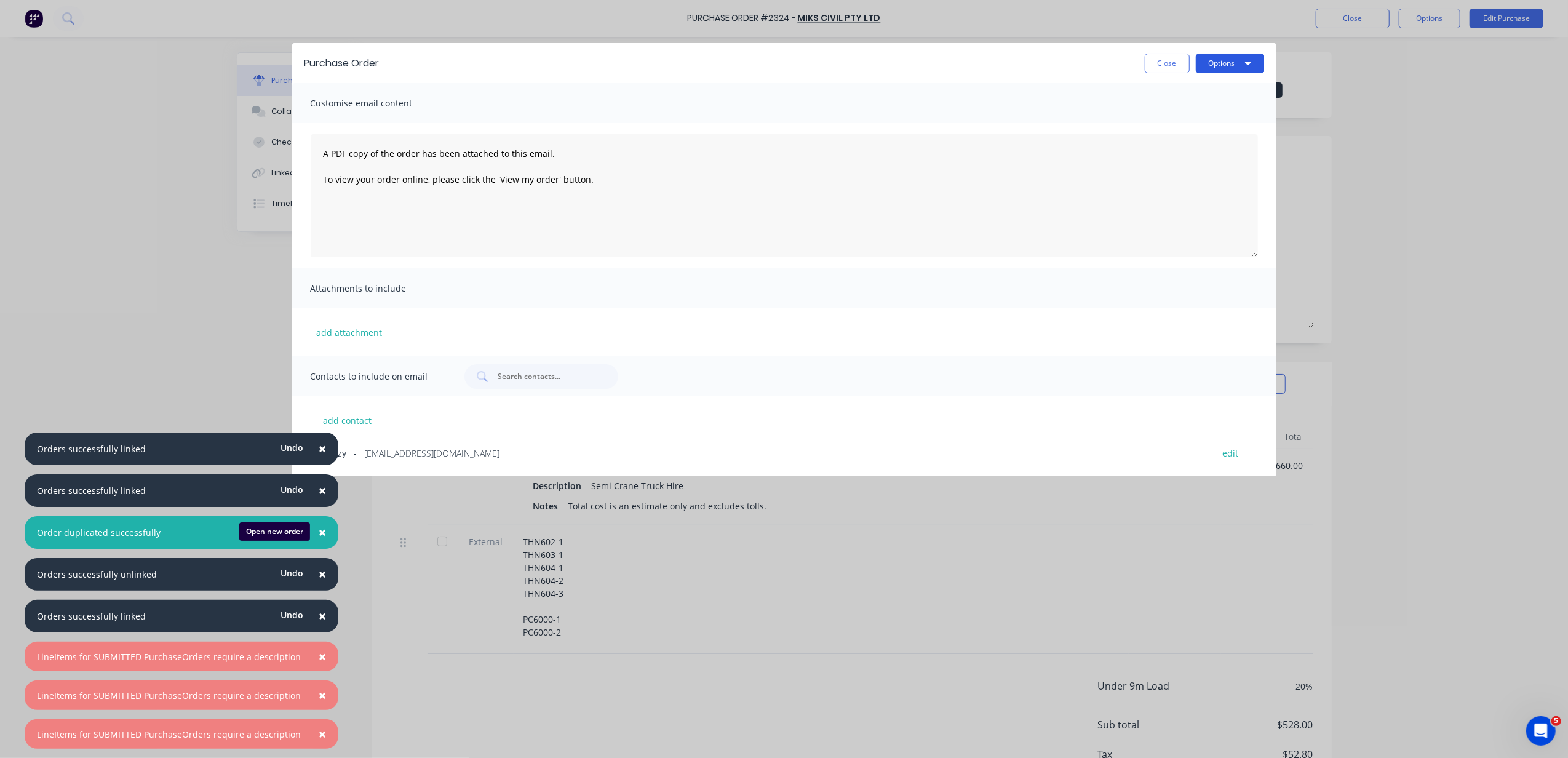
click at [1239, 64] on button "Options" at bounding box center [1230, 63] width 68 height 20
click at [1226, 107] on button "Print" at bounding box center [1205, 119] width 117 height 24
click at [1169, 73] on button "Close" at bounding box center [1168, 63] width 45 height 20
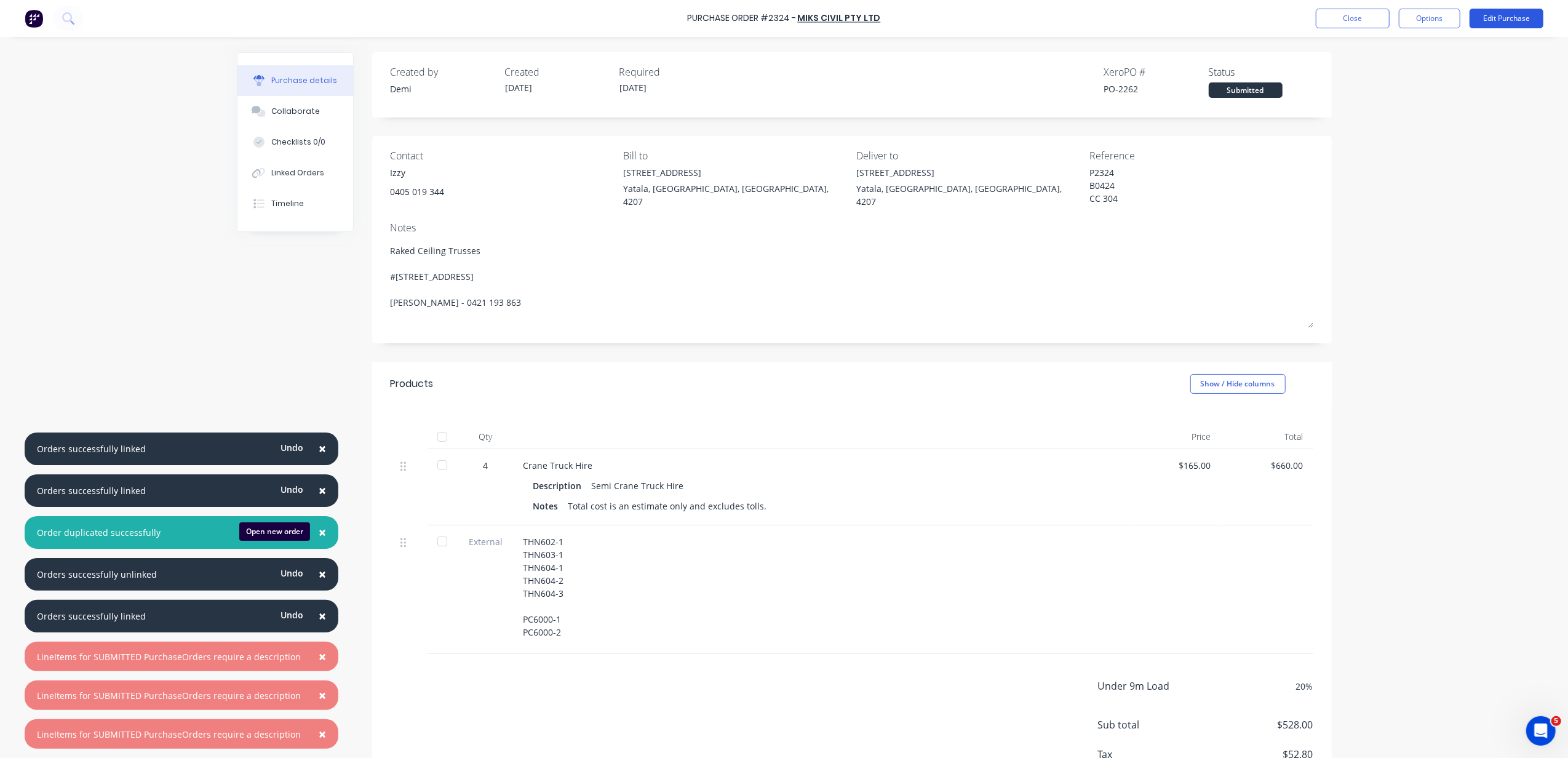
click at [1489, 13] on button "Edit Purchase" at bounding box center [1506, 18] width 73 height 20
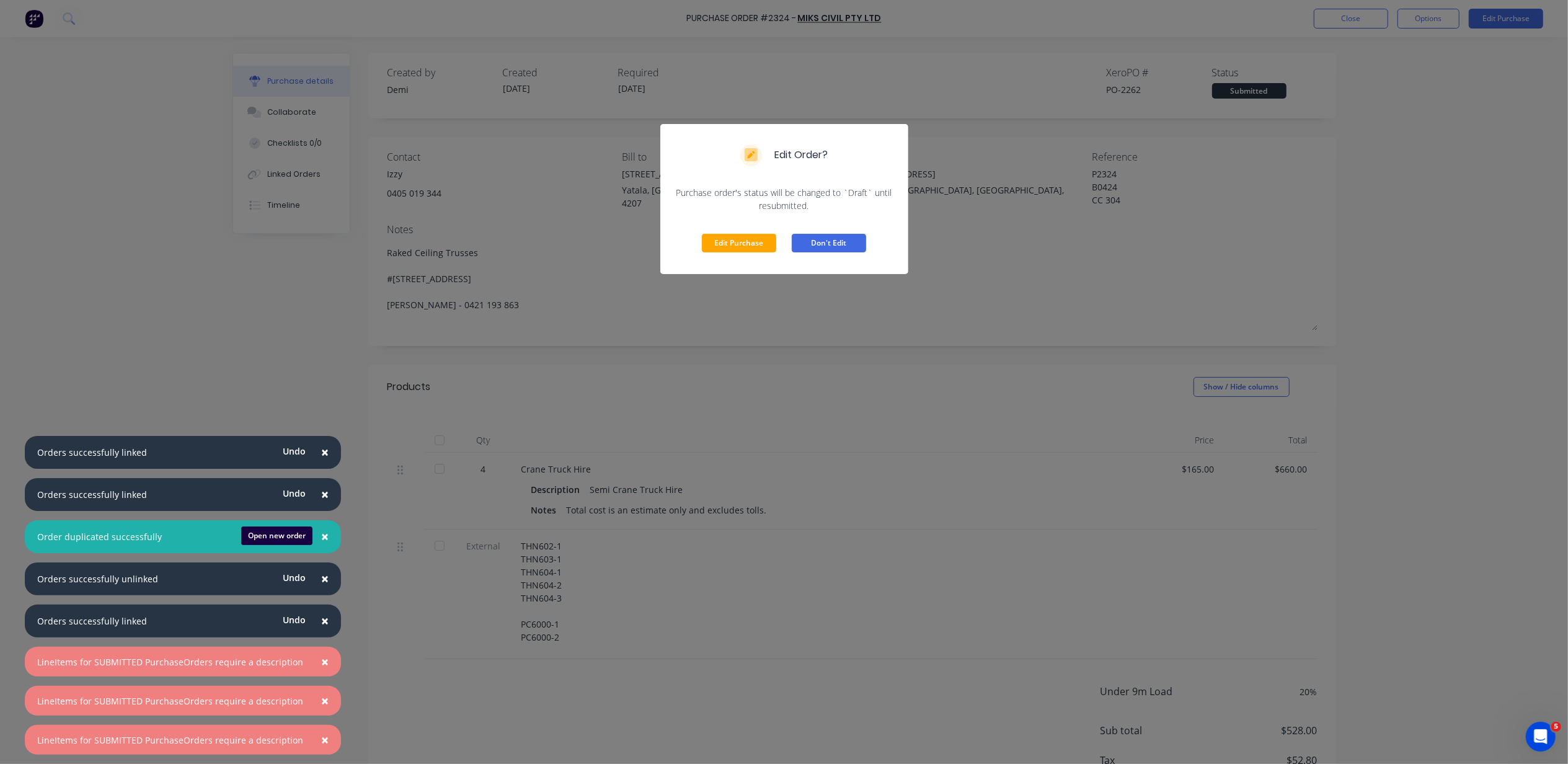
click at [807, 234] on button "Don't Edit" at bounding box center [828, 243] width 74 height 18
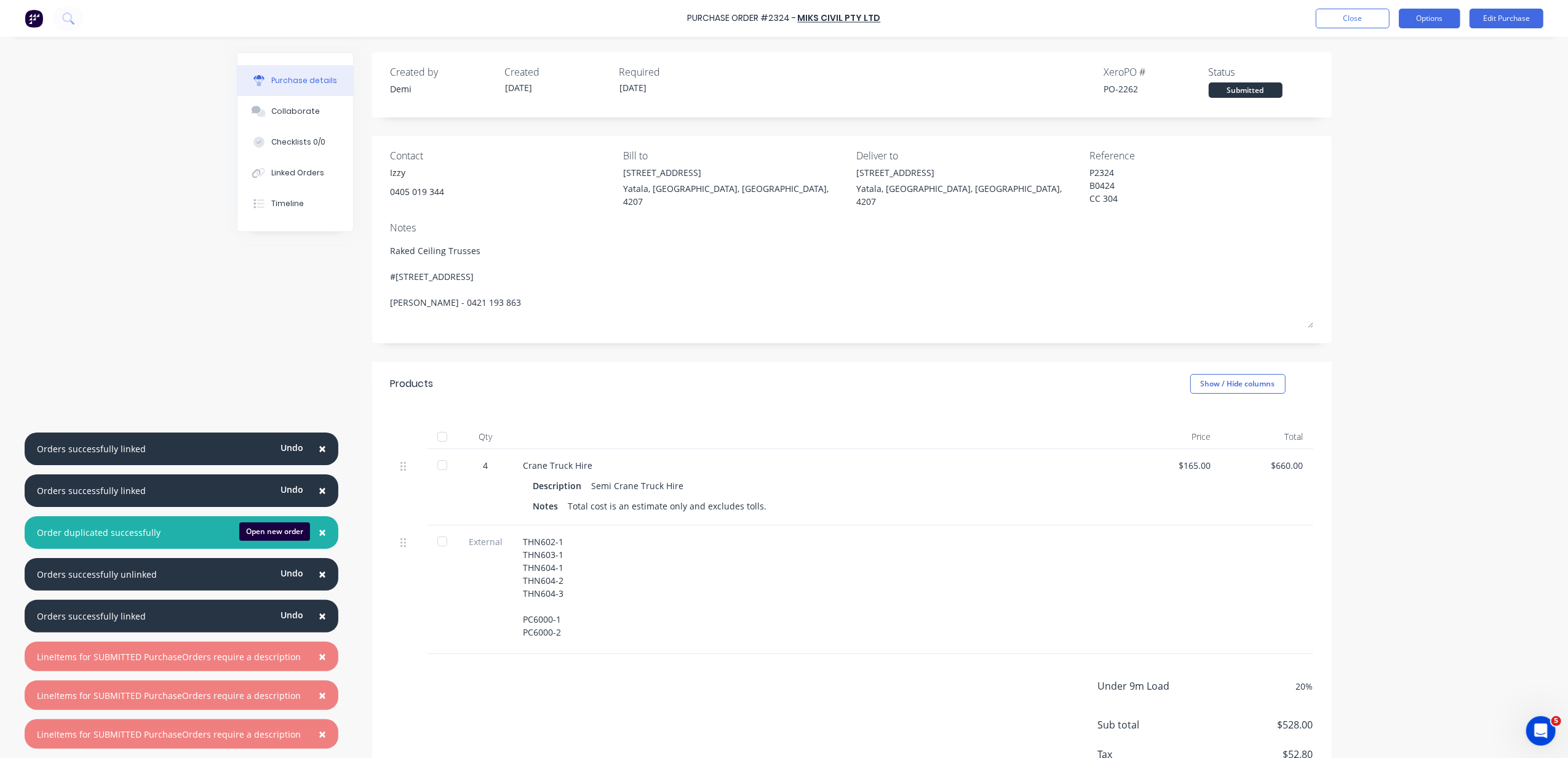
click at [1418, 17] on button "Options" at bounding box center [1430, 18] width 62 height 20
click at [1418, 60] on button "Print / Email" at bounding box center [1402, 49] width 117 height 24
click at [1416, 74] on div "With pricing" at bounding box center [1402, 75] width 94 height 18
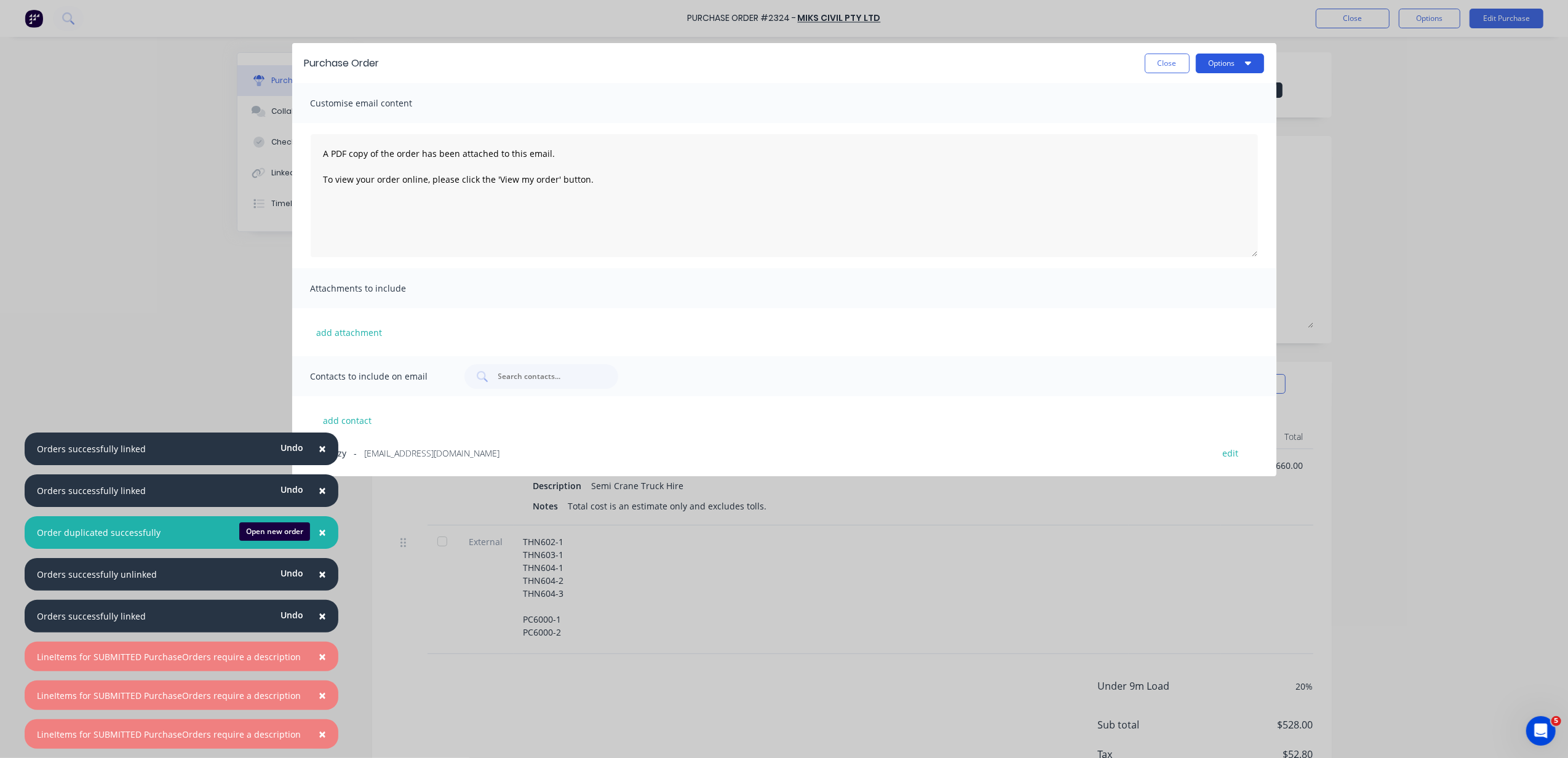
click at [1224, 64] on button "Options" at bounding box center [1230, 63] width 68 height 20
click at [1212, 117] on div "Print" at bounding box center [1206, 119] width 94 height 18
click at [1178, 69] on button "Close" at bounding box center [1168, 63] width 45 height 20
type textarea "x"
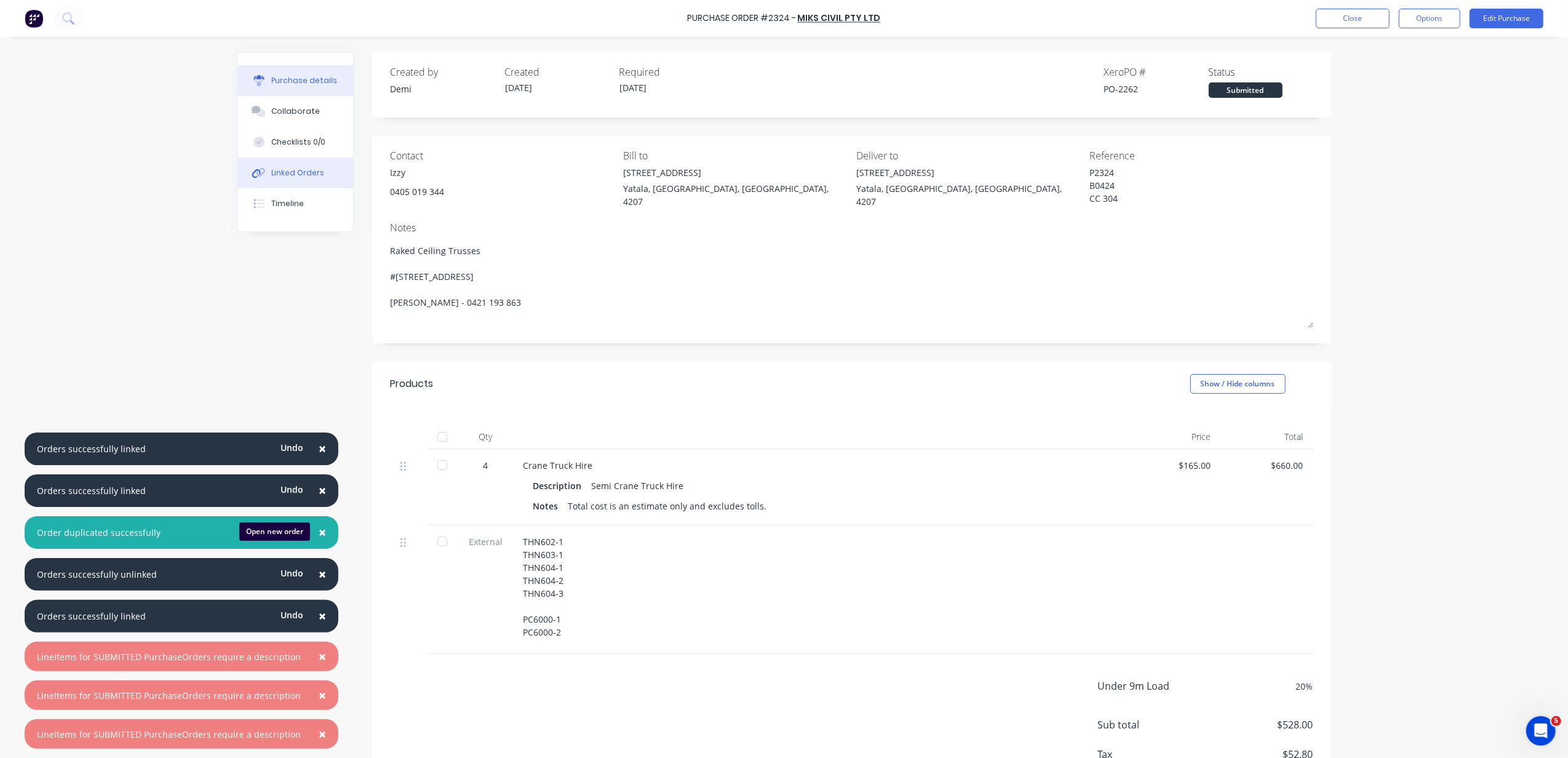
click at [314, 177] on div "Linked Orders" at bounding box center [297, 173] width 53 height 11
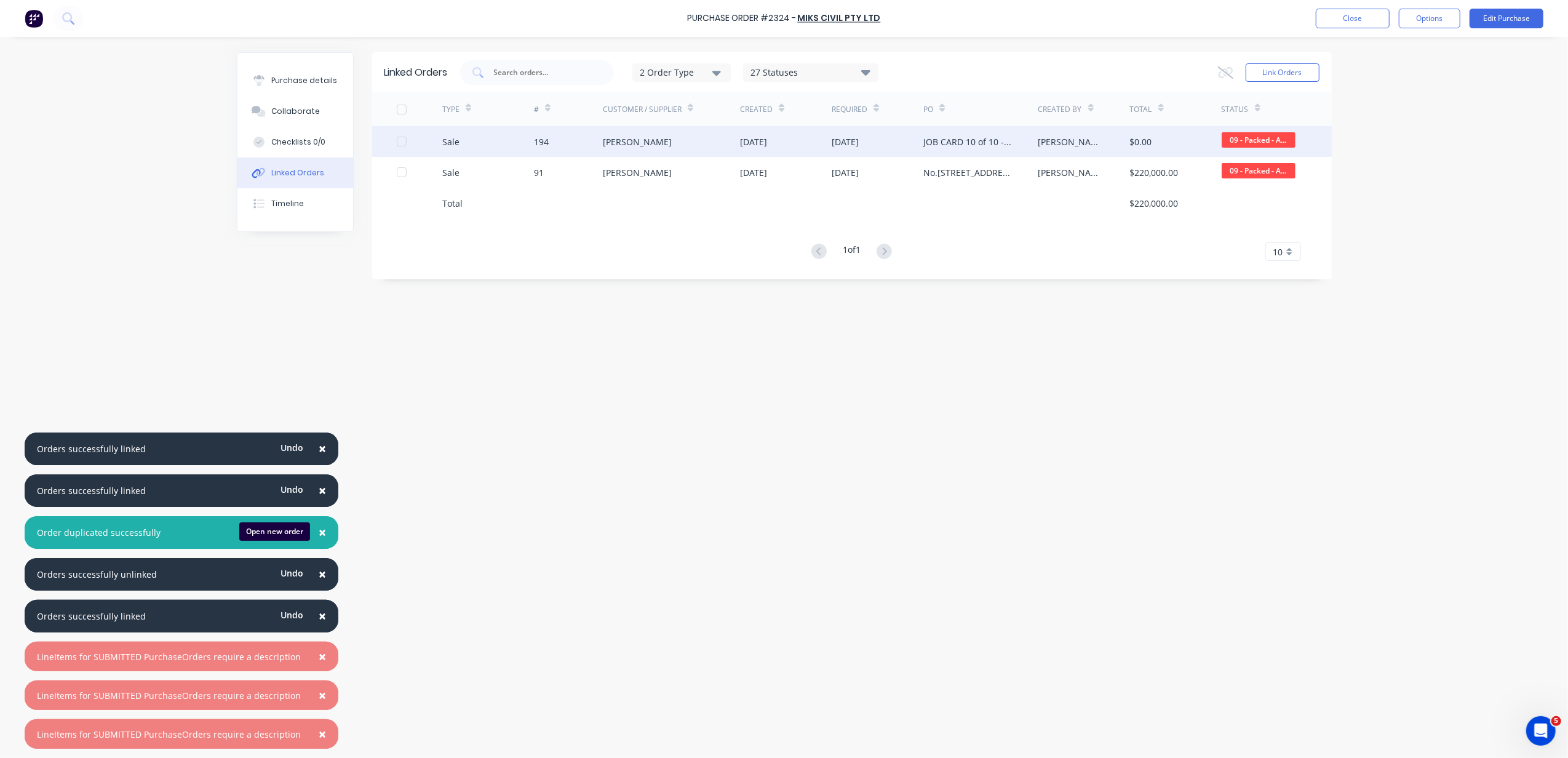
click at [990, 145] on div "JOB CARD 10 of 10 - ADDITIONAL TRUSSES" at bounding box center [968, 141] width 90 height 13
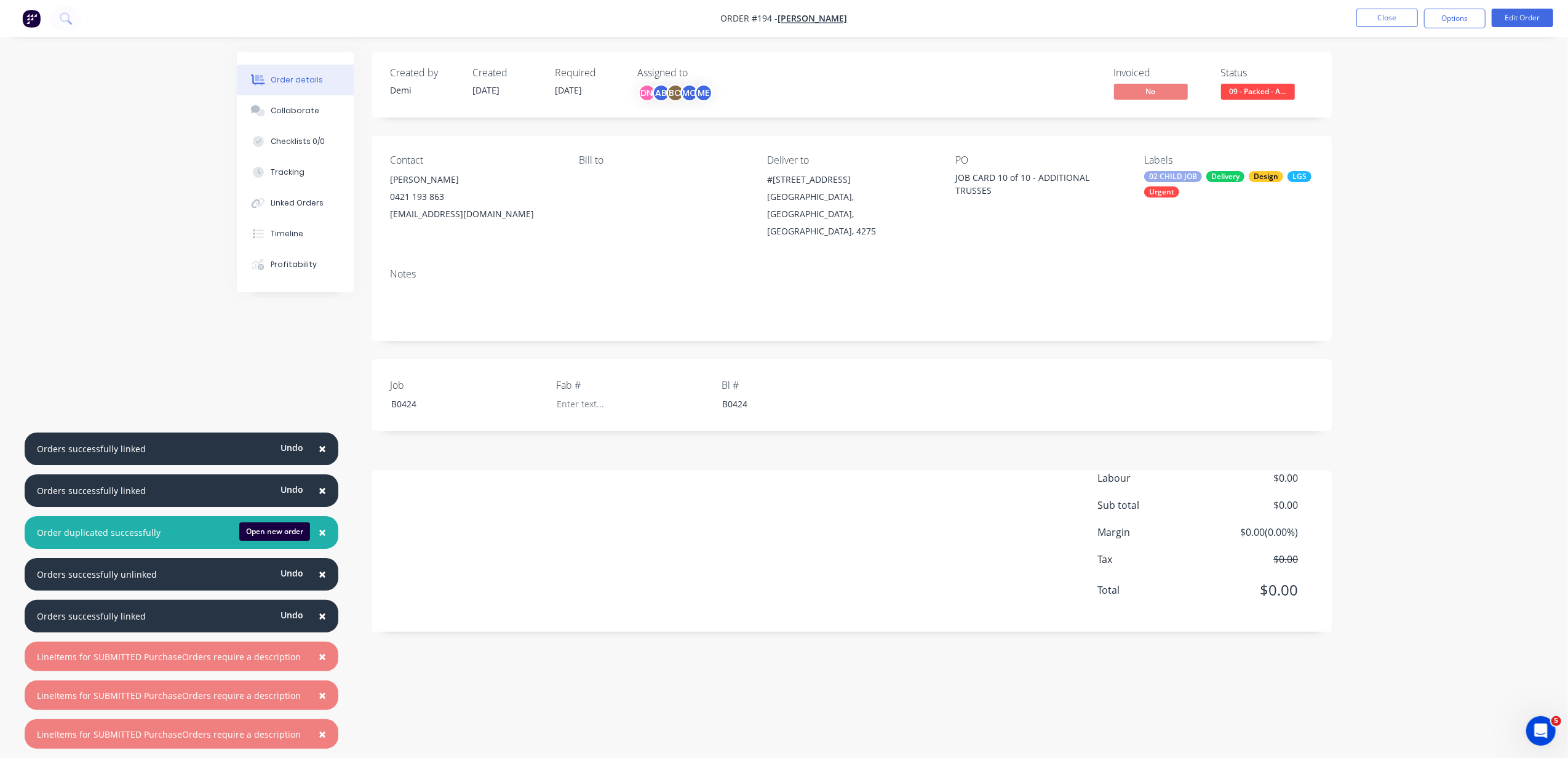
click at [682, 473] on div "Labour $0.00 Sub total $0.00 Margin $0.00 ( 0.00 %) Tax $0.00 Total $0.00" at bounding box center [852, 541] width 923 height 142
click at [1546, 17] on button "Edit Order" at bounding box center [1523, 17] width 62 height 18
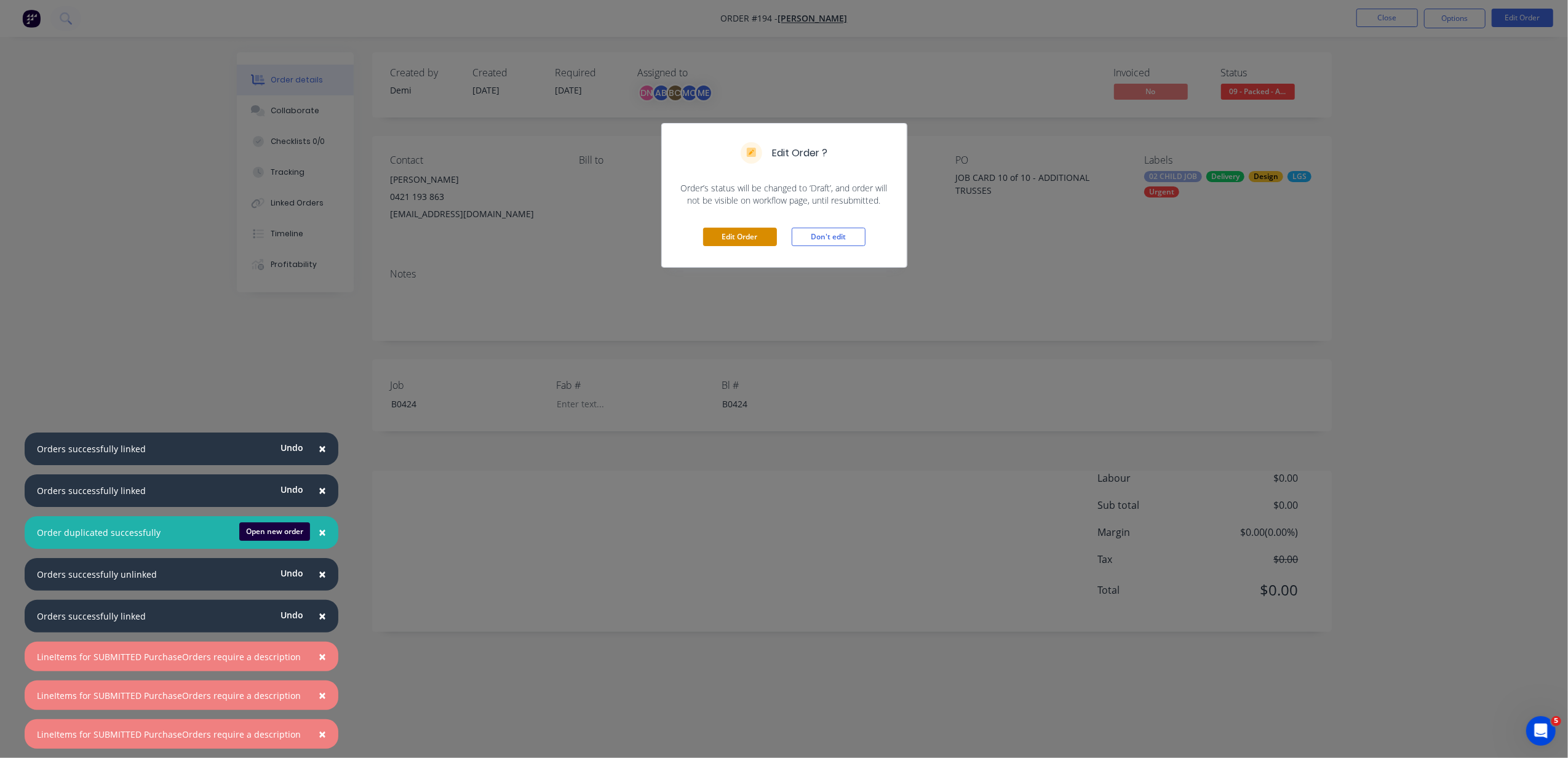
click at [740, 245] on button "Edit Order" at bounding box center [739, 237] width 73 height 18
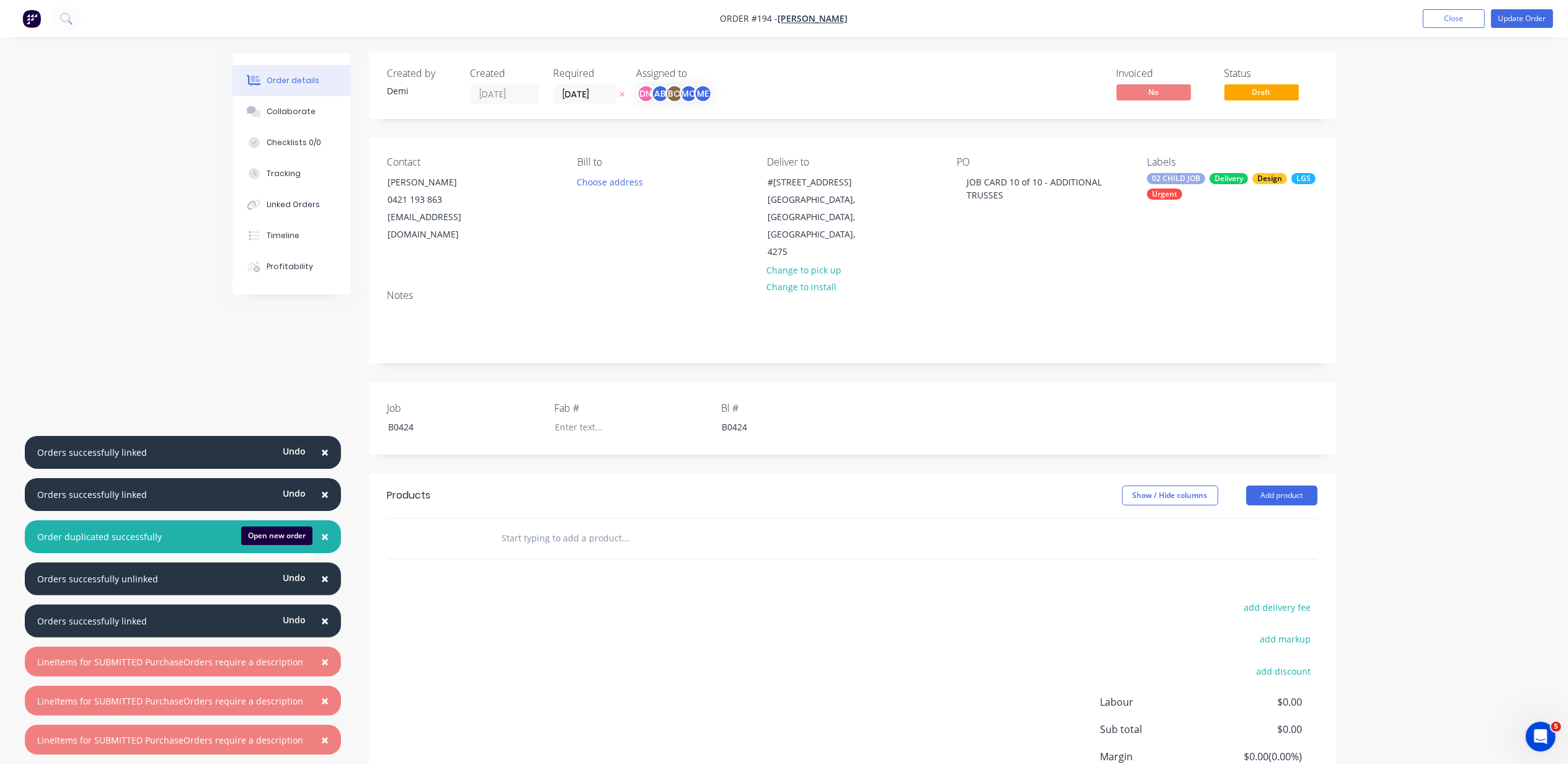
click at [569, 525] on input "text" at bounding box center [625, 537] width 248 height 25
click at [1266, 485] on button "Add product" at bounding box center [1282, 495] width 71 height 20
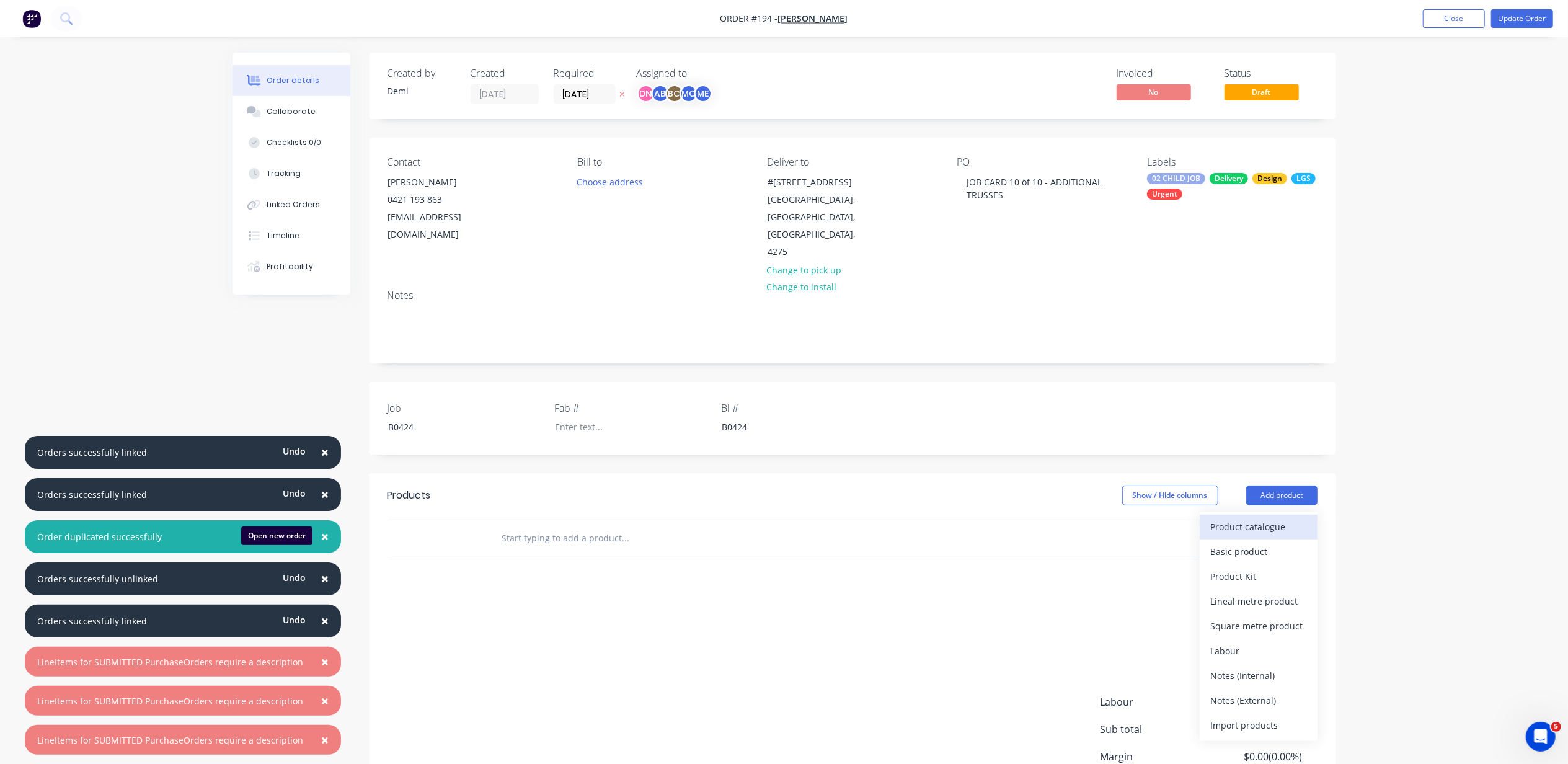
click at [1253, 518] on div "Product catalogue" at bounding box center [1258, 527] width 95 height 18
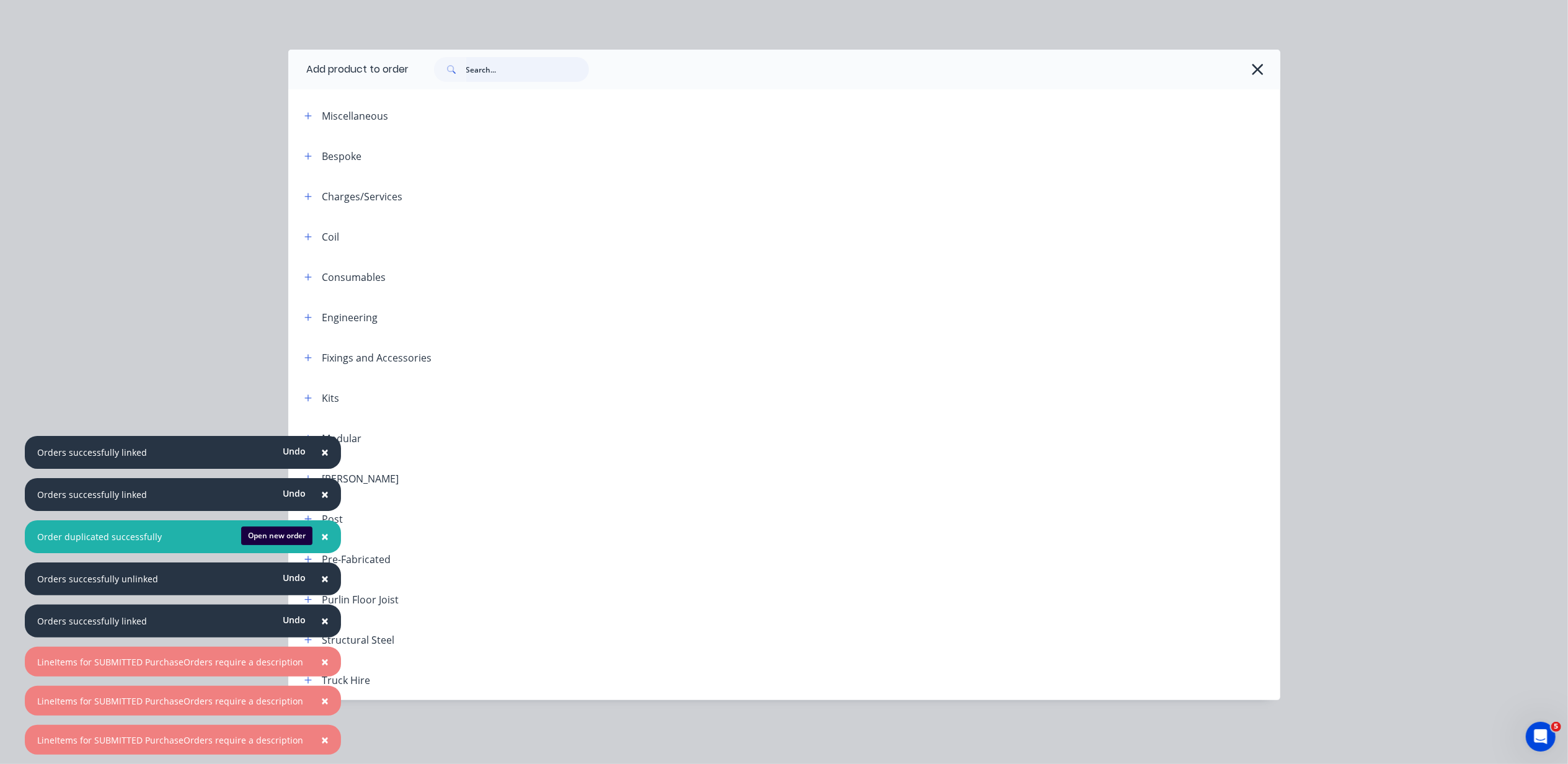
click at [483, 76] on input "text" at bounding box center [527, 69] width 122 height 25
click at [321, 462] on button "×" at bounding box center [324, 452] width 32 height 30
click at [321, 489] on span "×" at bounding box center [324, 493] width 7 height 17
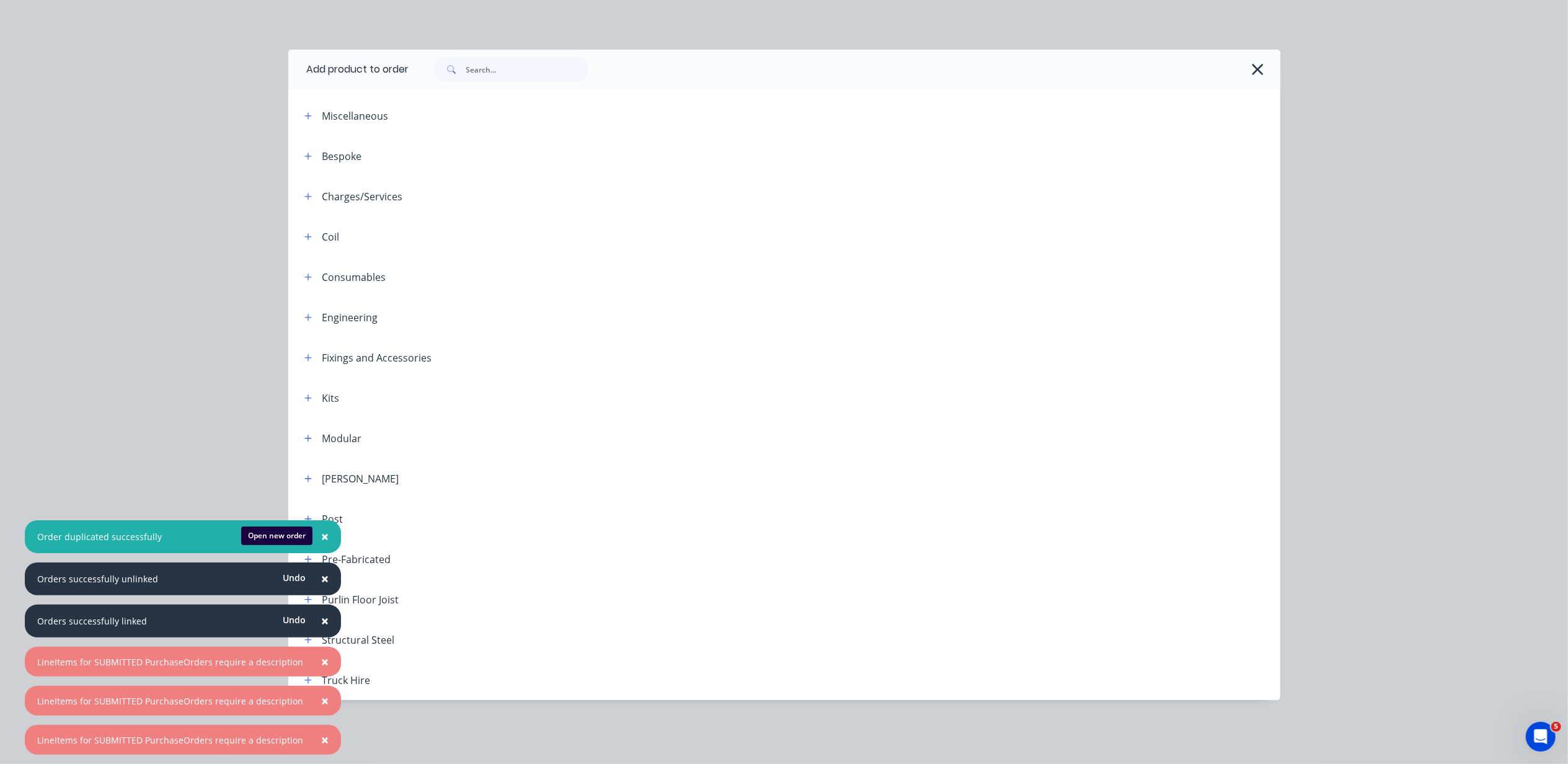
click at [321, 527] on span "×" at bounding box center [324, 536] width 7 height 17
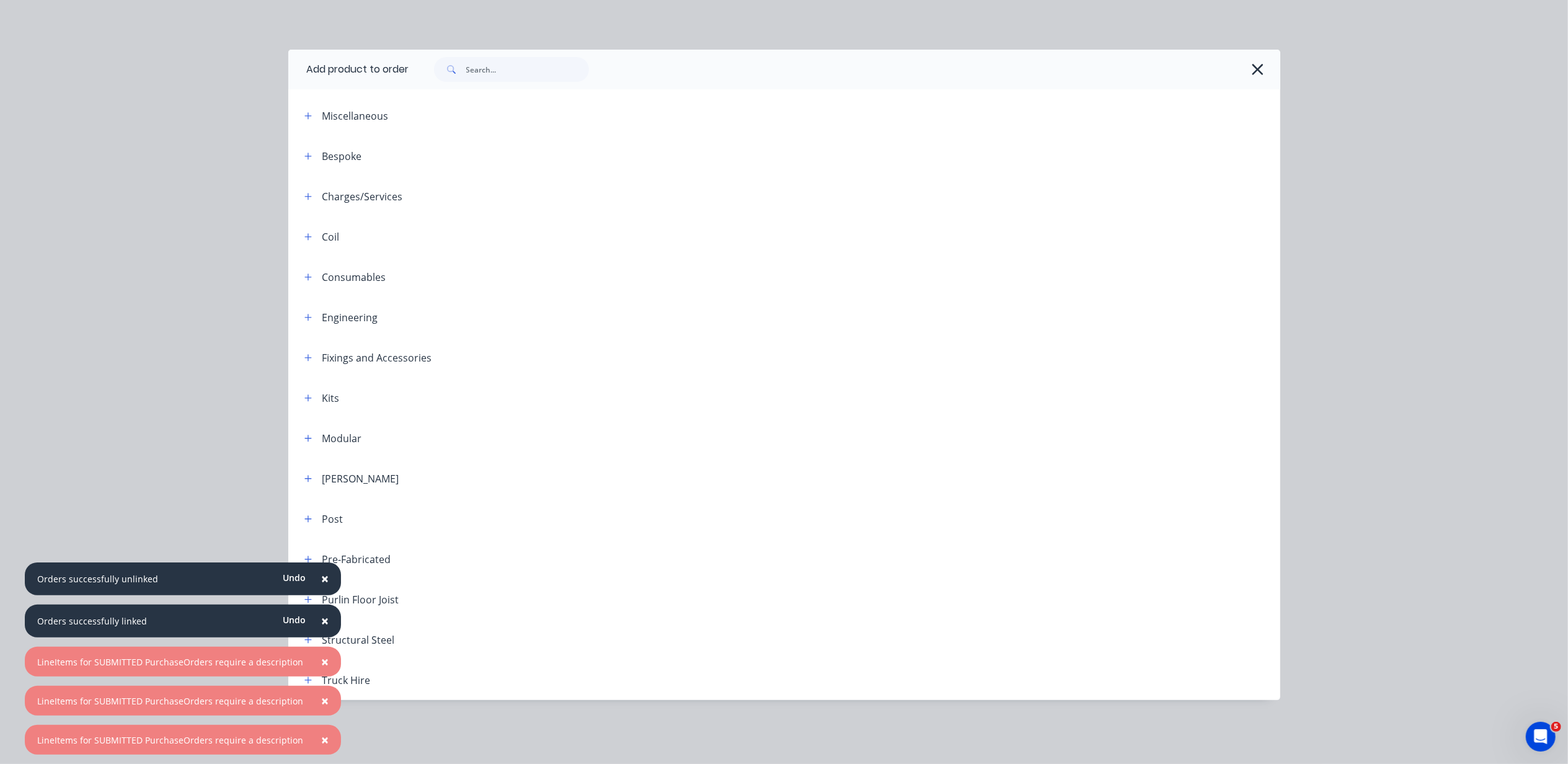
click at [321, 576] on span "×" at bounding box center [324, 578] width 7 height 17
click at [321, 616] on button "×" at bounding box center [324, 621] width 32 height 30
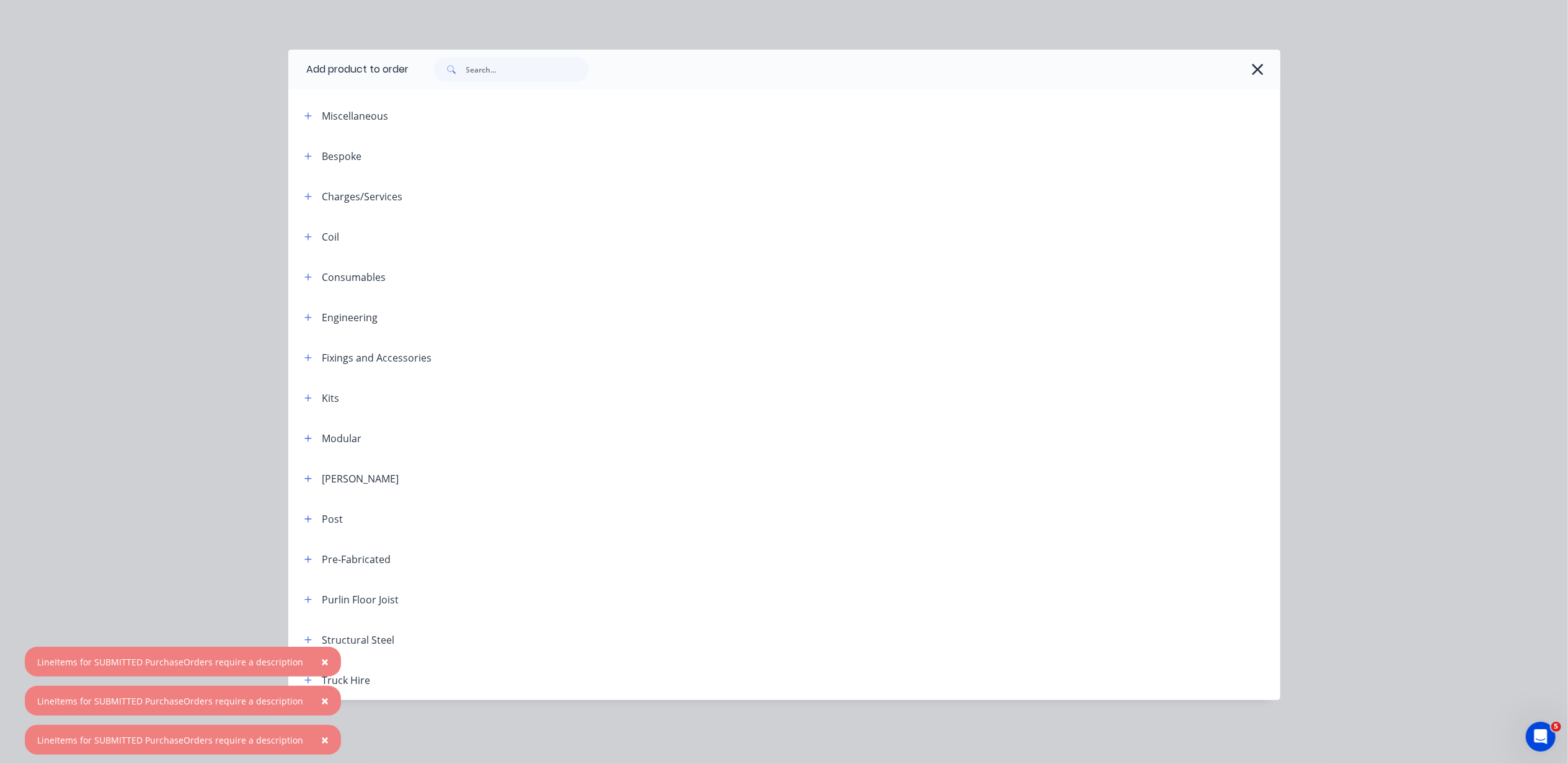
click at [321, 653] on span "×" at bounding box center [324, 661] width 7 height 17
click at [321, 695] on span "×" at bounding box center [324, 700] width 7 height 17
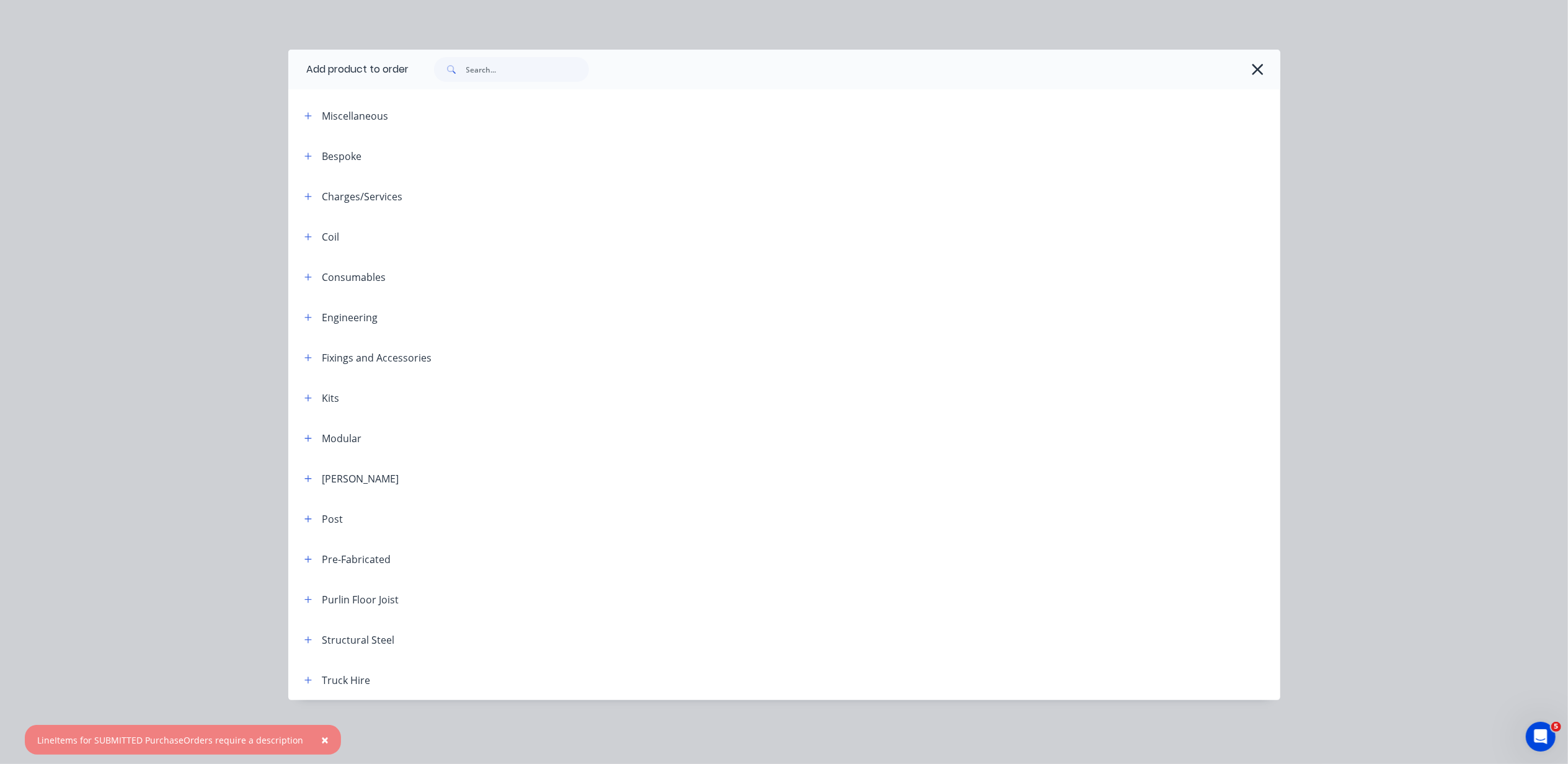
click at [321, 732] on span "×" at bounding box center [324, 739] width 7 height 17
click at [308, 188] on button "button" at bounding box center [308, 196] width 16 height 16
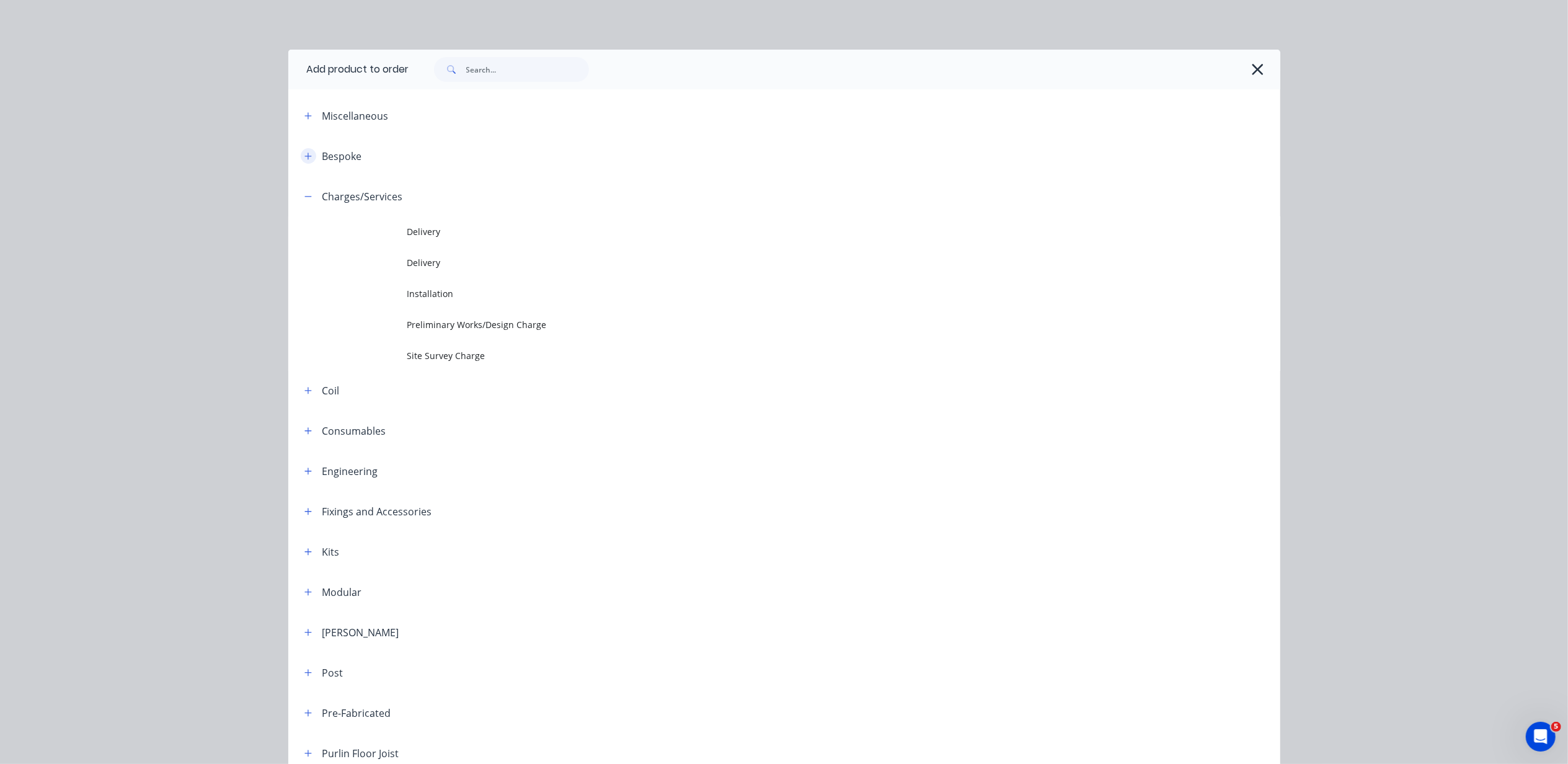
click at [304, 159] on icon "button" at bounding box center [308, 155] width 7 height 8
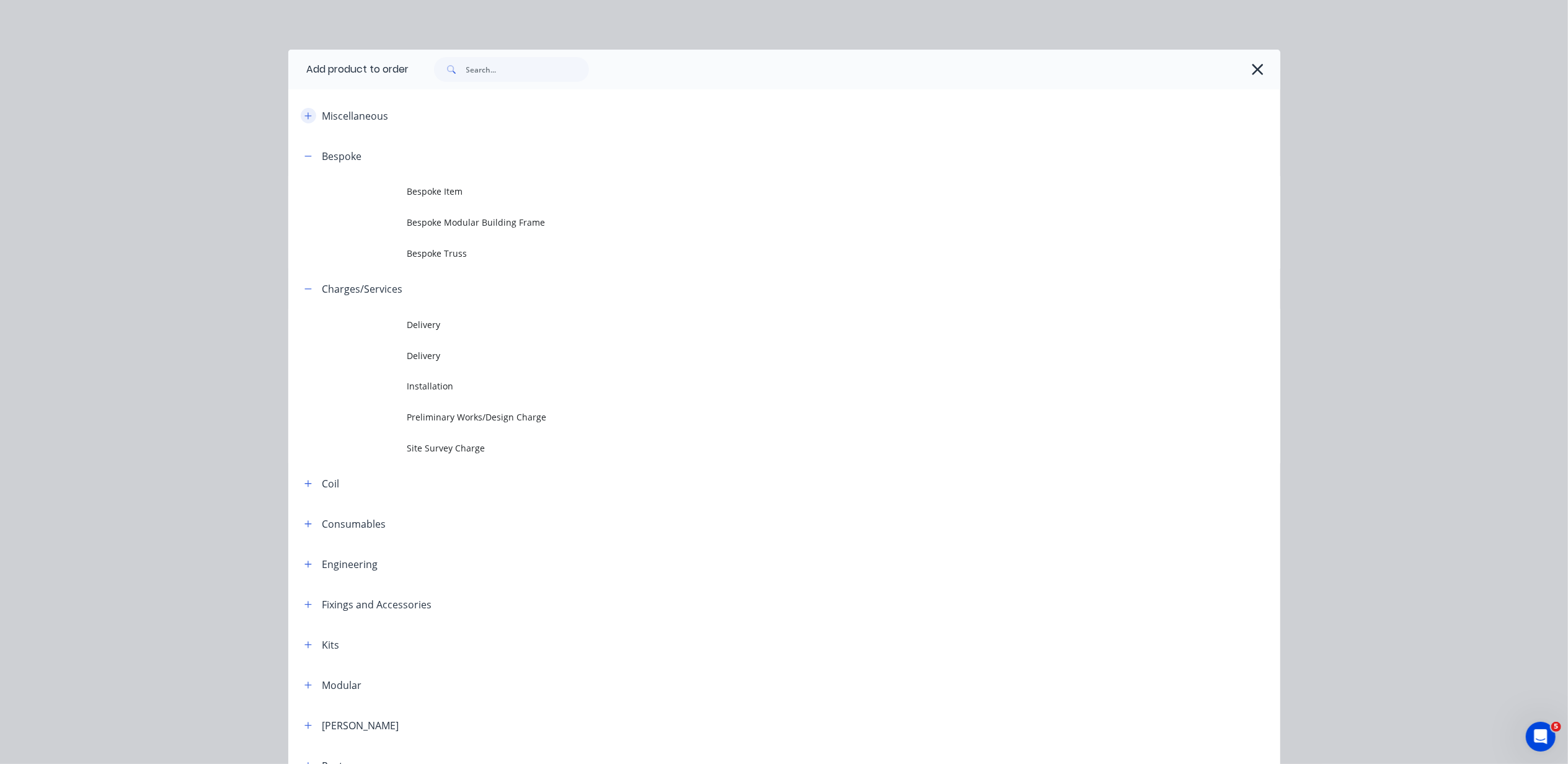
click at [304, 112] on icon "button" at bounding box center [307, 115] width 6 height 6
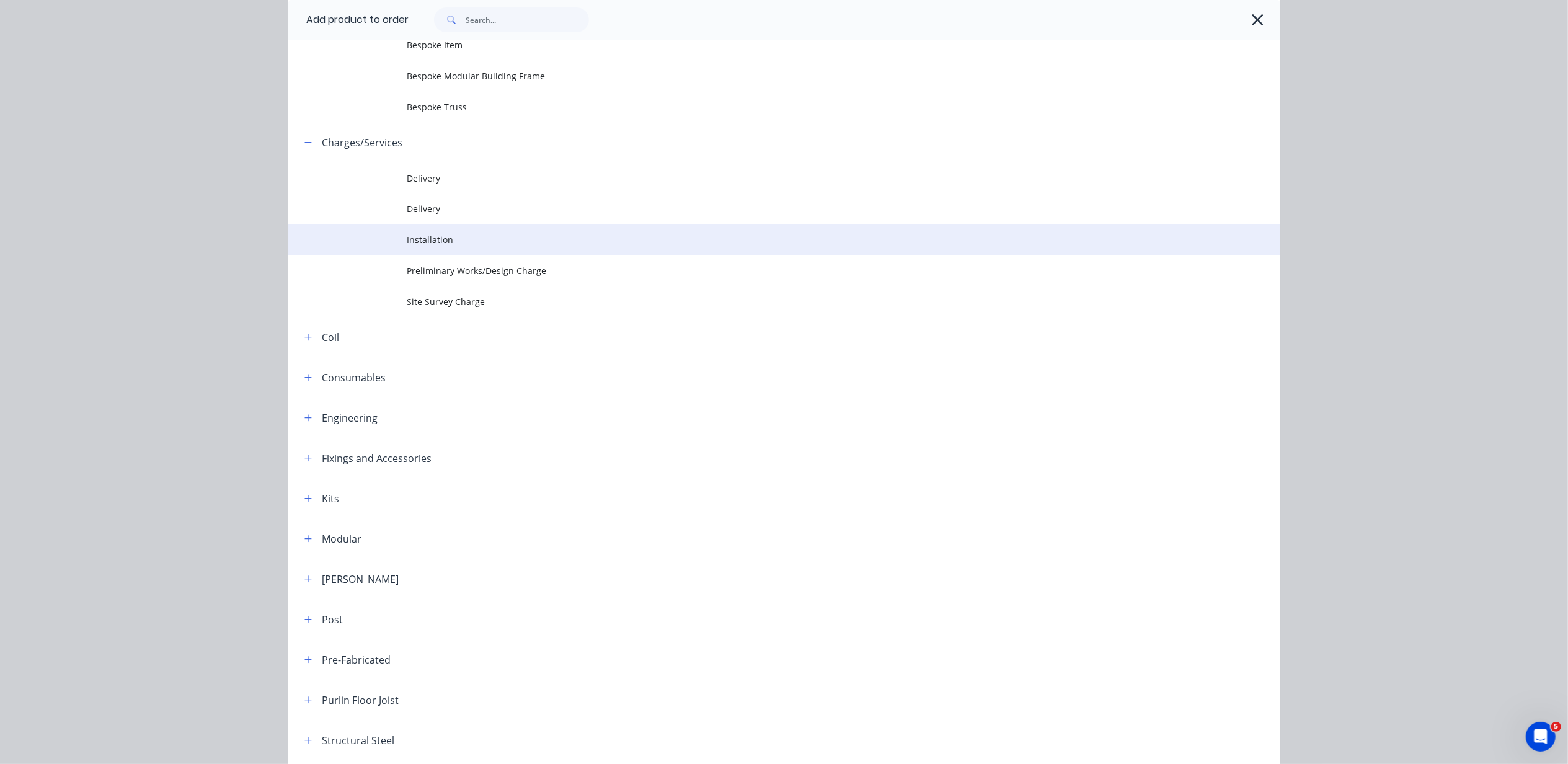
scroll to position [331, 0]
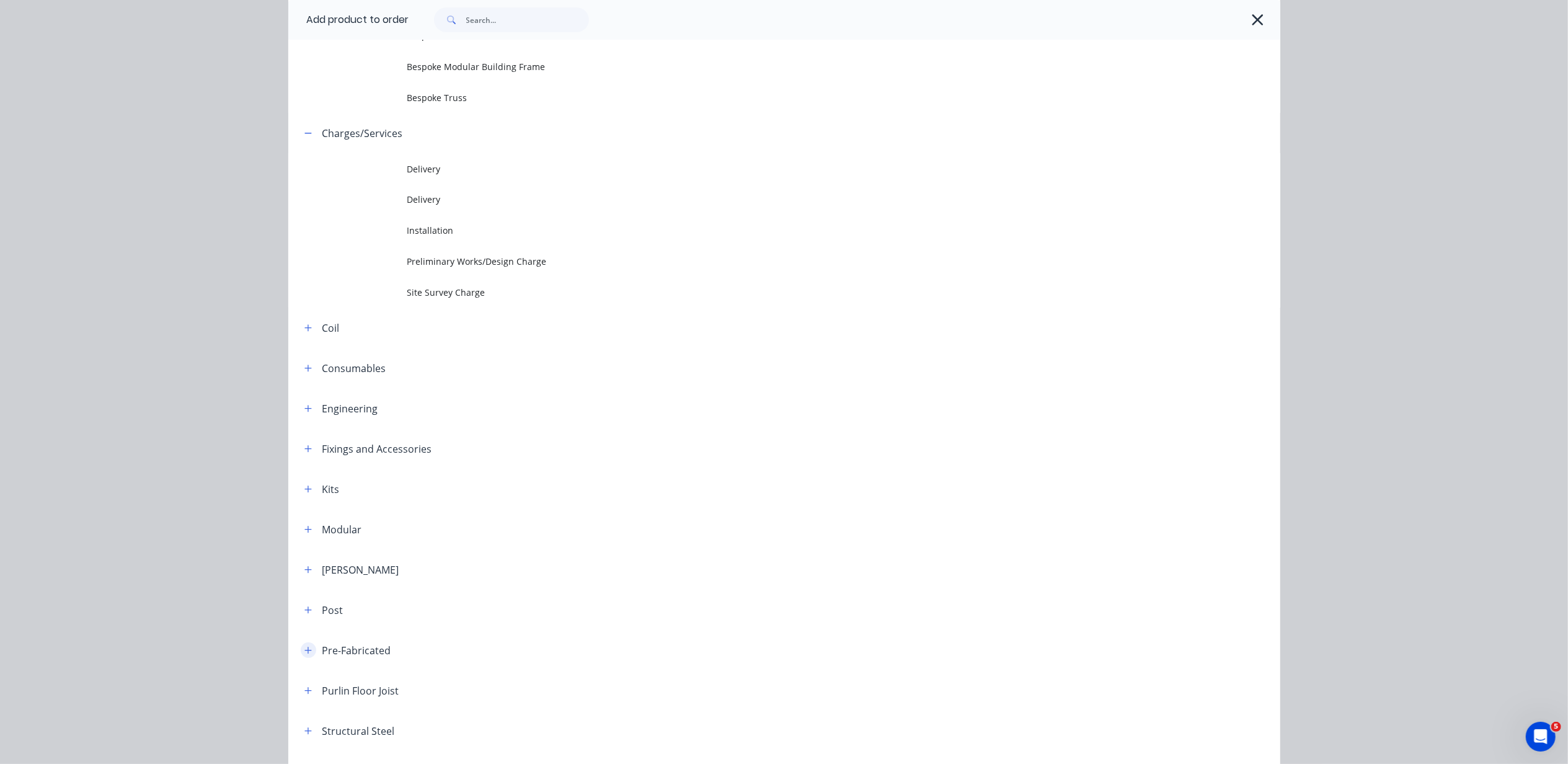
click at [301, 645] on button "button" at bounding box center [308, 650] width 16 height 16
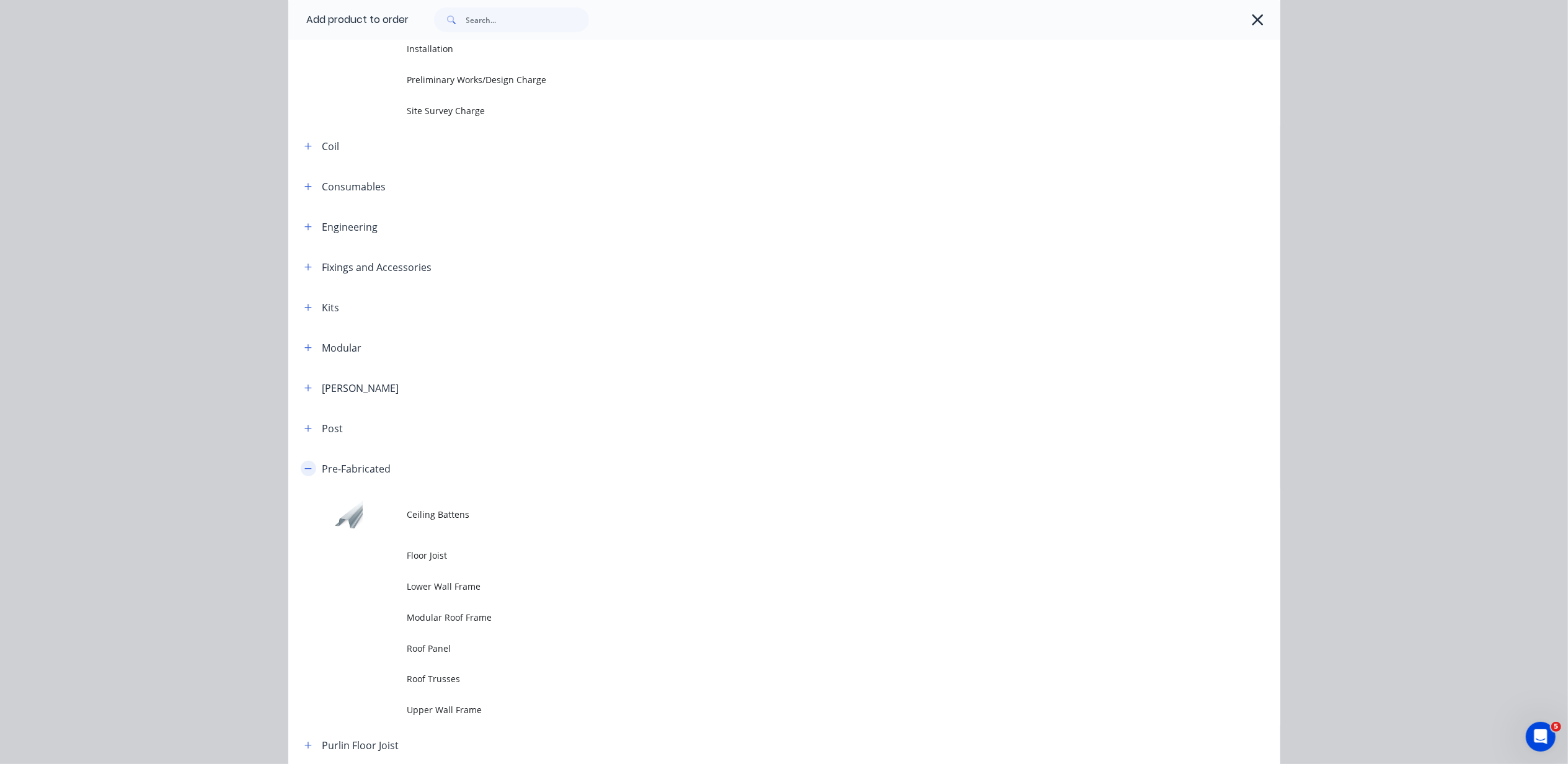
scroll to position [578, 0]
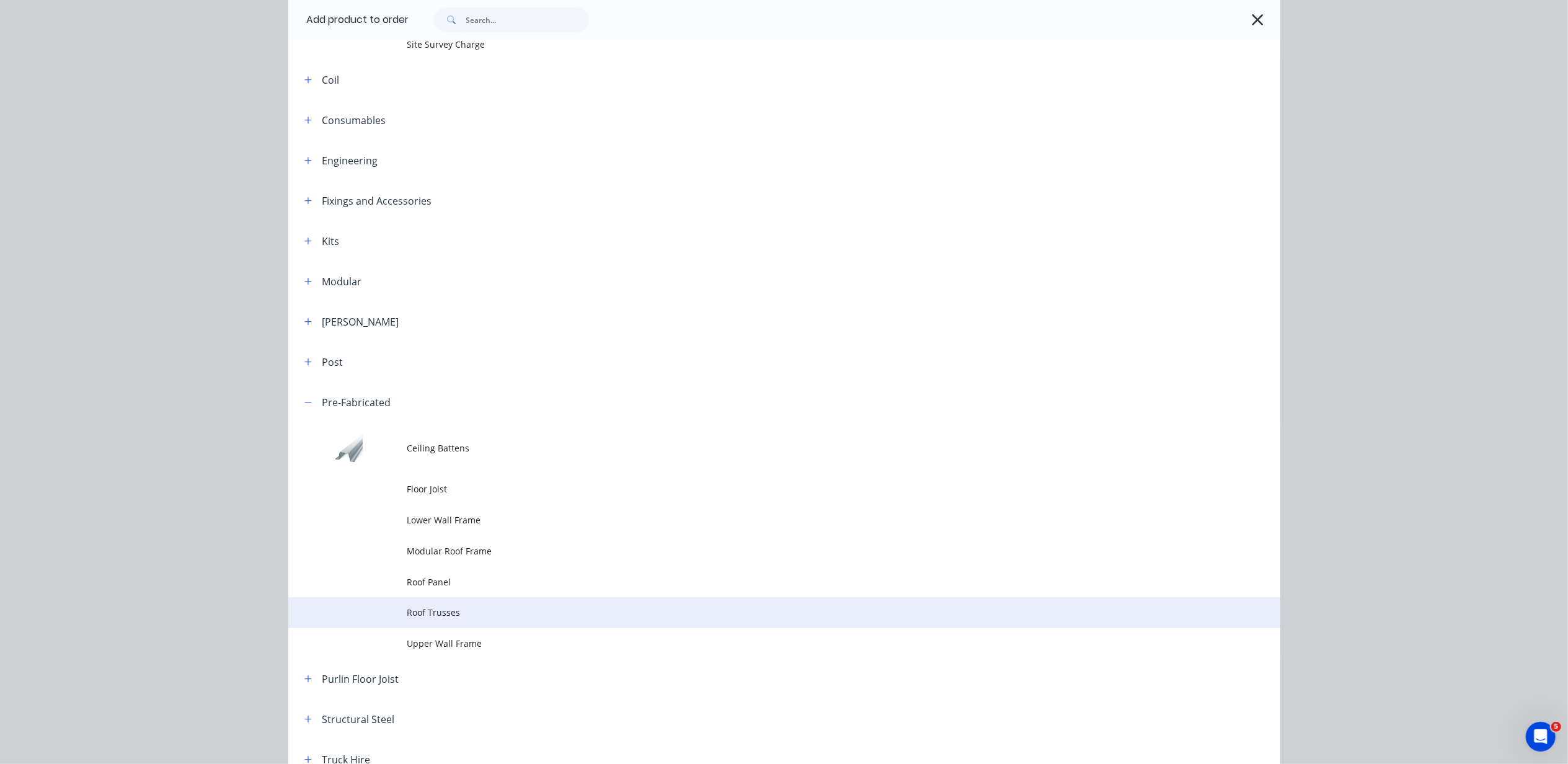
click at [427, 621] on td "Roof Trusses" at bounding box center [843, 612] width 873 height 31
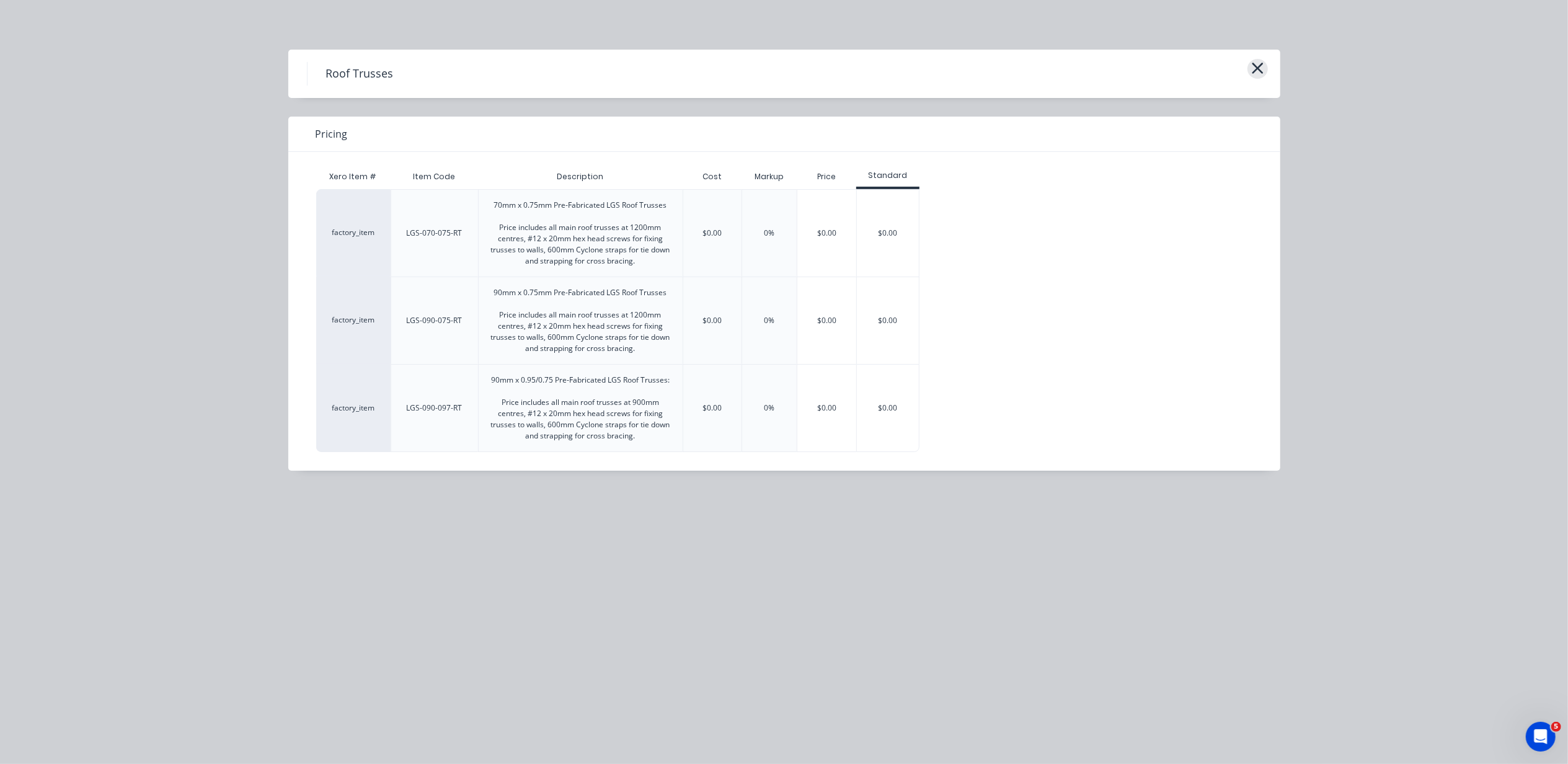
click at [1260, 65] on icon "button" at bounding box center [1257, 69] width 11 height 11
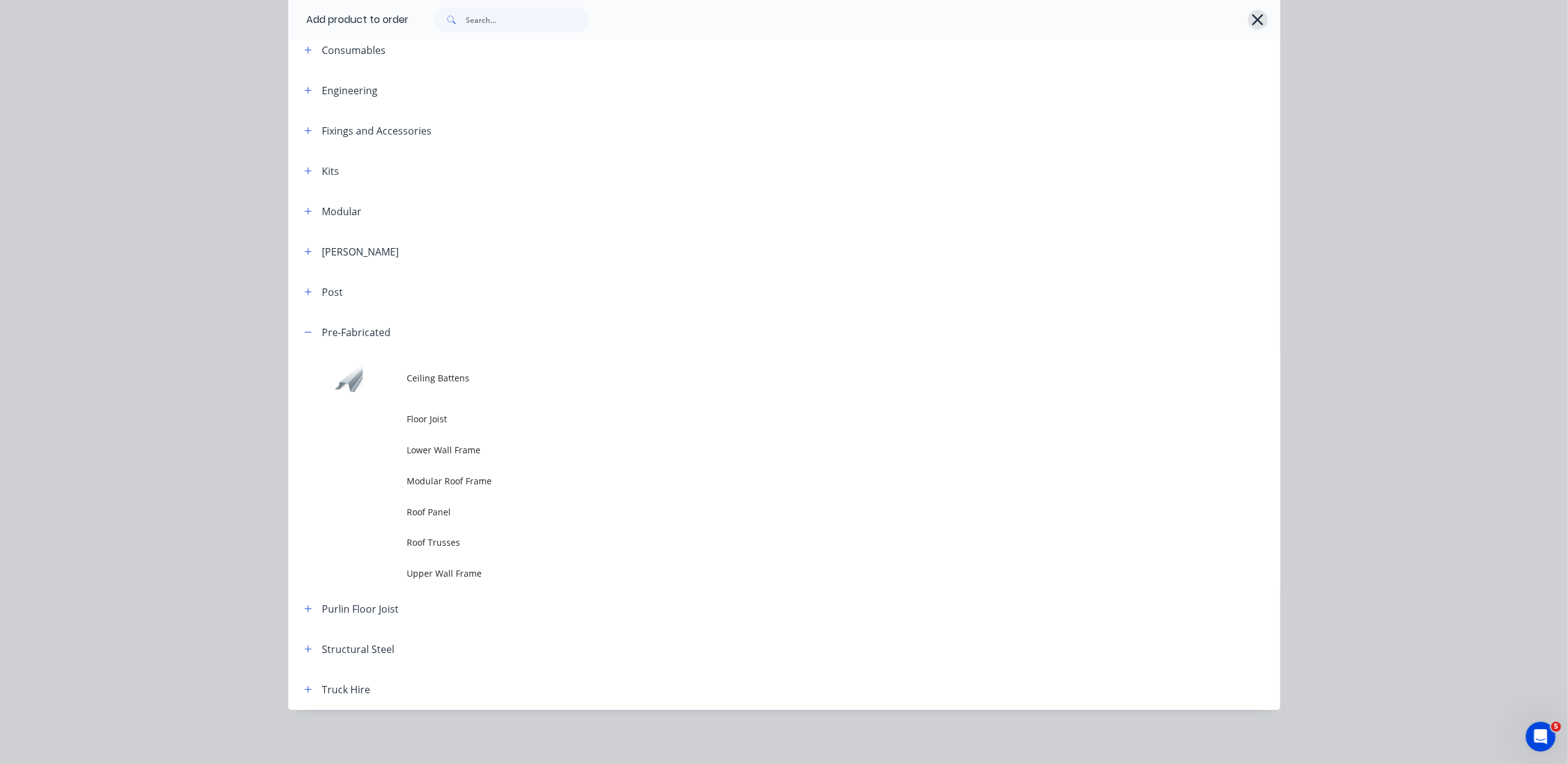
click at [1258, 16] on button "button" at bounding box center [1258, 20] width 20 height 20
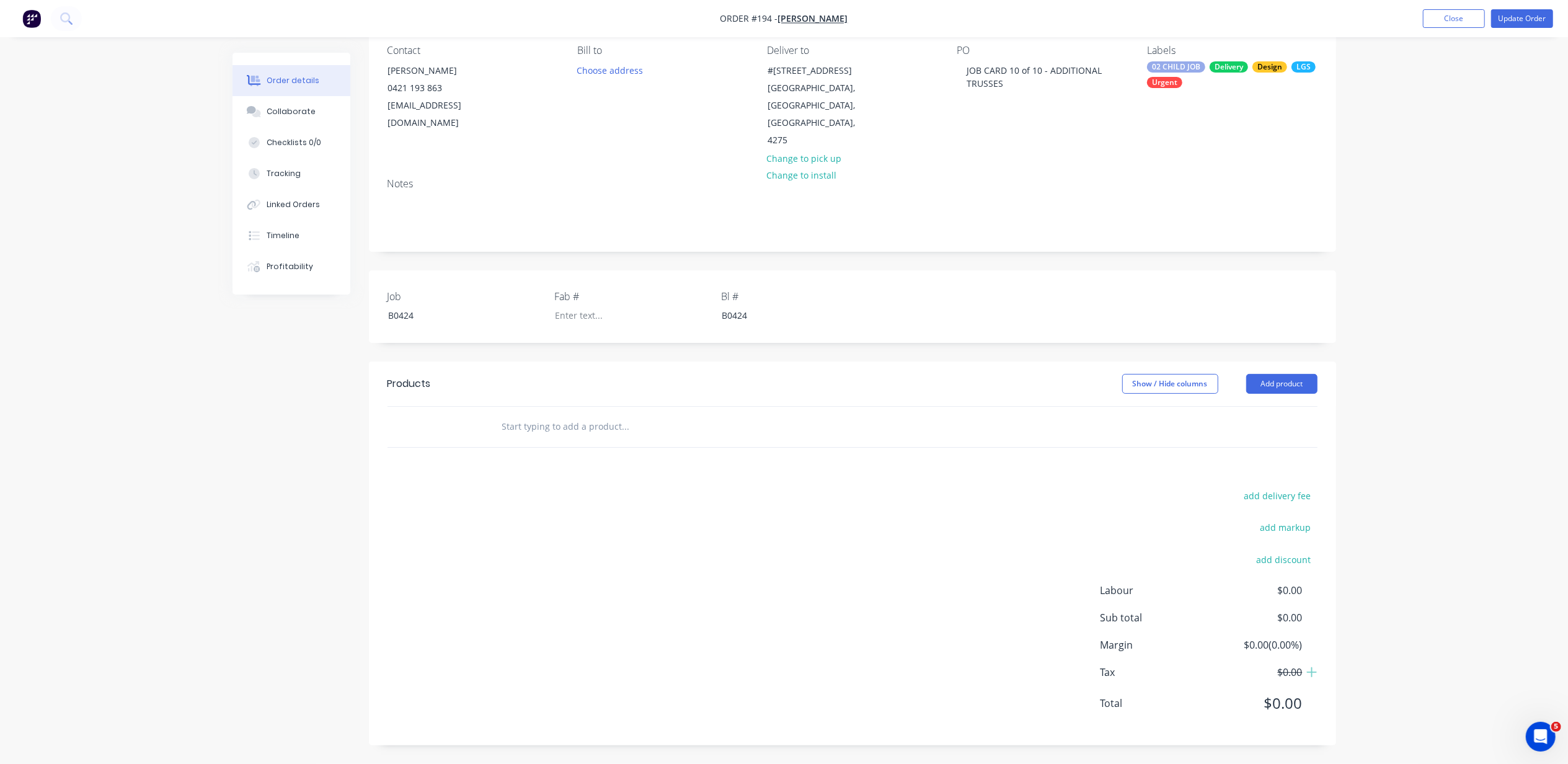
scroll to position [95, 0]
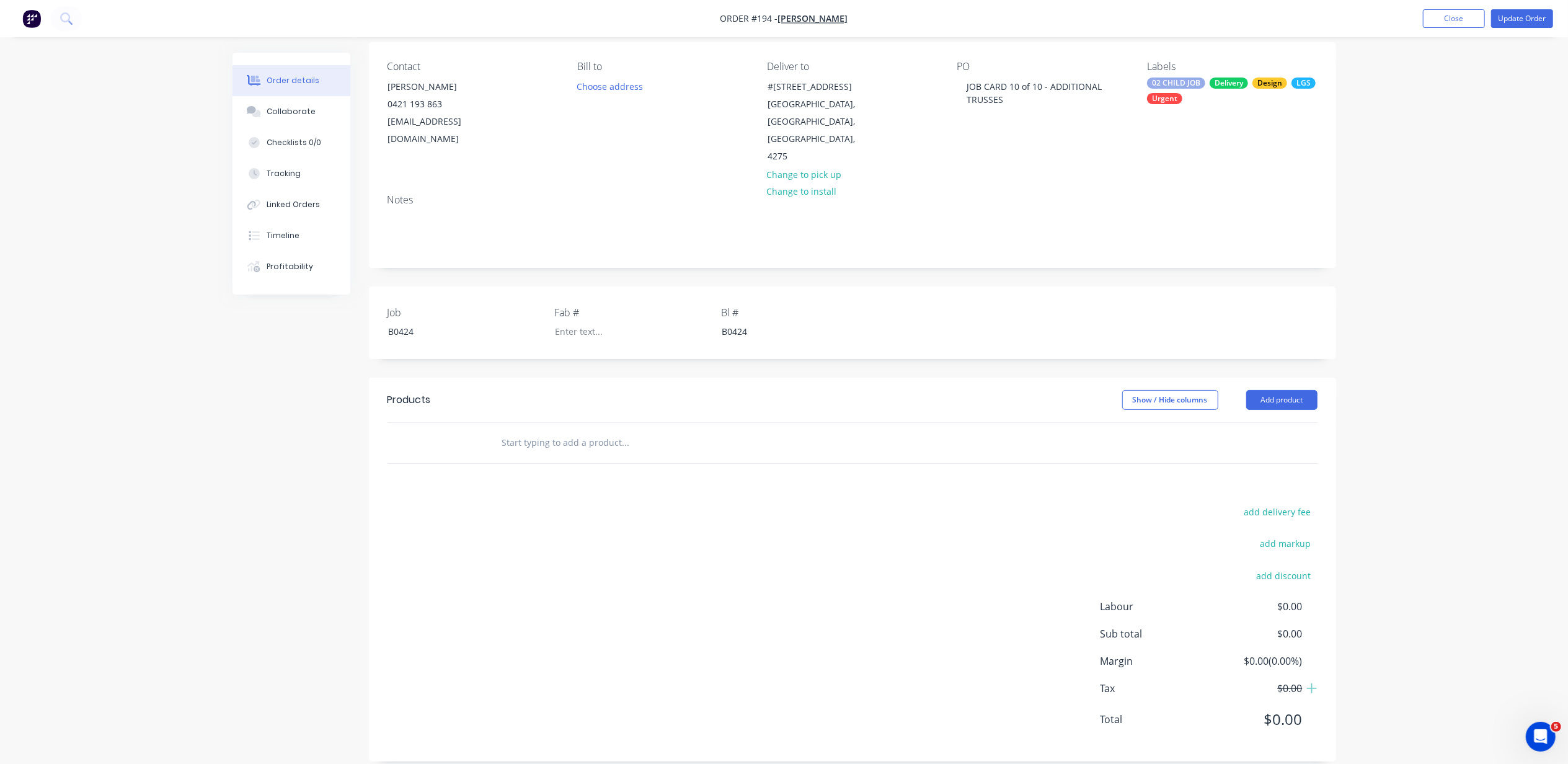
click at [579, 430] on input "text" at bounding box center [625, 442] width 248 height 25
paste input "THN602-1 THN603-1 THN604-1 THN604-2 THN604-3 PC6000-1 PC6000-2"
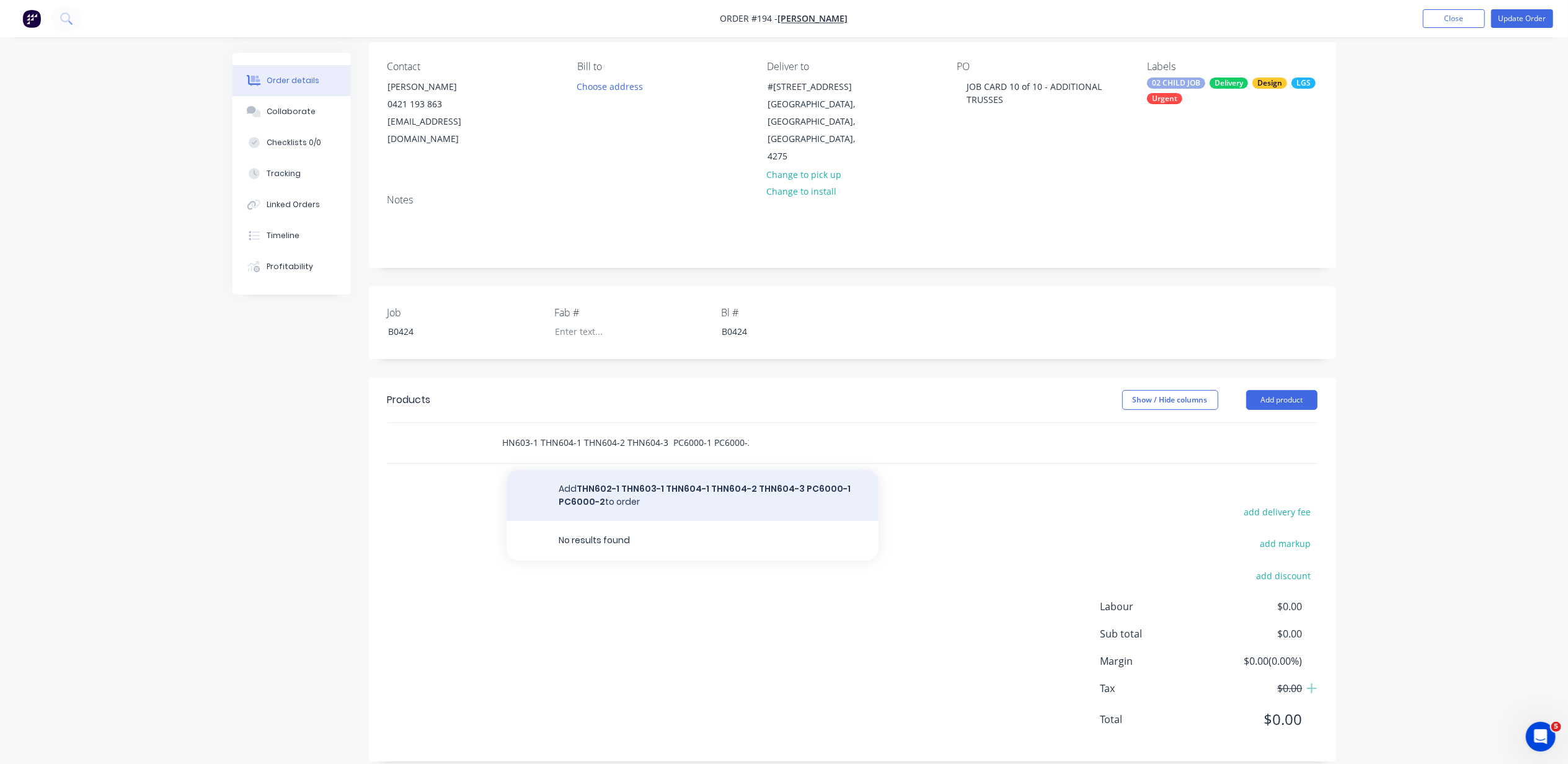
type input "THN602-1 THN603-1 THN604-1 THN604-2 THN604-3 PC6000-1 PC6000-2"
click at [801, 490] on button "Add THN602-1 THN603-1 THN604-1 THN604-2 THN604-3 PC6000-1 PC6000-2 to order" at bounding box center [692, 495] width 372 height 51
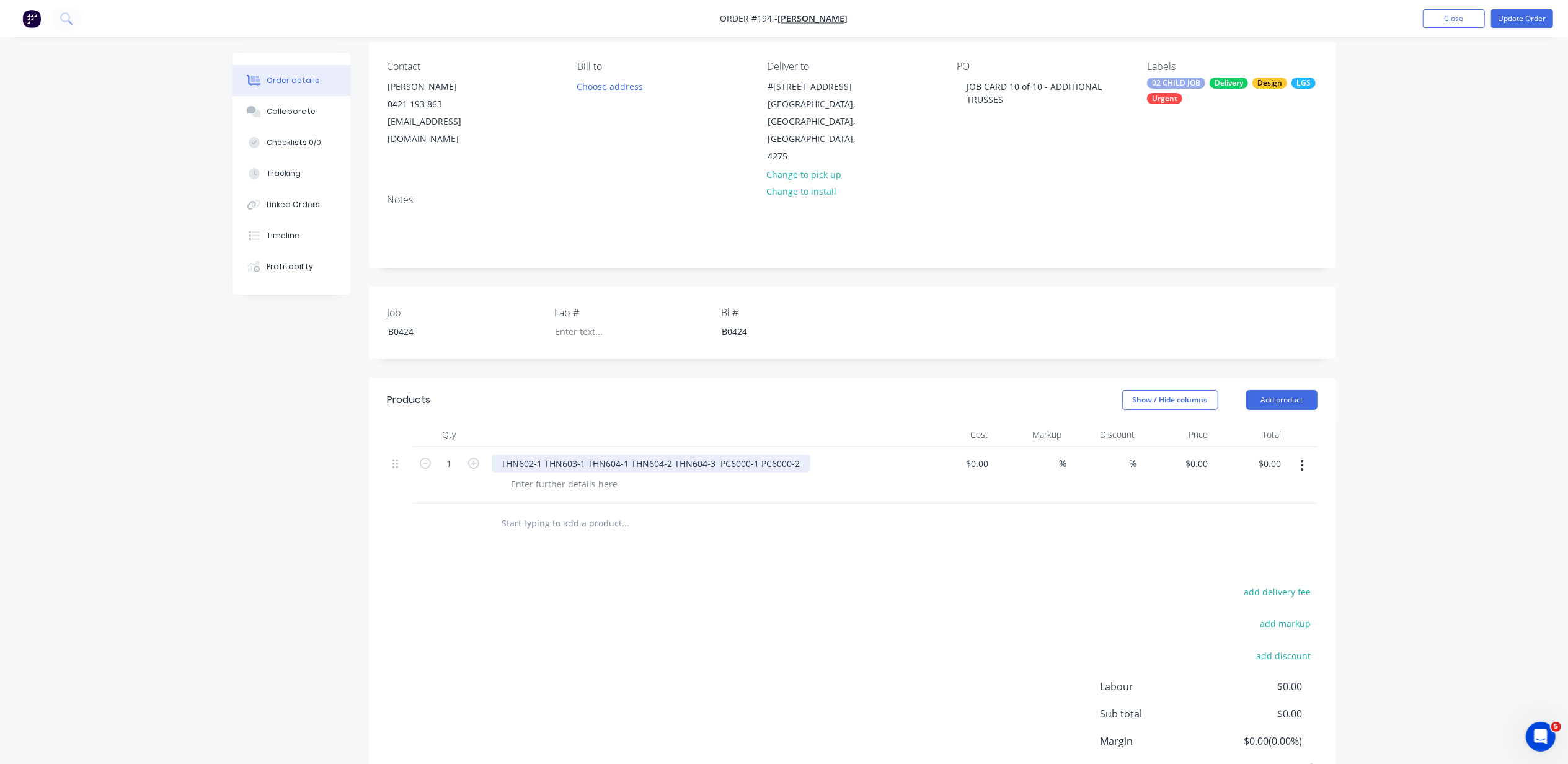
click at [662, 454] on div "THN602-1 THN603-1 THN604-1 THN604-2 THN604-3 PC6000-1 PC6000-2" at bounding box center [651, 463] width 319 height 18
click at [566, 475] on div at bounding box center [565, 484] width 126 height 18
click at [569, 454] on div "THN602-1 THN603-1 THN604-1 THN604-2 THN604-3 PC6000-1 PC6000-2" at bounding box center [651, 463] width 319 height 18
copy div "THN602-1 THN603-1 THN604-1 THN604-2 THN604-3 PC6000-1 PC6000-2"
click at [564, 475] on div at bounding box center [565, 484] width 126 height 18
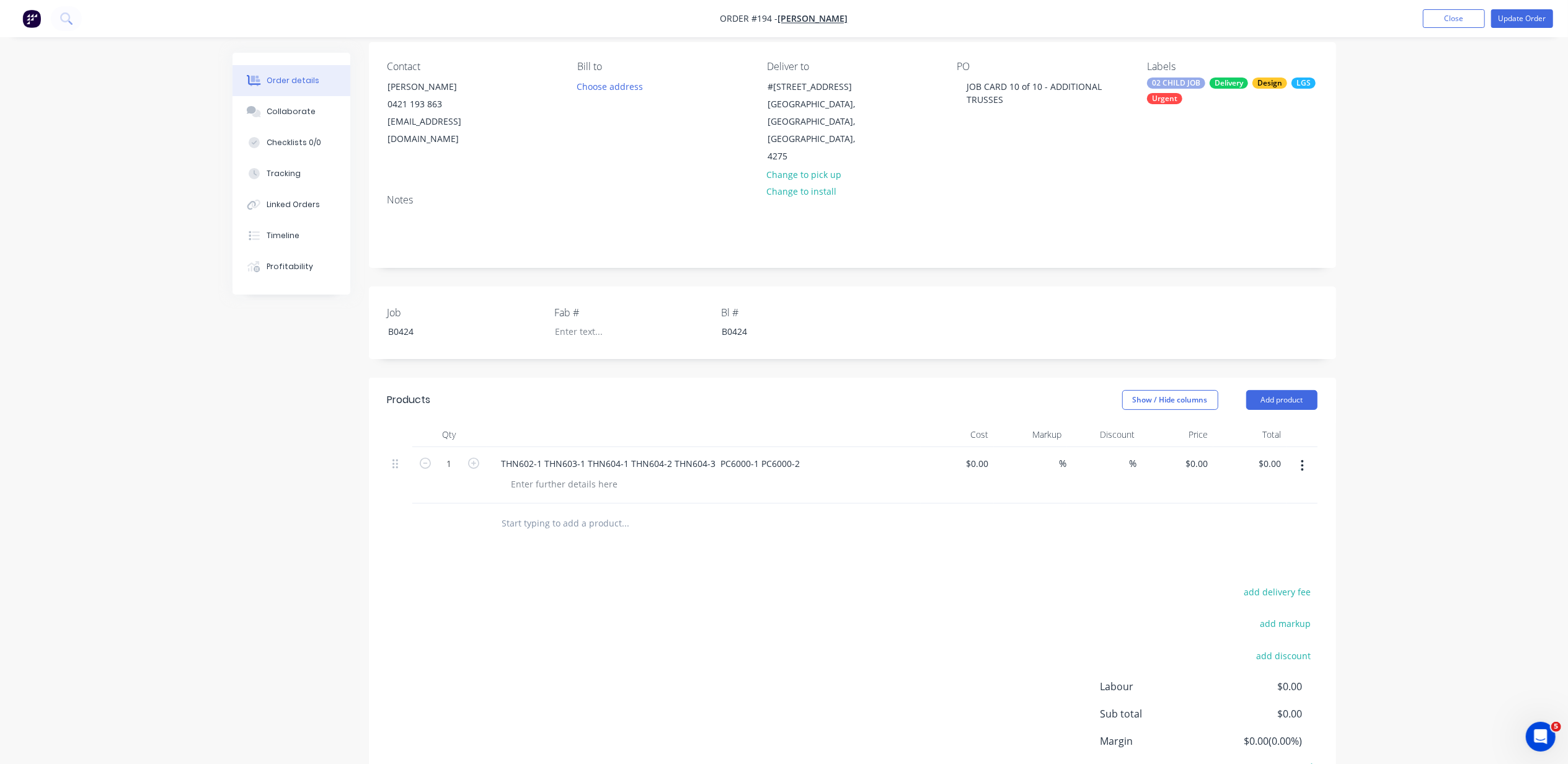
click at [595, 479] on div "THN602-1 THN603-1 THN604-1 THN604-2 THN604-3 PC6000-1 PC6000-2" at bounding box center [704, 475] width 434 height 57
click at [598, 475] on div at bounding box center [565, 484] width 126 height 18
paste div
click at [792, 514] on div at bounding box center [677, 523] width 372 height 25
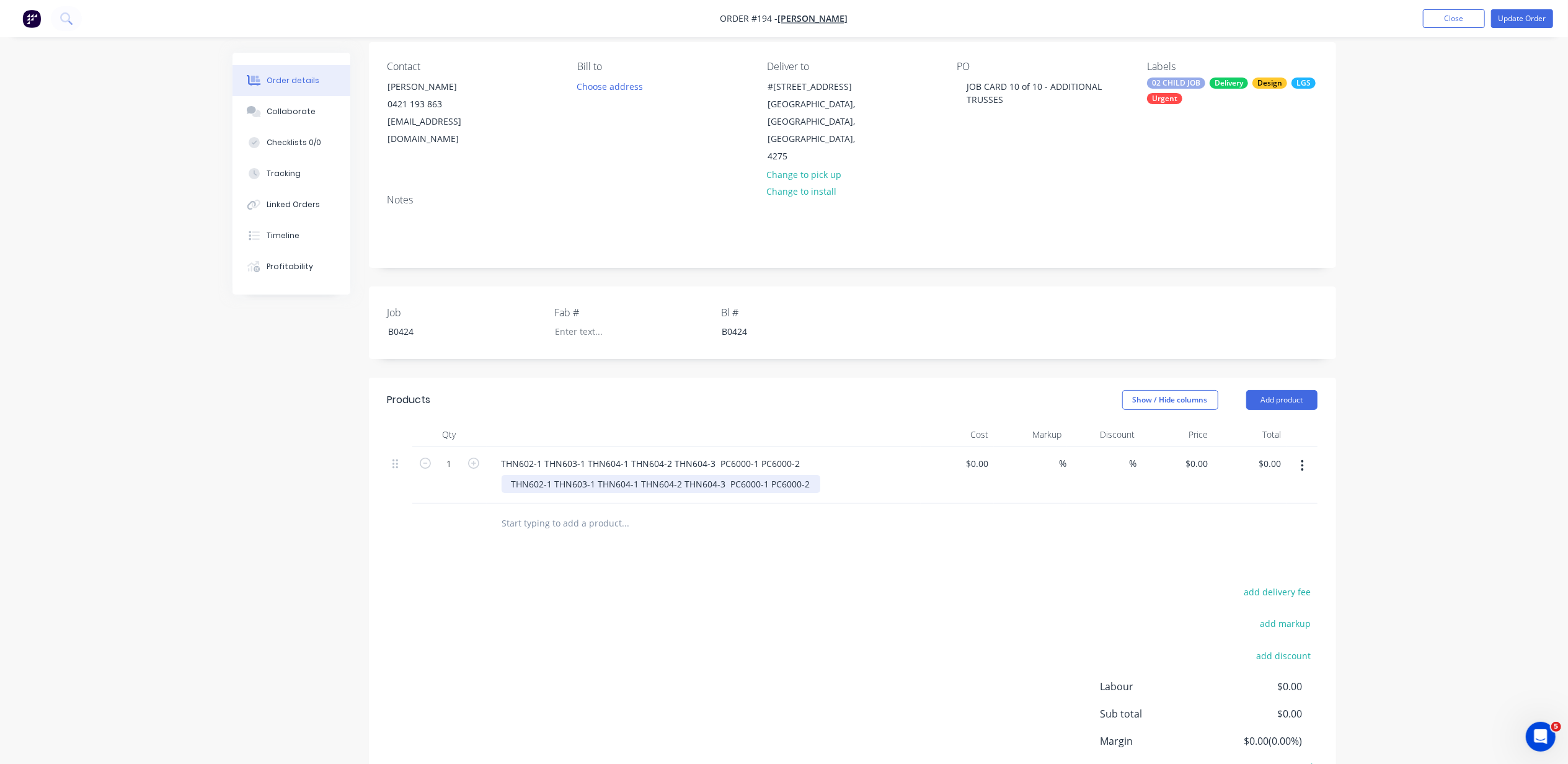
click at [789, 475] on div "THN602-1 THN603-1 THN604-1 THN604-2 THN604-3 PC6000-1 PC6000-2" at bounding box center [661, 484] width 319 height 18
click at [655, 454] on div "THN602-1 THN603-1 THN604-1 THN604-2 THN604-3 PC6000-1 PC6000-2" at bounding box center [651, 463] width 319 height 18
click at [1306, 454] on button "button" at bounding box center [1302, 465] width 29 height 22
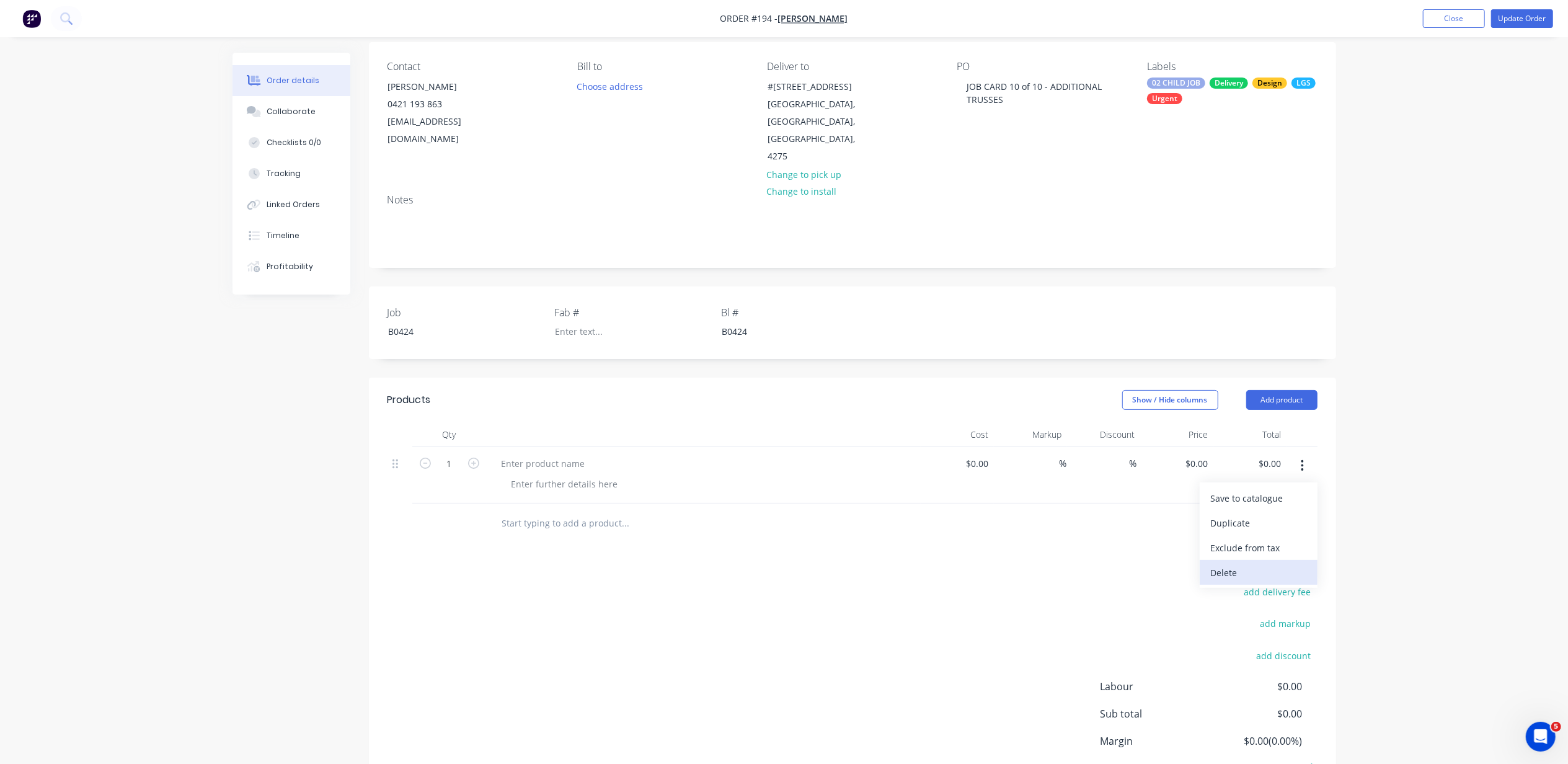
click at [1268, 564] on div "Delete" at bounding box center [1258, 573] width 95 height 18
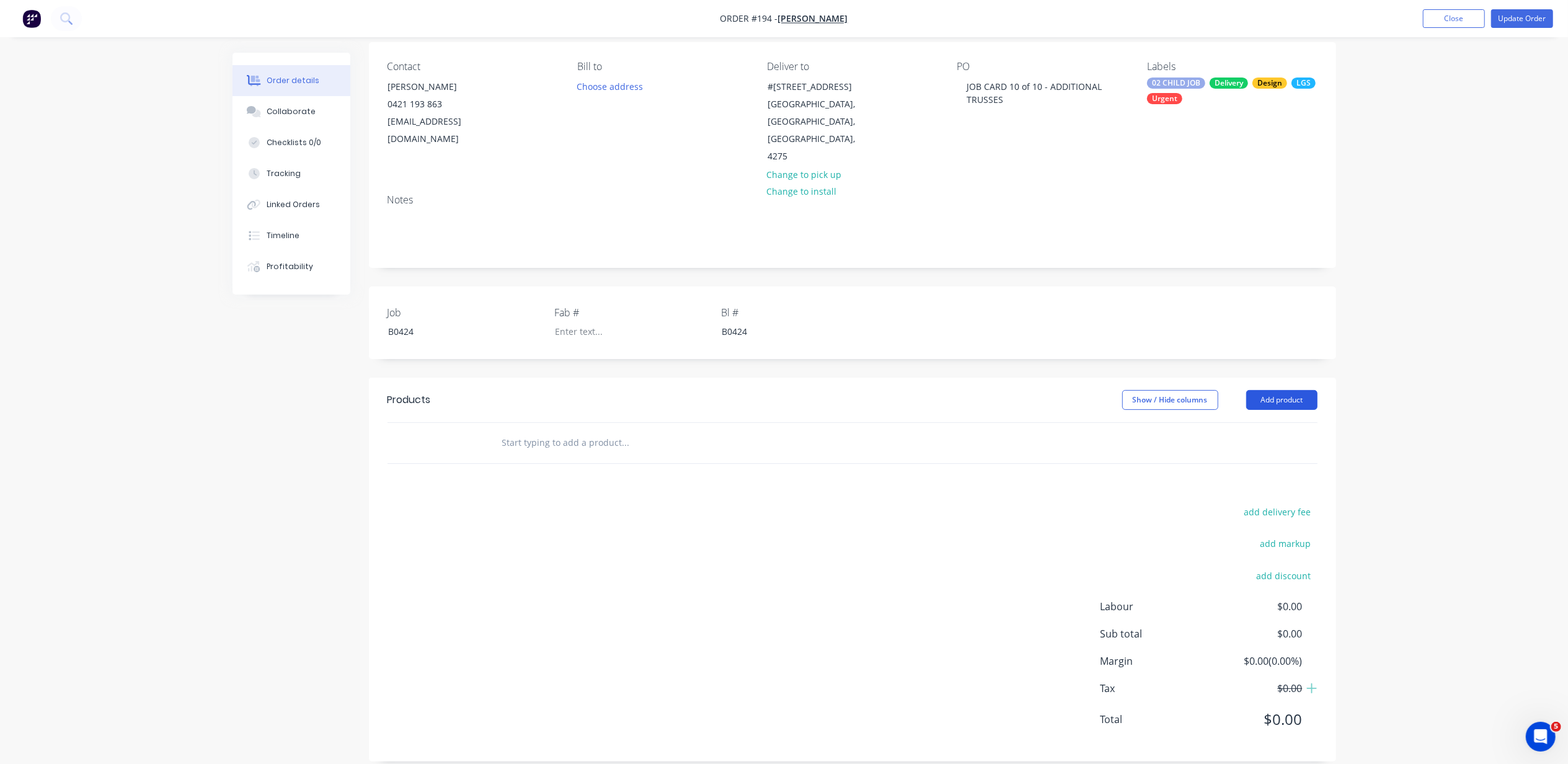
click at [1285, 390] on button "Add product" at bounding box center [1282, 400] width 71 height 20
click at [1274, 596] on div "Notes (External)" at bounding box center [1258, 605] width 95 height 18
click at [524, 454] on div at bounding box center [536, 463] width 90 height 18
paste div
click at [605, 493] on input "text" at bounding box center [625, 504] width 248 height 25
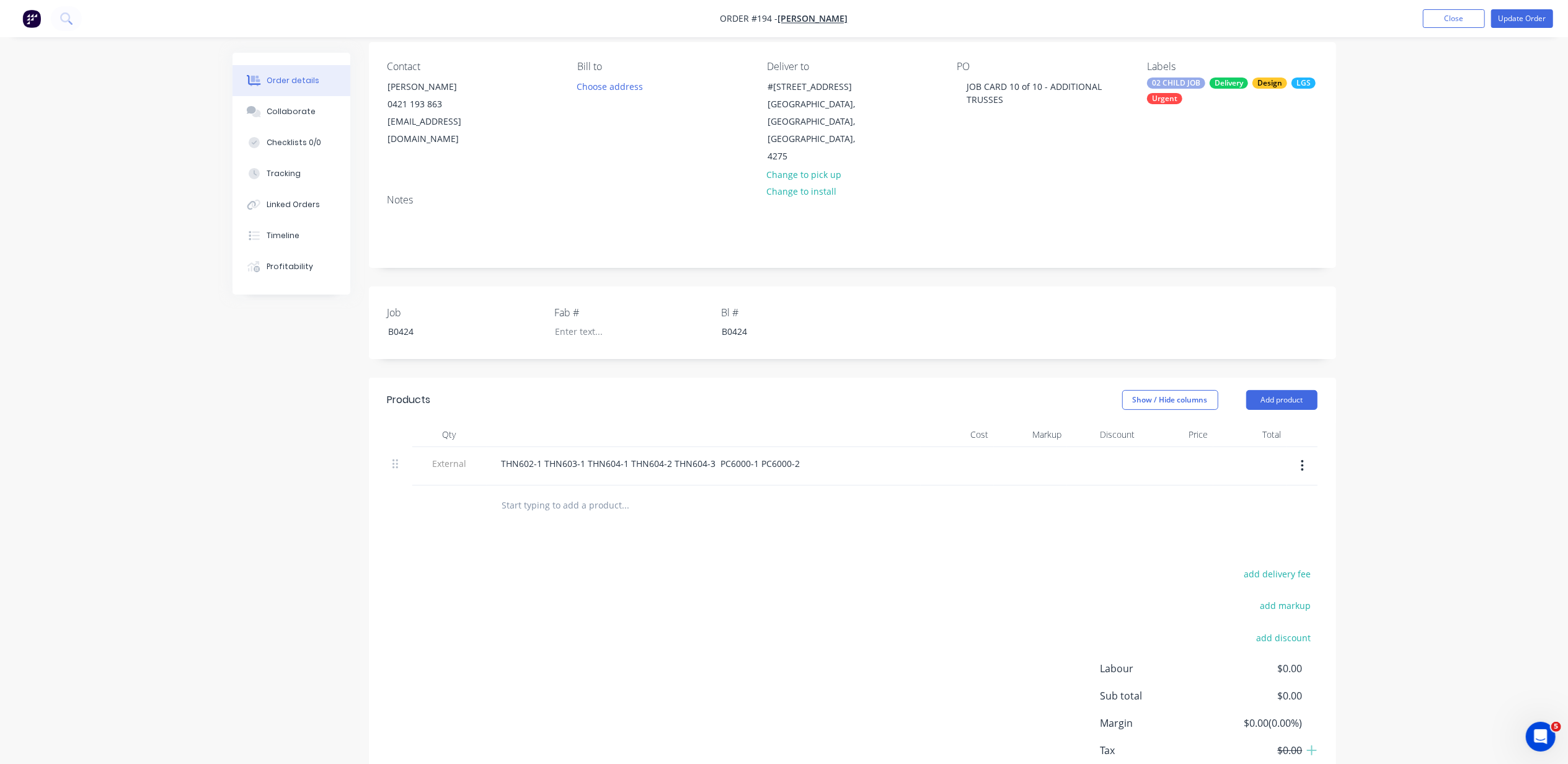
paste input "THN602-1 THN603-1 THN604-1 THN604-2 THN604-3 PC6000-1 PC6000-2"
type input "THN602-1 THN603-1 THN604-1 THN604-2 THN604-3 PC6000-1 PC6000-2"
click at [962, 532] on div "Products Show / Hide columns Add product Qty Cost Markup Discount Price Total E…" at bounding box center [853, 600] width 967 height 446
click at [1546, 18] on button "Update Order" at bounding box center [1522, 18] width 62 height 18
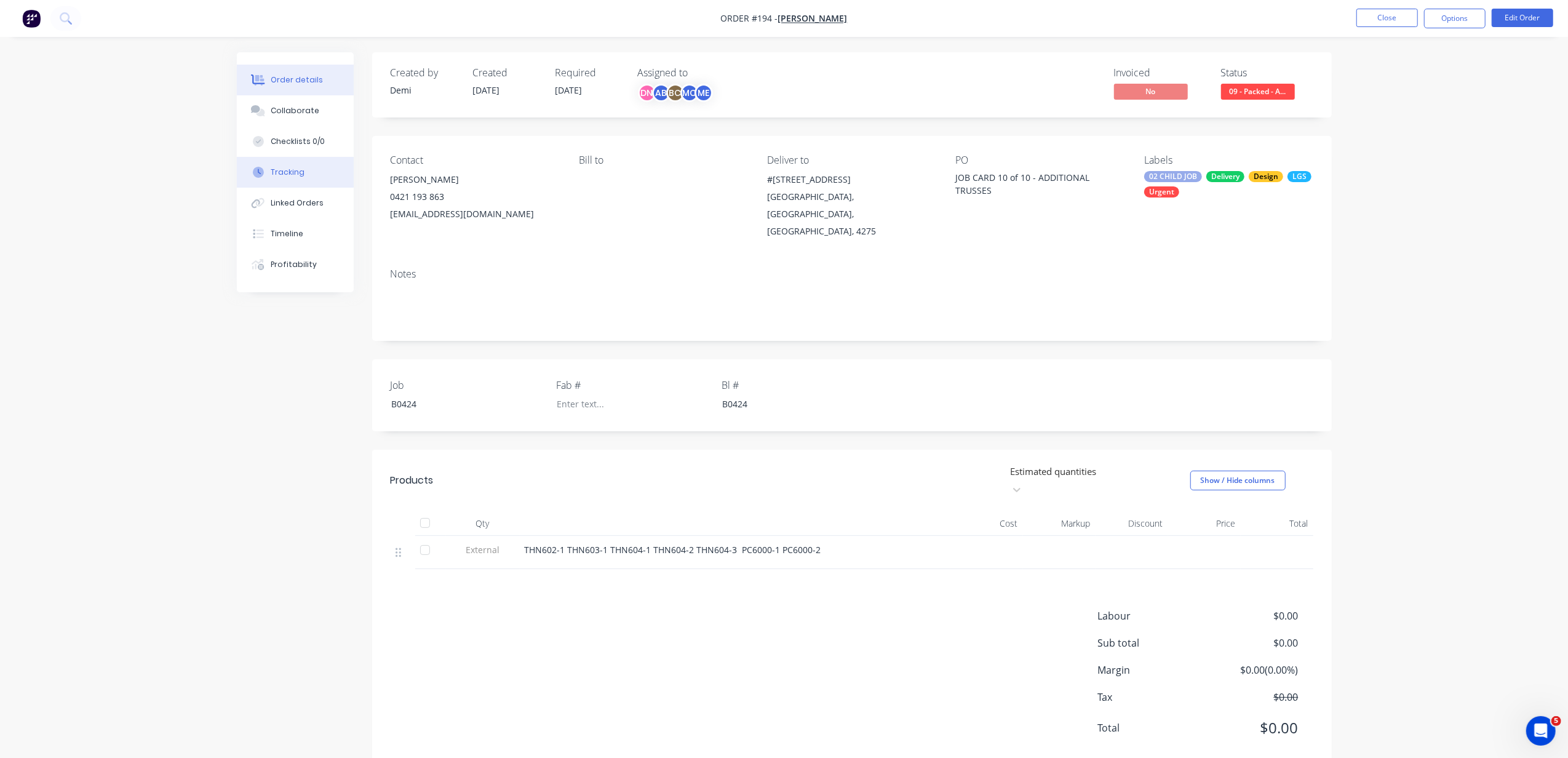
click at [334, 180] on button "Tracking" at bounding box center [295, 172] width 117 height 31
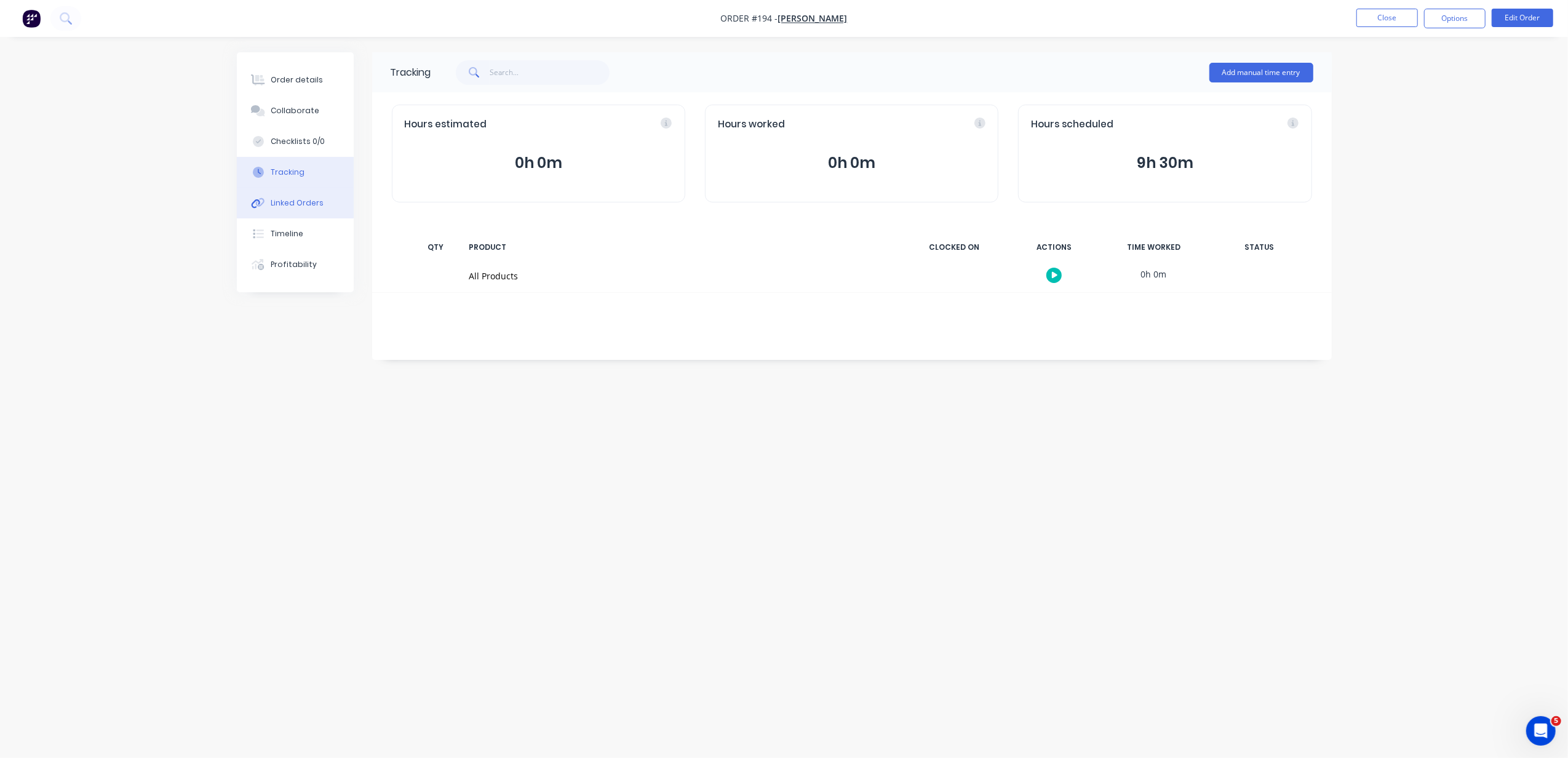
click at [327, 208] on button "Linked Orders" at bounding box center [295, 203] width 117 height 31
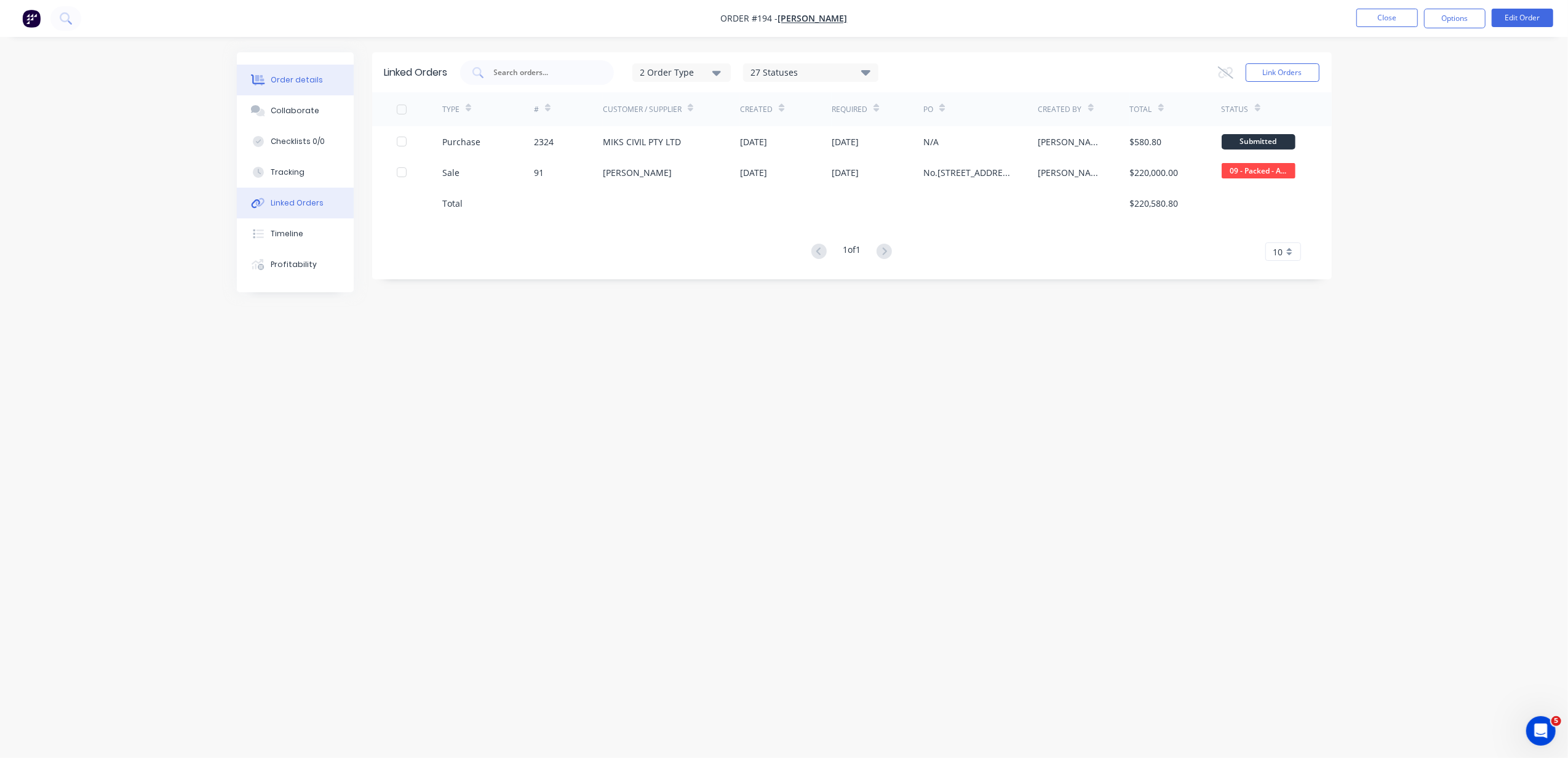
click at [314, 80] on div "Order details" at bounding box center [297, 80] width 53 height 11
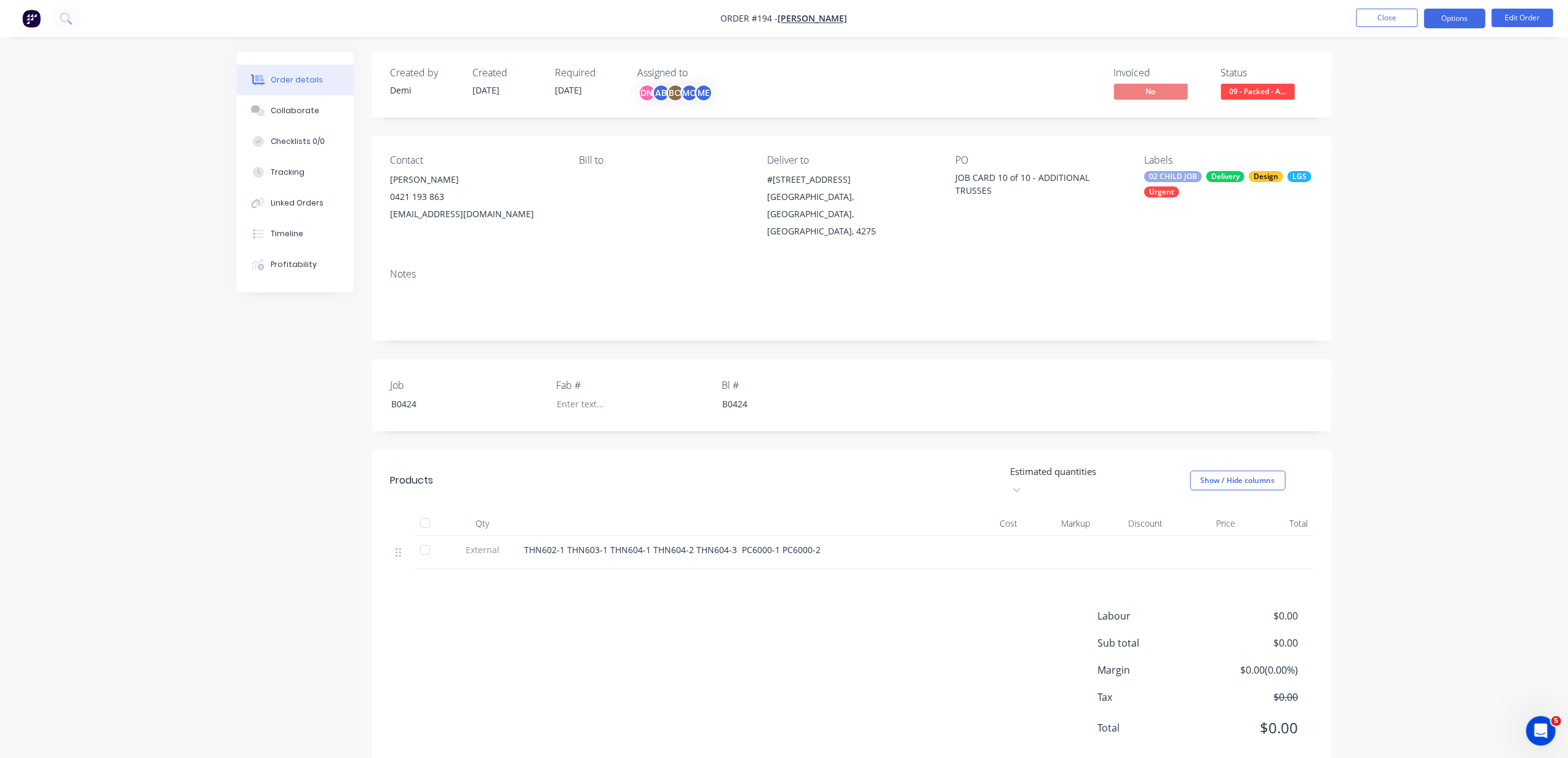
click at [1479, 16] on button "Options" at bounding box center [1456, 18] width 62 height 20
click at [1416, 178] on div "Delivery Docket" at bounding box center [1417, 173] width 113 height 18
click at [1411, 121] on div "Without pricing" at bounding box center [1417, 124] width 113 height 18
click at [330, 124] on button "Collaborate" at bounding box center [295, 111] width 117 height 31
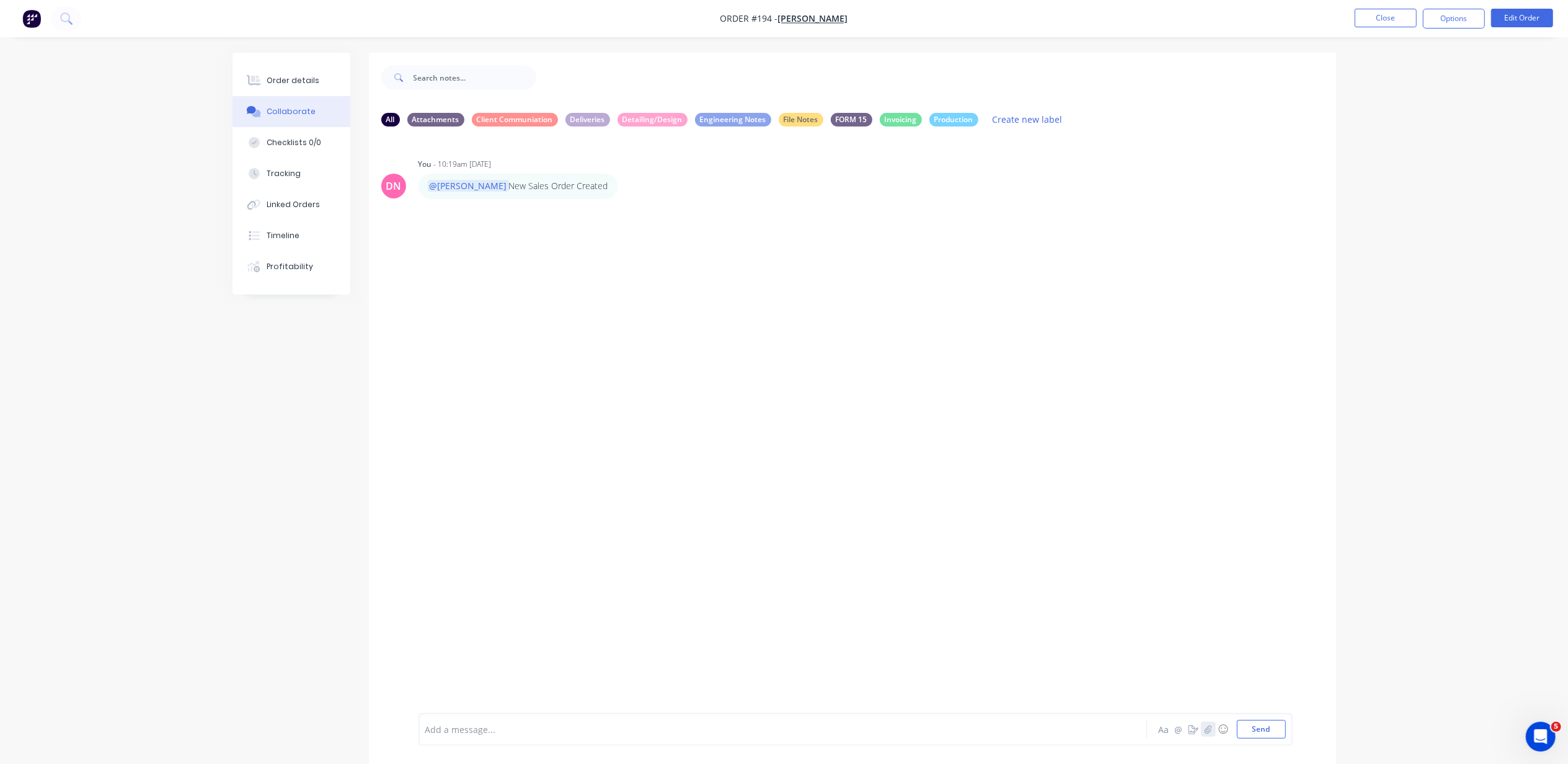
click at [1206, 732] on icon "button" at bounding box center [1208, 728] width 7 height 8
click at [470, 680] on div at bounding box center [452, 683] width 43 height 43
click at [468, 685] on div at bounding box center [452, 683] width 32 height 31
click at [1270, 726] on button "Send" at bounding box center [1262, 729] width 49 height 18
